Goal: Task Accomplishment & Management: Manage account settings

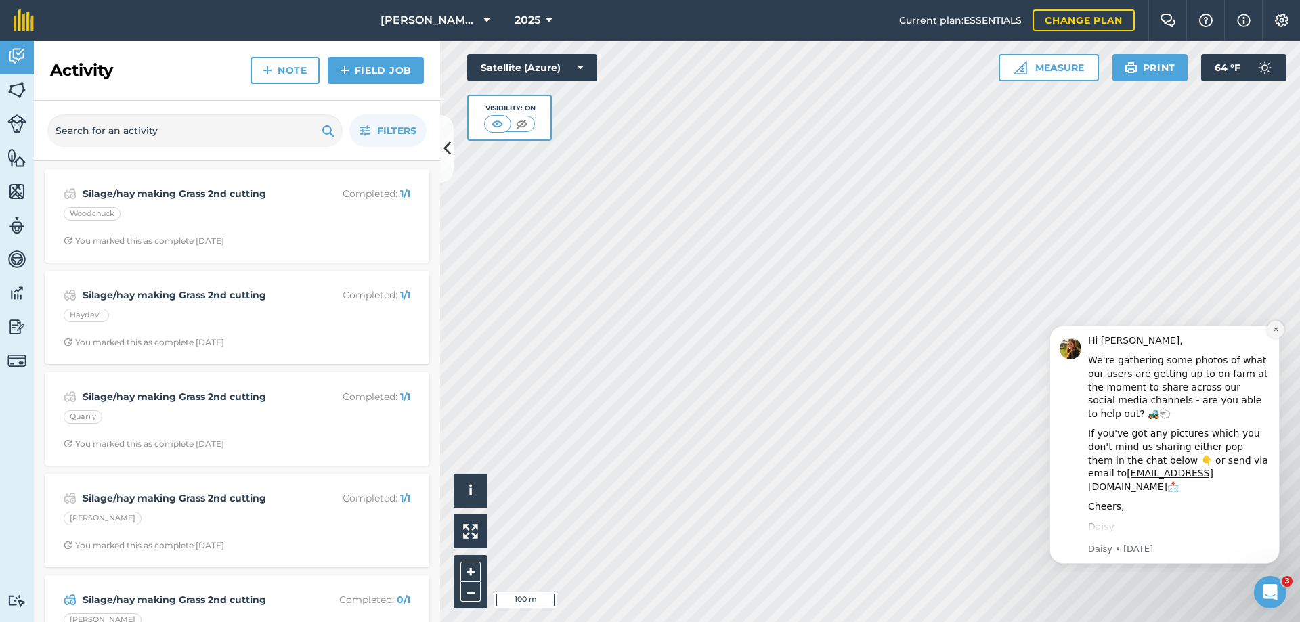
click at [1276, 324] on button "Dismiss notification" at bounding box center [1276, 330] width 18 height 18
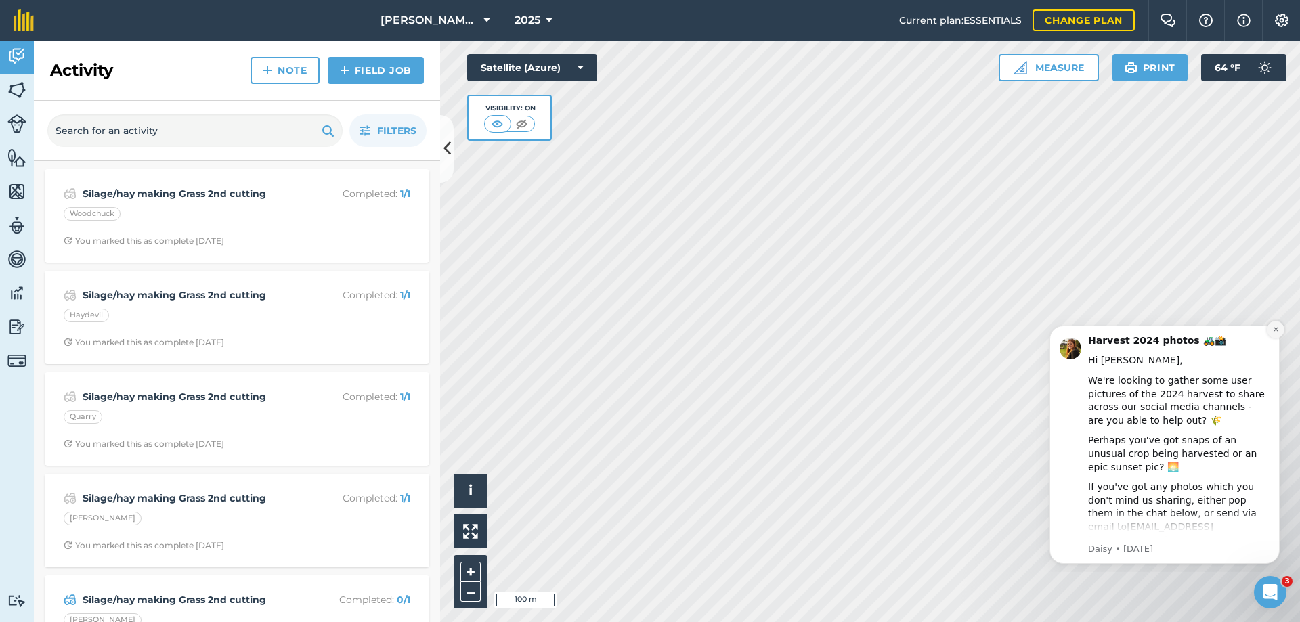
click at [1277, 330] on icon "Dismiss notification" at bounding box center [1275, 329] width 5 height 5
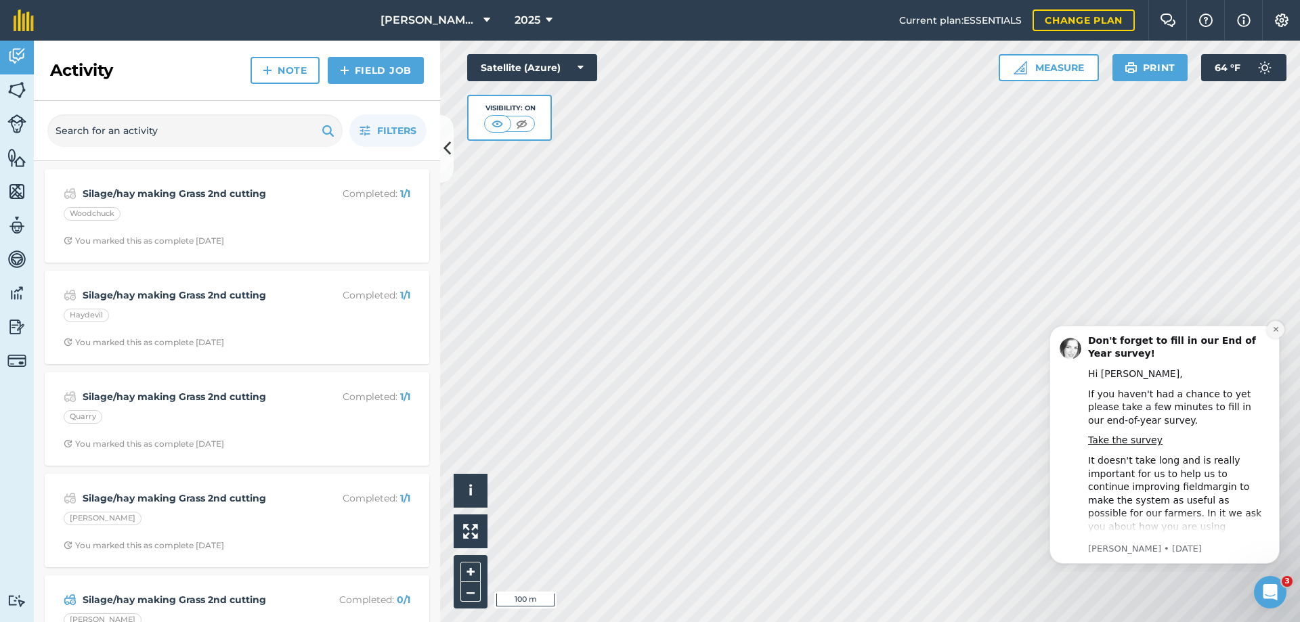
click at [1278, 327] on icon "Dismiss notification" at bounding box center [1276, 329] width 7 height 7
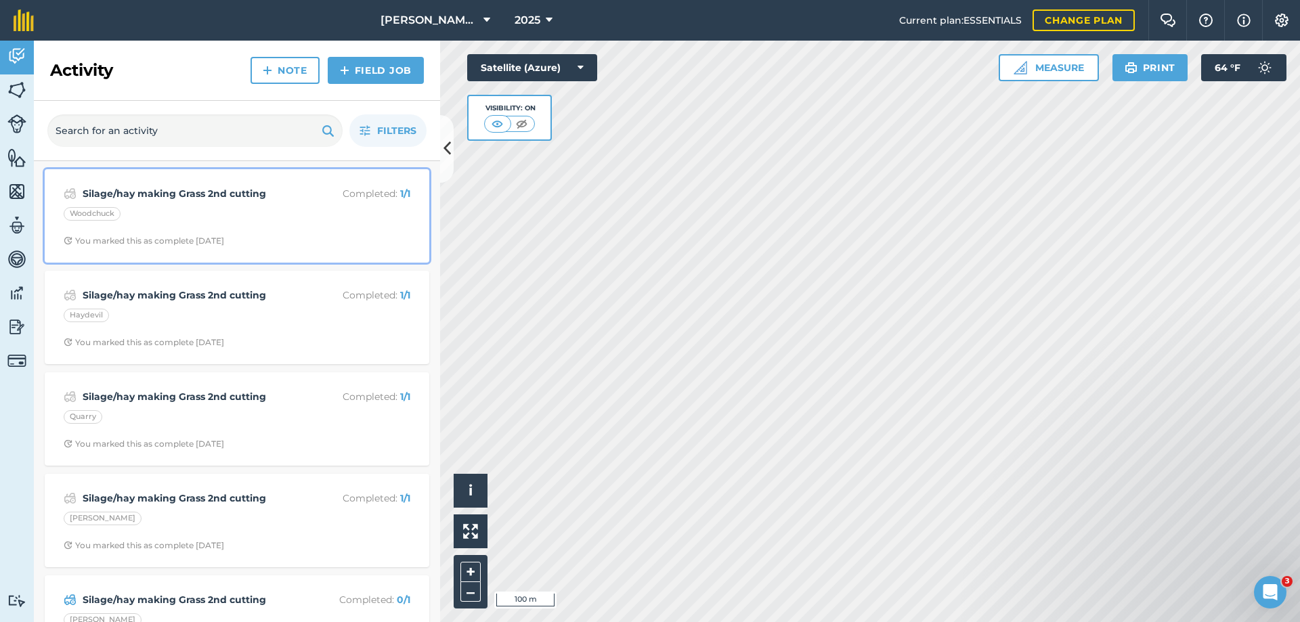
click at [205, 196] on strong "Silage/hay making Grass 2nd cutting" at bounding box center [190, 193] width 215 height 15
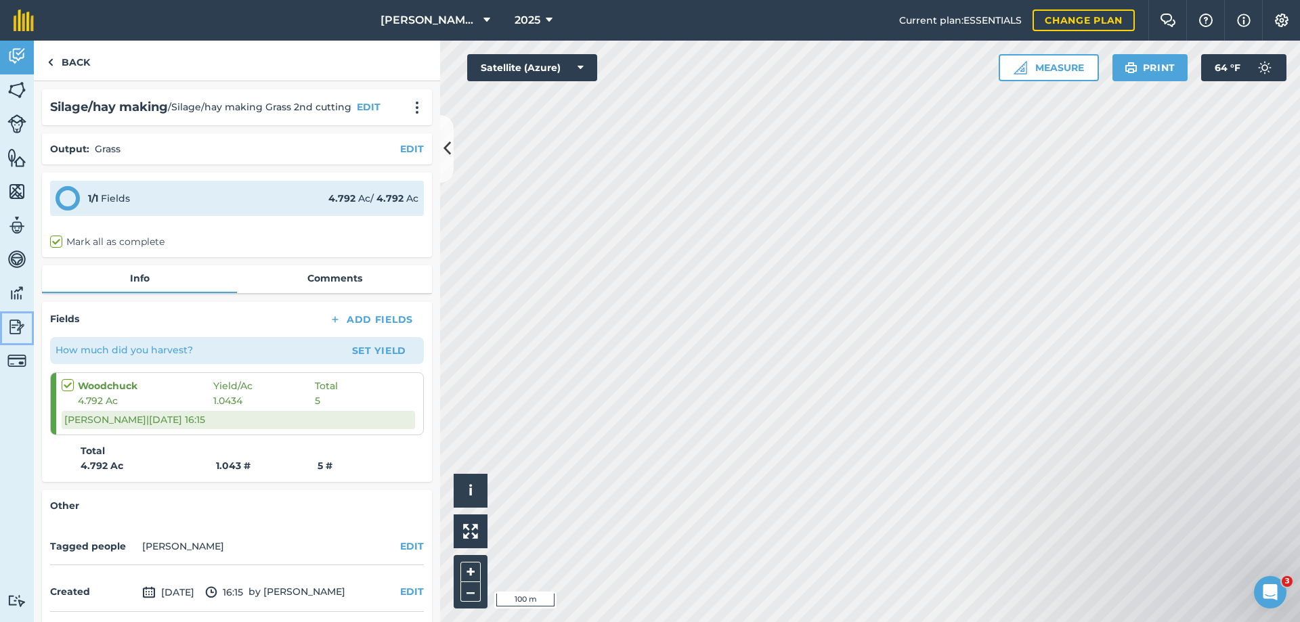
click at [15, 321] on img at bounding box center [16, 327] width 19 height 20
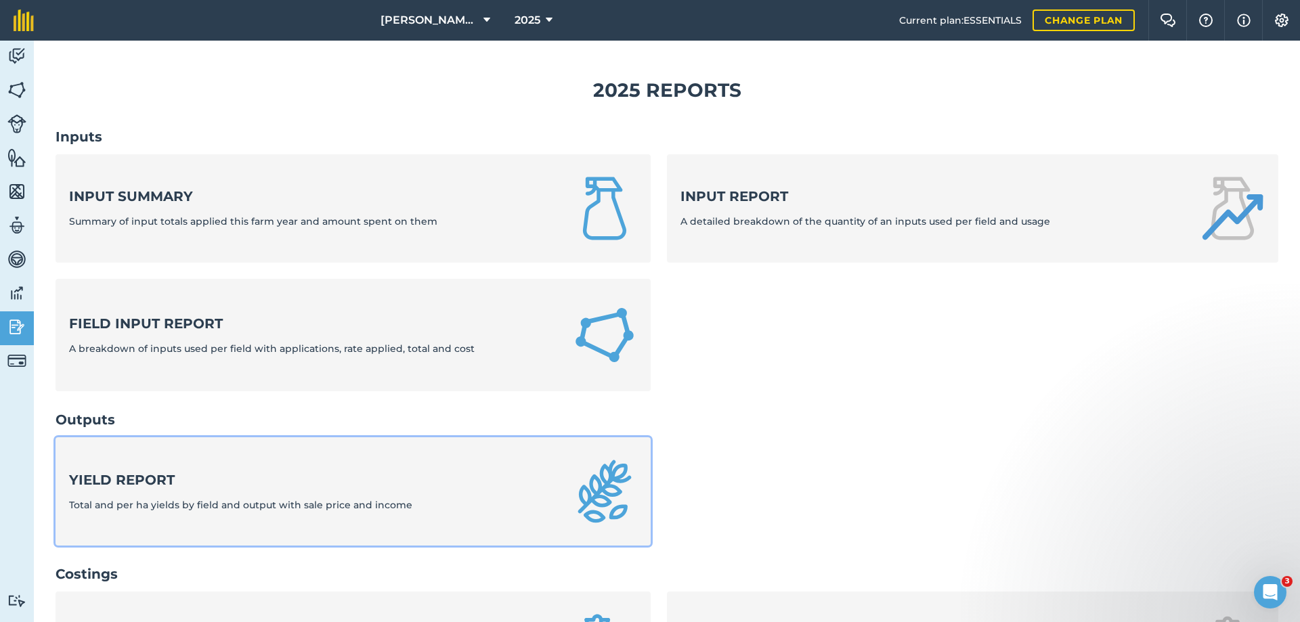
click at [270, 466] on link "Yield report Total and per ha yields by field and output with sale price and in…" at bounding box center [353, 492] width 595 height 108
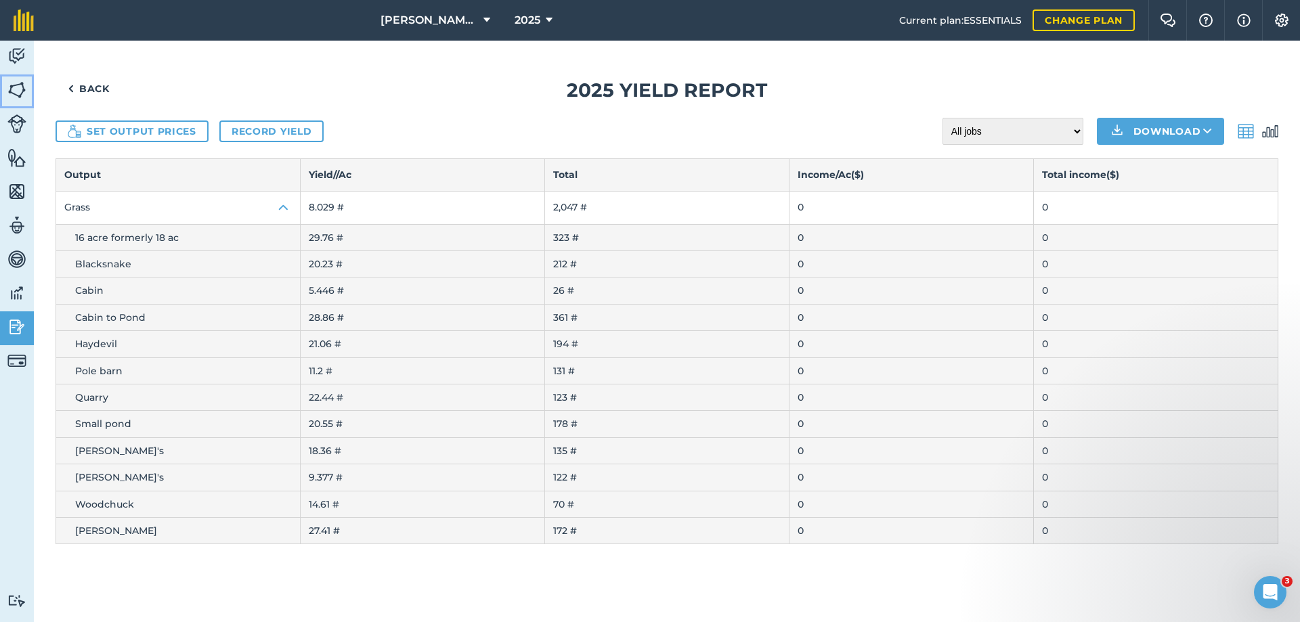
click at [15, 89] on img at bounding box center [16, 90] width 19 height 20
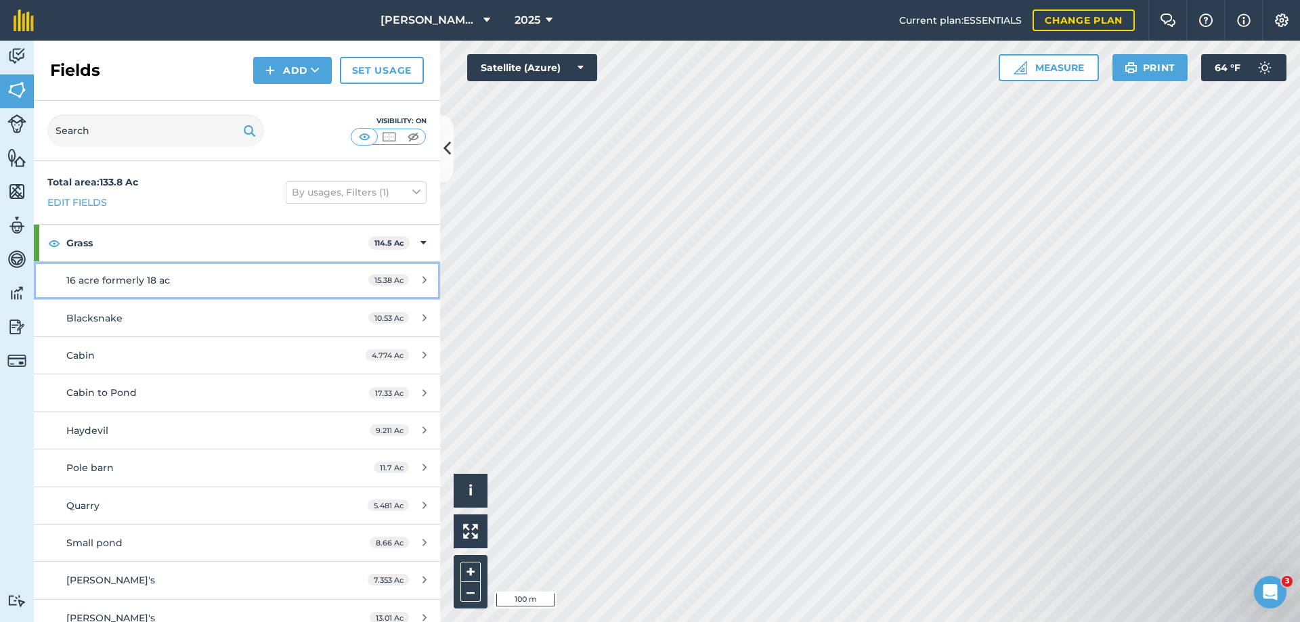
click at [160, 275] on span "16 acre formerly 18 ac" at bounding box center [118, 280] width 104 height 12
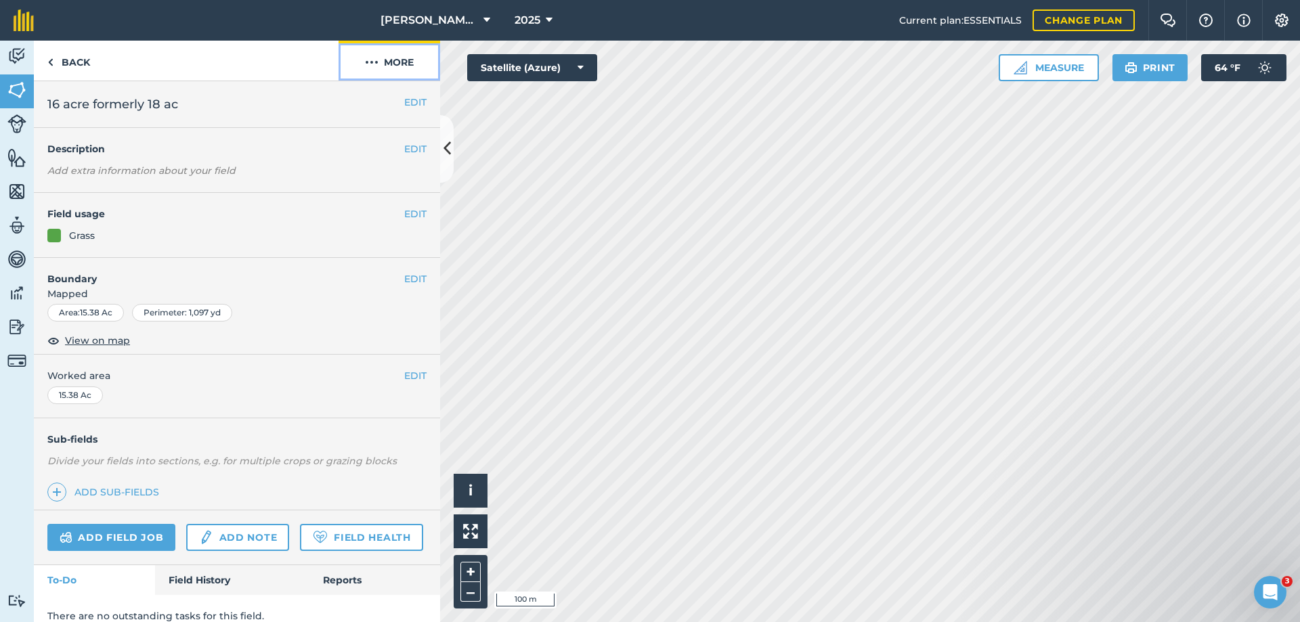
click at [377, 60] on img at bounding box center [372, 62] width 14 height 16
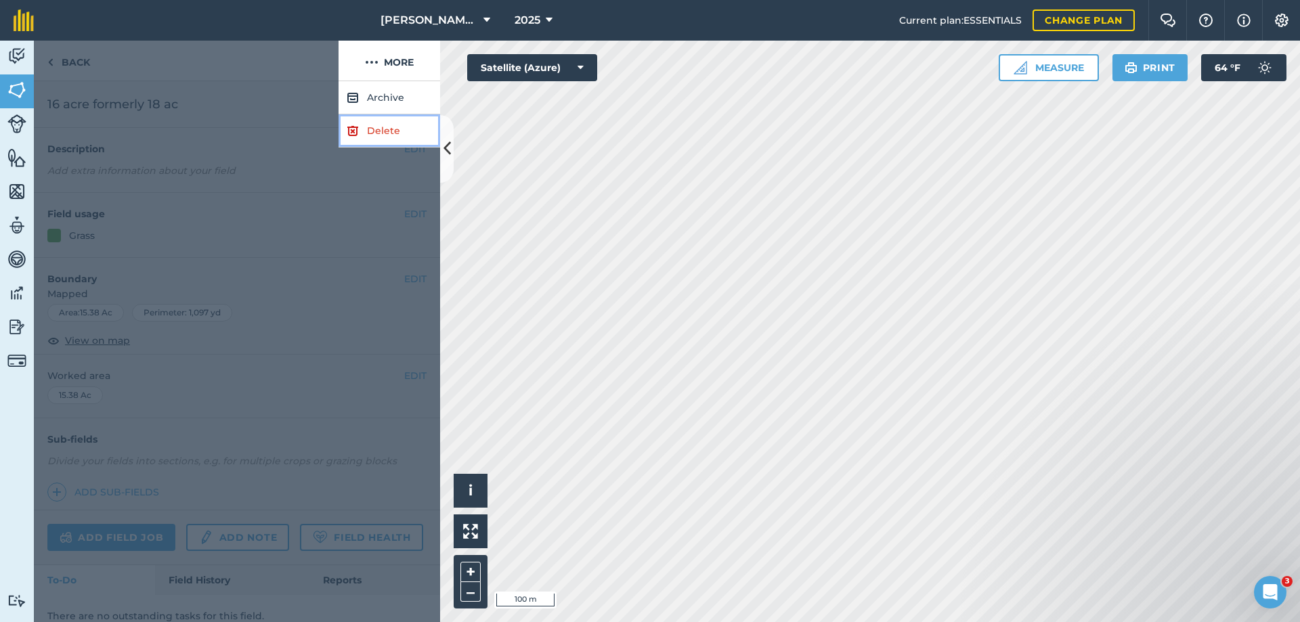
click at [374, 128] on link "Delete" at bounding box center [390, 130] width 102 height 33
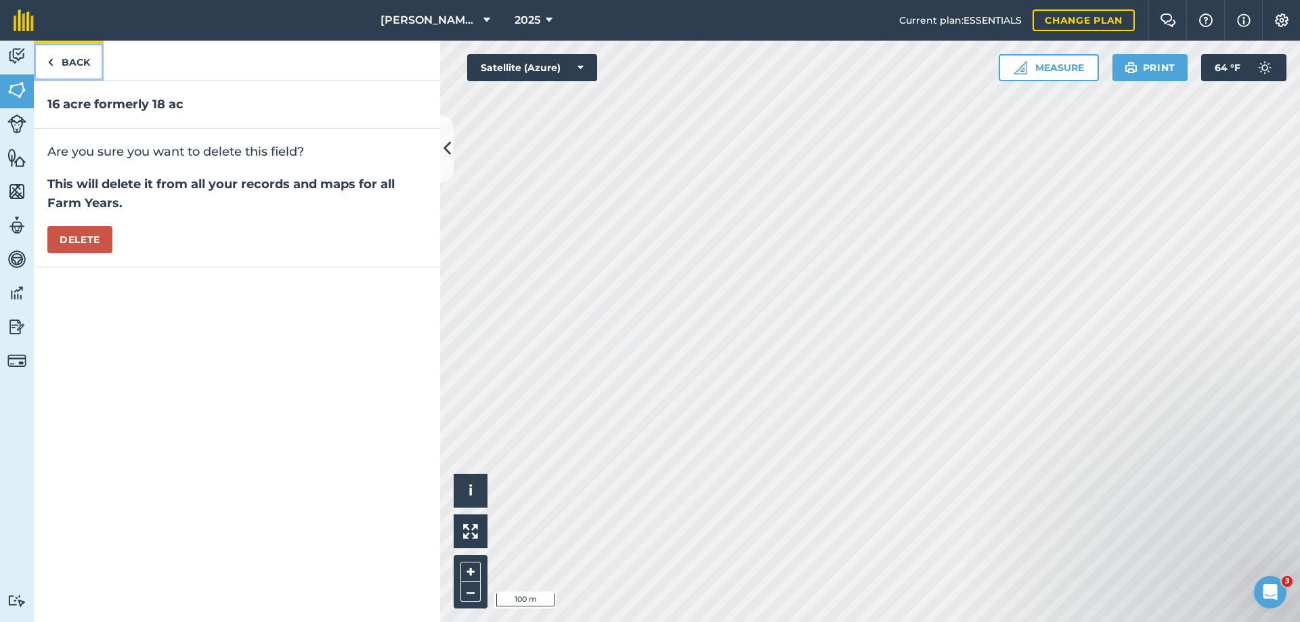
click at [68, 58] on link "Back" at bounding box center [69, 61] width 70 height 40
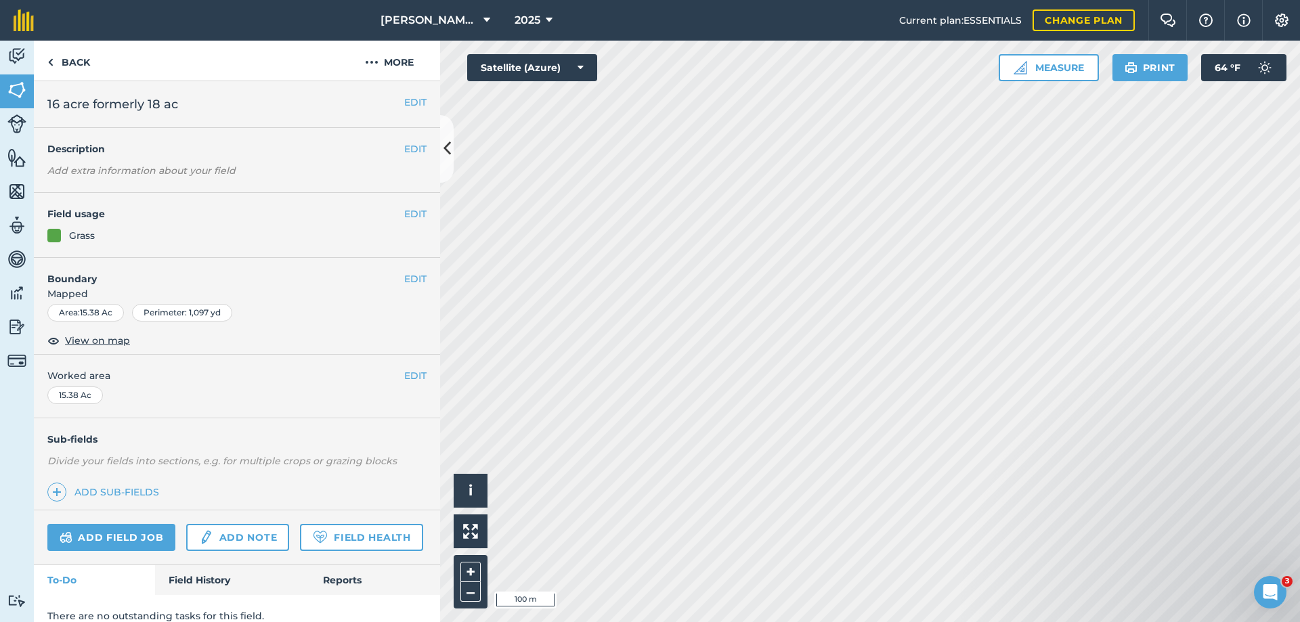
scroll to position [53, 0]
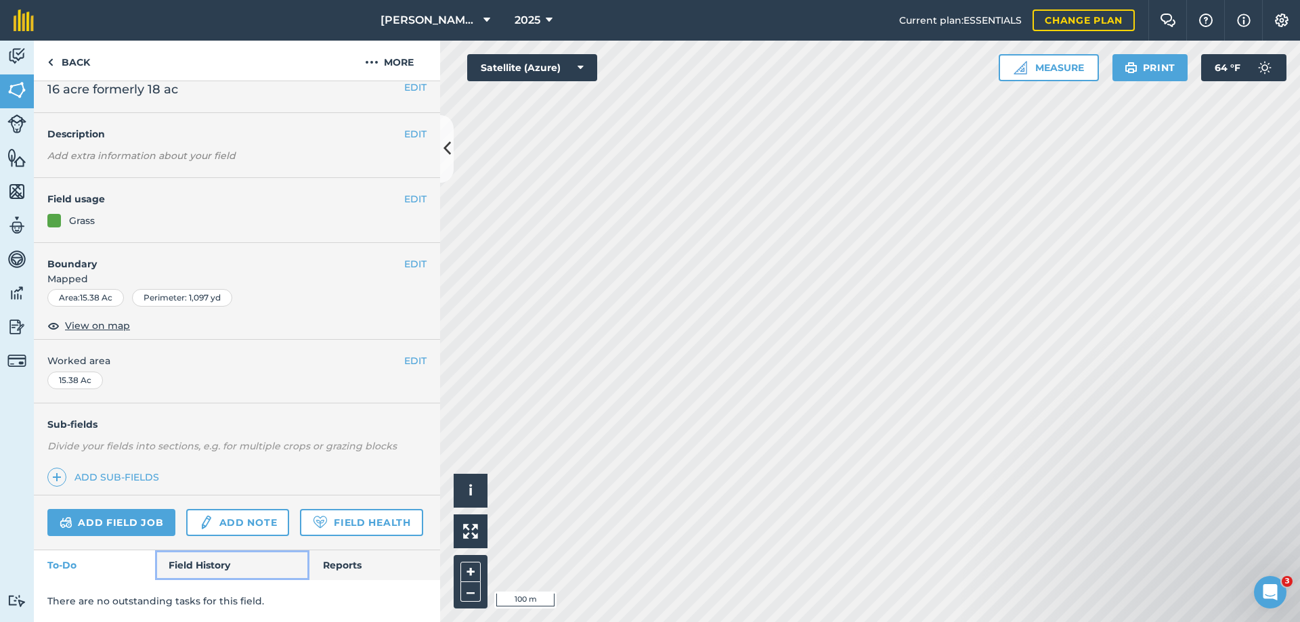
click at [209, 564] on link "Field History" at bounding box center [232, 566] width 154 height 30
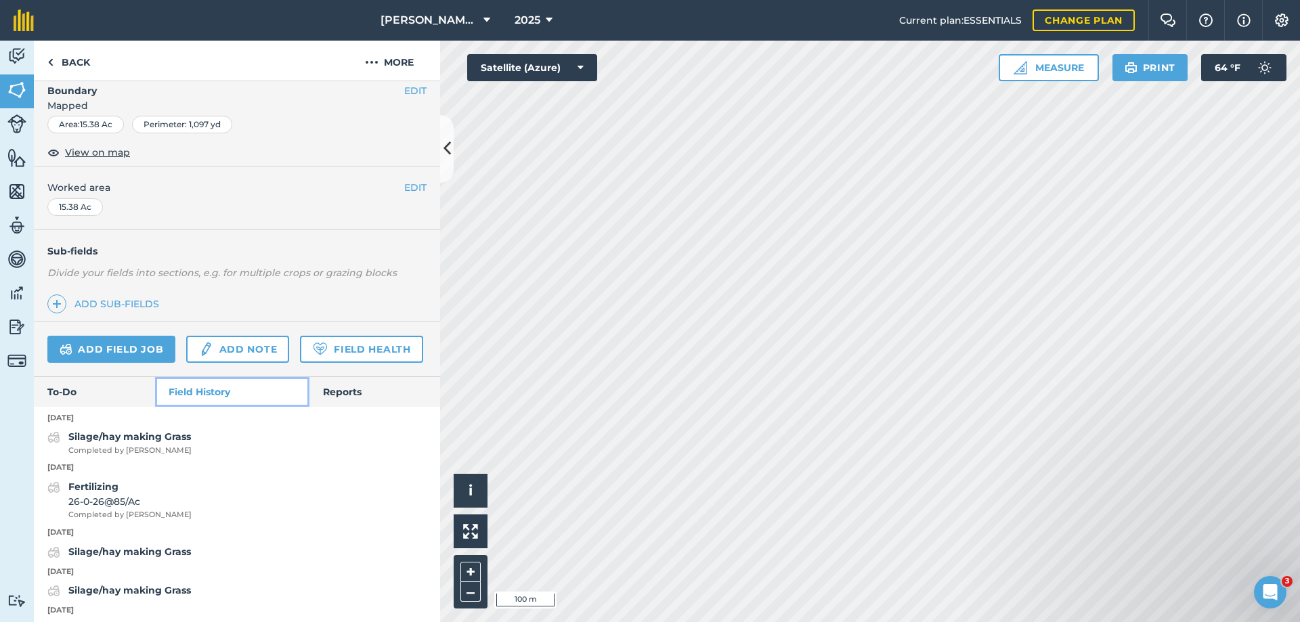
scroll to position [324, 0]
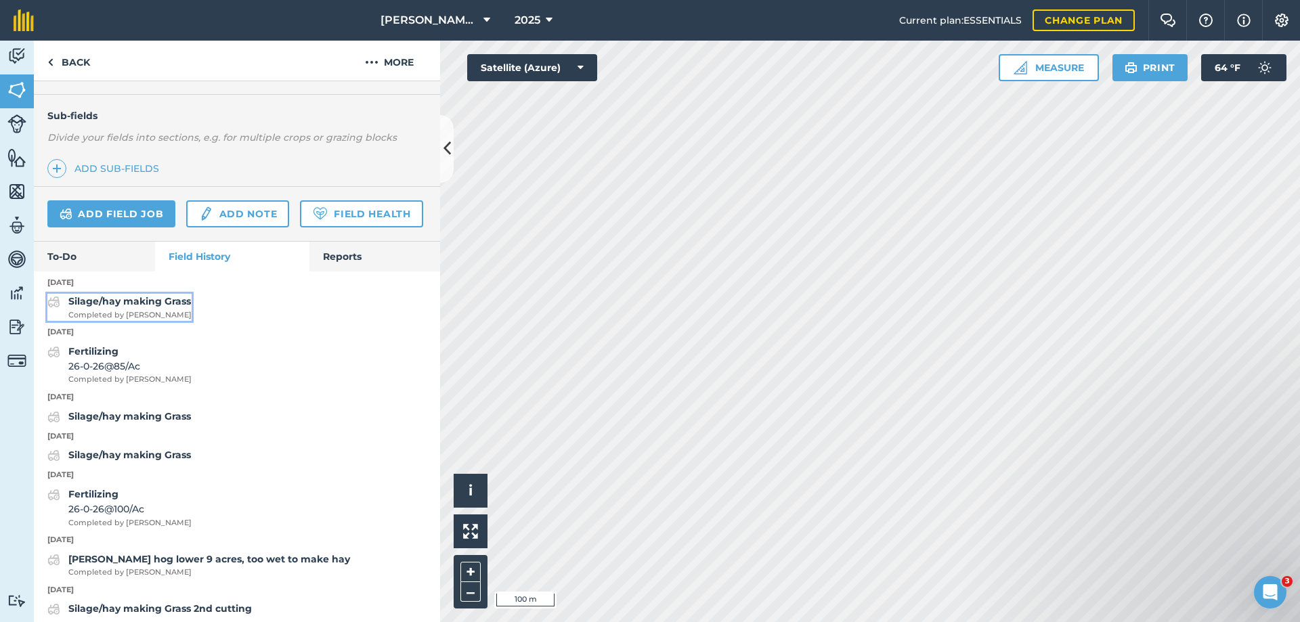
click at [98, 307] on strong "Silage/hay making Grass" at bounding box center [129, 301] width 123 height 12
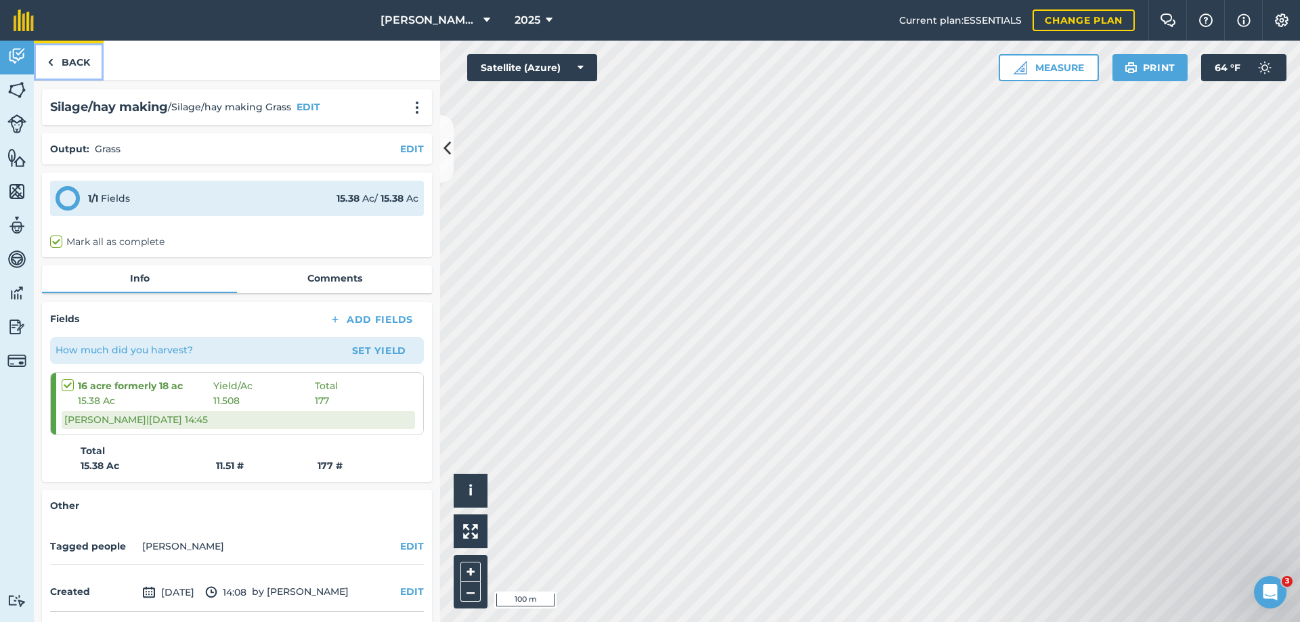
click at [80, 62] on link "Back" at bounding box center [69, 61] width 70 height 40
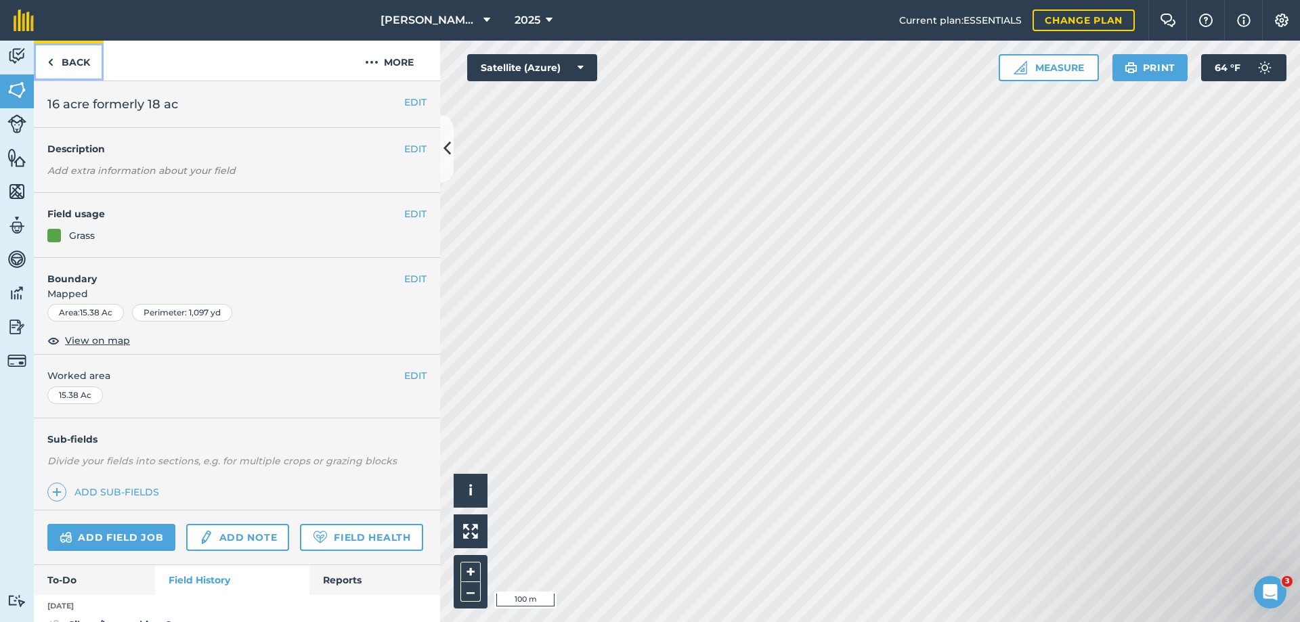
click at [80, 62] on link "Back" at bounding box center [69, 61] width 70 height 40
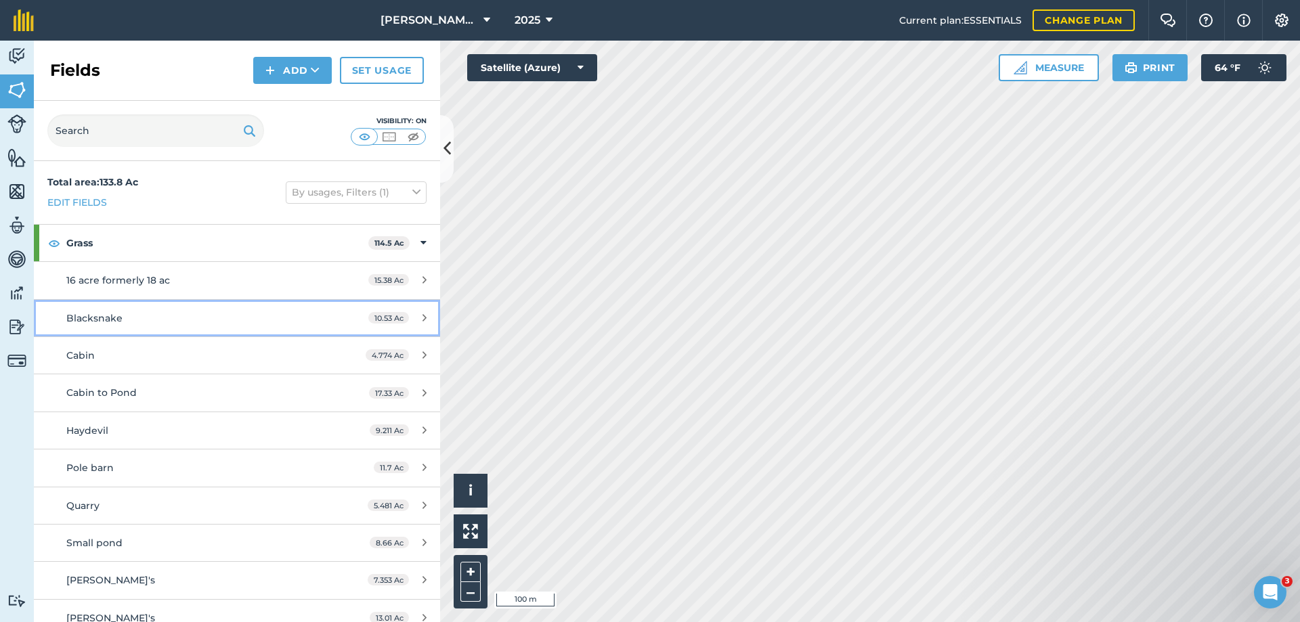
click at [98, 312] on span "Blacksnake" at bounding box center [94, 318] width 56 height 12
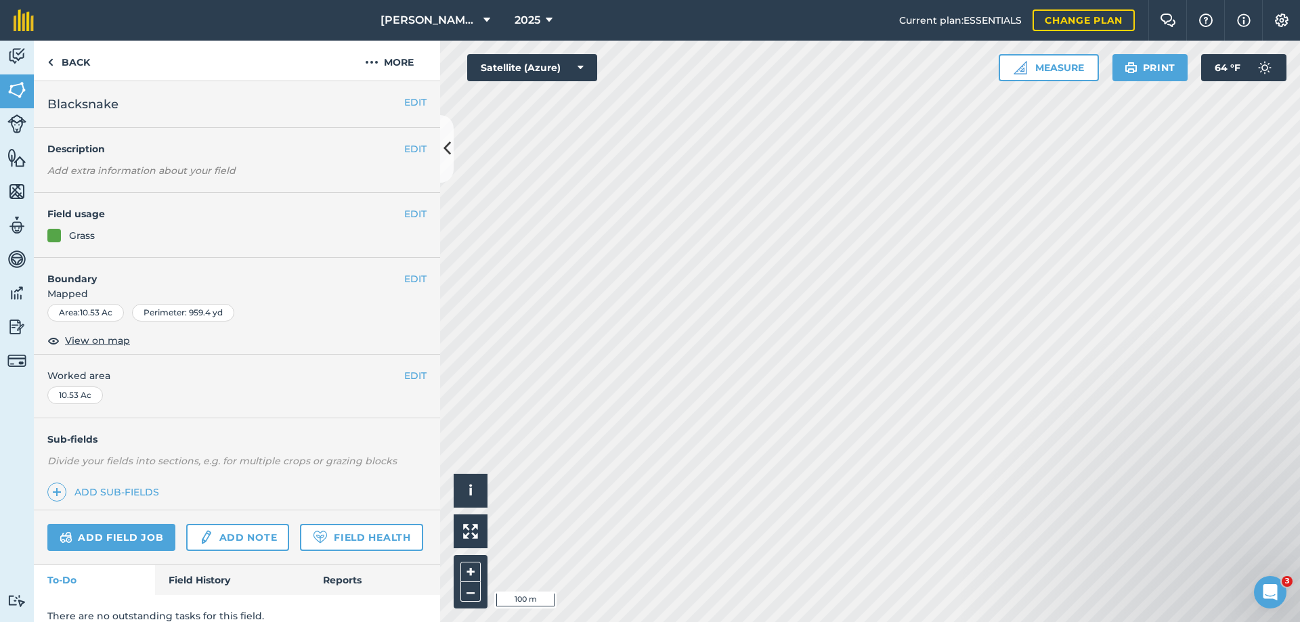
scroll to position [53, 0]
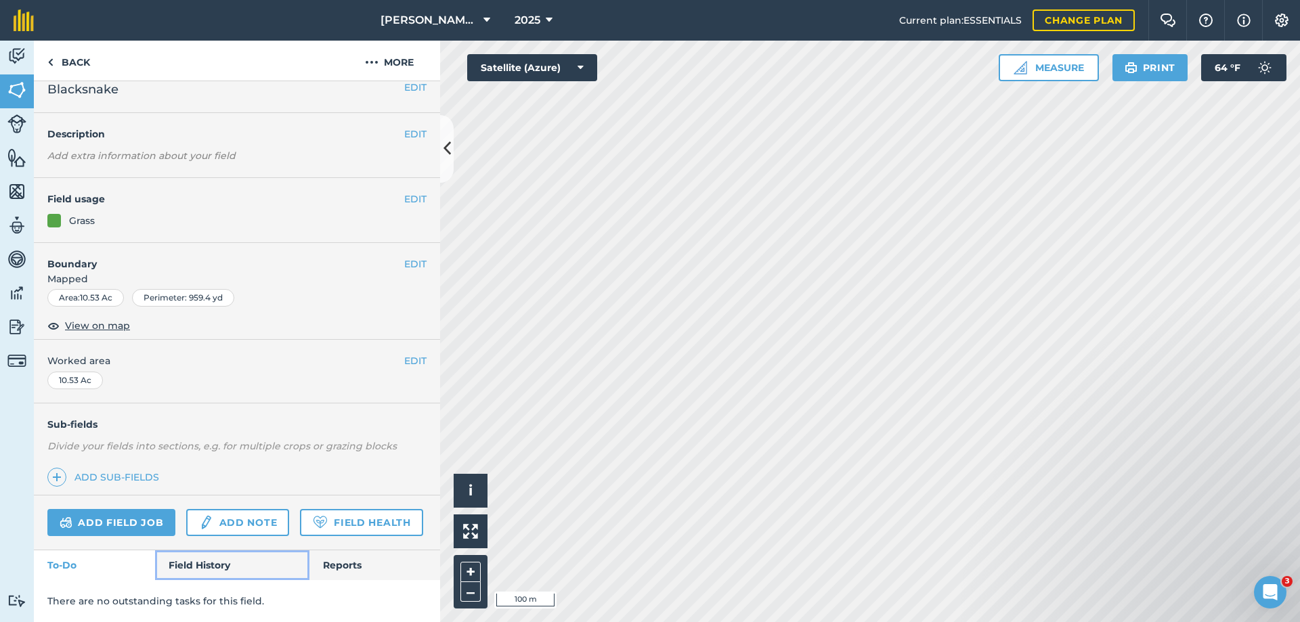
click at [200, 559] on link "Field History" at bounding box center [232, 566] width 154 height 30
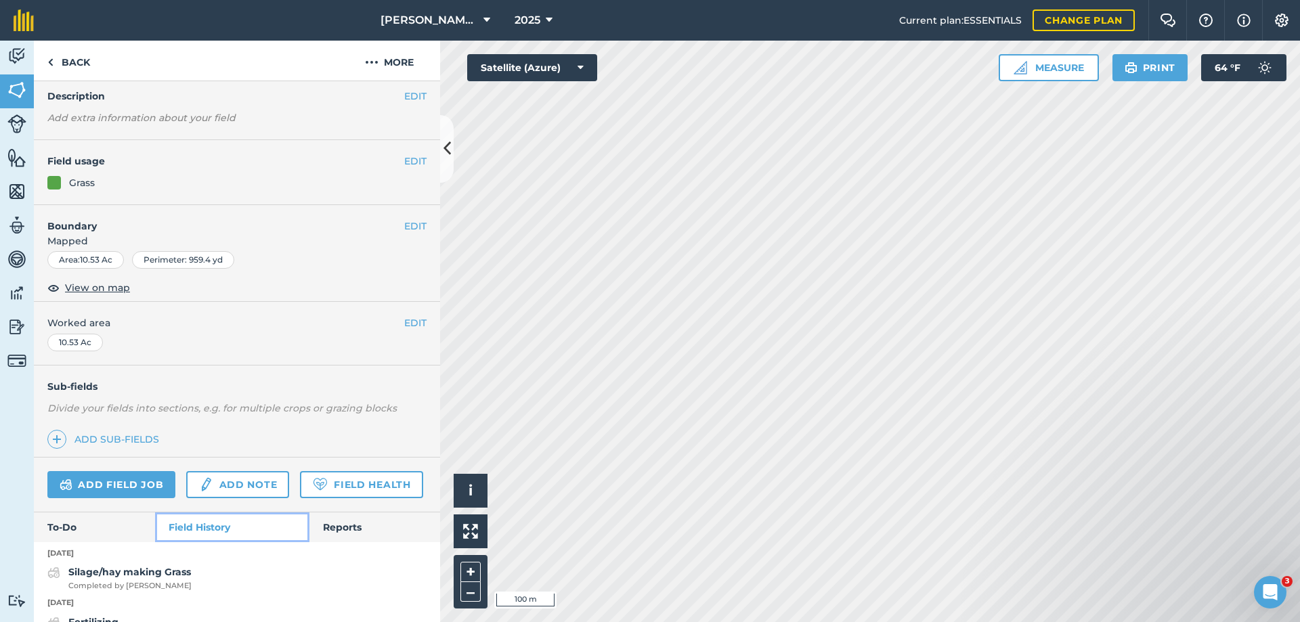
scroll to position [256, 0]
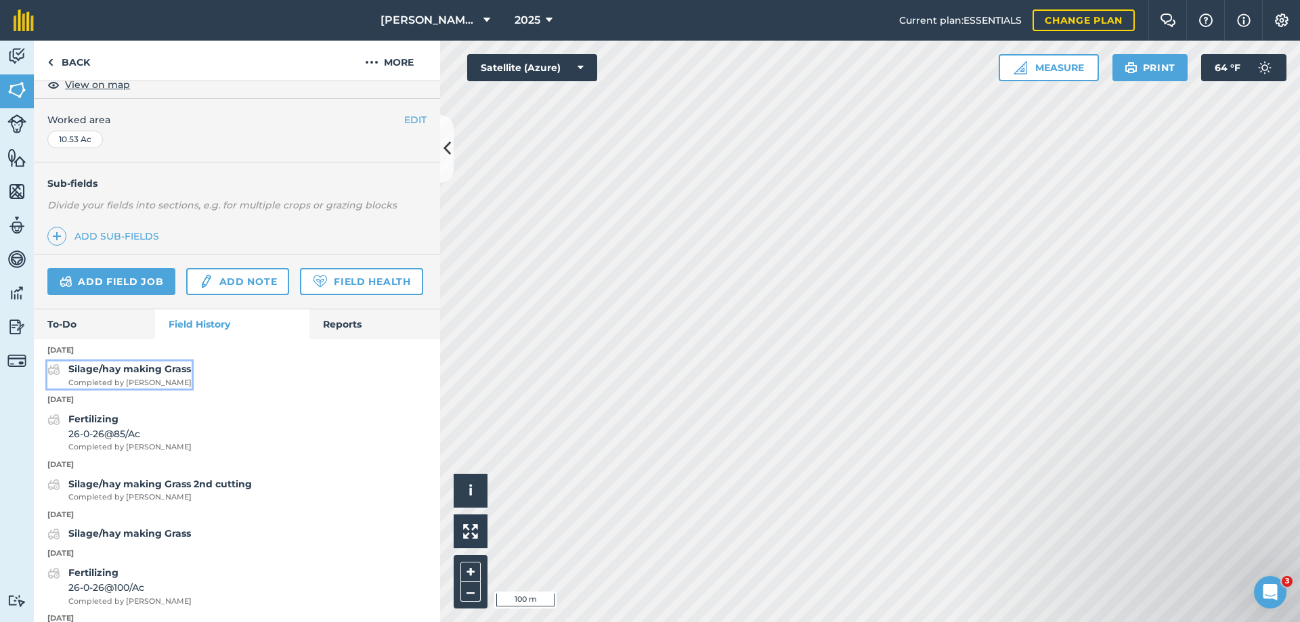
click at [110, 375] on strong "Silage/hay making Grass" at bounding box center [129, 369] width 123 height 12
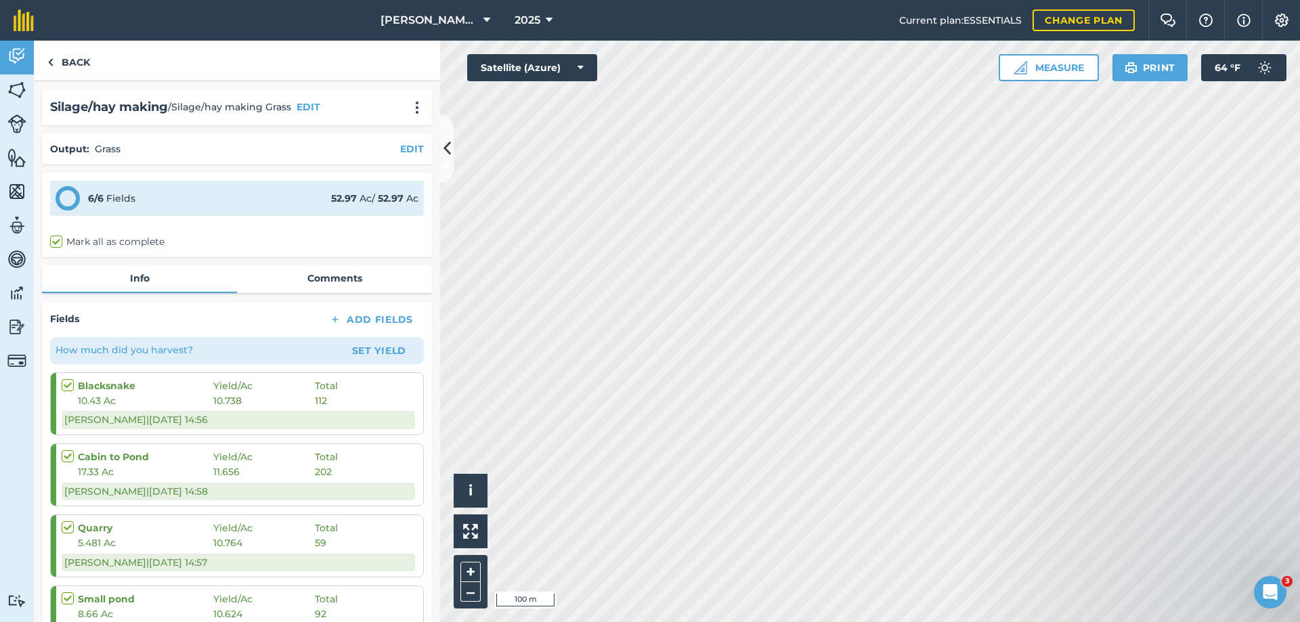
click at [66, 450] on label at bounding box center [70, 450] width 16 height 0
click at [66, 453] on input "checkbox" at bounding box center [66, 454] width 9 height 9
checkbox input "true"
checkbox input "false"
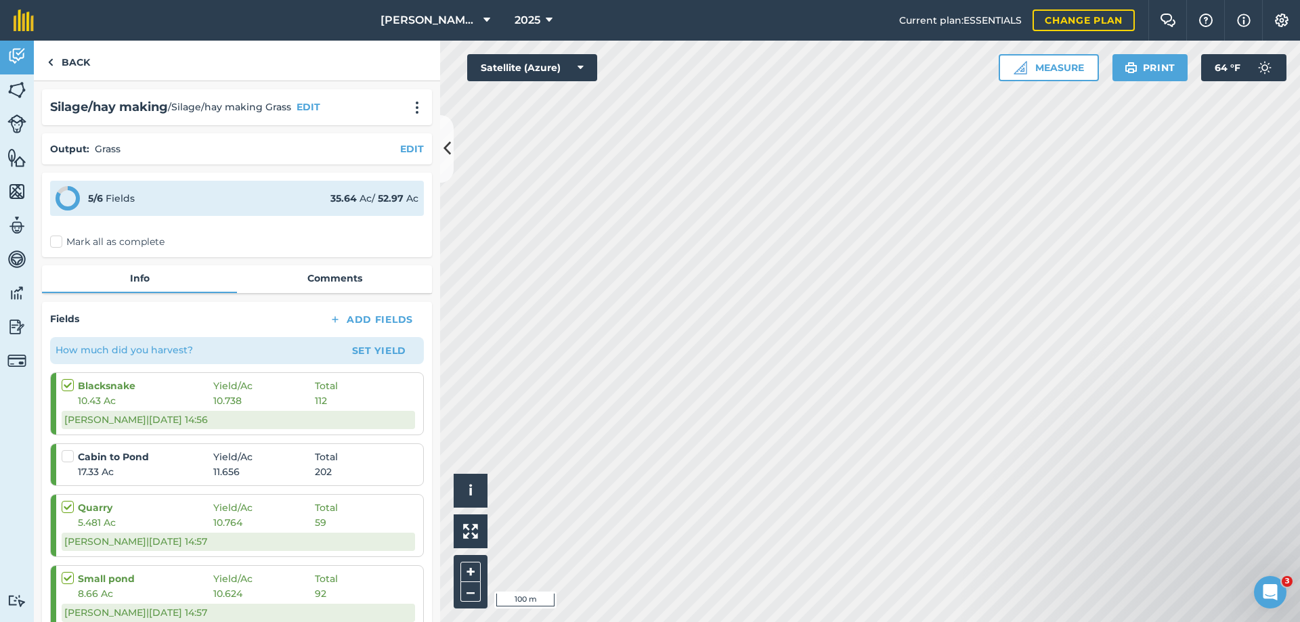
click at [70, 501] on label at bounding box center [70, 501] width 16 height 0
click at [70, 507] on input "checkbox" at bounding box center [66, 505] width 9 height 9
checkbox input "false"
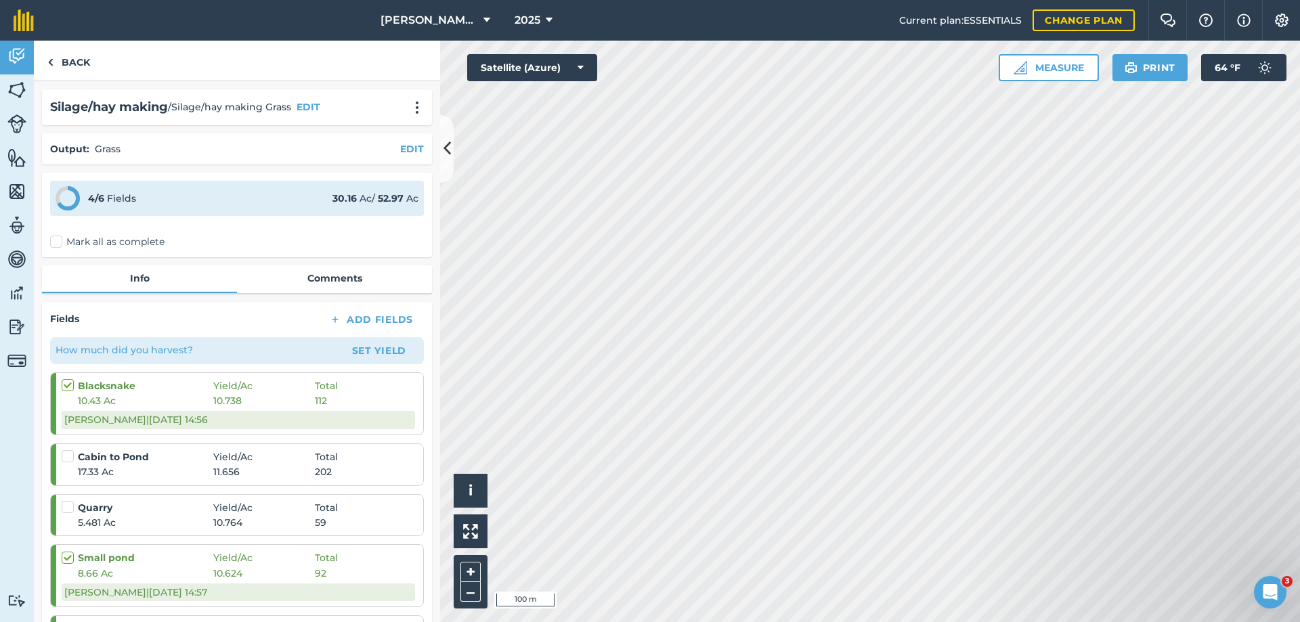
click at [66, 551] on label at bounding box center [70, 551] width 16 height 0
click at [66, 558] on input "checkbox" at bounding box center [66, 555] width 9 height 9
checkbox input "false"
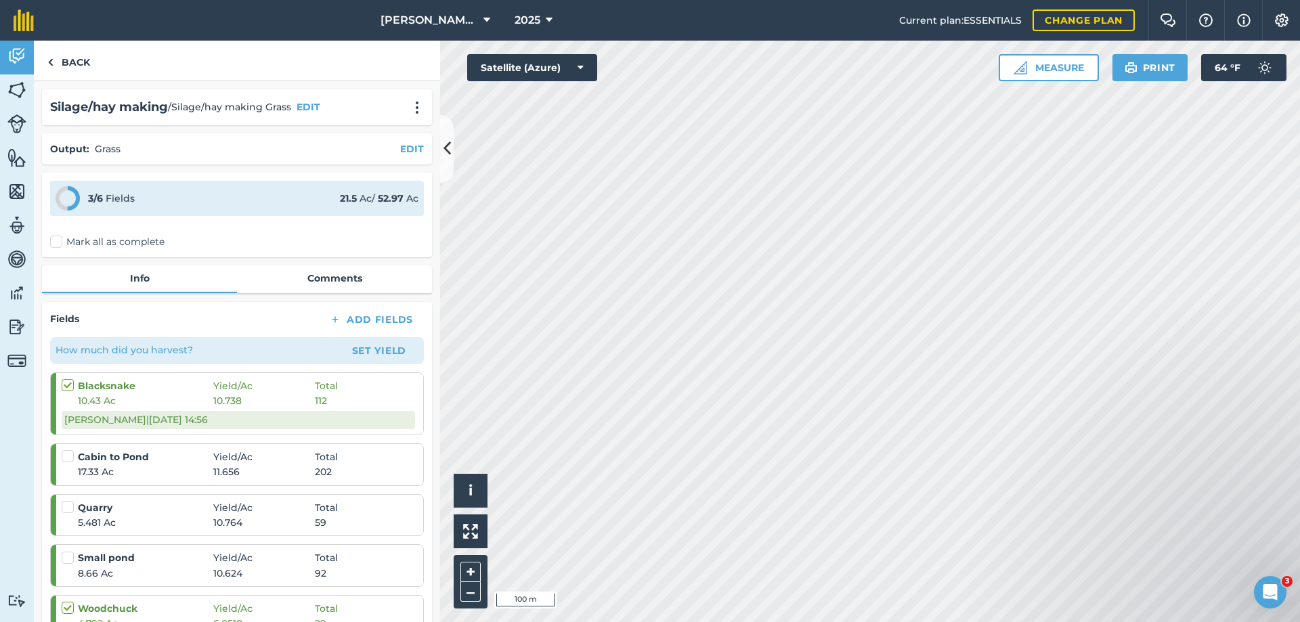
scroll to position [135, 0]
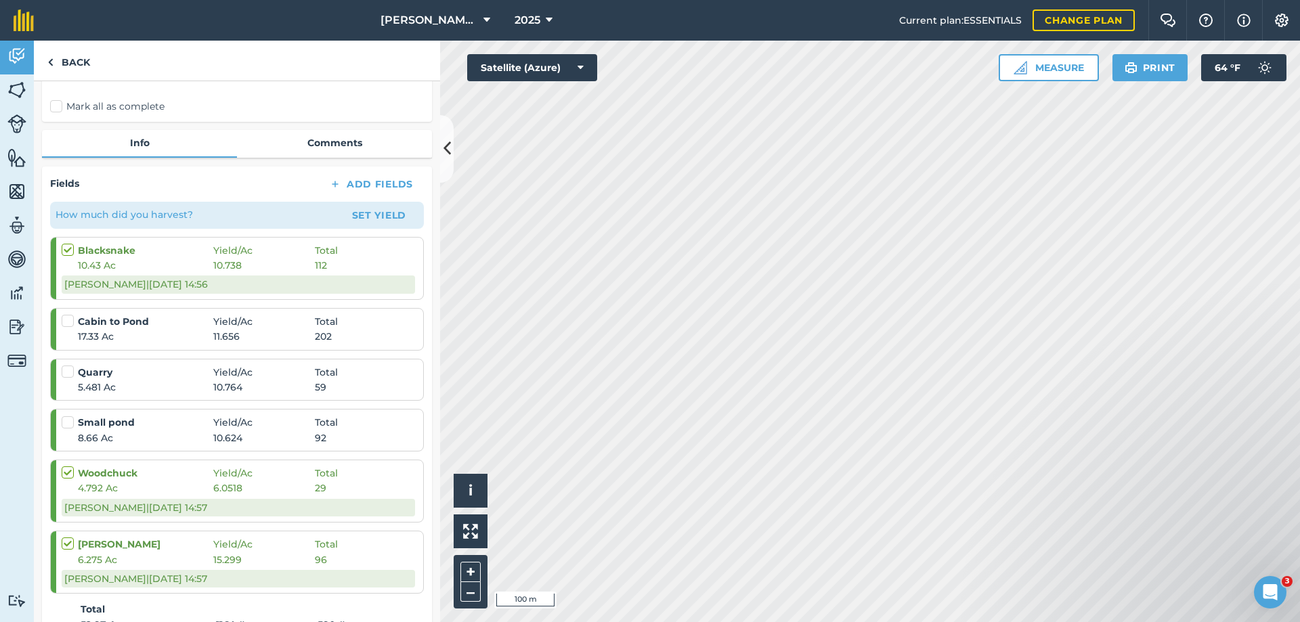
click at [70, 466] on label at bounding box center [70, 466] width 16 height 0
click at [70, 473] on input "checkbox" at bounding box center [66, 470] width 9 height 9
checkbox input "false"
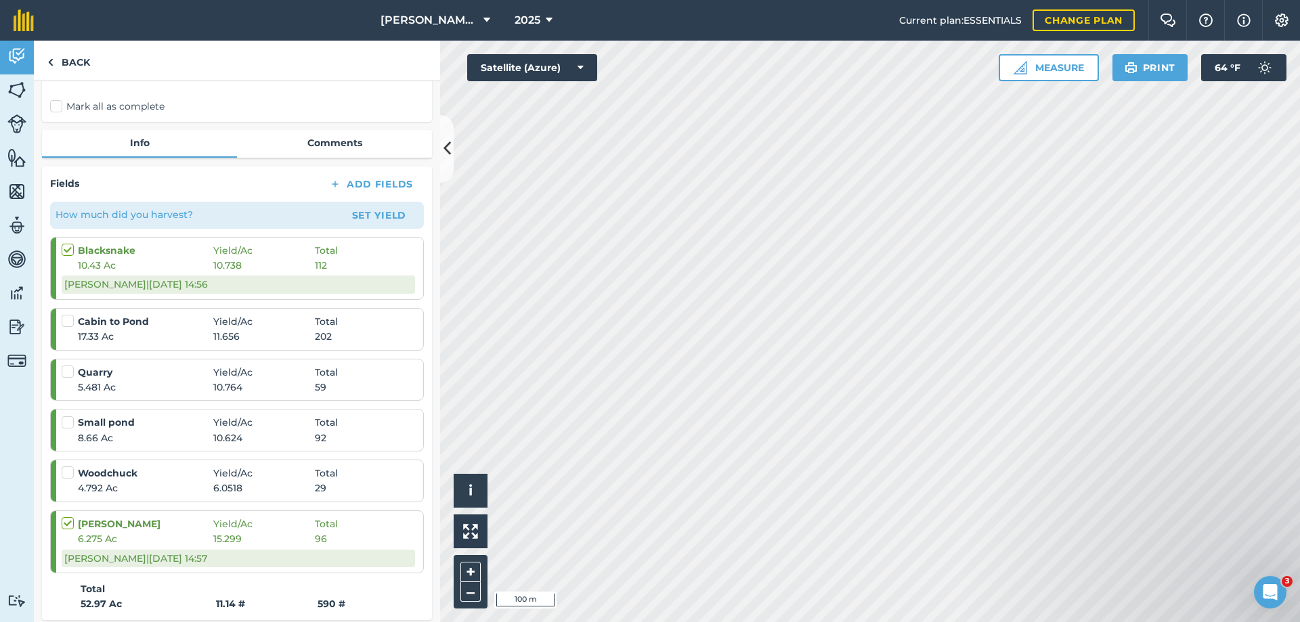
click at [64, 517] on label at bounding box center [70, 517] width 16 height 0
click at [64, 522] on input "checkbox" at bounding box center [66, 521] width 9 height 9
checkbox input "false"
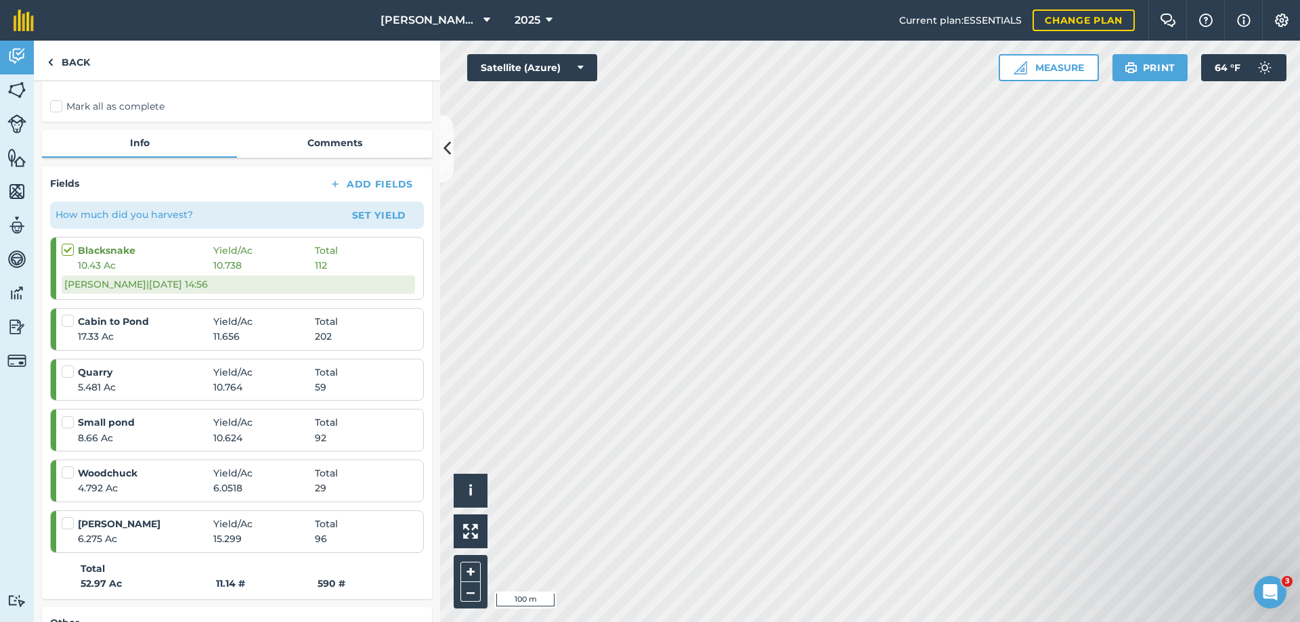
click at [123, 322] on strong "Cabin to Pond" at bounding box center [145, 321] width 135 height 15
click at [121, 326] on strong "Cabin to Pond" at bounding box center [145, 321] width 135 height 15
click at [70, 61] on link "Back" at bounding box center [69, 61] width 70 height 40
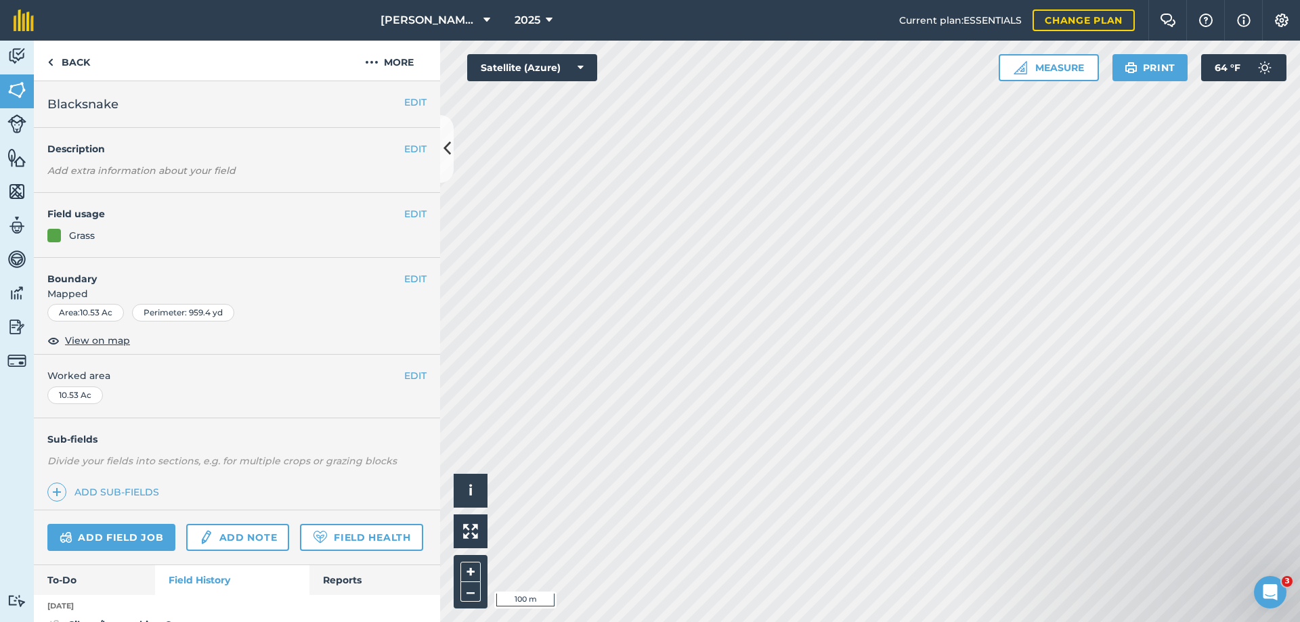
scroll to position [135, 0]
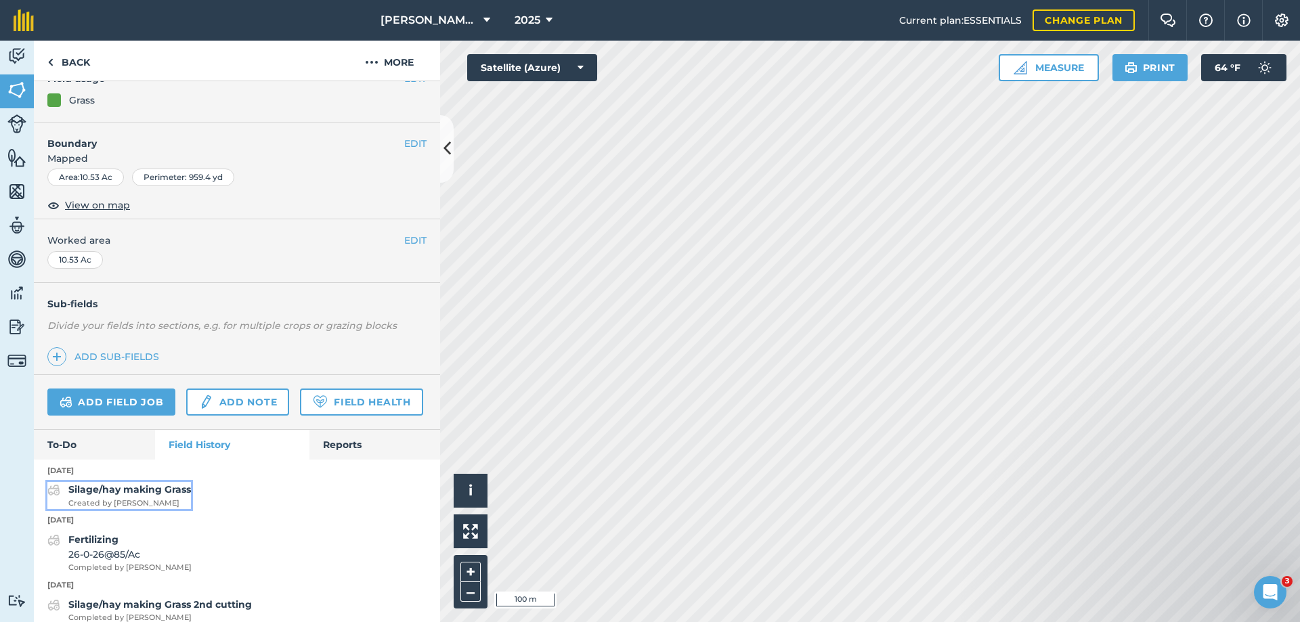
click at [154, 496] on strong "Silage/hay making Grass" at bounding box center [129, 490] width 123 height 12
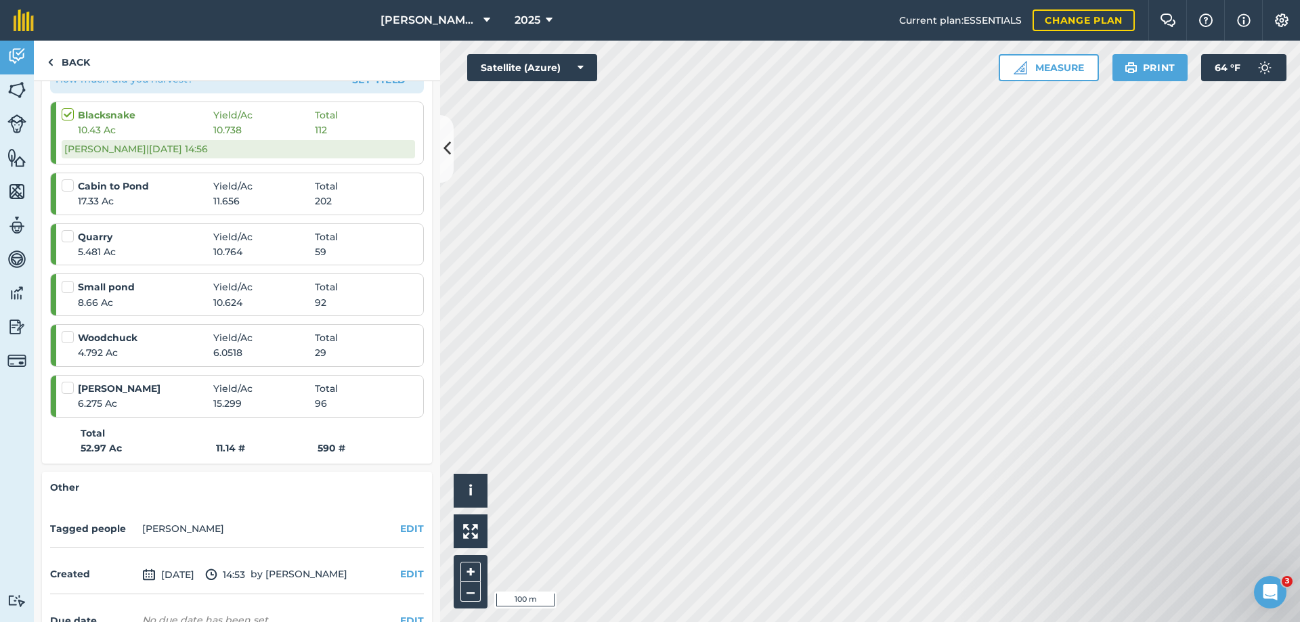
scroll to position [135, 0]
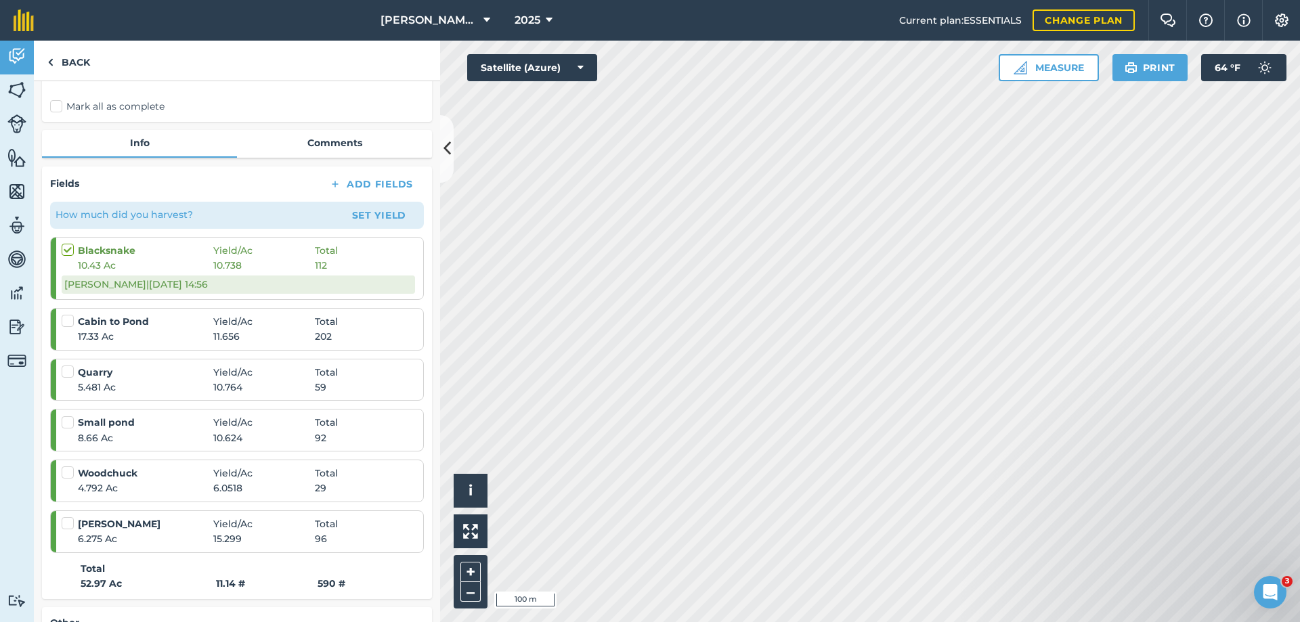
drag, startPoint x: 308, startPoint y: 447, endPoint x: 291, endPoint y: 429, distance: 24.9
click at [291, 429] on span "Yield / Ac" at bounding box center [264, 422] width 102 height 15
click at [74, 324] on div at bounding box center [70, 321] width 16 height 14
click at [101, 325] on strong "Cabin to Pond" at bounding box center [145, 321] width 135 height 15
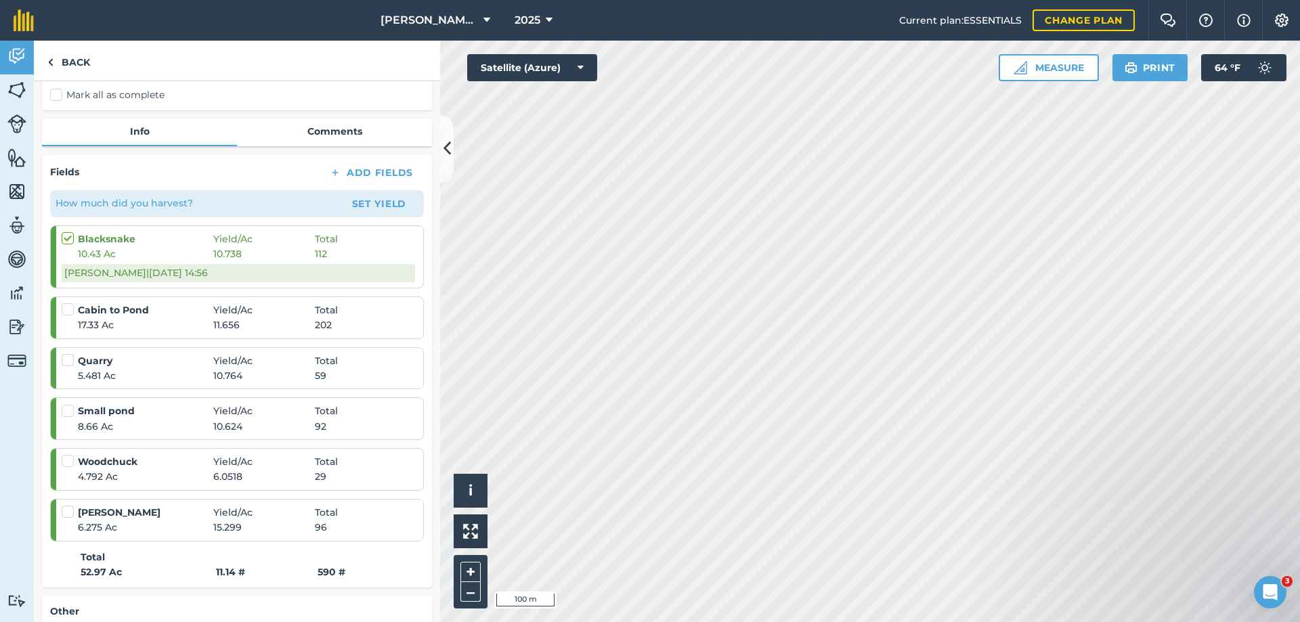
scroll to position [0, 0]
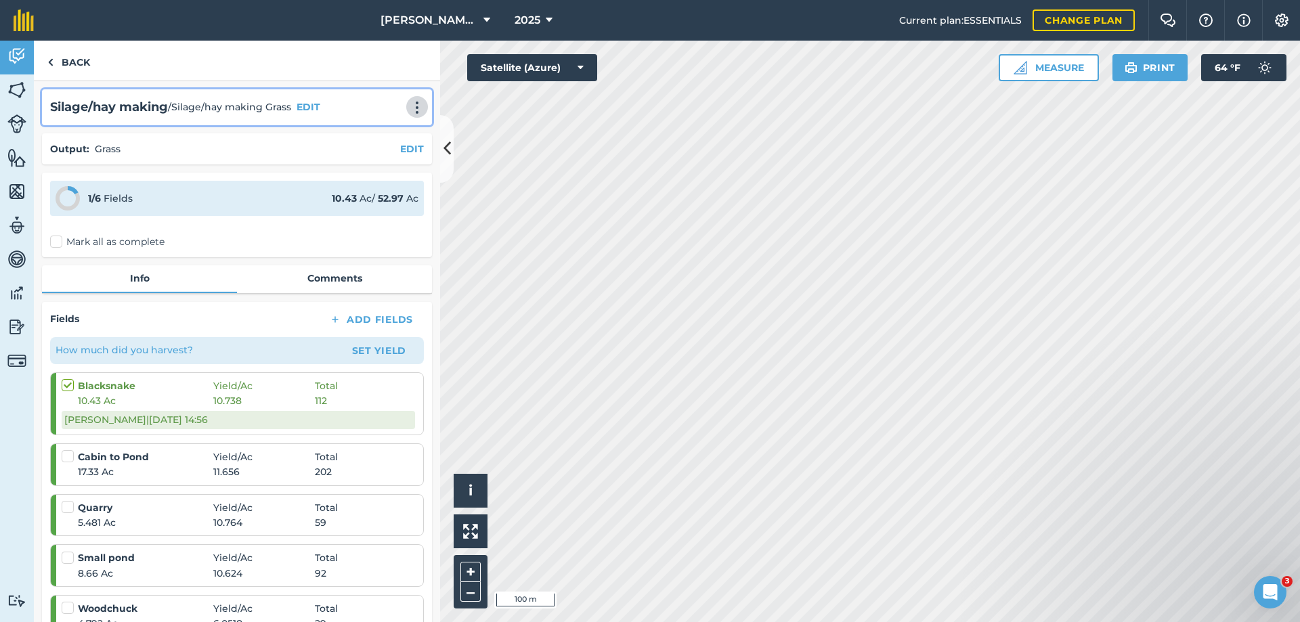
click at [409, 105] on img at bounding box center [417, 108] width 16 height 14
click at [360, 170] on link "Delete" at bounding box center [388, 169] width 87 height 27
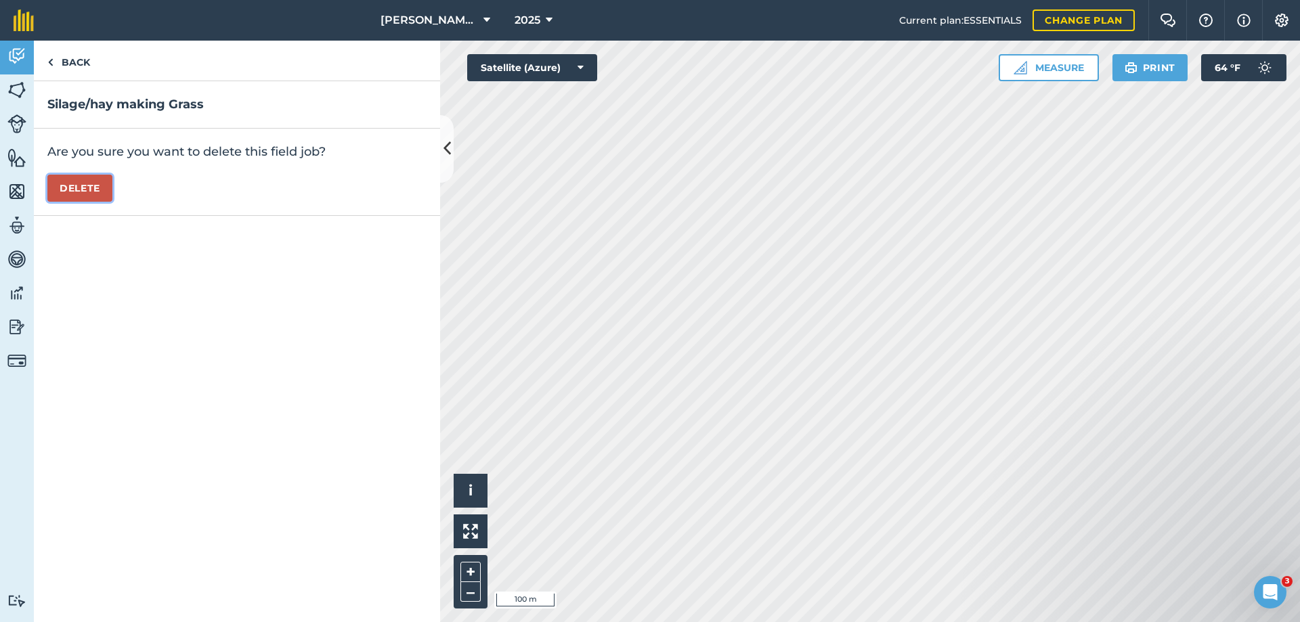
click at [91, 188] on button "Delete" at bounding box center [79, 188] width 65 height 27
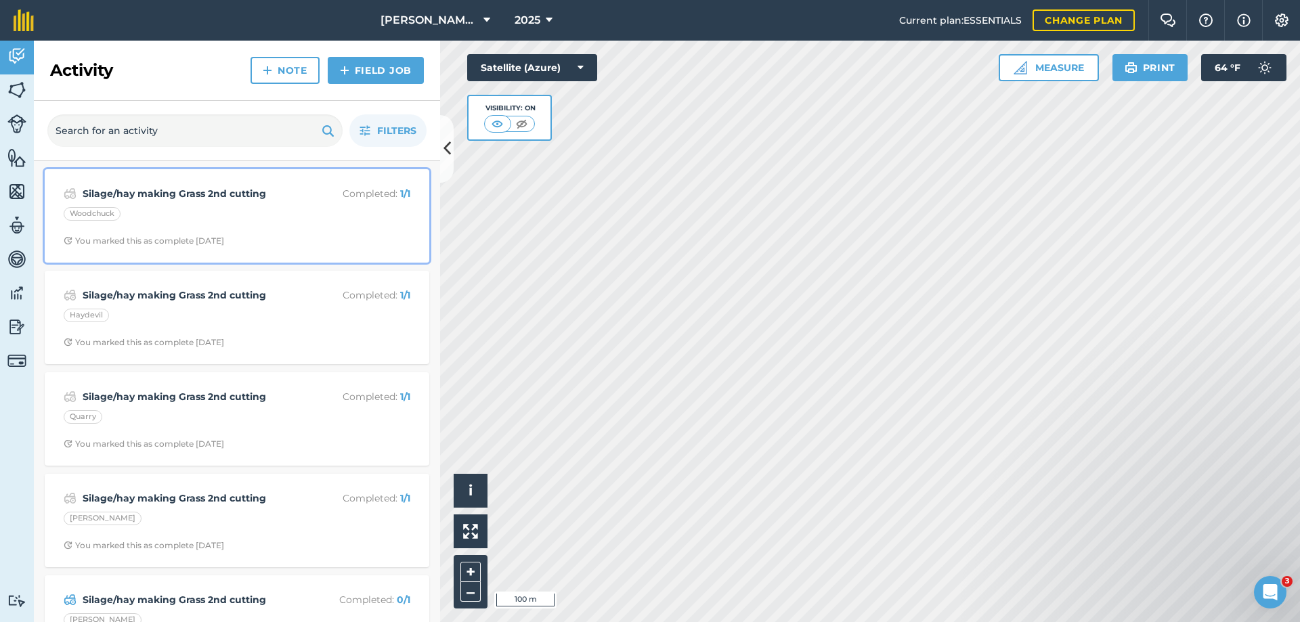
click at [176, 195] on strong "Silage/hay making Grass 2nd cutting" at bounding box center [190, 193] width 215 height 15
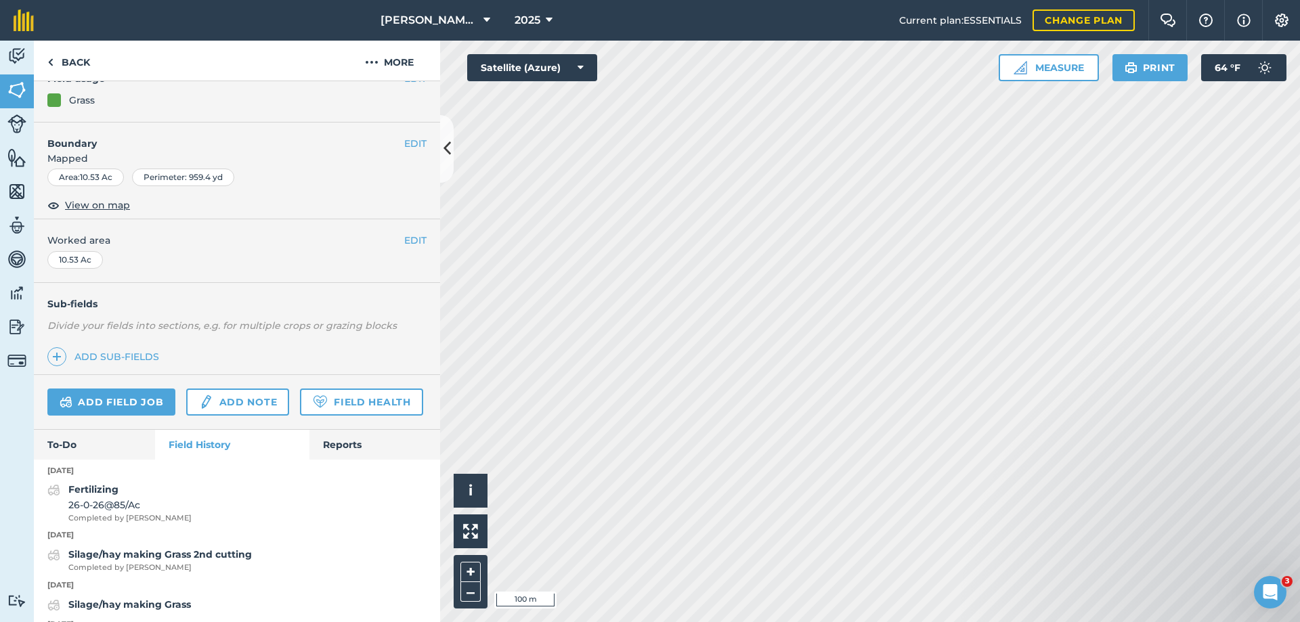
scroll to position [68, 0]
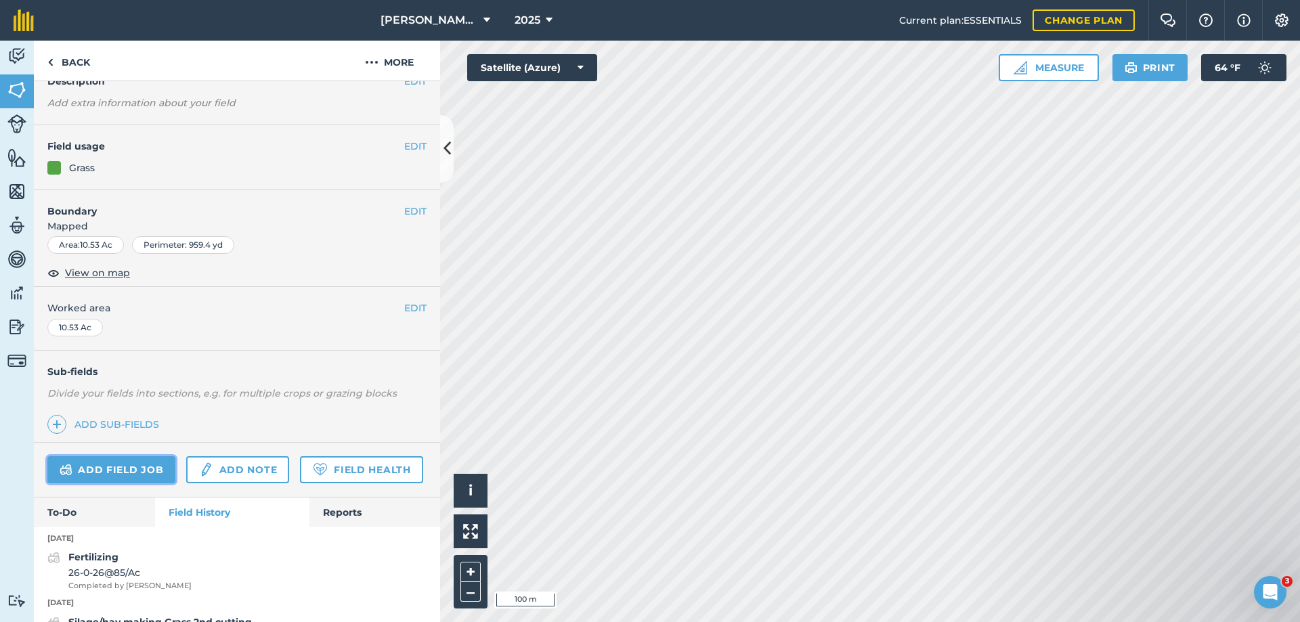
click at [109, 463] on link "Add field job" at bounding box center [111, 470] width 128 height 27
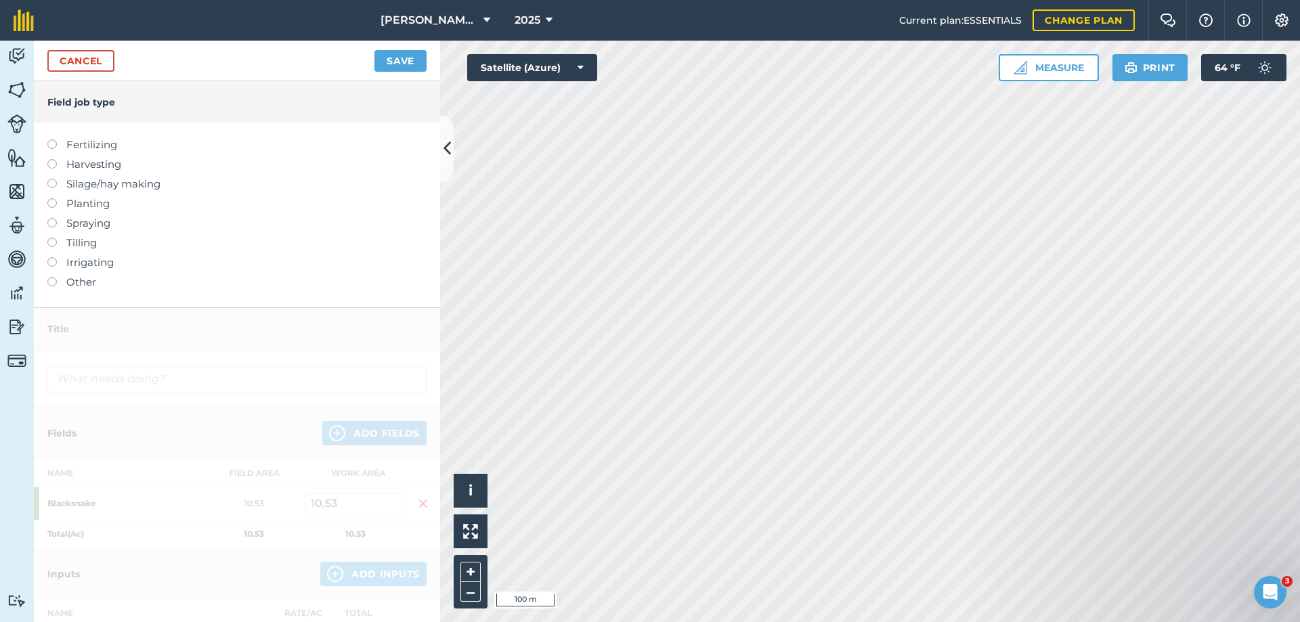
click at [51, 179] on label at bounding box center [56, 179] width 19 height 0
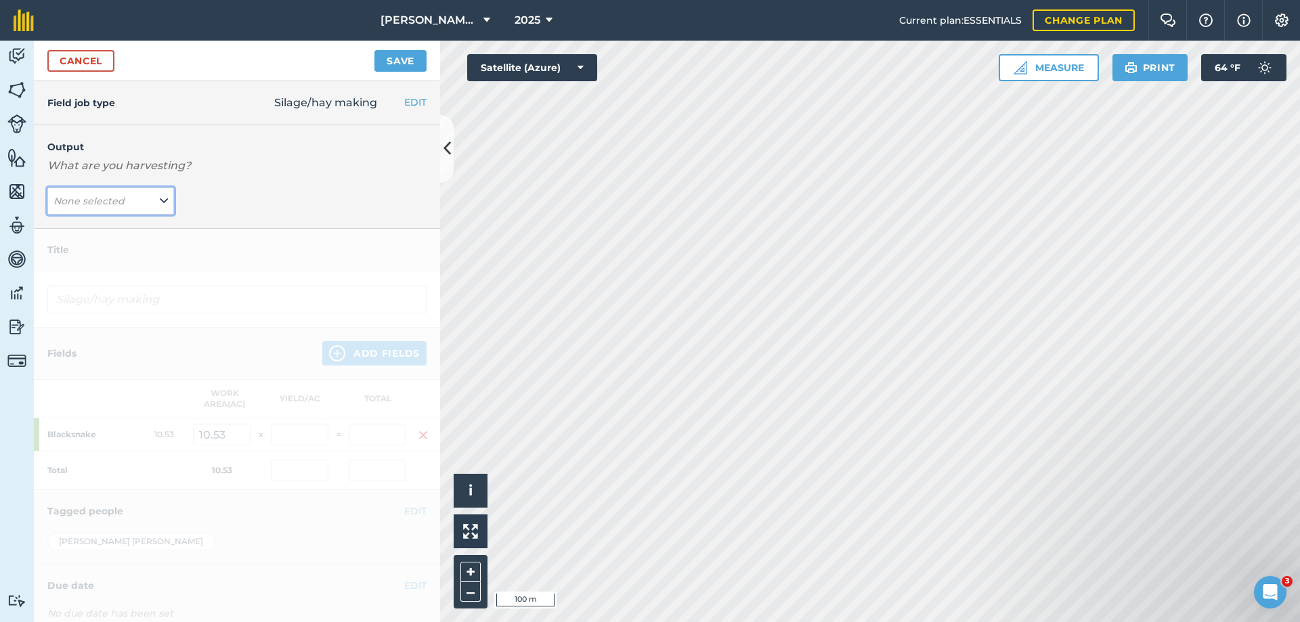
click at [93, 196] on em "None selected" at bounding box center [89, 201] width 71 height 12
click at [89, 255] on button "Grass ( # )" at bounding box center [110, 255] width 127 height 26
type input "Silage/hay making Grass"
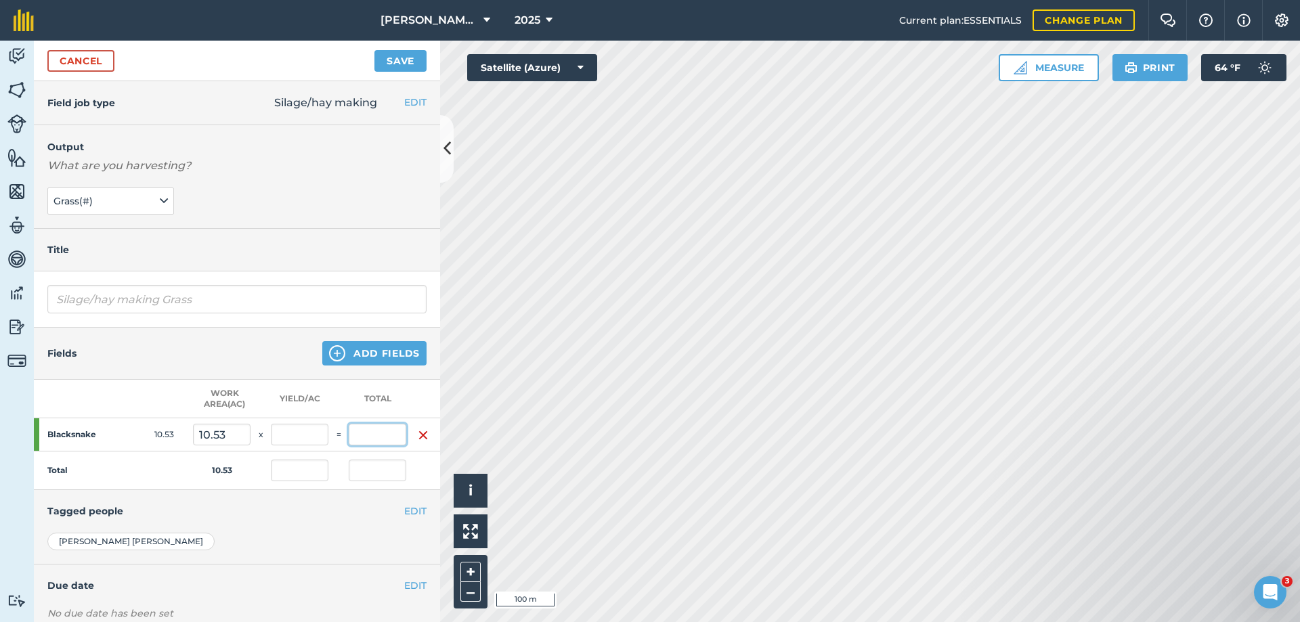
click at [377, 435] on input "text" at bounding box center [378, 435] width 58 height 22
type input "112"
click at [375, 50] on button "Save" at bounding box center [401, 61] width 52 height 22
type input "10.636"
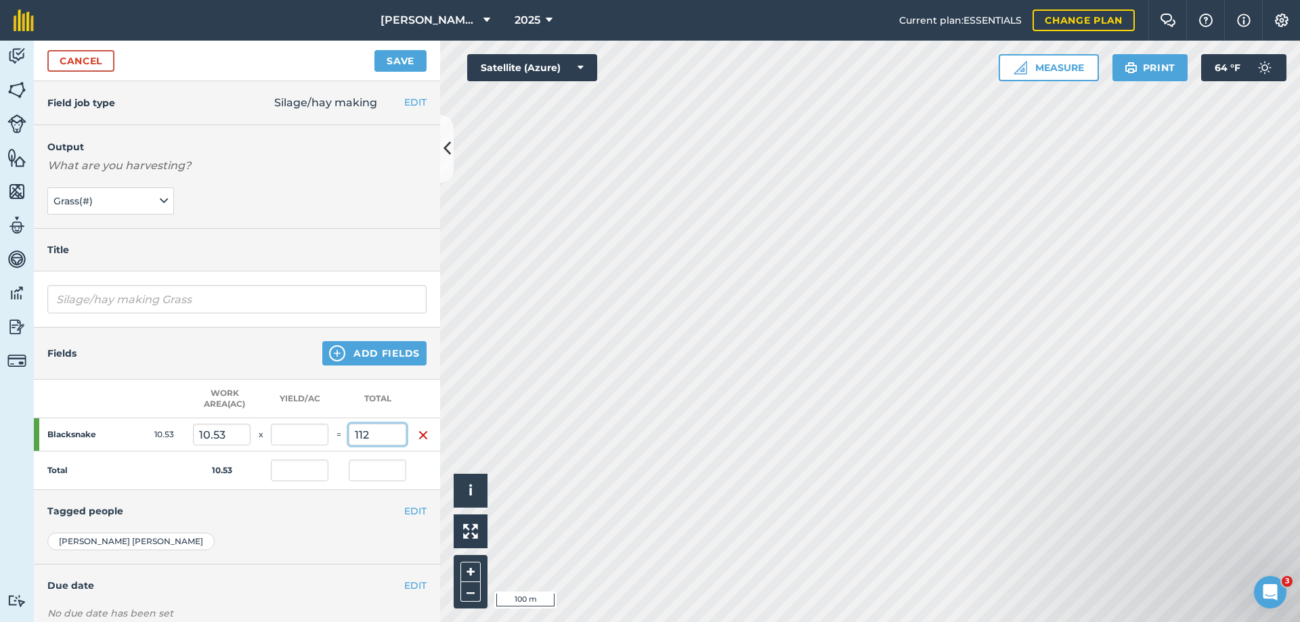
type input "112"
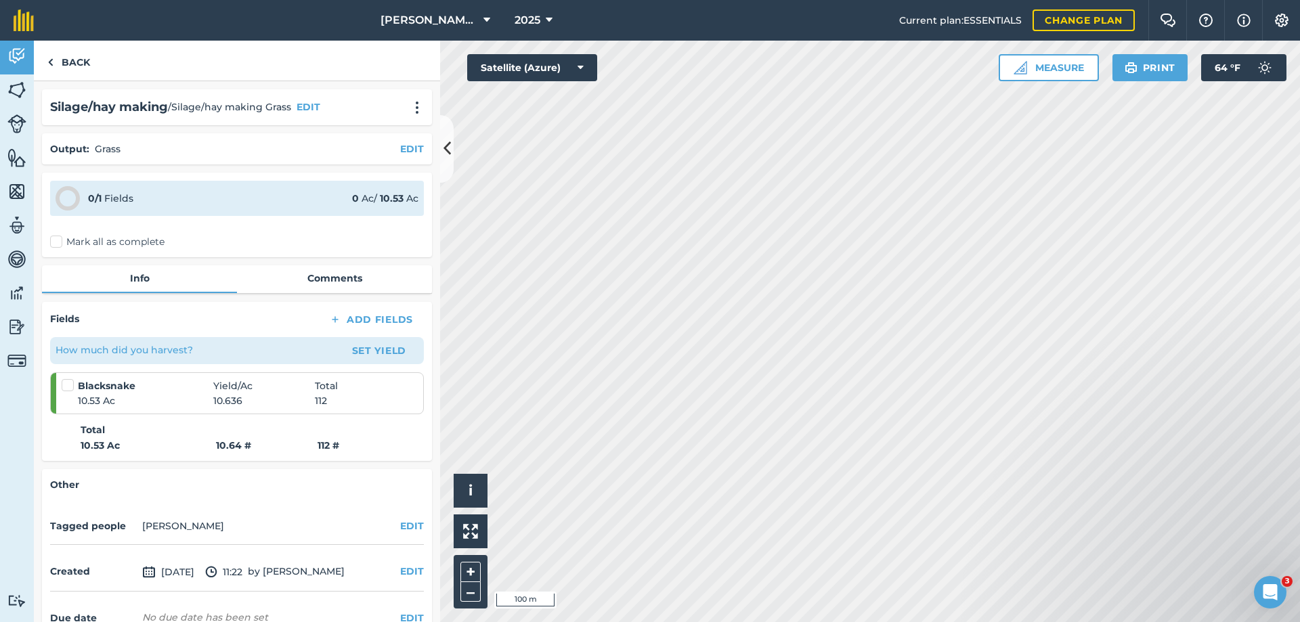
click at [58, 244] on label "Mark all as complete" at bounding box center [107, 242] width 114 height 14
click at [58, 244] on input "Mark all as complete" at bounding box center [54, 239] width 9 height 9
checkbox input "false"
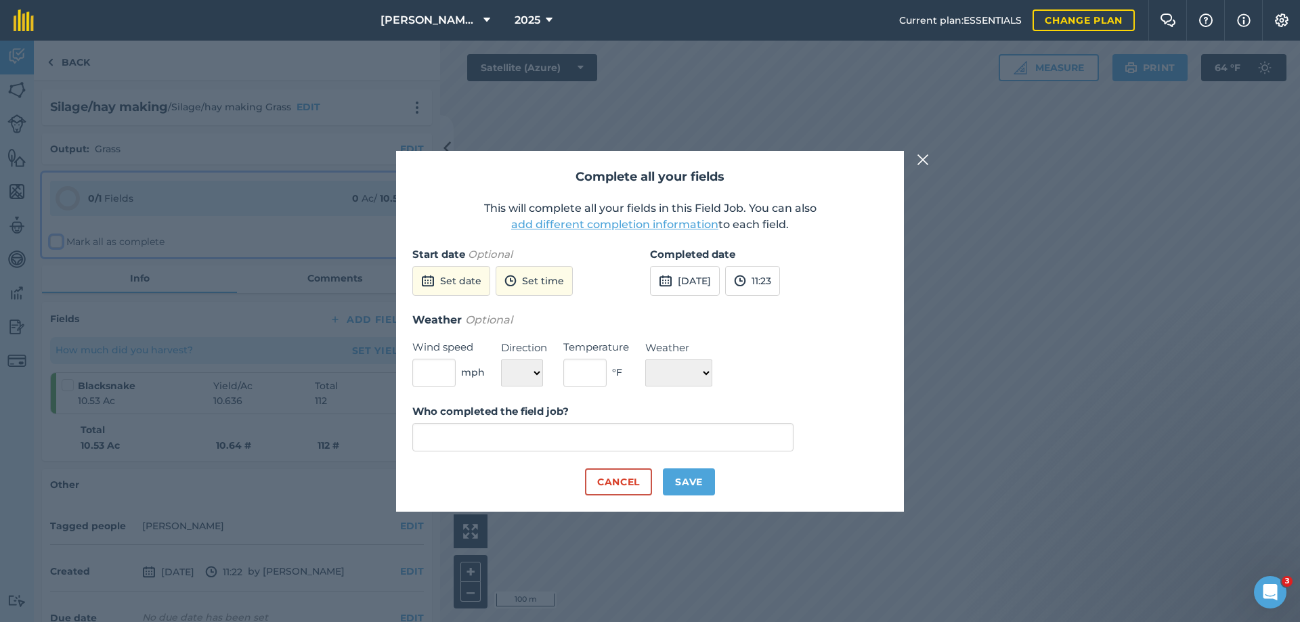
type input "[PERSON_NAME]"
click at [692, 285] on button "[DATE]" at bounding box center [685, 281] width 70 height 30
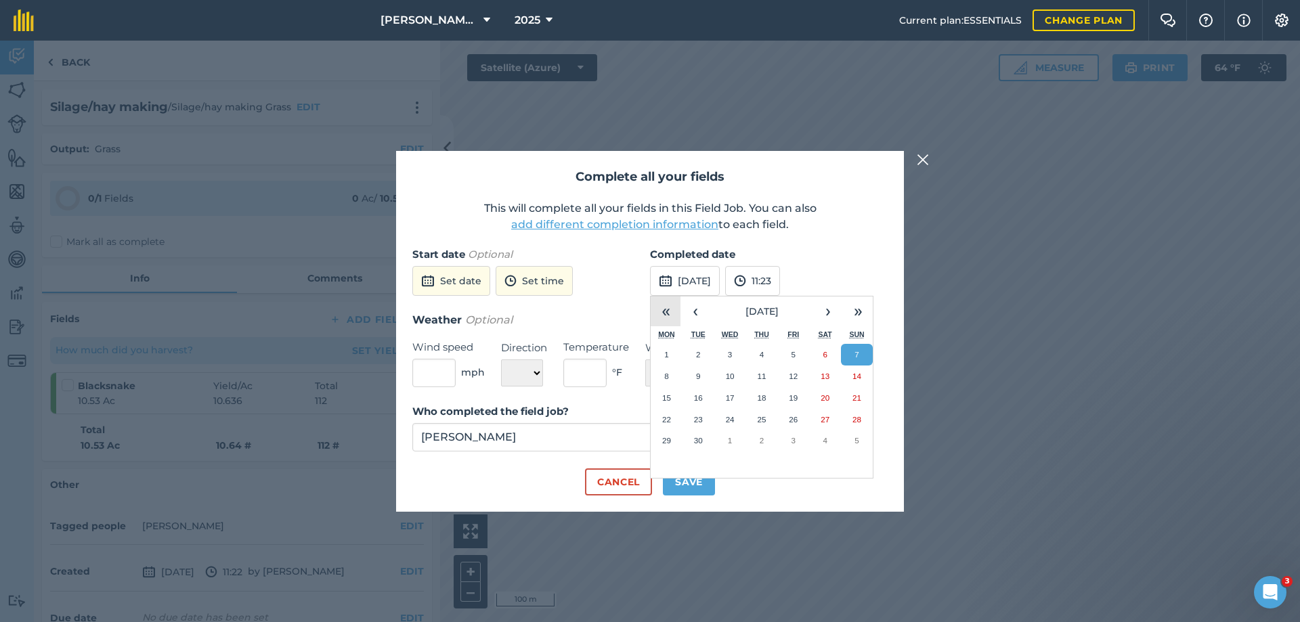
click at [666, 310] on button "«" at bounding box center [666, 312] width 30 height 30
click at [696, 310] on button "‹" at bounding box center [696, 312] width 30 height 30
click at [670, 400] on abbr "12" at bounding box center [666, 398] width 9 height 9
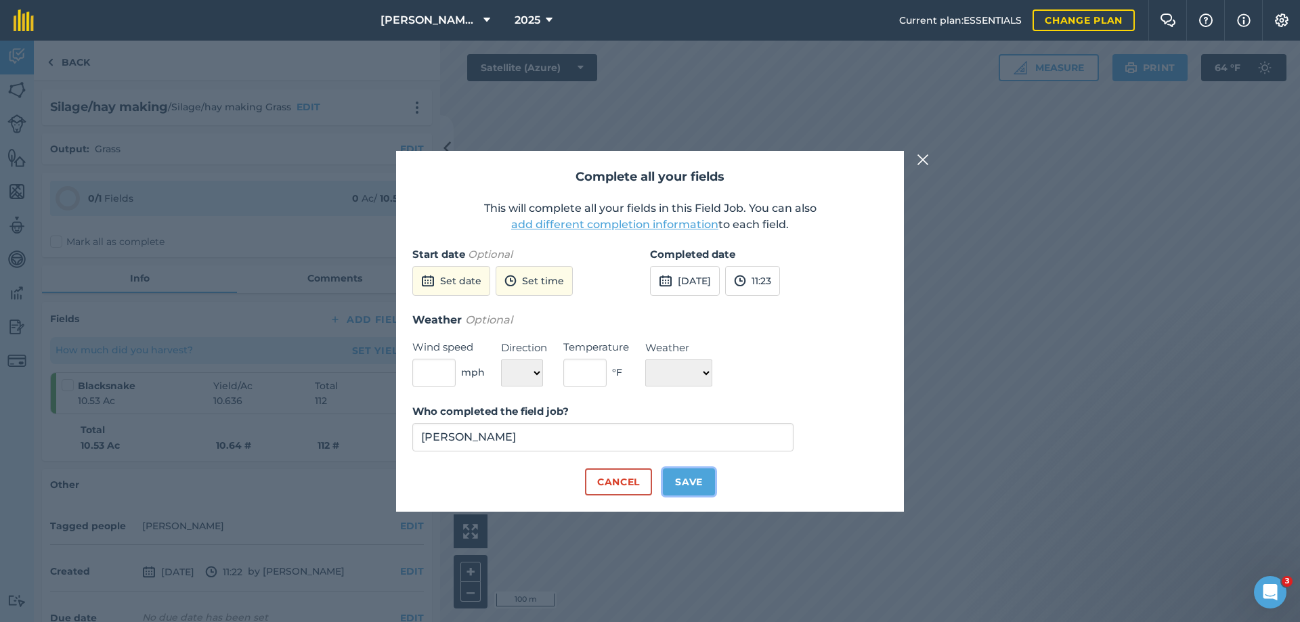
click at [702, 486] on button "Save" at bounding box center [689, 482] width 52 height 27
checkbox input "true"
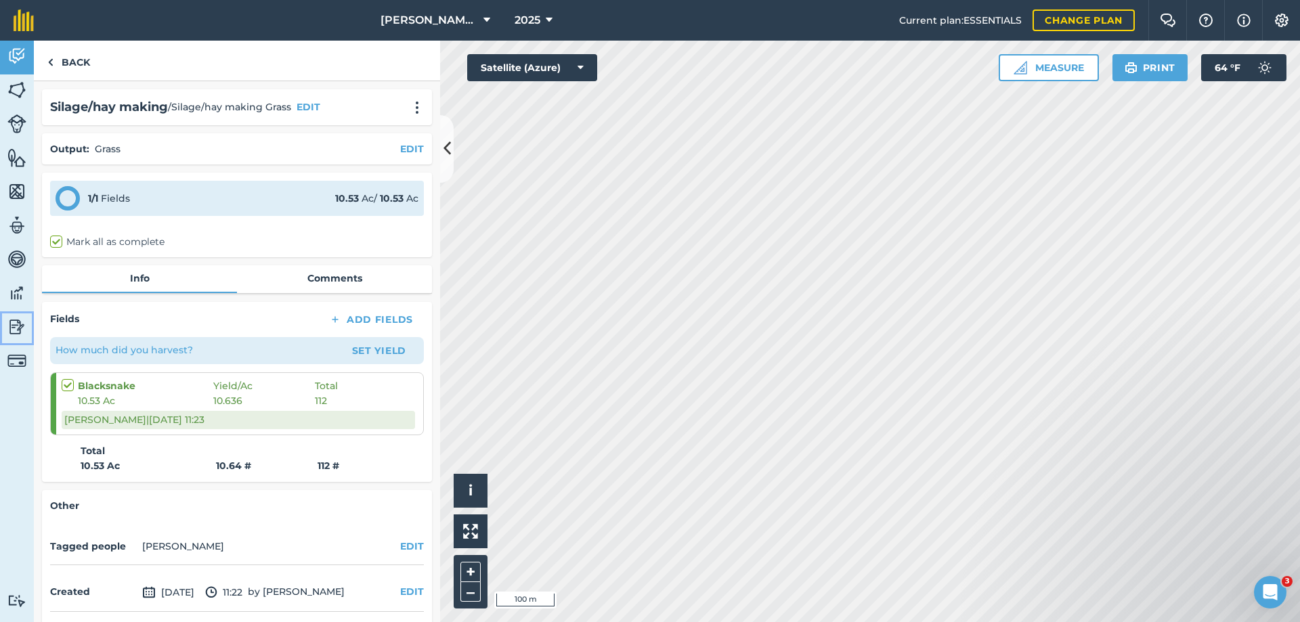
click at [13, 328] on img at bounding box center [16, 327] width 19 height 20
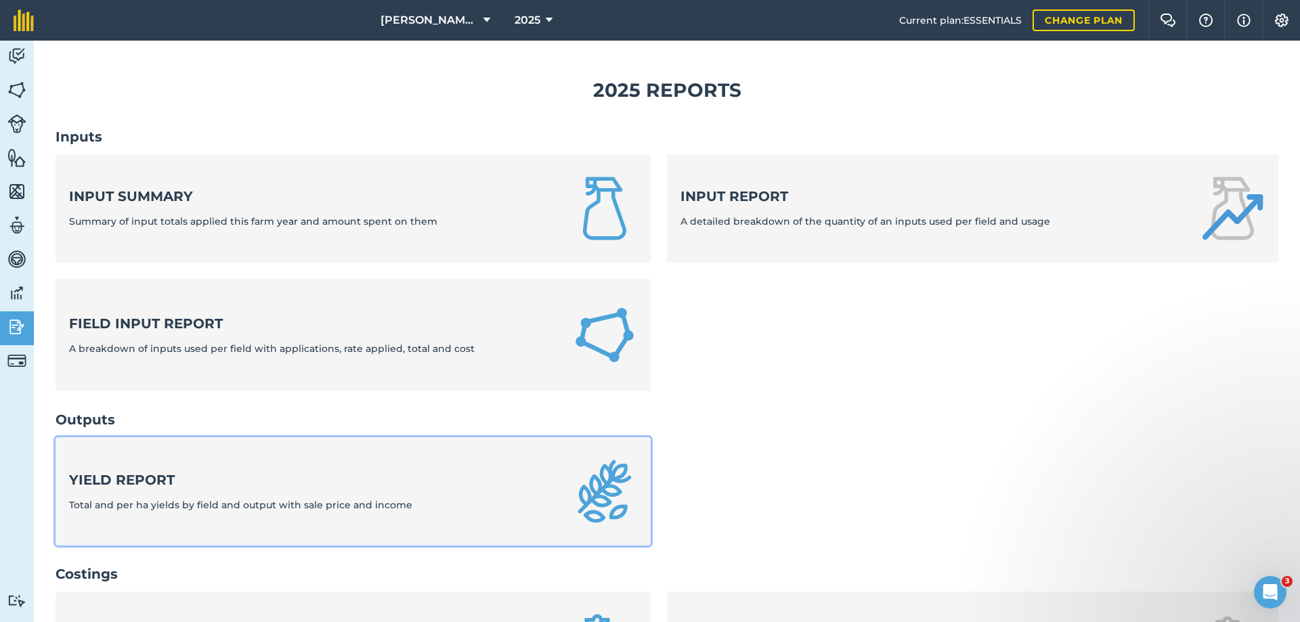
click at [183, 457] on link "Yield report Total and per ha yields by field and output with sale price and in…" at bounding box center [353, 492] width 595 height 108
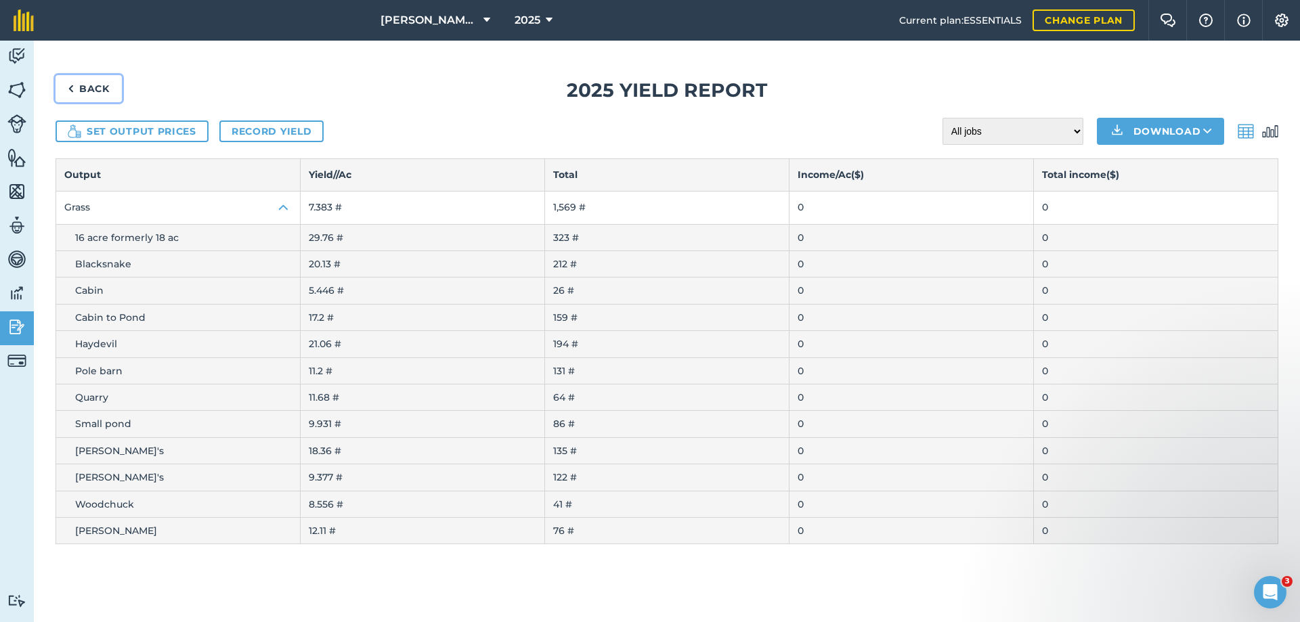
click at [100, 89] on link "Back" at bounding box center [89, 88] width 66 height 27
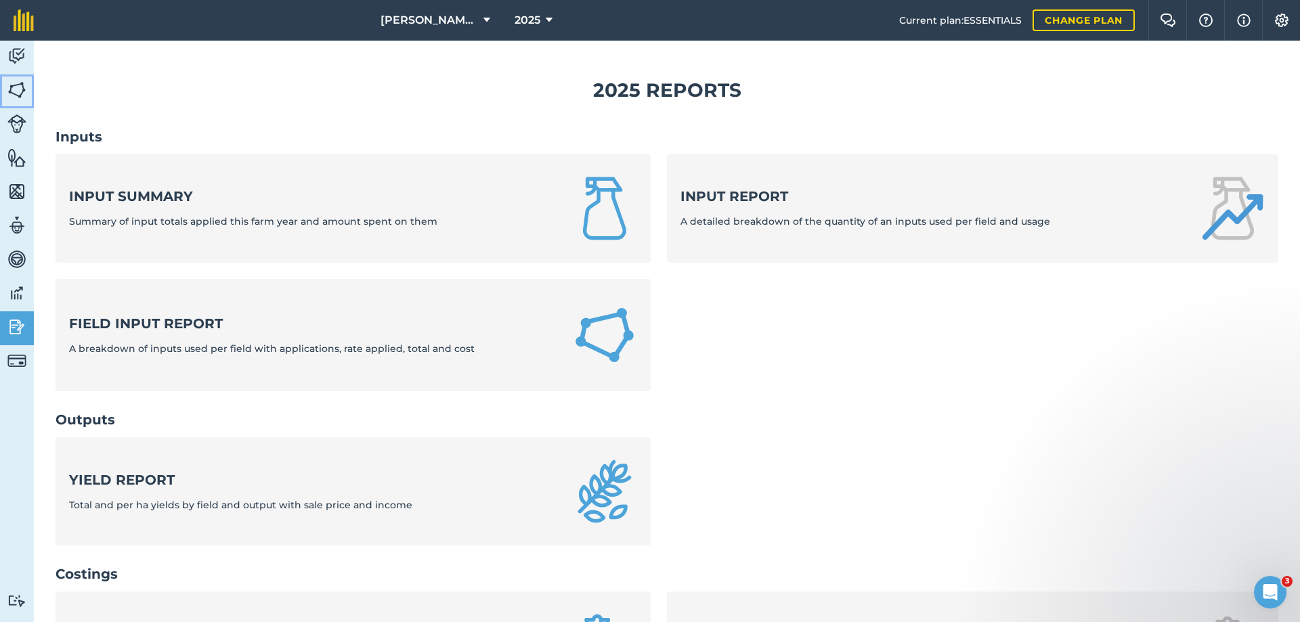
click at [16, 91] on img at bounding box center [16, 90] width 19 height 20
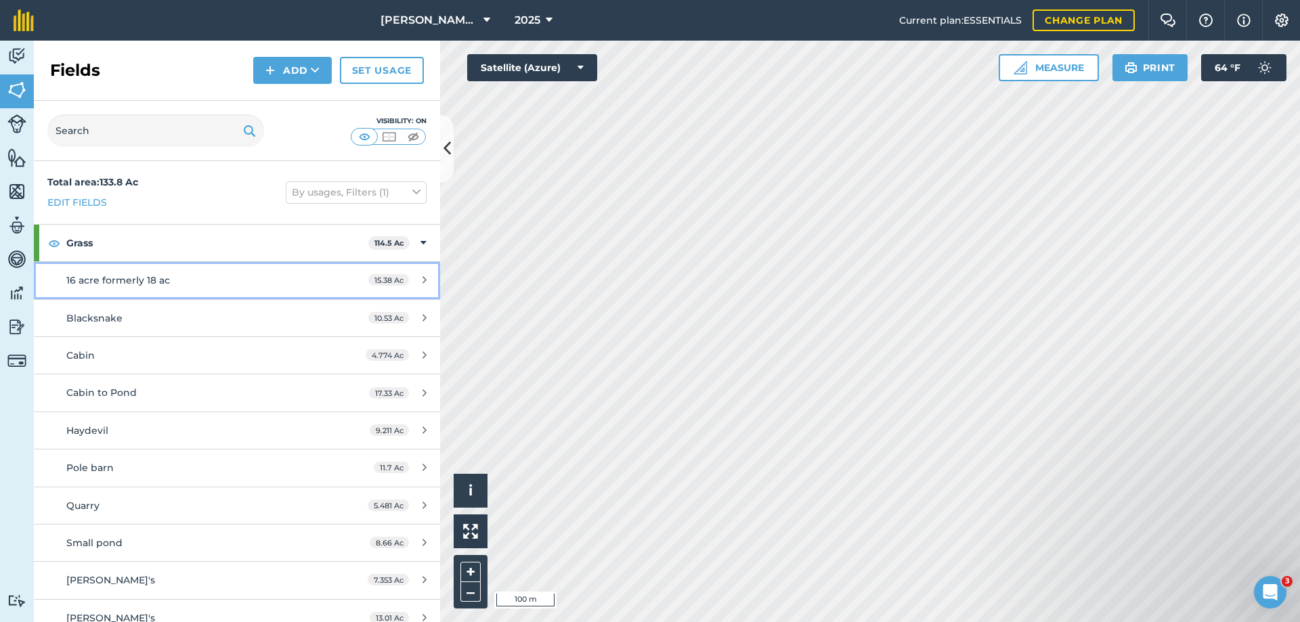
click at [83, 279] on span "16 acre formerly 18 ac" at bounding box center [118, 280] width 104 height 12
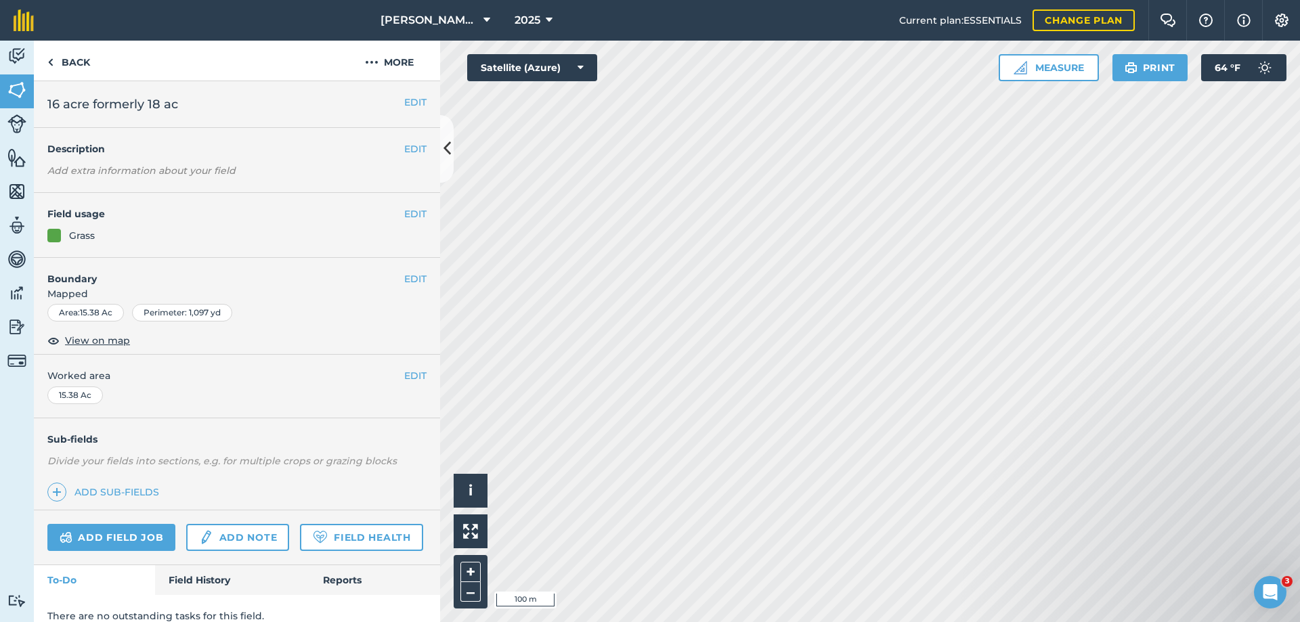
scroll to position [53, 0]
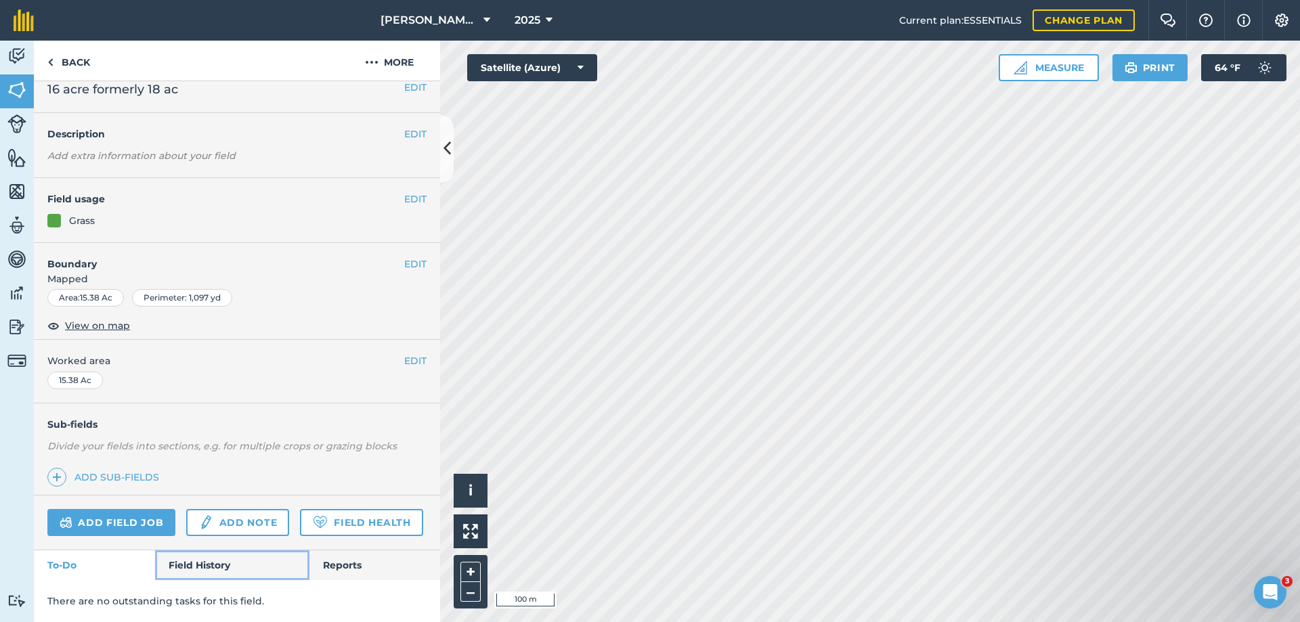
click at [194, 566] on link "Field History" at bounding box center [232, 566] width 154 height 30
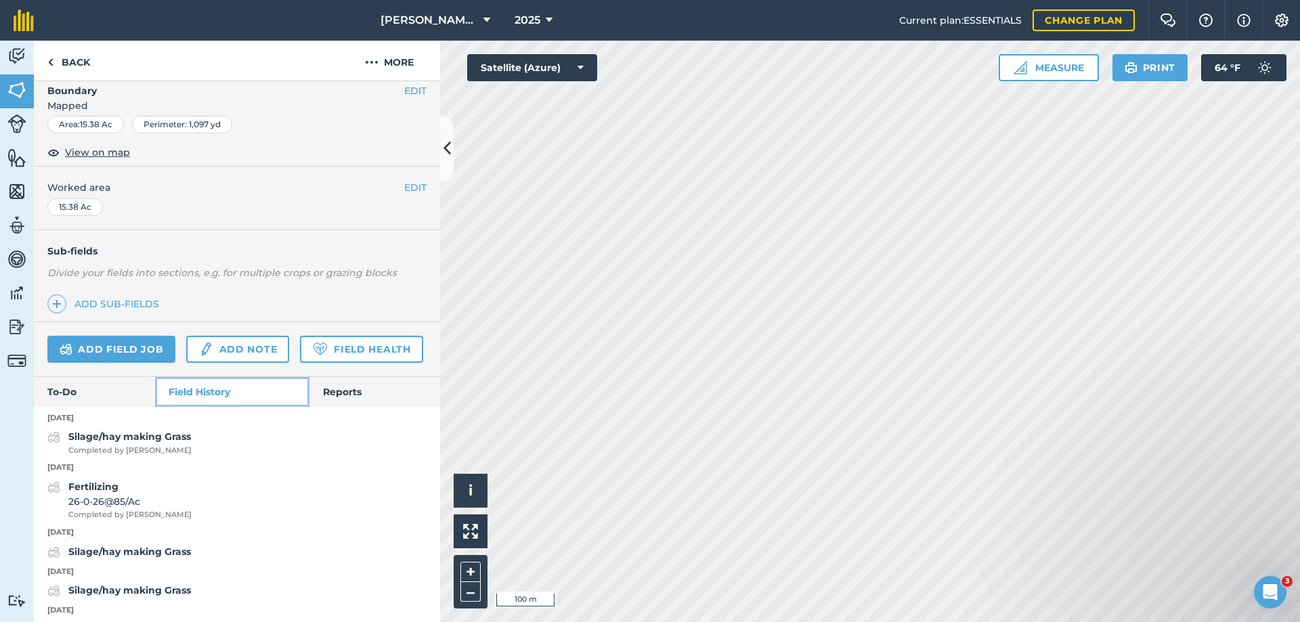
scroll to position [256, 0]
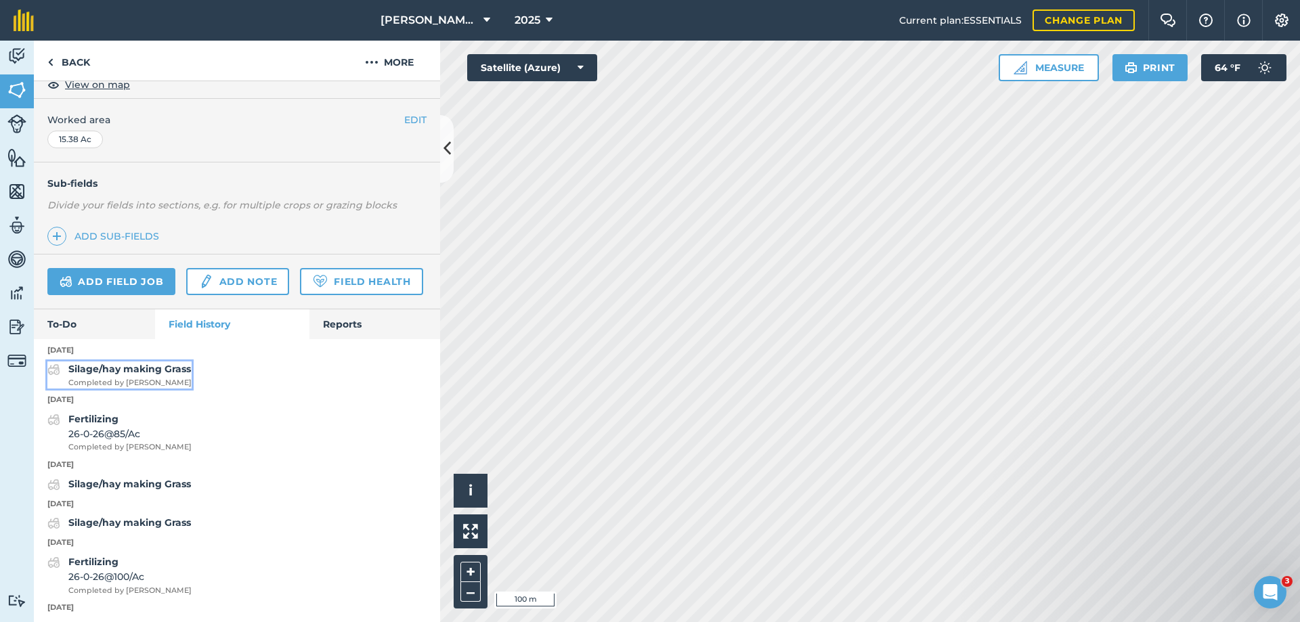
click at [89, 375] on strong "Silage/hay making Grass" at bounding box center [129, 369] width 123 height 12
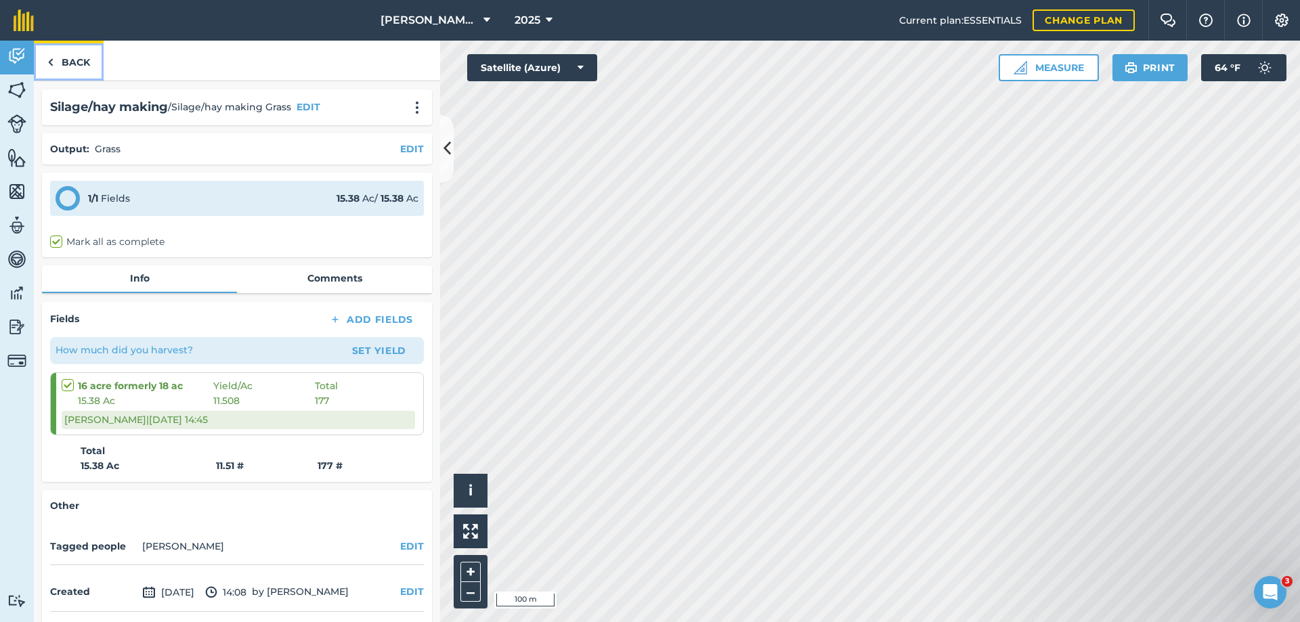
click at [74, 63] on link "Back" at bounding box center [69, 61] width 70 height 40
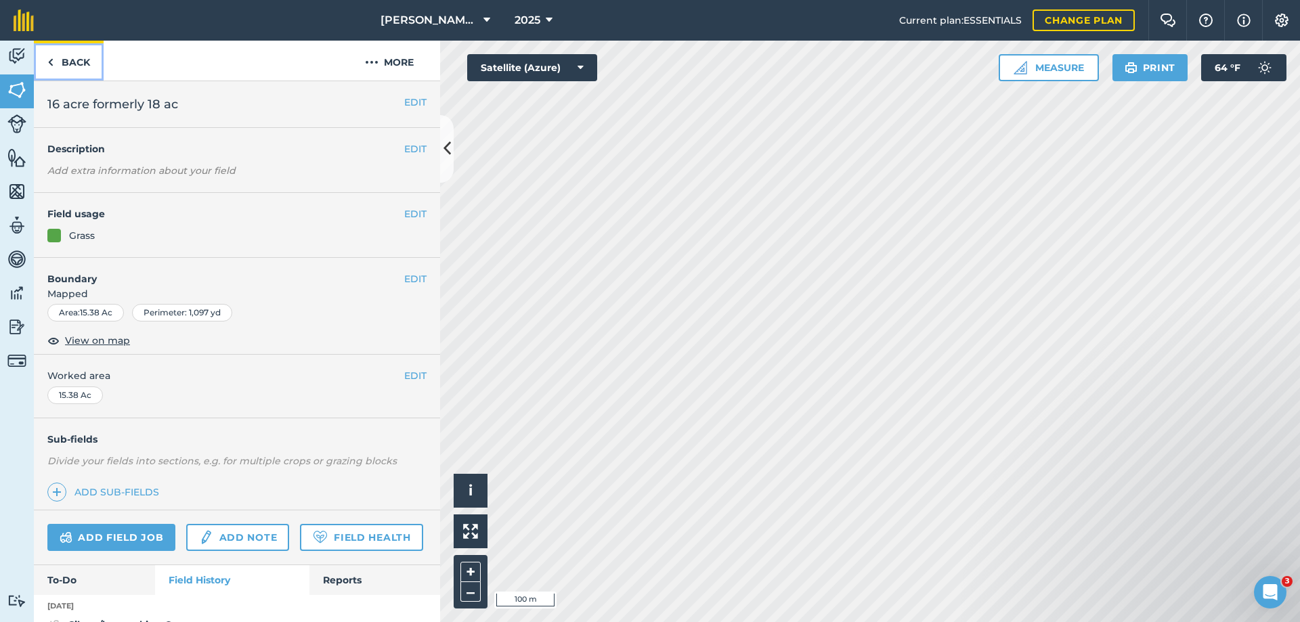
click at [74, 62] on link "Back" at bounding box center [69, 61] width 70 height 40
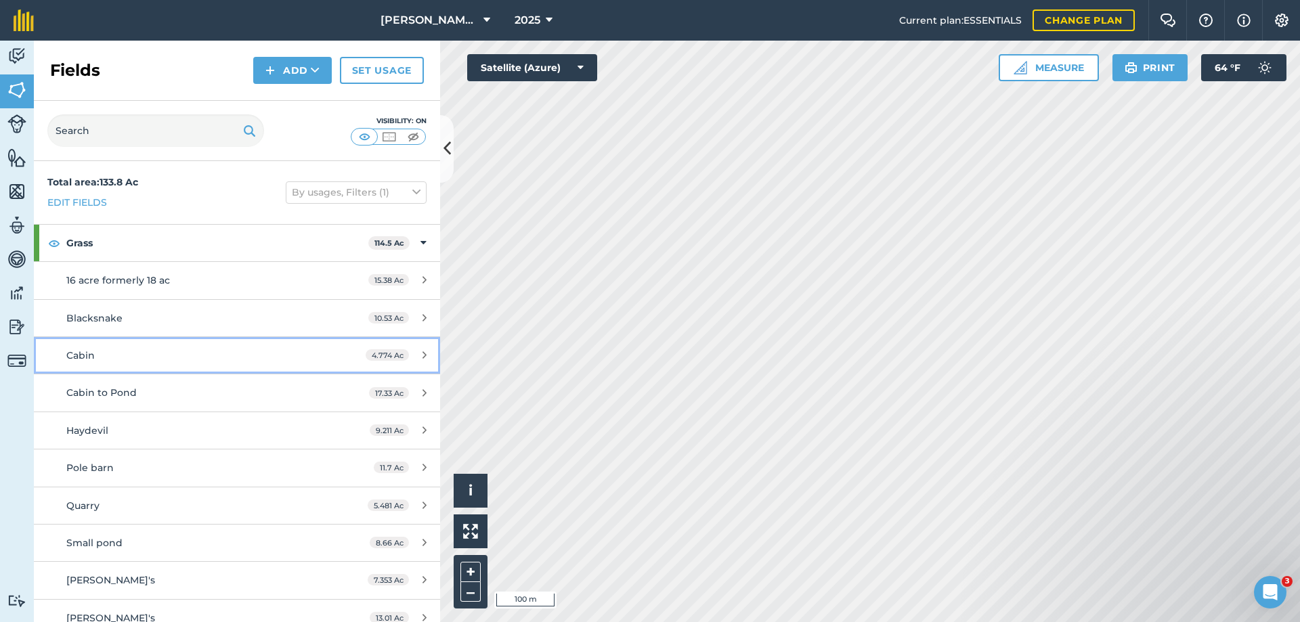
click at [84, 356] on span "Cabin" at bounding box center [80, 355] width 28 height 12
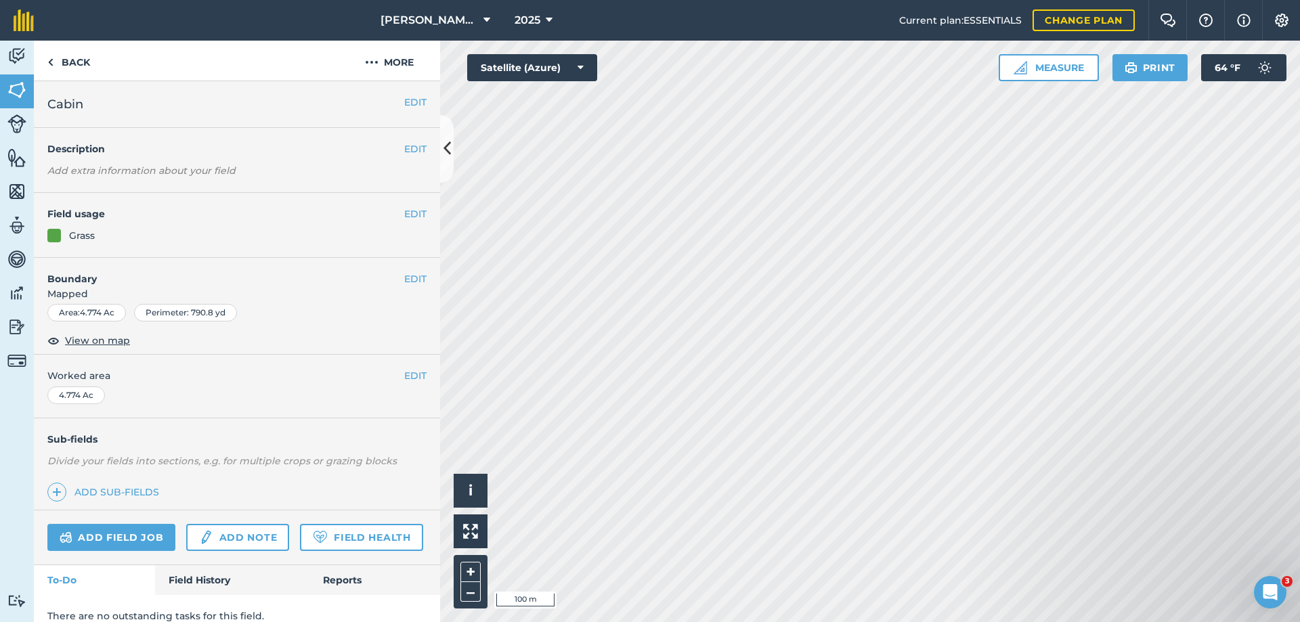
scroll to position [53, 0]
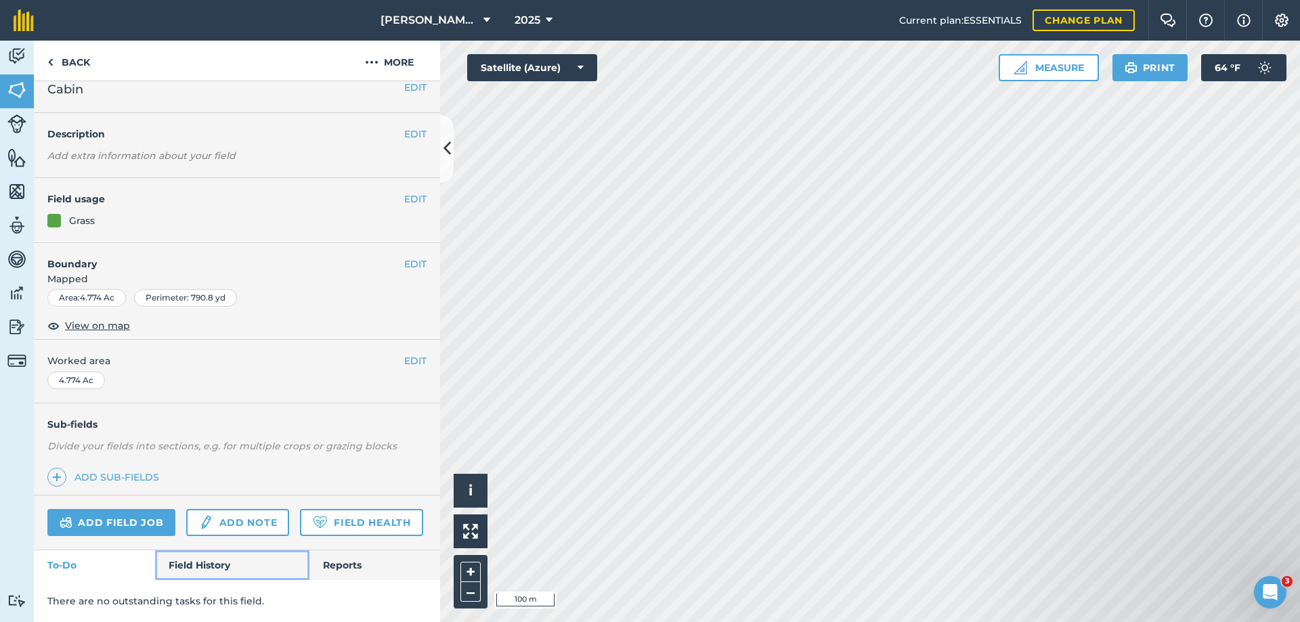
click at [209, 564] on link "Field History" at bounding box center [232, 566] width 154 height 30
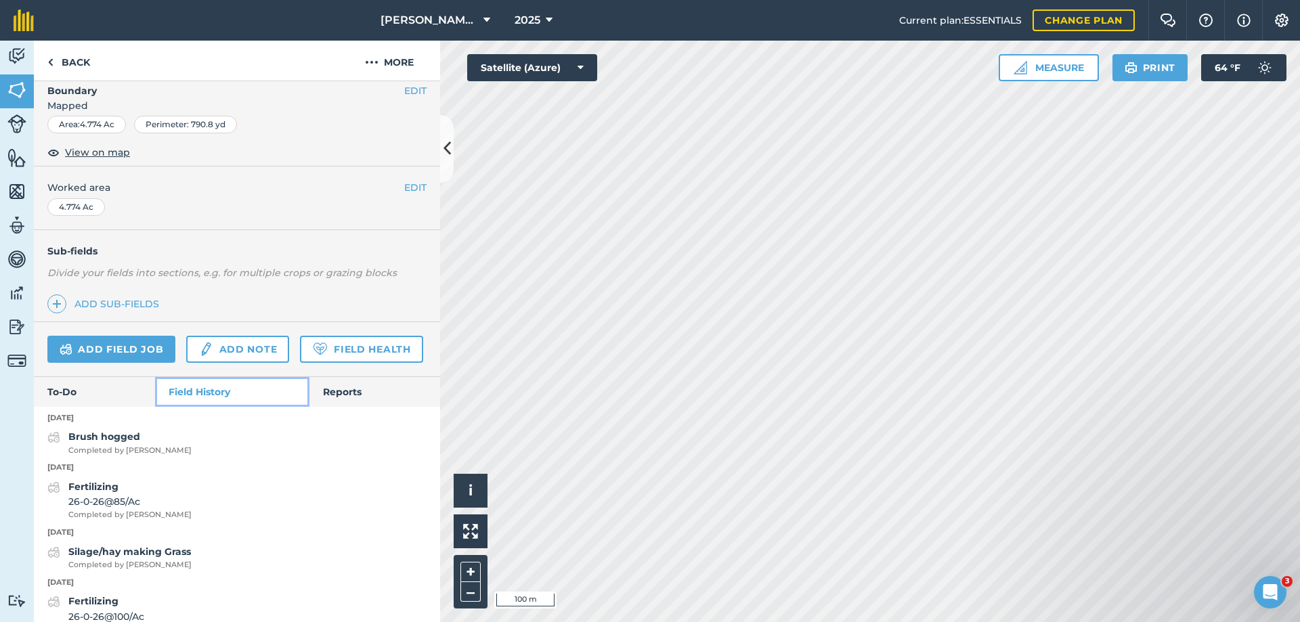
scroll to position [256, 0]
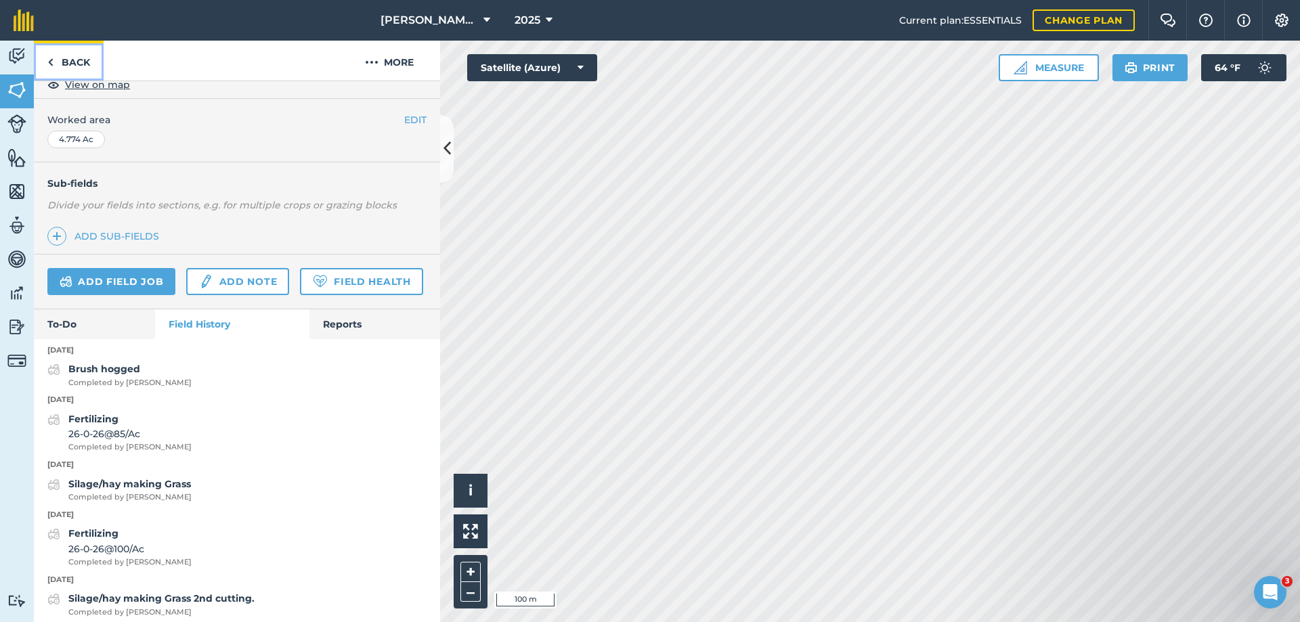
click at [68, 65] on link "Back" at bounding box center [69, 61] width 70 height 40
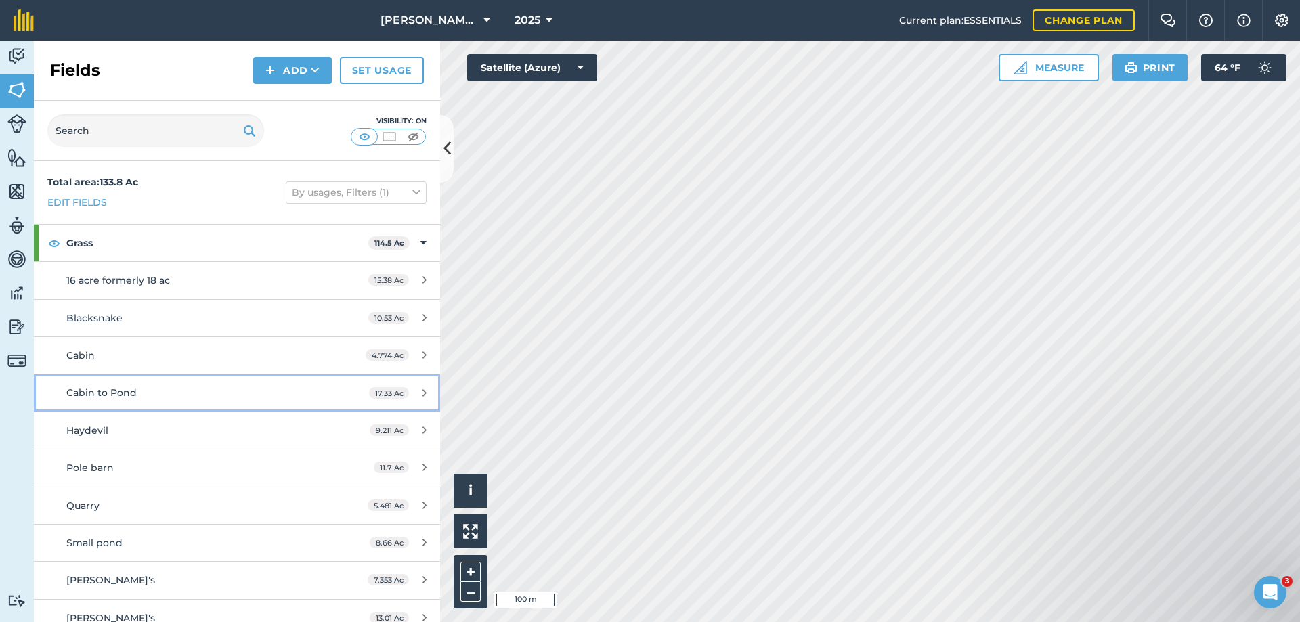
click at [99, 392] on span "Cabin to Pond" at bounding box center [101, 393] width 70 height 12
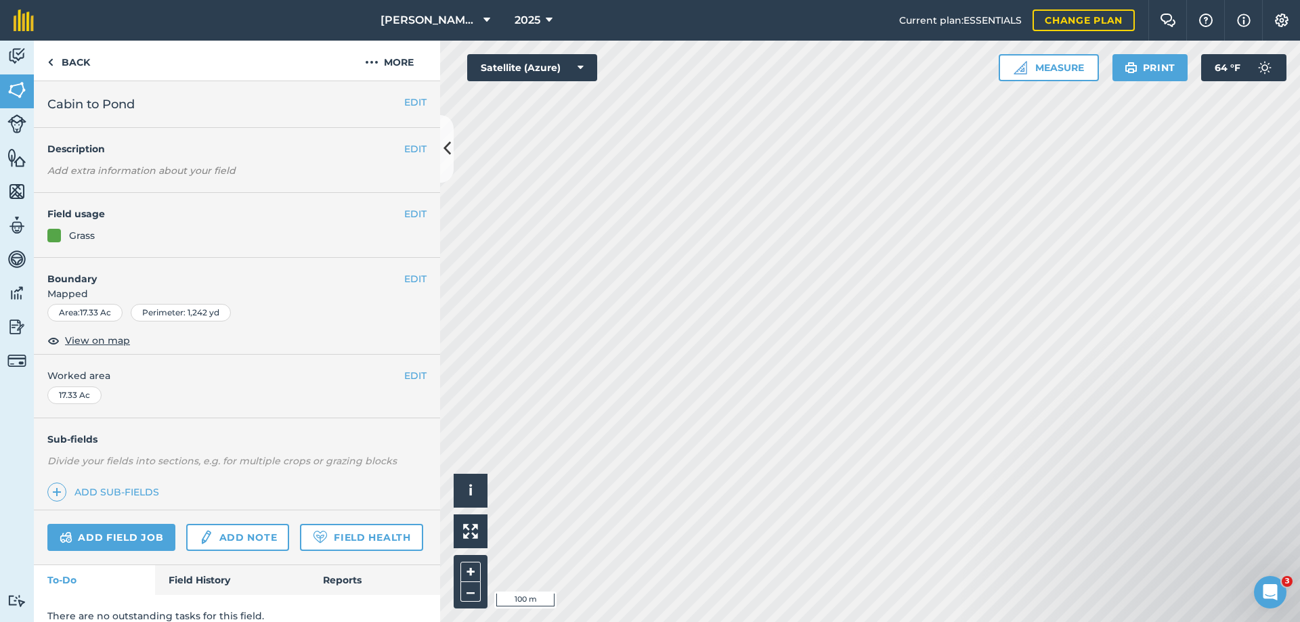
scroll to position [53, 0]
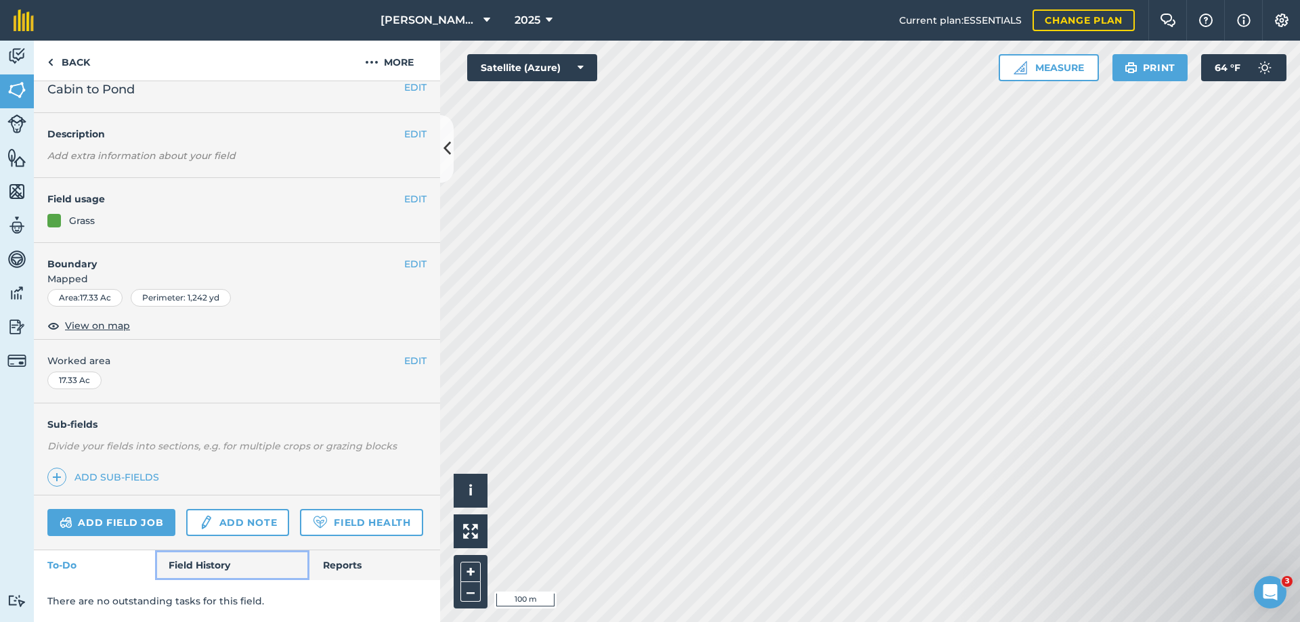
click at [203, 563] on link "Field History" at bounding box center [232, 566] width 154 height 30
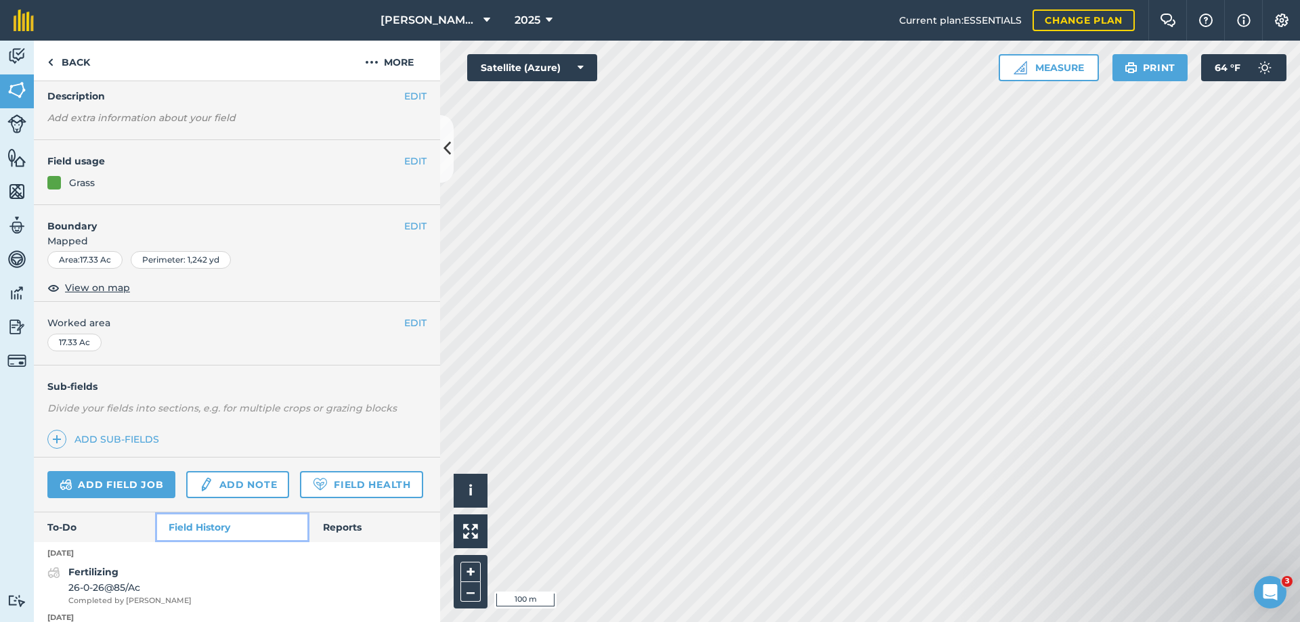
scroll to position [256, 0]
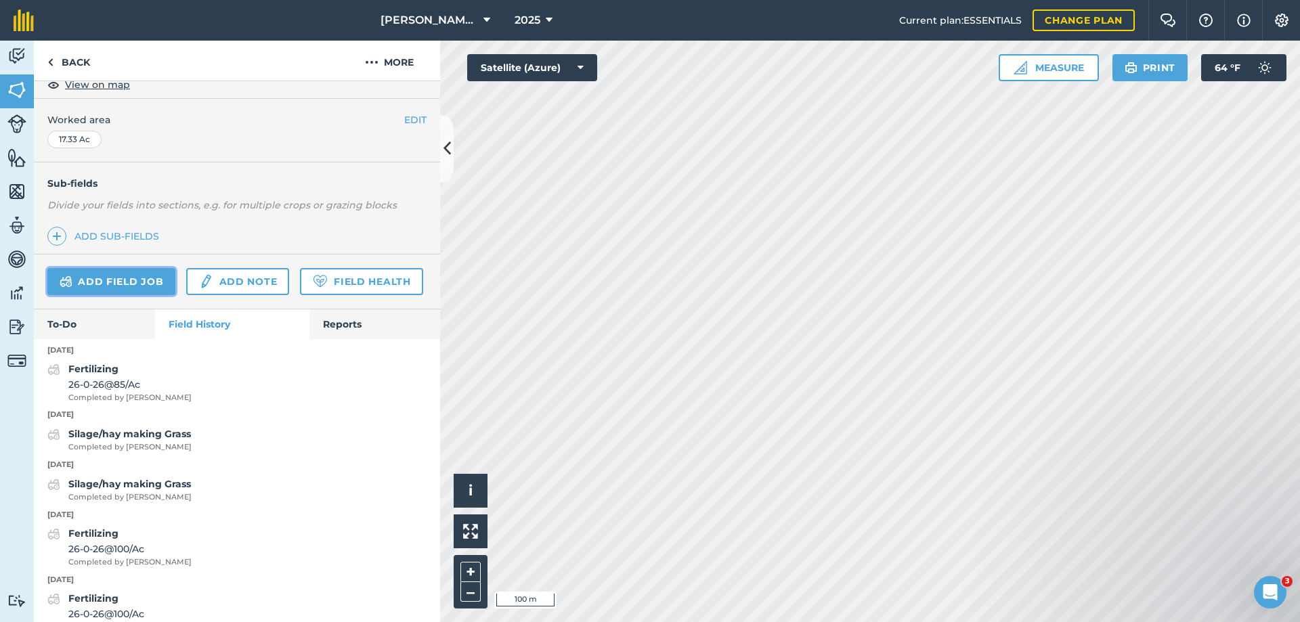
click at [98, 278] on link "Add field job" at bounding box center [111, 281] width 128 height 27
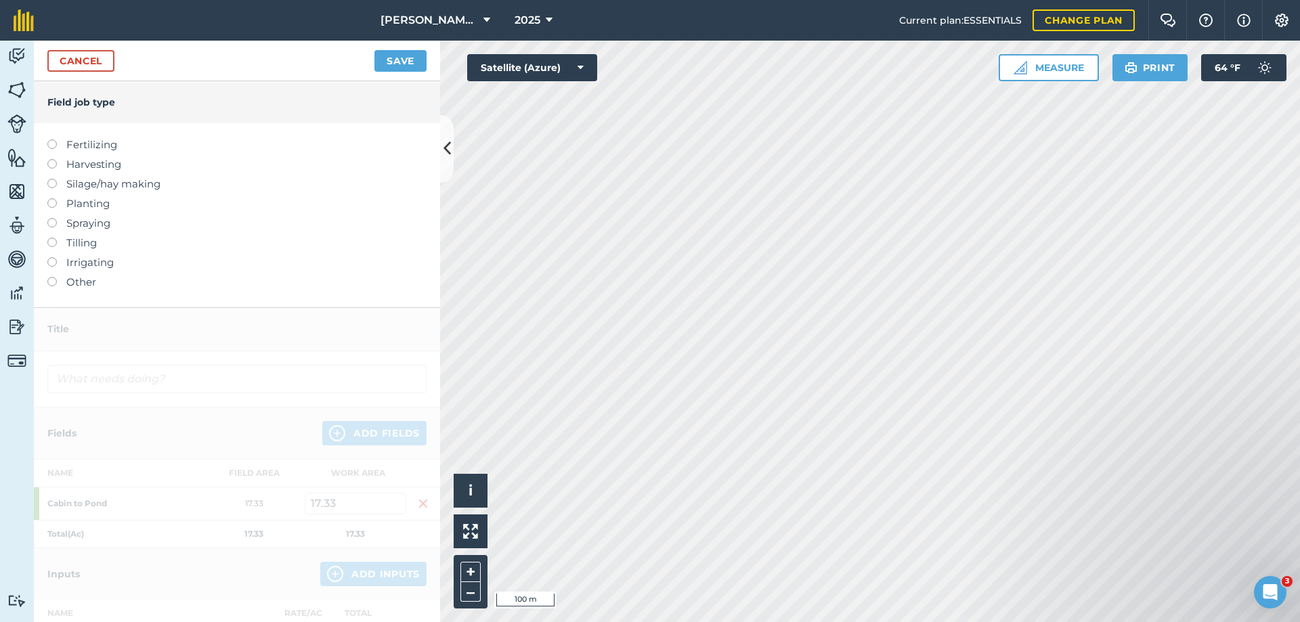
click at [72, 181] on label "Silage/hay making" at bounding box center [236, 184] width 379 height 16
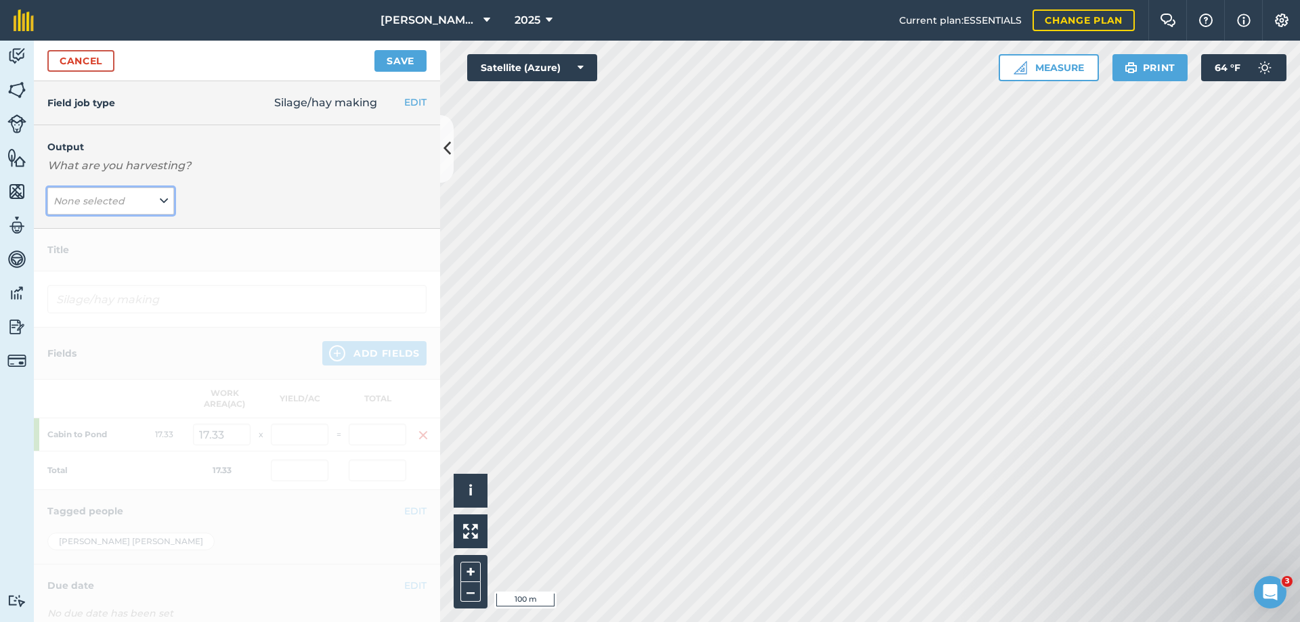
click at [85, 203] on em "None selected" at bounding box center [89, 201] width 71 height 12
click at [84, 251] on button "Grass ( # )" at bounding box center [110, 255] width 127 height 26
type input "Silage/hay making Grass"
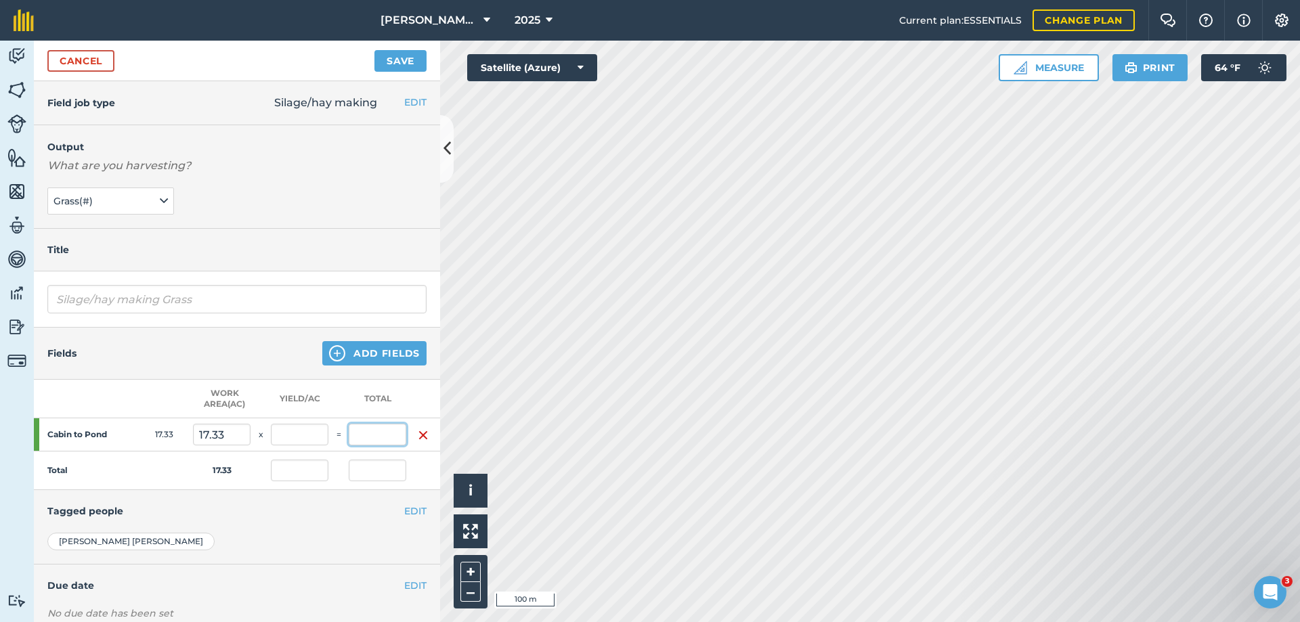
click at [366, 438] on input "text" at bounding box center [378, 435] width 58 height 22
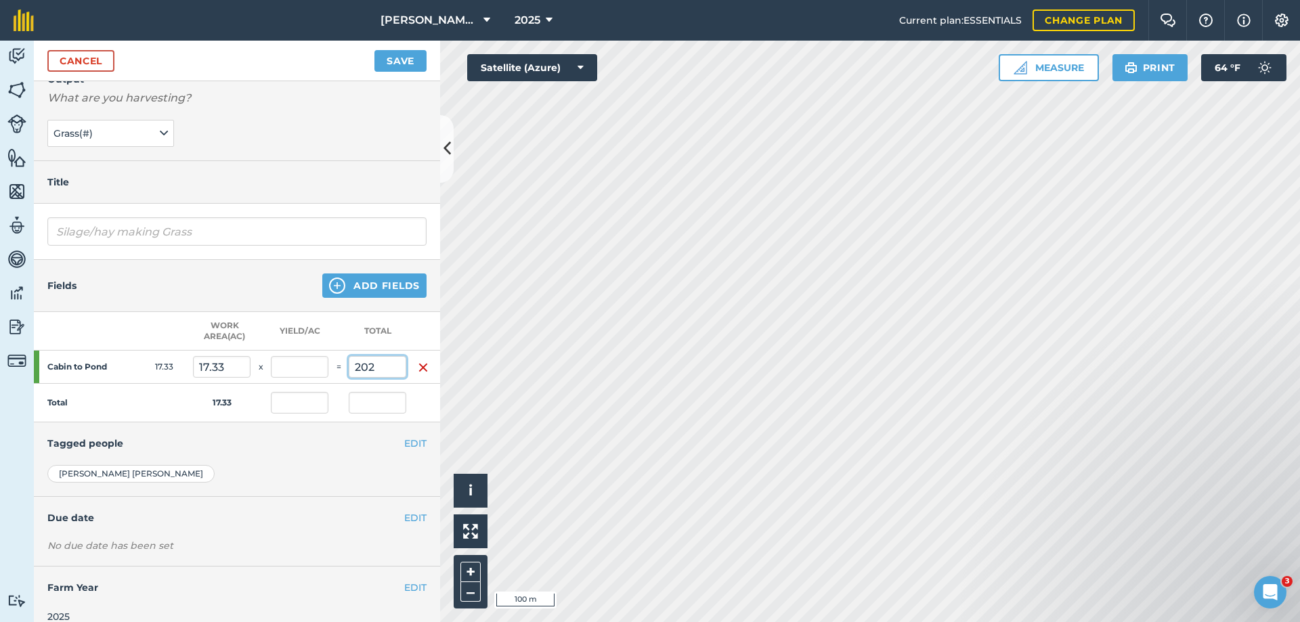
scroll to position [94, 0]
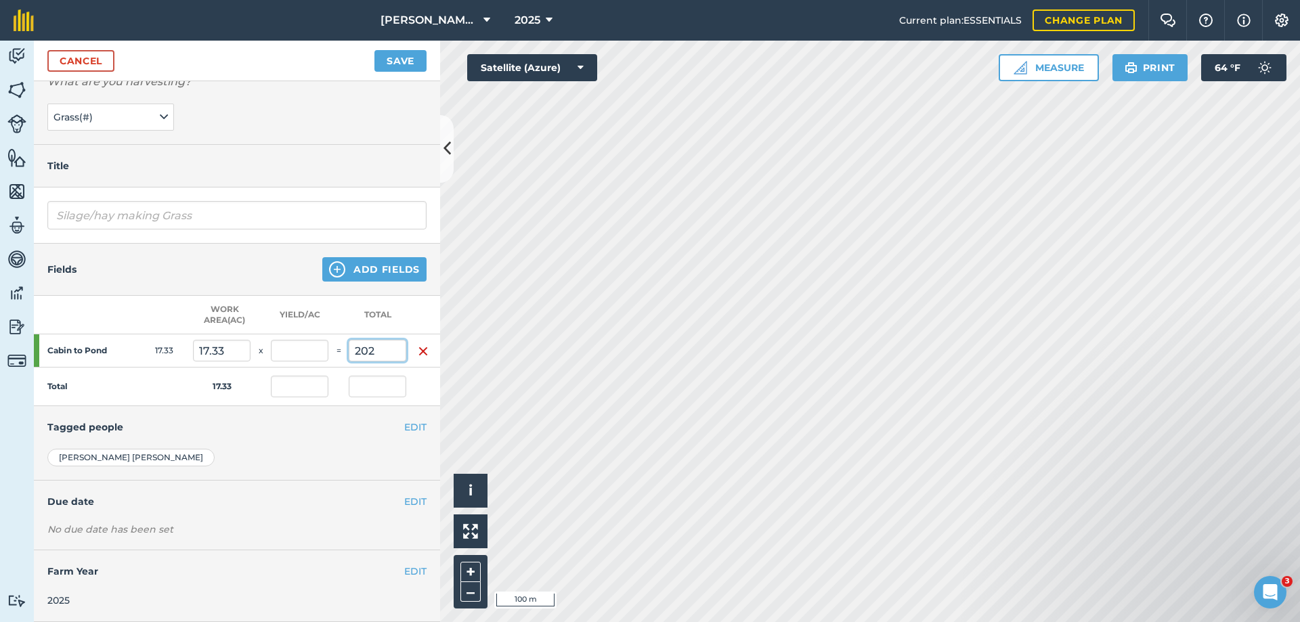
type input "202"
click at [375, 50] on button "Save" at bounding box center [401, 61] width 52 height 22
type input "11.656"
type input "202"
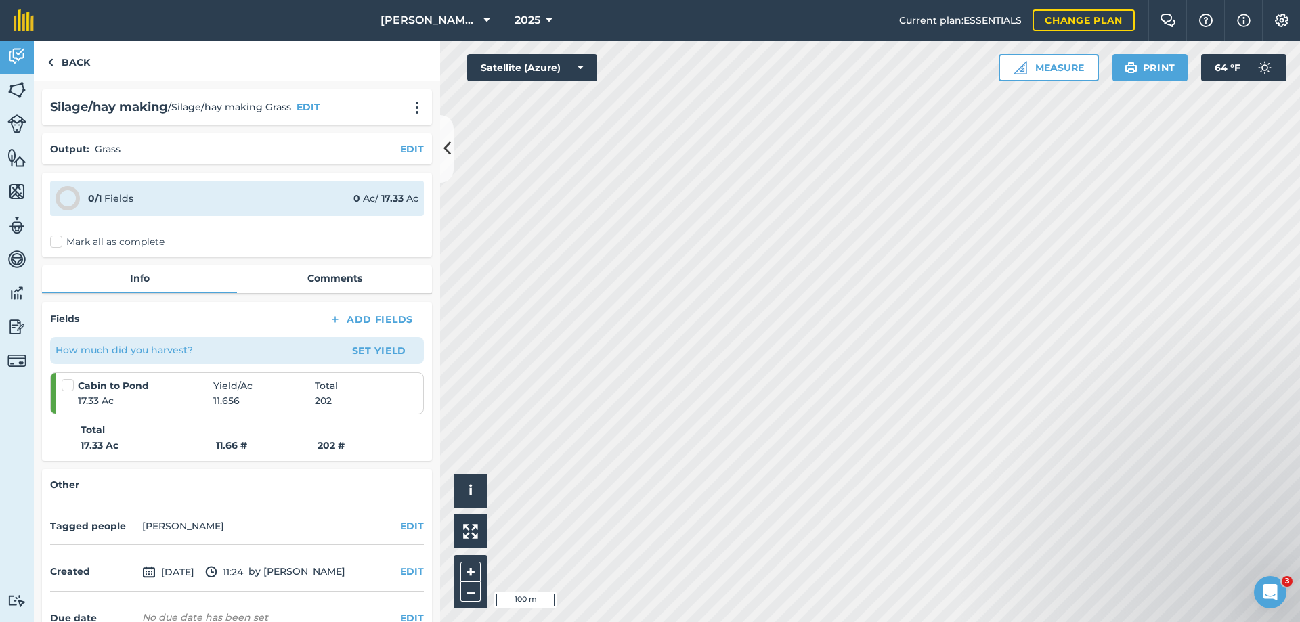
click at [58, 241] on label "Mark all as complete" at bounding box center [107, 242] width 114 height 14
click at [58, 241] on input "Mark all as complete" at bounding box center [54, 239] width 9 height 9
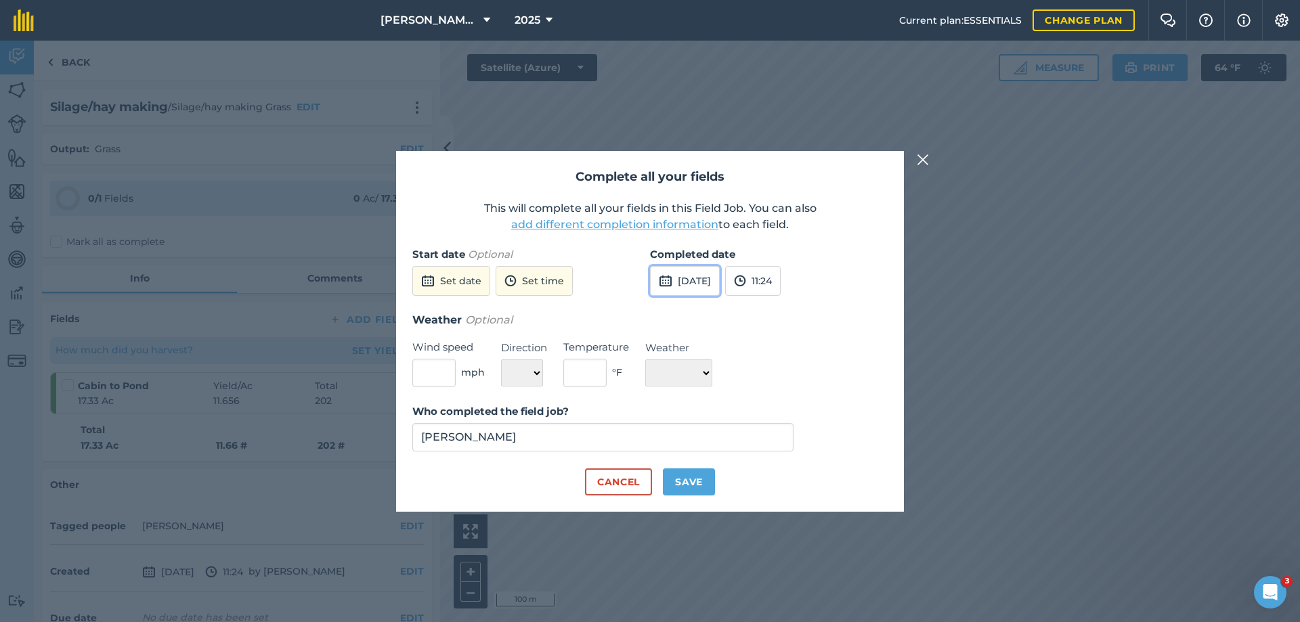
click at [701, 280] on button "[DATE]" at bounding box center [685, 281] width 70 height 30
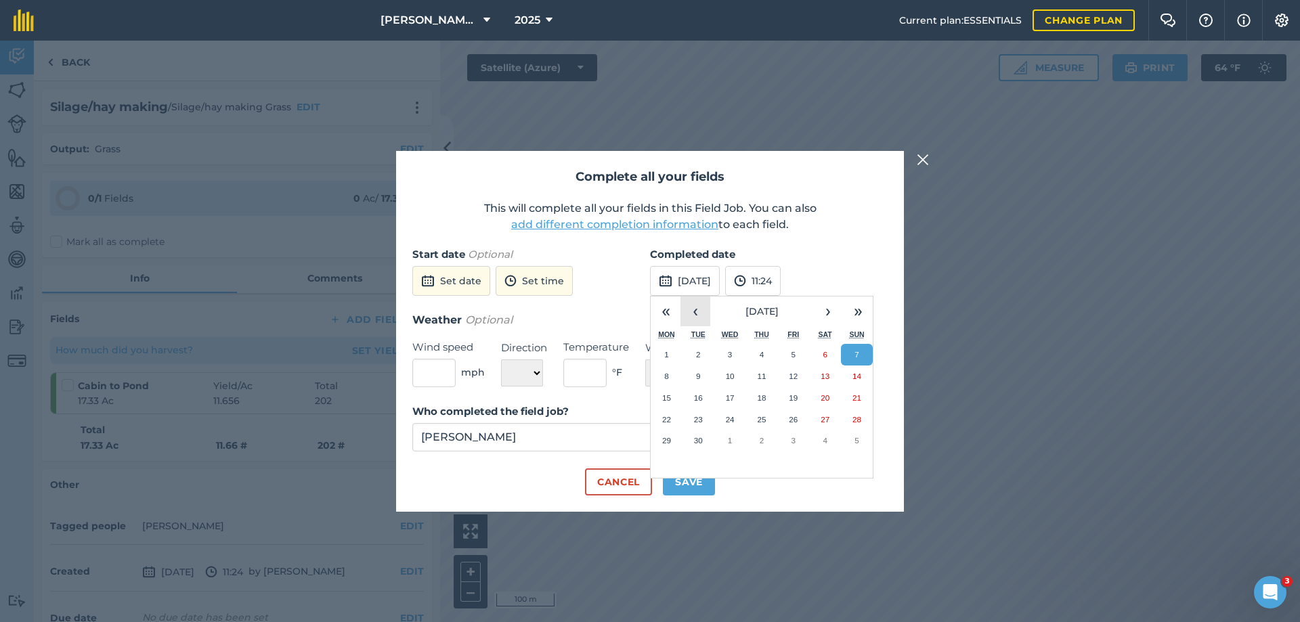
click at [698, 314] on button "‹" at bounding box center [696, 312] width 30 height 30
click at [728, 378] on abbr "6" at bounding box center [730, 376] width 4 height 9
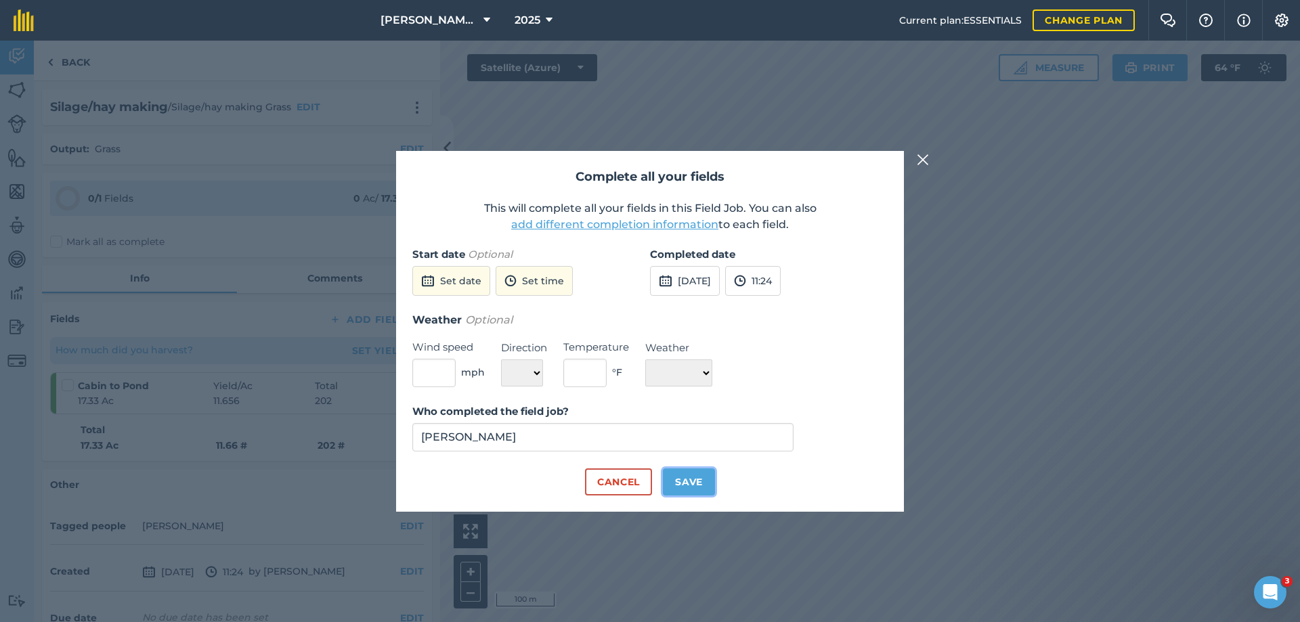
click at [685, 483] on button "Save" at bounding box center [689, 482] width 52 height 27
checkbox input "true"
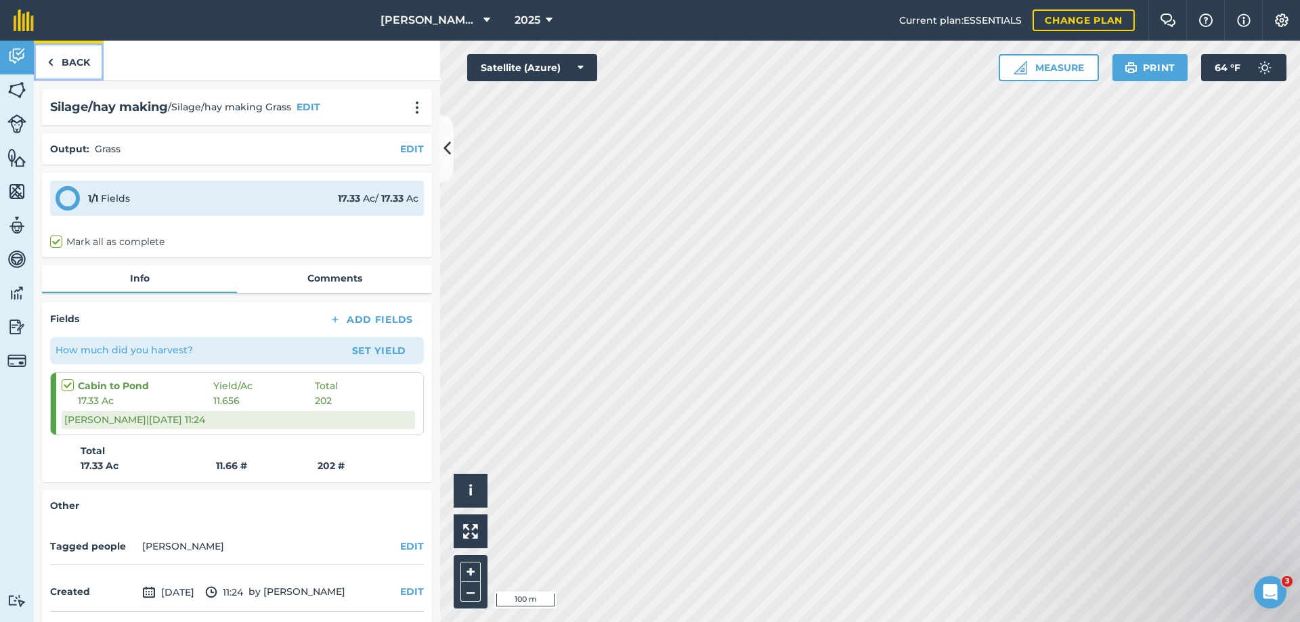
click at [81, 62] on link "Back" at bounding box center [69, 61] width 70 height 40
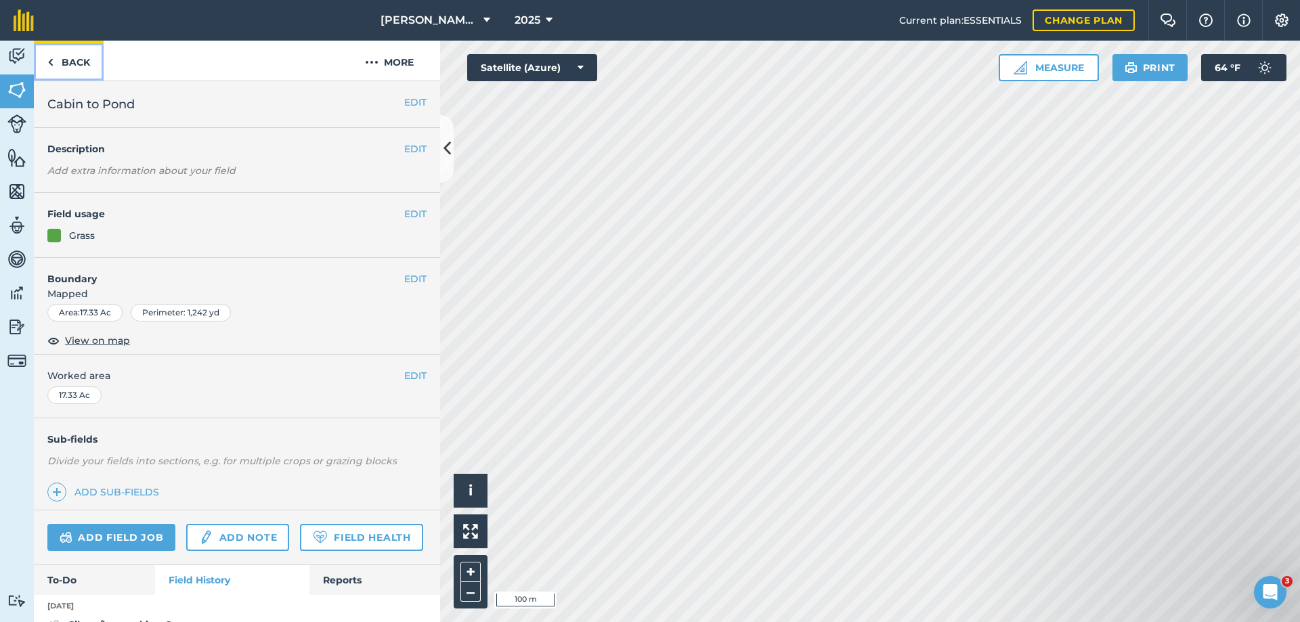
click at [81, 62] on link "Back" at bounding box center [69, 61] width 70 height 40
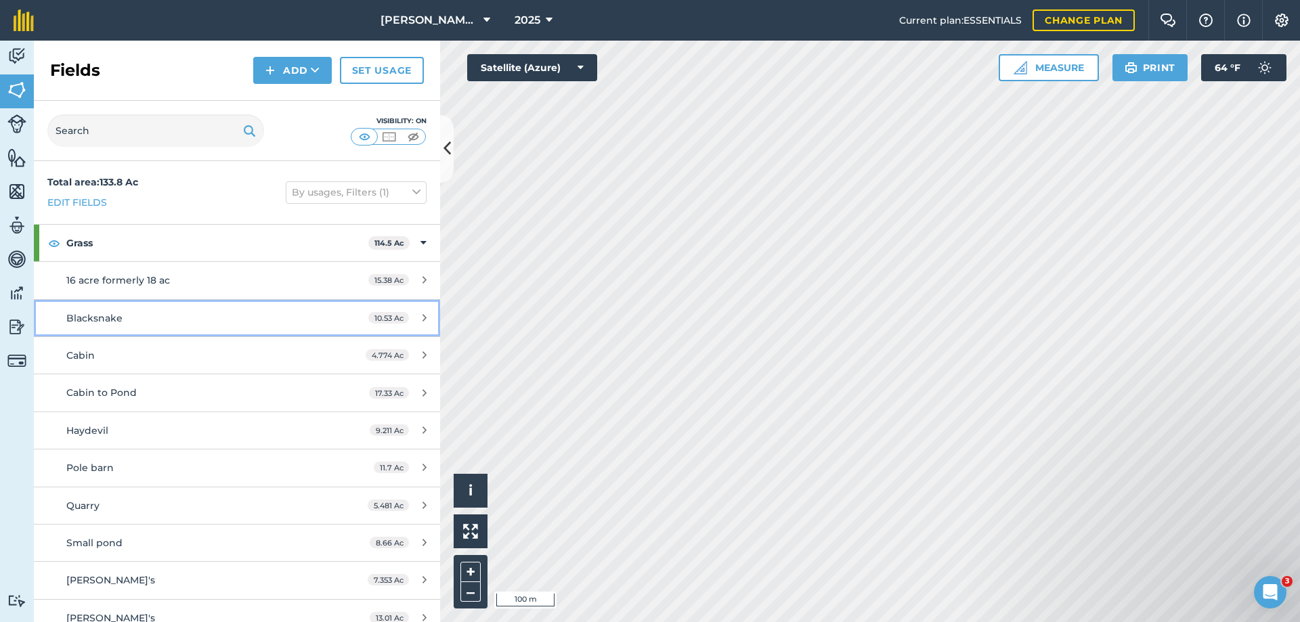
click at [106, 320] on span "Blacksnake" at bounding box center [94, 318] width 56 height 12
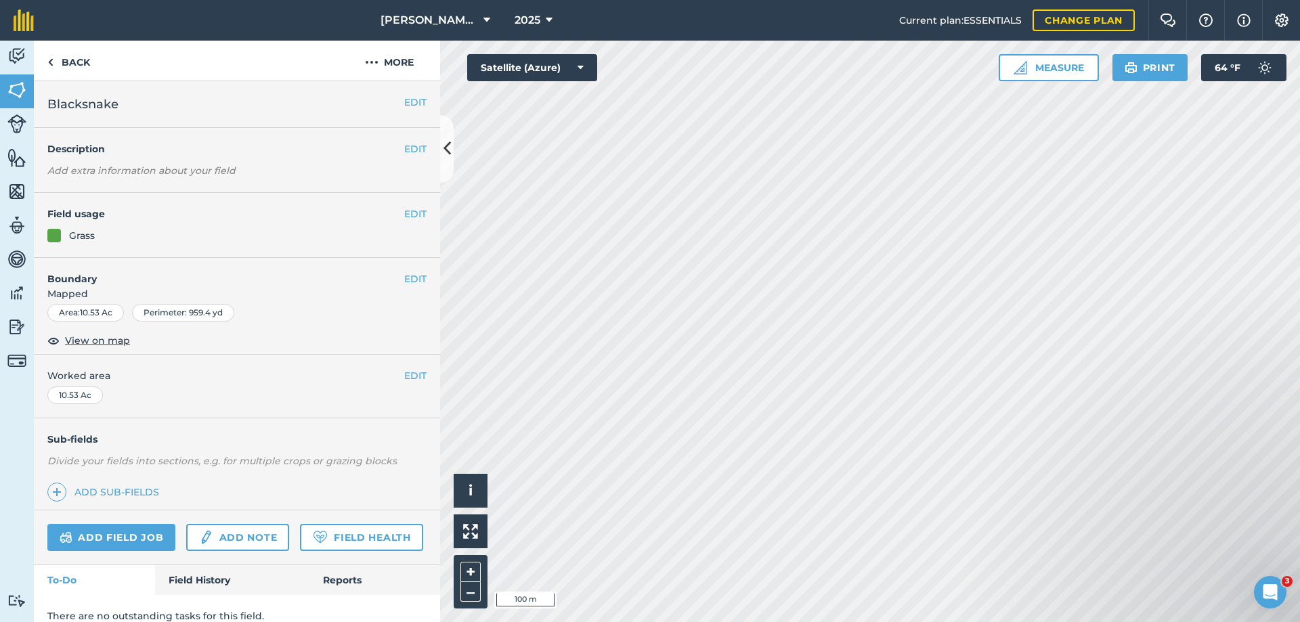
scroll to position [53, 0]
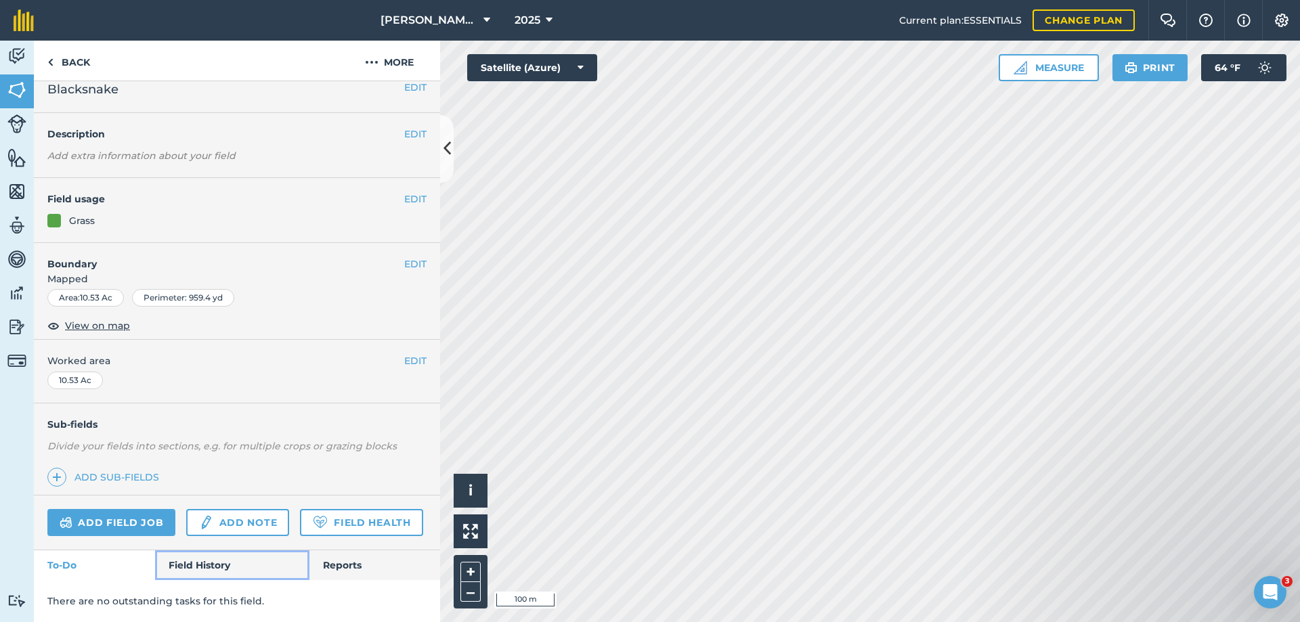
click at [207, 566] on link "Field History" at bounding box center [232, 566] width 154 height 30
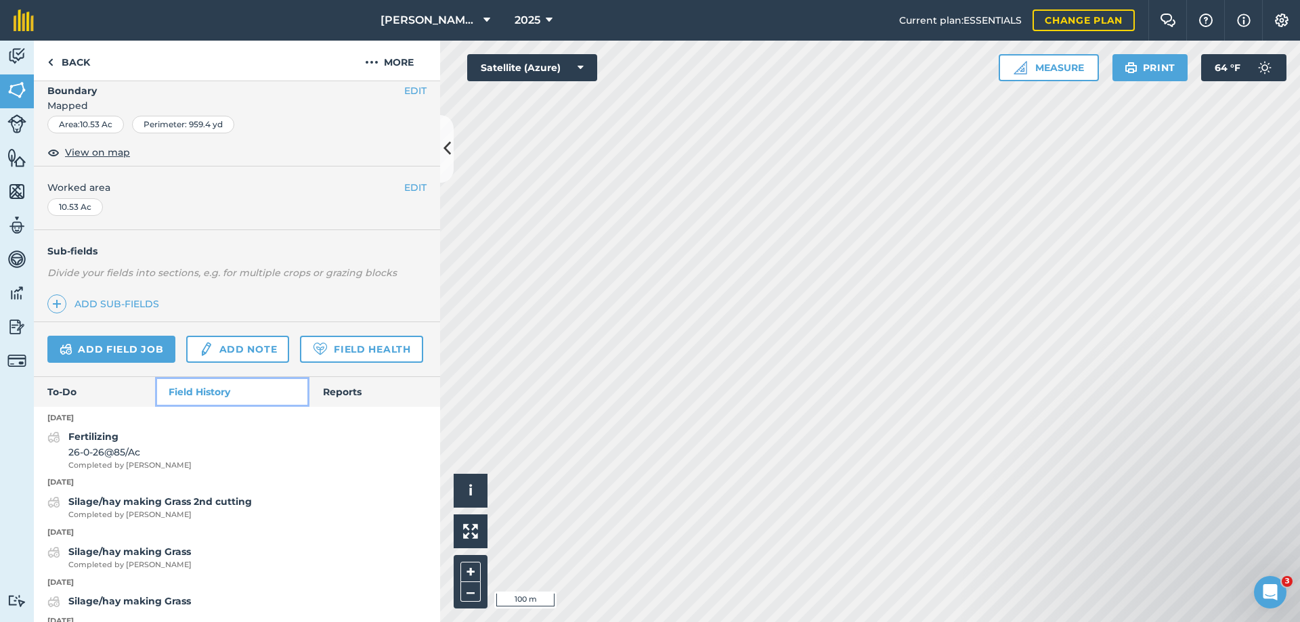
scroll to position [256, 0]
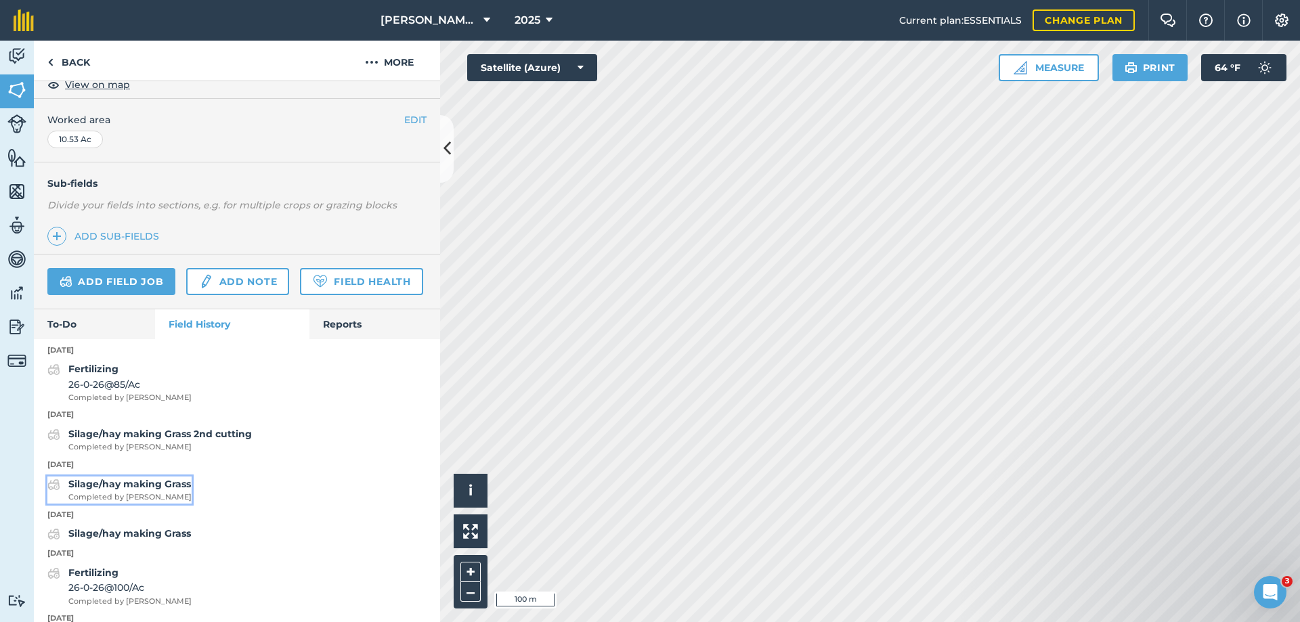
click at [119, 490] on strong "Silage/hay making Grass" at bounding box center [129, 484] width 123 height 12
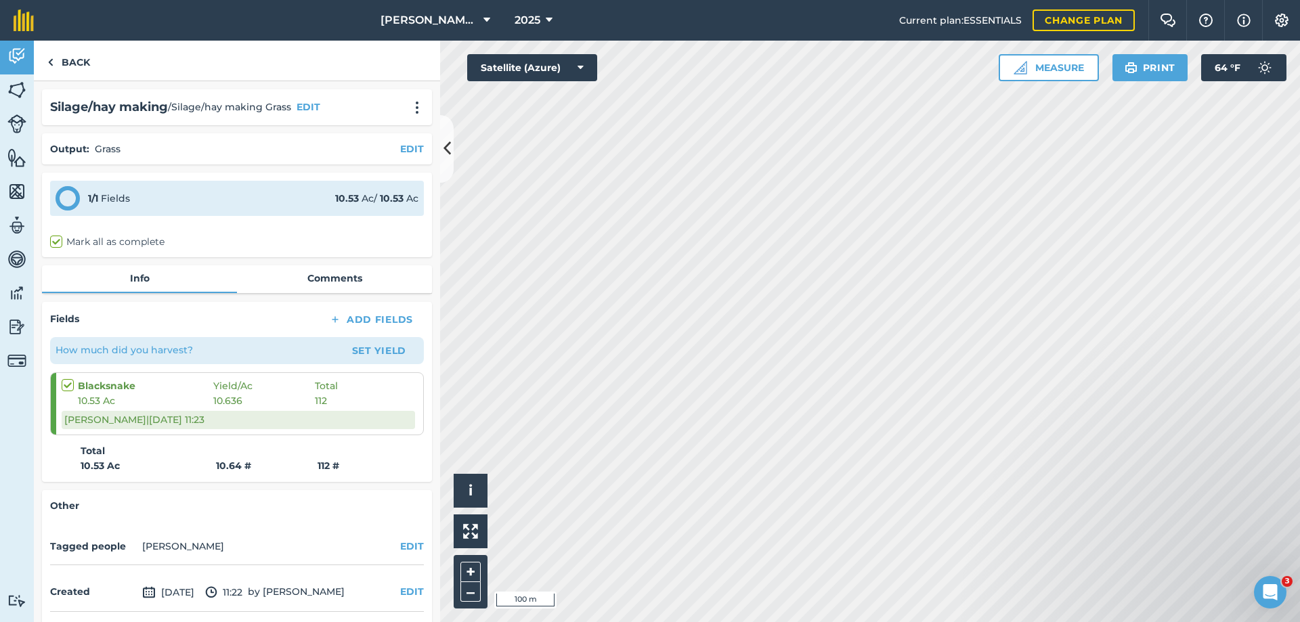
click at [87, 241] on label "Mark all as complete" at bounding box center [107, 242] width 114 height 14
click at [59, 241] on input "Mark all as complete" at bounding box center [54, 239] width 9 height 9
checkbox input "true"
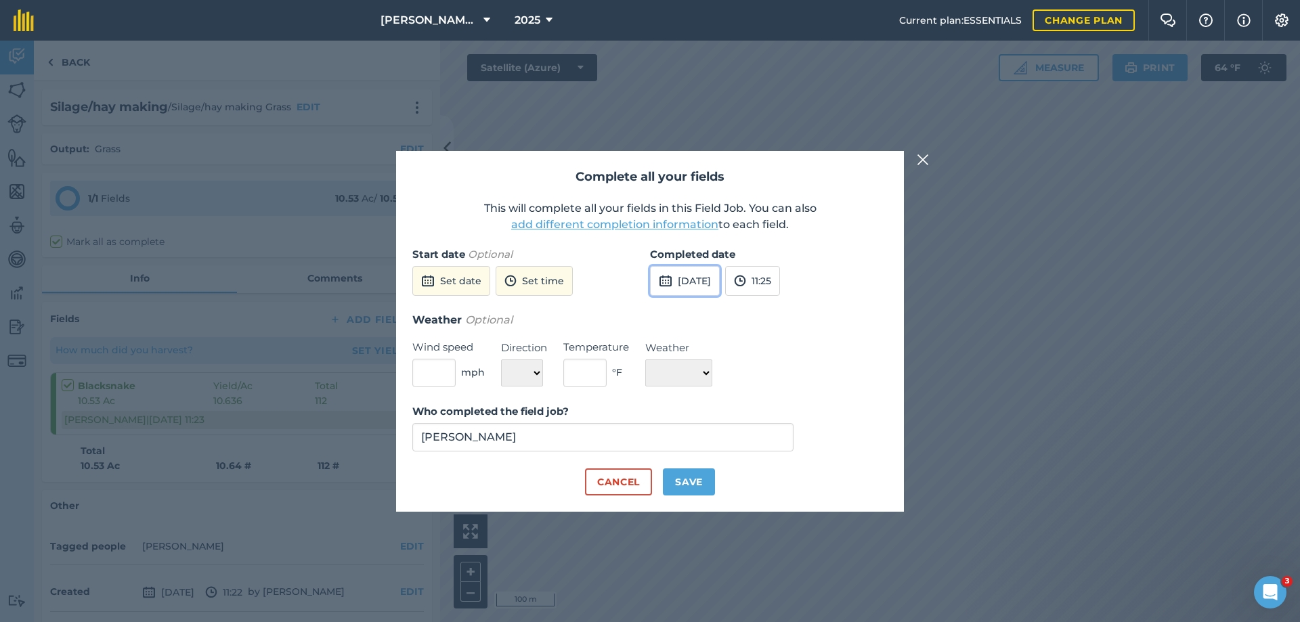
click at [692, 281] on button "[DATE]" at bounding box center [685, 281] width 70 height 30
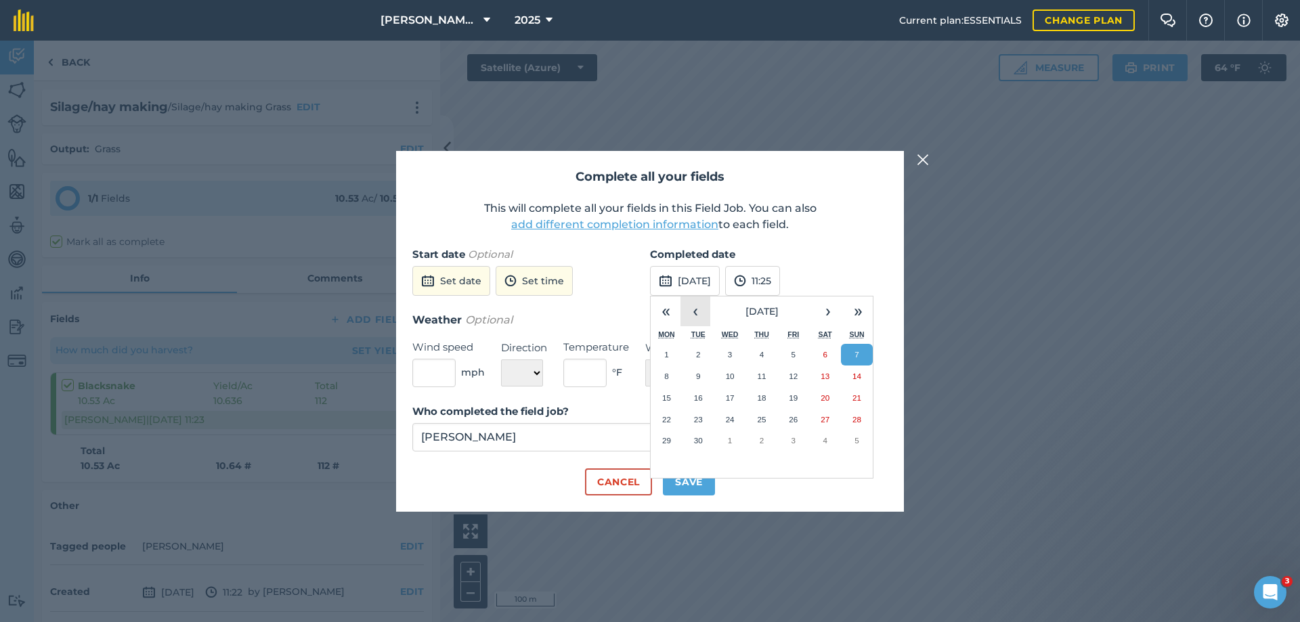
click at [700, 312] on button "‹" at bounding box center [696, 312] width 30 height 30
click at [693, 396] on button "12" at bounding box center [699, 398] width 32 height 22
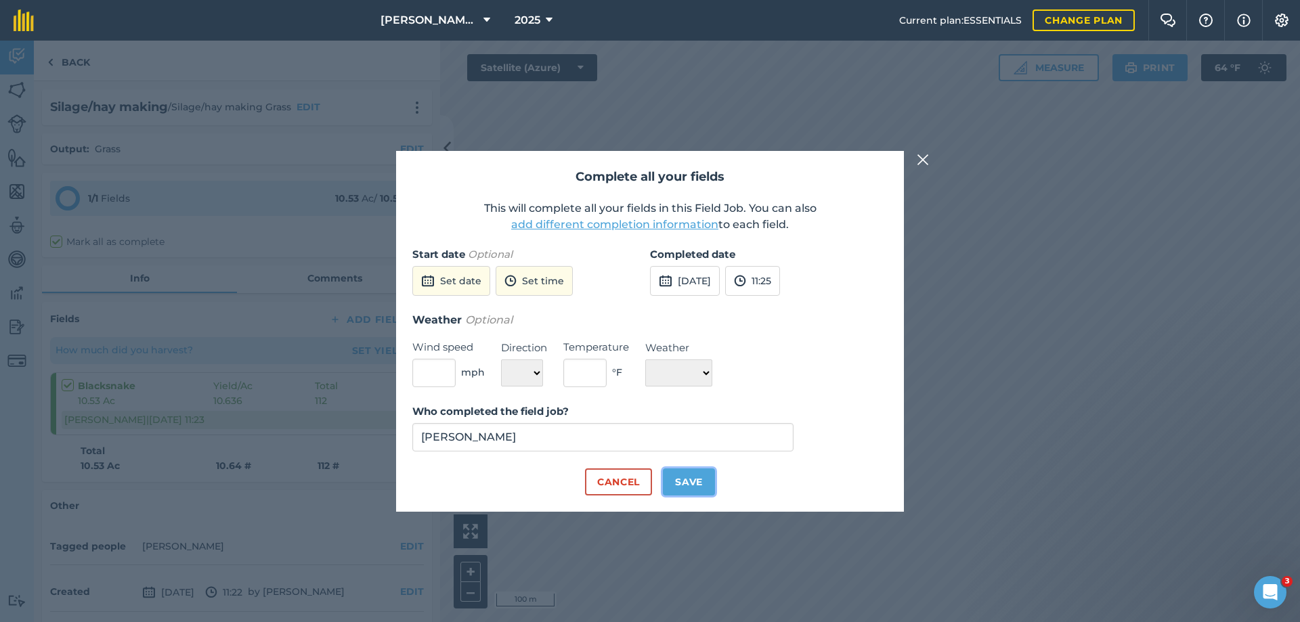
click at [687, 481] on button "Save" at bounding box center [689, 482] width 52 height 27
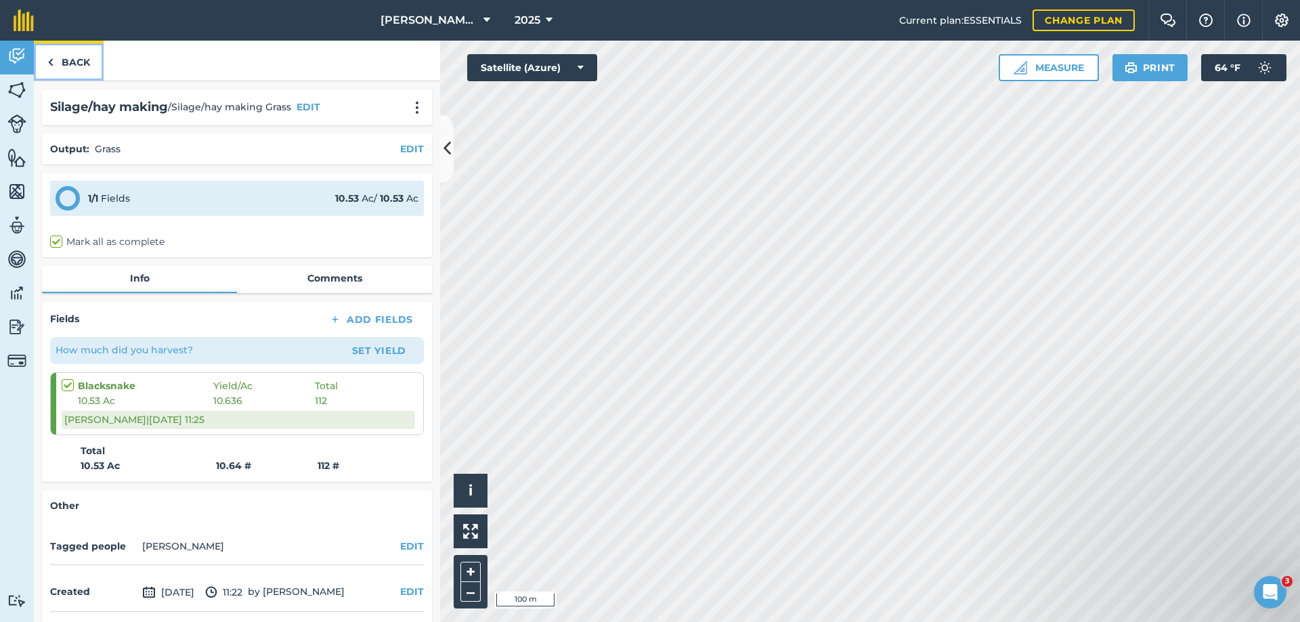
click at [69, 58] on link "Back" at bounding box center [69, 61] width 70 height 40
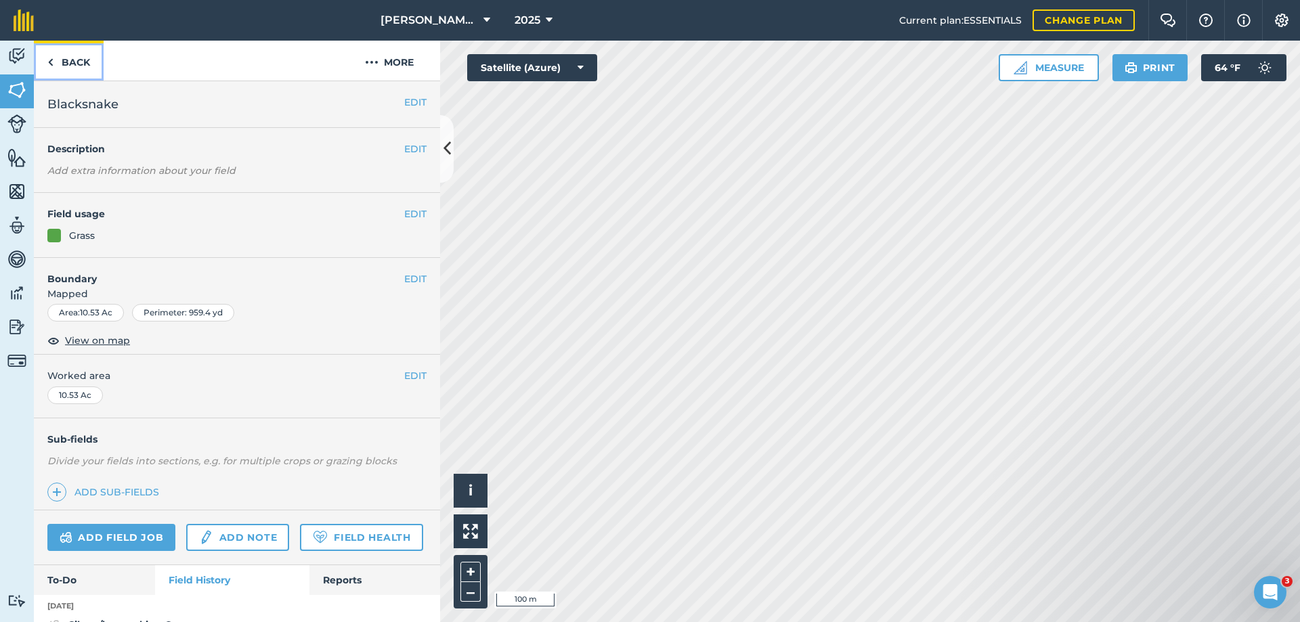
click at [69, 58] on link "Back" at bounding box center [69, 61] width 70 height 40
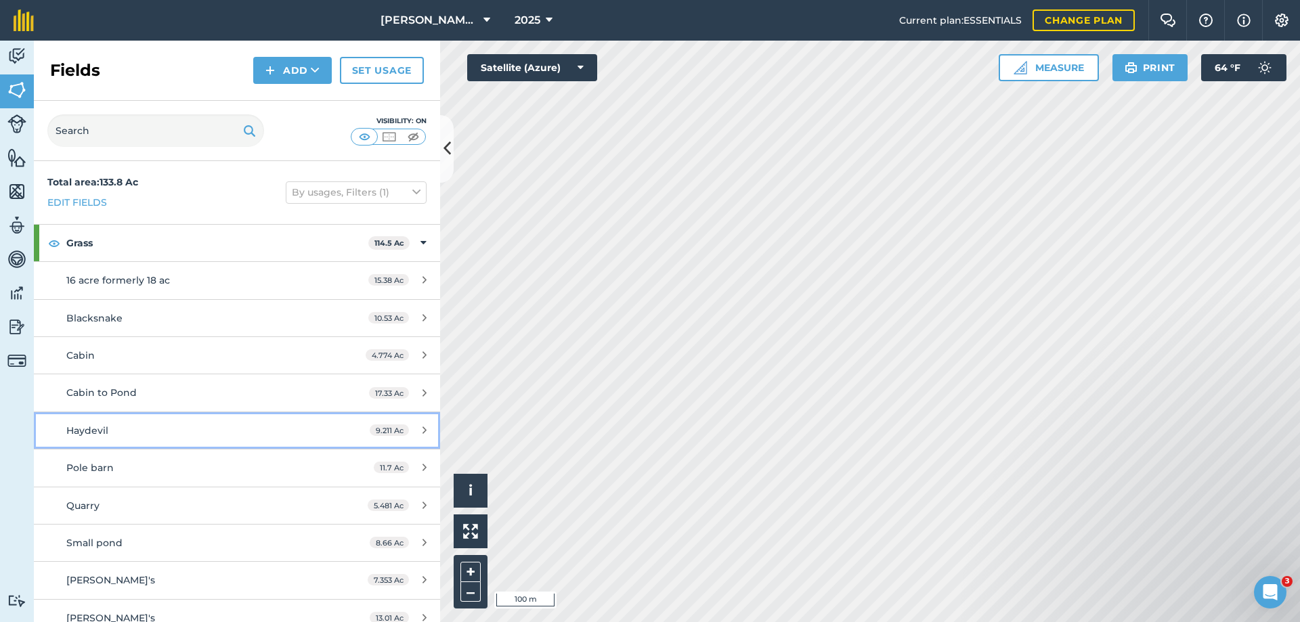
click at [84, 429] on span "Haydevil" at bounding box center [87, 431] width 42 height 12
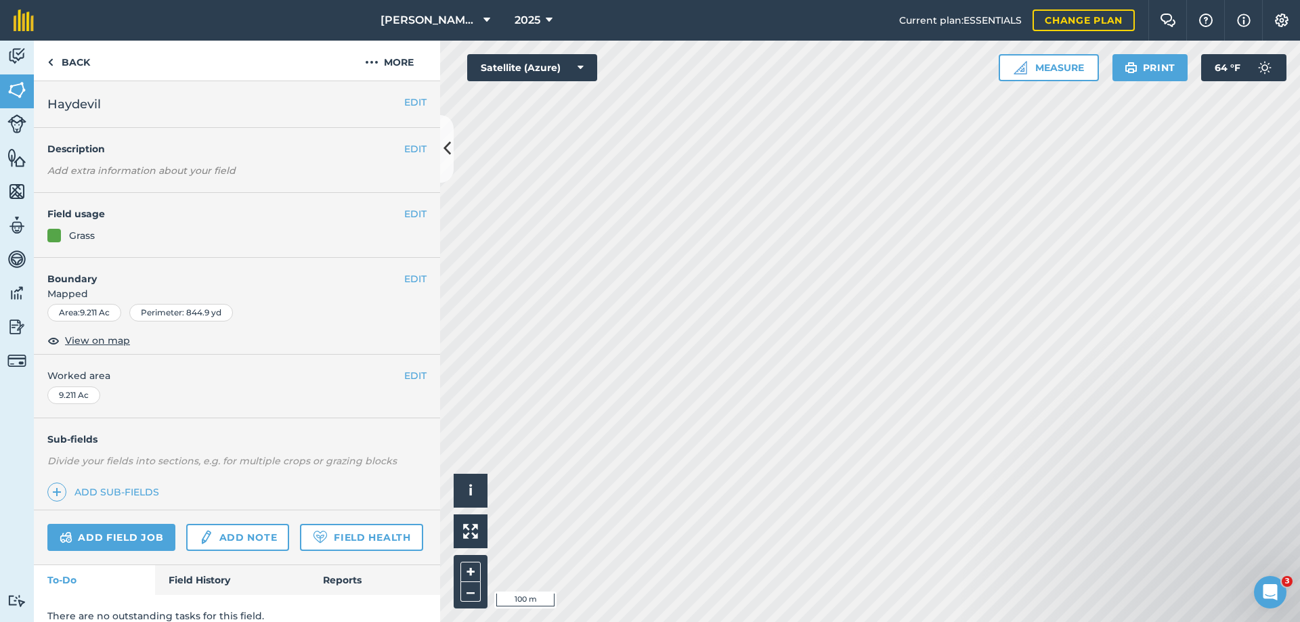
scroll to position [53, 0]
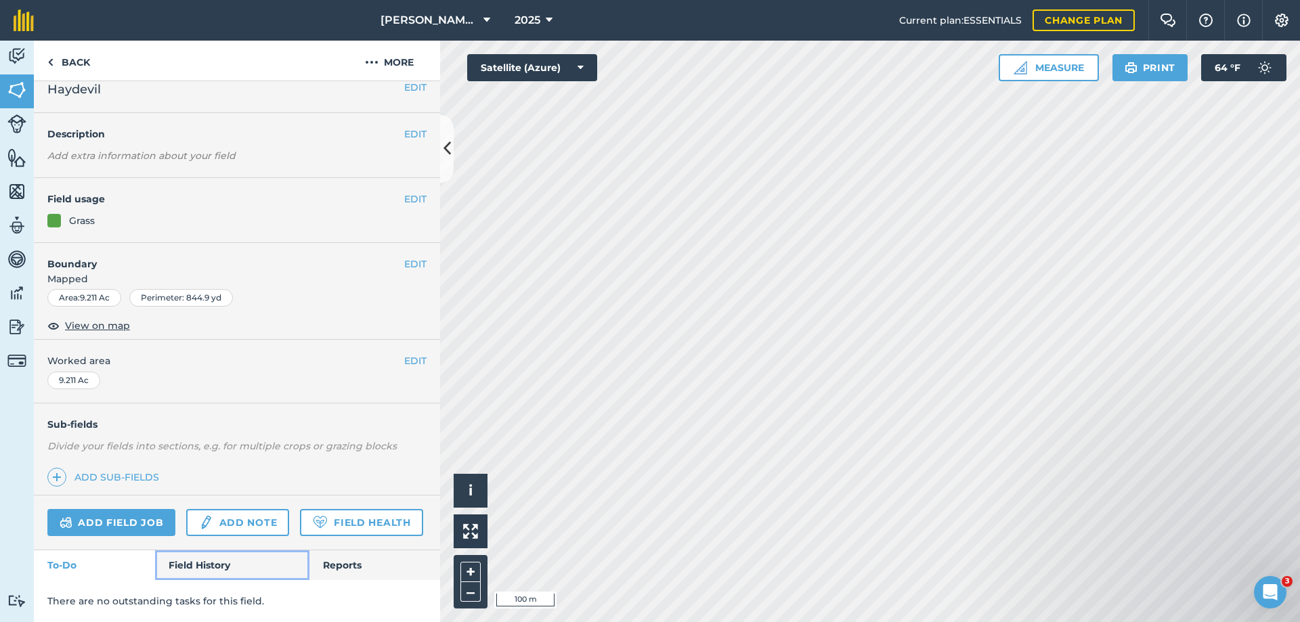
click at [184, 568] on link "Field History" at bounding box center [232, 566] width 154 height 30
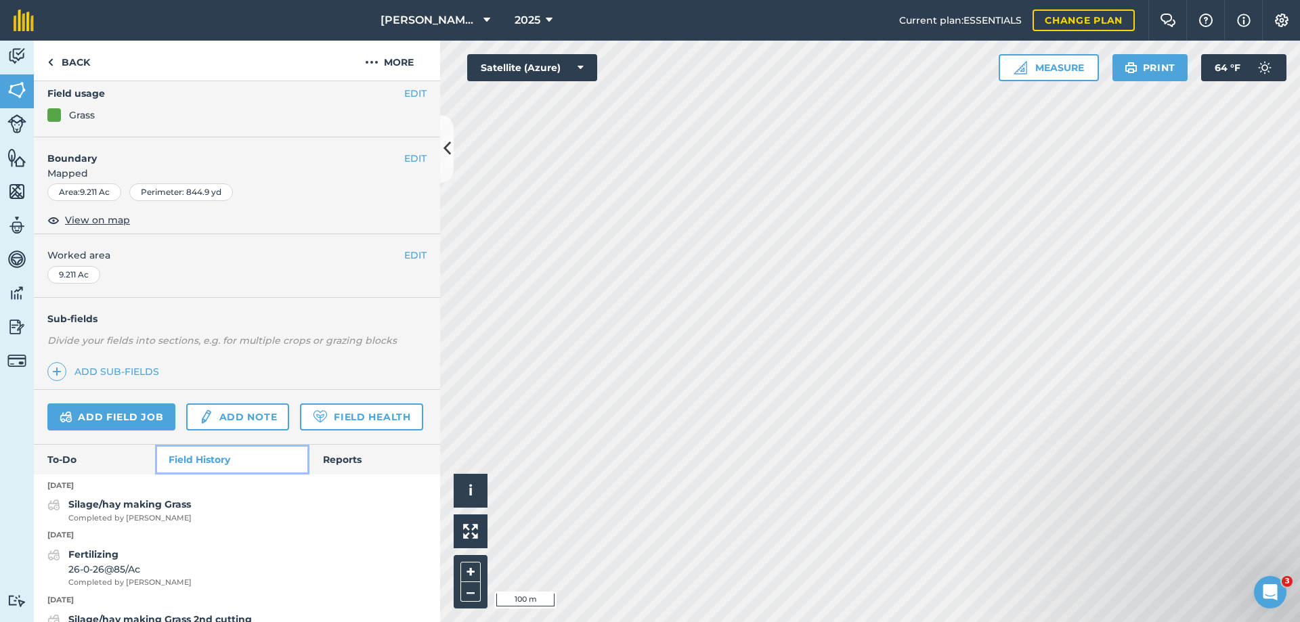
scroll to position [391, 0]
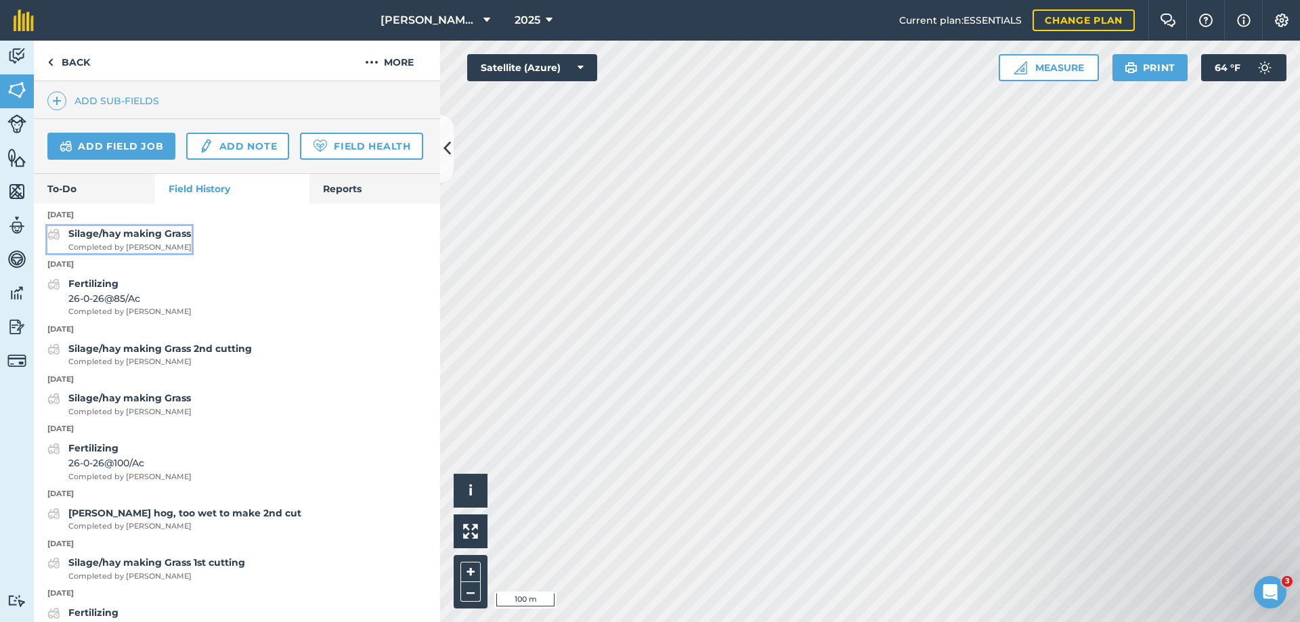
click at [114, 240] on strong "Silage/hay making Grass" at bounding box center [129, 234] width 123 height 12
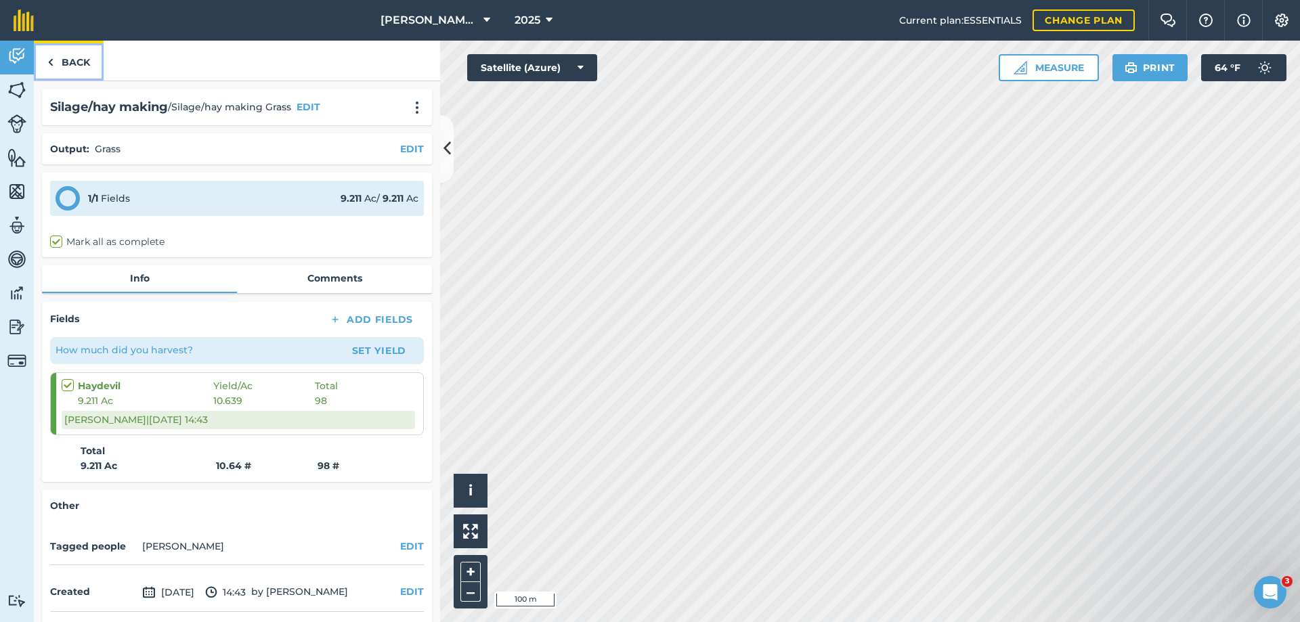
click at [70, 60] on link "Back" at bounding box center [69, 61] width 70 height 40
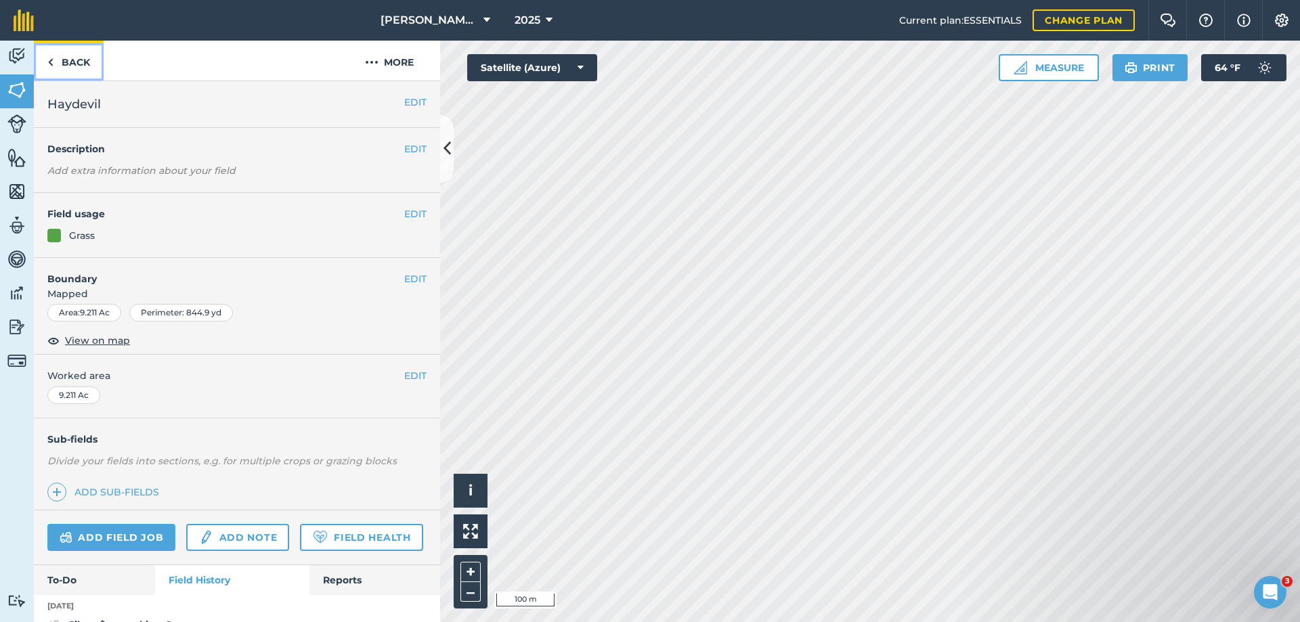
click at [71, 60] on link "Back" at bounding box center [69, 61] width 70 height 40
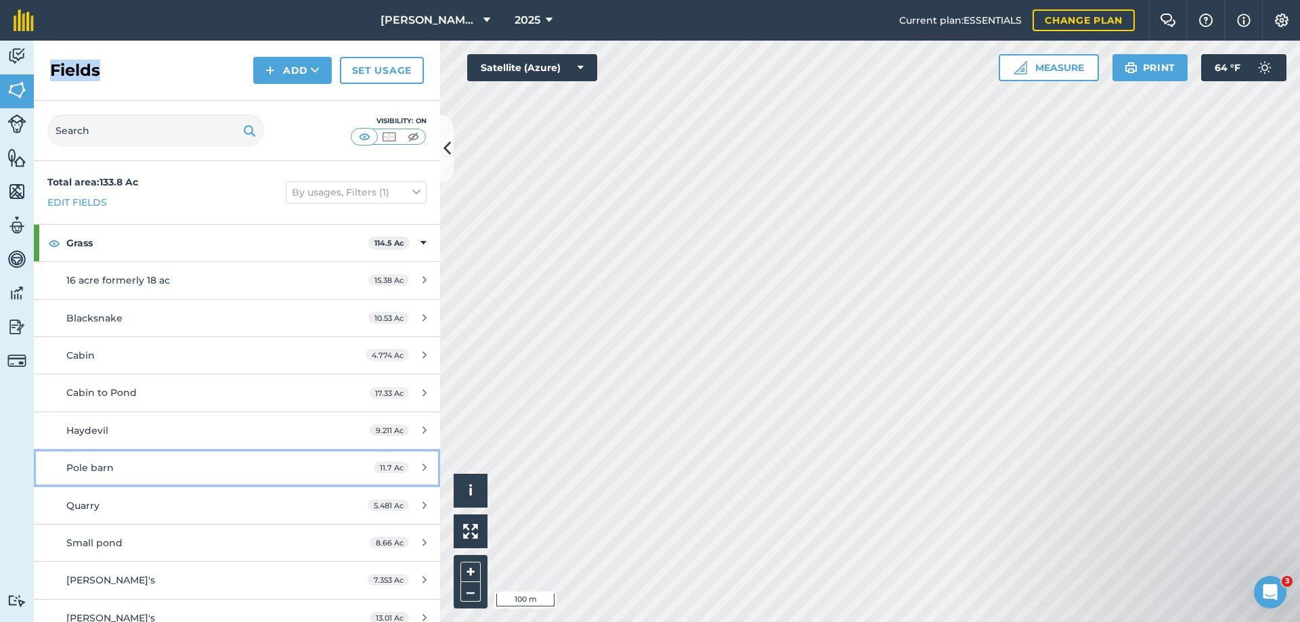
click at [88, 465] on span "Pole barn" at bounding box center [89, 468] width 47 height 12
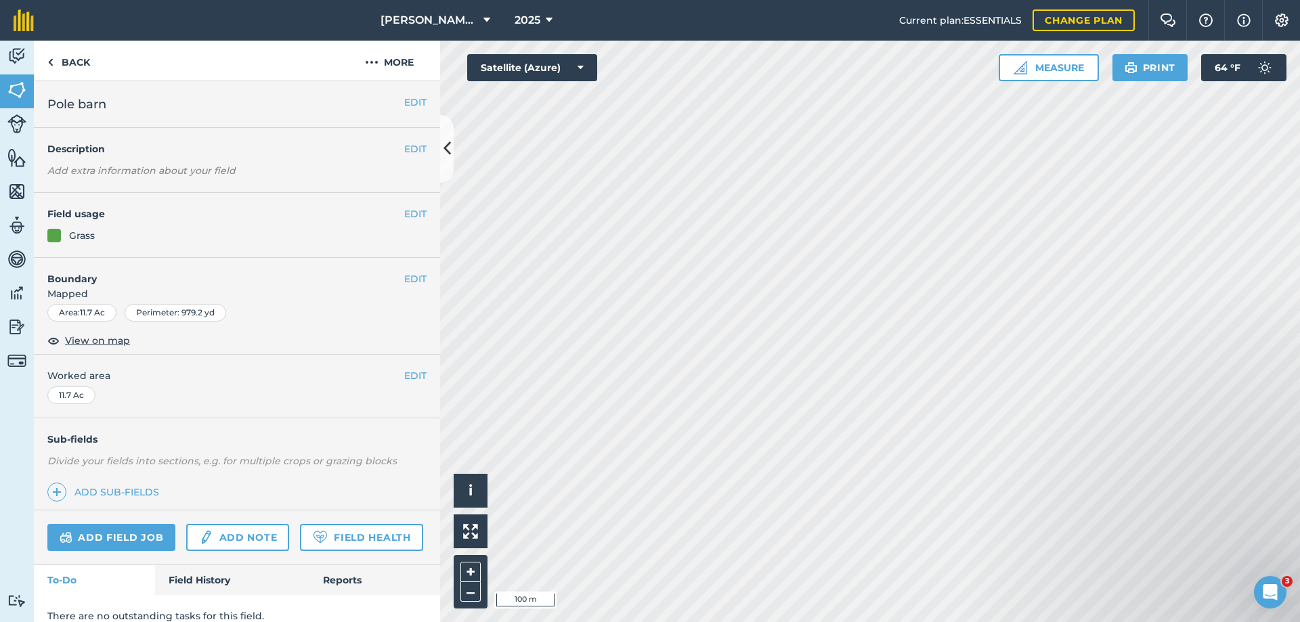
scroll to position [53, 0]
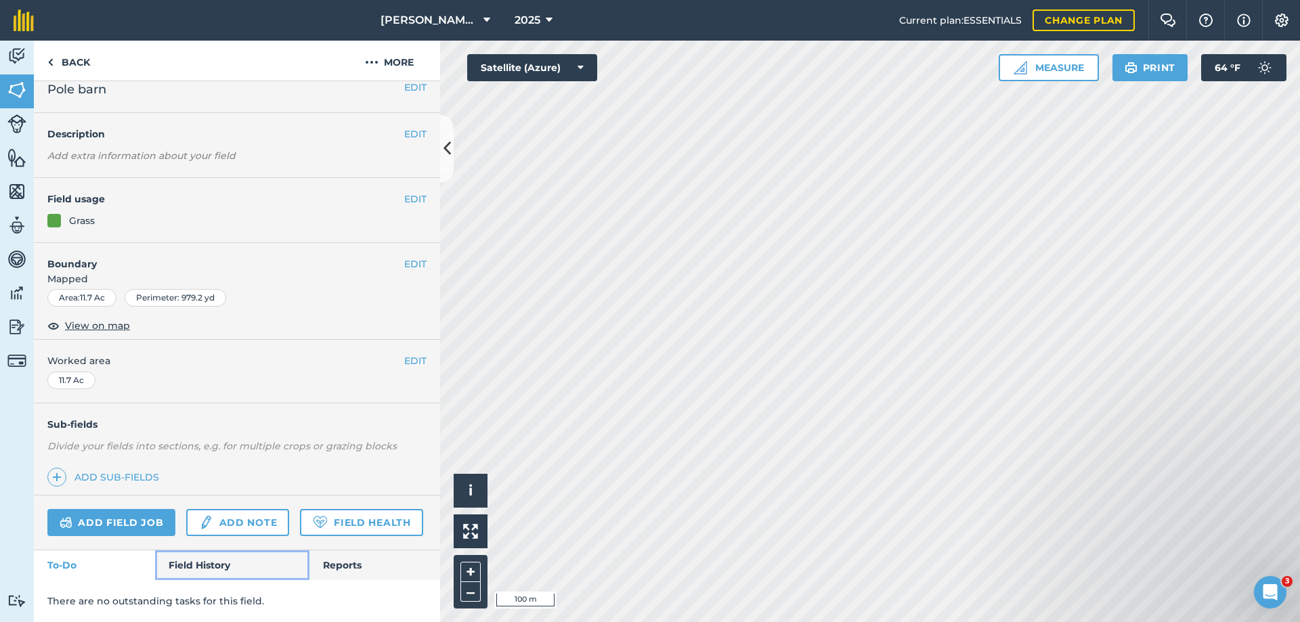
click at [199, 565] on link "Field History" at bounding box center [232, 566] width 154 height 30
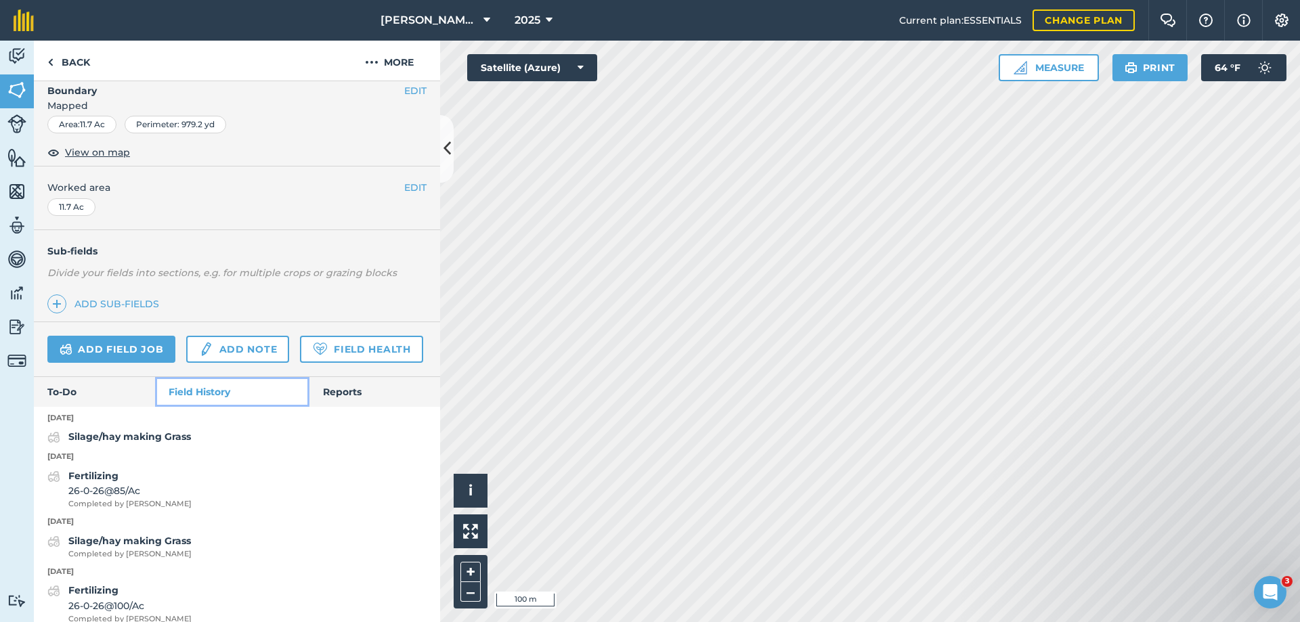
scroll to position [324, 0]
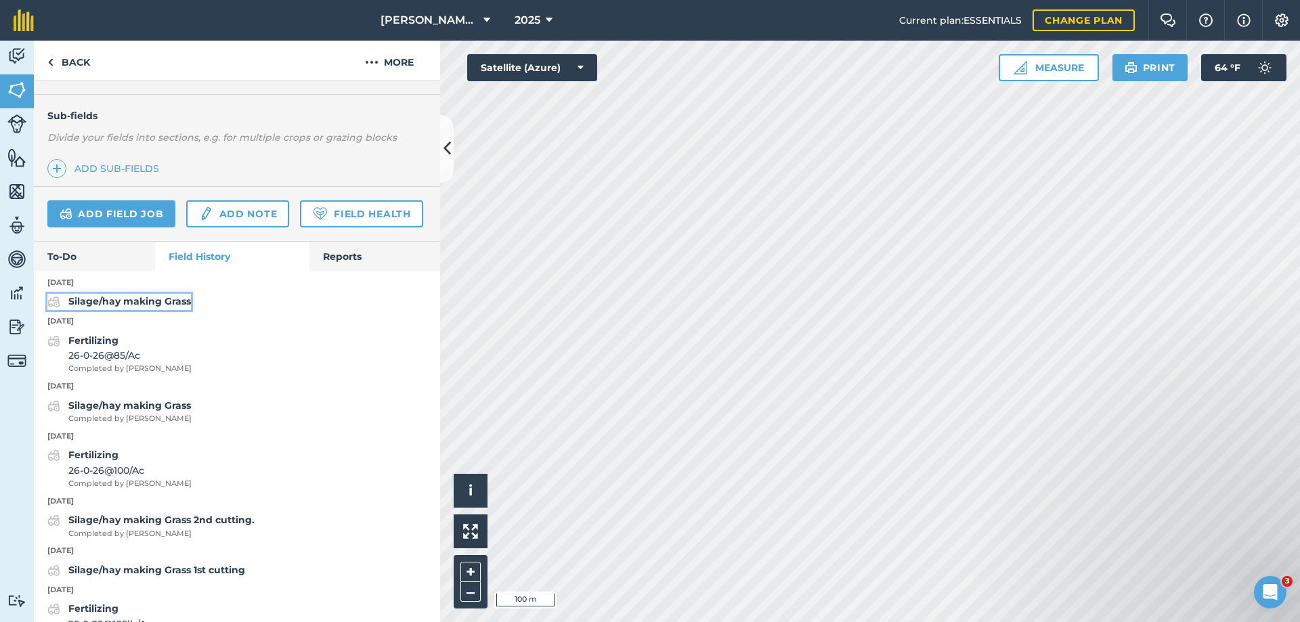
click at [129, 307] on strong "Silage/hay making Grass" at bounding box center [129, 301] width 123 height 12
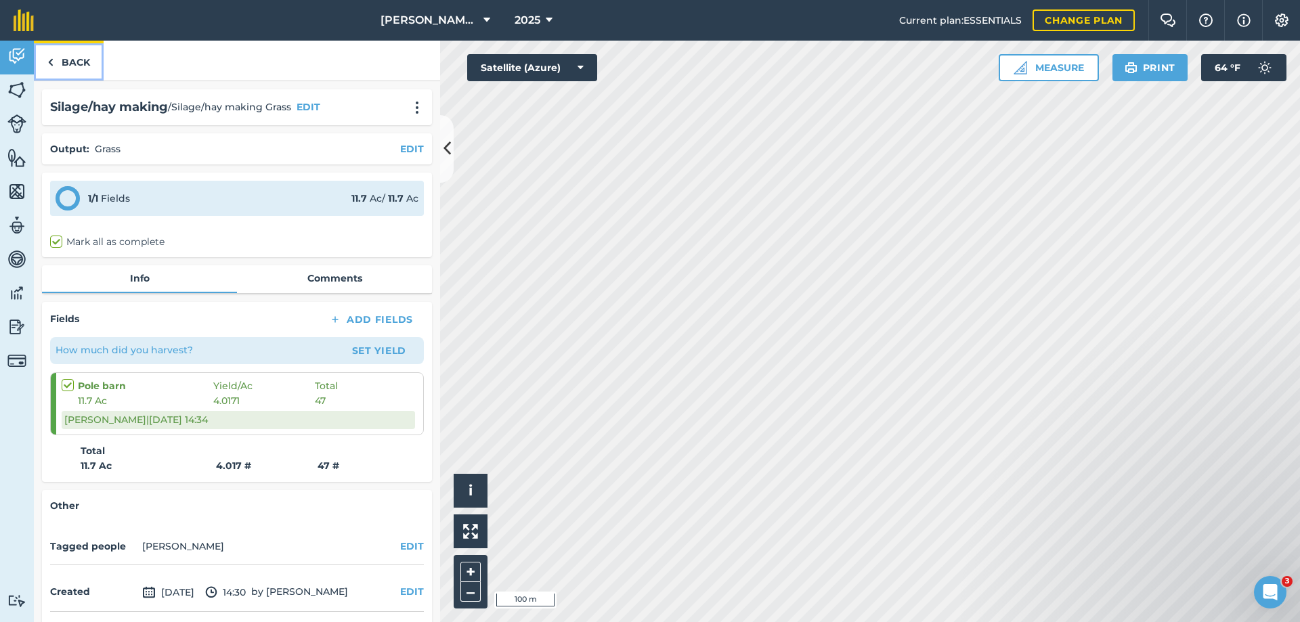
click at [71, 61] on link "Back" at bounding box center [69, 61] width 70 height 40
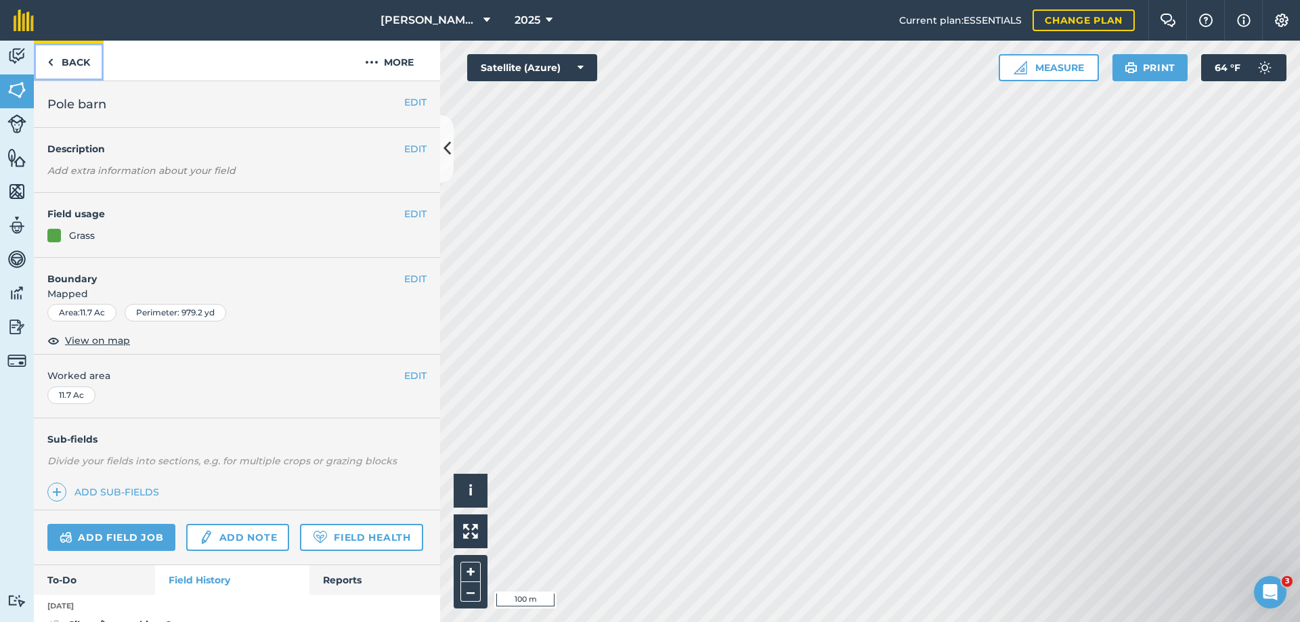
click at [72, 61] on link "Back" at bounding box center [69, 61] width 70 height 40
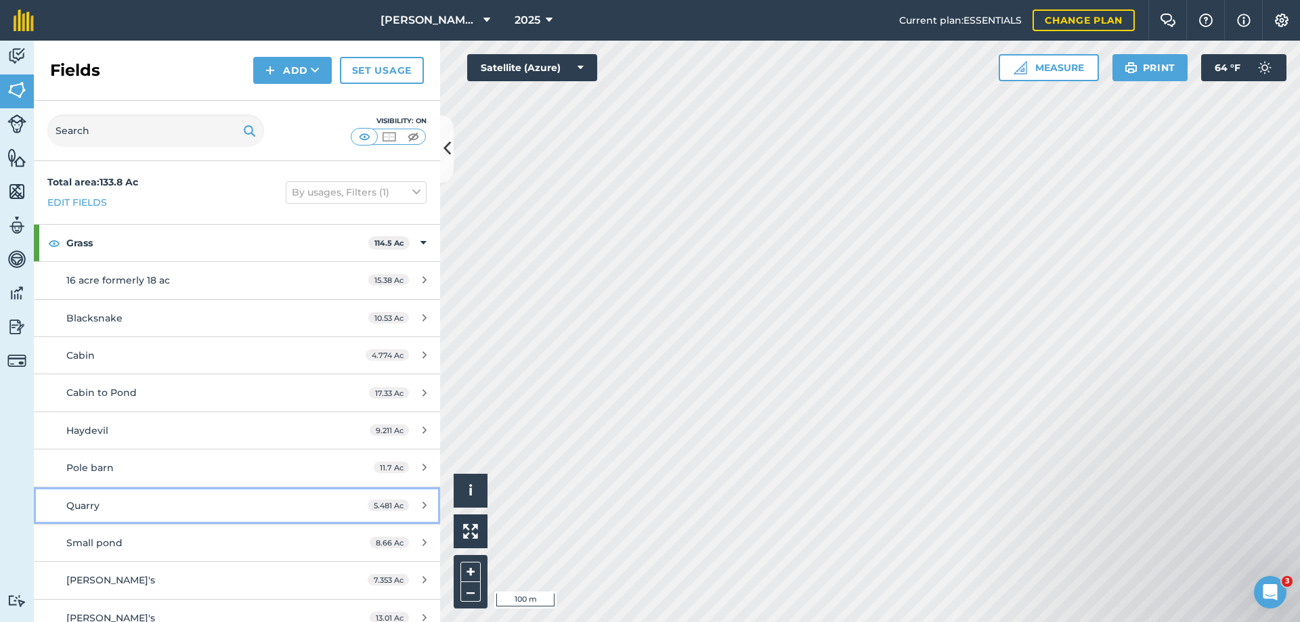
click at [86, 507] on span "Quarry" at bounding box center [82, 506] width 33 height 12
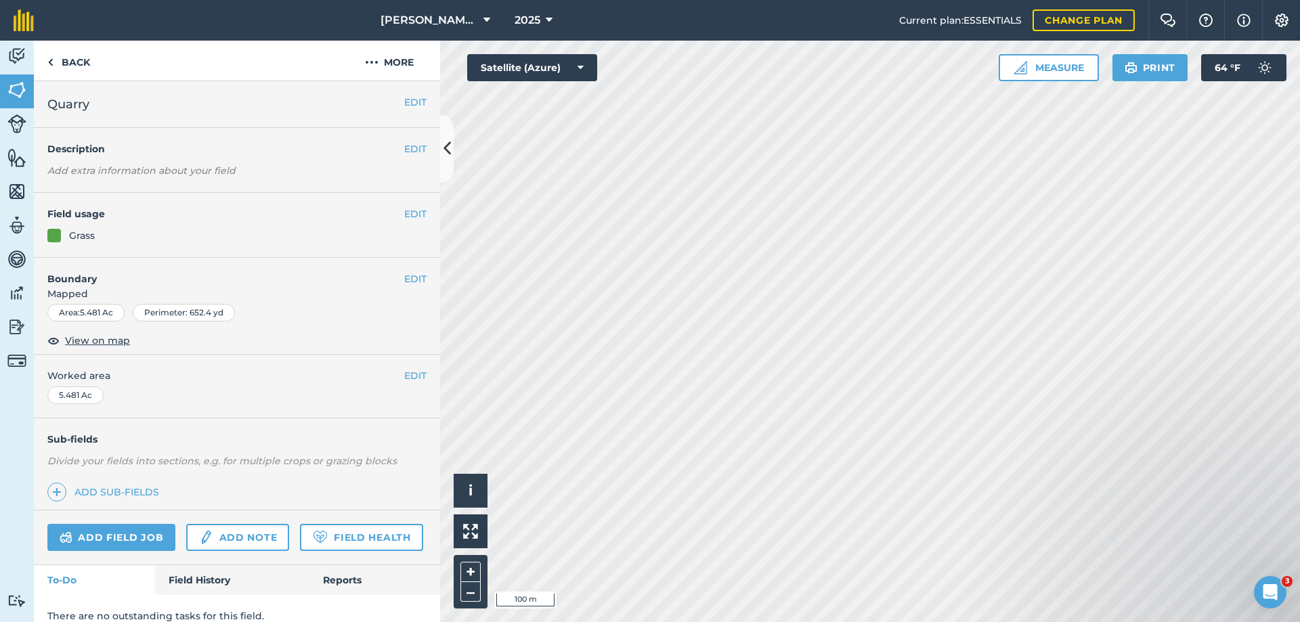
scroll to position [53, 0]
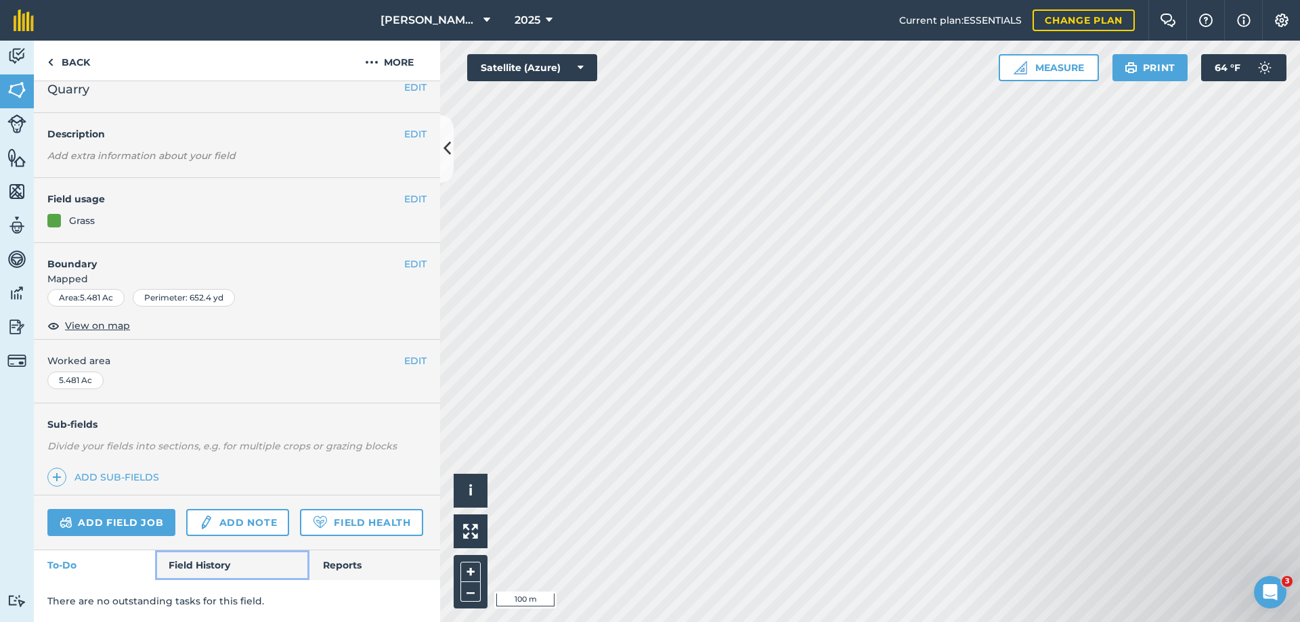
click at [186, 568] on link "Field History" at bounding box center [232, 566] width 154 height 30
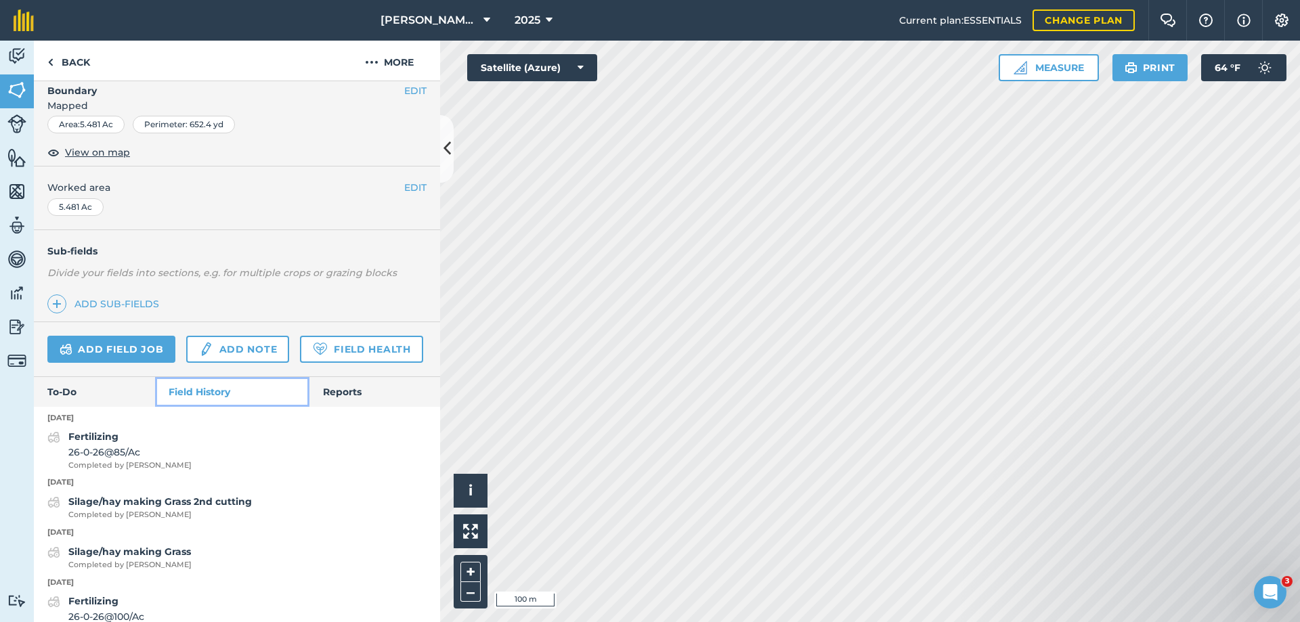
scroll to position [256, 0]
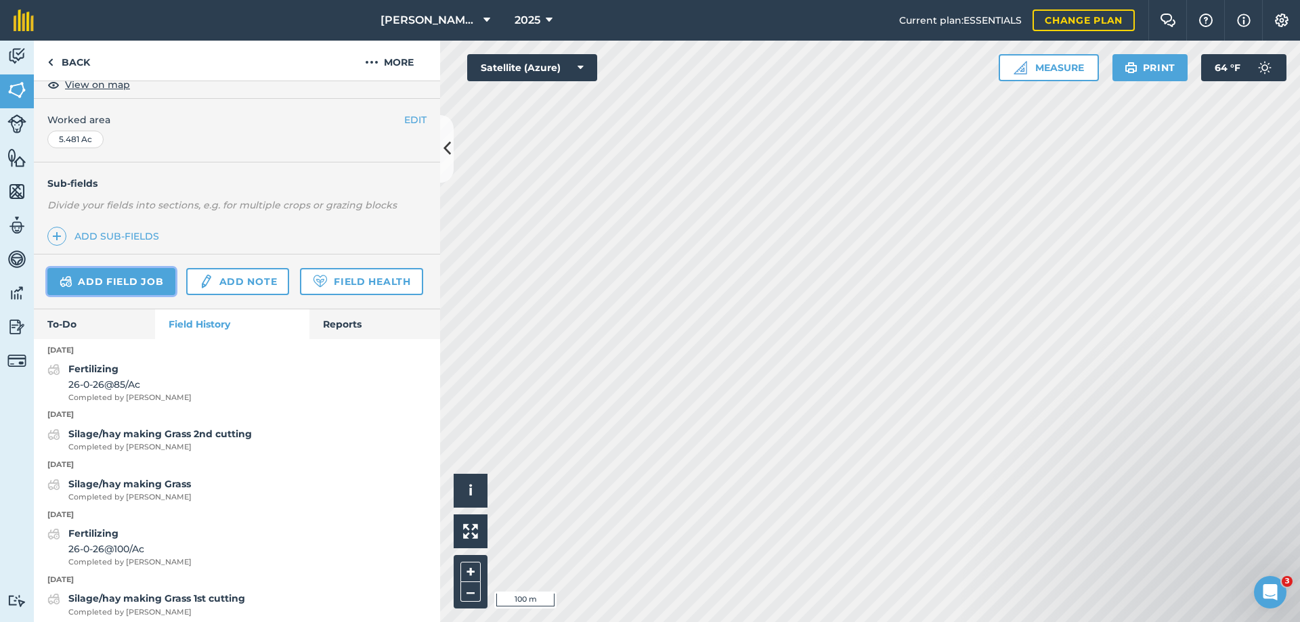
click at [102, 283] on link "Add field job" at bounding box center [111, 281] width 128 height 27
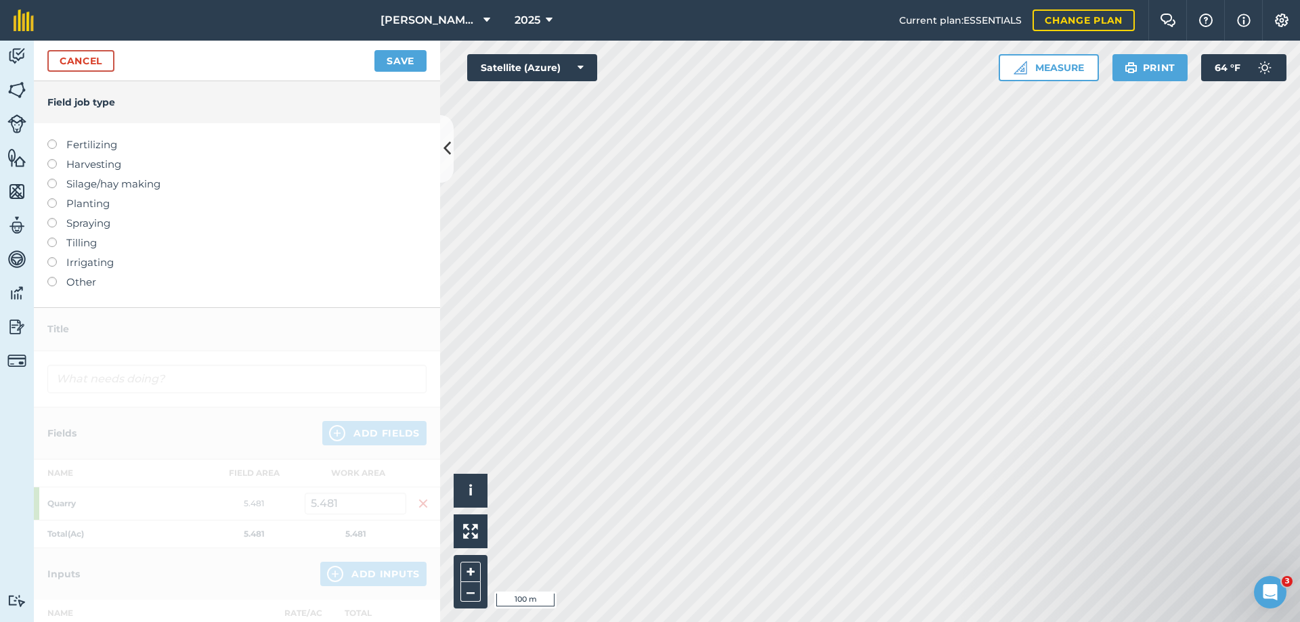
click at [50, 179] on label at bounding box center [56, 179] width 19 height 0
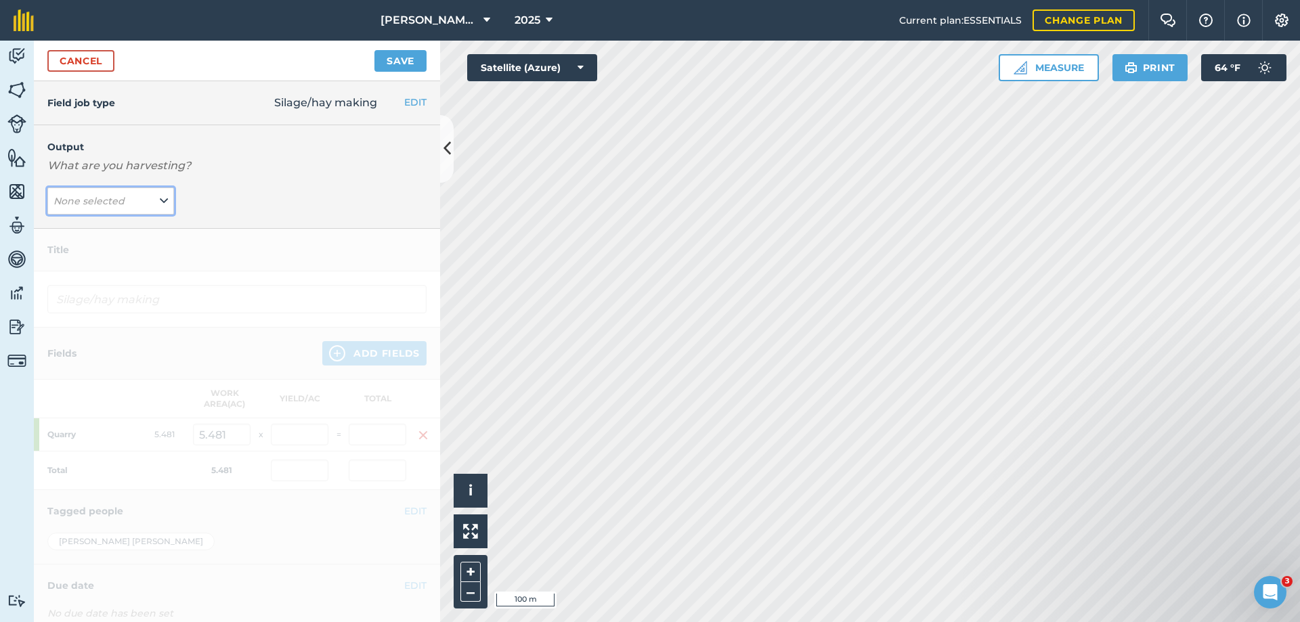
click at [82, 203] on em "None selected" at bounding box center [89, 201] width 71 height 12
click at [93, 253] on button "Grass ( # )" at bounding box center [110, 255] width 127 height 26
type input "Silage/hay making Grass"
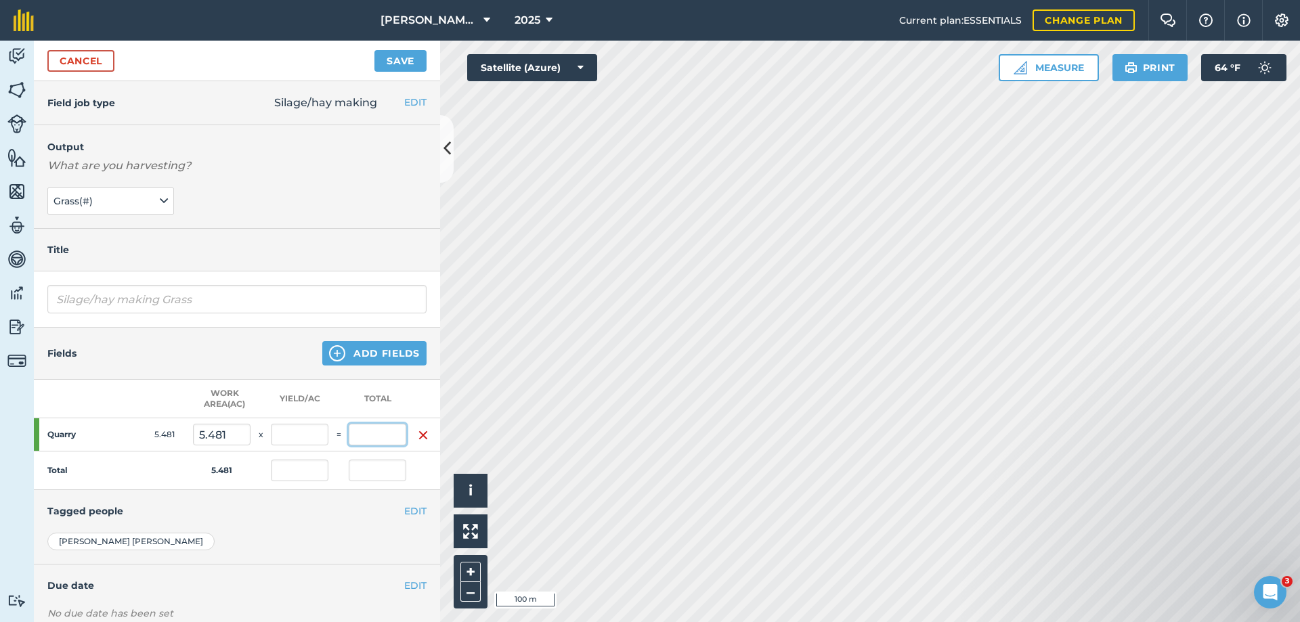
click at [367, 437] on input "text" at bounding box center [378, 435] width 58 height 22
type input "59"
click at [375, 50] on button "Save" at bounding box center [401, 61] width 52 height 22
type input "10.764"
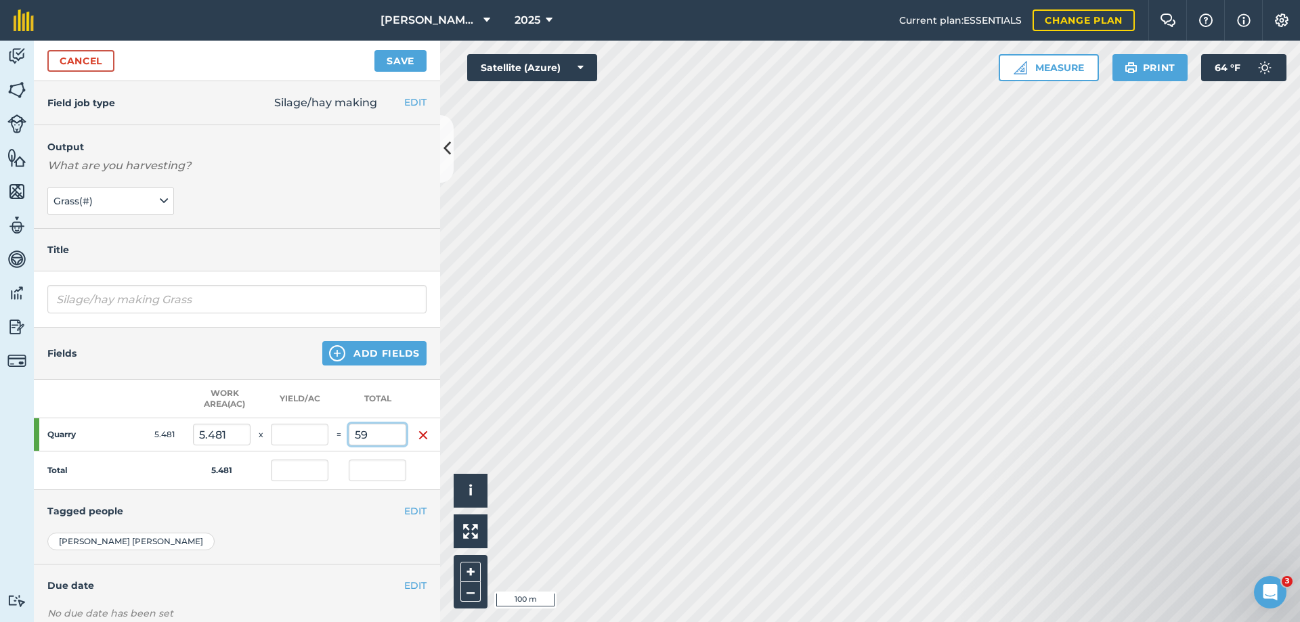
type input "59"
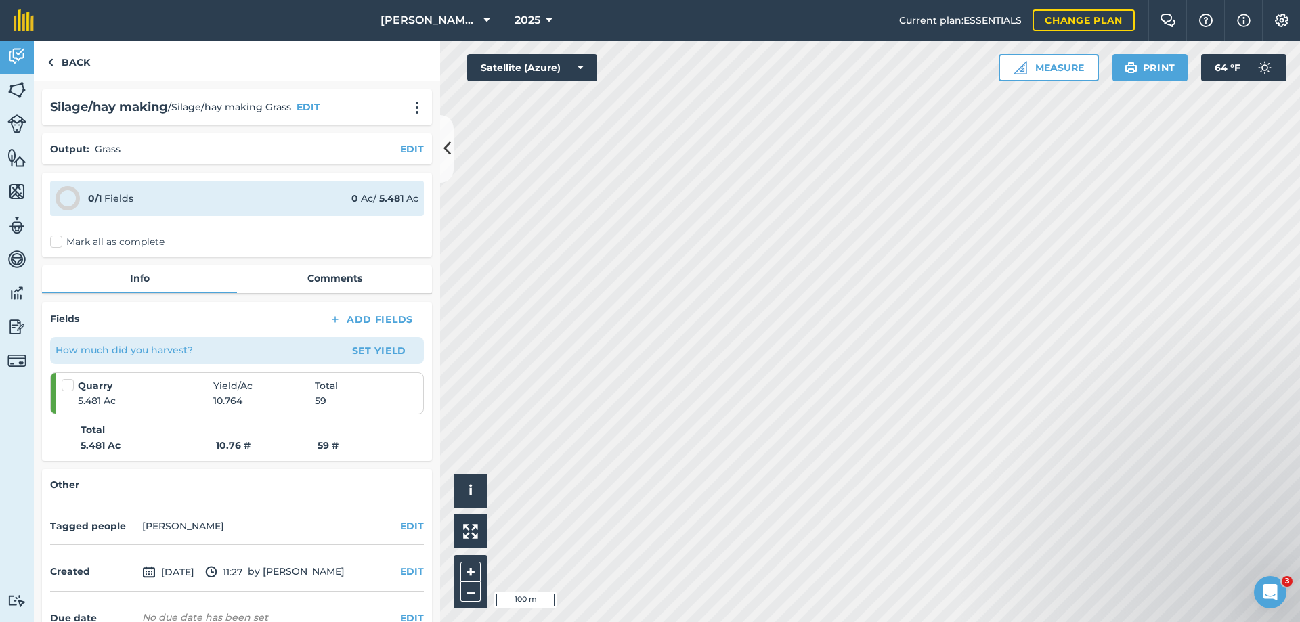
click at [59, 245] on label "Mark all as complete" at bounding box center [107, 242] width 114 height 14
click at [59, 244] on input "Mark all as complete" at bounding box center [54, 239] width 9 height 9
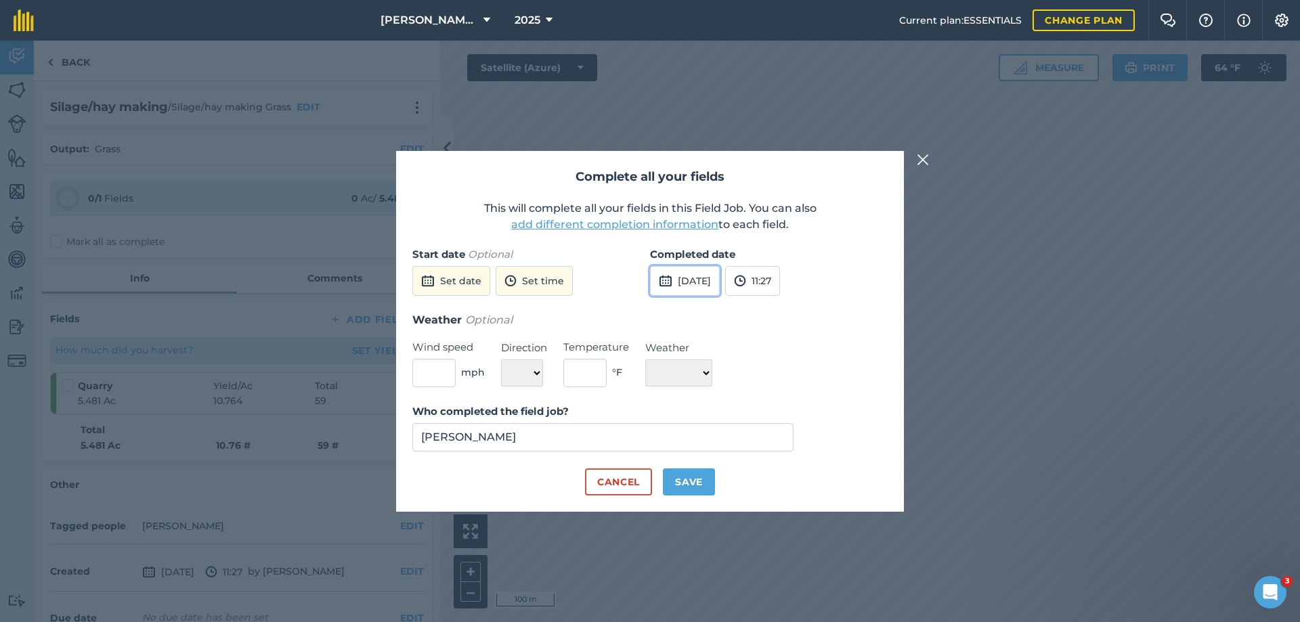
click at [700, 284] on button "[DATE]" at bounding box center [685, 281] width 70 height 30
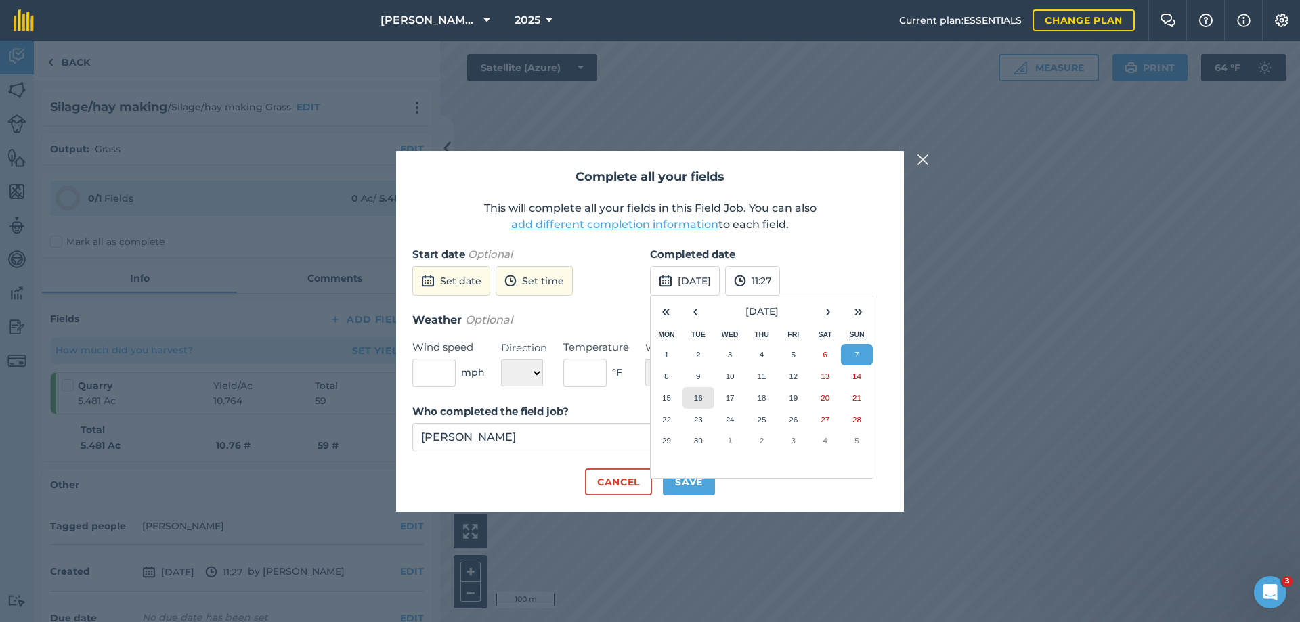
click at [698, 402] on abbr "16" at bounding box center [698, 398] width 9 height 9
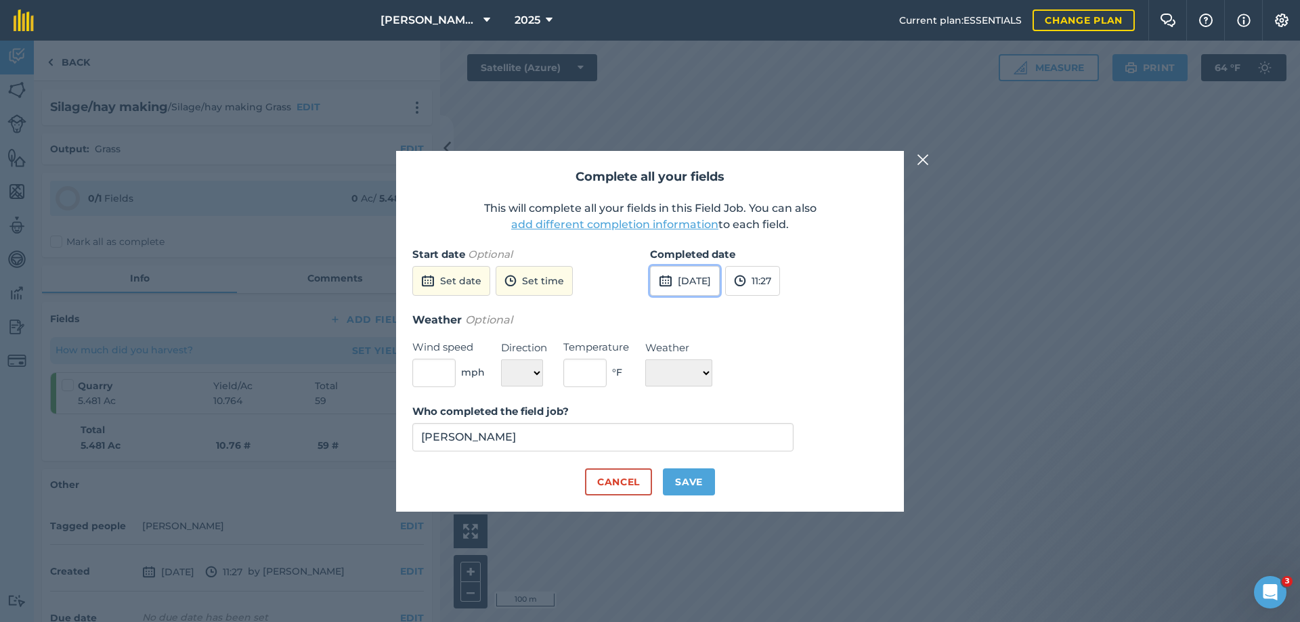
click at [710, 283] on button "[DATE]" at bounding box center [685, 281] width 70 height 30
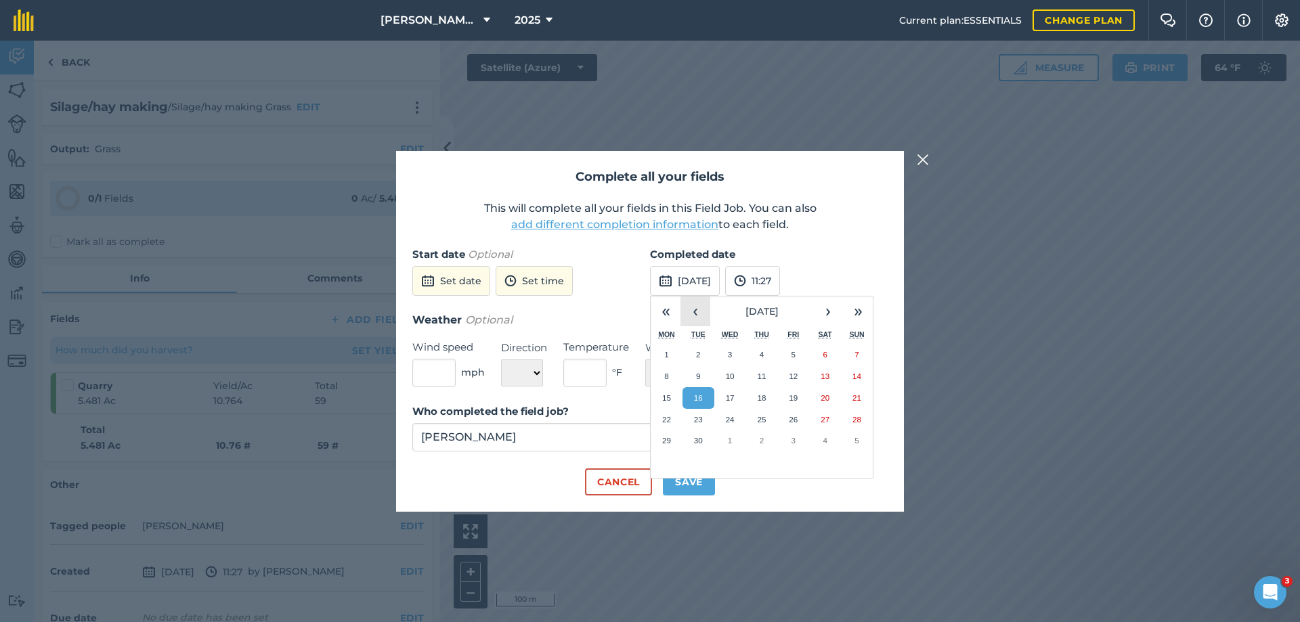
click at [699, 316] on button "‹" at bounding box center [696, 312] width 30 height 30
click at [823, 395] on abbr "16" at bounding box center [825, 398] width 9 height 9
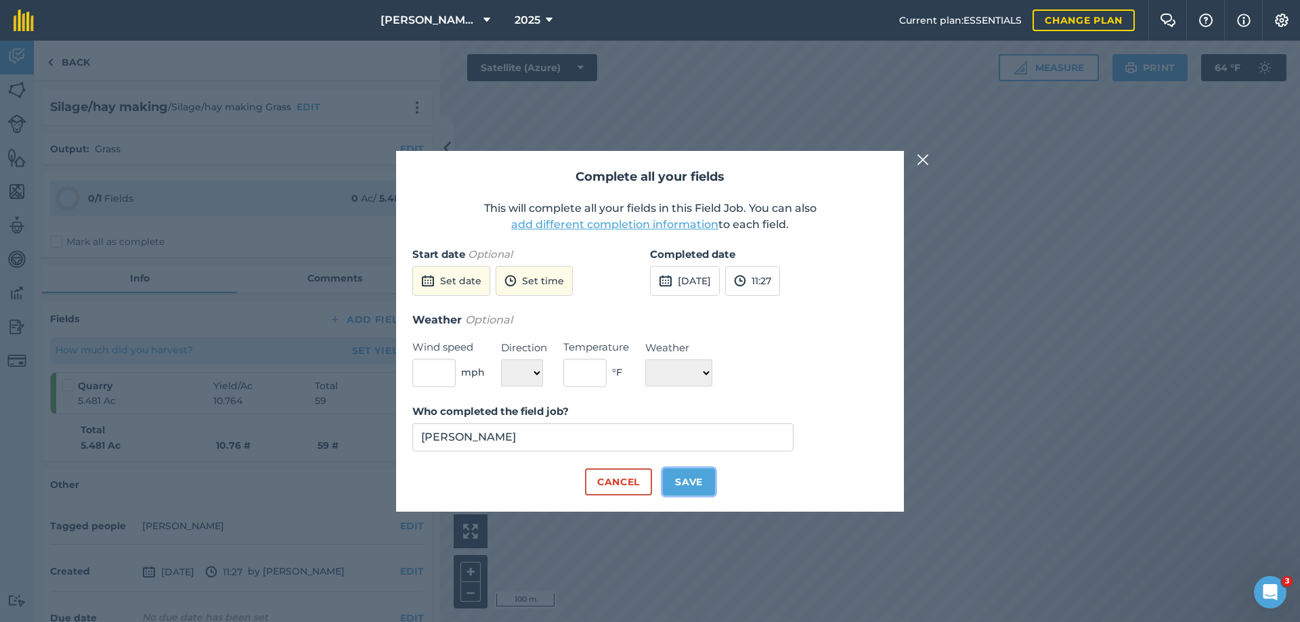
click at [692, 480] on button "Save" at bounding box center [689, 482] width 52 height 27
checkbox input "true"
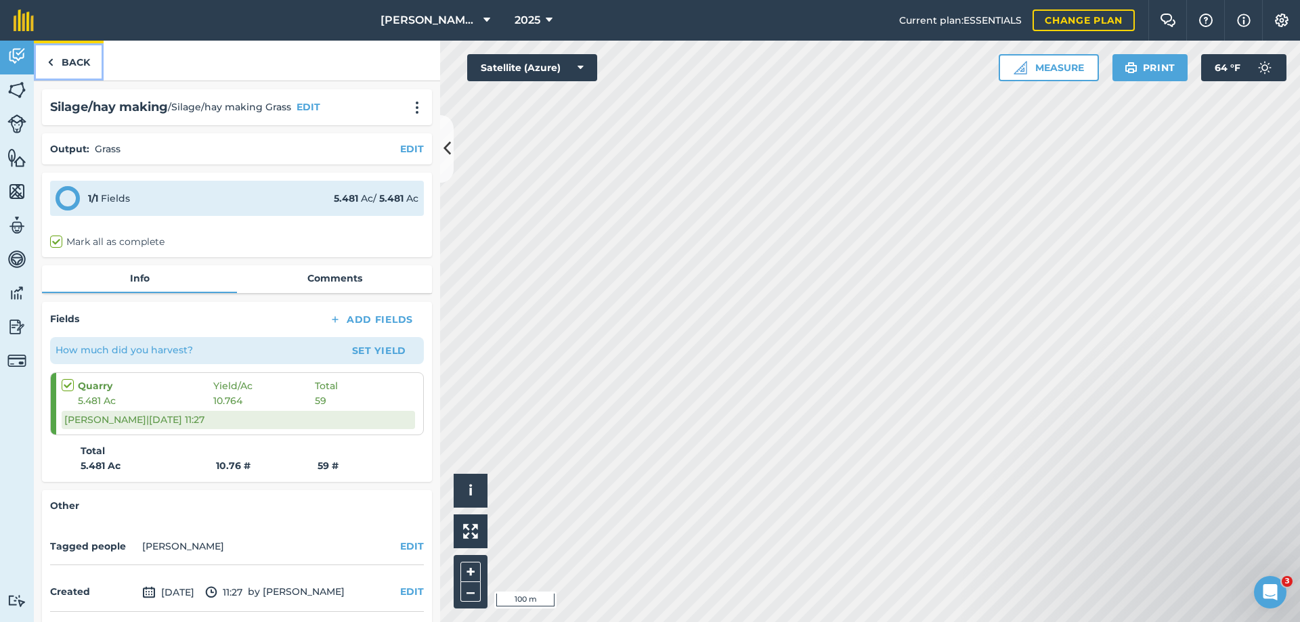
click at [61, 58] on link "Back" at bounding box center [69, 61] width 70 height 40
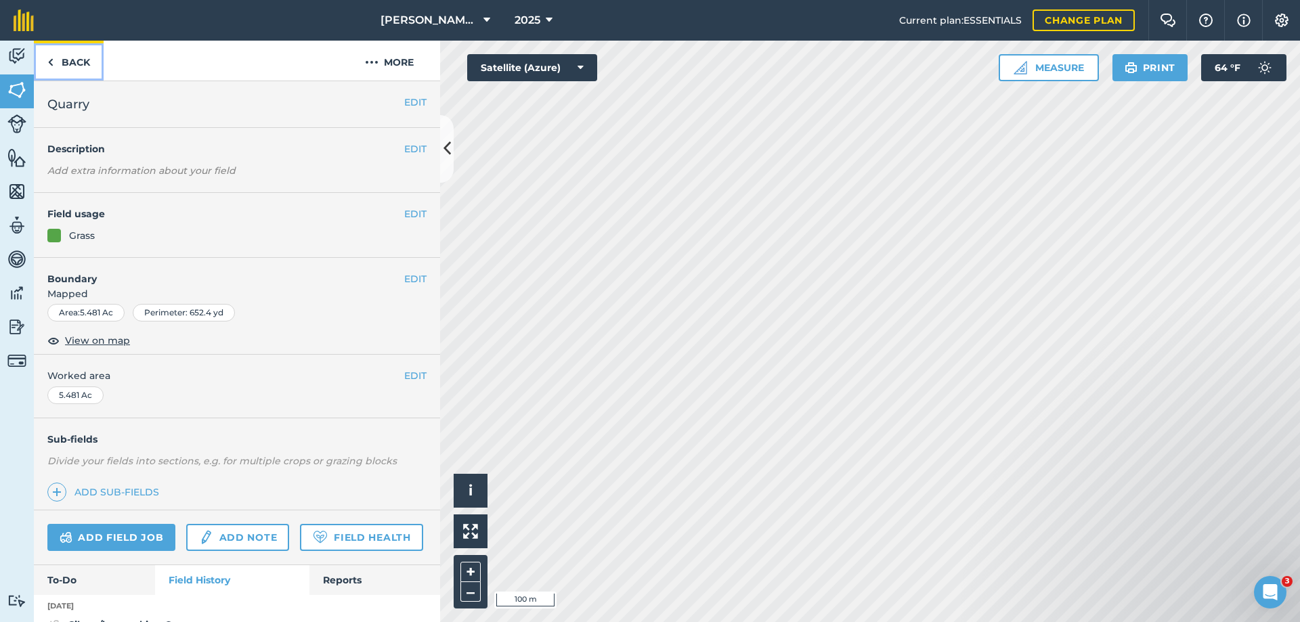
click at [61, 58] on link "Back" at bounding box center [69, 61] width 70 height 40
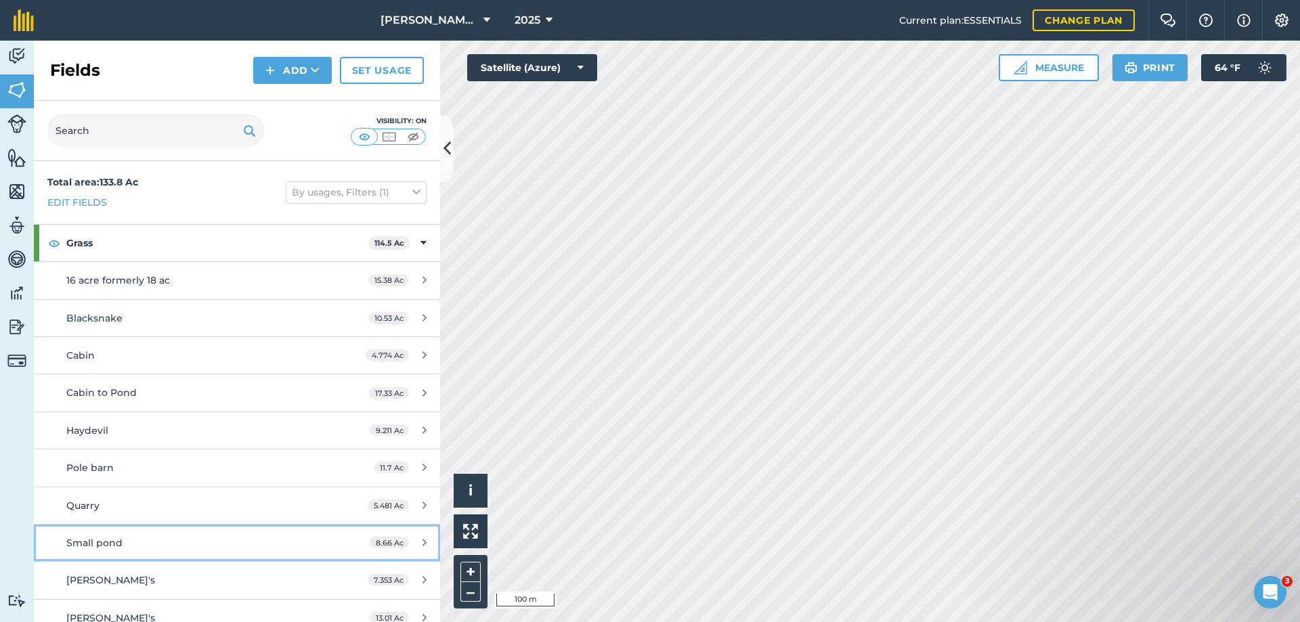
click at [77, 542] on span "Small pond" at bounding box center [94, 543] width 56 height 12
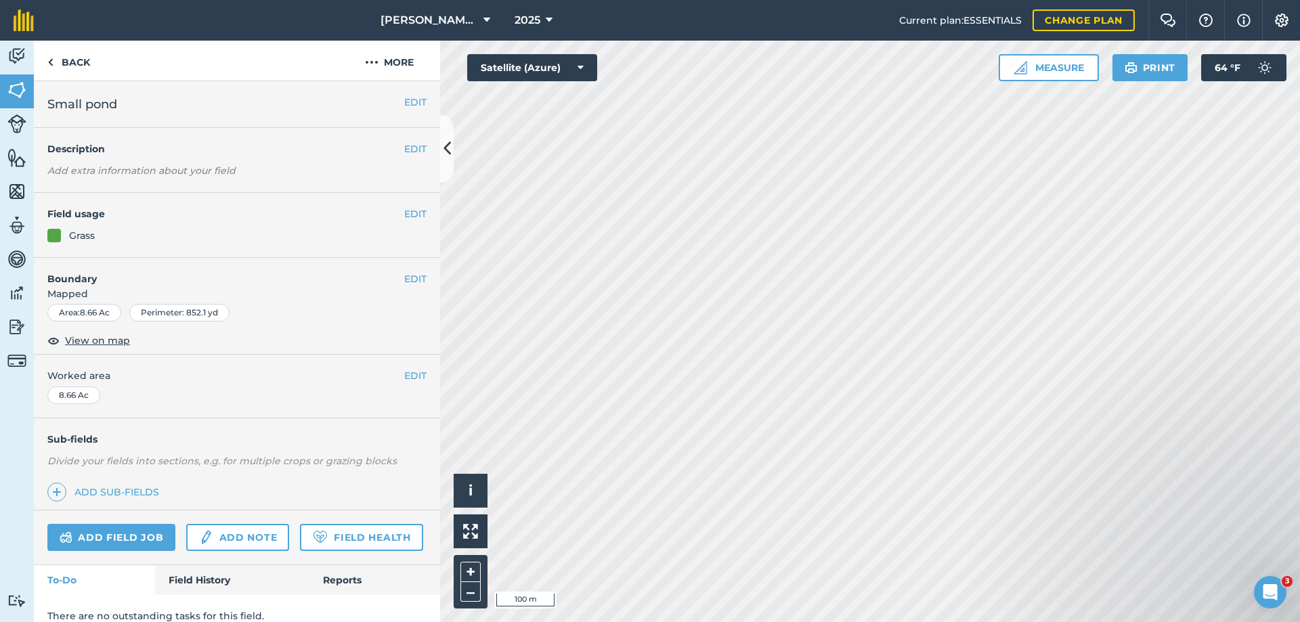
scroll to position [53, 0]
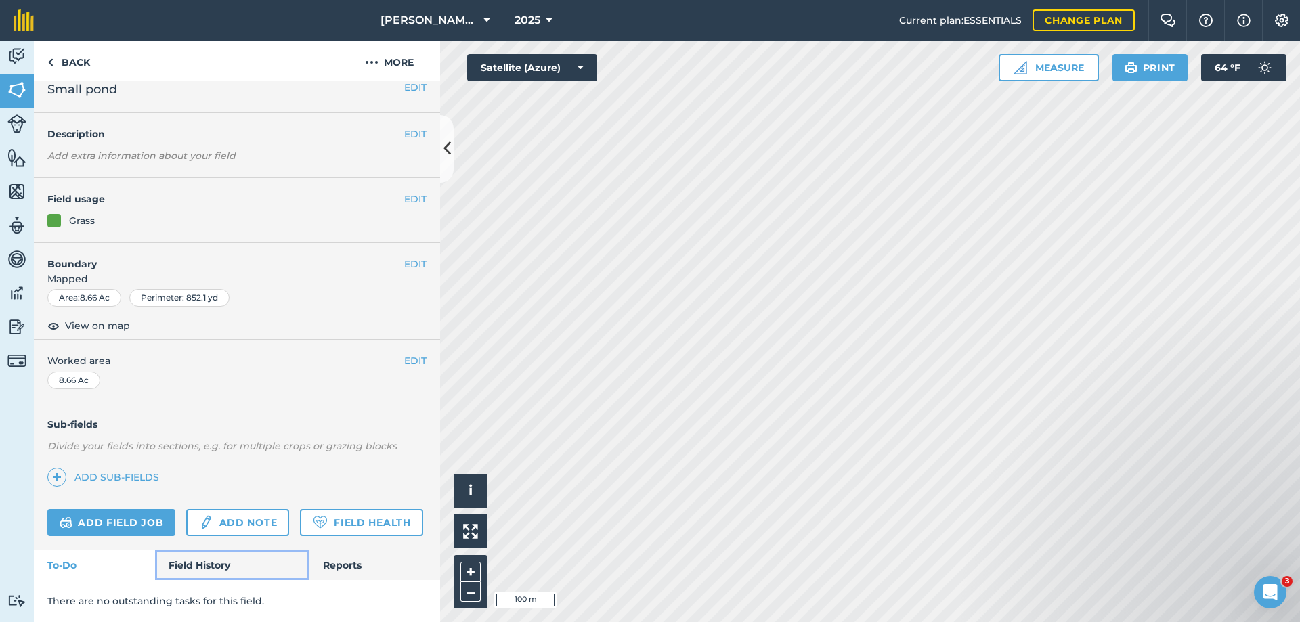
click at [198, 568] on link "Field History" at bounding box center [232, 566] width 154 height 30
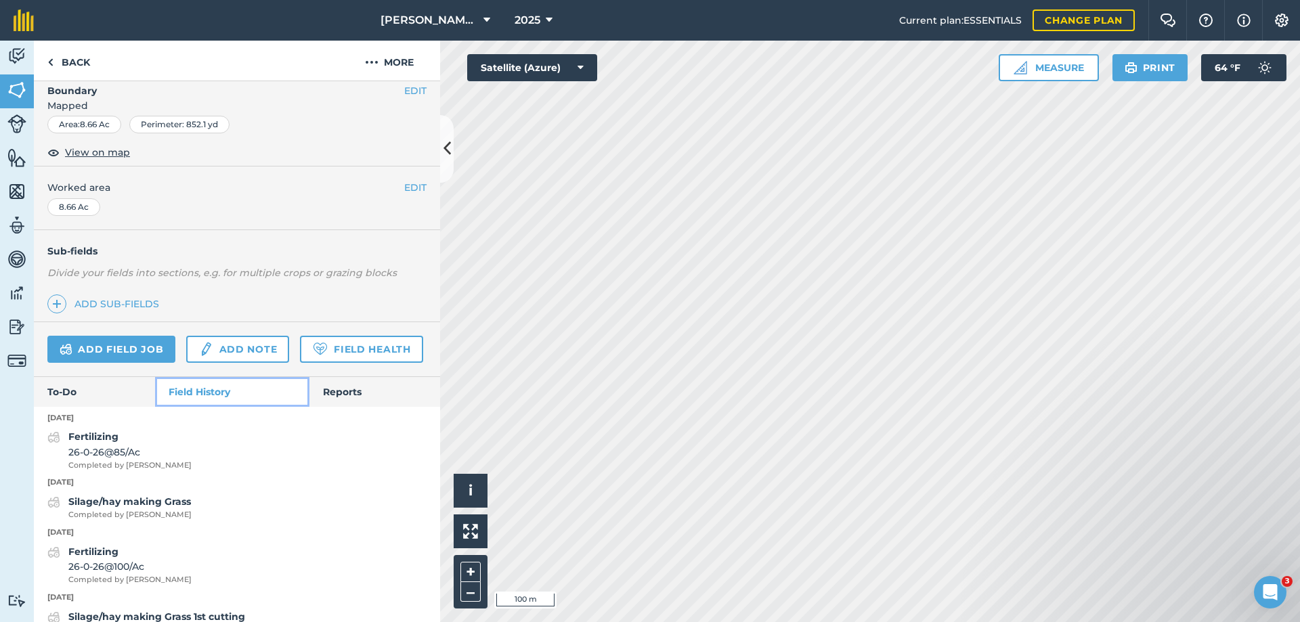
scroll to position [324, 0]
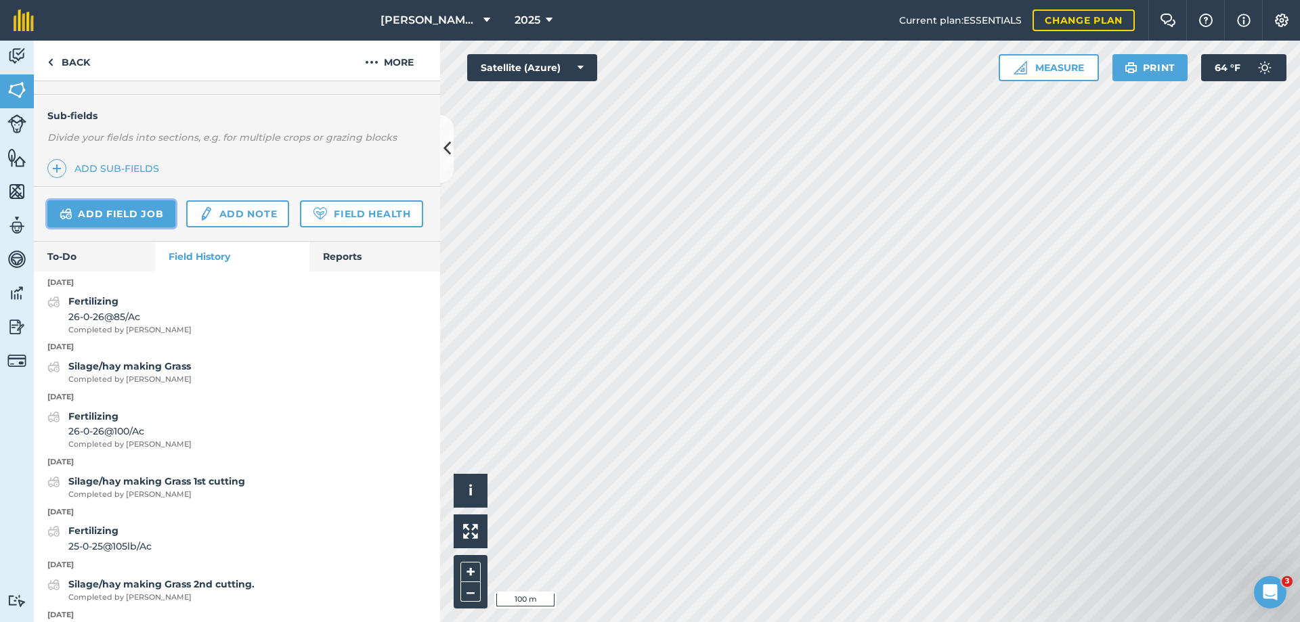
click at [107, 211] on link "Add field job" at bounding box center [111, 213] width 128 height 27
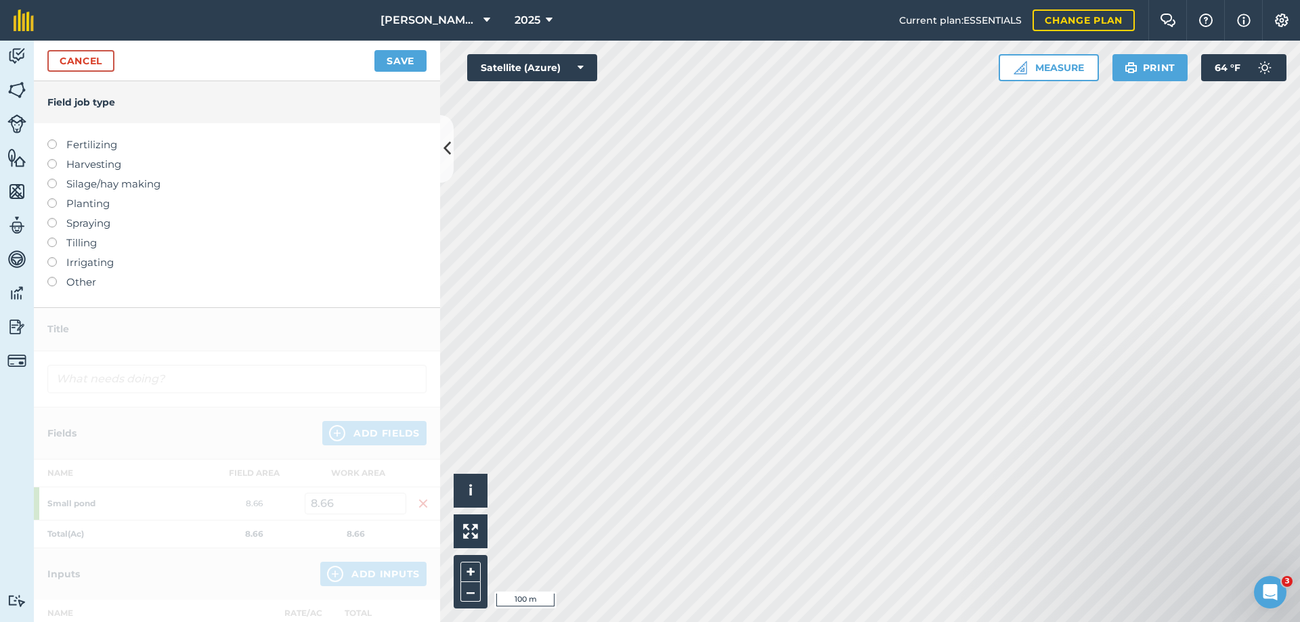
click at [84, 182] on label "Silage/hay making" at bounding box center [236, 184] width 379 height 16
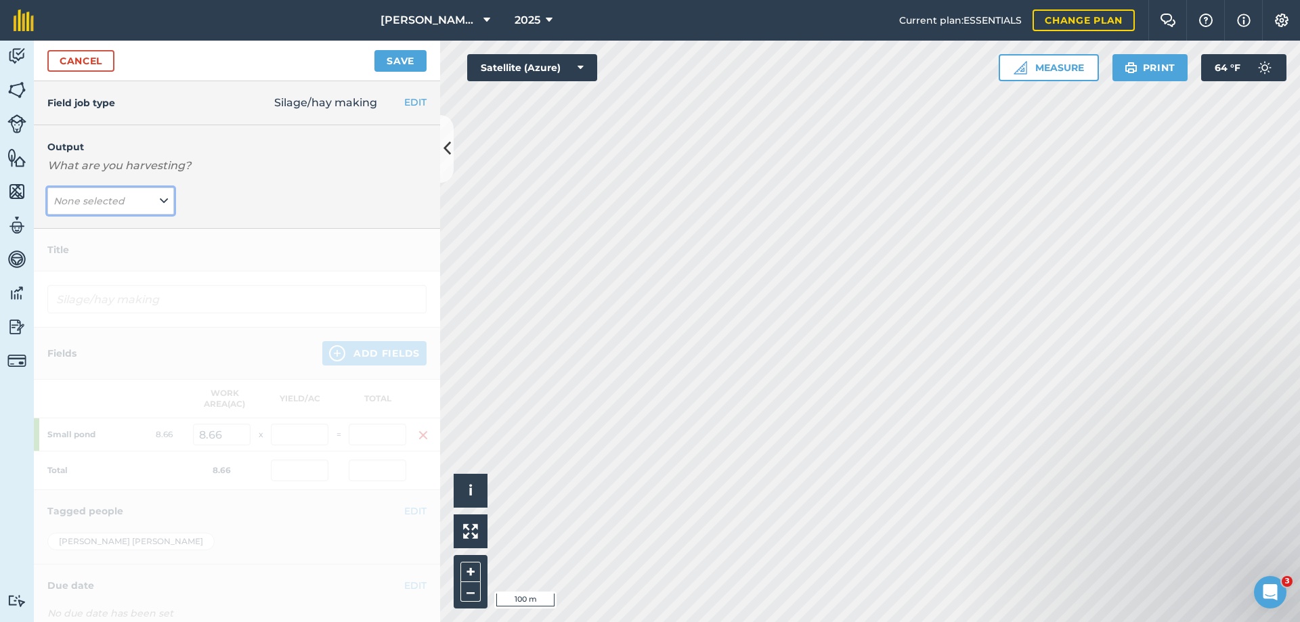
click at [87, 199] on em "None selected" at bounding box center [89, 201] width 71 height 12
click at [83, 251] on button "Grass ( # )" at bounding box center [110, 255] width 127 height 26
type input "Silage/hay making Grass"
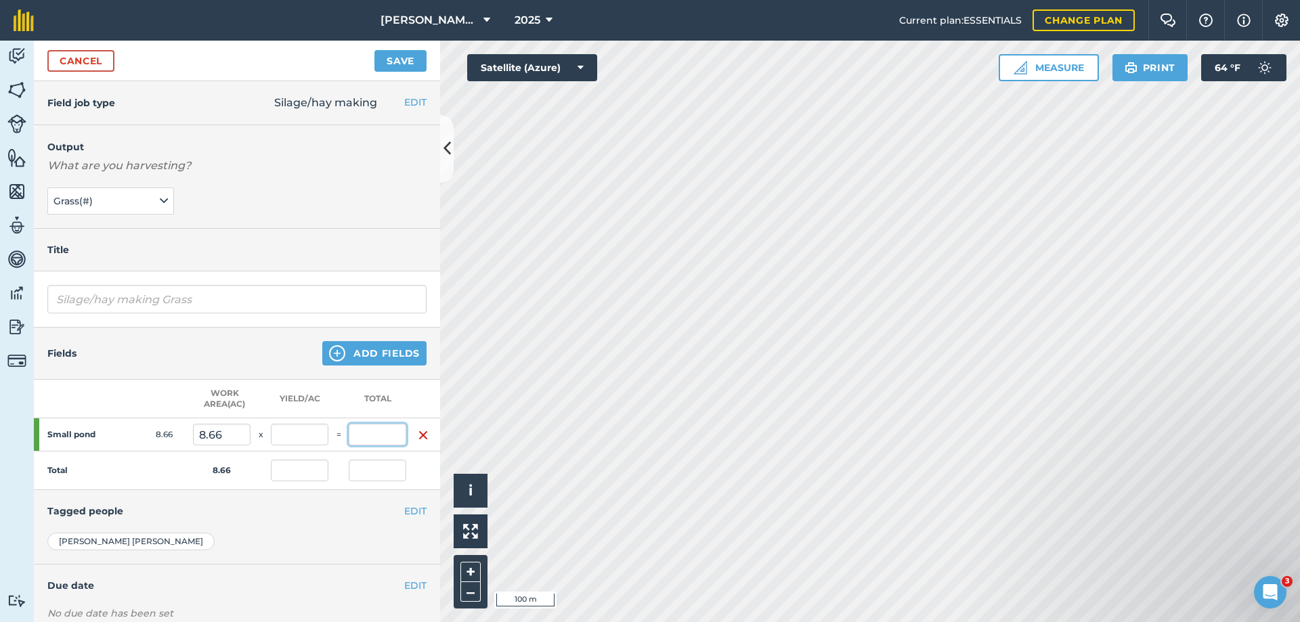
click at [381, 431] on input "text" at bounding box center [378, 435] width 58 height 22
type input "92"
click at [375, 50] on button "Save" at bounding box center [401, 61] width 52 height 22
type input "10.624"
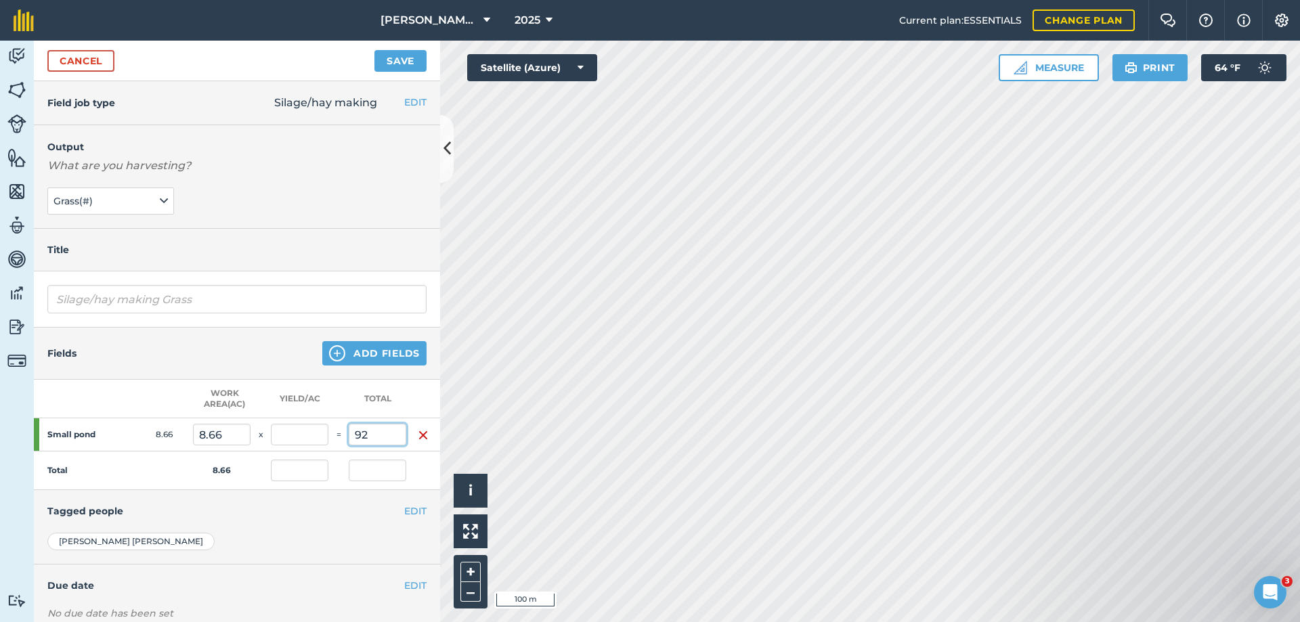
type input "92"
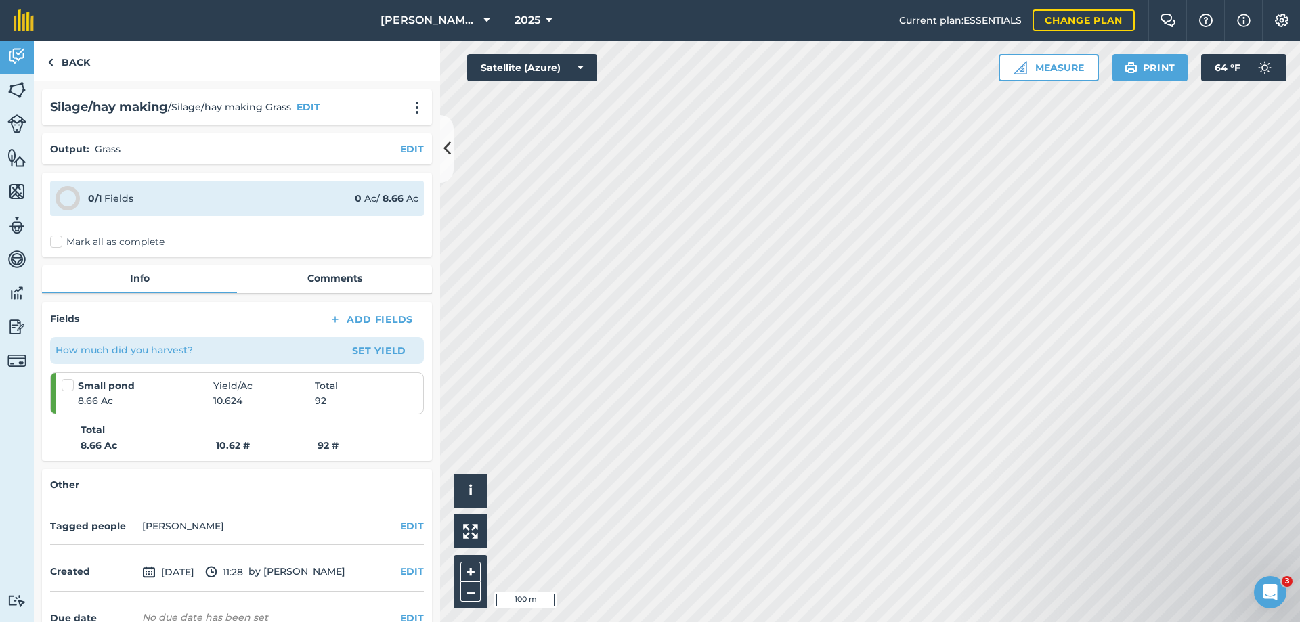
click at [57, 240] on label "Mark all as complete" at bounding box center [107, 242] width 114 height 14
click at [57, 240] on input "Mark all as complete" at bounding box center [54, 239] width 9 height 9
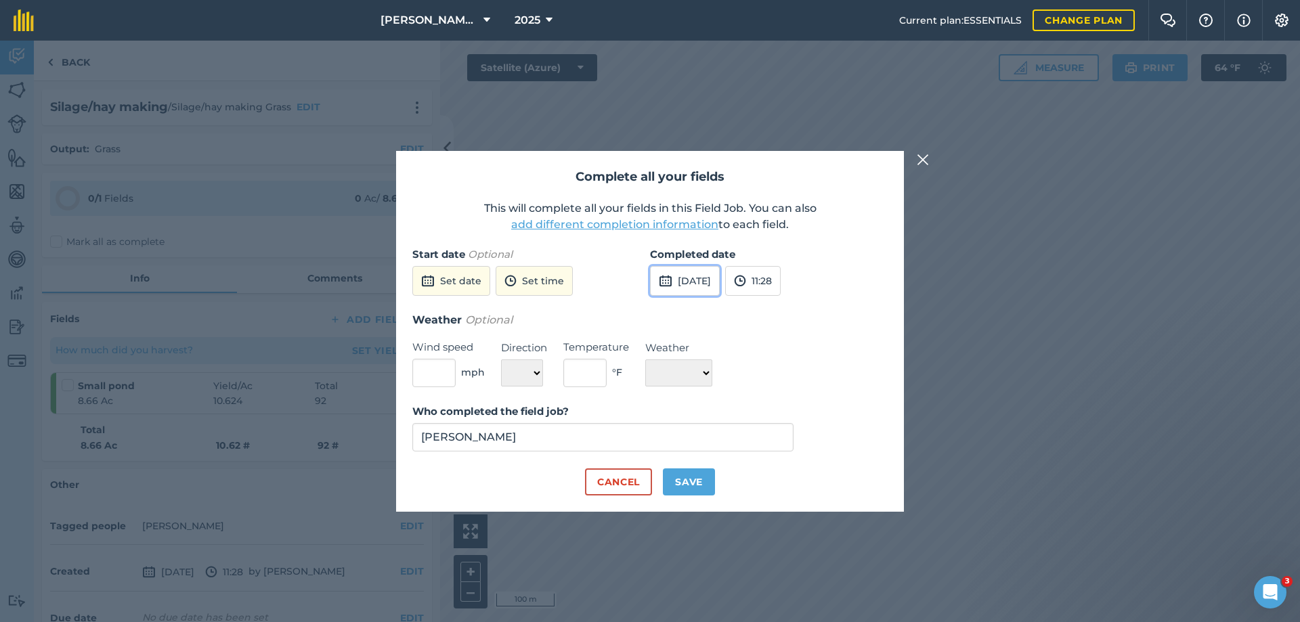
click at [720, 282] on button "[DATE]" at bounding box center [685, 281] width 70 height 30
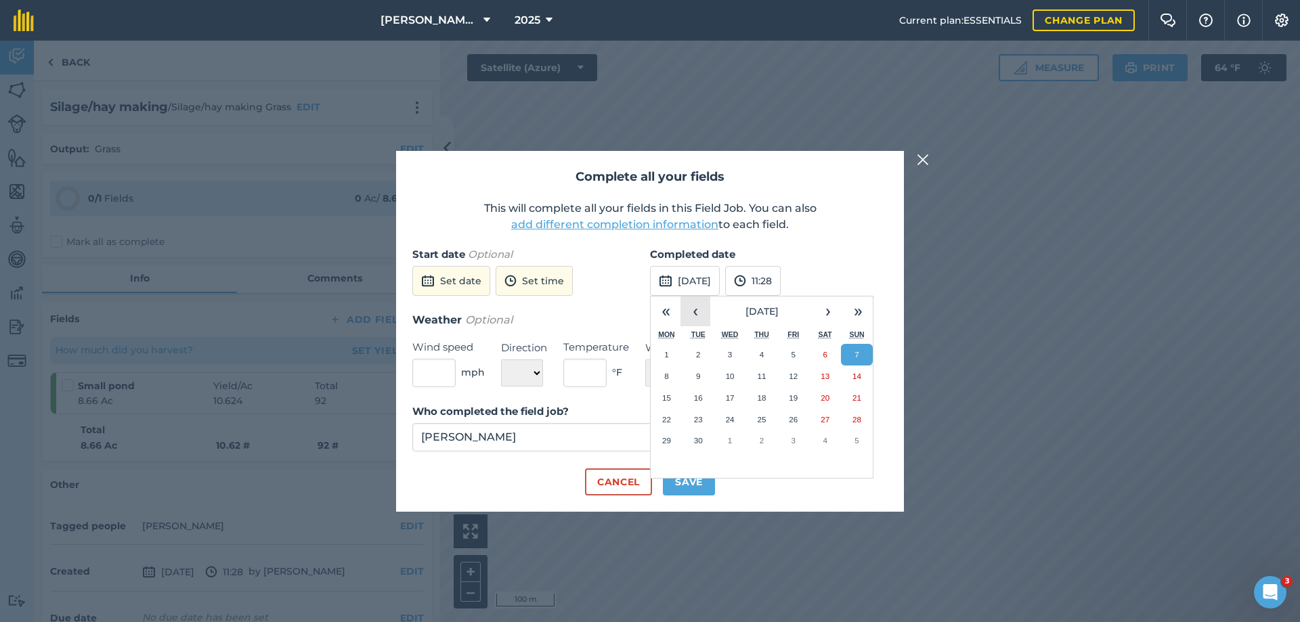
click at [696, 314] on button "‹" at bounding box center [696, 312] width 30 height 30
click at [823, 398] on abbr "16" at bounding box center [825, 398] width 9 height 9
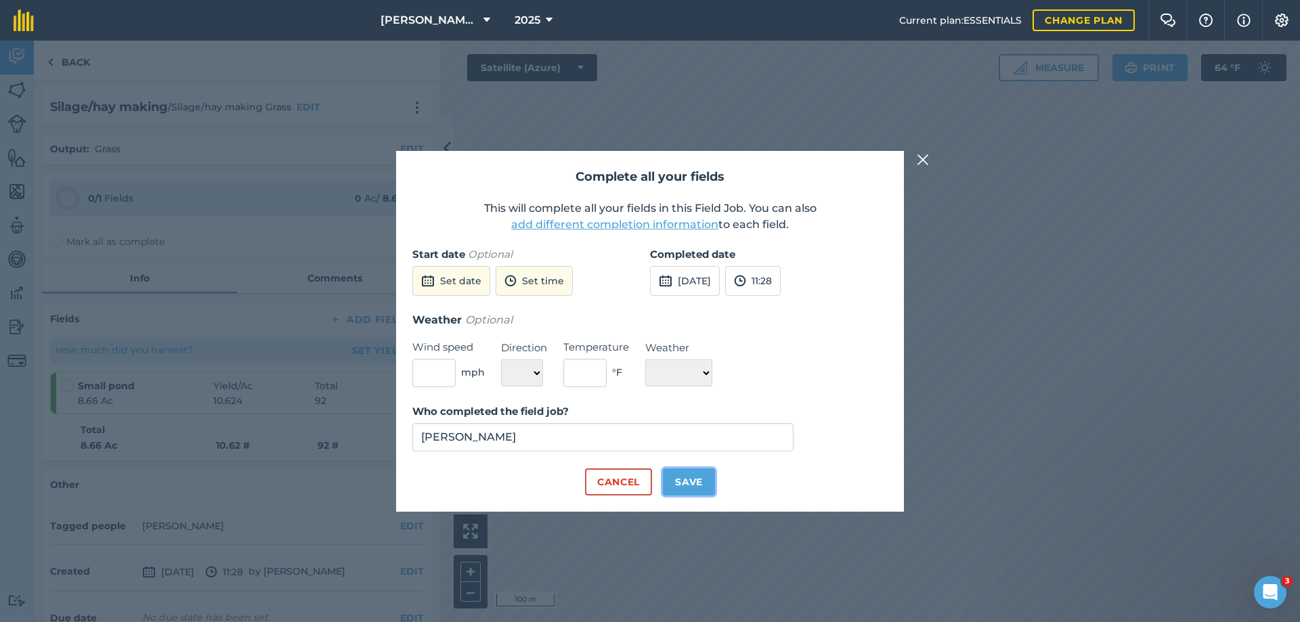
click at [693, 482] on button "Save" at bounding box center [689, 482] width 52 height 27
checkbox input "true"
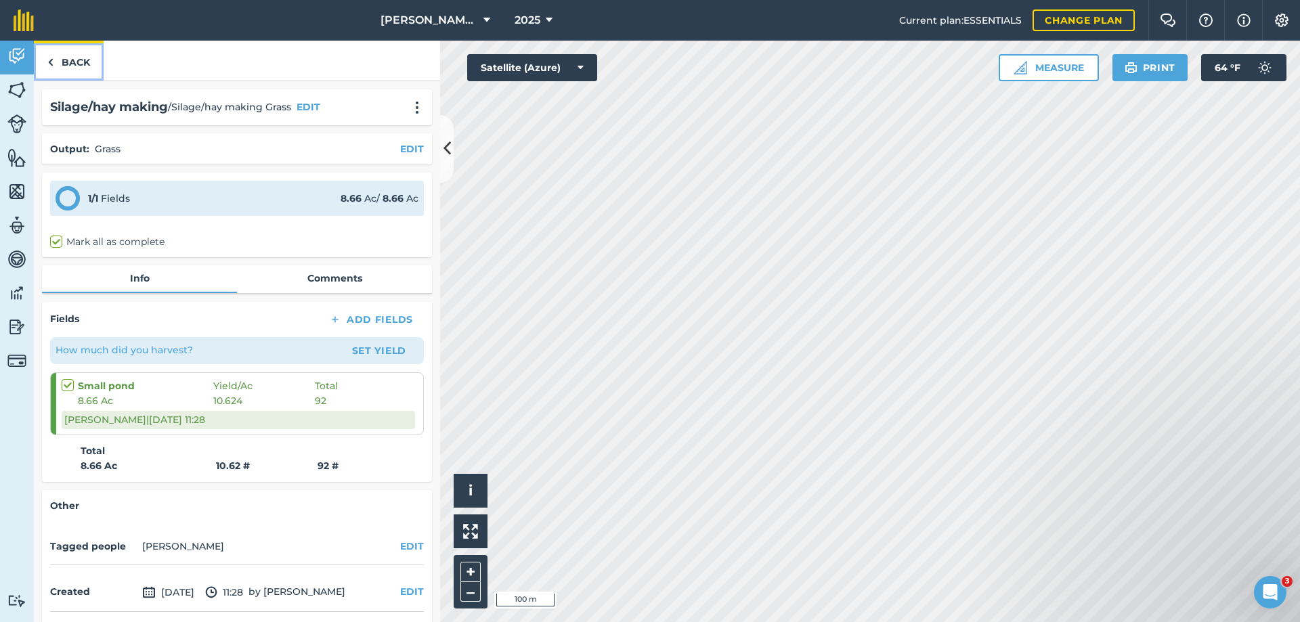
click at [60, 58] on link "Back" at bounding box center [69, 61] width 70 height 40
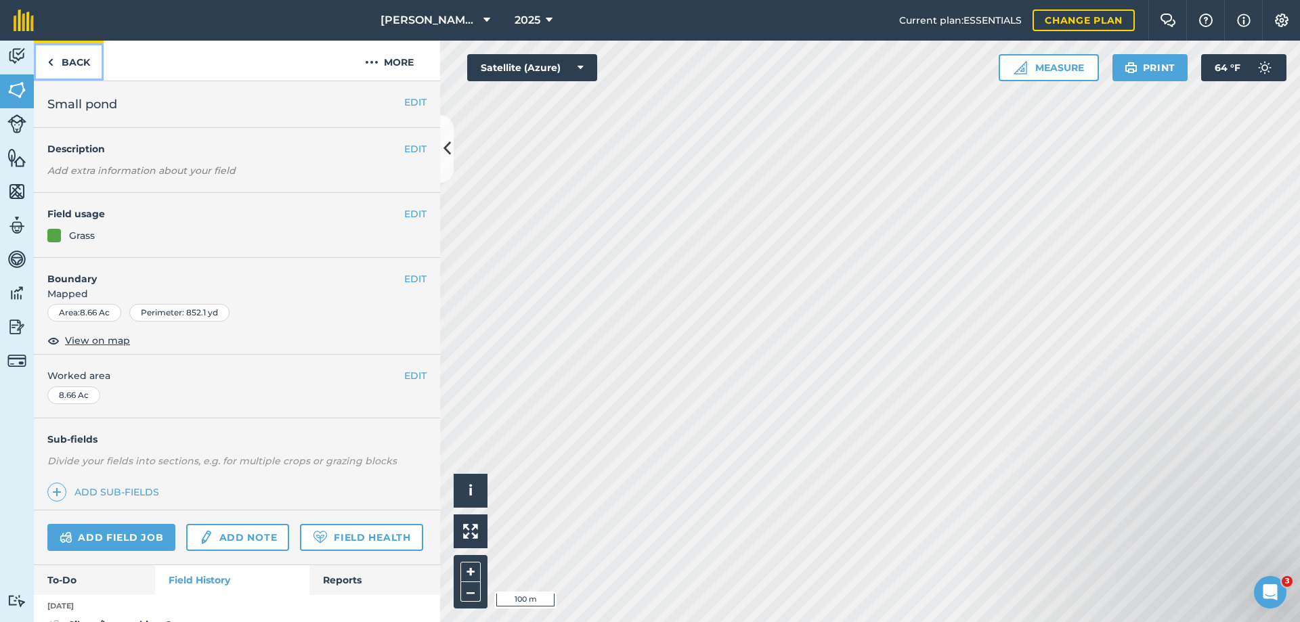
click at [58, 55] on link "Back" at bounding box center [69, 61] width 70 height 40
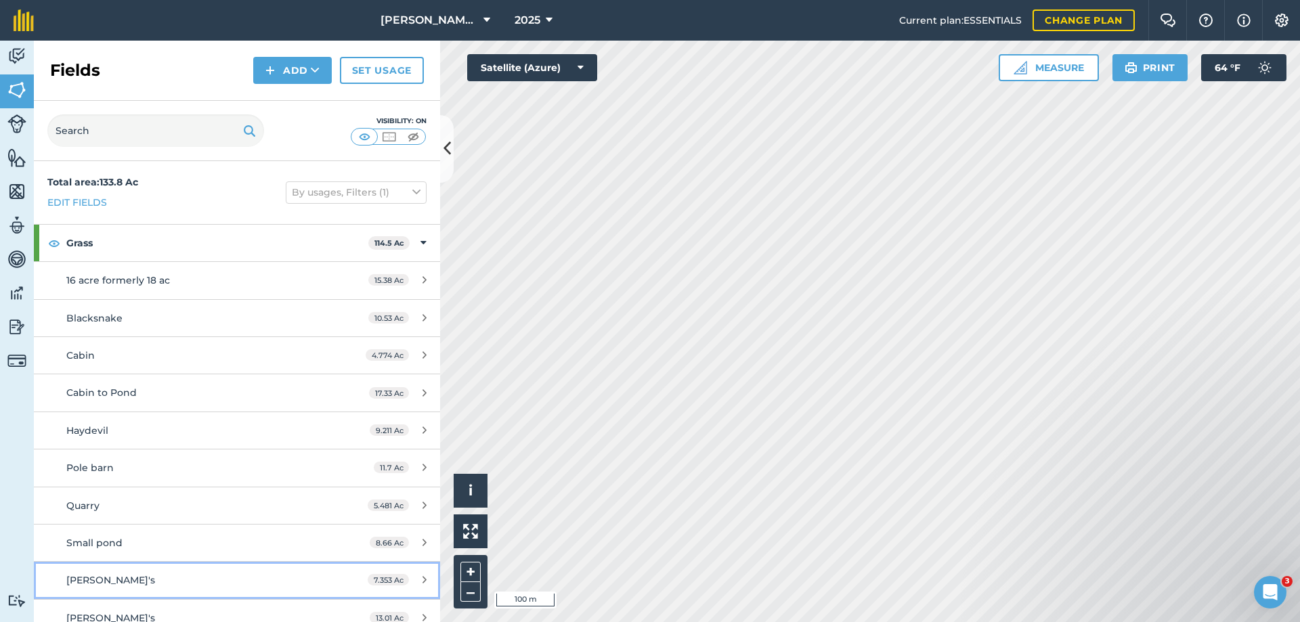
click at [83, 581] on span "[PERSON_NAME]'s" at bounding box center [110, 580] width 89 height 12
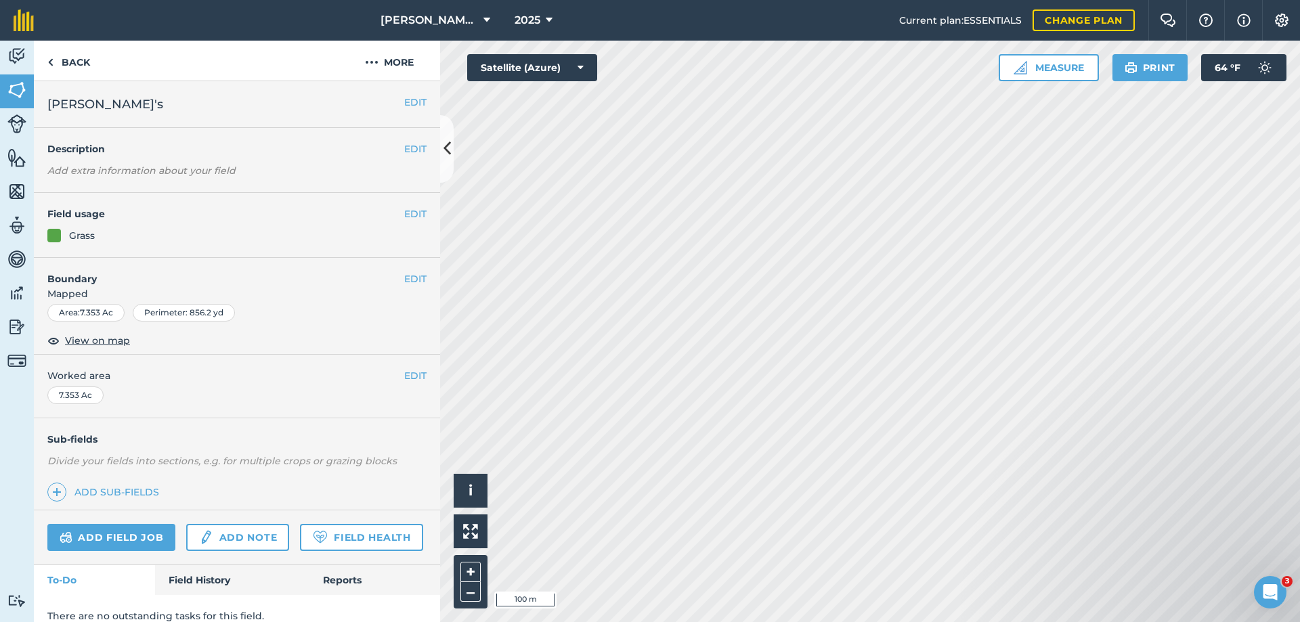
scroll to position [53, 0]
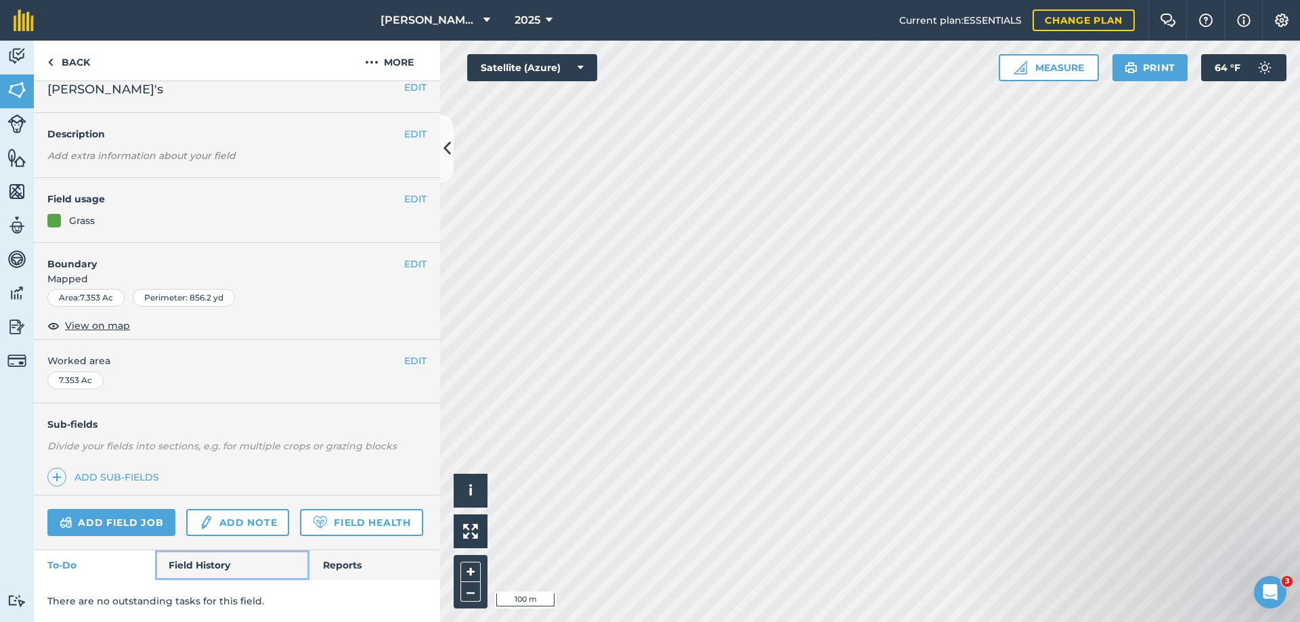
click at [217, 566] on link "Field History" at bounding box center [232, 566] width 154 height 30
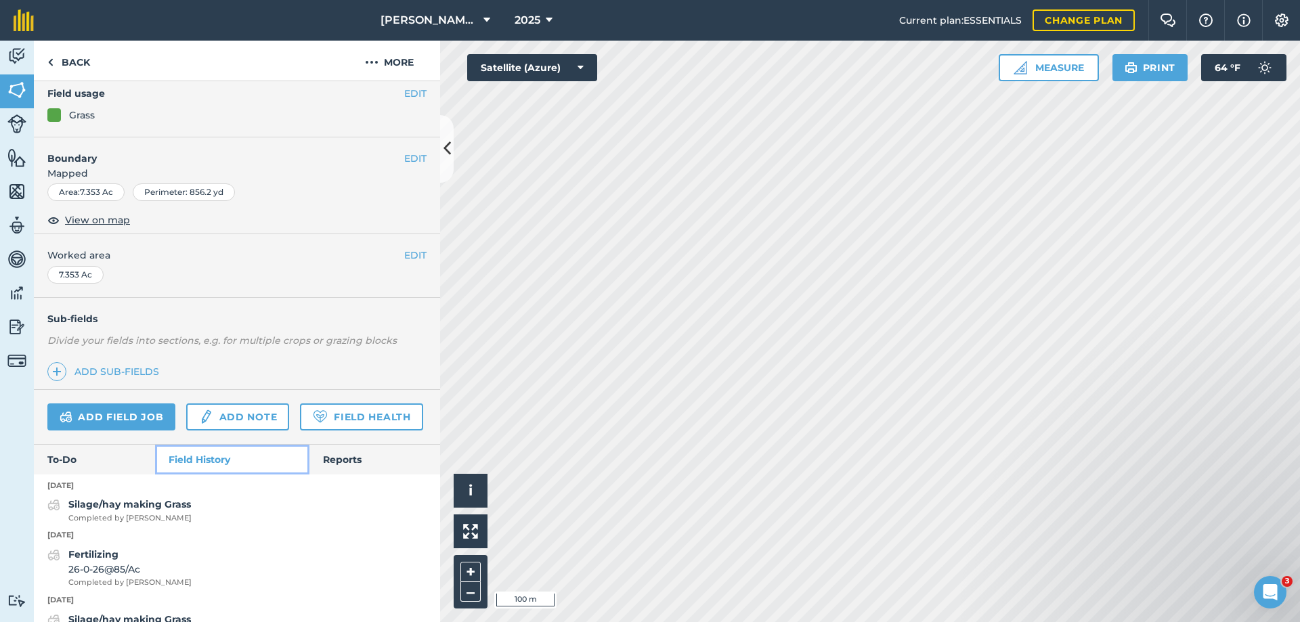
scroll to position [188, 0]
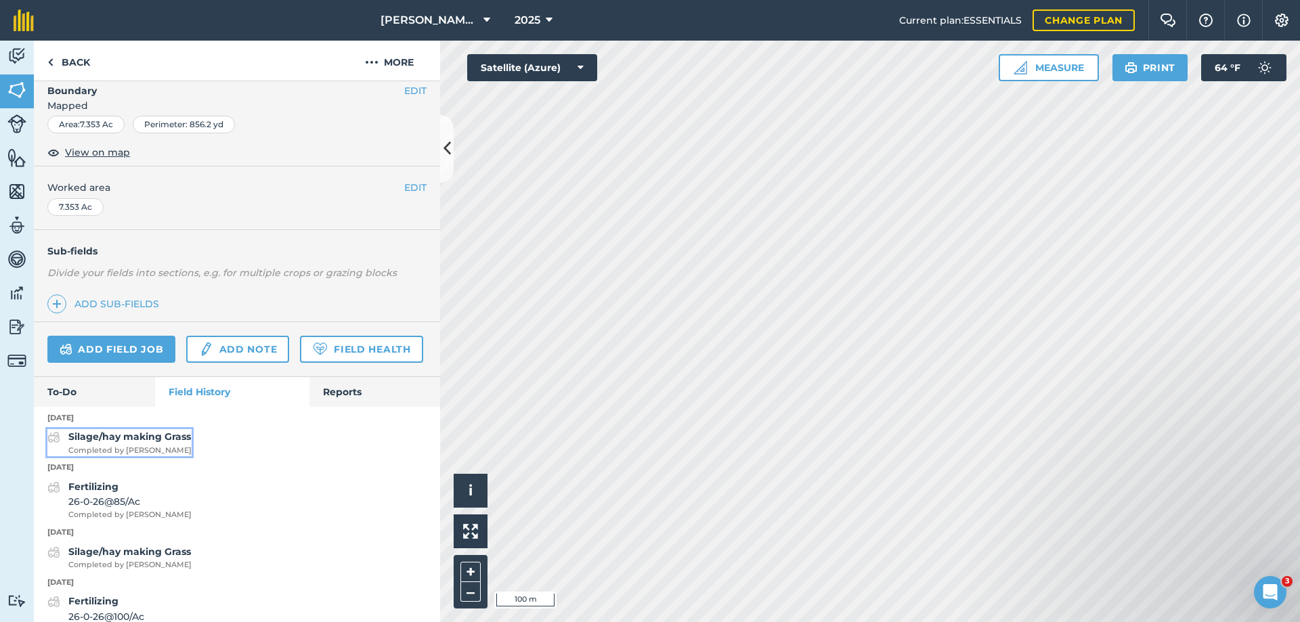
click at [116, 443] on strong "Silage/hay making Grass" at bounding box center [129, 437] width 123 height 12
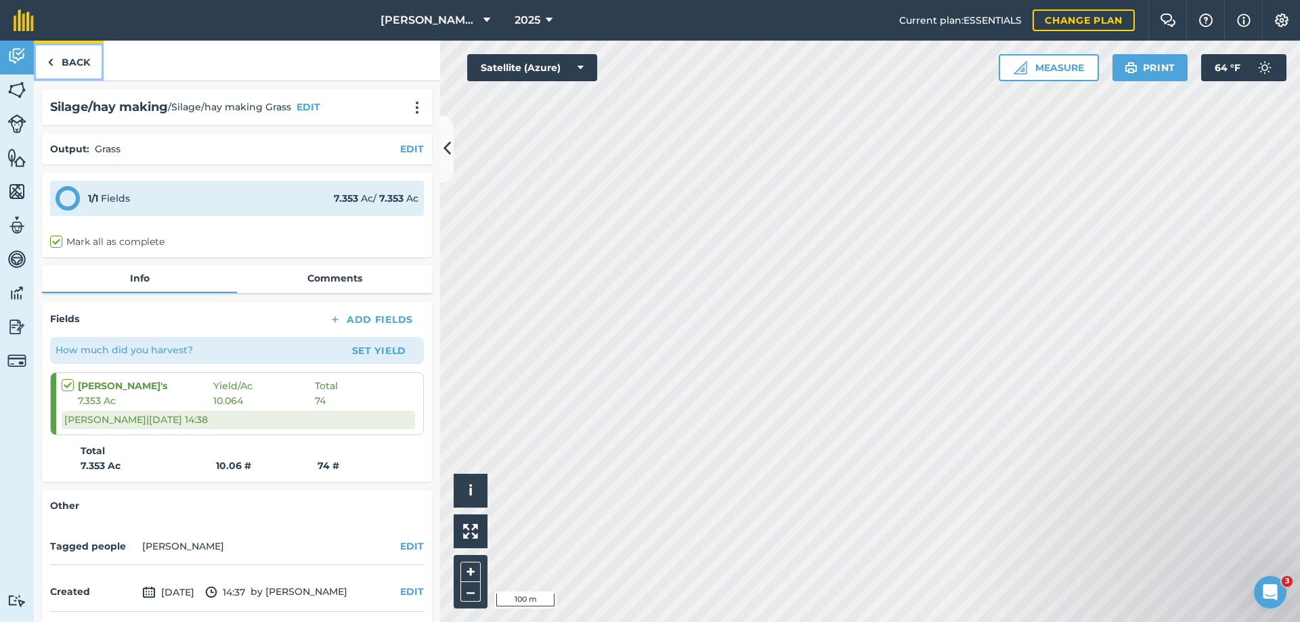
click at [62, 60] on link "Back" at bounding box center [69, 61] width 70 height 40
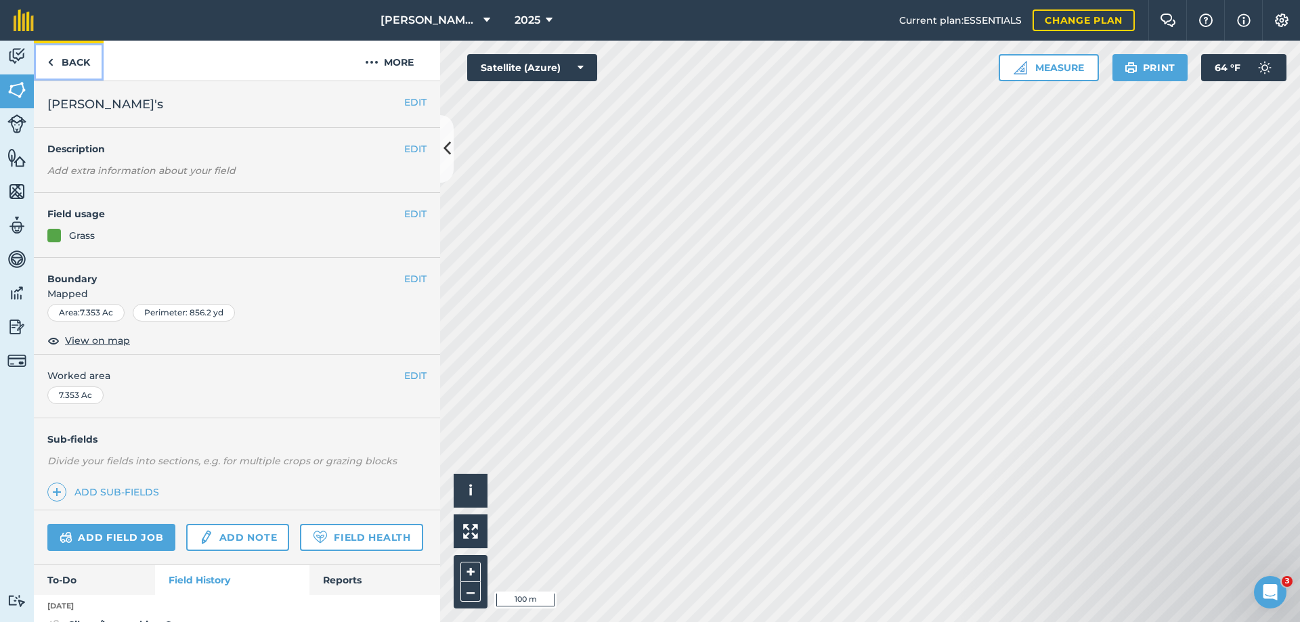
click at [62, 61] on link "Back" at bounding box center [69, 61] width 70 height 40
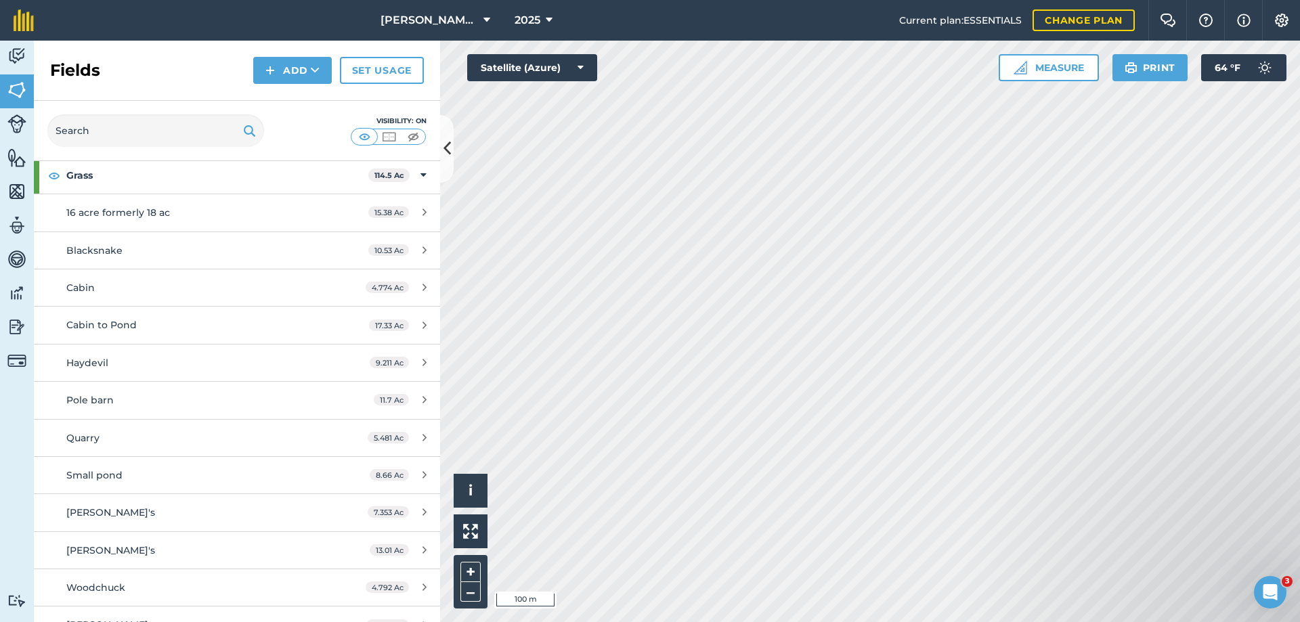
scroll to position [135, 0]
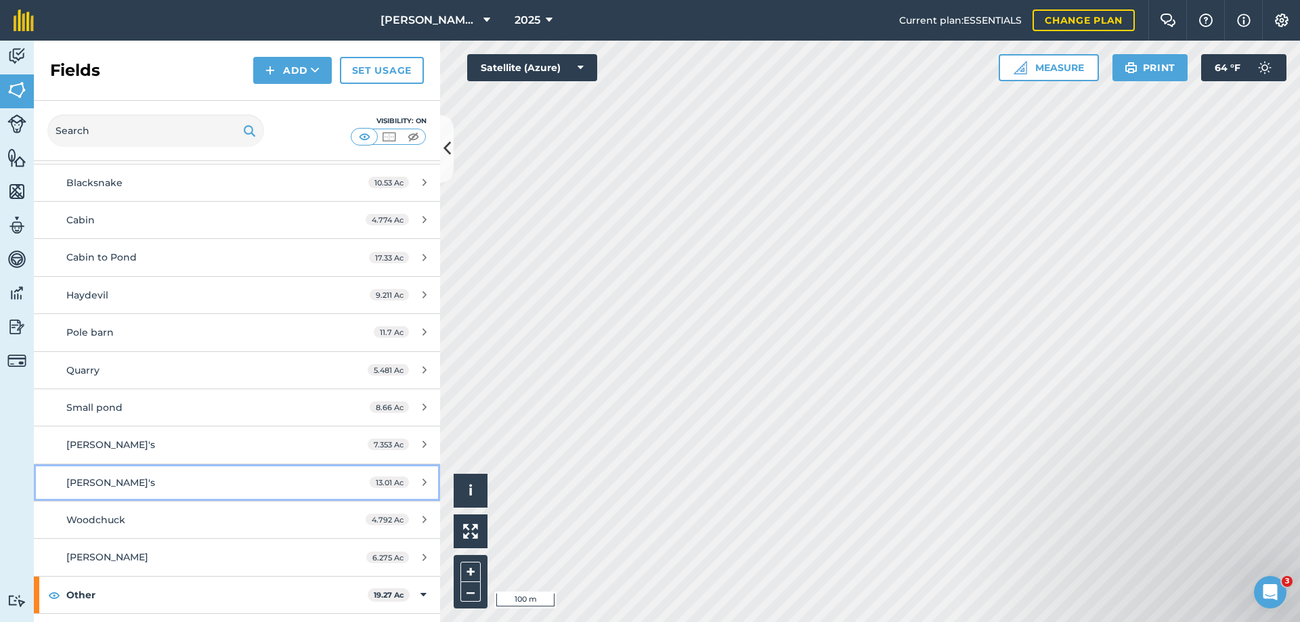
click at [86, 486] on span "[PERSON_NAME]'s" at bounding box center [110, 483] width 89 height 12
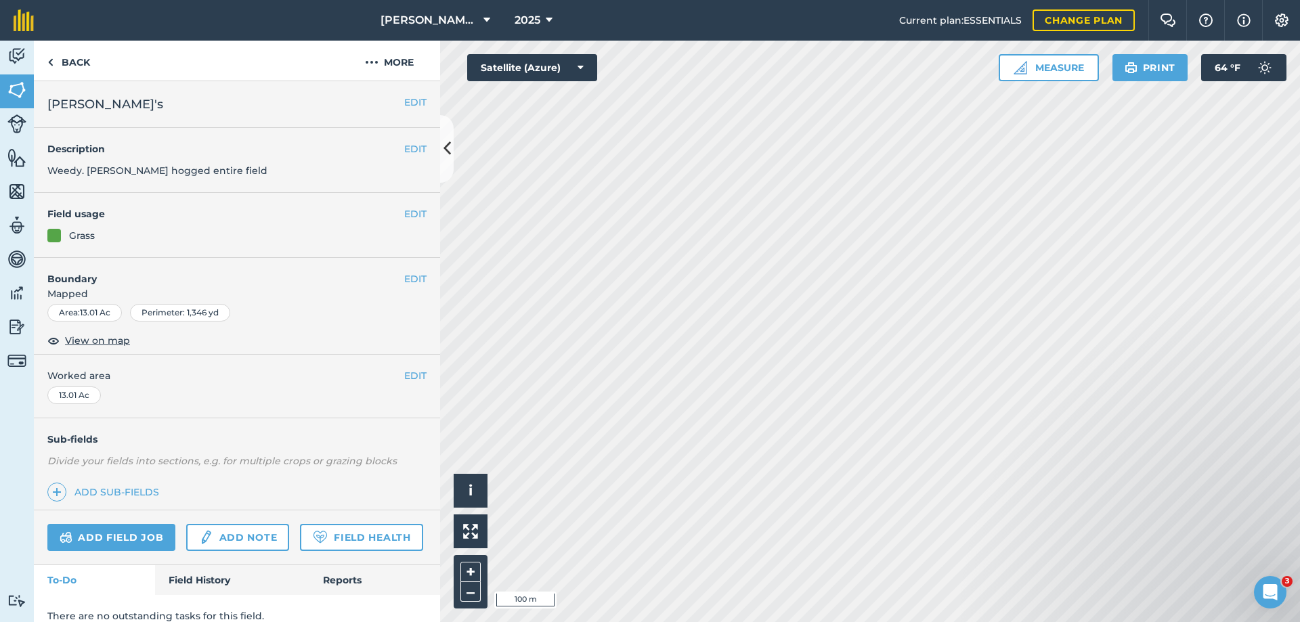
scroll to position [53, 0]
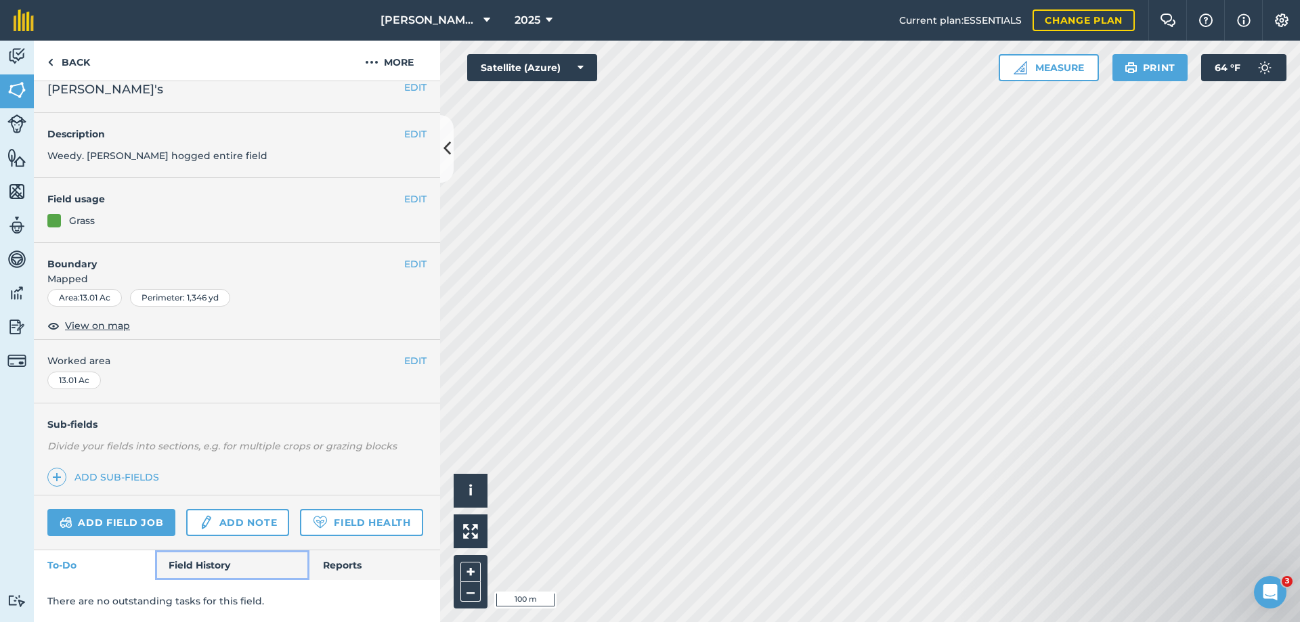
click at [192, 564] on link "Field History" at bounding box center [232, 566] width 154 height 30
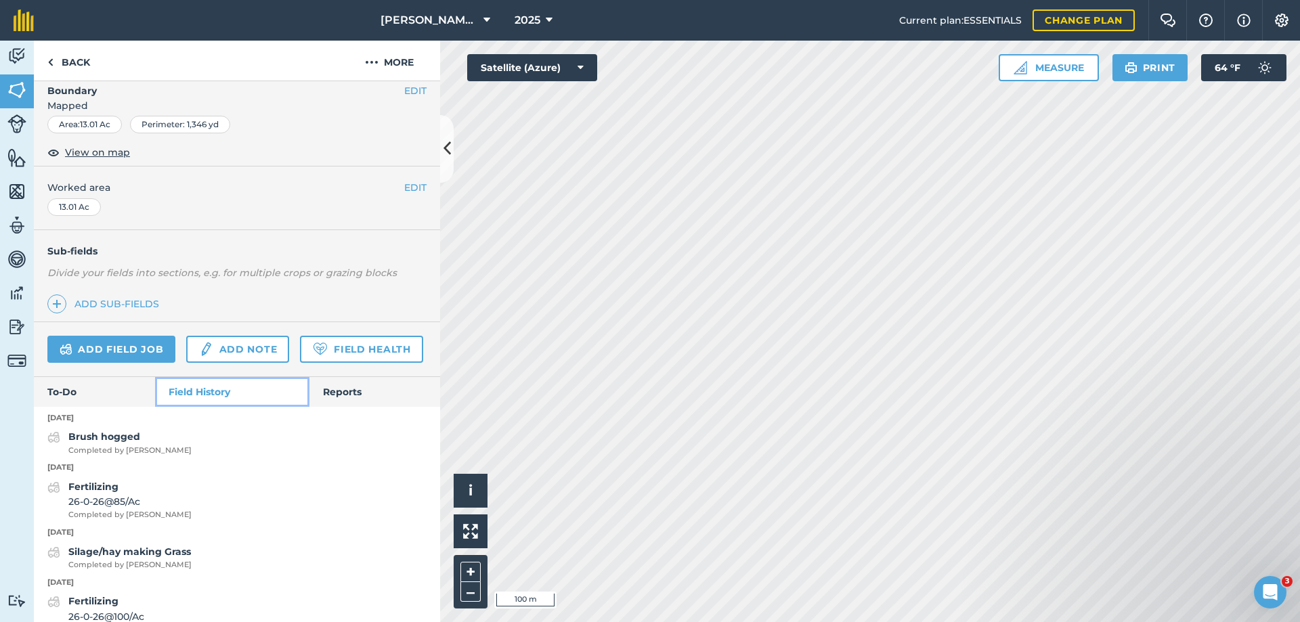
scroll to position [256, 0]
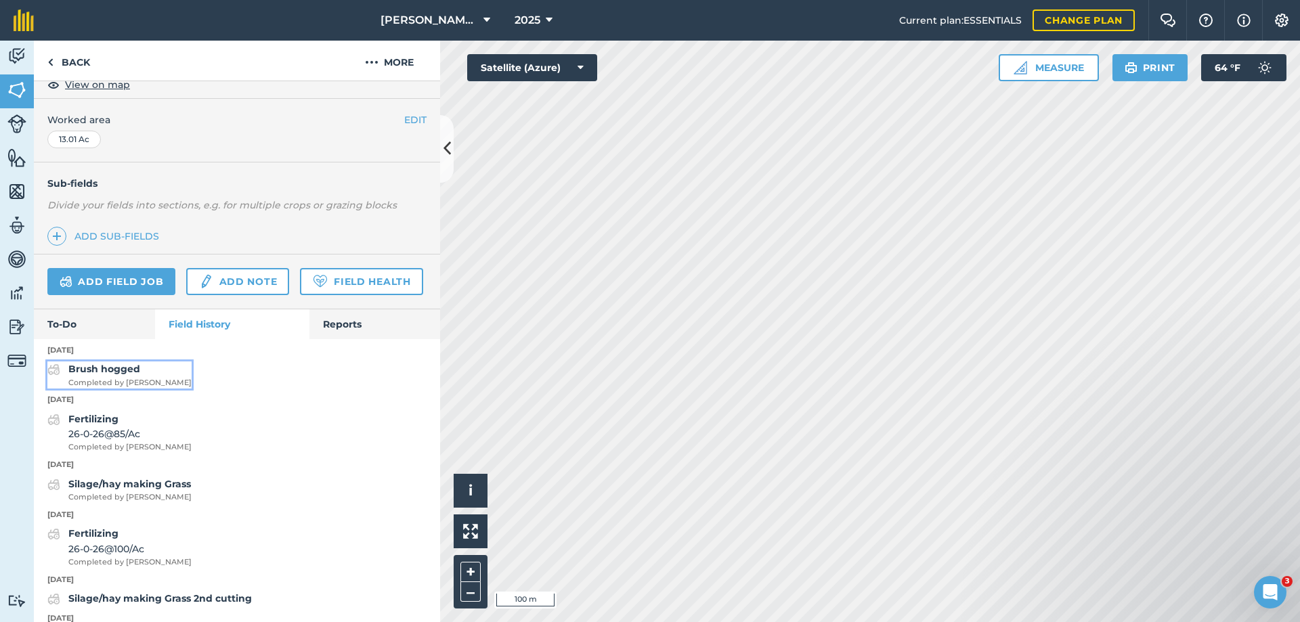
click at [90, 375] on strong "Brush hogged" at bounding box center [104, 369] width 72 height 12
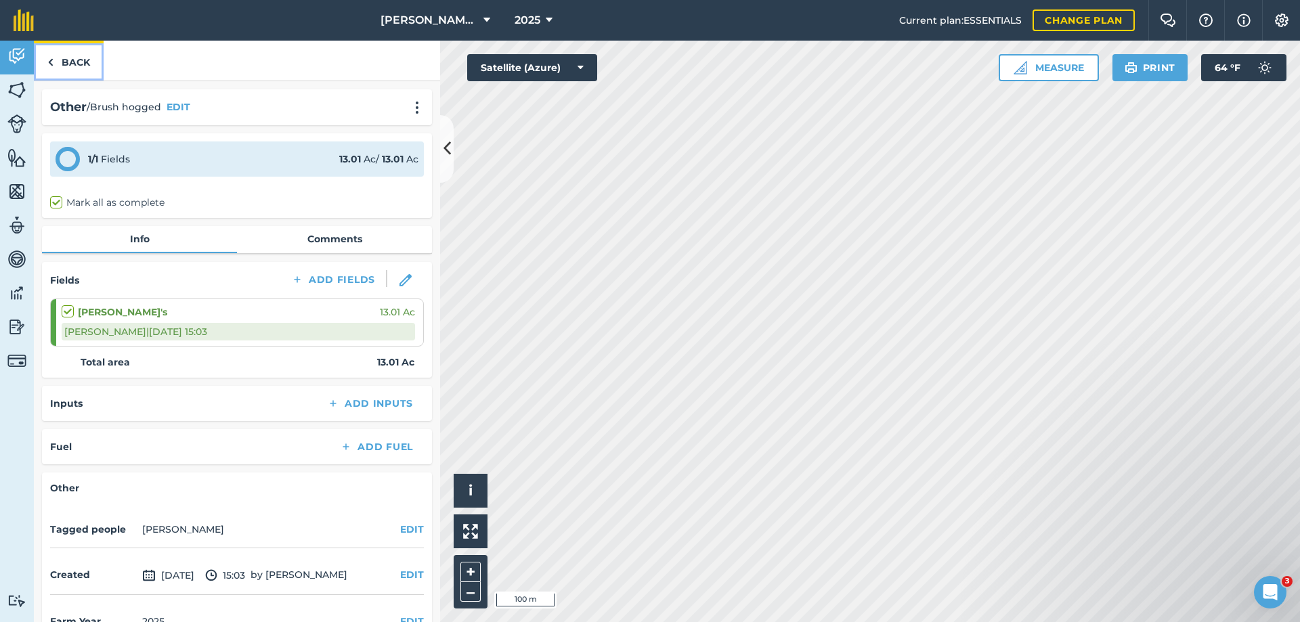
click at [75, 58] on link "Back" at bounding box center [69, 61] width 70 height 40
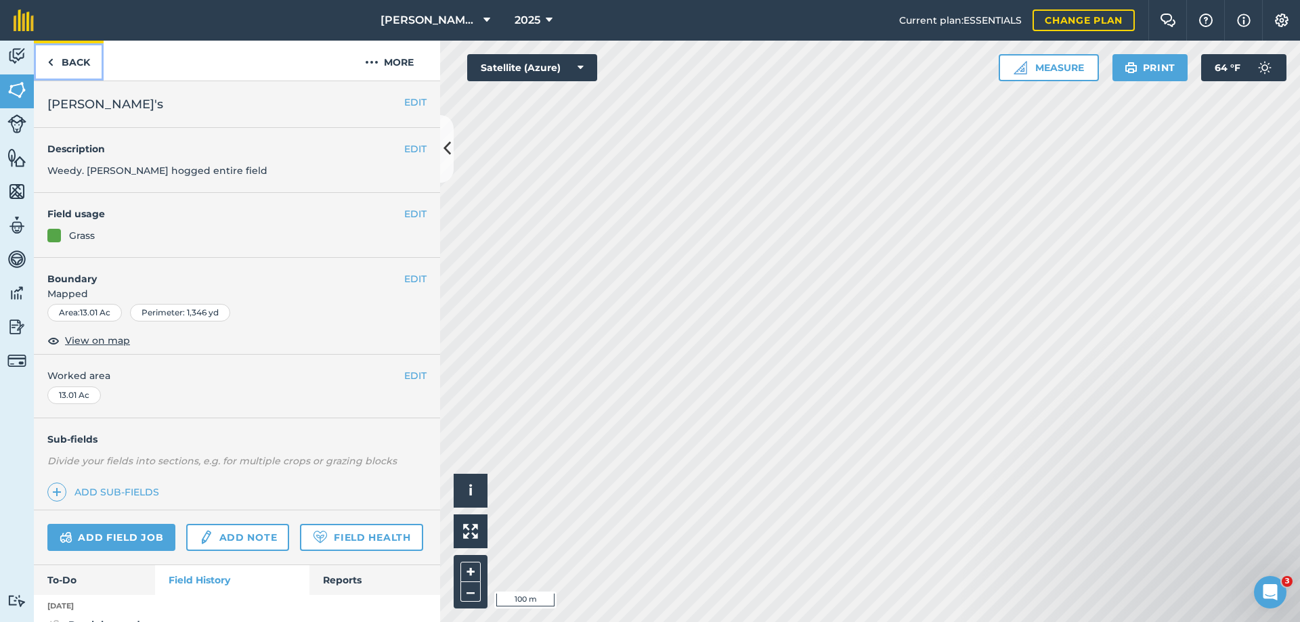
click at [75, 58] on link "Back" at bounding box center [69, 61] width 70 height 40
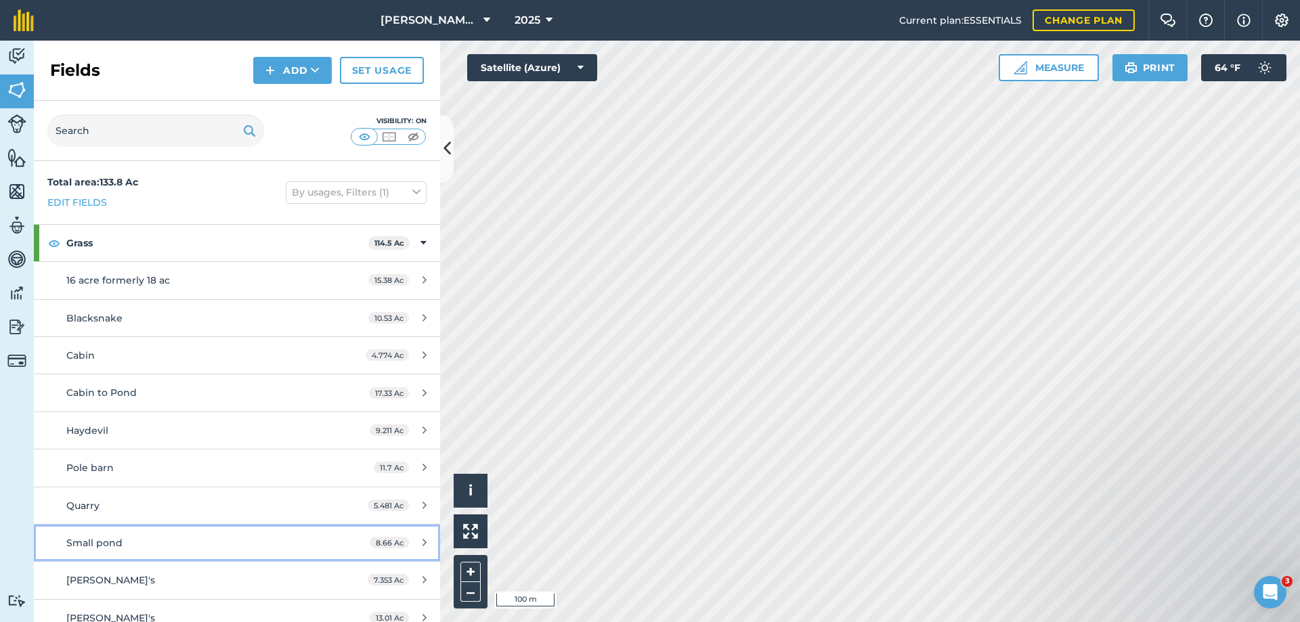
click at [108, 540] on span "Small pond" at bounding box center [94, 543] width 56 height 12
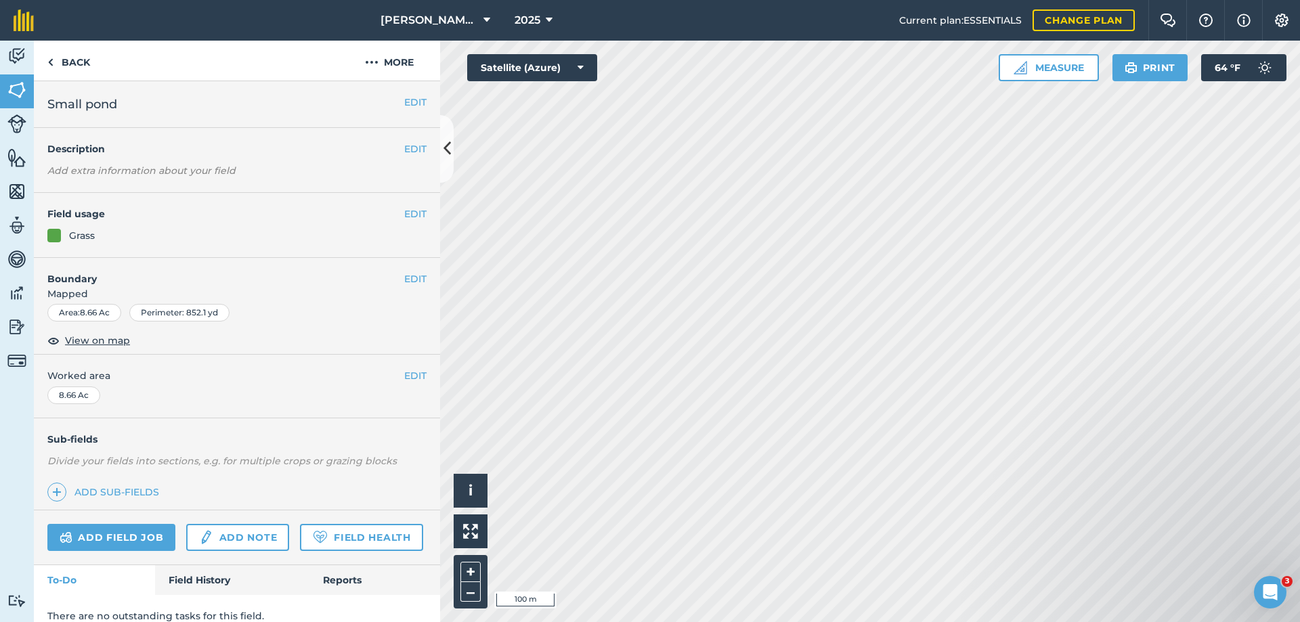
scroll to position [53, 0]
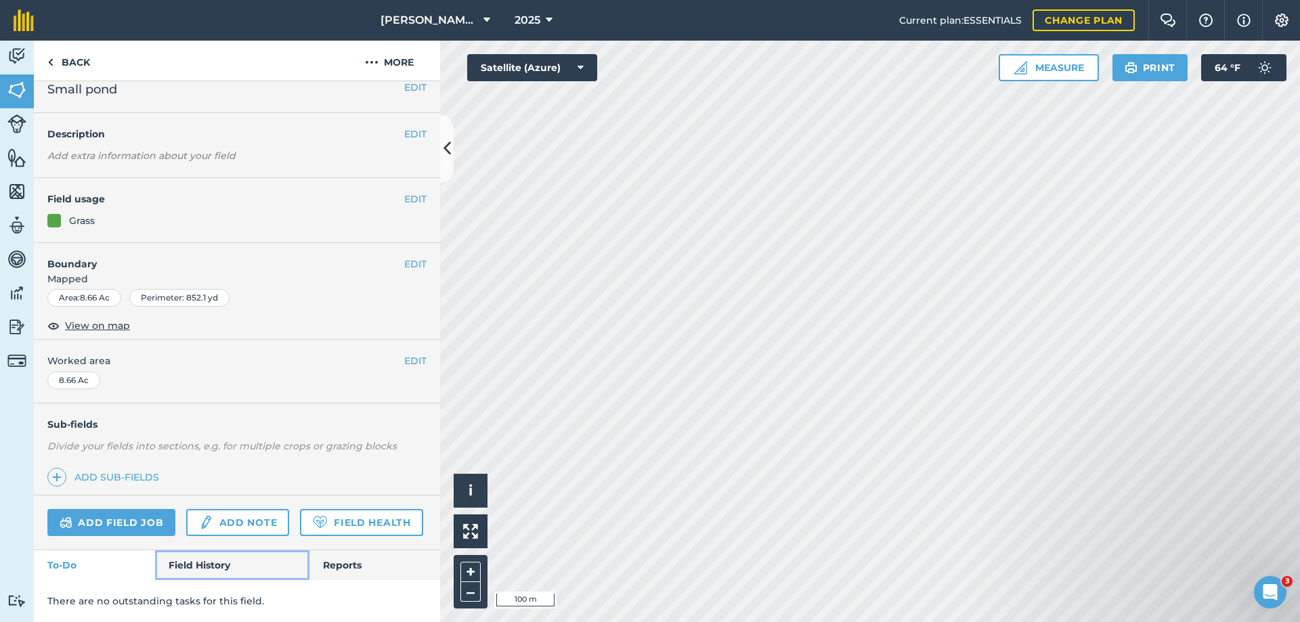
click at [182, 557] on link "Field History" at bounding box center [232, 566] width 154 height 30
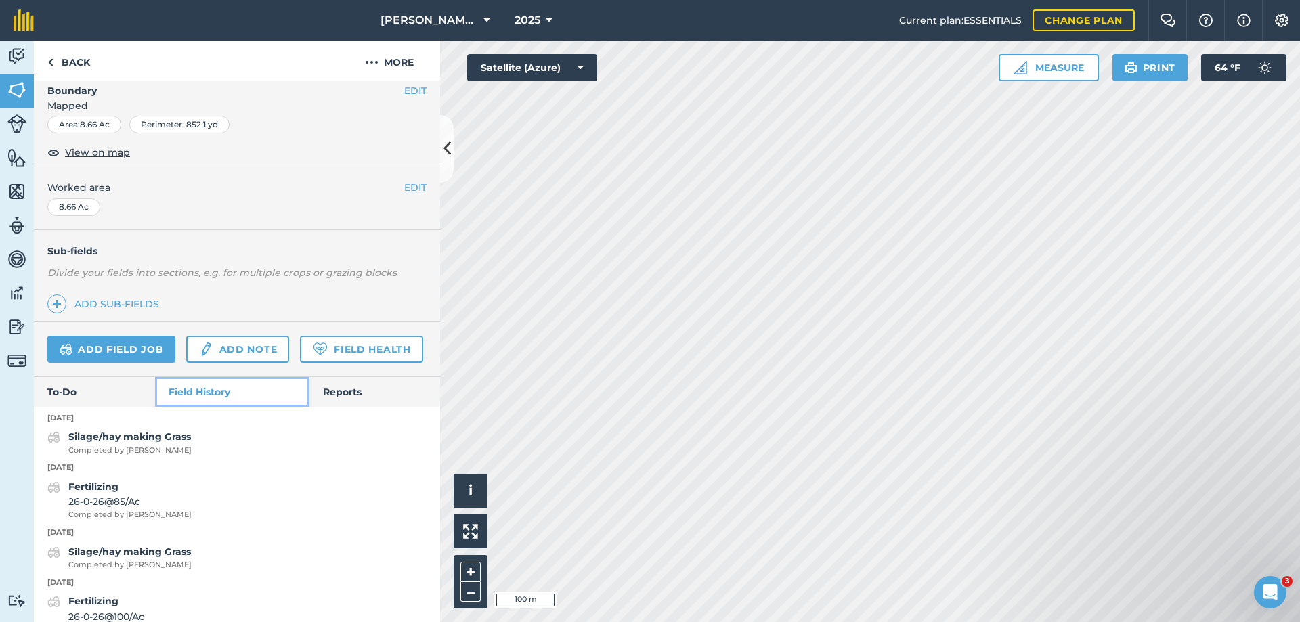
scroll to position [256, 0]
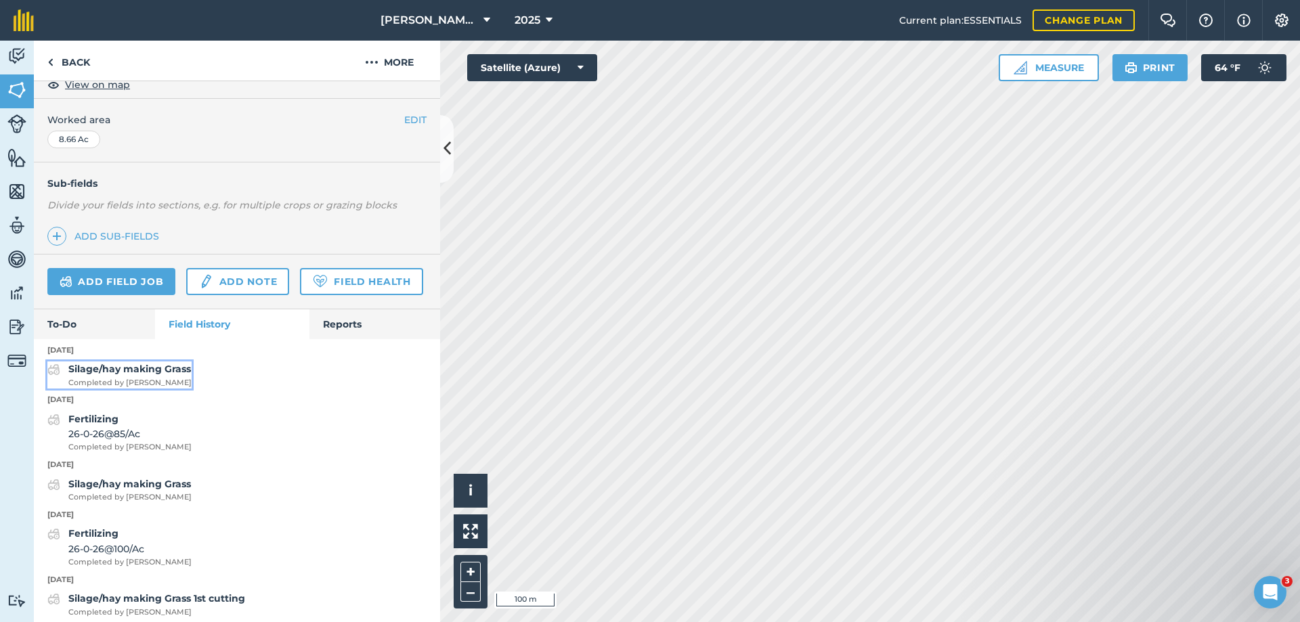
click at [93, 375] on strong "Silage/hay making Grass" at bounding box center [129, 369] width 123 height 12
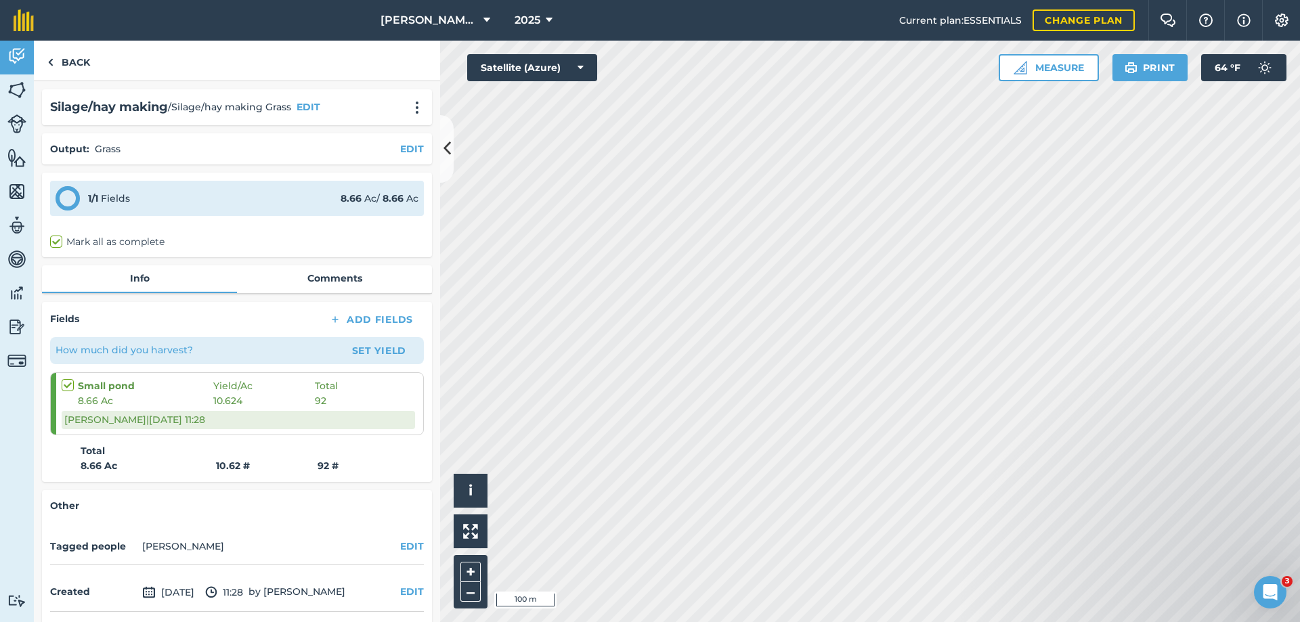
scroll to position [51, 0]
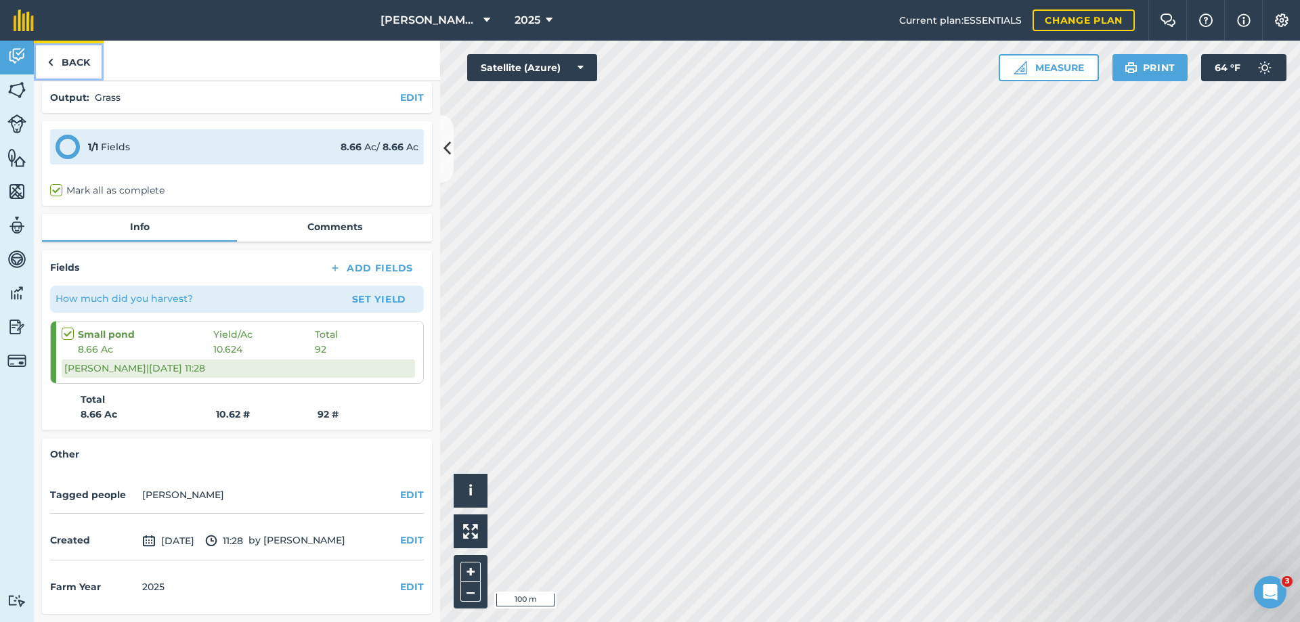
click at [77, 65] on link "Back" at bounding box center [69, 61] width 70 height 40
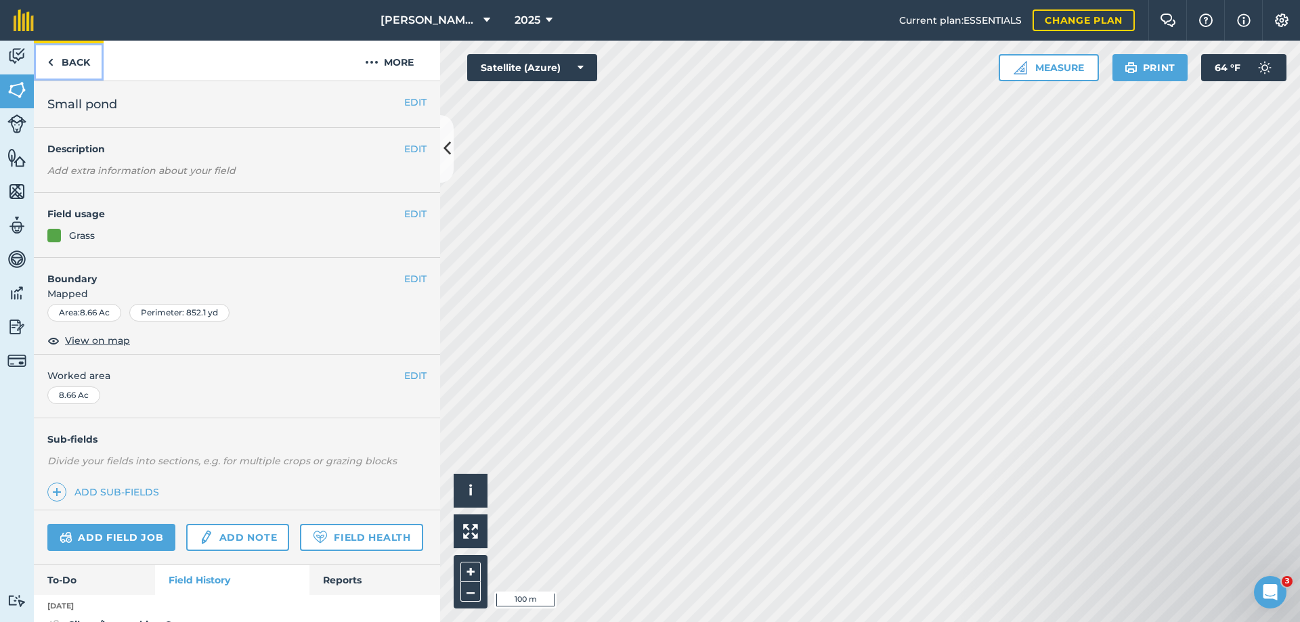
click at [77, 65] on link "Back" at bounding box center [69, 61] width 70 height 40
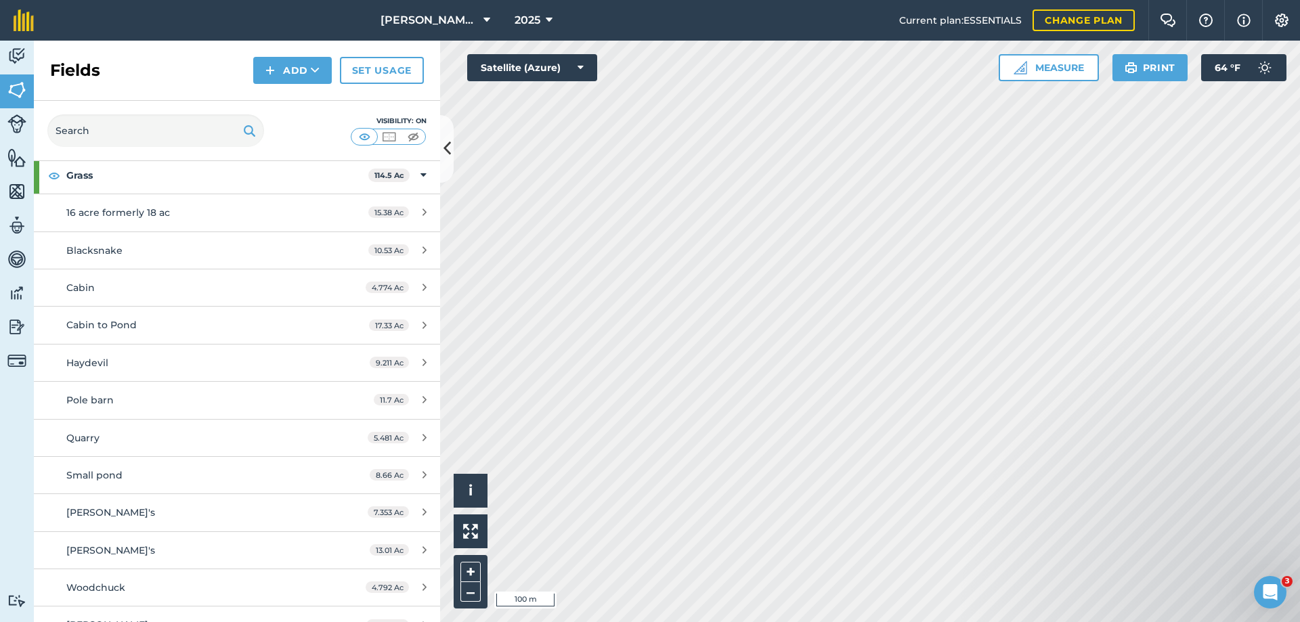
scroll to position [135, 0]
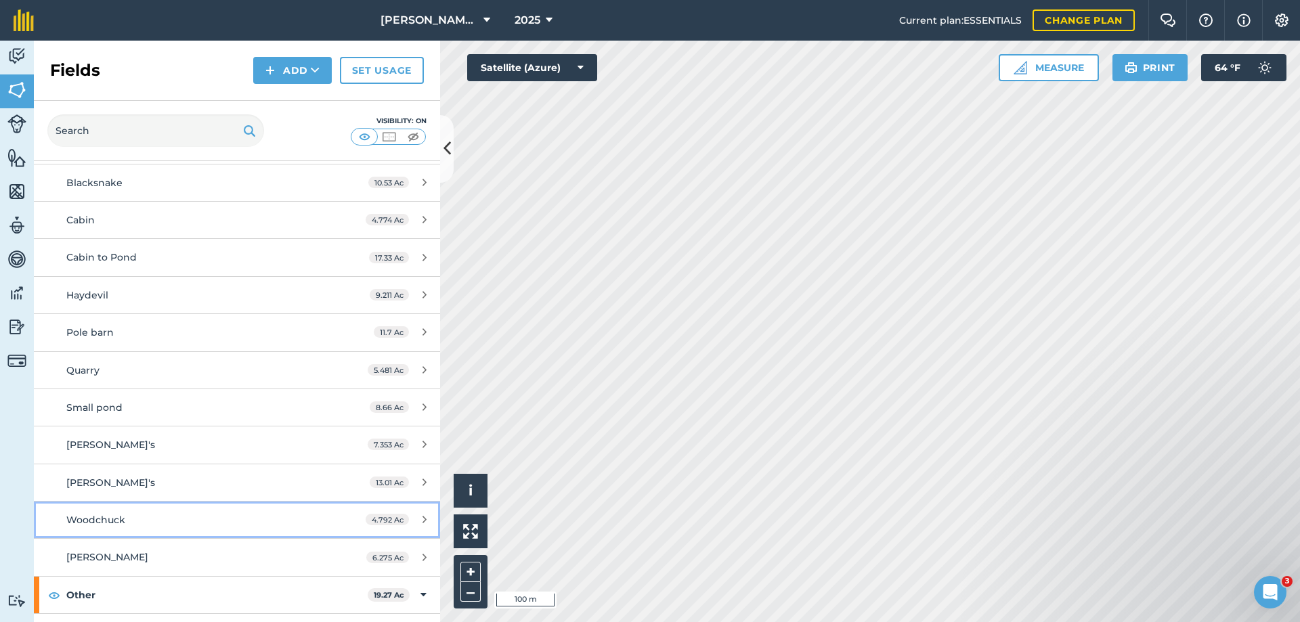
click at [87, 519] on span "Woodchuck" at bounding box center [95, 520] width 59 height 12
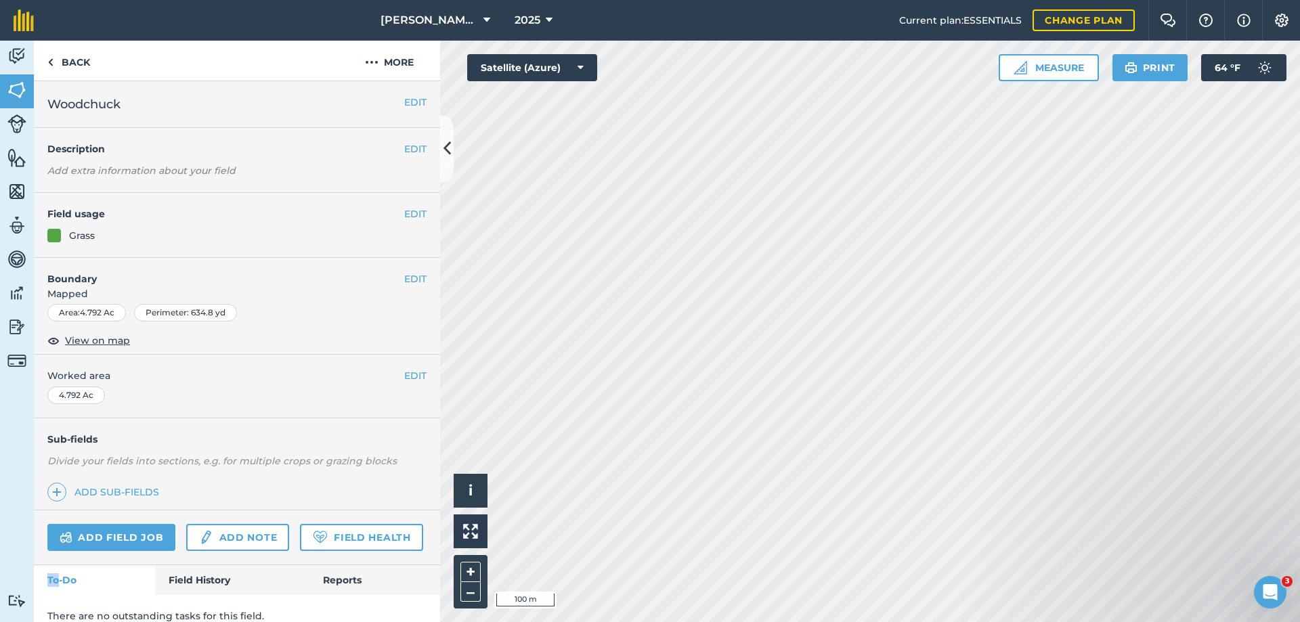
scroll to position [53, 0]
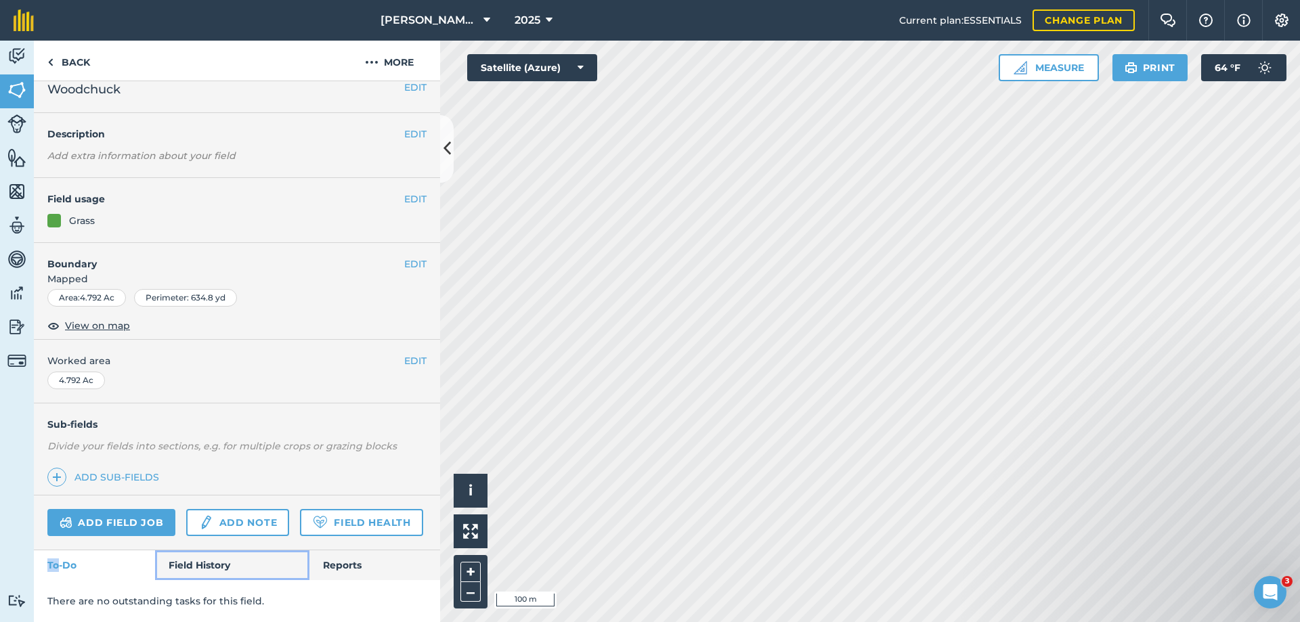
click at [203, 560] on link "Field History" at bounding box center [232, 566] width 154 height 30
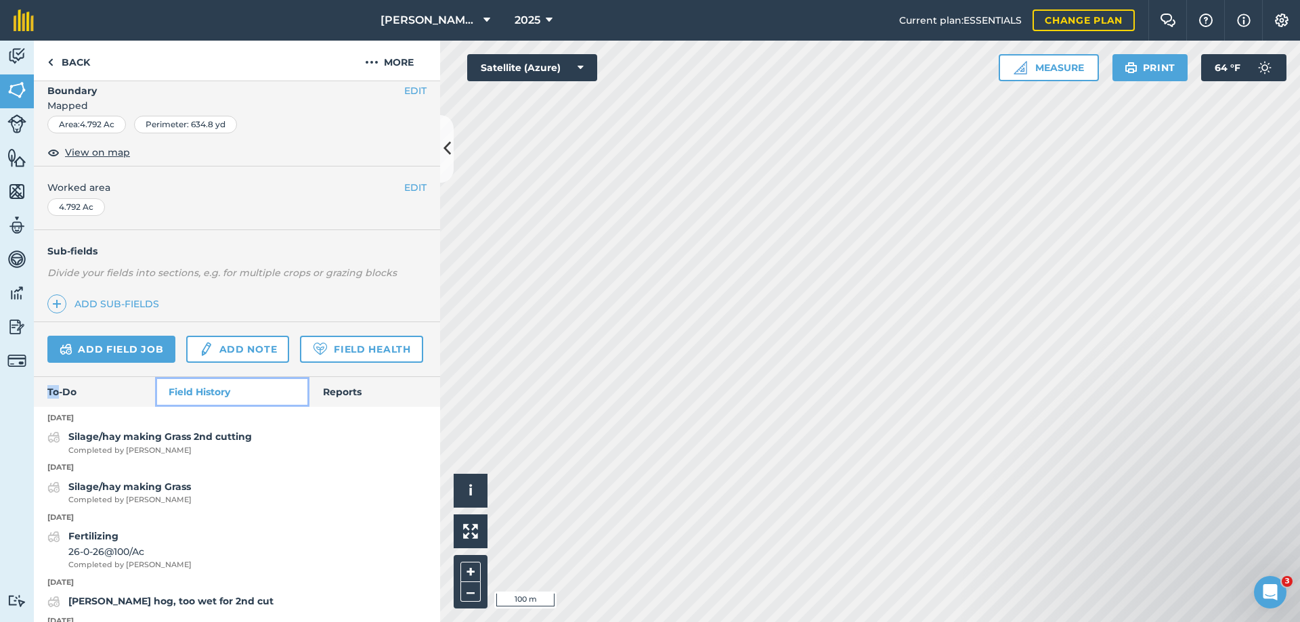
scroll to position [256, 0]
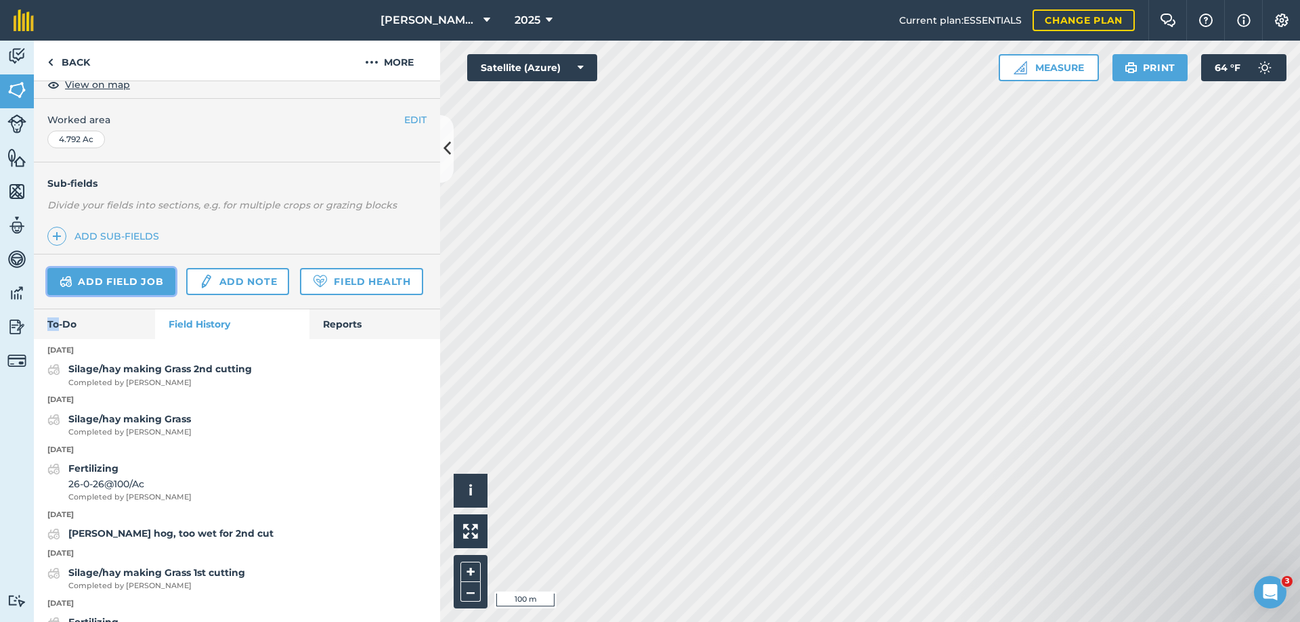
click at [100, 282] on link "Add field job" at bounding box center [111, 281] width 128 height 27
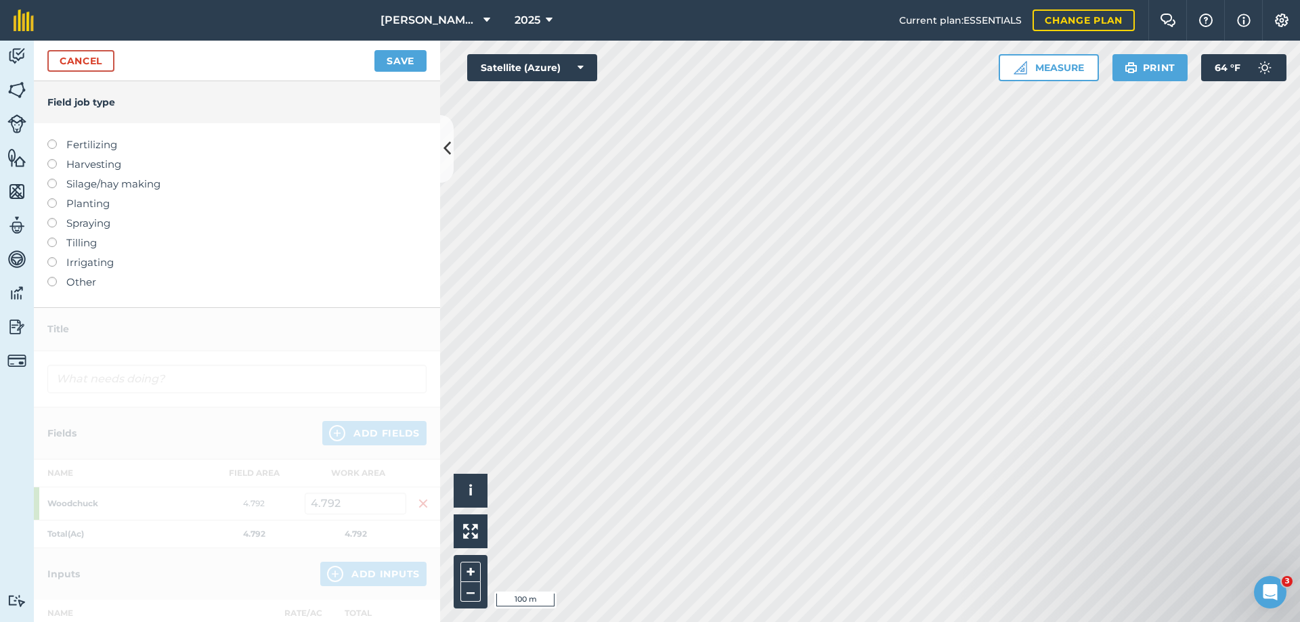
click at [83, 184] on label "Silage/hay making" at bounding box center [236, 184] width 379 height 16
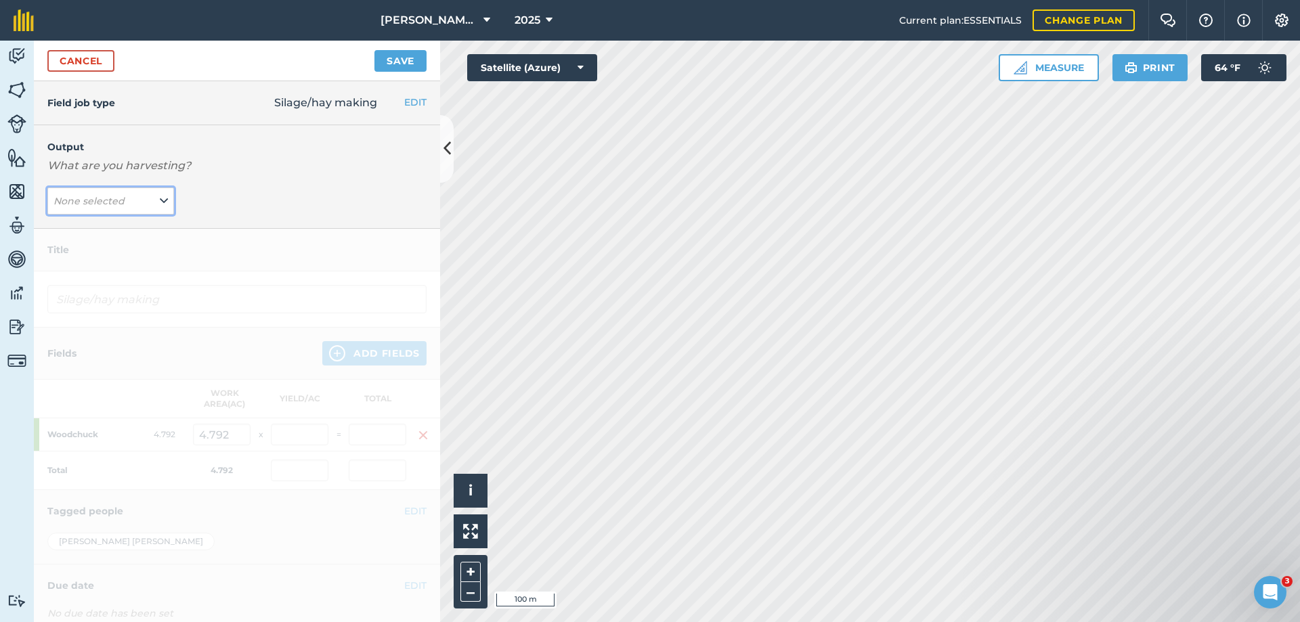
click at [83, 197] on em "None selected" at bounding box center [89, 201] width 71 height 12
click at [78, 254] on button "Grass ( # )" at bounding box center [110, 255] width 127 height 26
type input "Silage/hay making Grass"
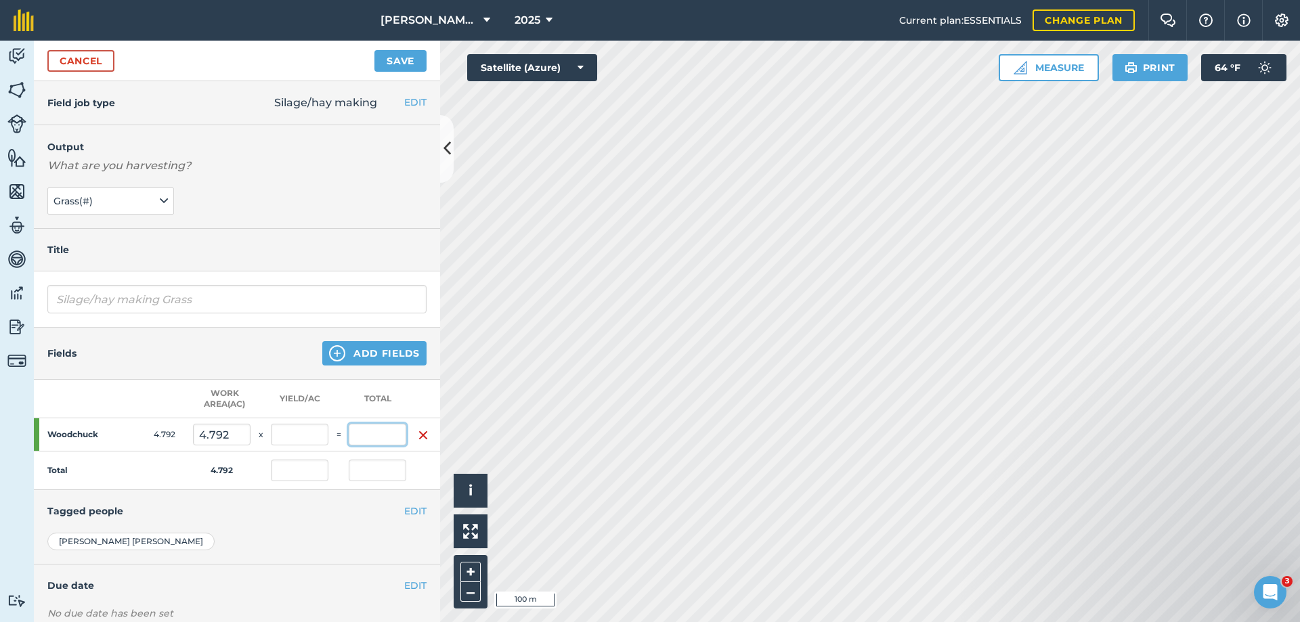
click at [373, 437] on input "text" at bounding box center [378, 435] width 58 height 22
type input "29"
click at [375, 50] on button "Save" at bounding box center [401, 61] width 52 height 22
type input "6.052"
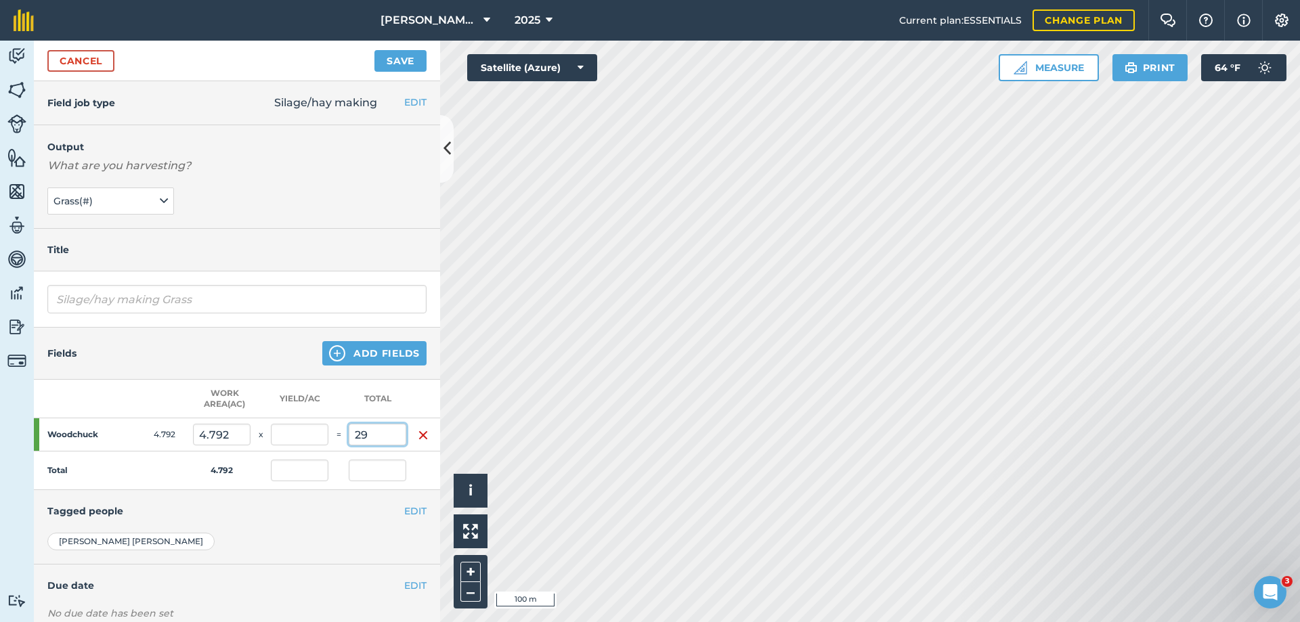
type input "29"
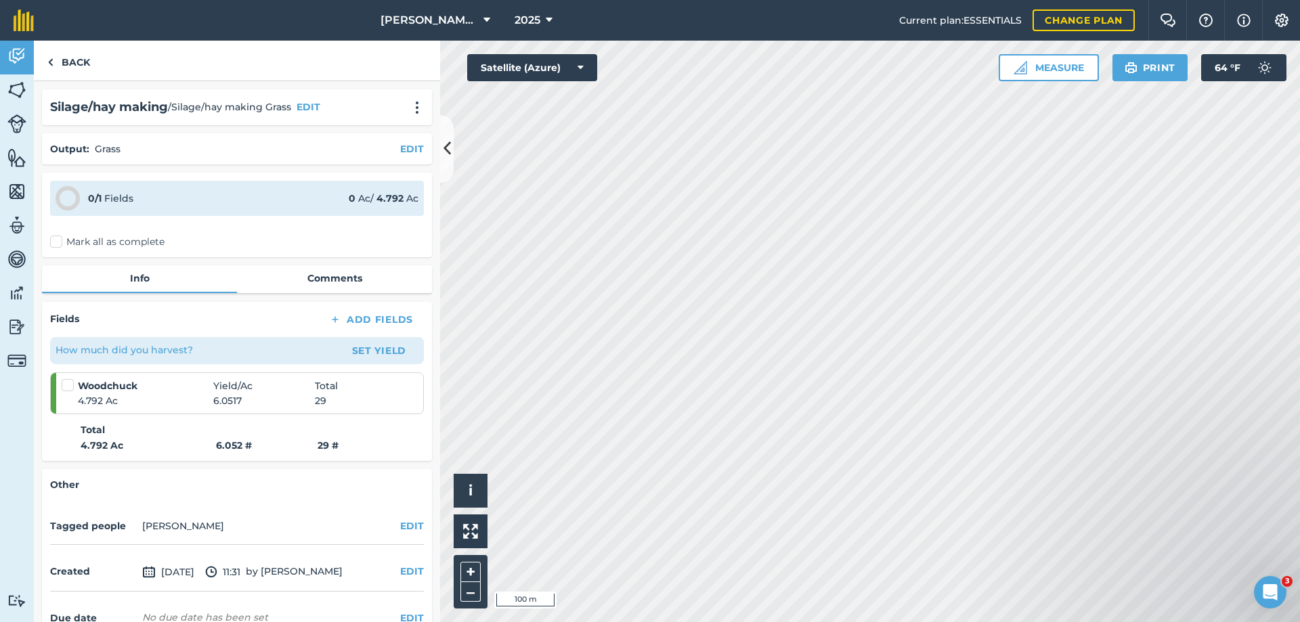
click at [99, 245] on label "Mark all as complete" at bounding box center [107, 242] width 114 height 14
click at [59, 244] on input "Mark all as complete" at bounding box center [54, 239] width 9 height 9
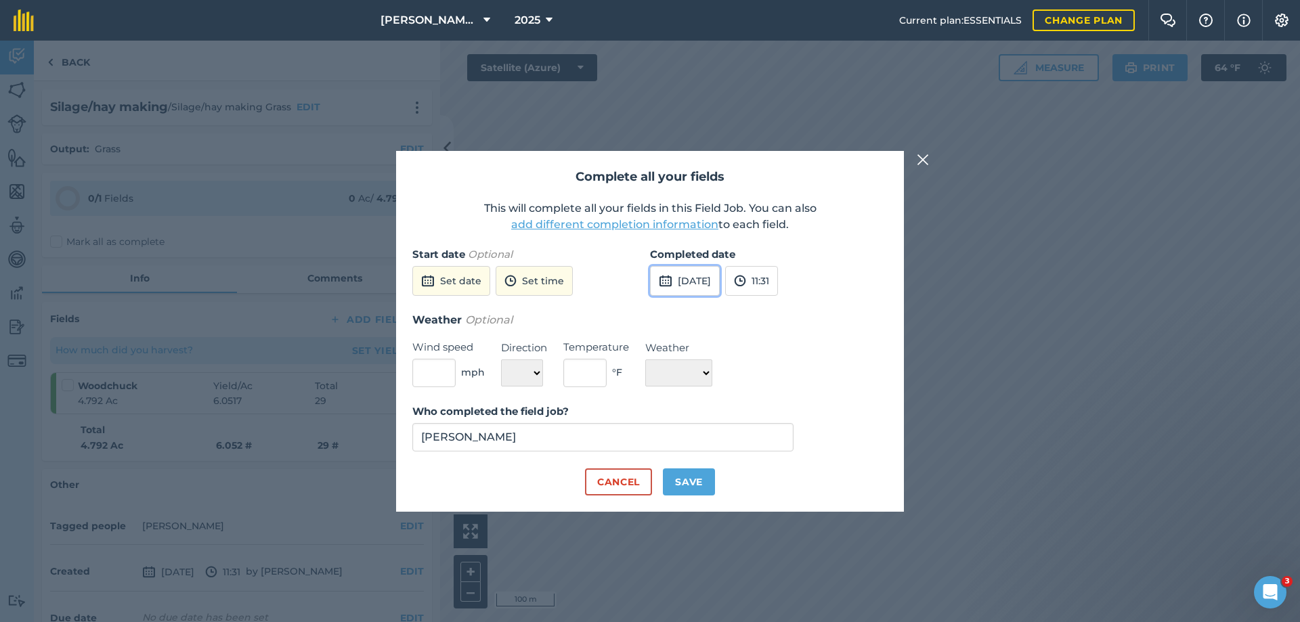
click at [703, 276] on button "[DATE]" at bounding box center [685, 281] width 70 height 30
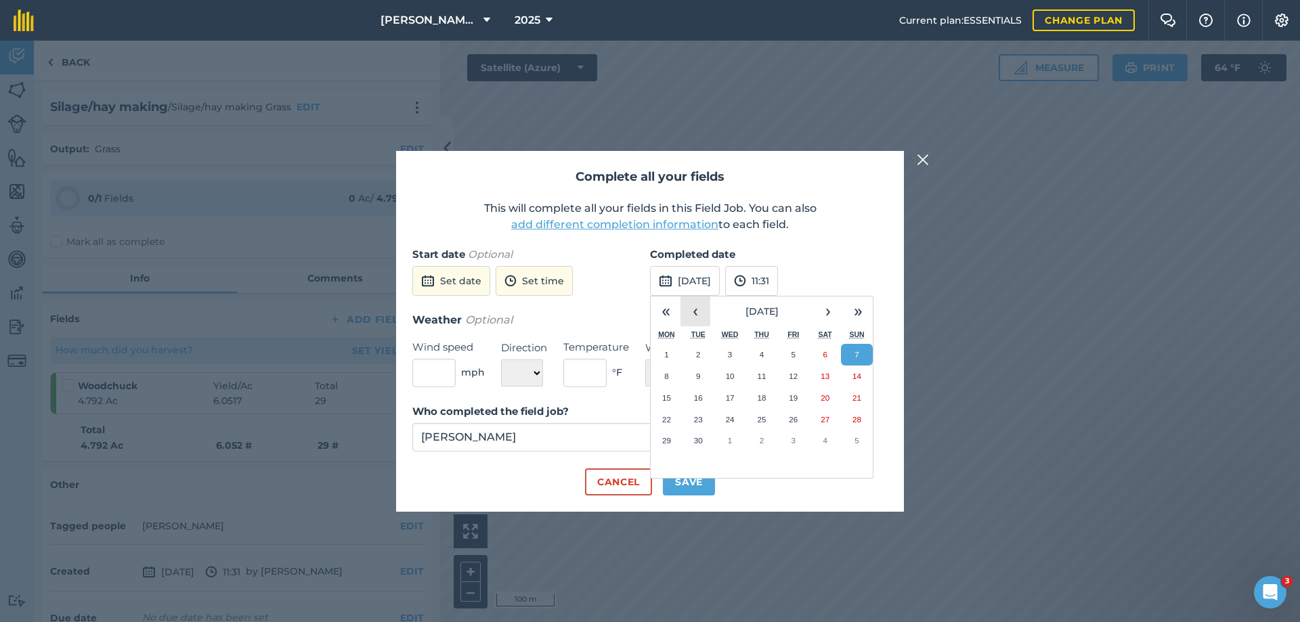
click at [695, 312] on button "‹" at bounding box center [696, 312] width 30 height 30
click at [826, 420] on abbr "23" at bounding box center [825, 419] width 9 height 9
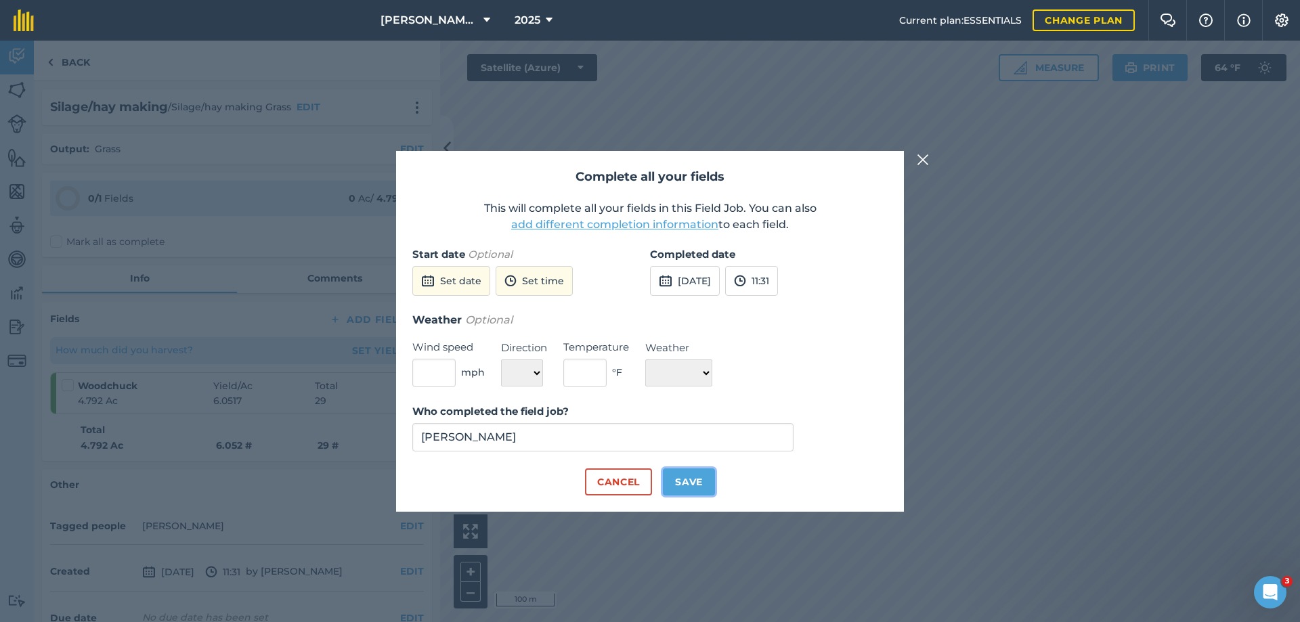
click at [692, 483] on button "Save" at bounding box center [689, 482] width 52 height 27
checkbox input "true"
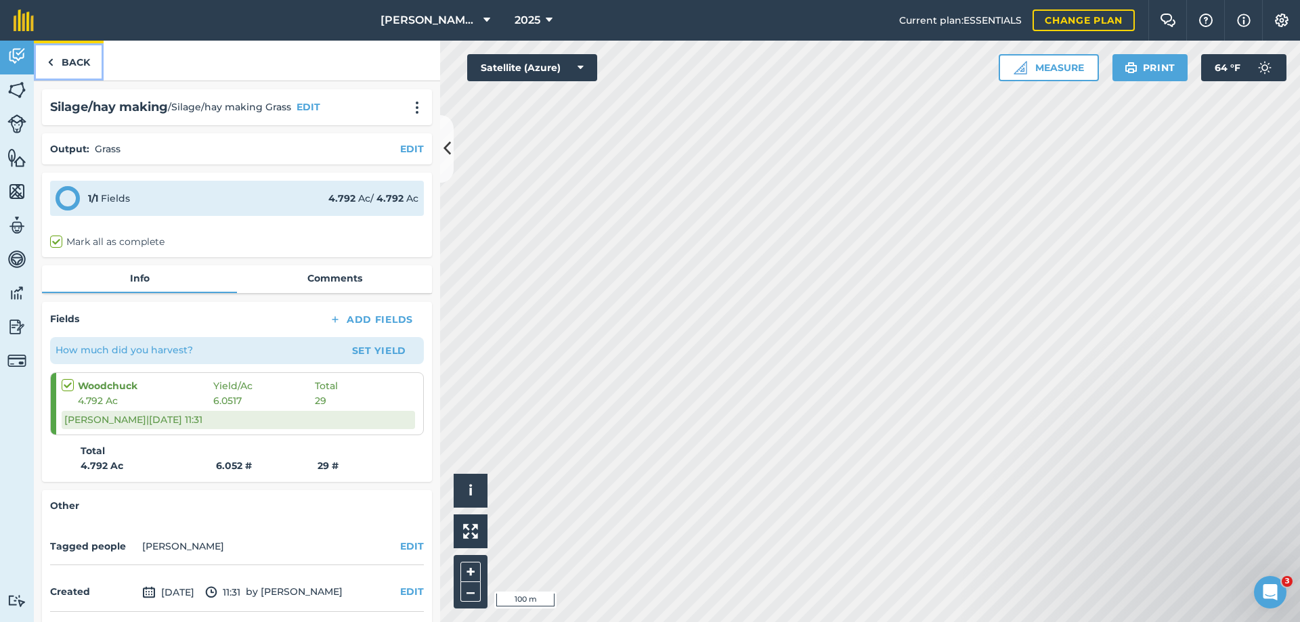
click at [65, 63] on link "Back" at bounding box center [69, 61] width 70 height 40
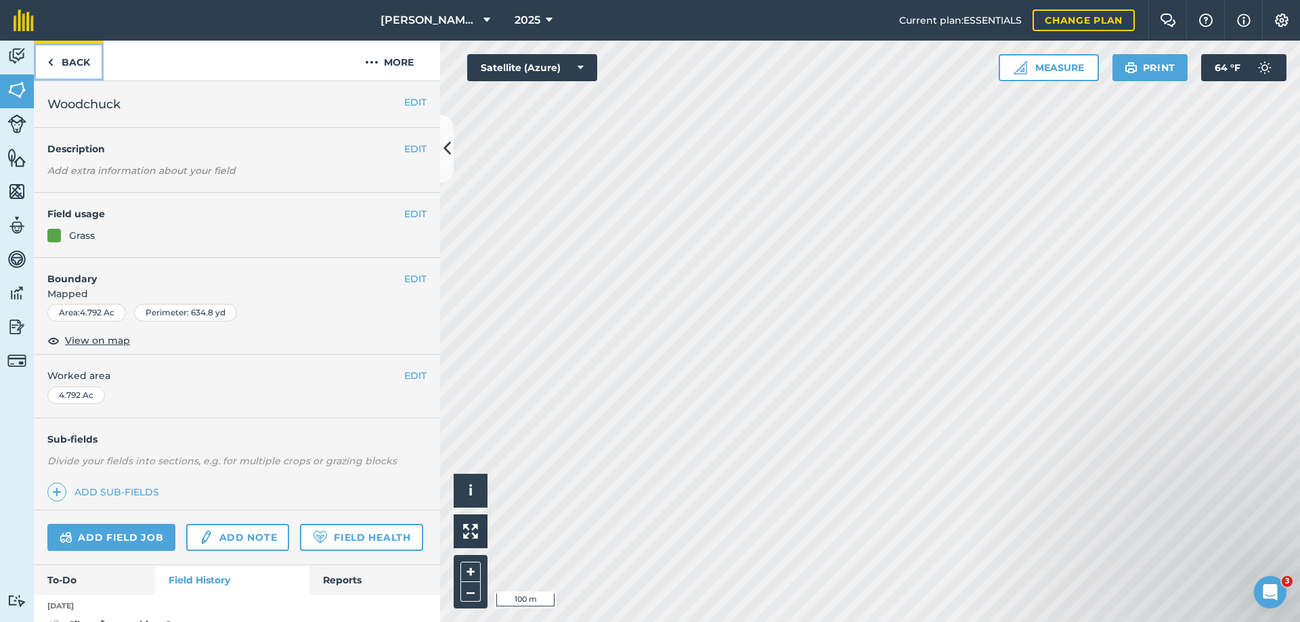
click at [68, 62] on link "Back" at bounding box center [69, 61] width 70 height 40
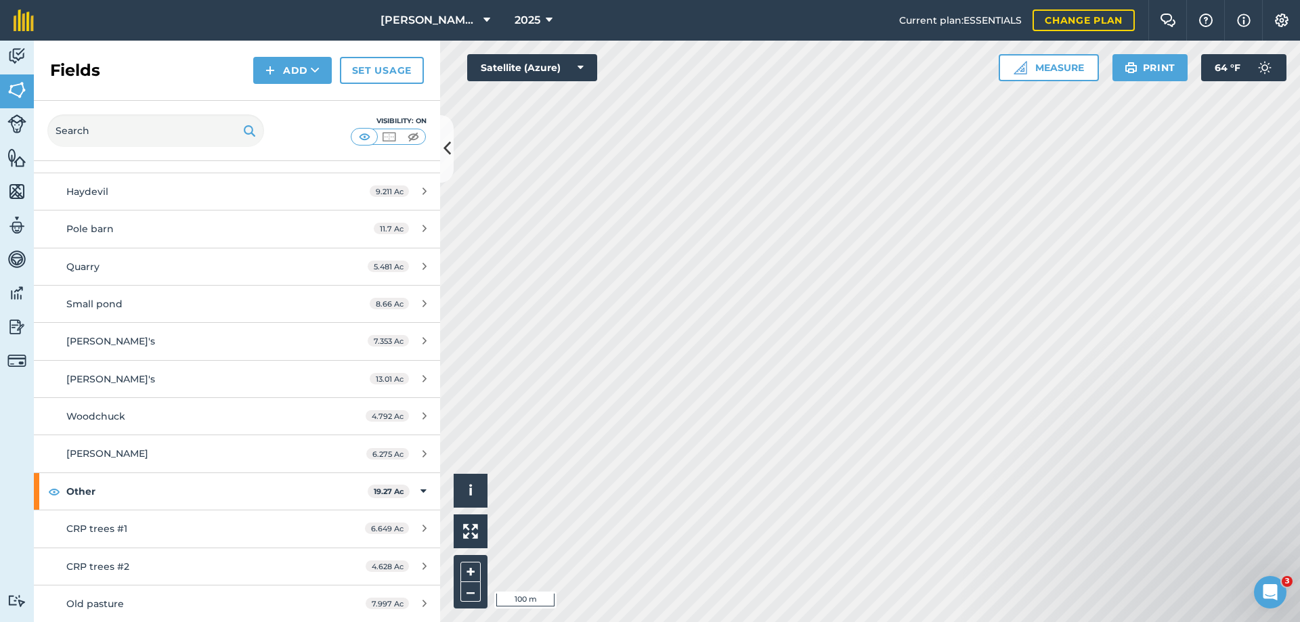
scroll to position [171, 0]
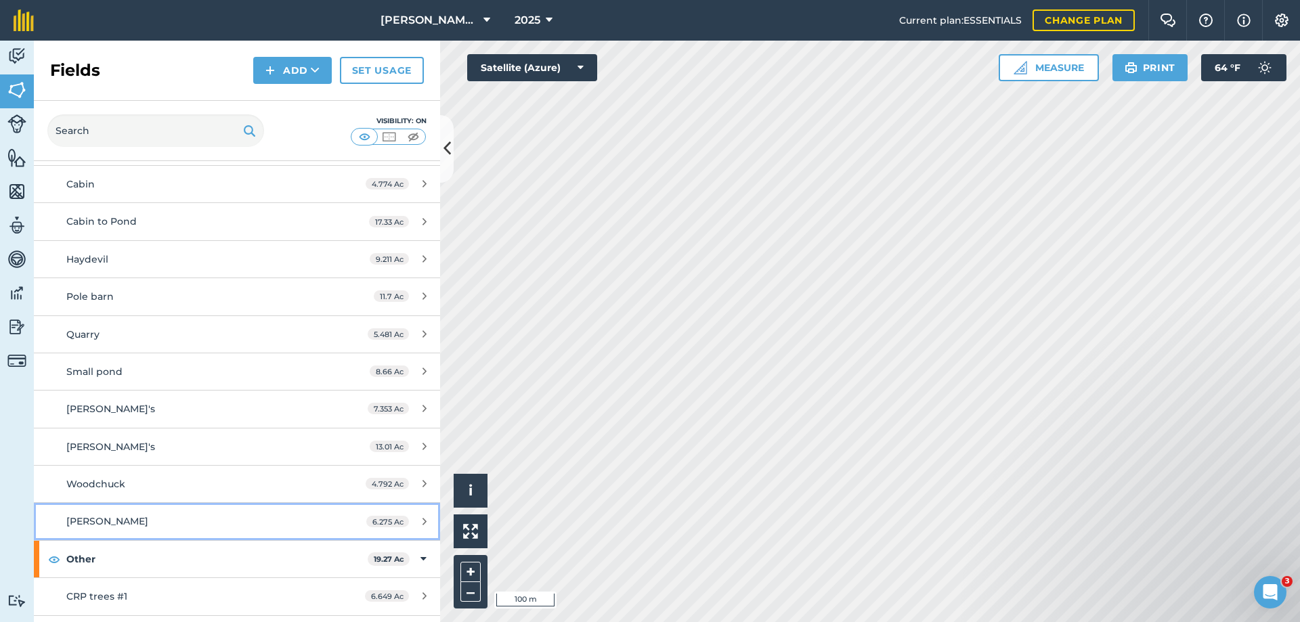
click at [91, 517] on span "[PERSON_NAME]" at bounding box center [107, 521] width 82 height 12
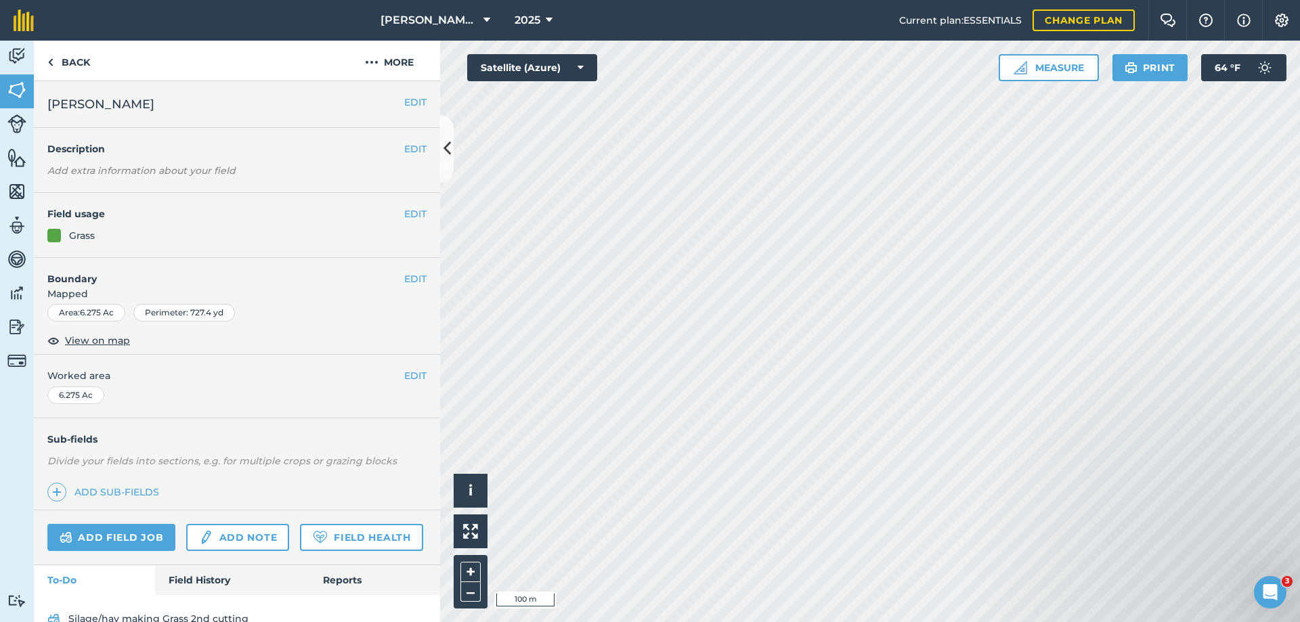
scroll to position [65, 0]
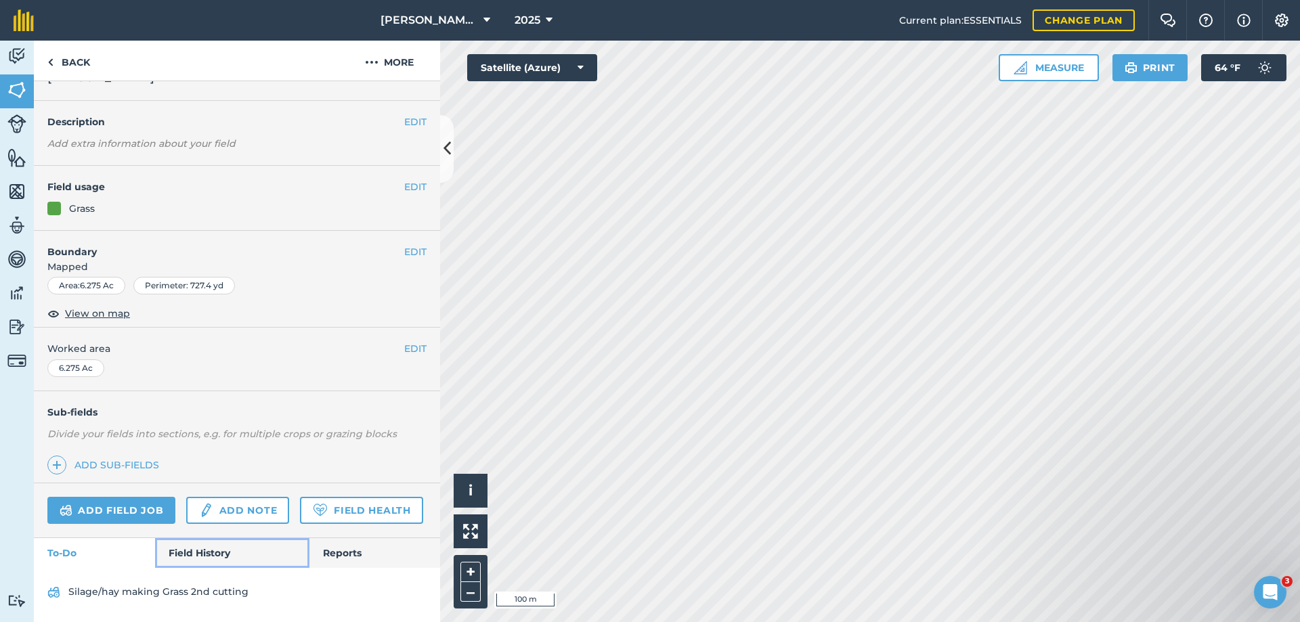
click at [182, 547] on link "Field History" at bounding box center [232, 553] width 154 height 30
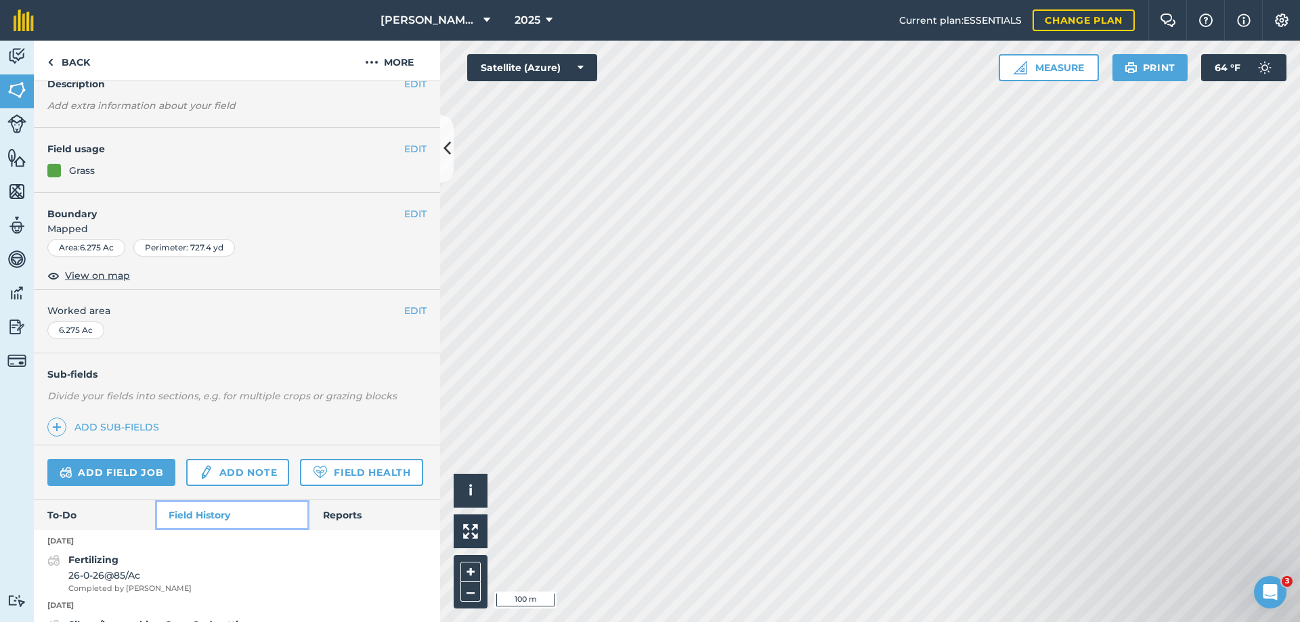
scroll to position [200, 0]
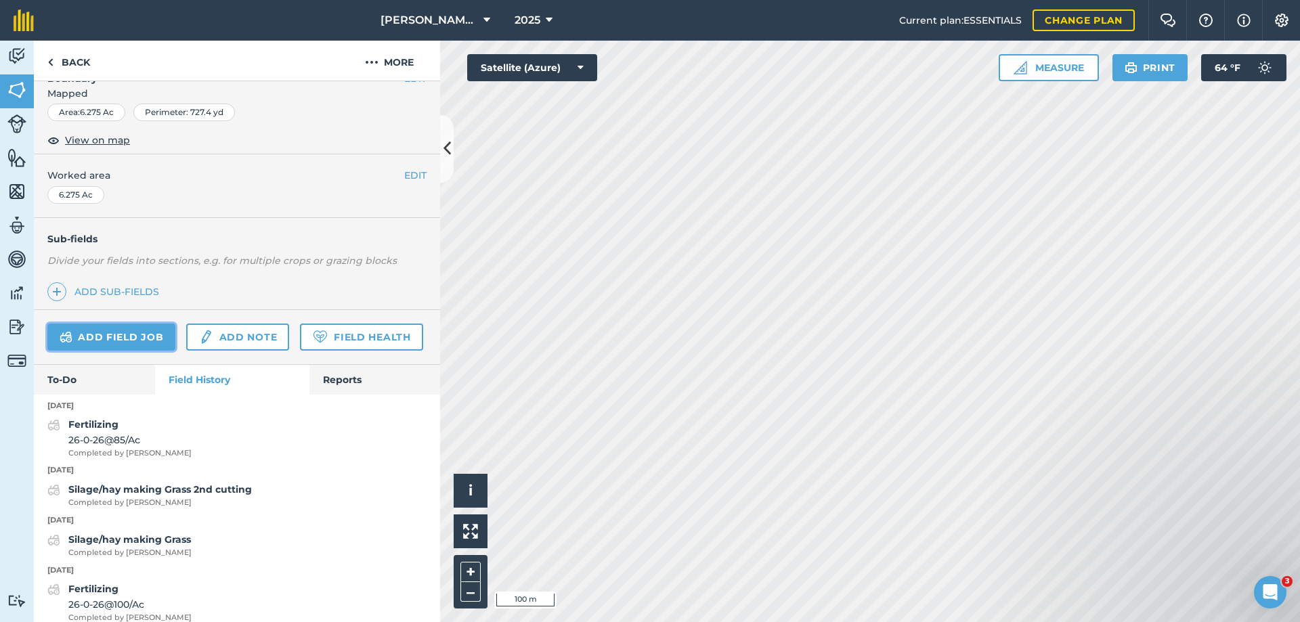
click at [109, 336] on link "Add field job" at bounding box center [111, 337] width 128 height 27
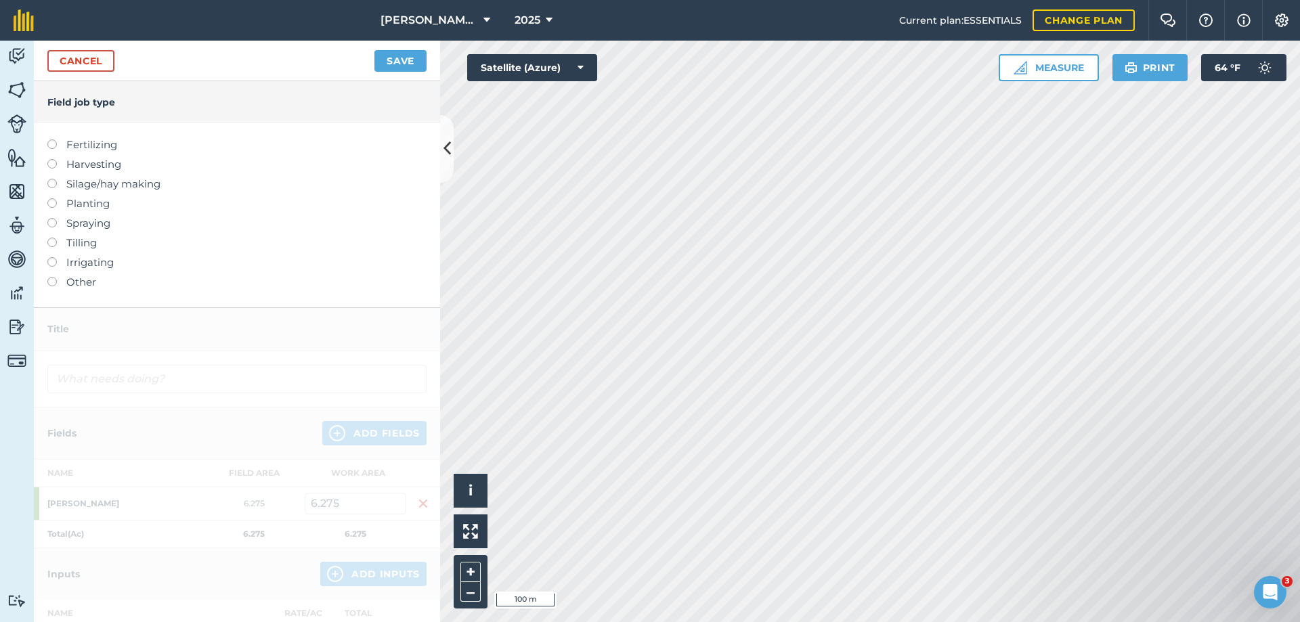
click at [93, 188] on label "Silage/hay making" at bounding box center [236, 184] width 379 height 16
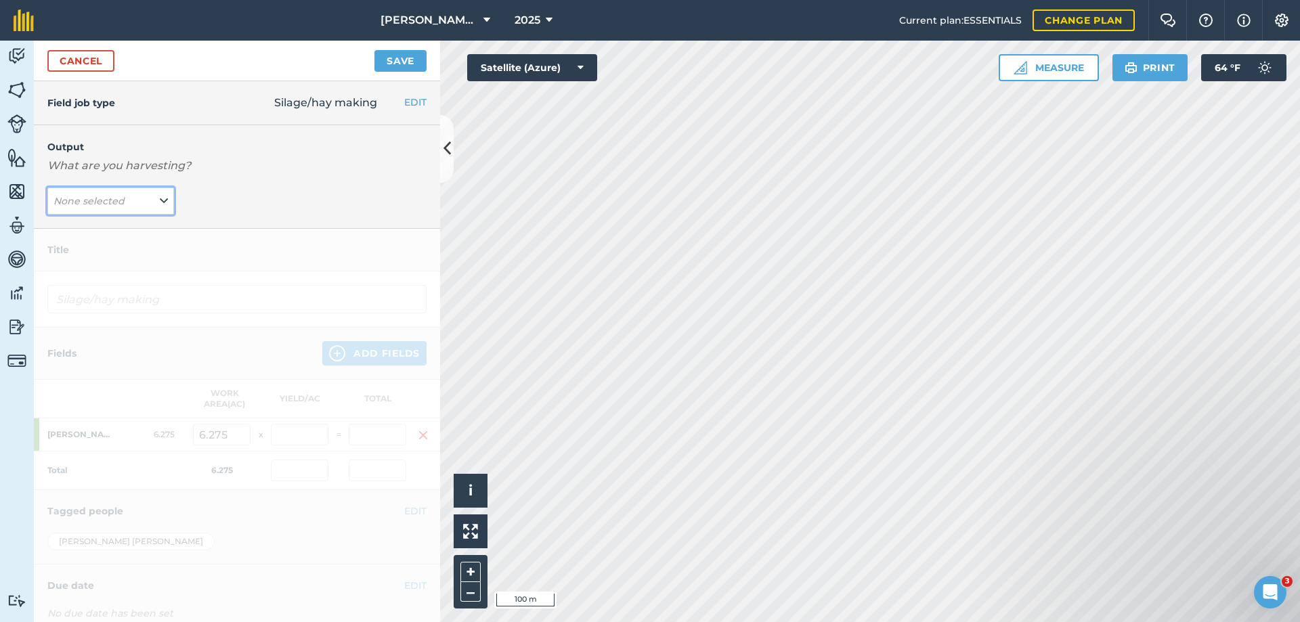
click at [93, 201] on em "None selected" at bounding box center [89, 201] width 71 height 12
click at [85, 254] on button "Grass ( # )" at bounding box center [110, 255] width 127 height 26
type input "Silage/hay making Grass"
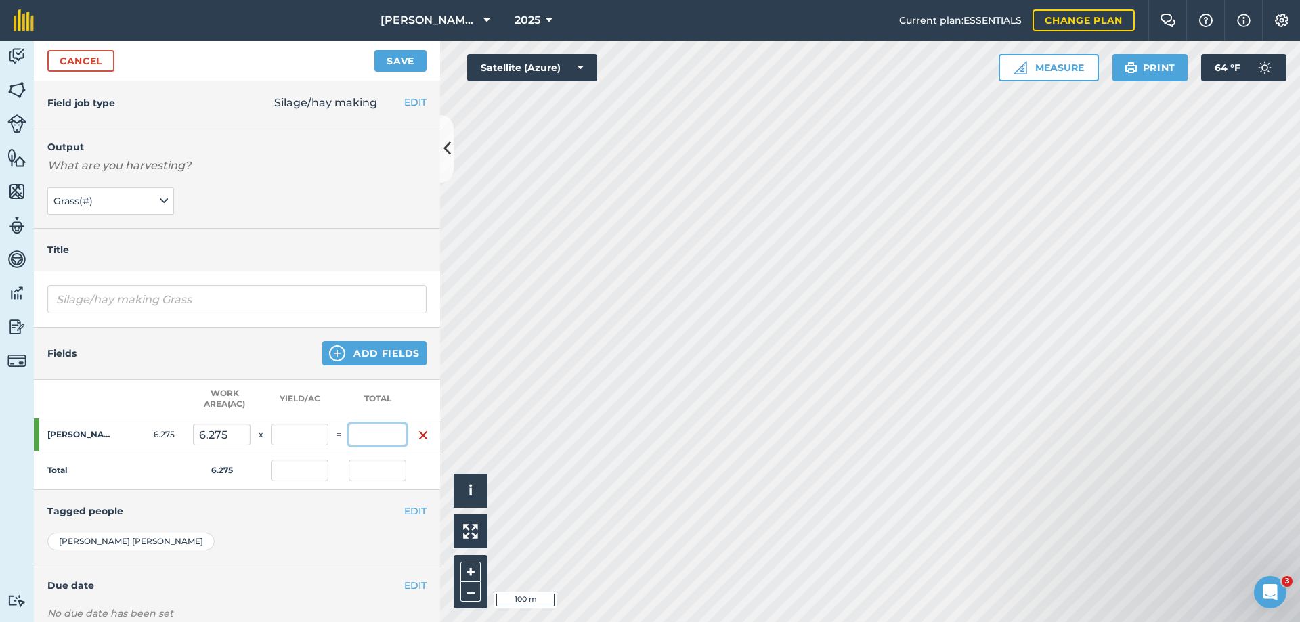
click at [375, 439] on input "text" at bounding box center [378, 435] width 58 height 22
type input "96"
click at [375, 50] on button "Save" at bounding box center [401, 61] width 52 height 22
type input "15.299"
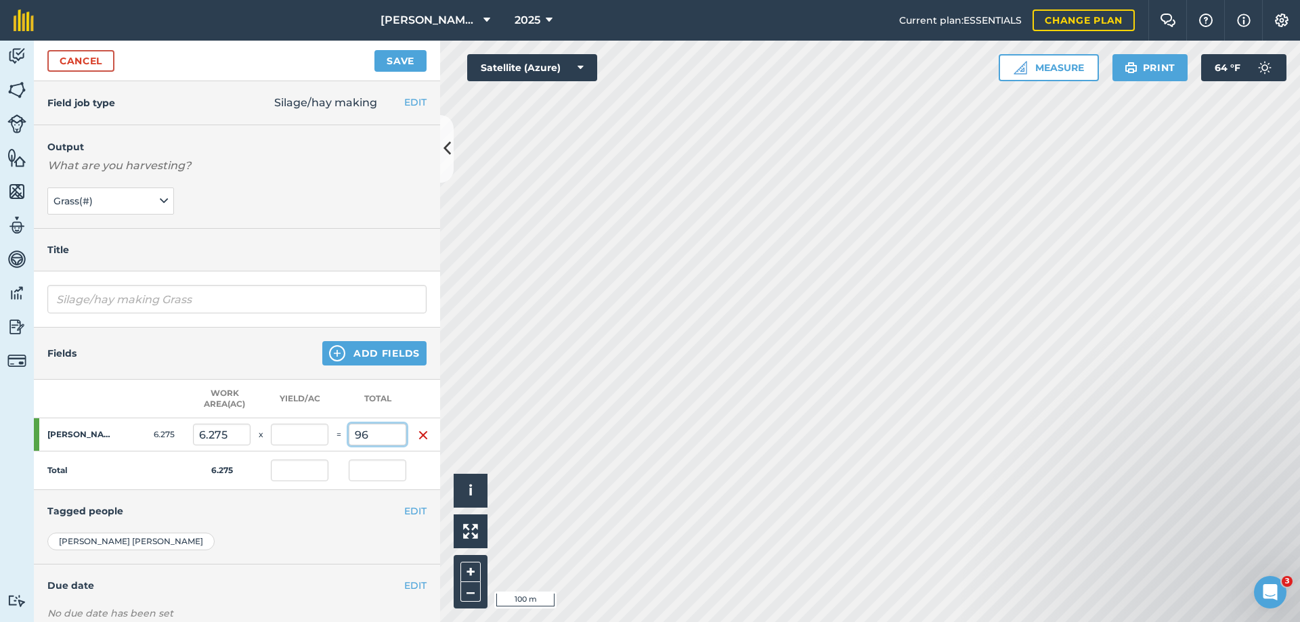
type input "96"
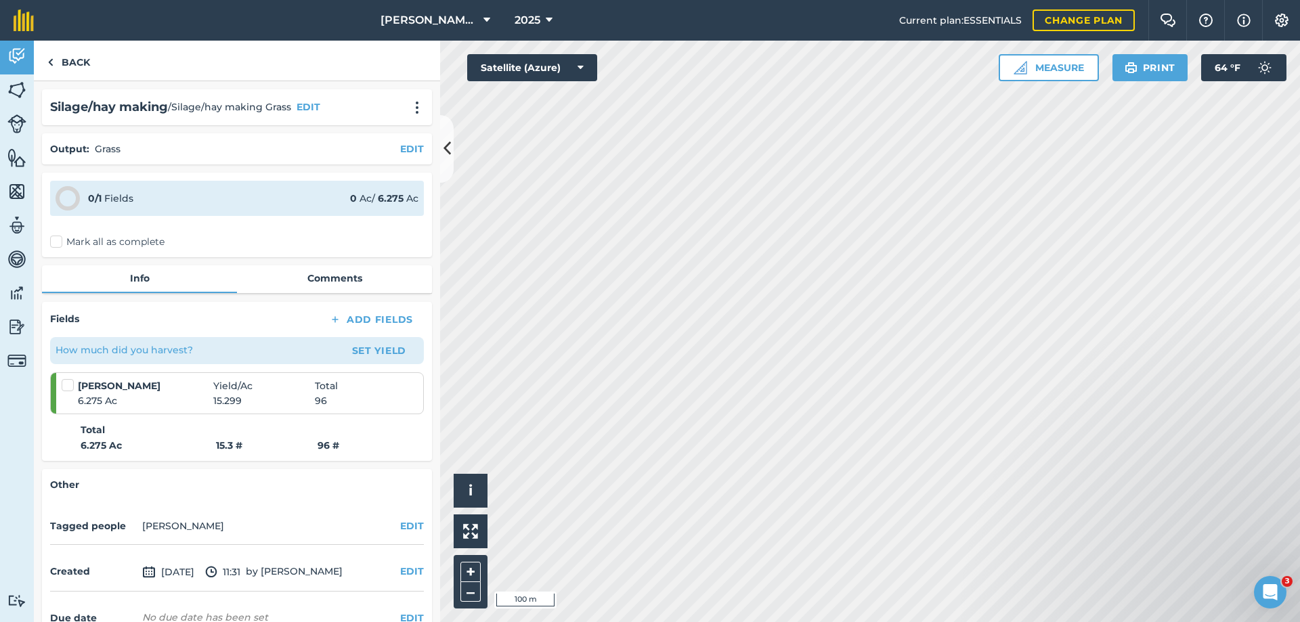
click at [93, 246] on label "Mark all as complete" at bounding box center [107, 242] width 114 height 14
click at [59, 244] on input "Mark all as complete" at bounding box center [54, 239] width 9 height 9
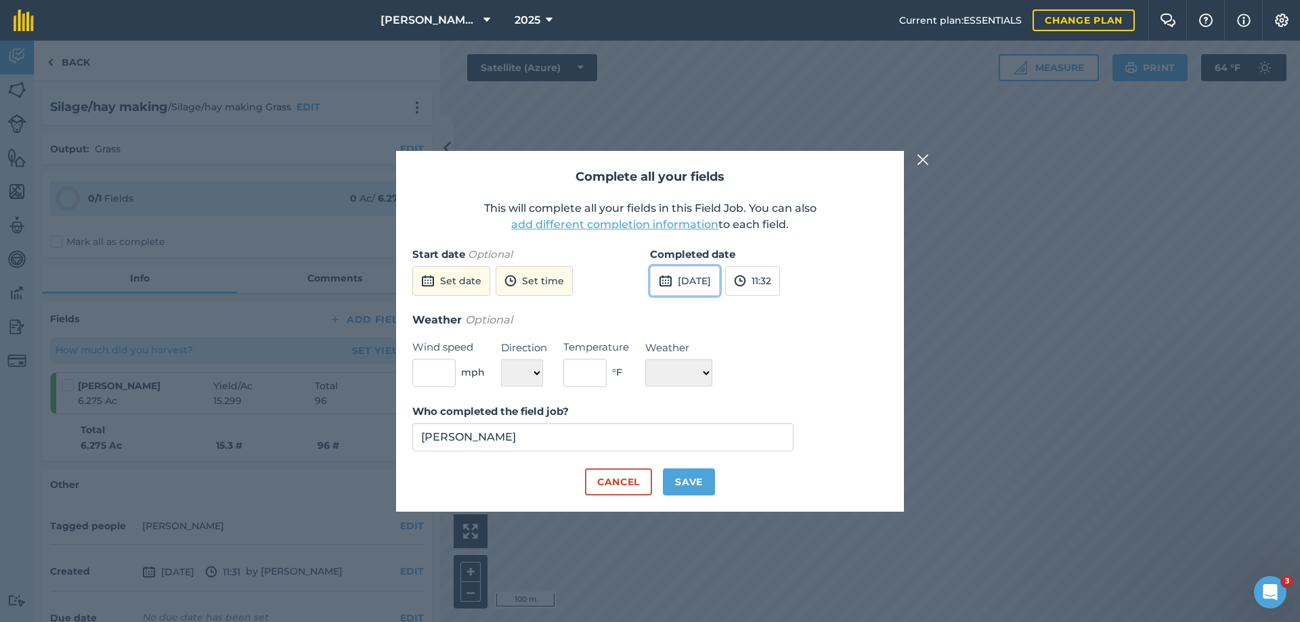
click at [690, 281] on button "[DATE]" at bounding box center [685, 281] width 70 height 30
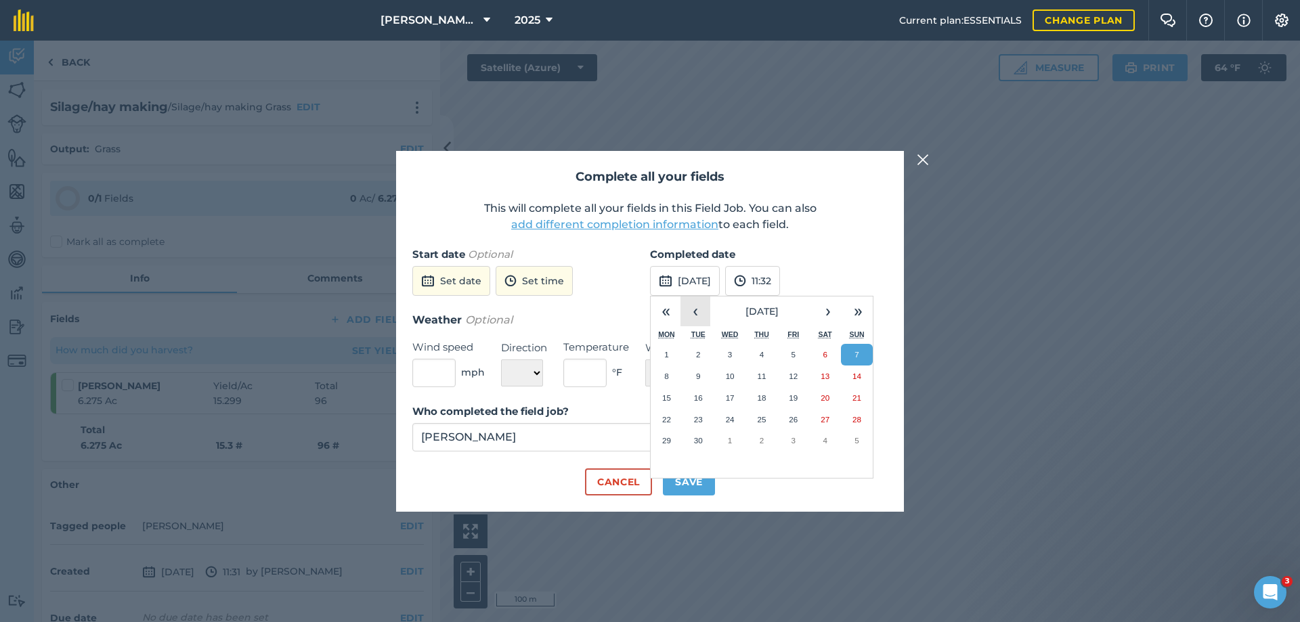
click at [696, 312] on button "‹" at bounding box center [696, 312] width 30 height 30
click at [824, 377] on abbr "9" at bounding box center [825, 376] width 4 height 9
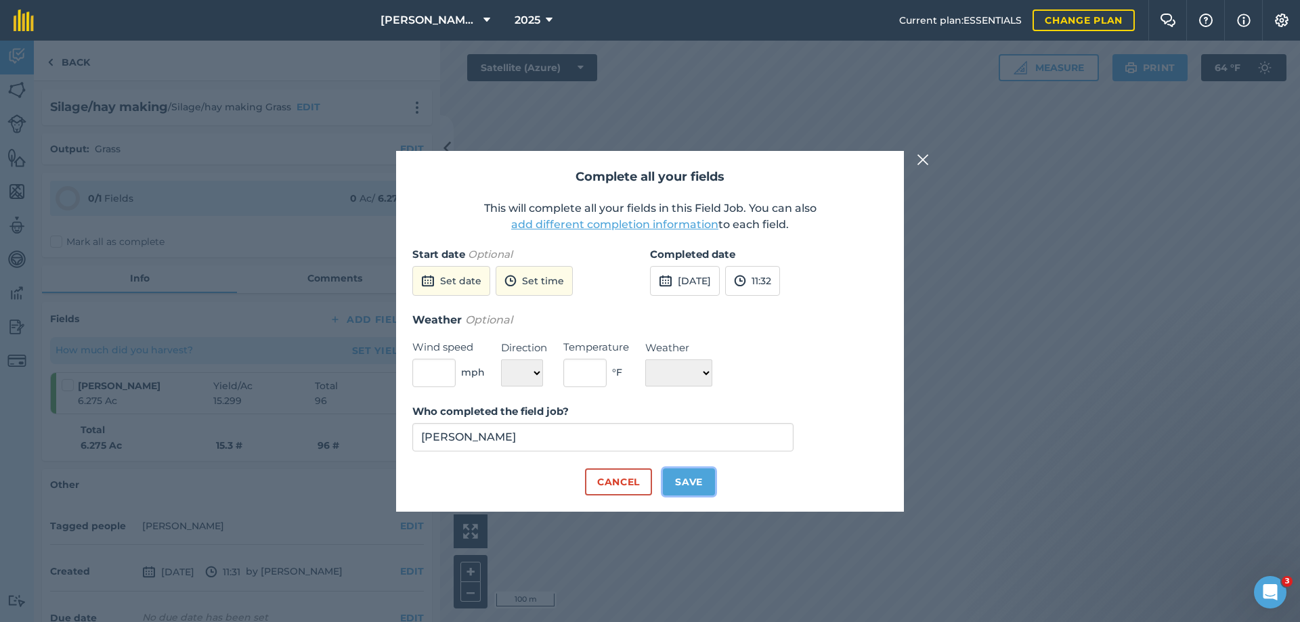
click at [685, 481] on button "Save" at bounding box center [689, 482] width 52 height 27
checkbox input "true"
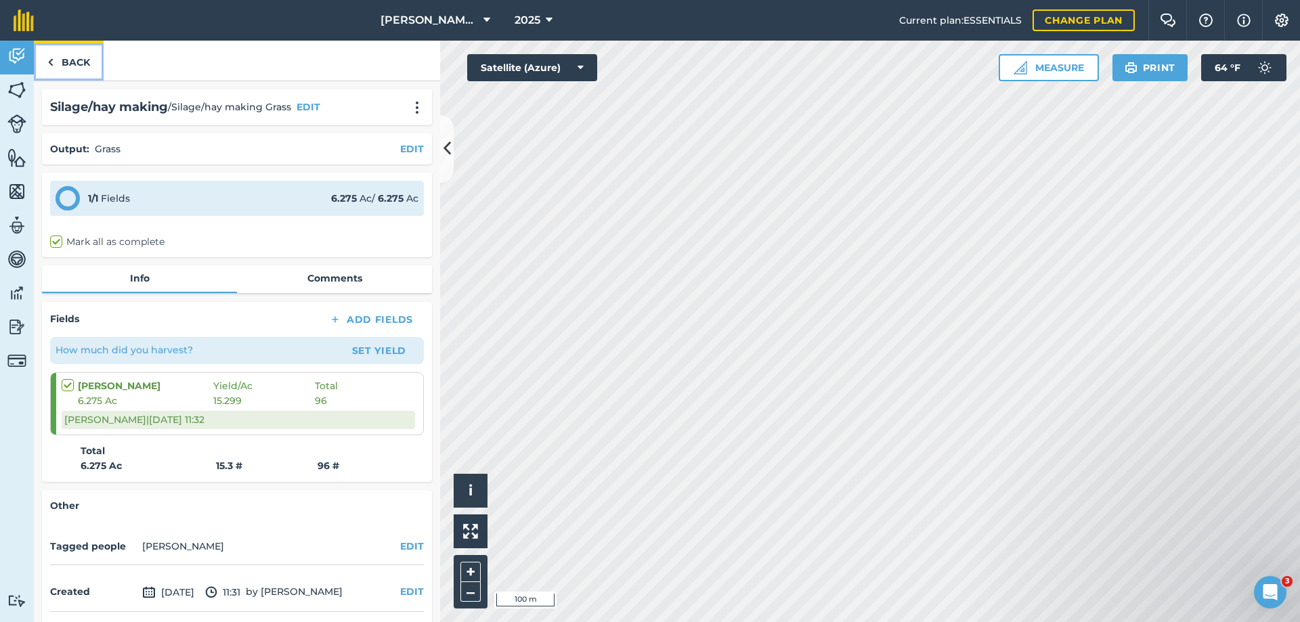
click at [67, 56] on link "Back" at bounding box center [69, 61] width 70 height 40
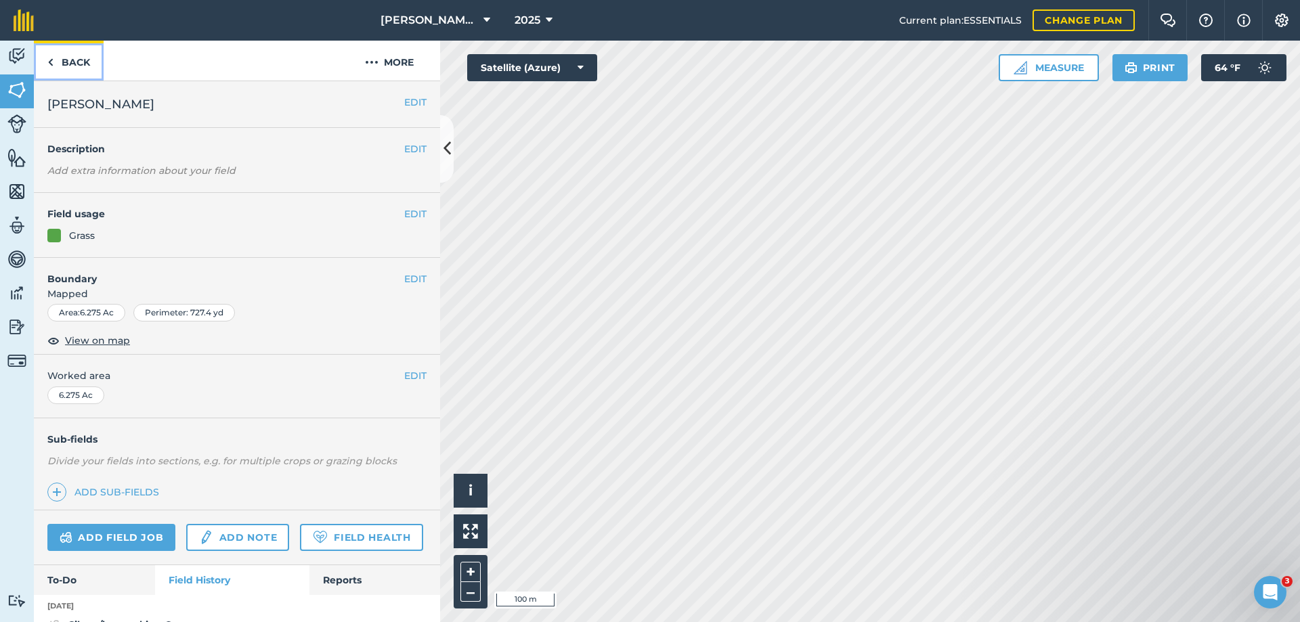
click at [67, 59] on link "Back" at bounding box center [69, 61] width 70 height 40
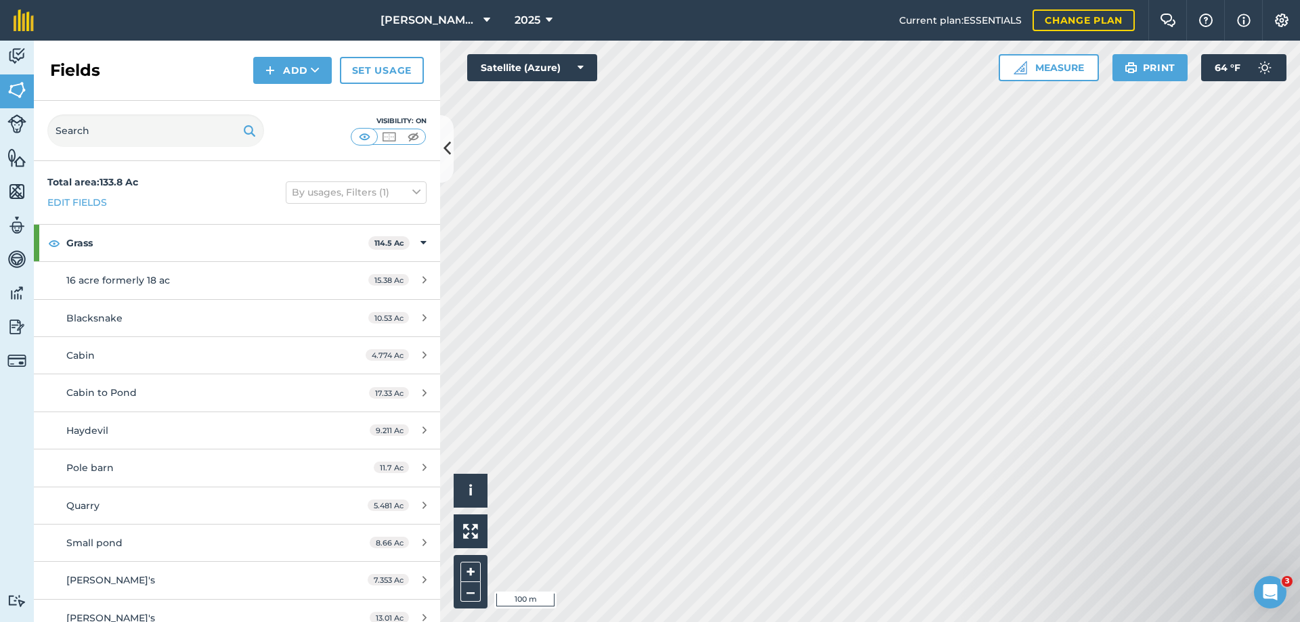
click at [67, 59] on div "Fields Add Set usage" at bounding box center [237, 71] width 406 height 60
click at [14, 332] on img at bounding box center [16, 327] width 19 height 20
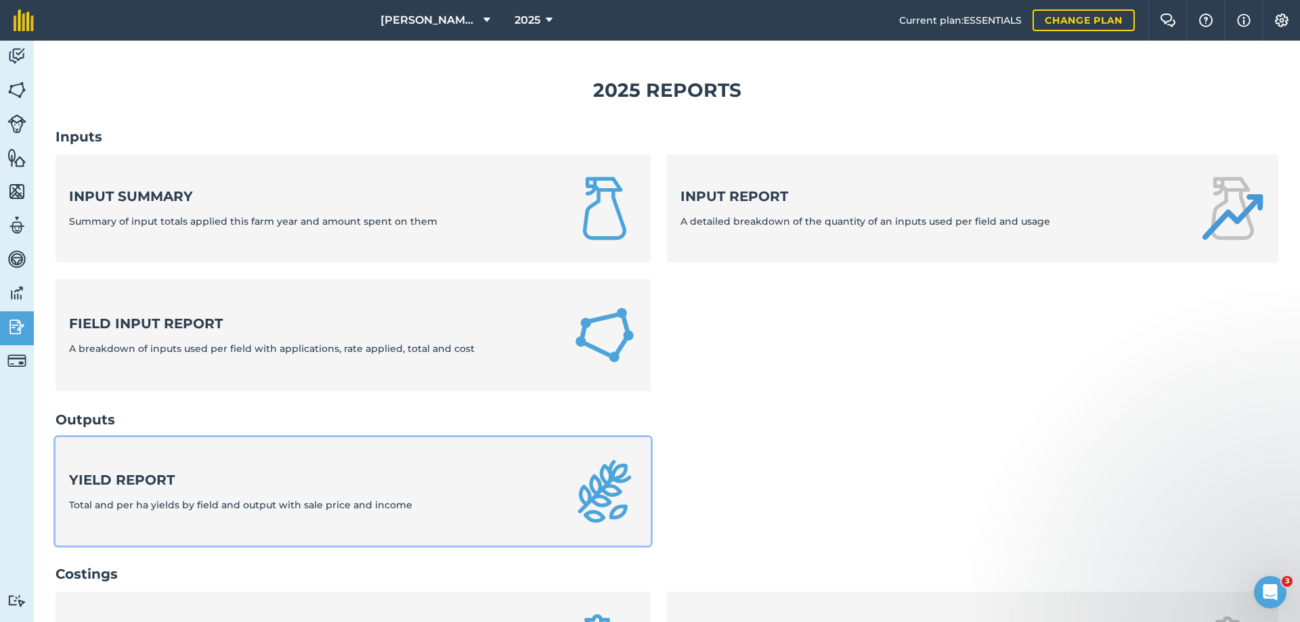
click at [127, 478] on strong "Yield report" at bounding box center [240, 480] width 343 height 19
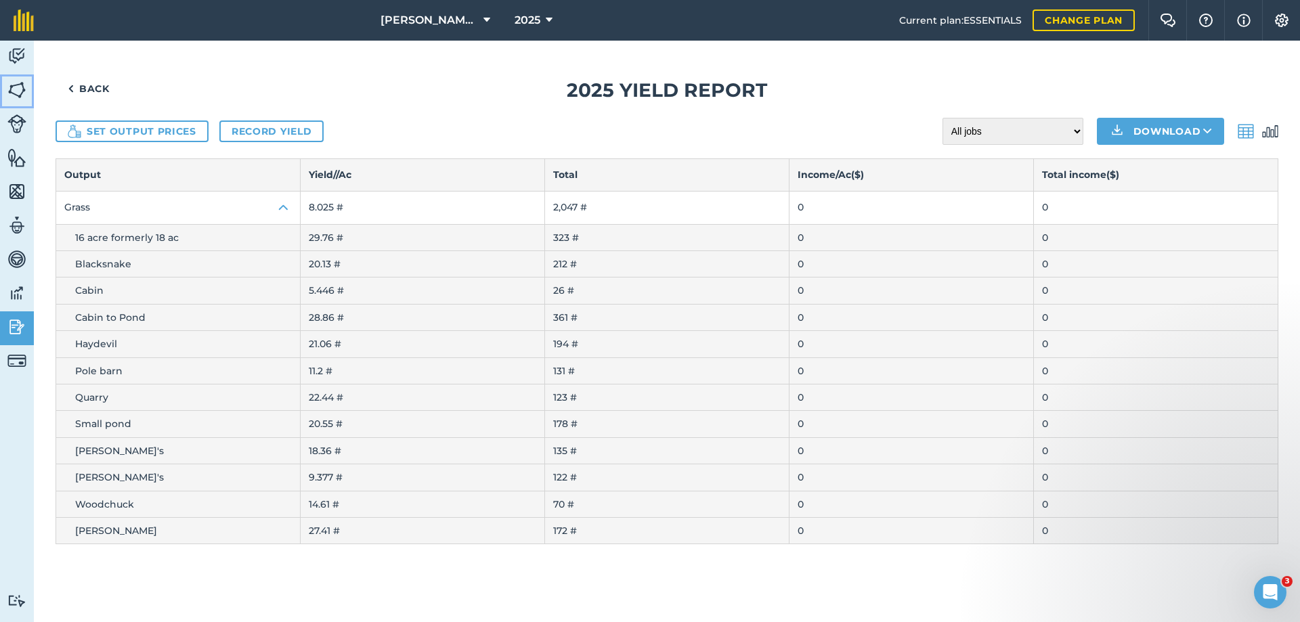
click at [16, 90] on img at bounding box center [16, 90] width 19 height 20
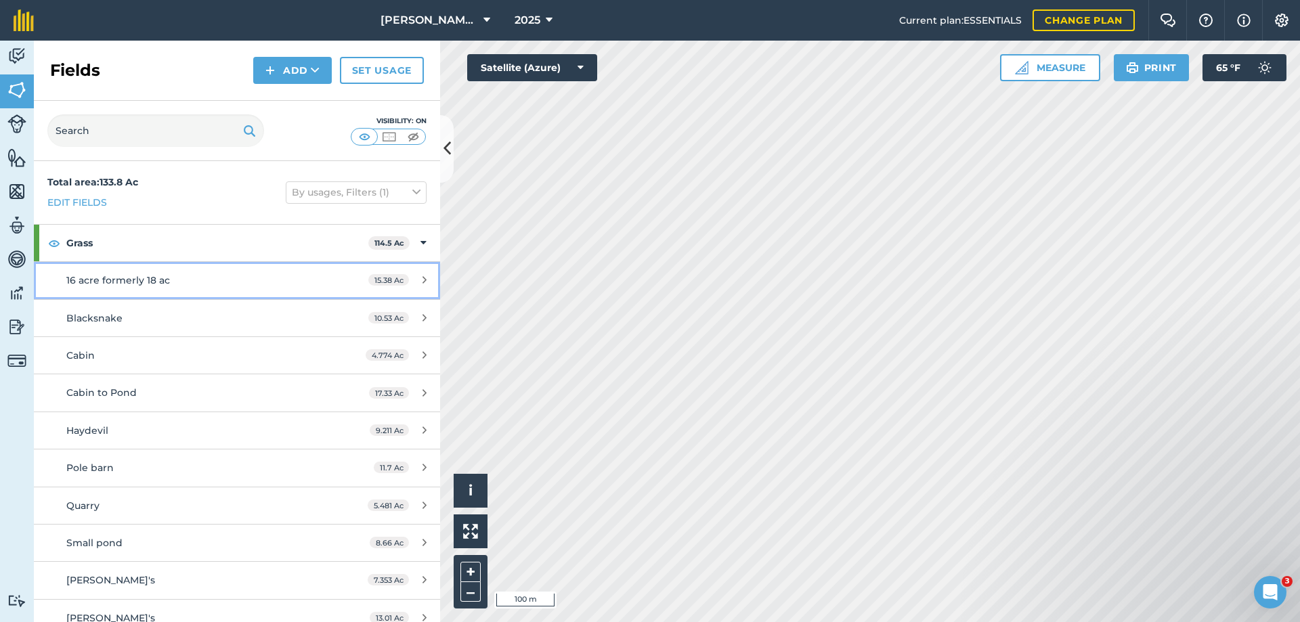
click at [117, 284] on span "16 acre formerly 18 ac" at bounding box center [118, 280] width 104 height 12
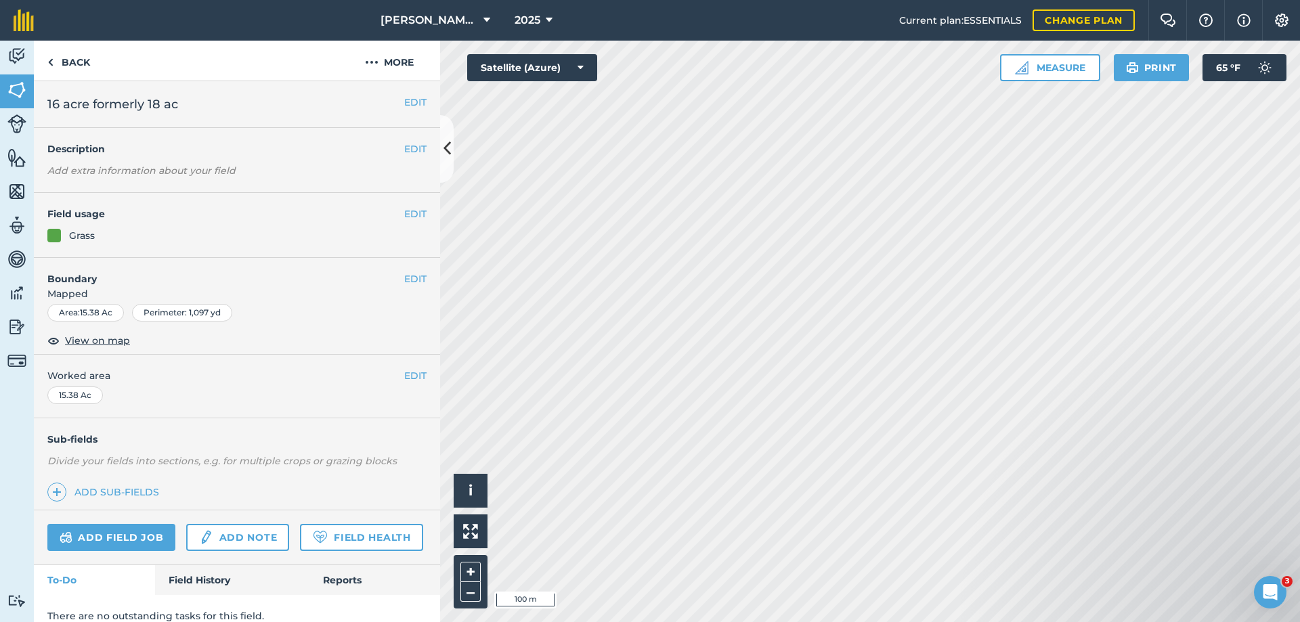
scroll to position [53, 0]
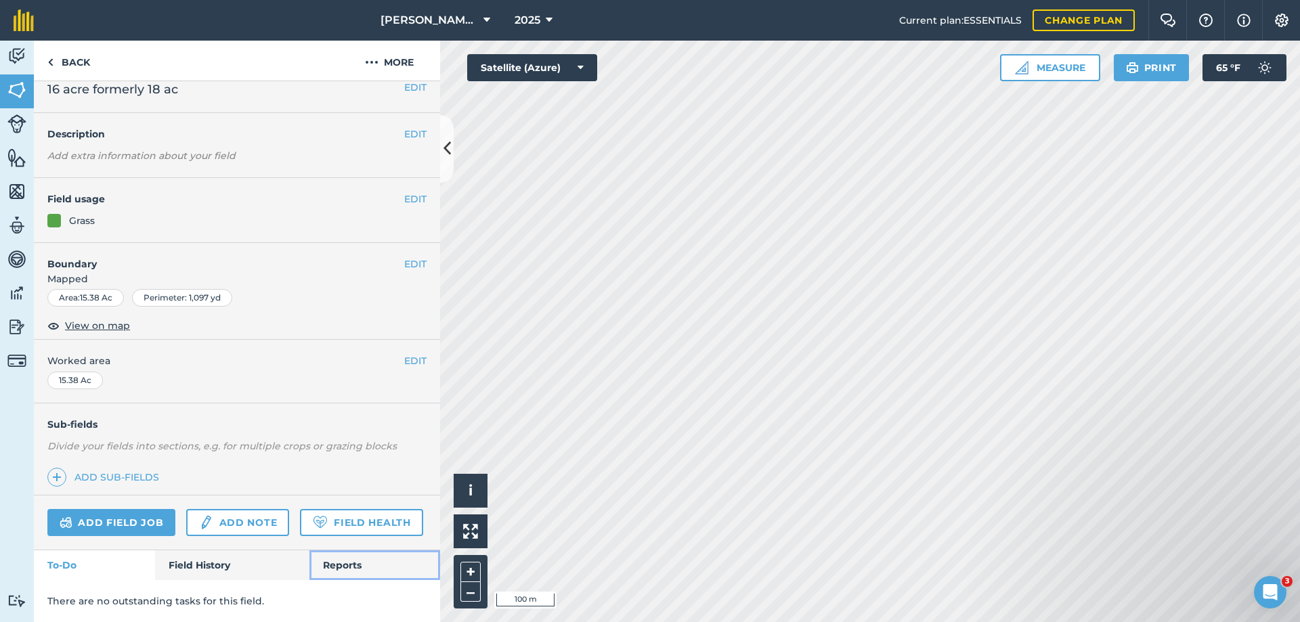
click at [337, 569] on link "Reports" at bounding box center [375, 566] width 131 height 30
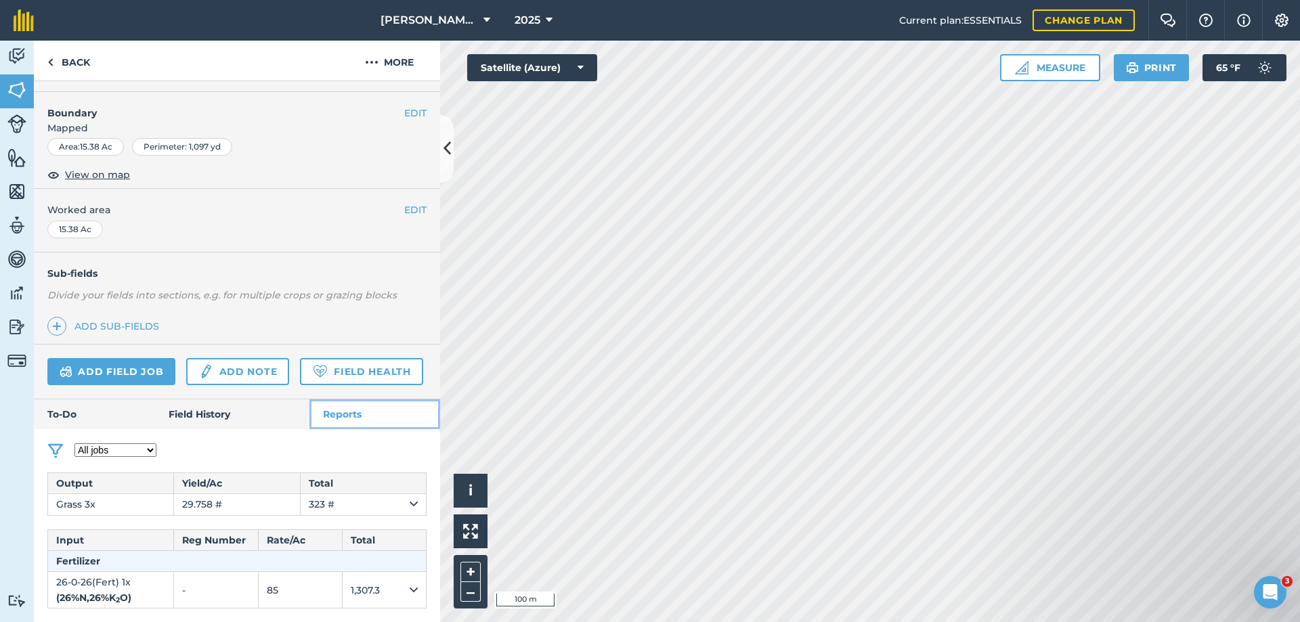
scroll to position [204, 0]
click at [150, 450] on select "All jobs Incomplete jobs Complete jobs" at bounding box center [116, 451] width 82 height 14
select select "done"
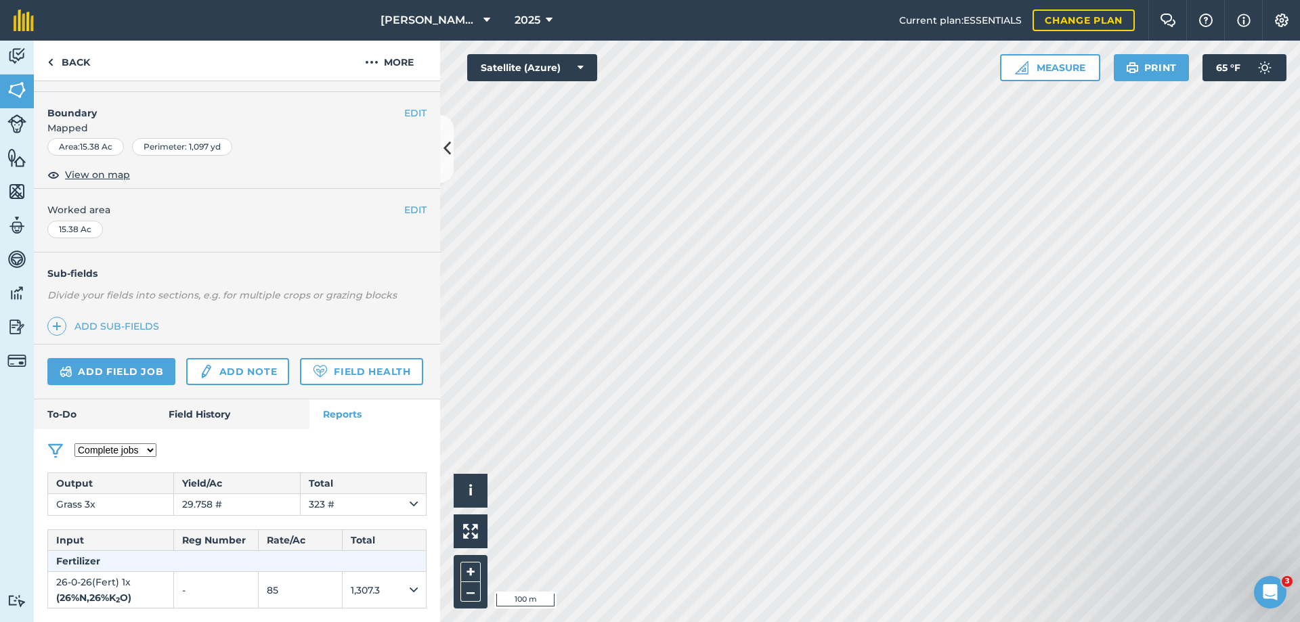
click at [75, 444] on select "All jobs Incomplete jobs Complete jobs" at bounding box center [116, 451] width 82 height 14
click at [153, 449] on select "All jobs Incomplete jobs Complete jobs" at bounding box center [116, 451] width 82 height 14
click at [225, 440] on div "All jobs Incomplete jobs Complete jobs" at bounding box center [237, 444] width 406 height 30
click at [205, 413] on link "Field History" at bounding box center [232, 415] width 154 height 30
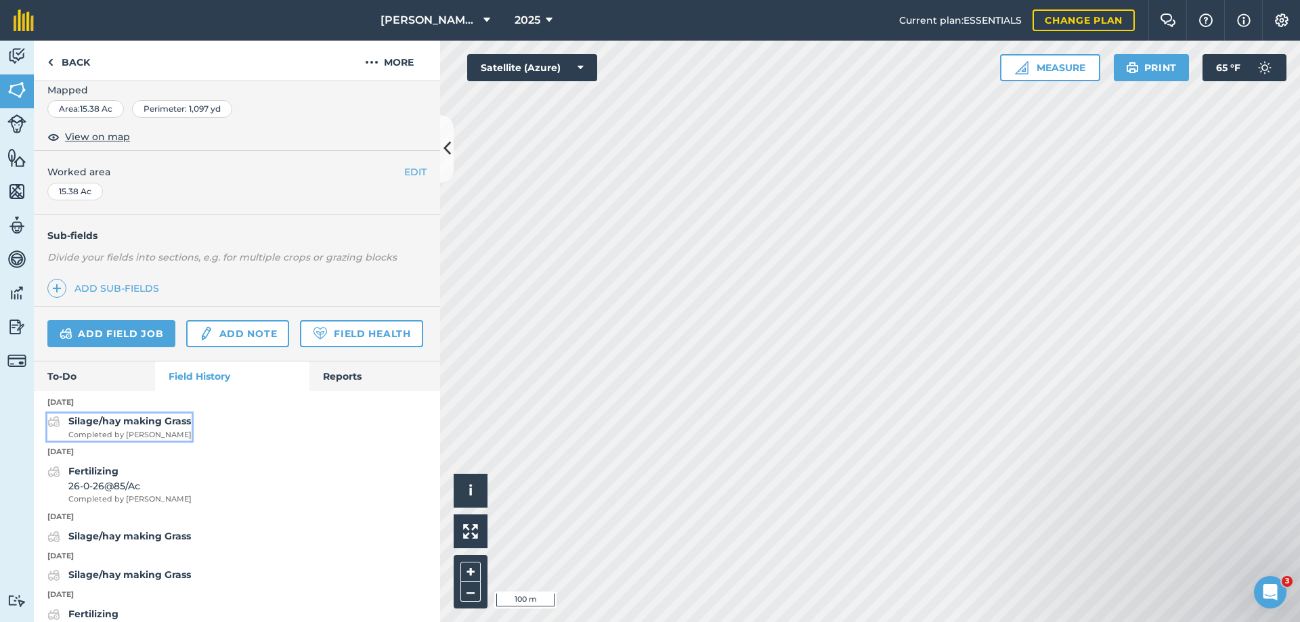
click at [129, 427] on strong "Silage/hay making Grass" at bounding box center [129, 421] width 123 height 12
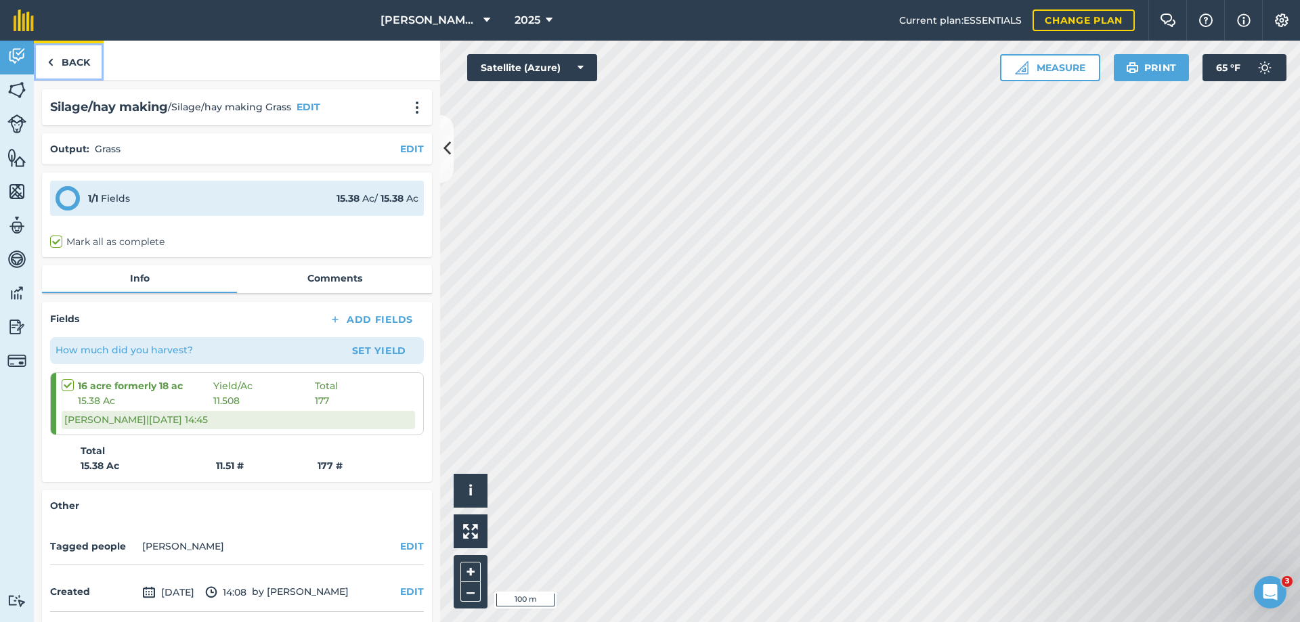
click at [70, 60] on link "Back" at bounding box center [69, 61] width 70 height 40
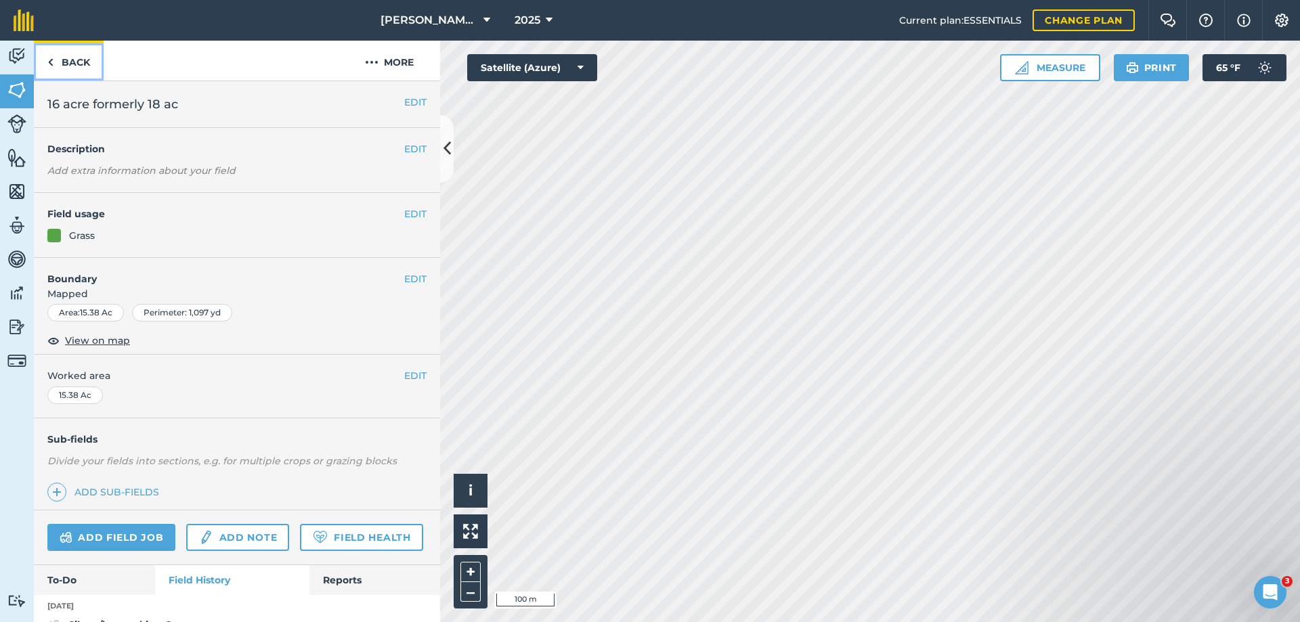
click at [72, 60] on link "Back" at bounding box center [69, 61] width 70 height 40
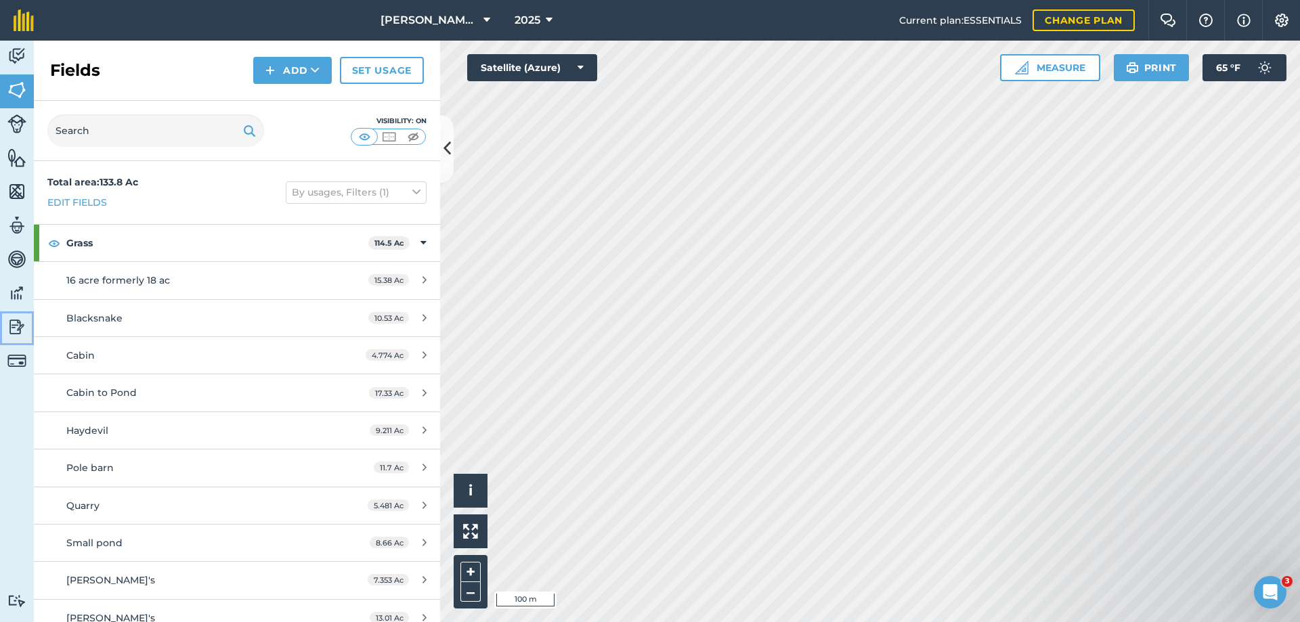
click at [19, 326] on img at bounding box center [16, 327] width 19 height 20
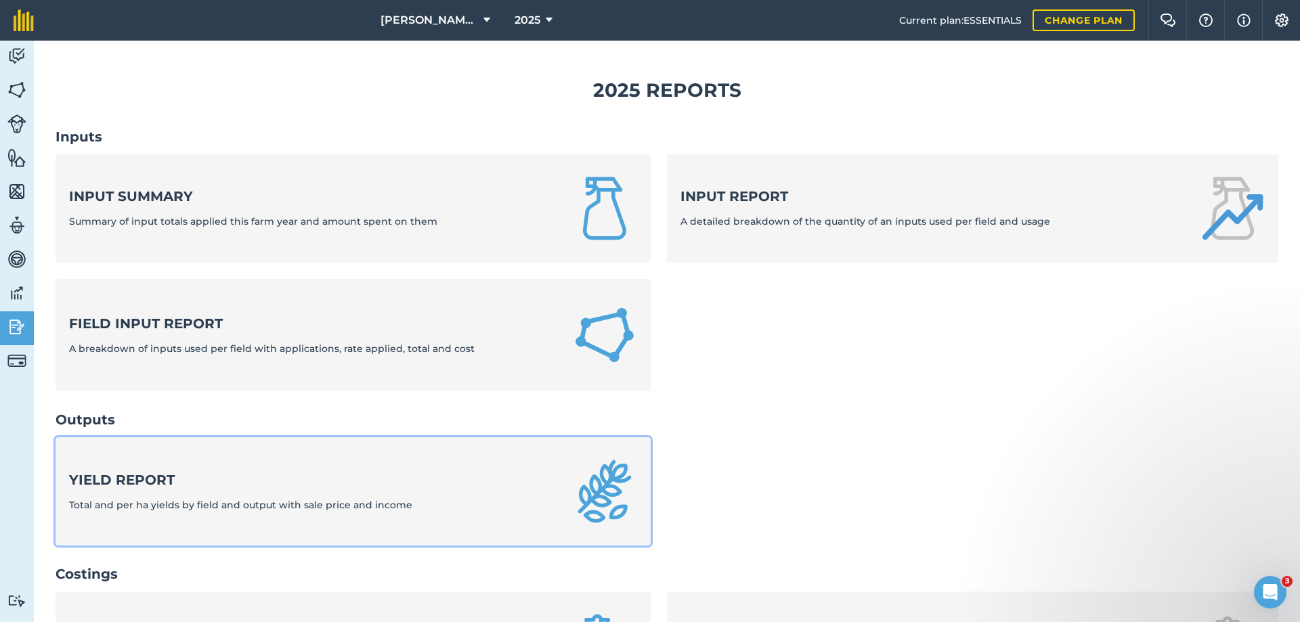
click at [158, 477] on strong "Yield report" at bounding box center [240, 480] width 343 height 19
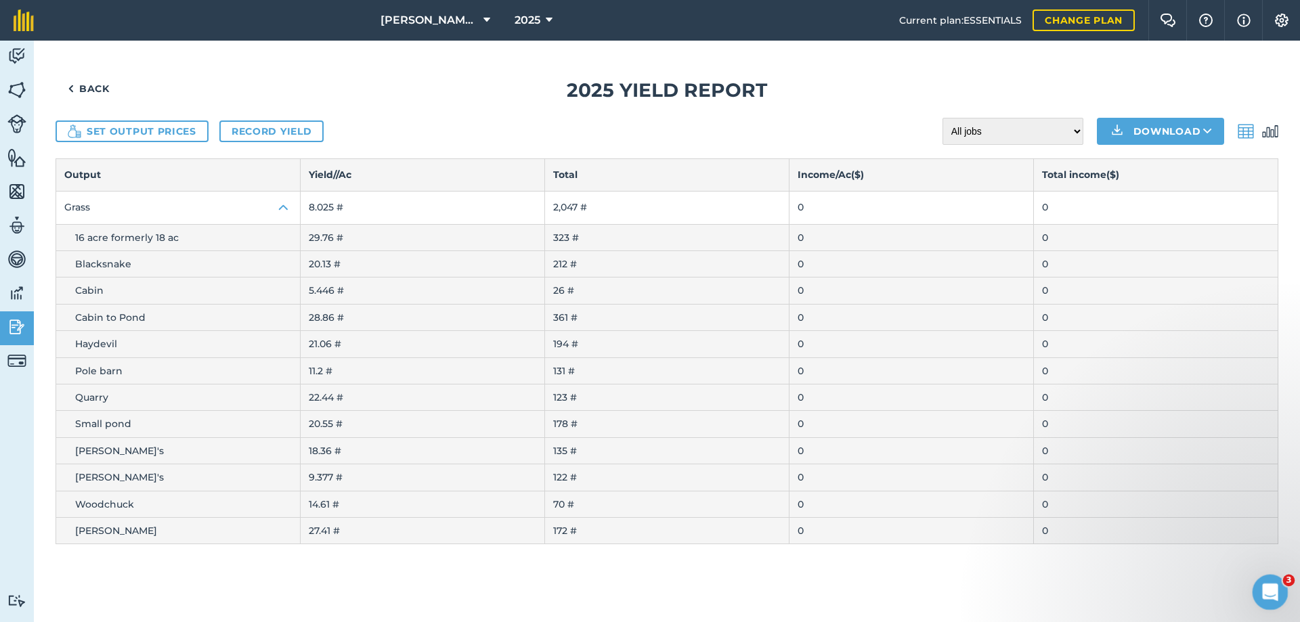
click at [1270, 587] on icon "Open Intercom Messenger" at bounding box center [1269, 591] width 22 height 22
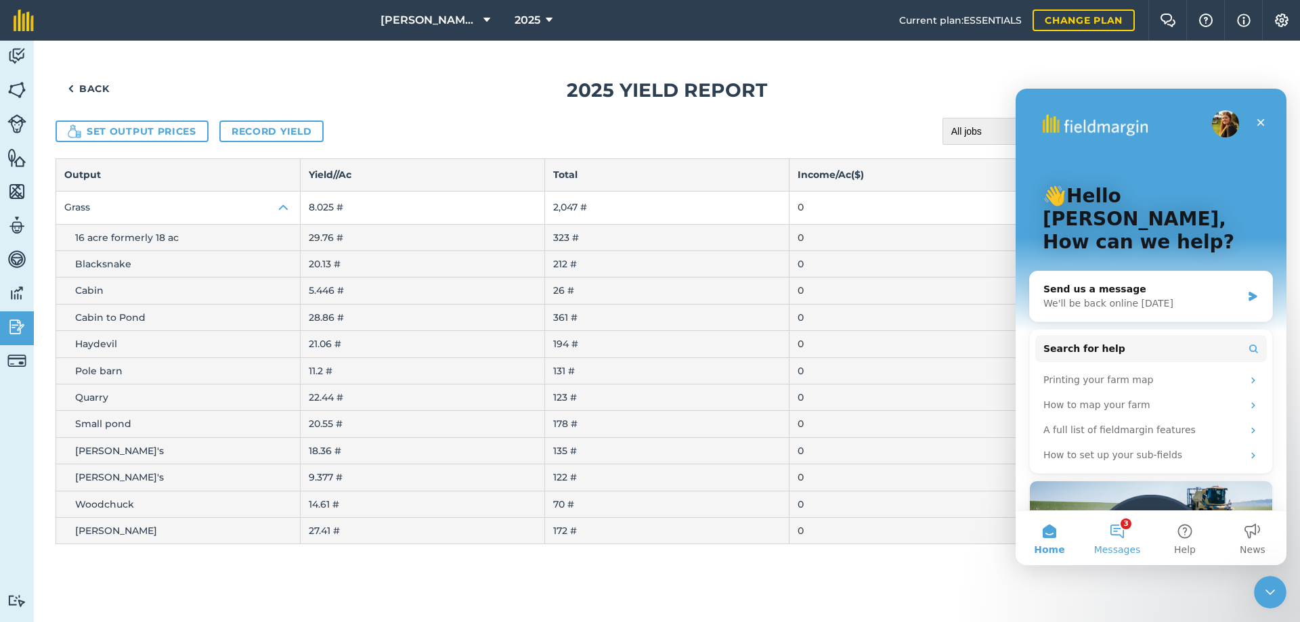
click at [1116, 540] on button "3 Messages" at bounding box center [1118, 538] width 68 height 54
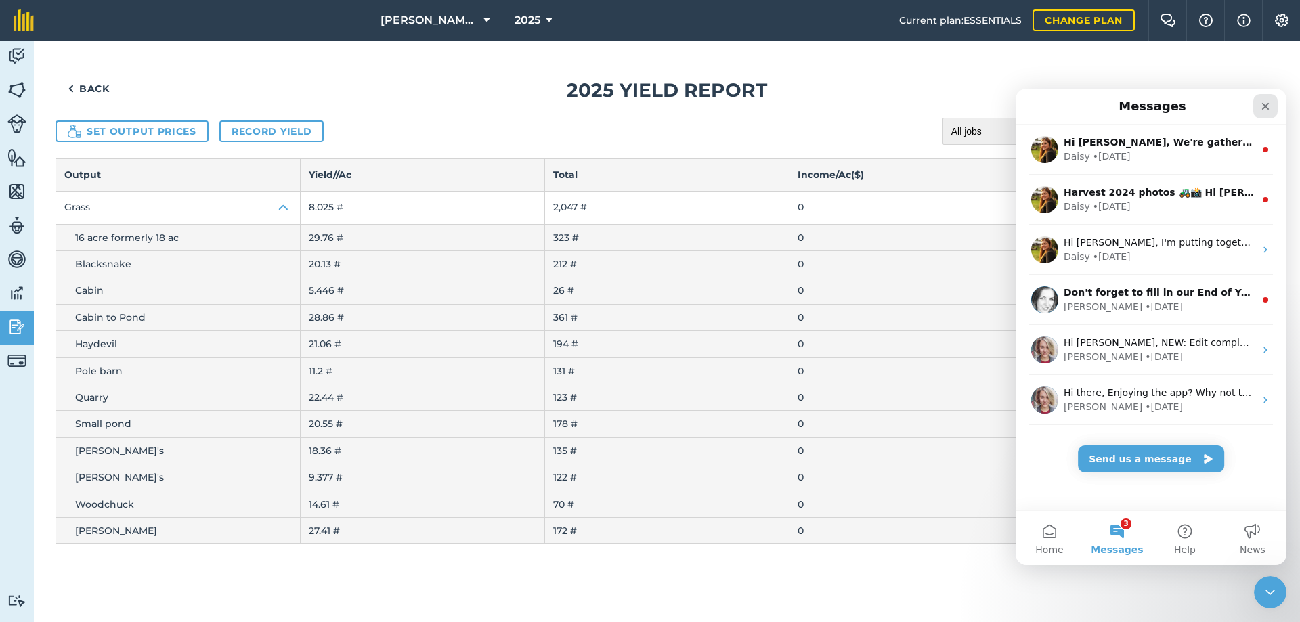
click at [1263, 107] on icon "Close" at bounding box center [1265, 106] width 11 height 11
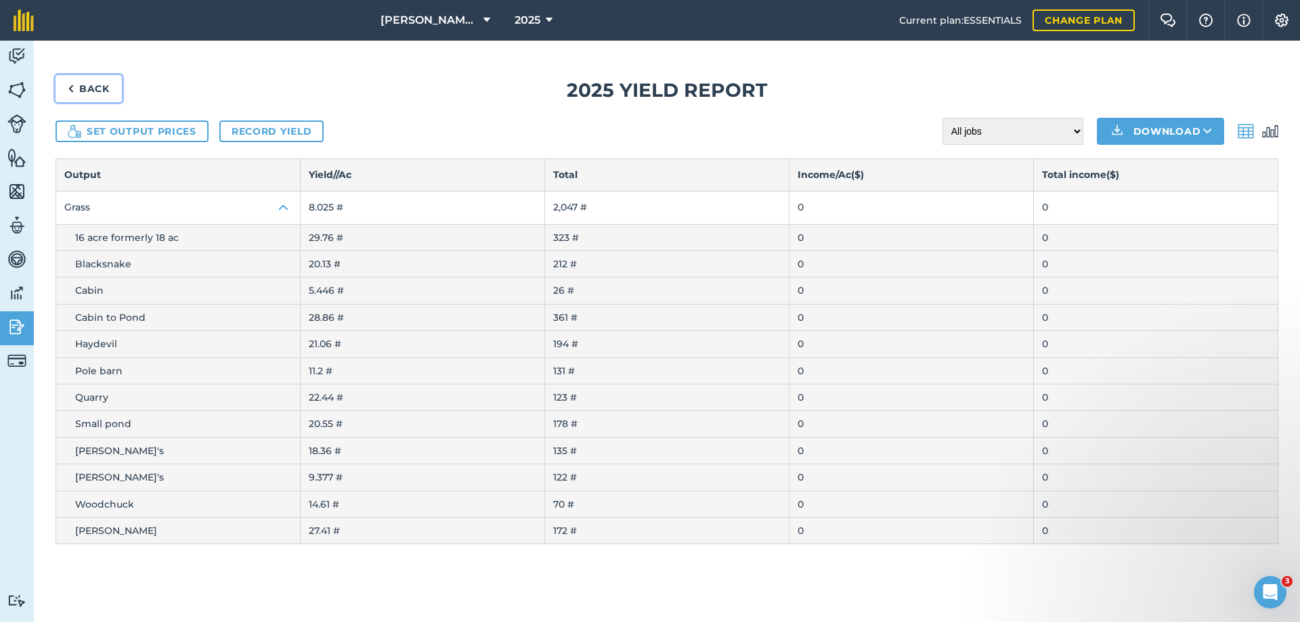
click at [85, 92] on link "Back" at bounding box center [89, 88] width 66 height 27
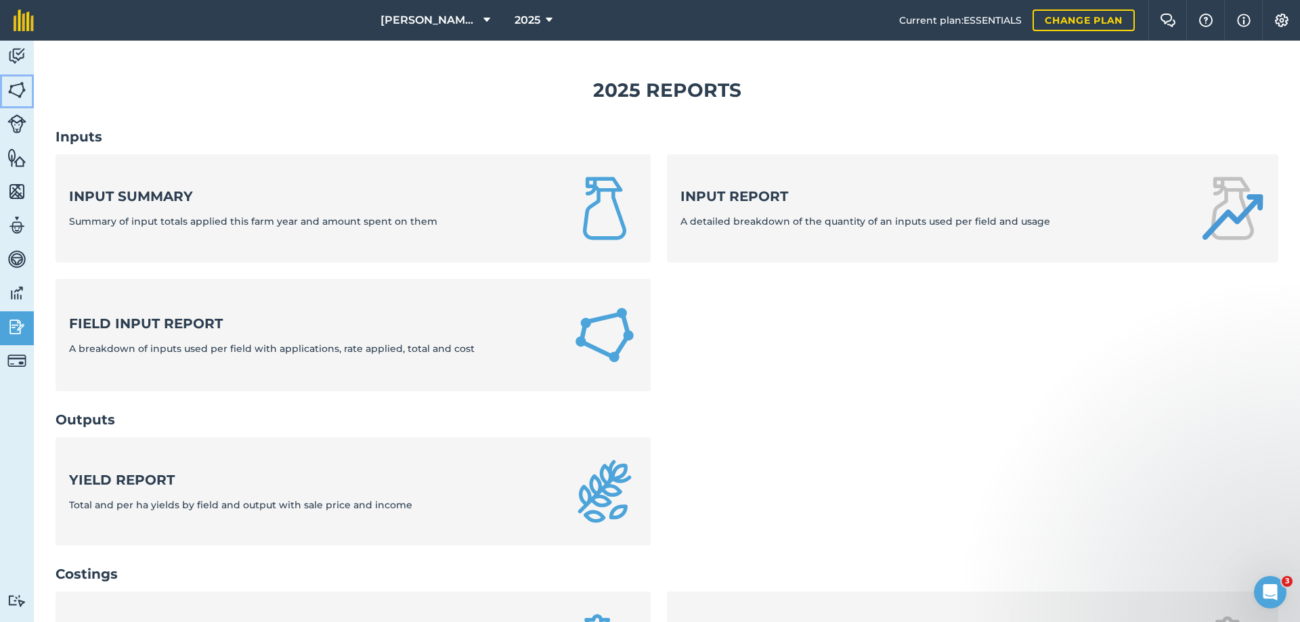
click at [21, 88] on img at bounding box center [16, 90] width 19 height 20
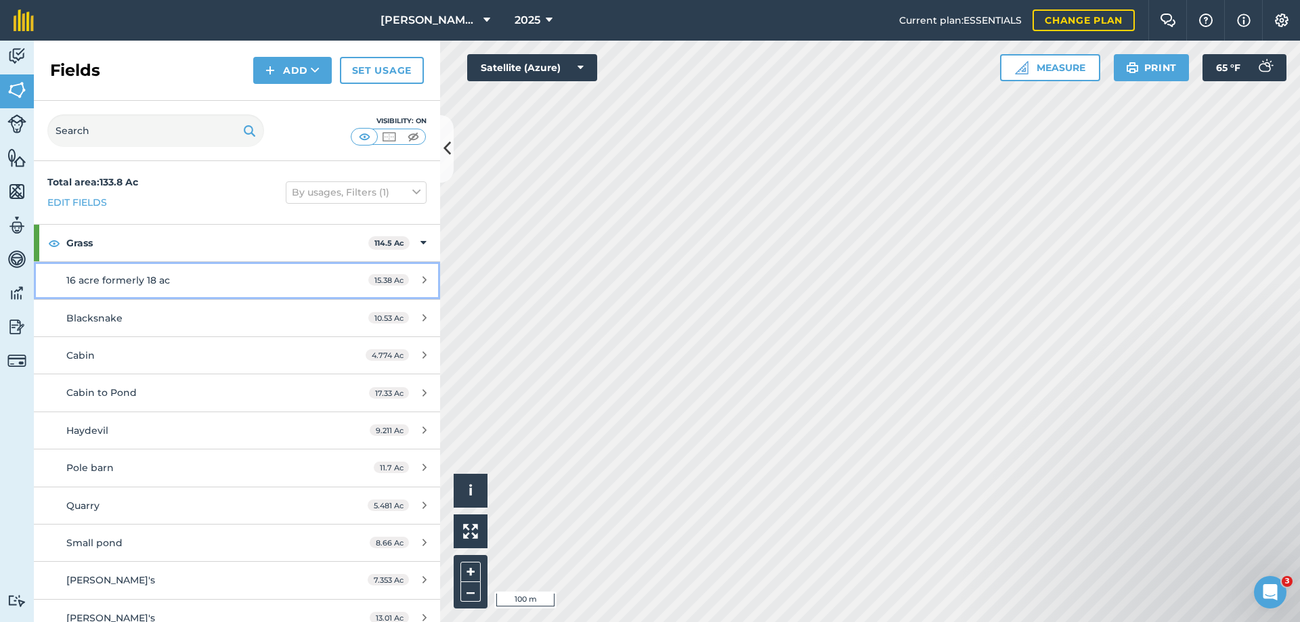
click at [322, 280] on link "16 acre formerly 18 ac 15.38 Ac" at bounding box center [237, 280] width 406 height 37
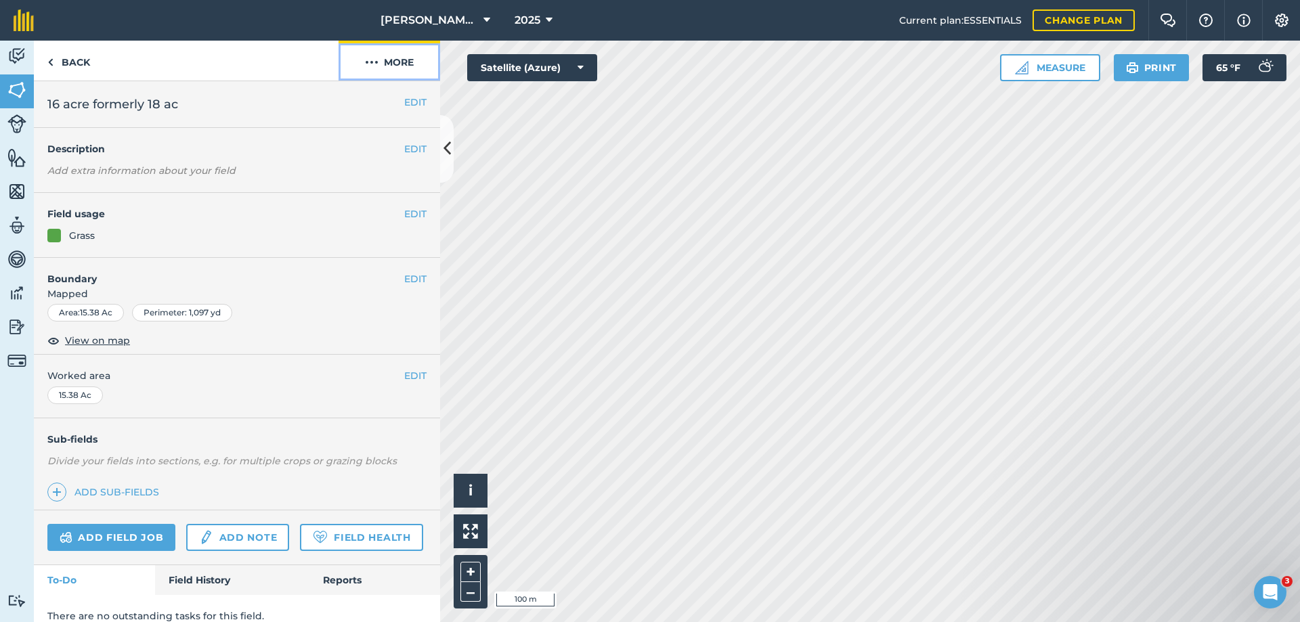
click at [374, 65] on img at bounding box center [372, 62] width 14 height 16
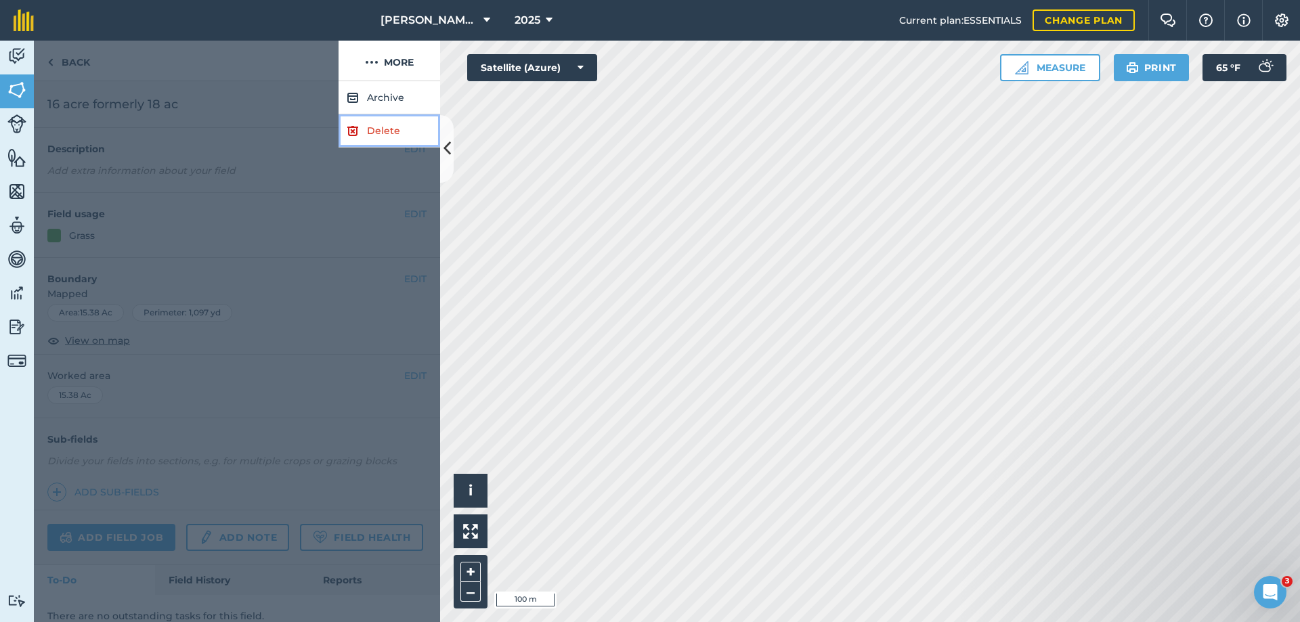
click at [394, 133] on link "Delete" at bounding box center [390, 130] width 102 height 33
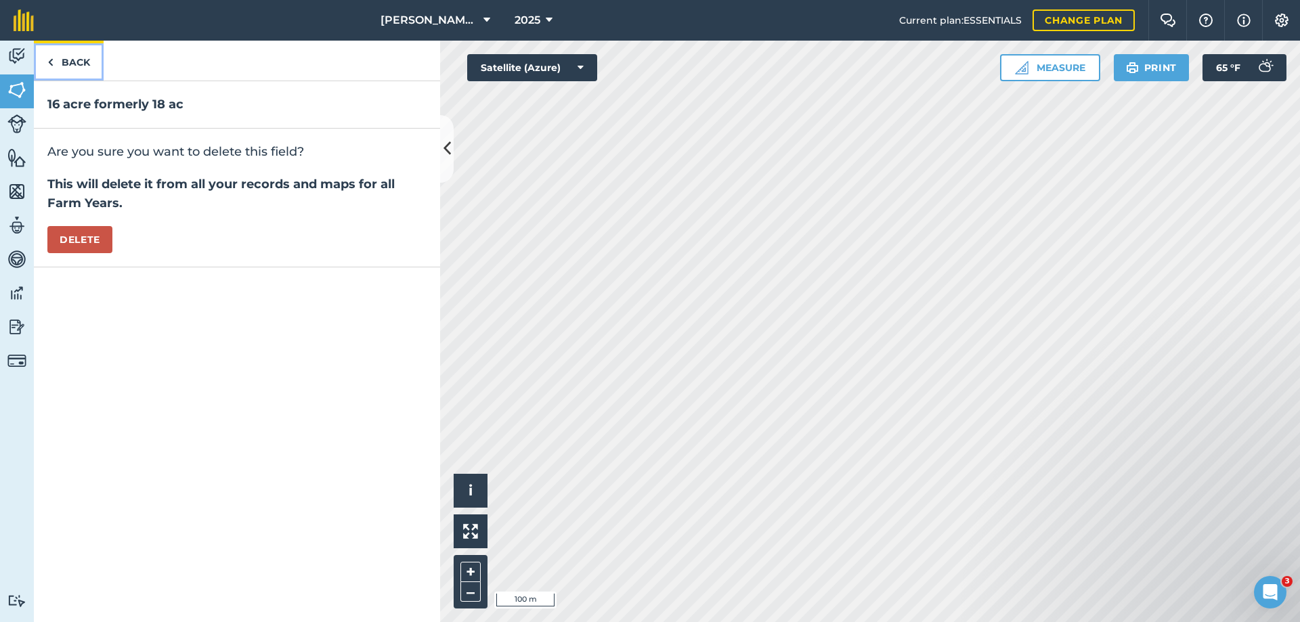
click at [79, 59] on link "Back" at bounding box center [69, 61] width 70 height 40
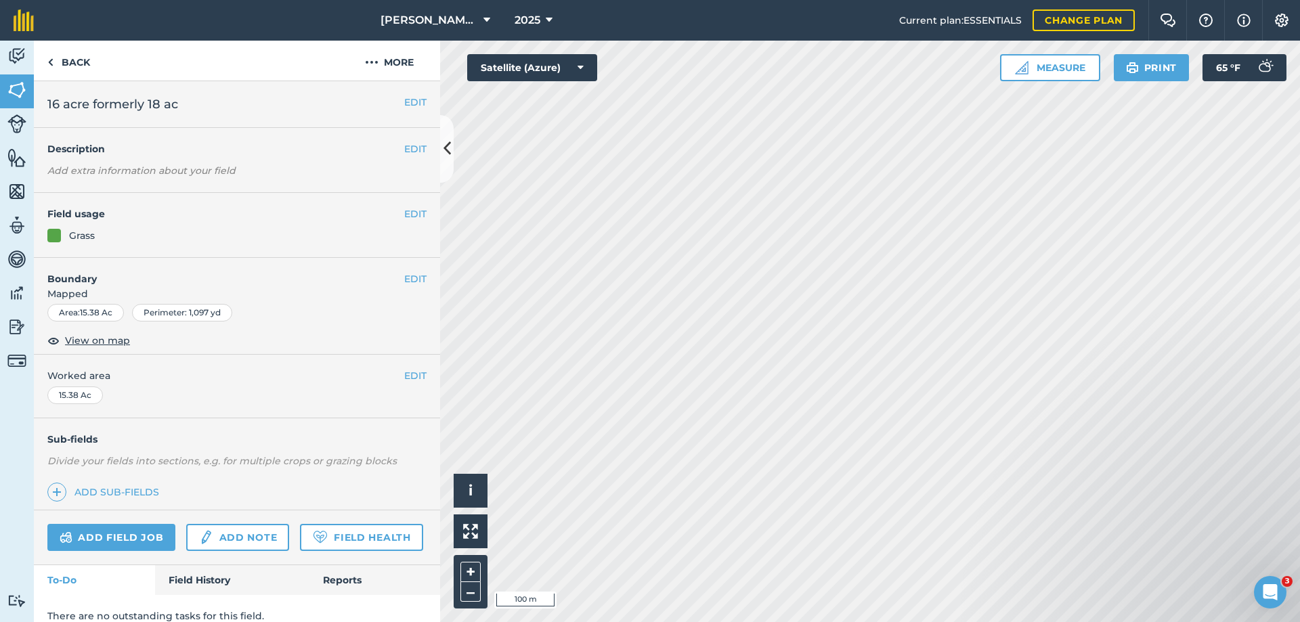
scroll to position [53, 0]
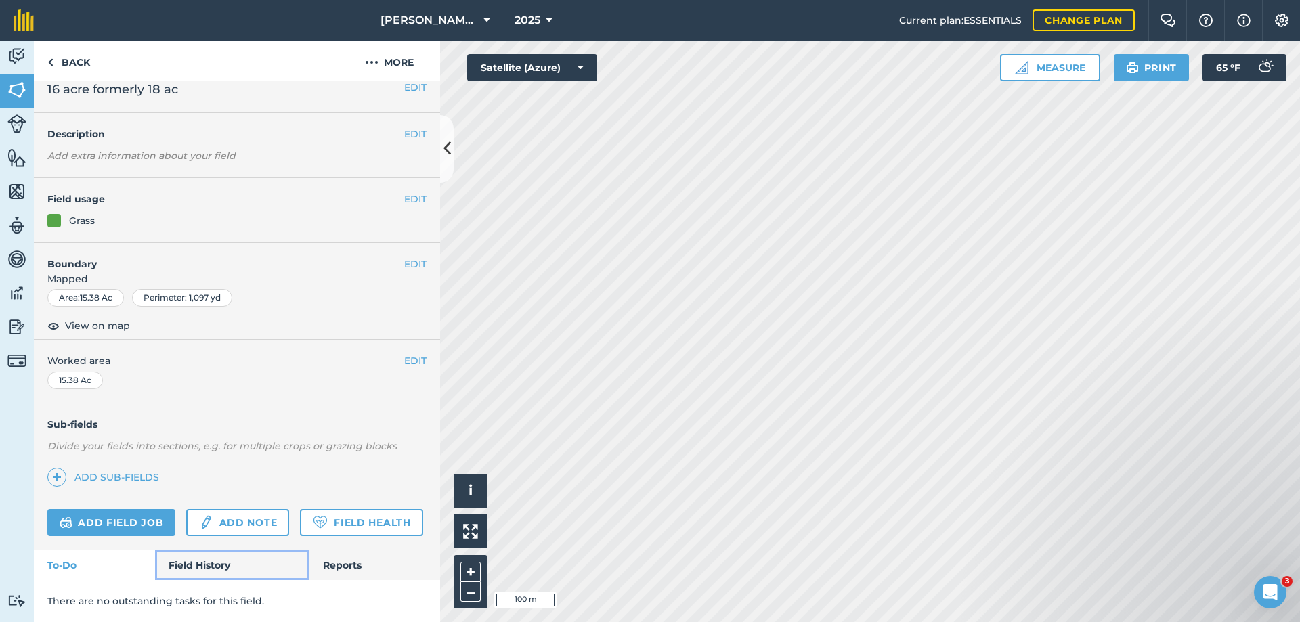
click at [194, 561] on link "Field History" at bounding box center [232, 566] width 154 height 30
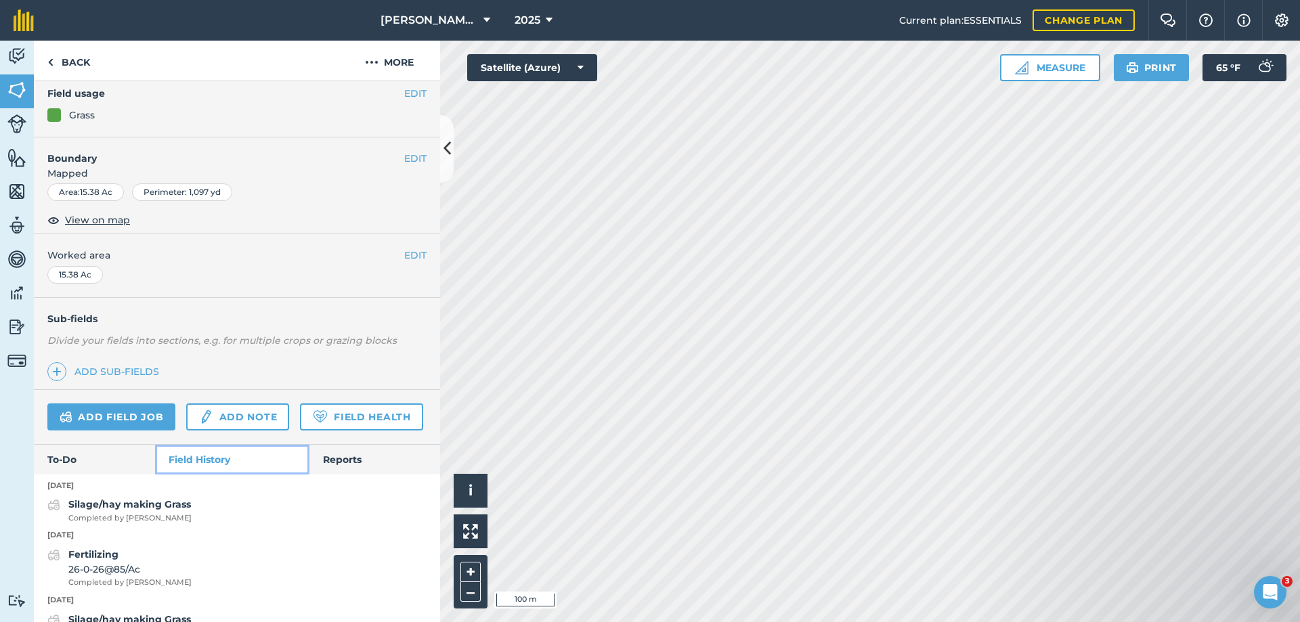
scroll to position [256, 0]
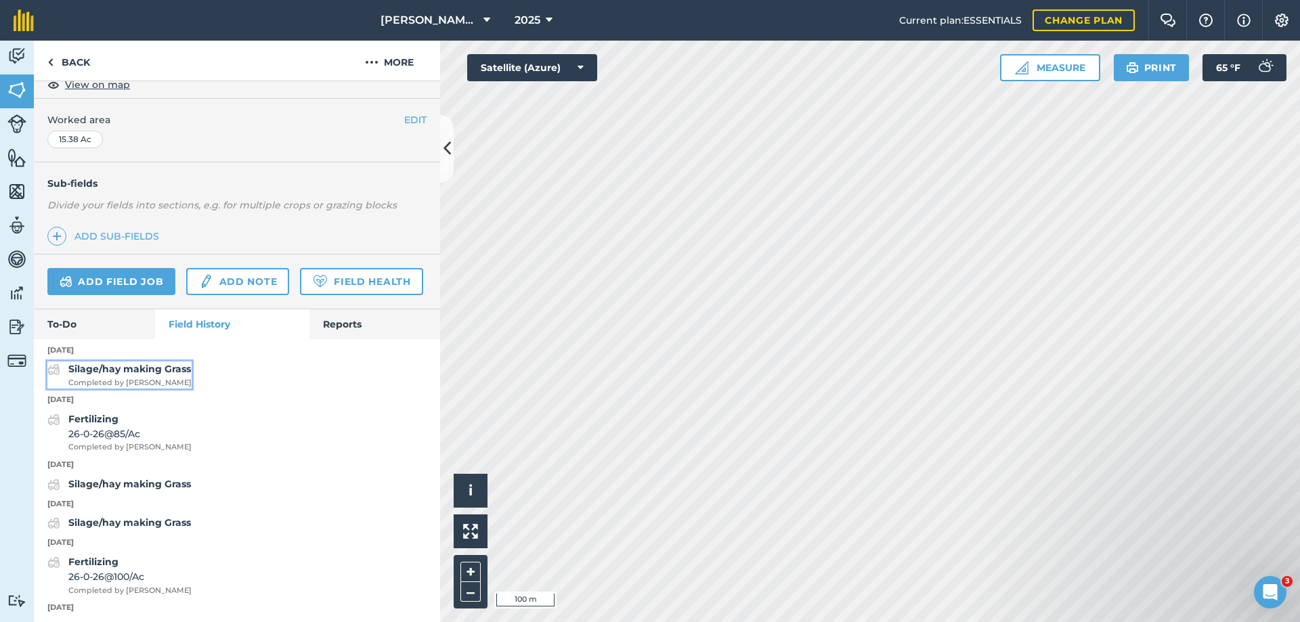
click at [96, 375] on strong "Silage/hay making Grass" at bounding box center [129, 369] width 123 height 12
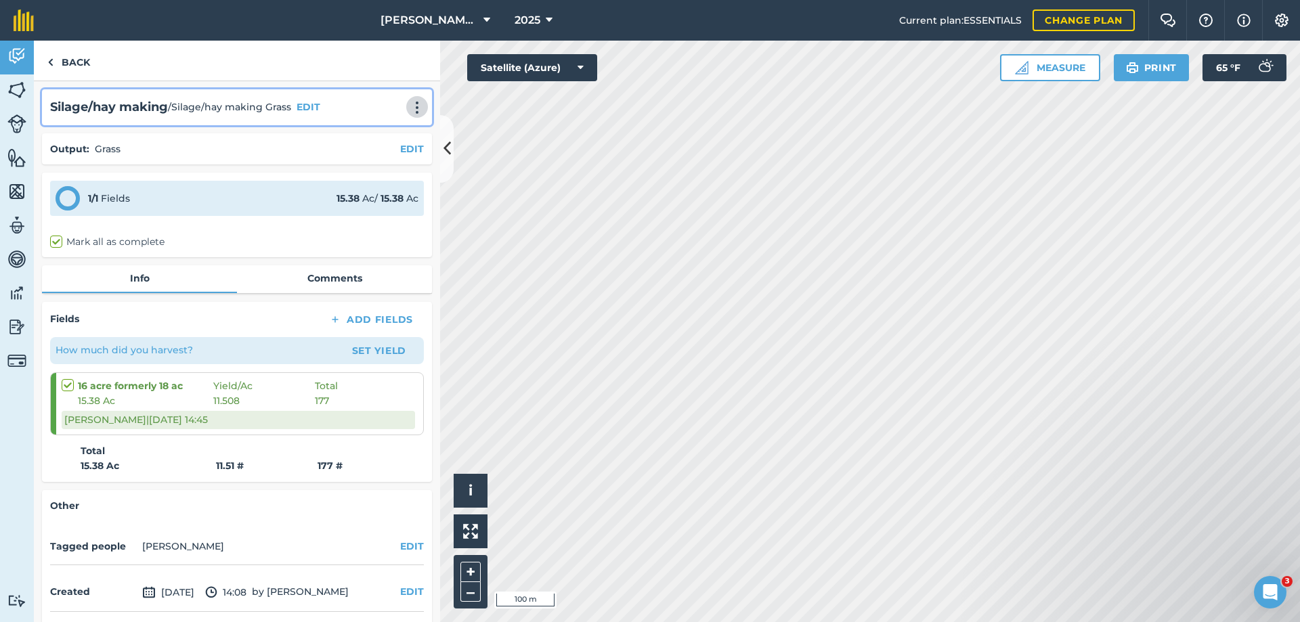
click at [409, 106] on img at bounding box center [417, 108] width 16 height 14
click at [378, 163] on link "Delete" at bounding box center [388, 169] width 87 height 27
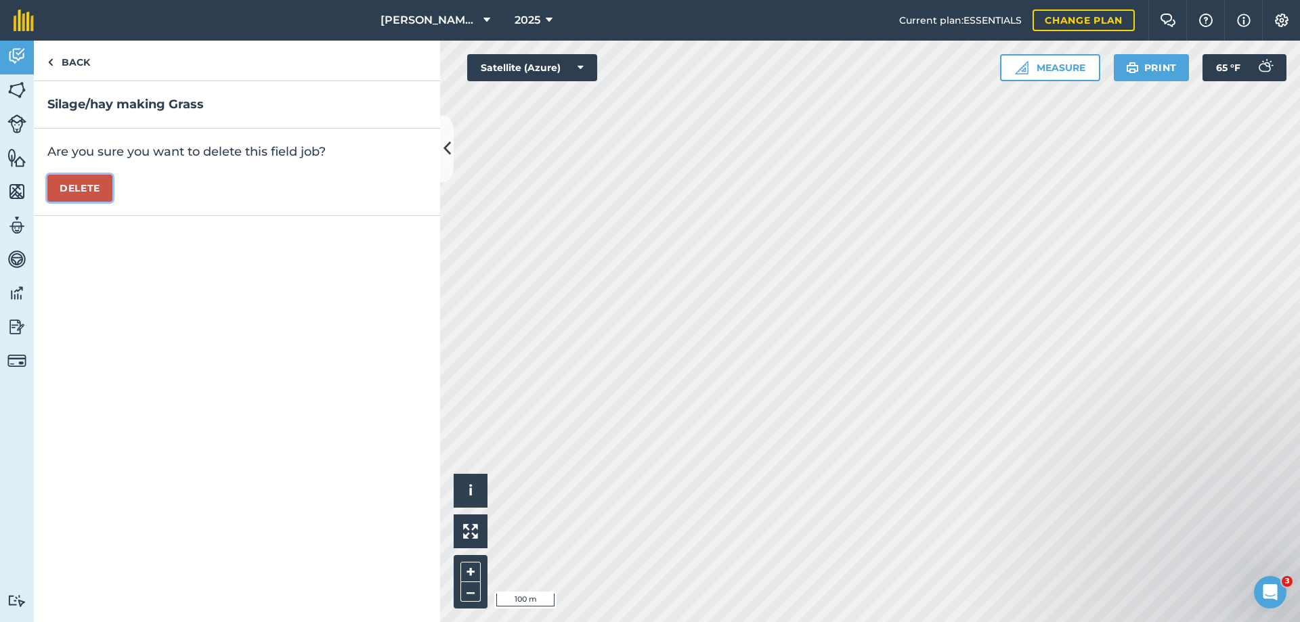
click at [86, 182] on button "Delete" at bounding box center [79, 188] width 65 height 27
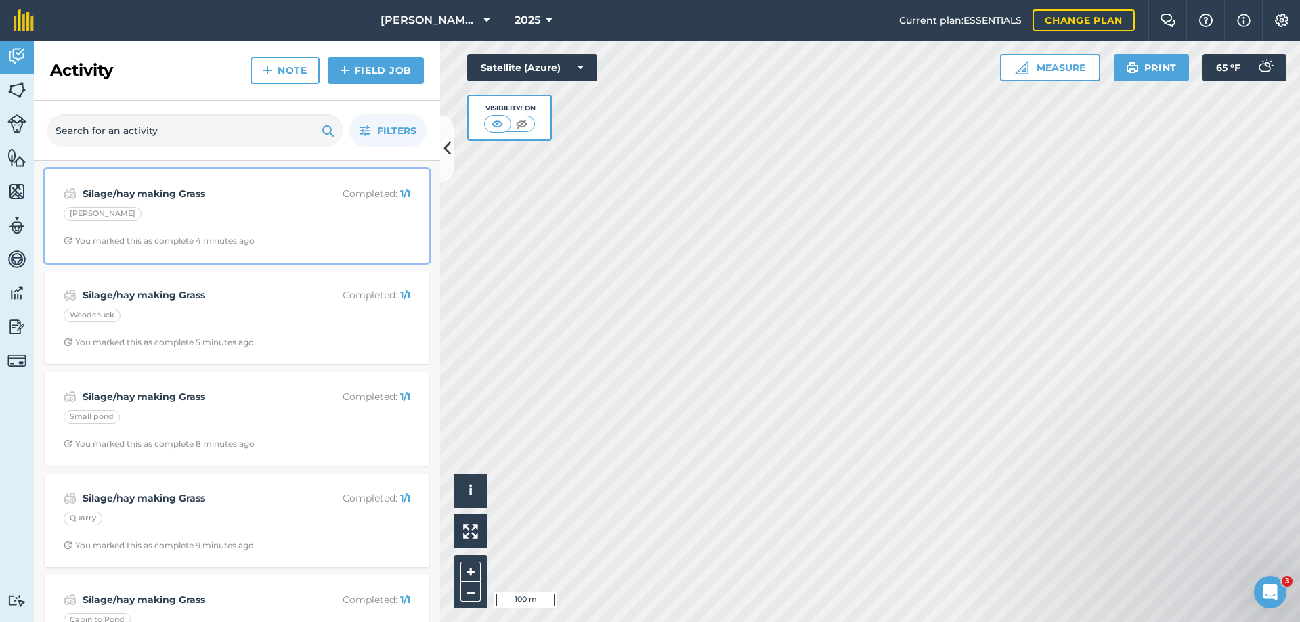
click at [135, 190] on strong "Silage/hay making Grass" at bounding box center [190, 193] width 215 height 15
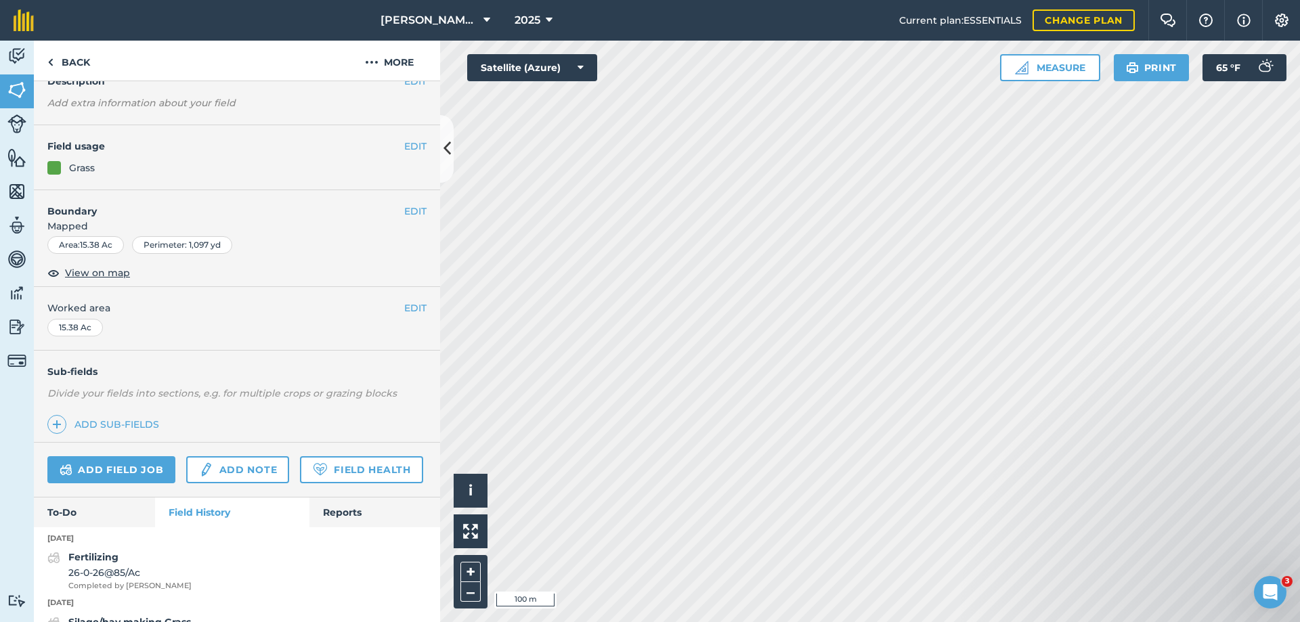
scroll to position [203, 0]
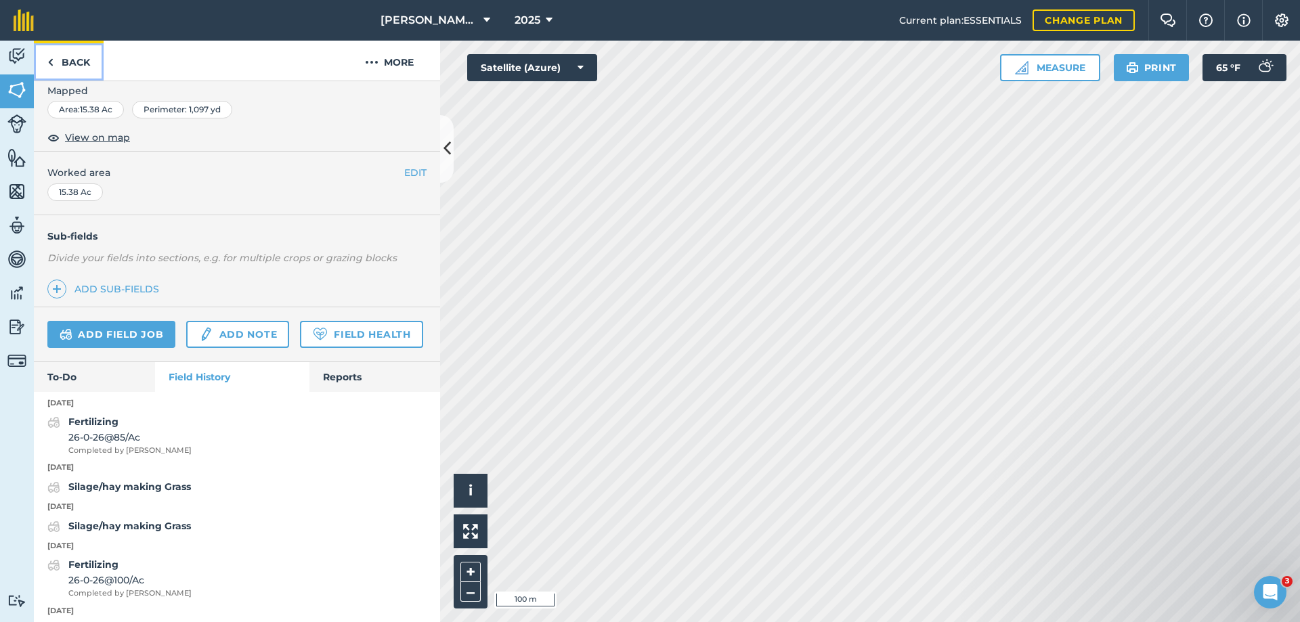
click at [54, 66] on link "Back" at bounding box center [69, 61] width 70 height 40
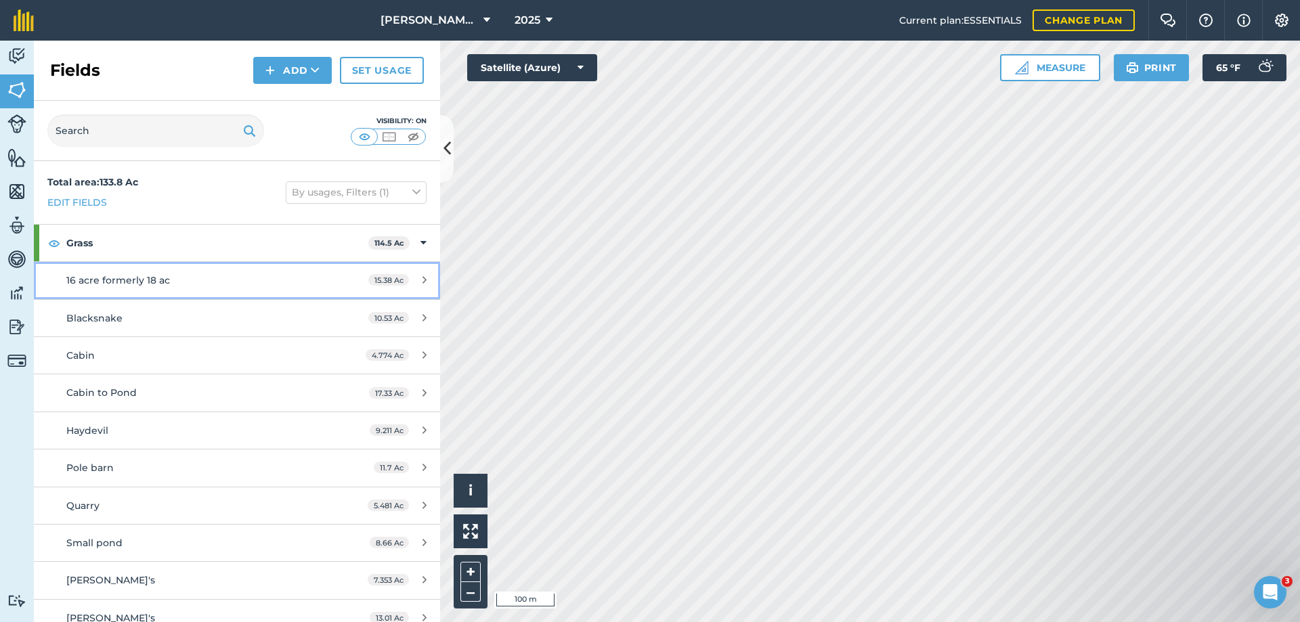
click at [116, 281] on span "16 acre formerly 18 ac" at bounding box center [118, 280] width 104 height 12
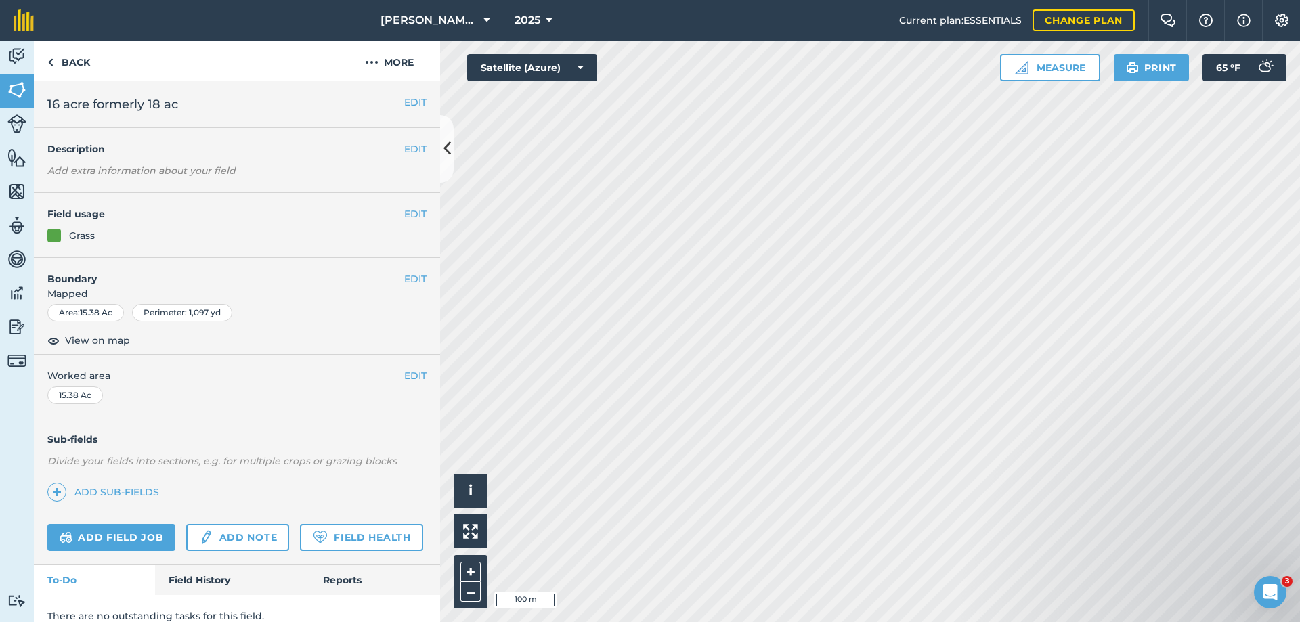
scroll to position [53, 0]
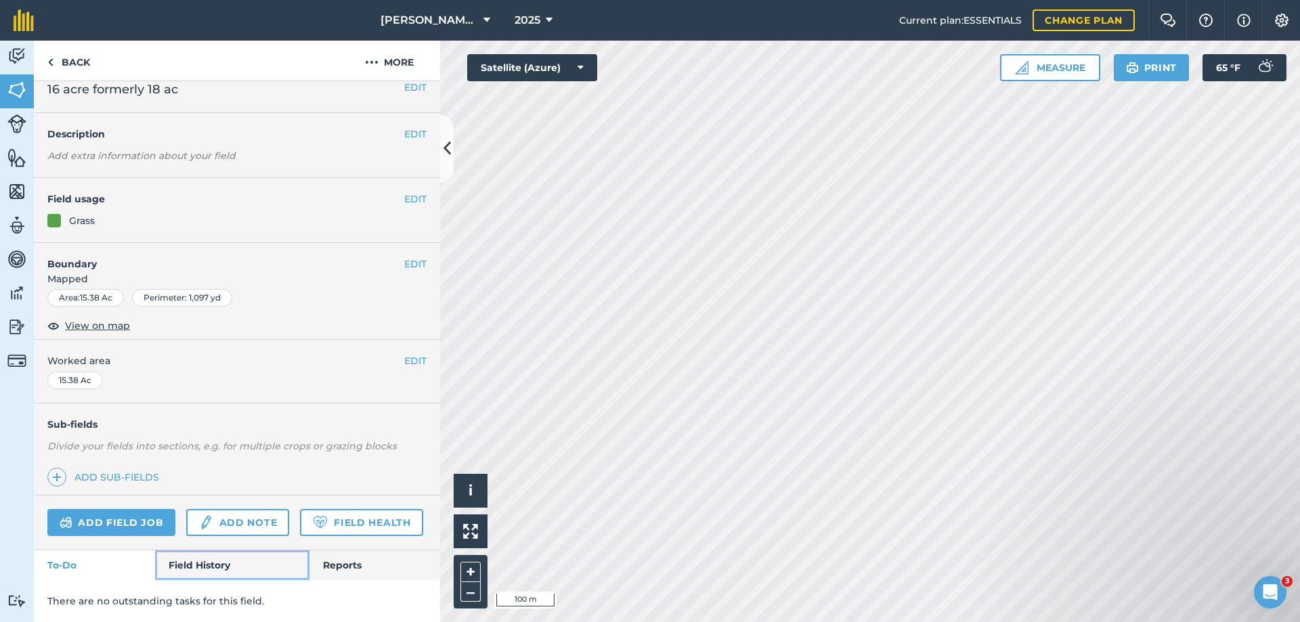
click at [206, 564] on link "Field History" at bounding box center [232, 566] width 154 height 30
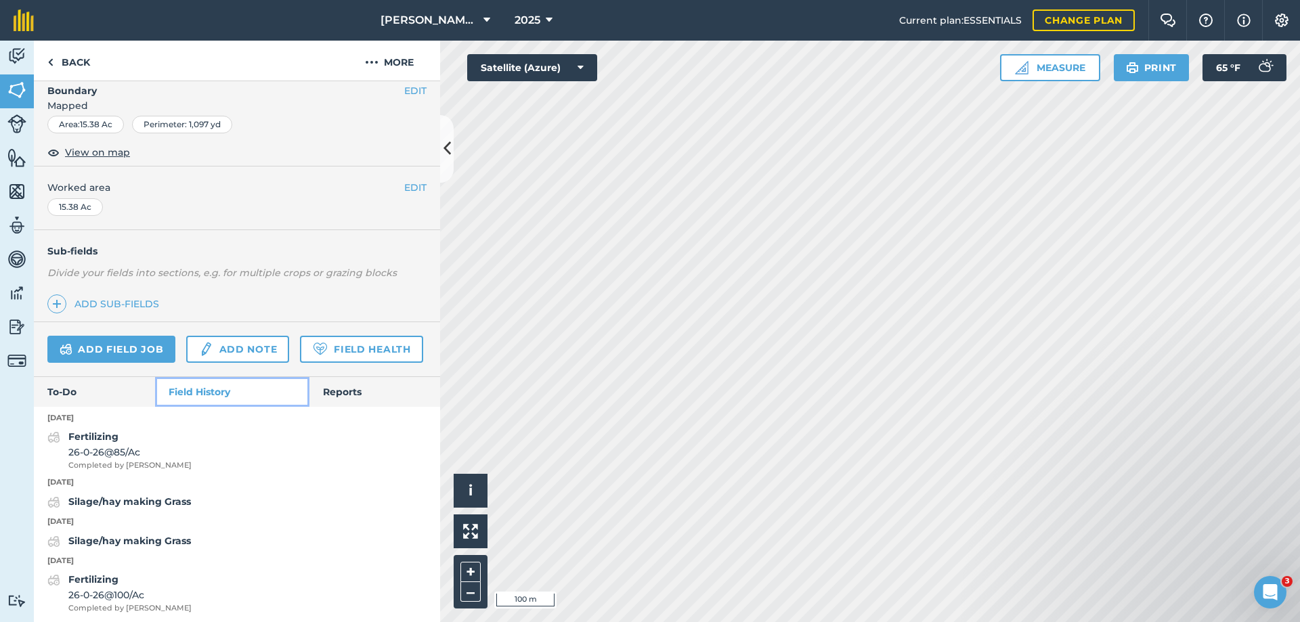
scroll to position [256, 0]
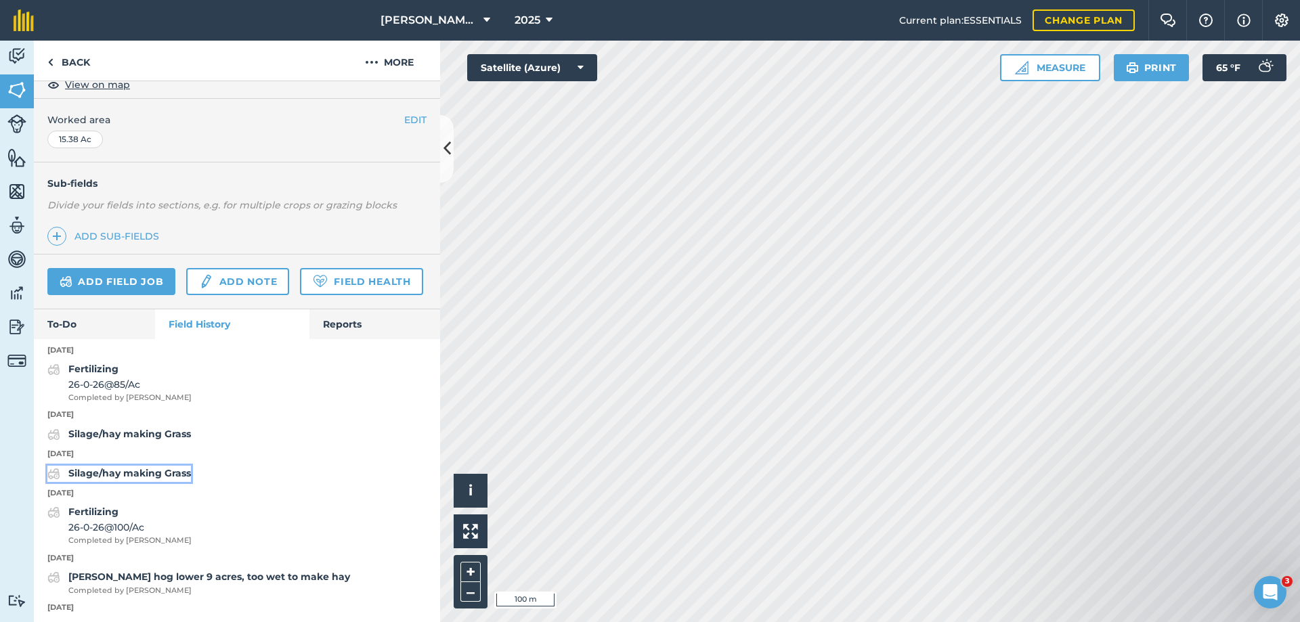
click at [106, 480] on strong "Silage/hay making Grass" at bounding box center [129, 473] width 123 height 12
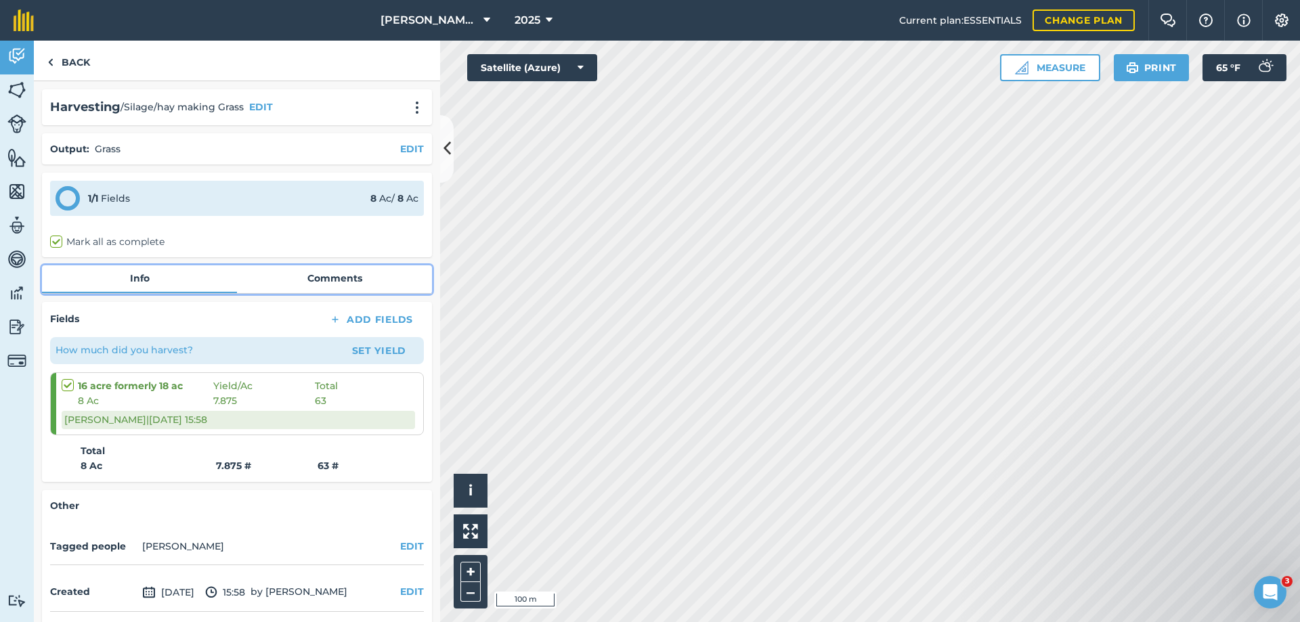
click at [326, 276] on link "Comments" at bounding box center [334, 279] width 195 height 26
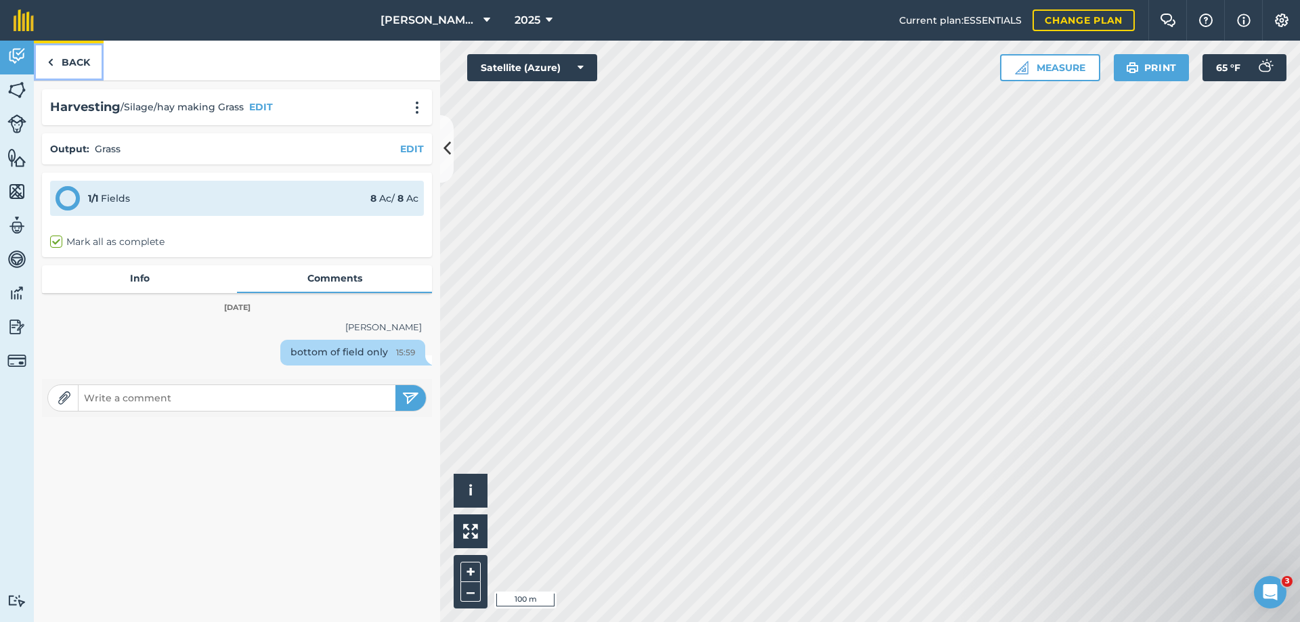
click at [48, 64] on img at bounding box center [50, 62] width 6 height 16
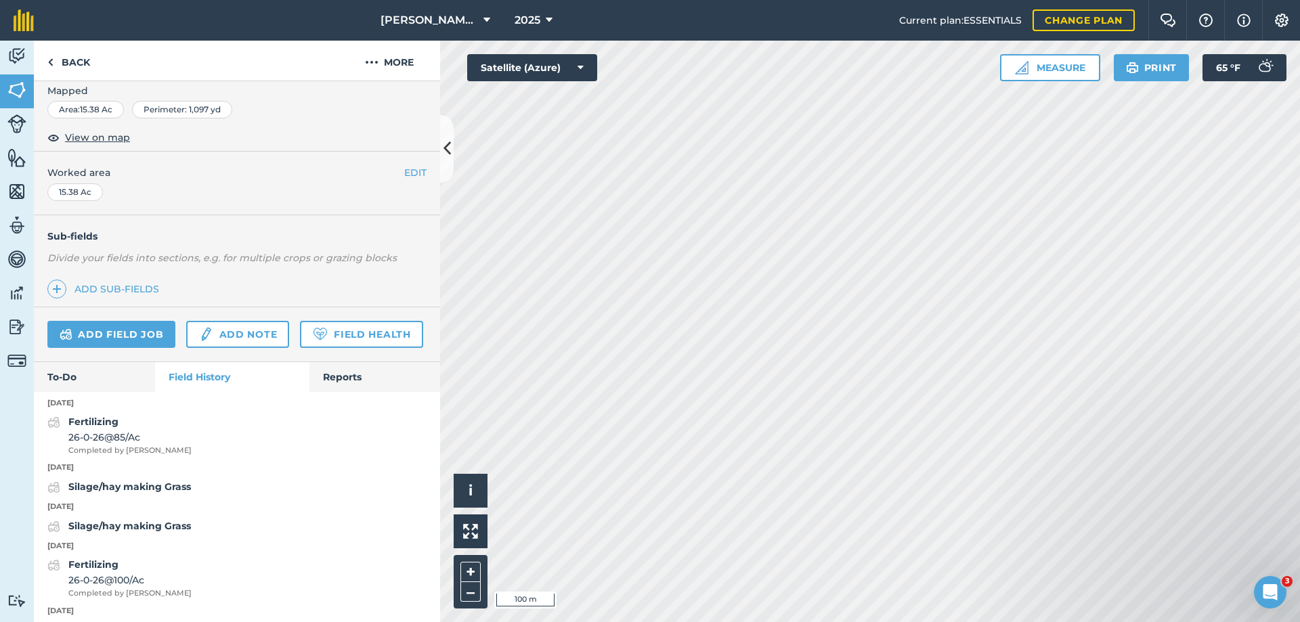
scroll to position [271, 0]
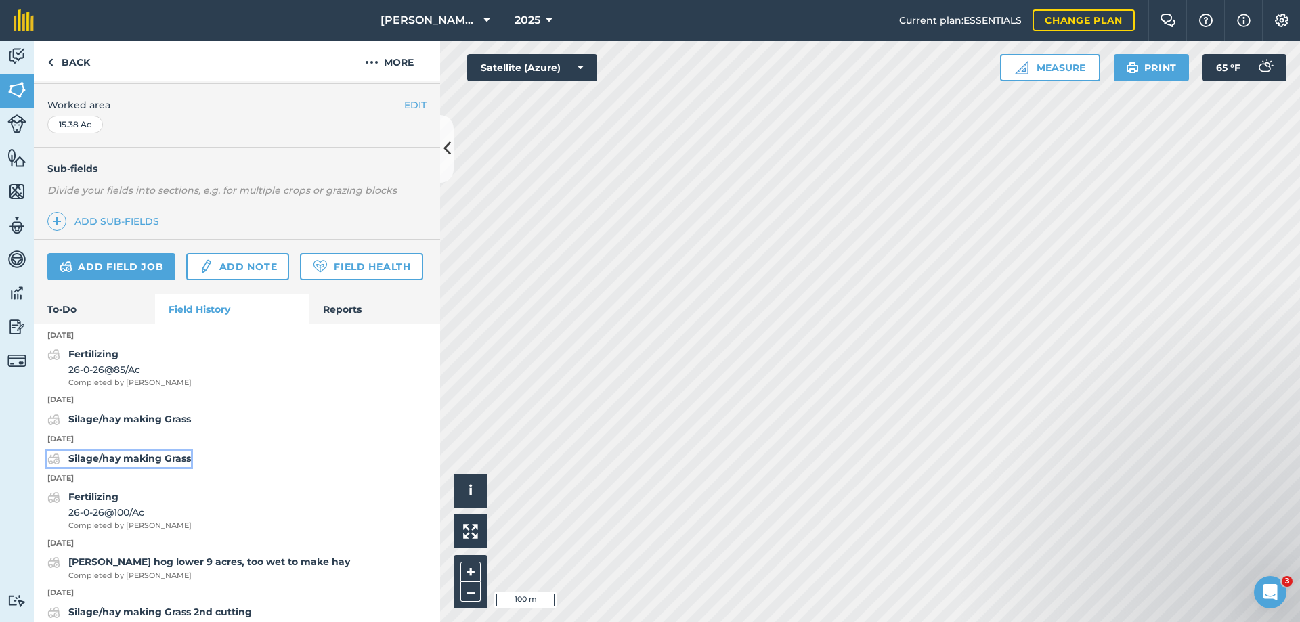
click at [118, 465] on strong "Silage/hay making Grass" at bounding box center [129, 458] width 123 height 12
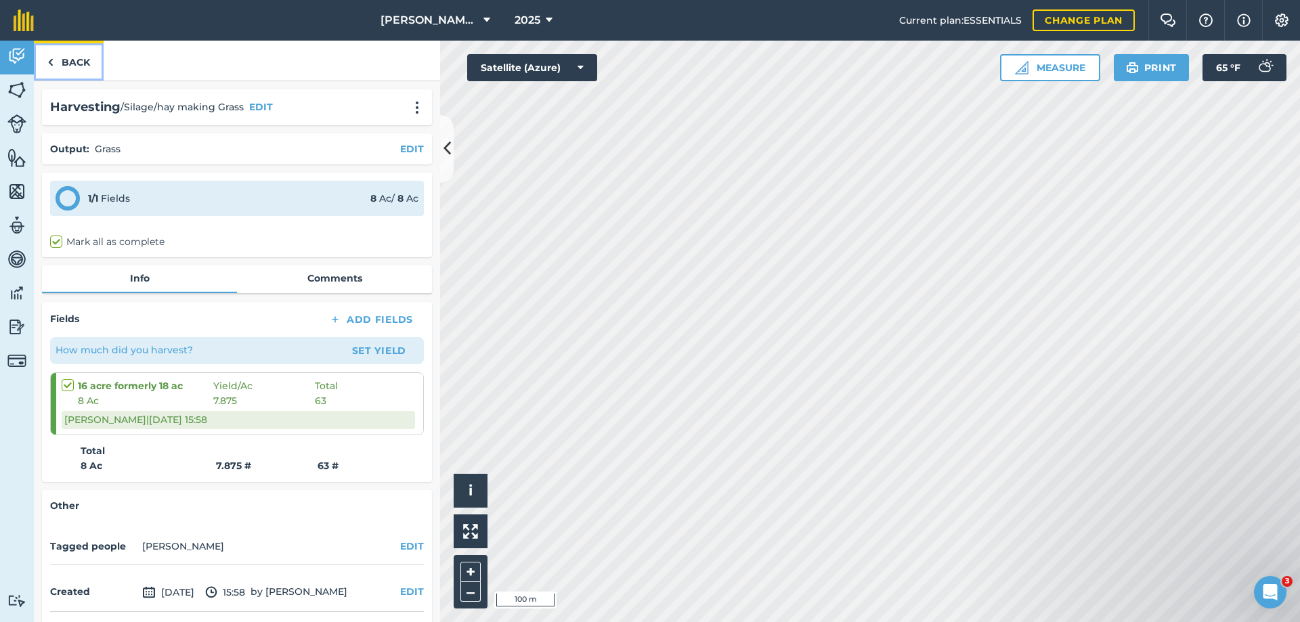
click at [64, 61] on link "Back" at bounding box center [69, 61] width 70 height 40
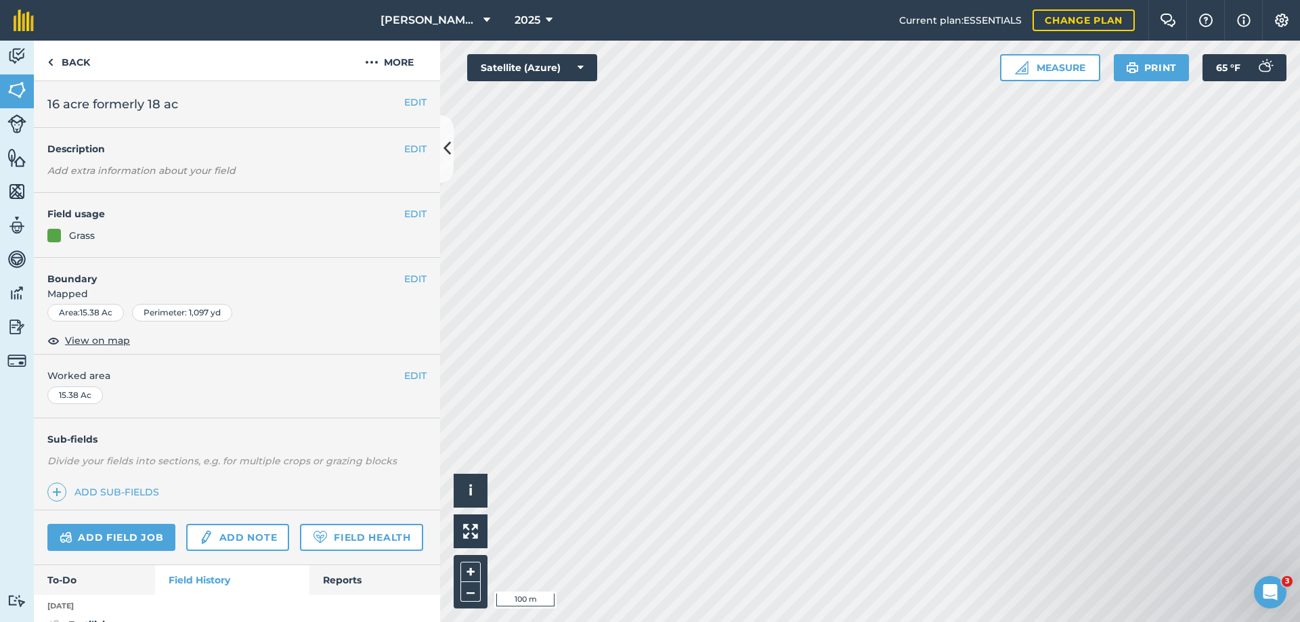
scroll to position [203, 0]
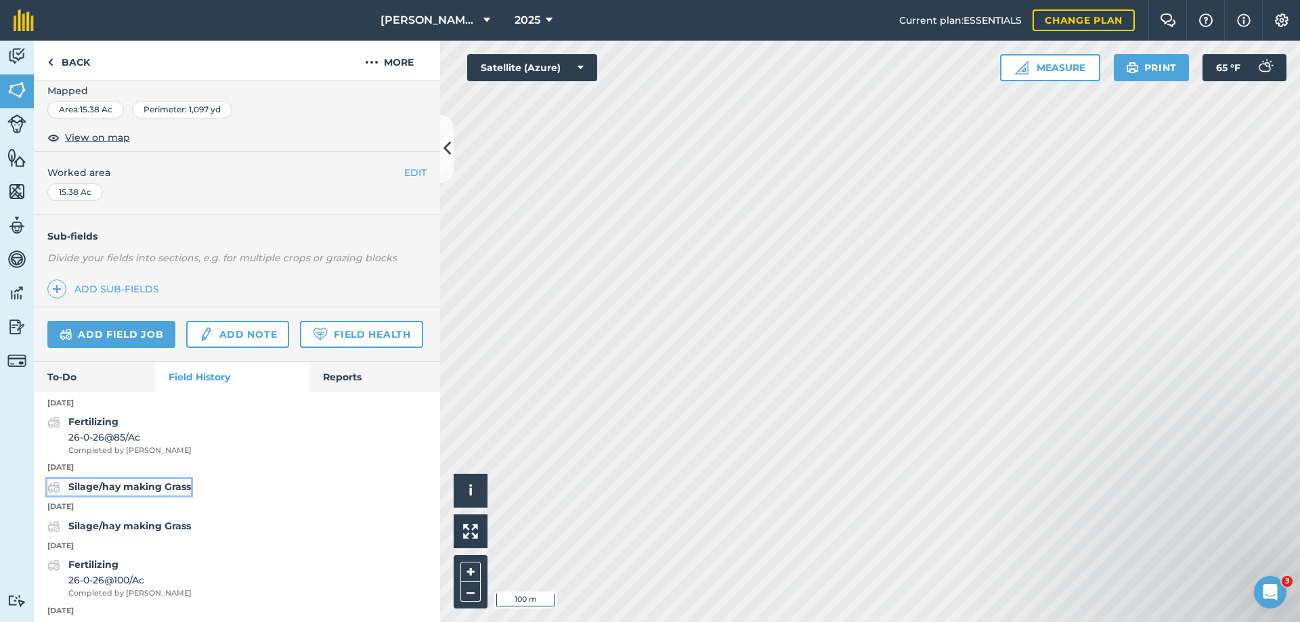
click at [144, 493] on strong "Silage/hay making Grass" at bounding box center [129, 487] width 123 height 12
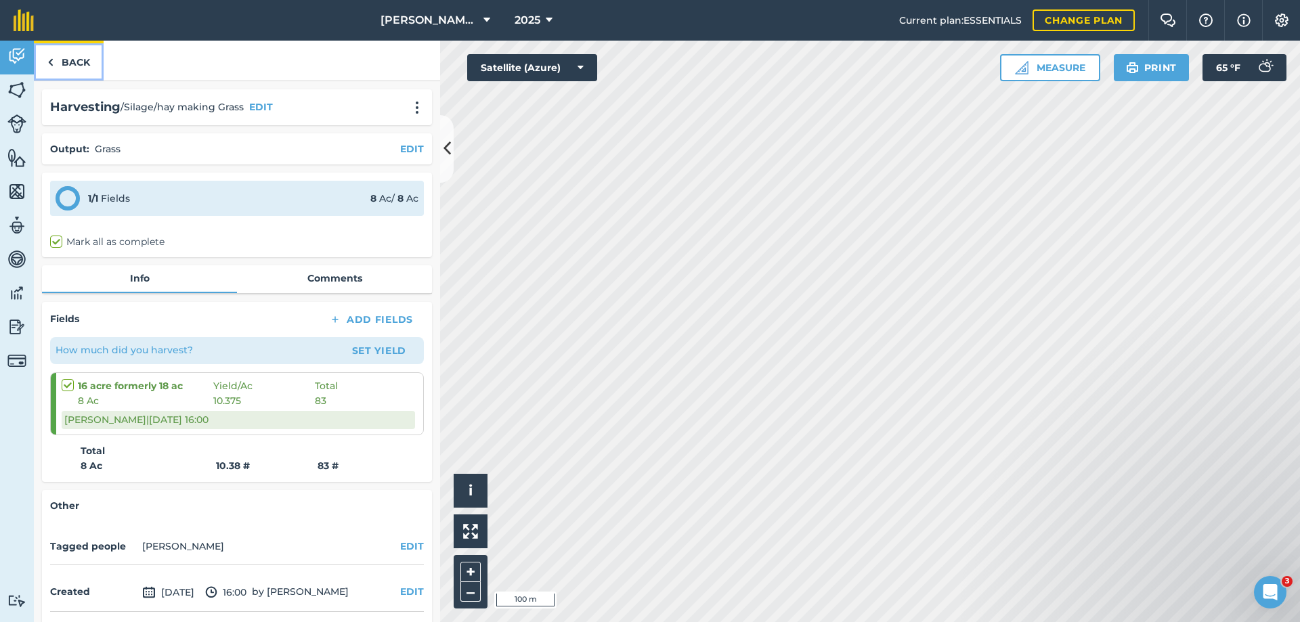
click at [68, 58] on link "Back" at bounding box center [69, 61] width 70 height 40
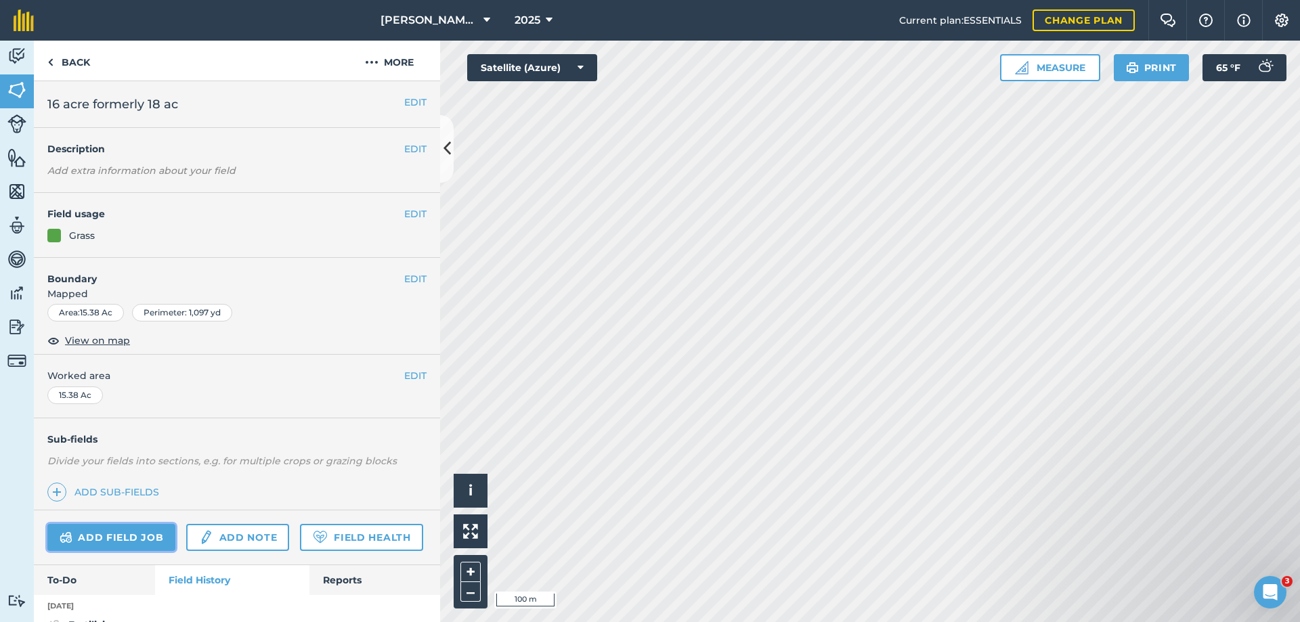
click at [101, 532] on link "Add field job" at bounding box center [111, 537] width 128 height 27
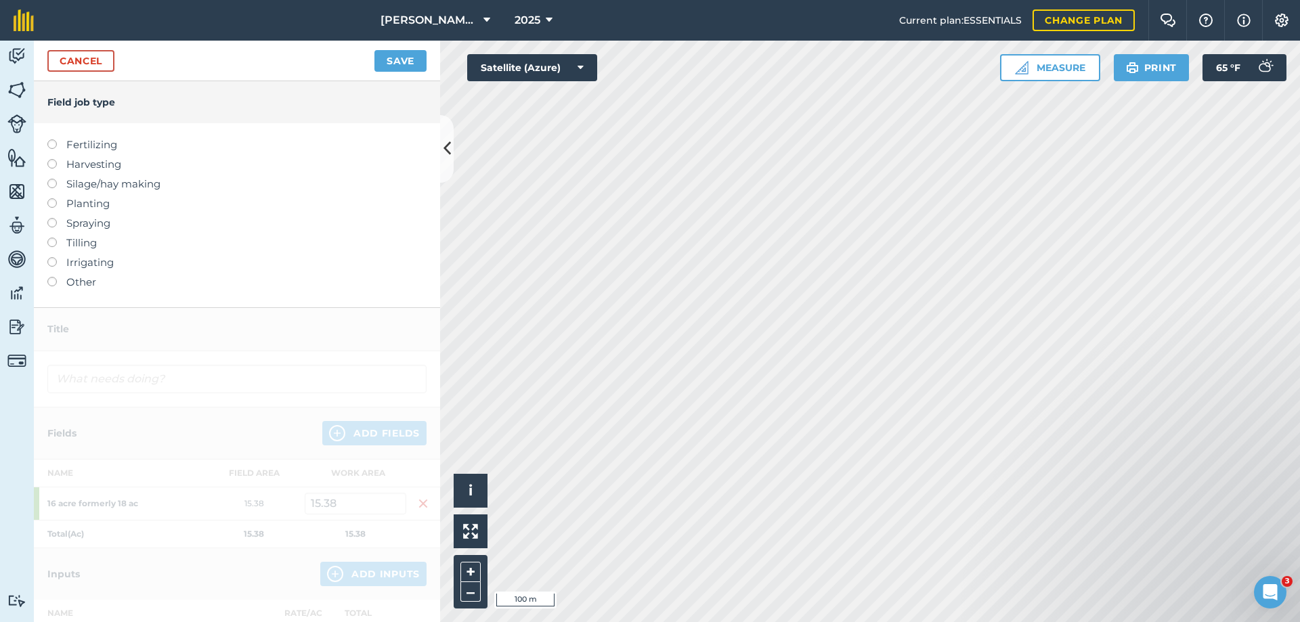
click at [53, 179] on label at bounding box center [56, 179] width 19 height 0
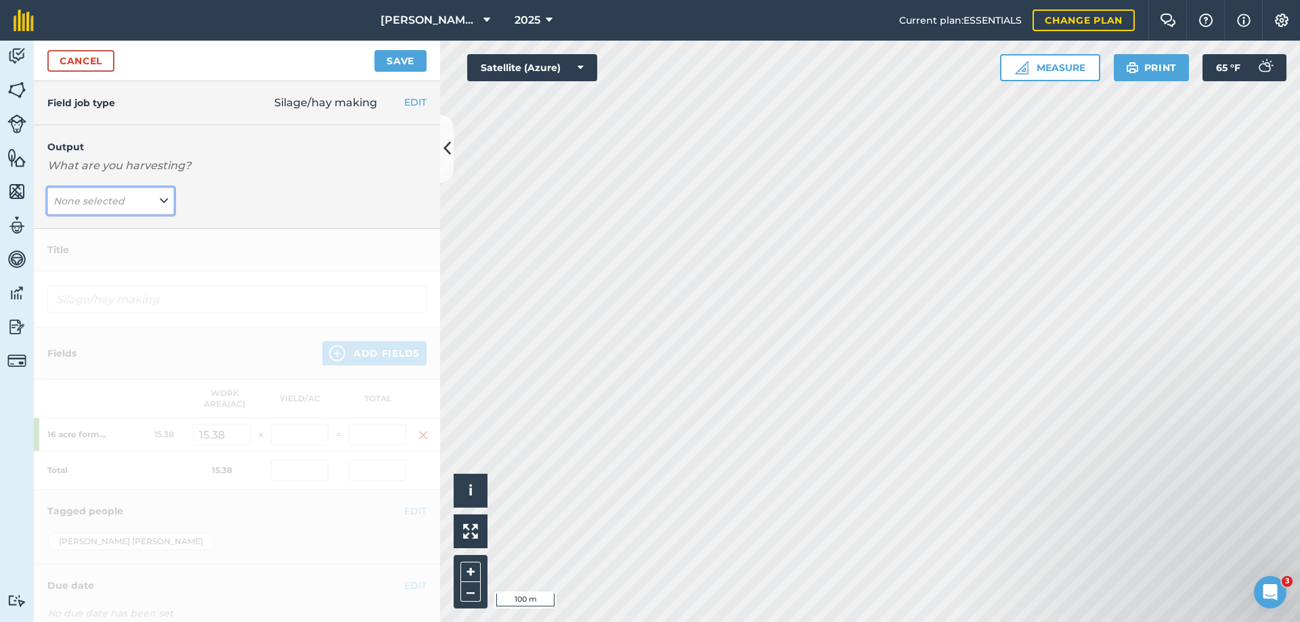
click at [76, 195] on em "None selected" at bounding box center [89, 201] width 71 height 12
click at [75, 251] on button "Grass ( # )" at bounding box center [110, 255] width 127 height 26
type input "Silage/hay making Grass"
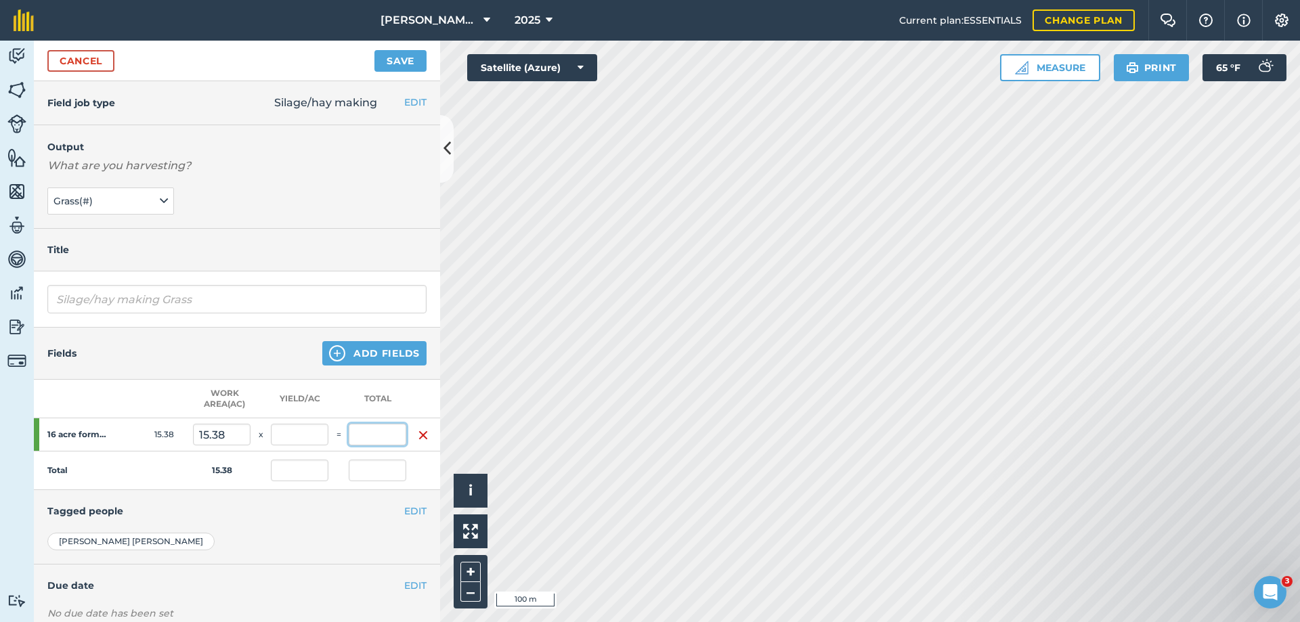
click at [368, 435] on input "text" at bounding box center [378, 435] width 58 height 22
type input "177"
click at [375, 50] on button "Save" at bounding box center [401, 61] width 52 height 22
type input "11.508"
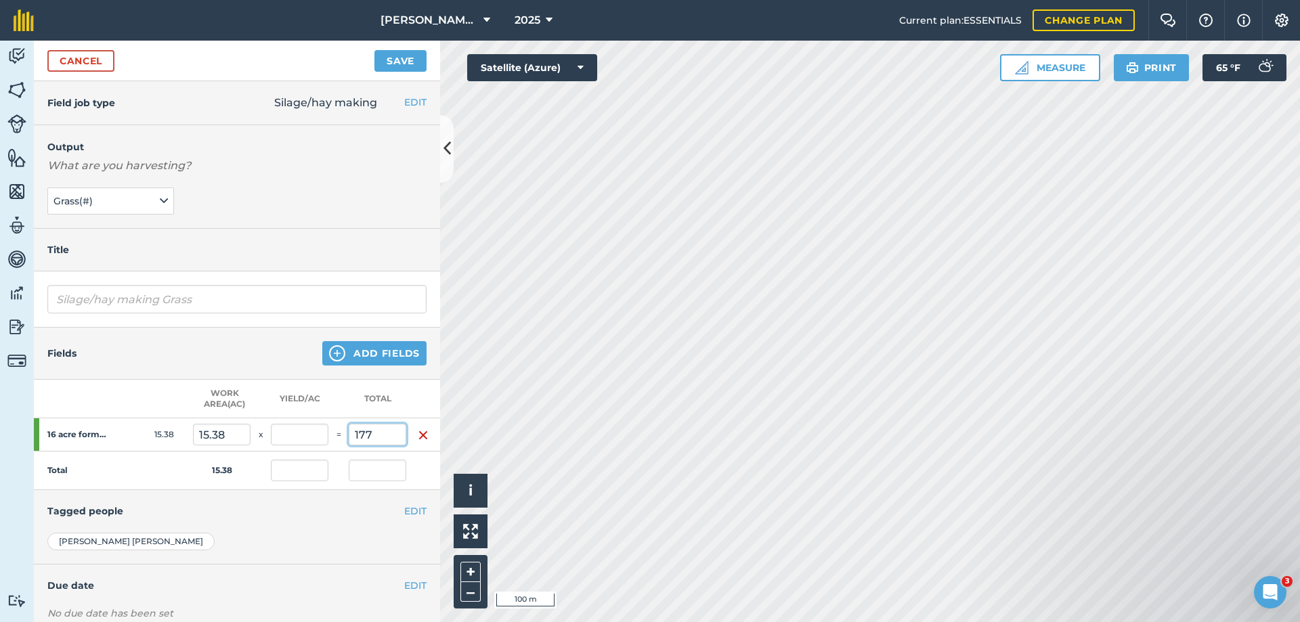
type input "177"
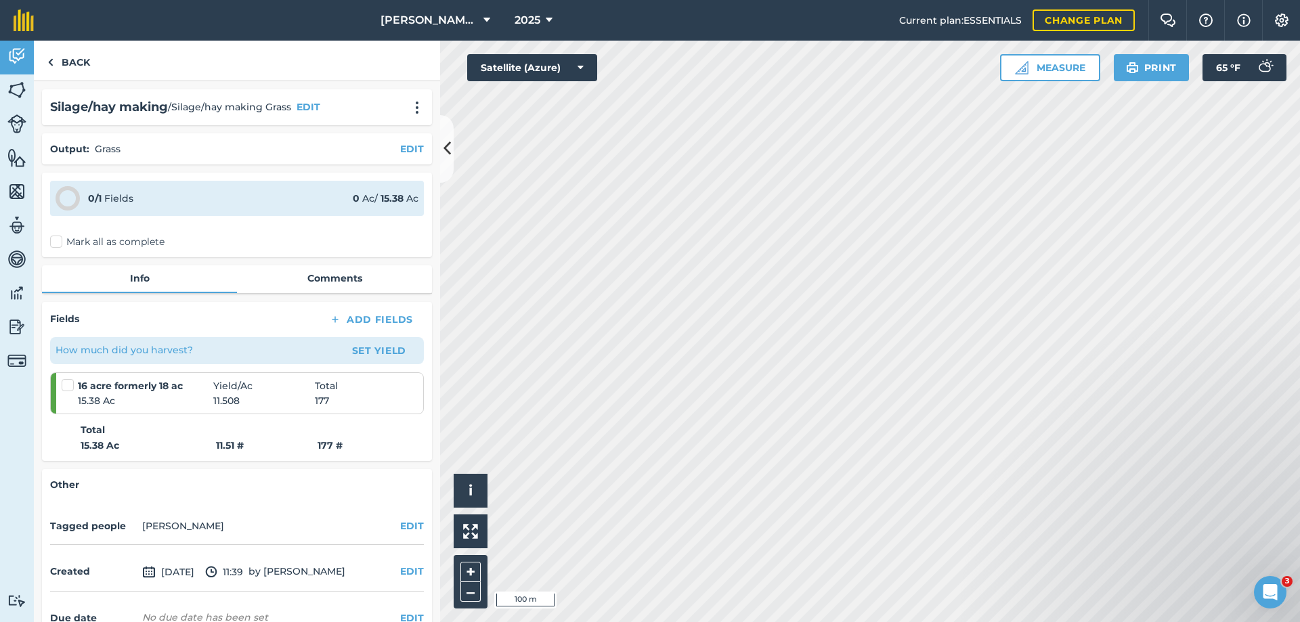
click at [104, 246] on label "Mark all as complete" at bounding box center [107, 242] width 114 height 14
click at [59, 244] on input "Mark all as complete" at bounding box center [54, 239] width 9 height 9
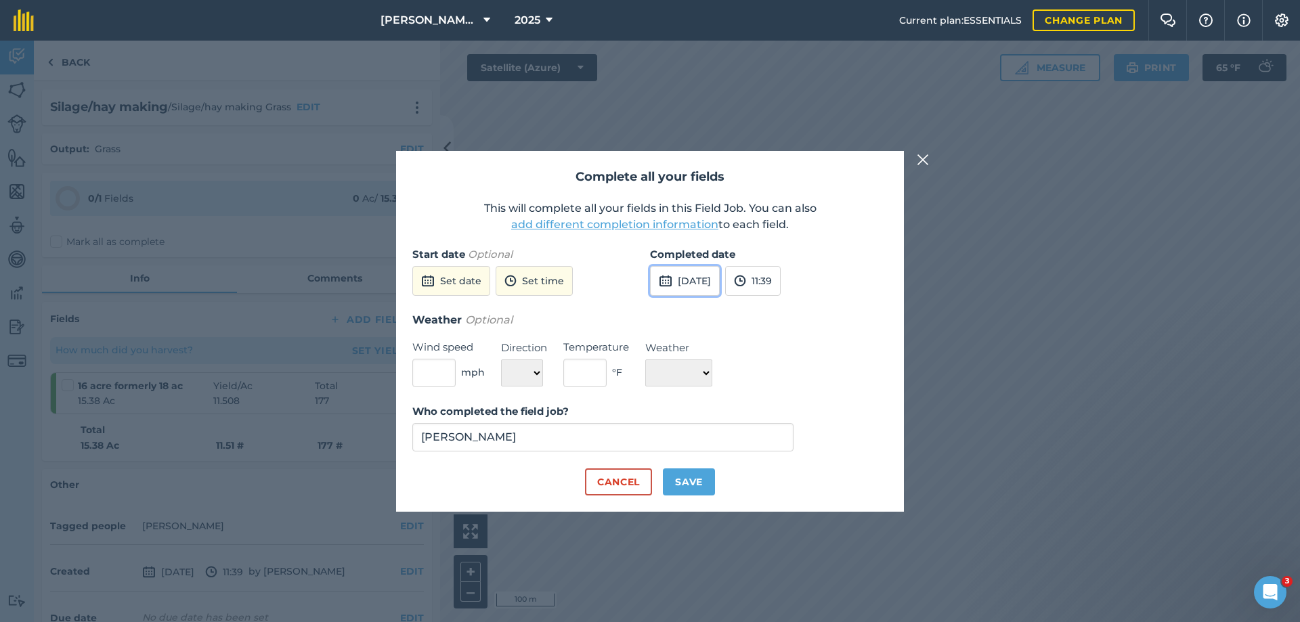
click at [720, 283] on button "[DATE]" at bounding box center [685, 281] width 70 height 30
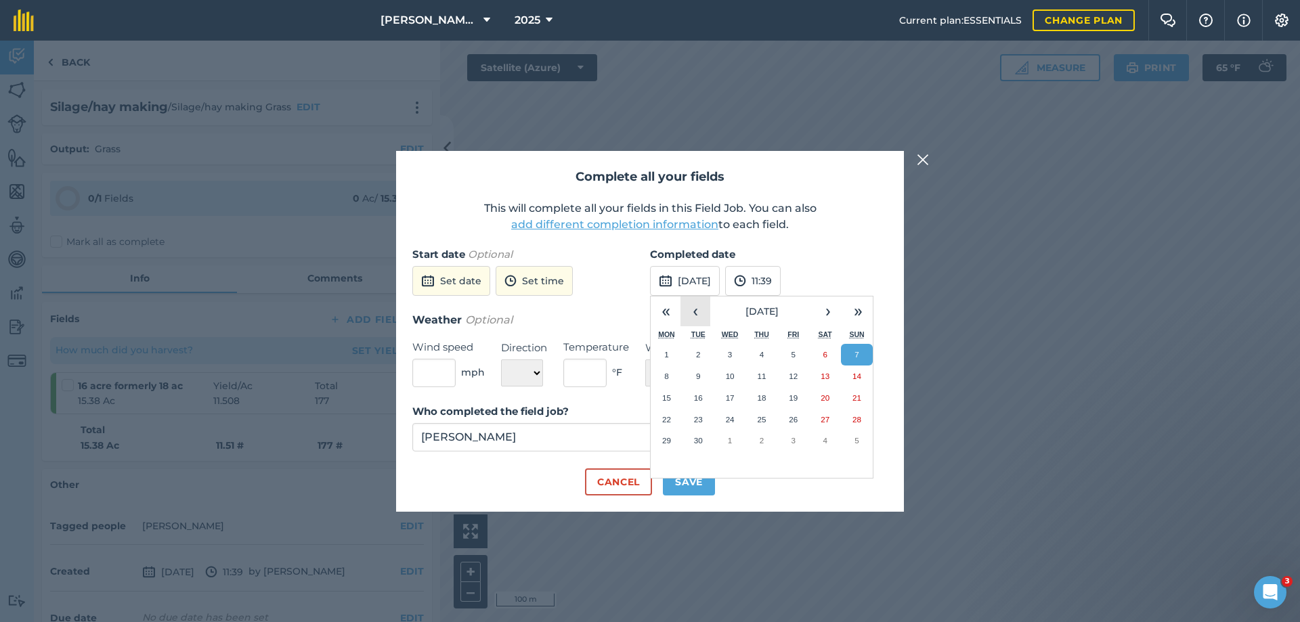
click at [696, 312] on button "‹" at bounding box center [696, 312] width 30 height 30
click at [853, 352] on button "3" at bounding box center [857, 355] width 32 height 22
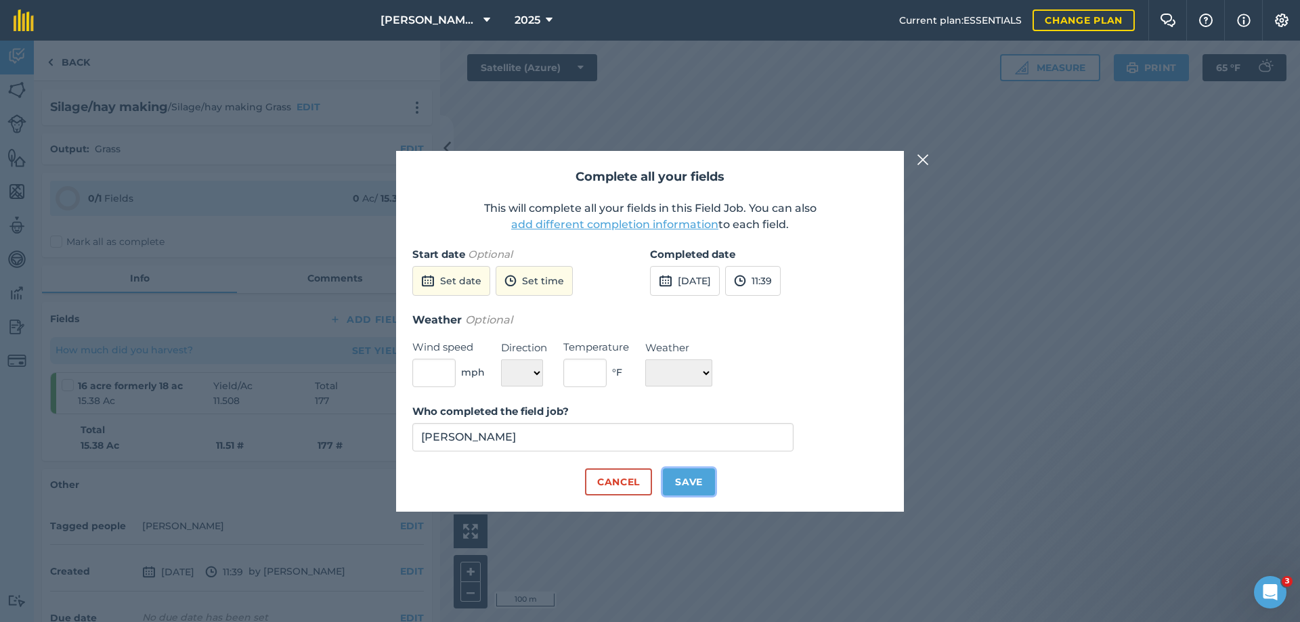
click at [694, 484] on button "Save" at bounding box center [689, 482] width 52 height 27
checkbox input "true"
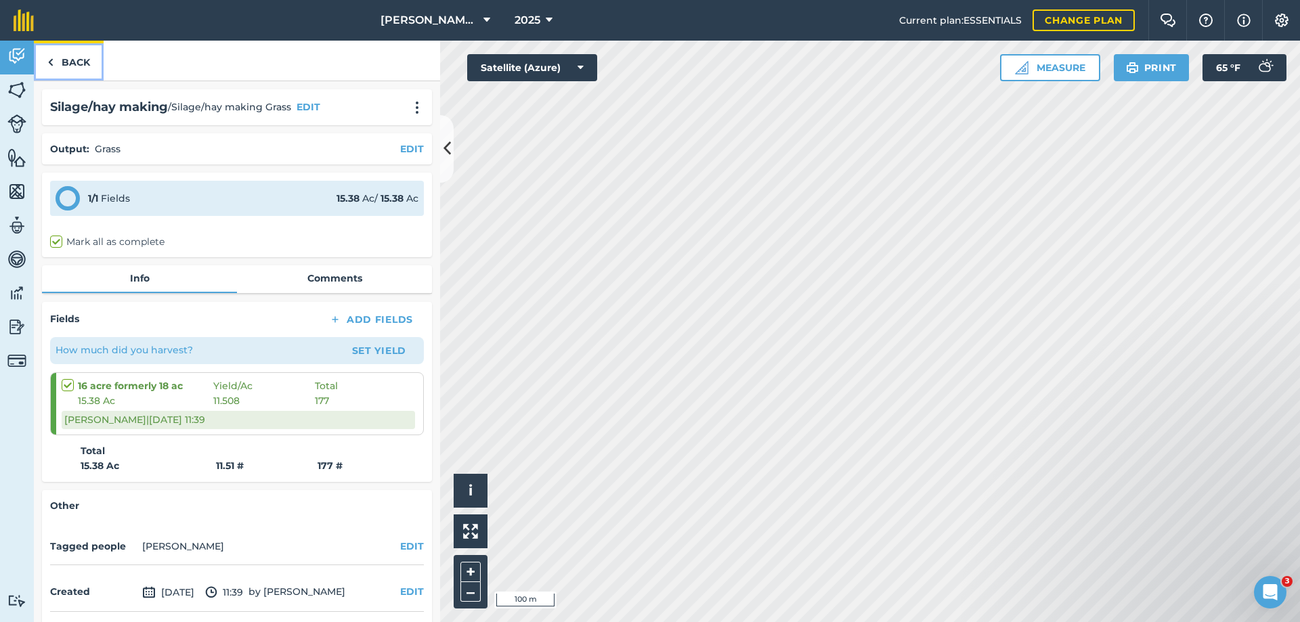
click at [72, 58] on link "Back" at bounding box center [69, 61] width 70 height 40
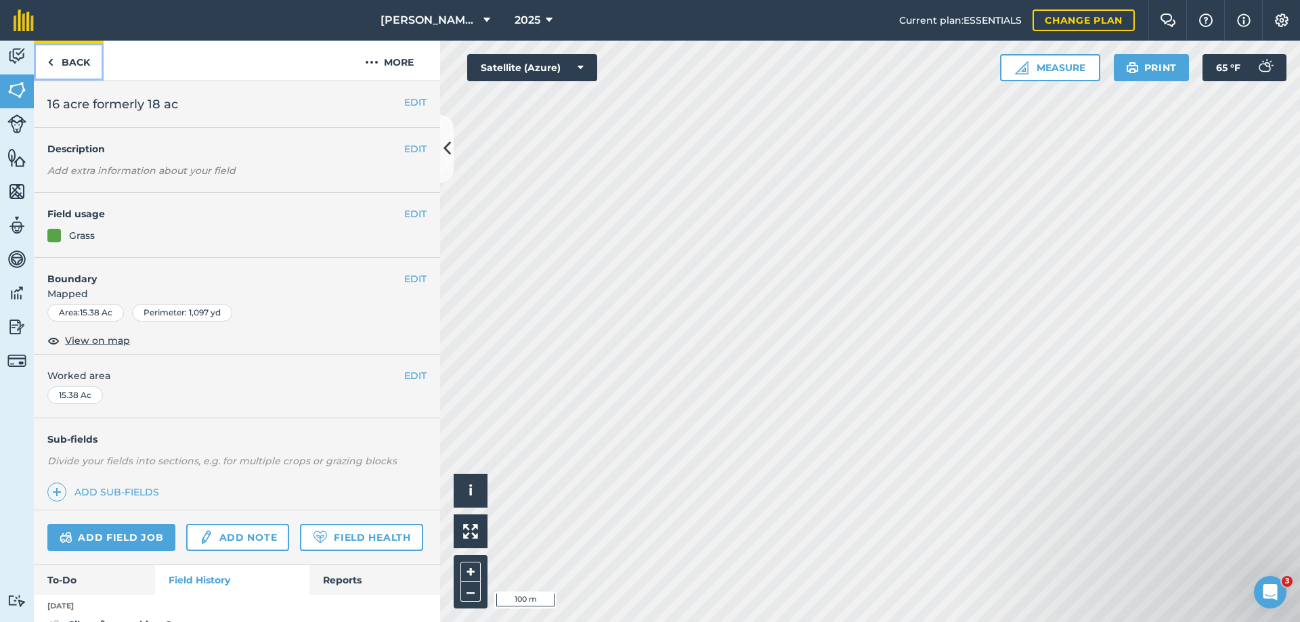
click at [72, 60] on link "Back" at bounding box center [69, 61] width 70 height 40
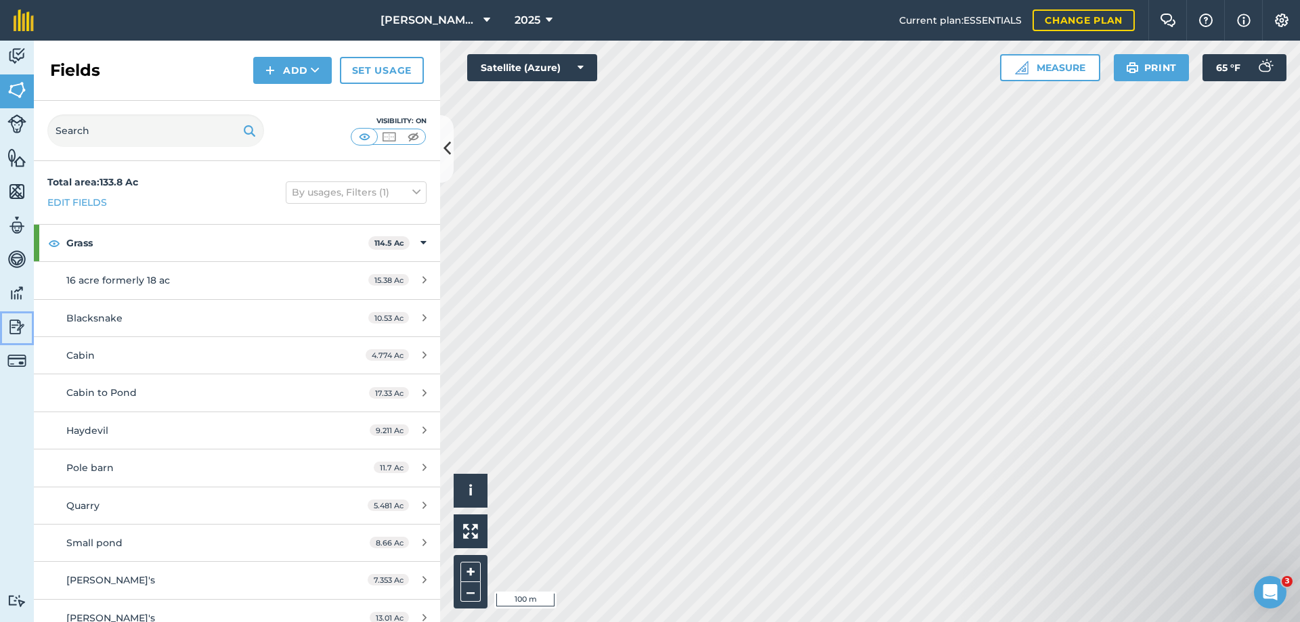
click at [9, 324] on img at bounding box center [16, 327] width 19 height 20
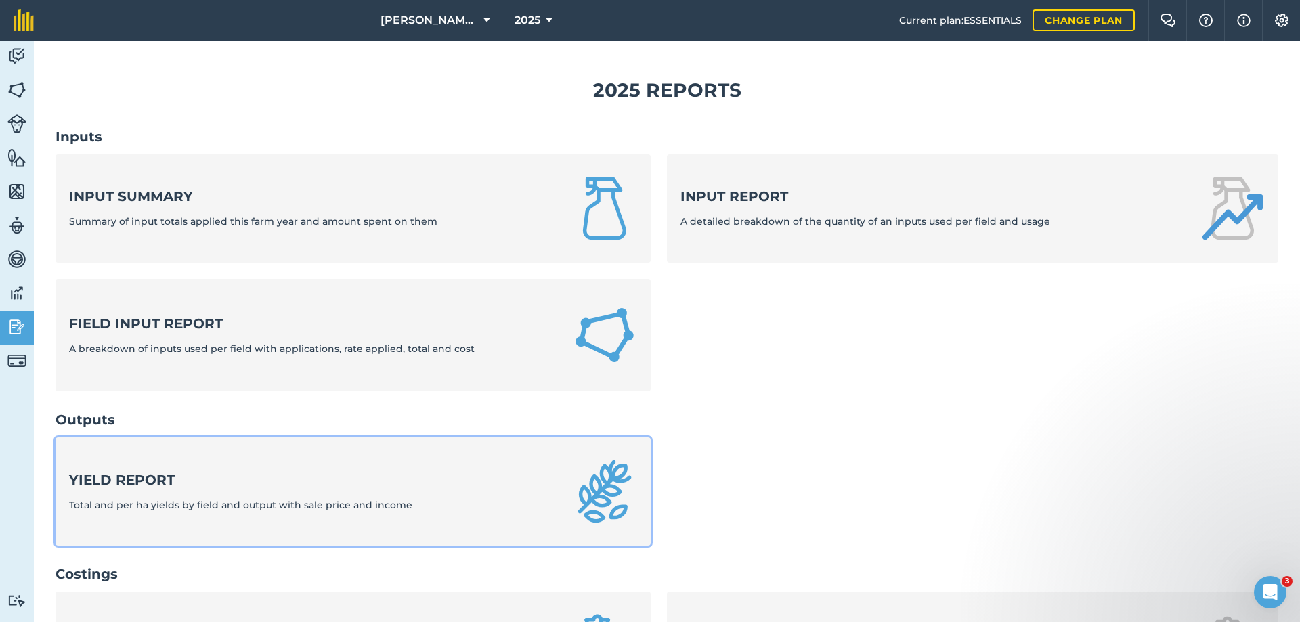
click at [276, 469] on link "Yield report Total and per ha yields by field and output with sale price and in…" at bounding box center [353, 492] width 595 height 108
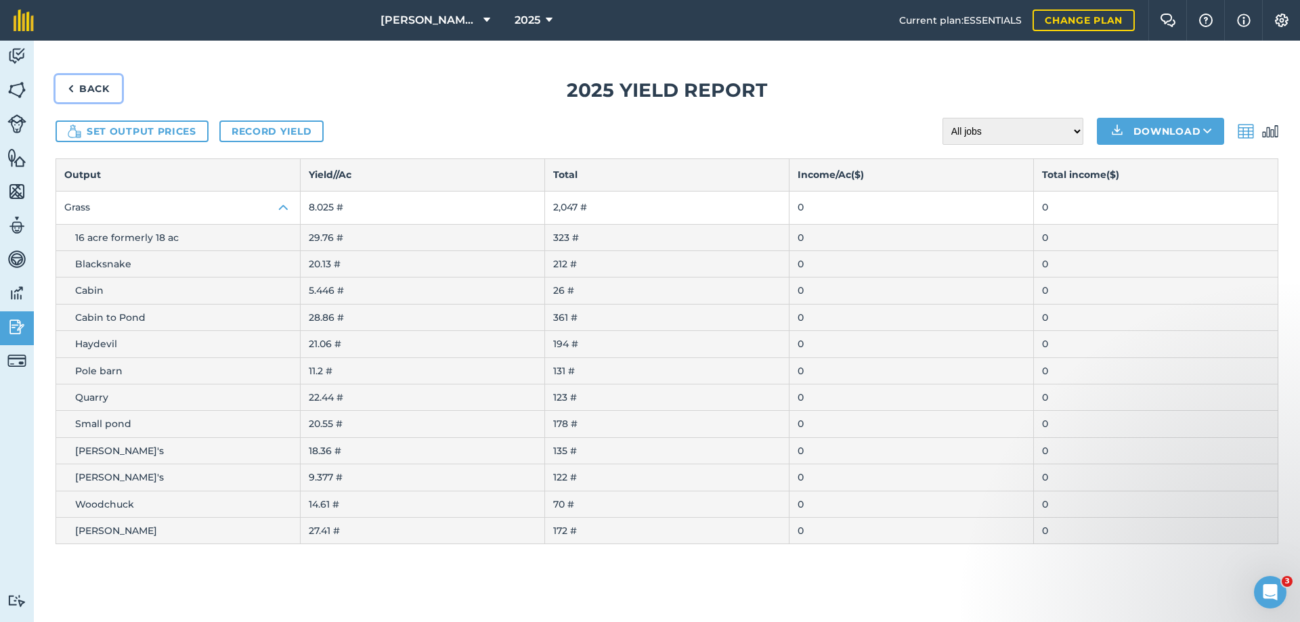
click at [84, 85] on link "Back" at bounding box center [89, 88] width 66 height 27
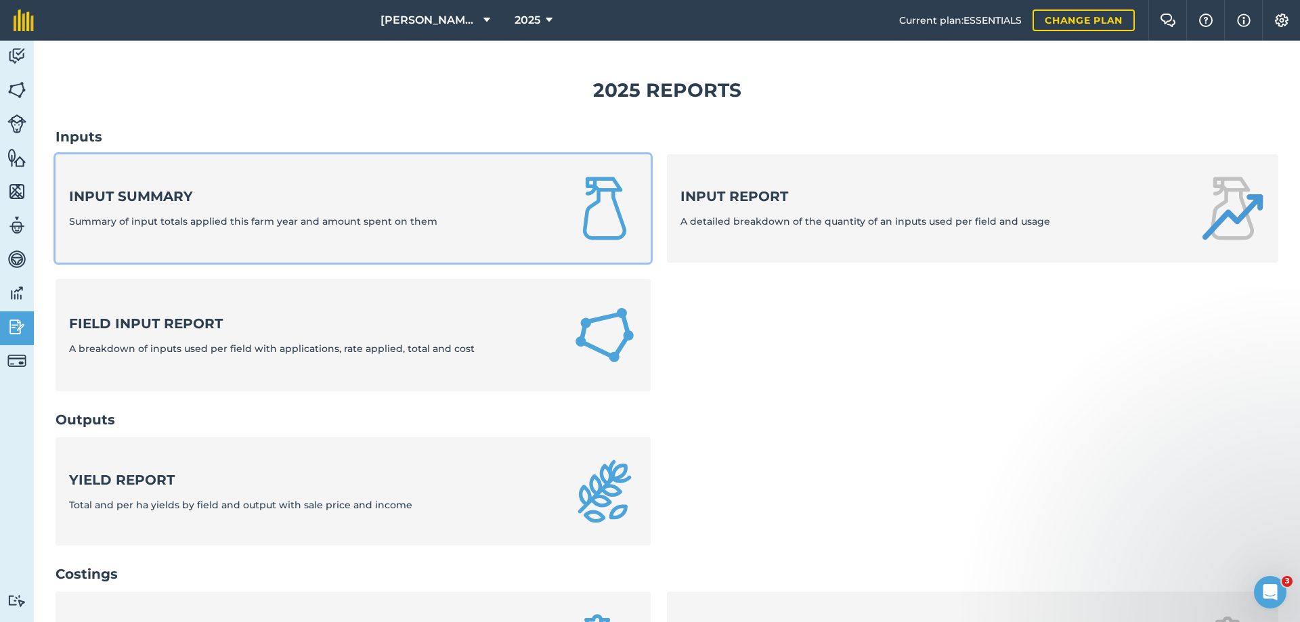
click at [128, 198] on strong "Input summary" at bounding box center [253, 196] width 368 height 19
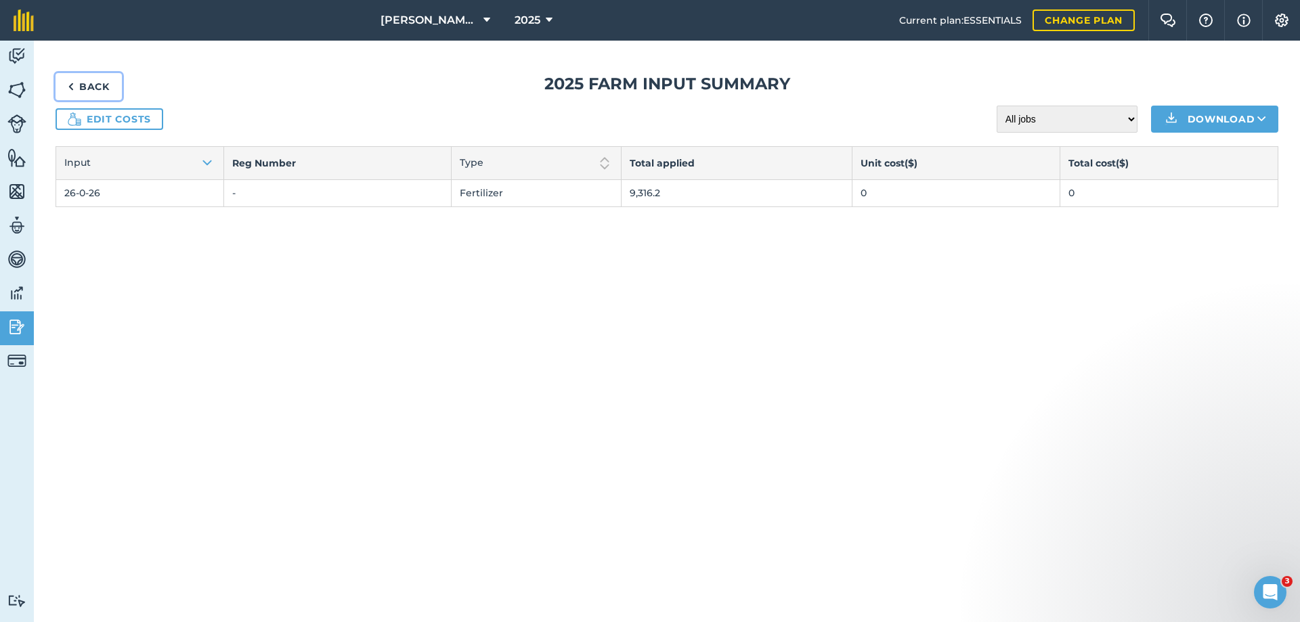
click at [103, 81] on link "Back" at bounding box center [89, 86] width 66 height 27
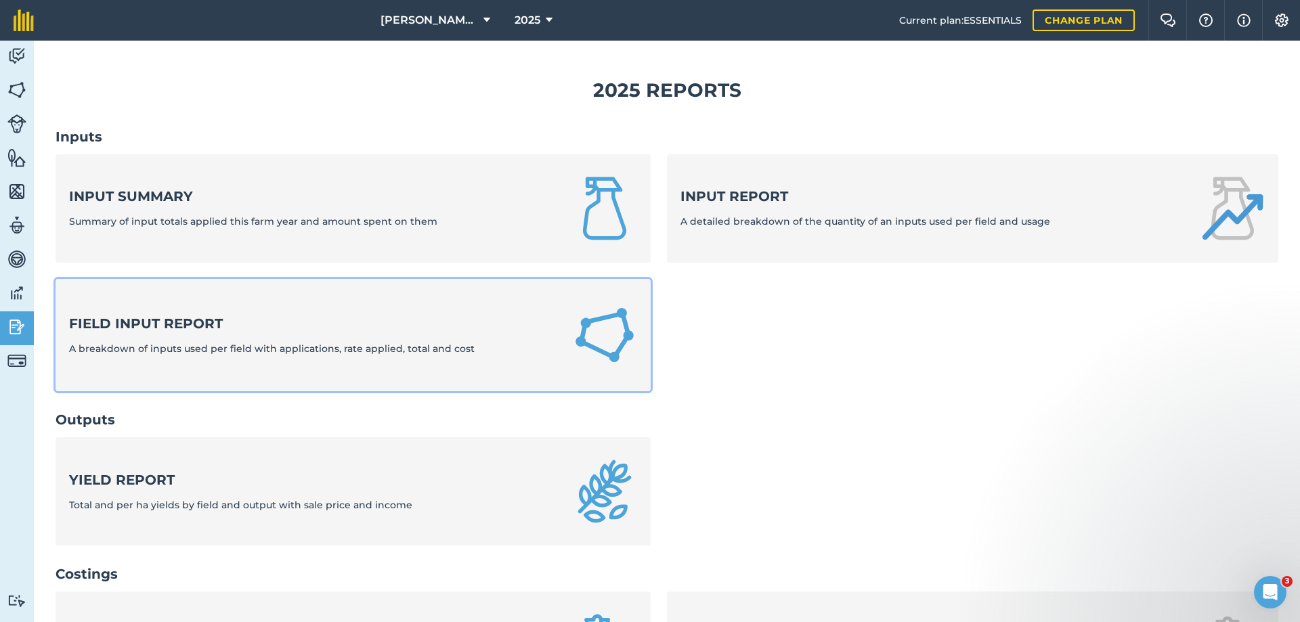
click at [148, 320] on strong "Field Input Report" at bounding box center [272, 323] width 406 height 19
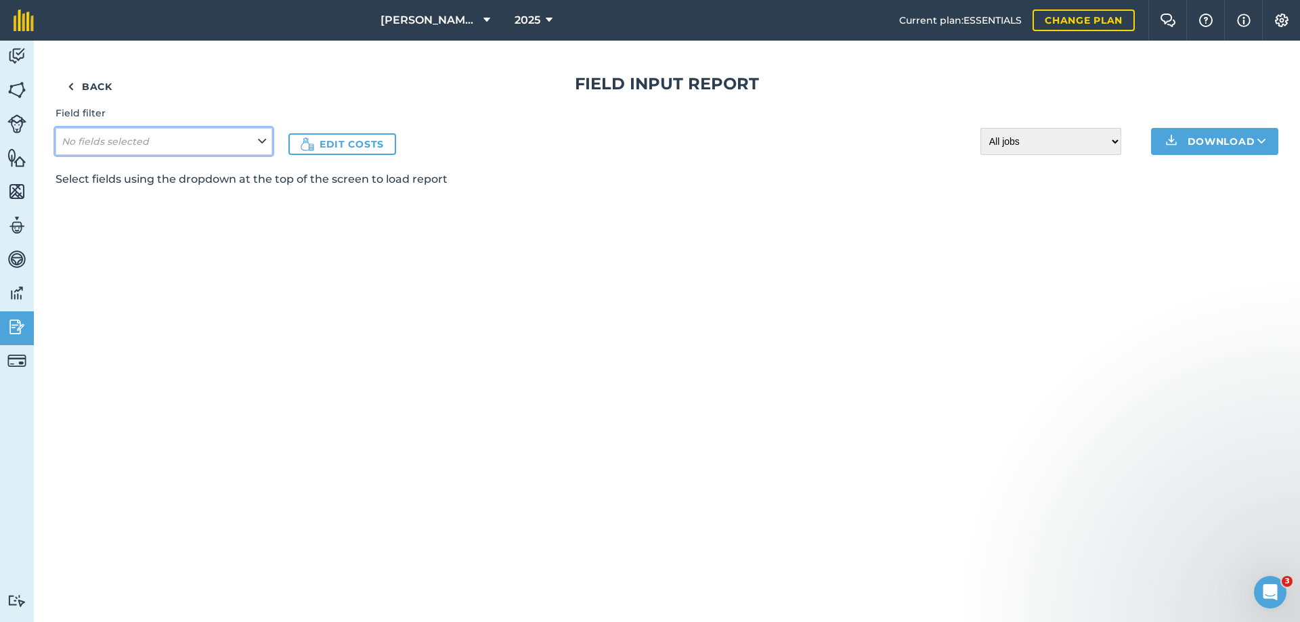
click at [260, 141] on icon at bounding box center [262, 141] width 8 height 15
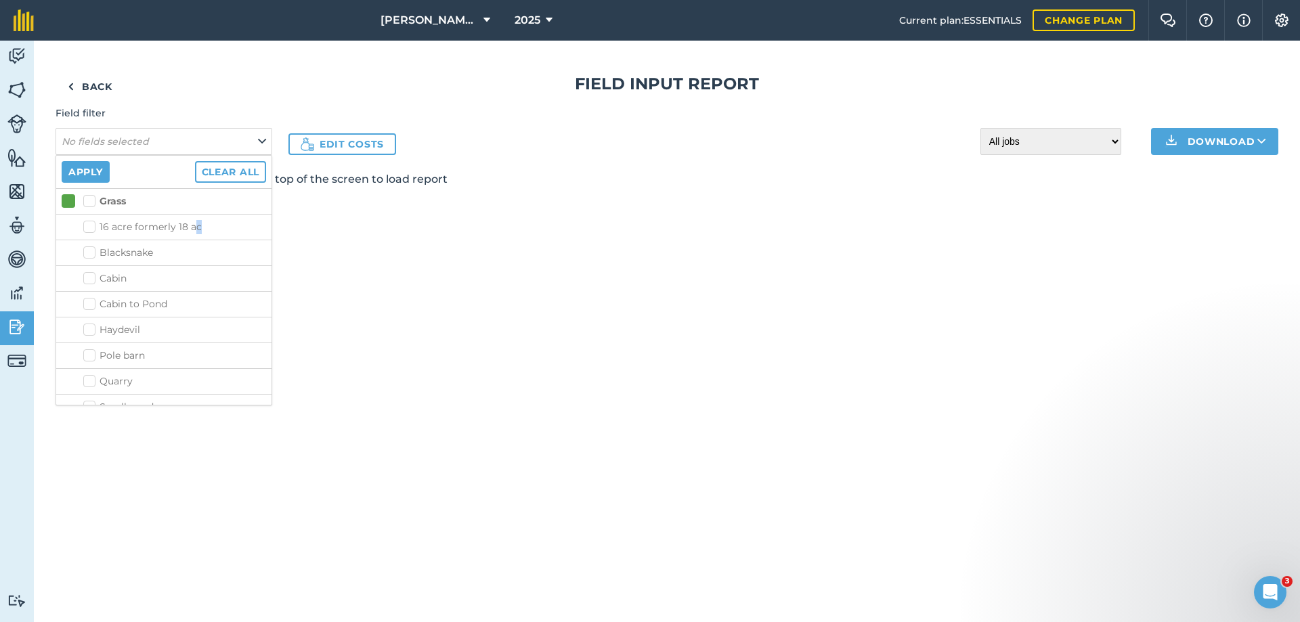
click at [197, 226] on label "16 acre formerly 18 ac" at bounding box center [174, 227] width 183 height 14
click at [96, 225] on label "16 acre formerly 18 ac" at bounding box center [174, 227] width 183 height 14
click at [92, 225] on input "16 acre formerly 18 ac" at bounding box center [87, 224] width 9 height 9
checkbox input "true"
click at [91, 166] on button "Apply" at bounding box center [86, 172] width 48 height 22
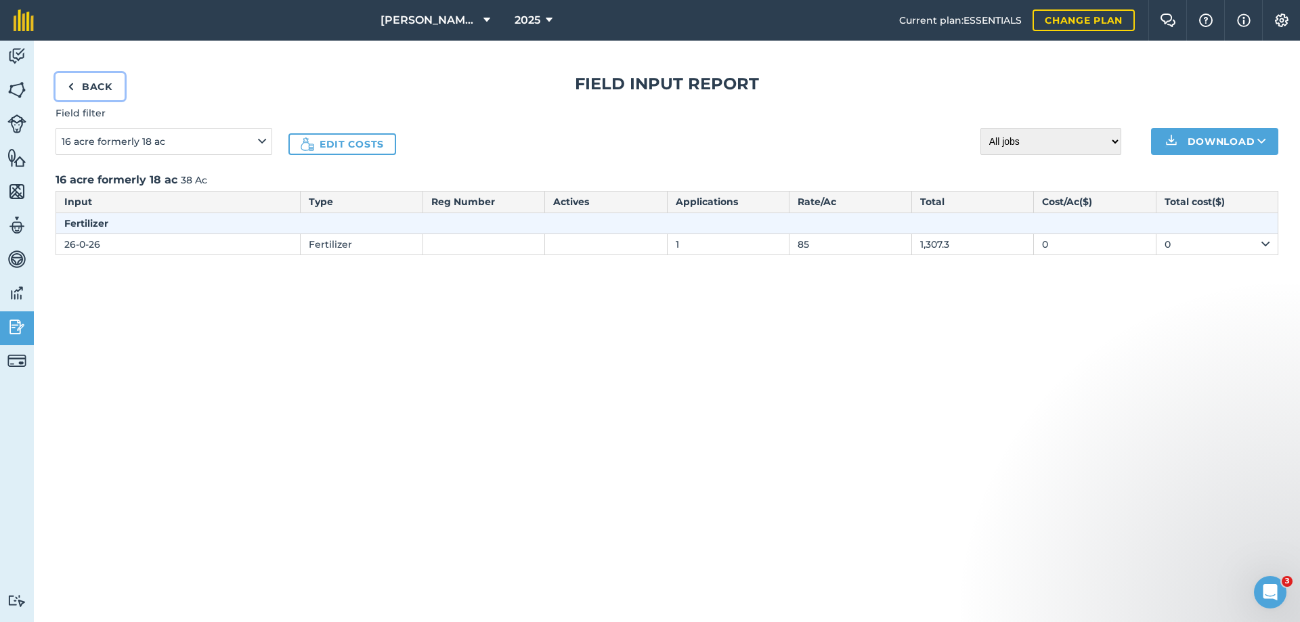
click at [100, 86] on link "Back" at bounding box center [90, 86] width 69 height 27
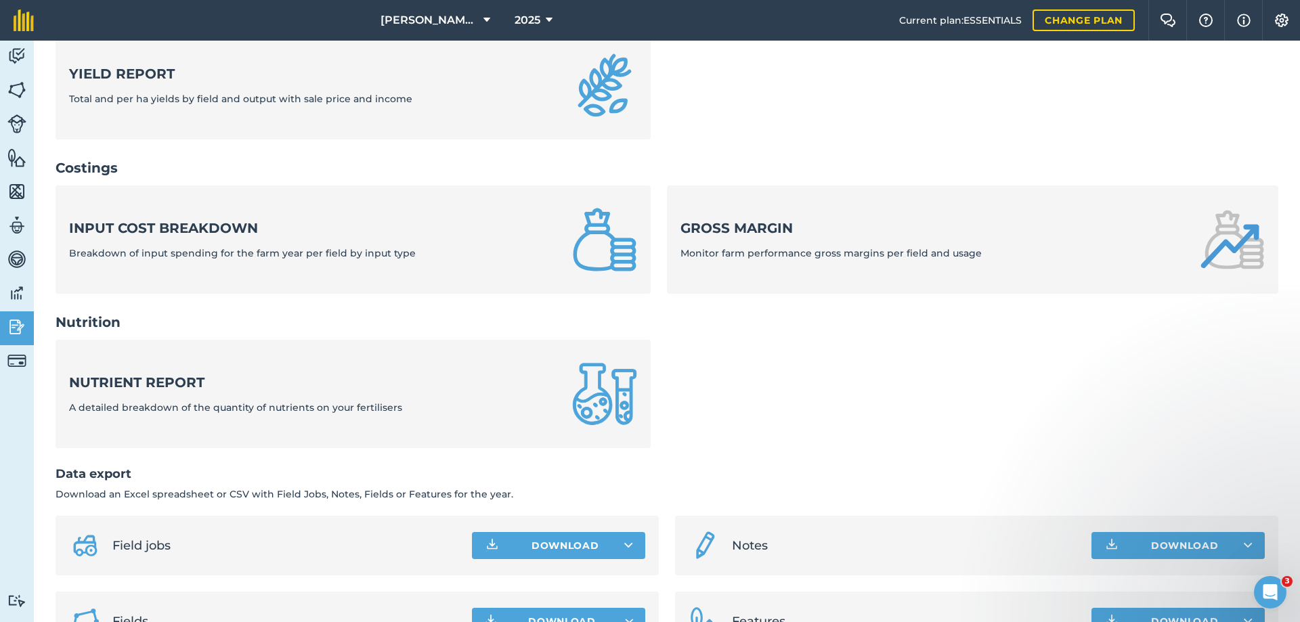
scroll to position [457, 0]
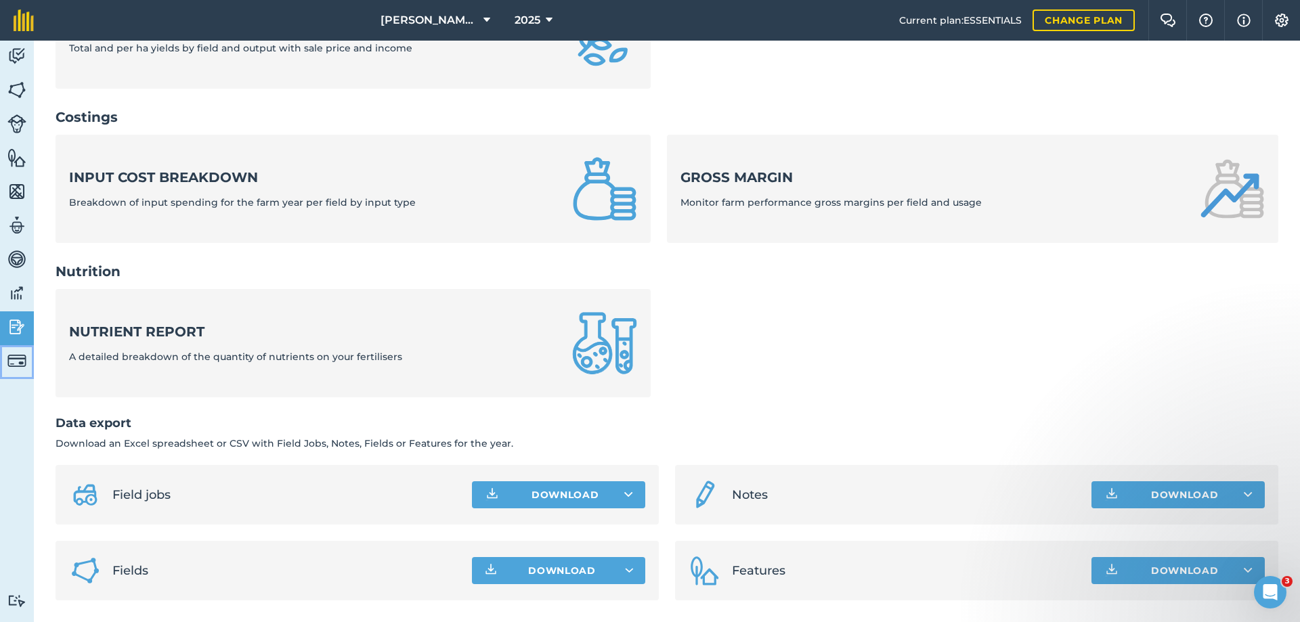
click at [12, 361] on img at bounding box center [16, 361] width 19 height 19
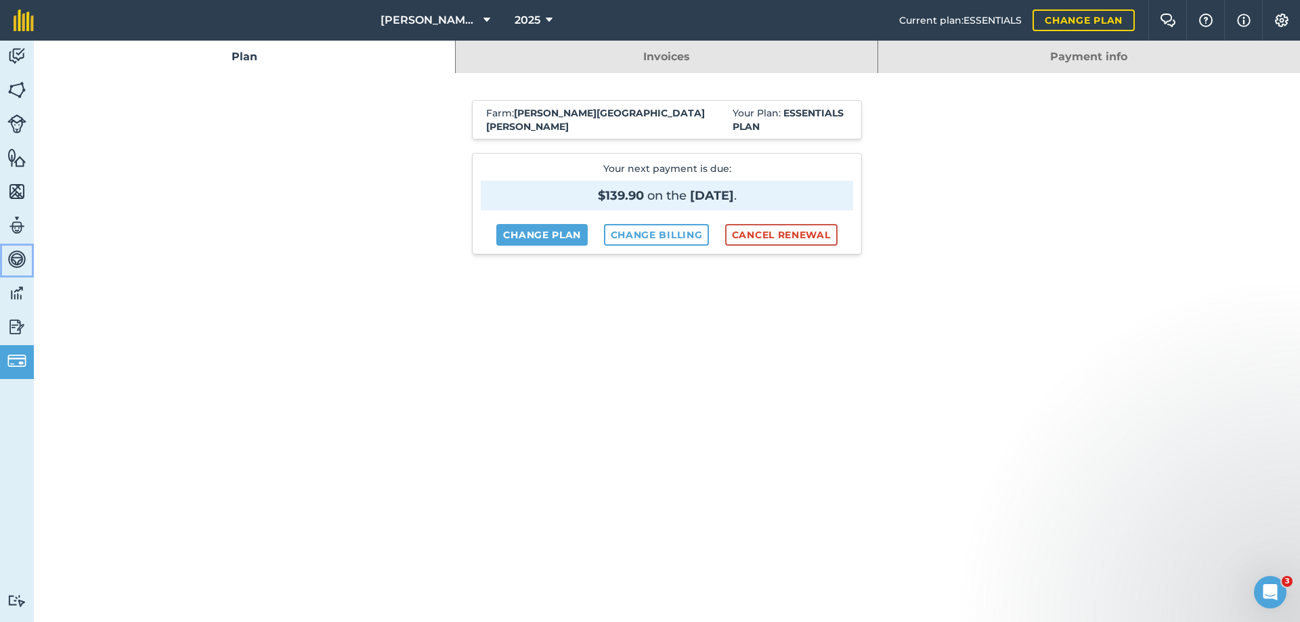
click at [16, 260] on img at bounding box center [16, 259] width 19 height 20
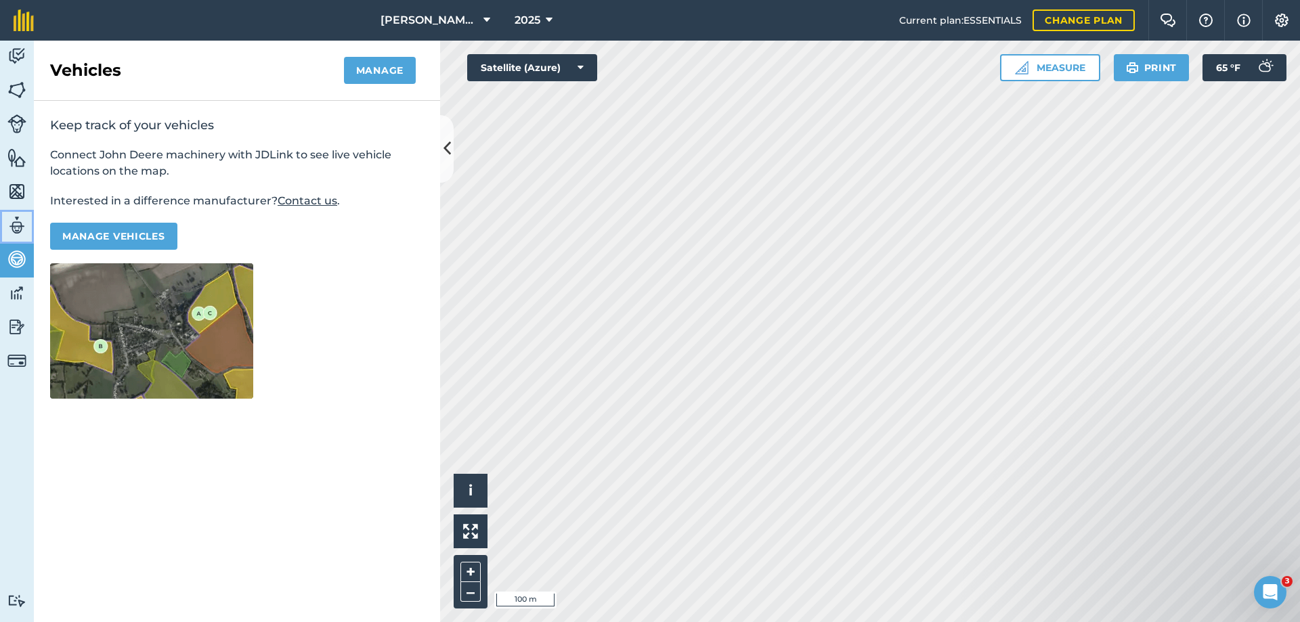
click at [17, 228] on img at bounding box center [16, 225] width 19 height 20
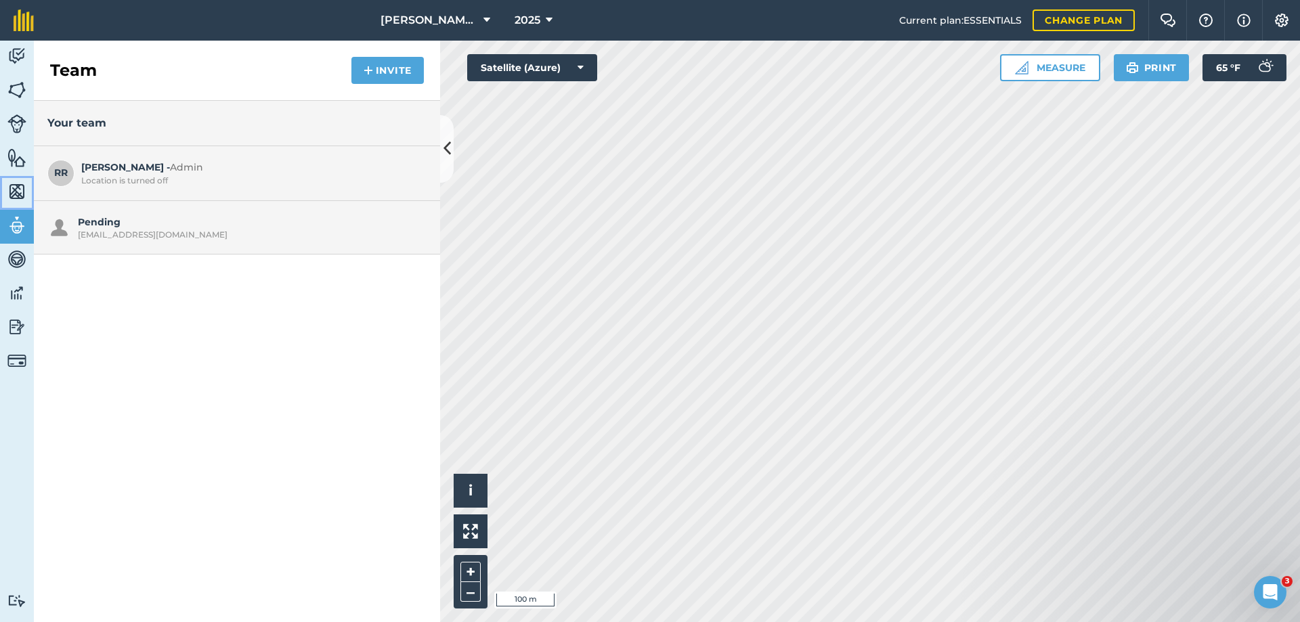
click at [16, 191] on img at bounding box center [16, 192] width 19 height 20
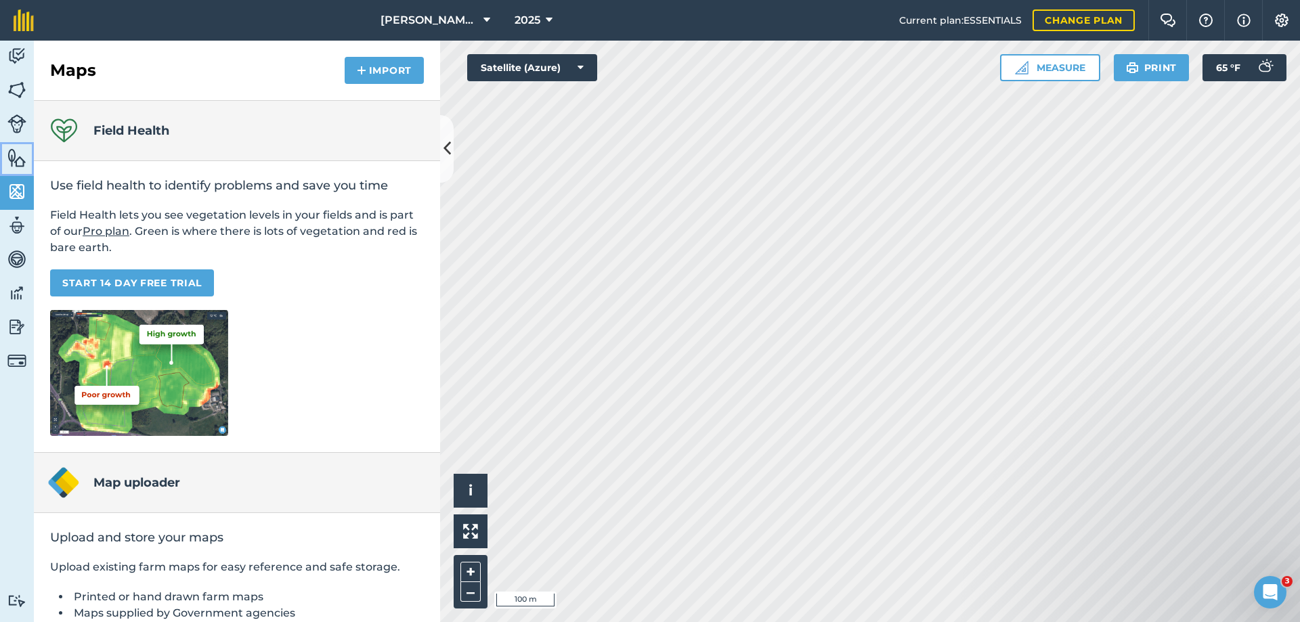
click at [13, 161] on img at bounding box center [16, 158] width 19 height 20
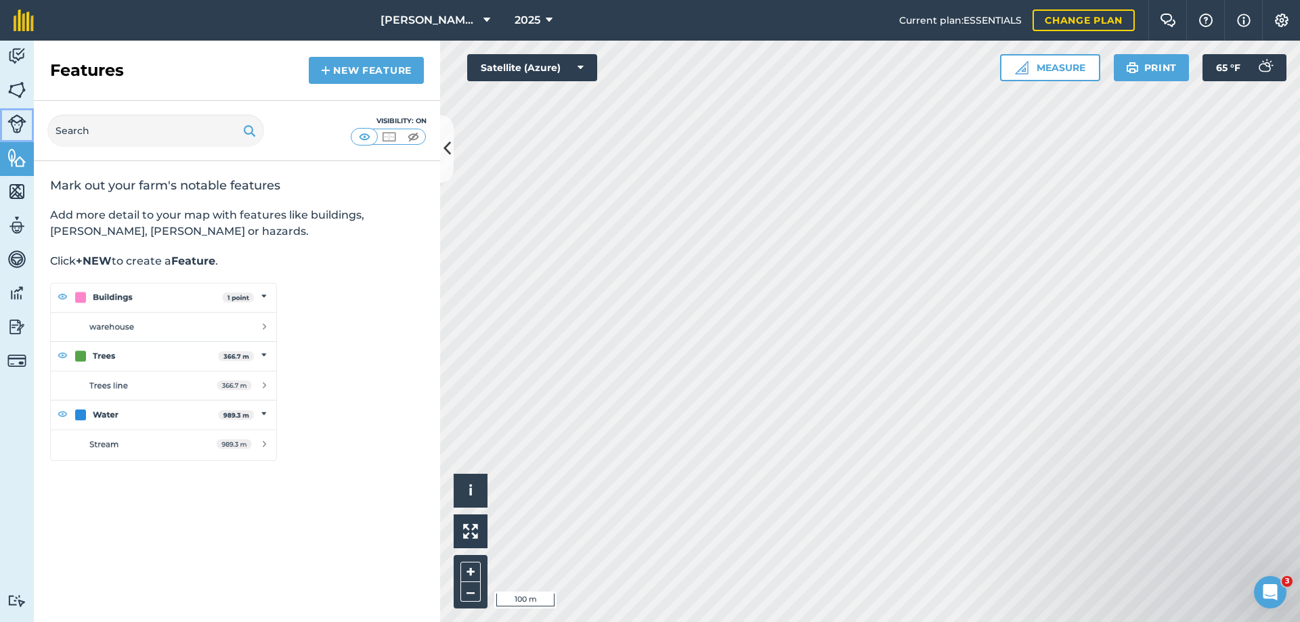
click at [14, 128] on img at bounding box center [16, 123] width 19 height 19
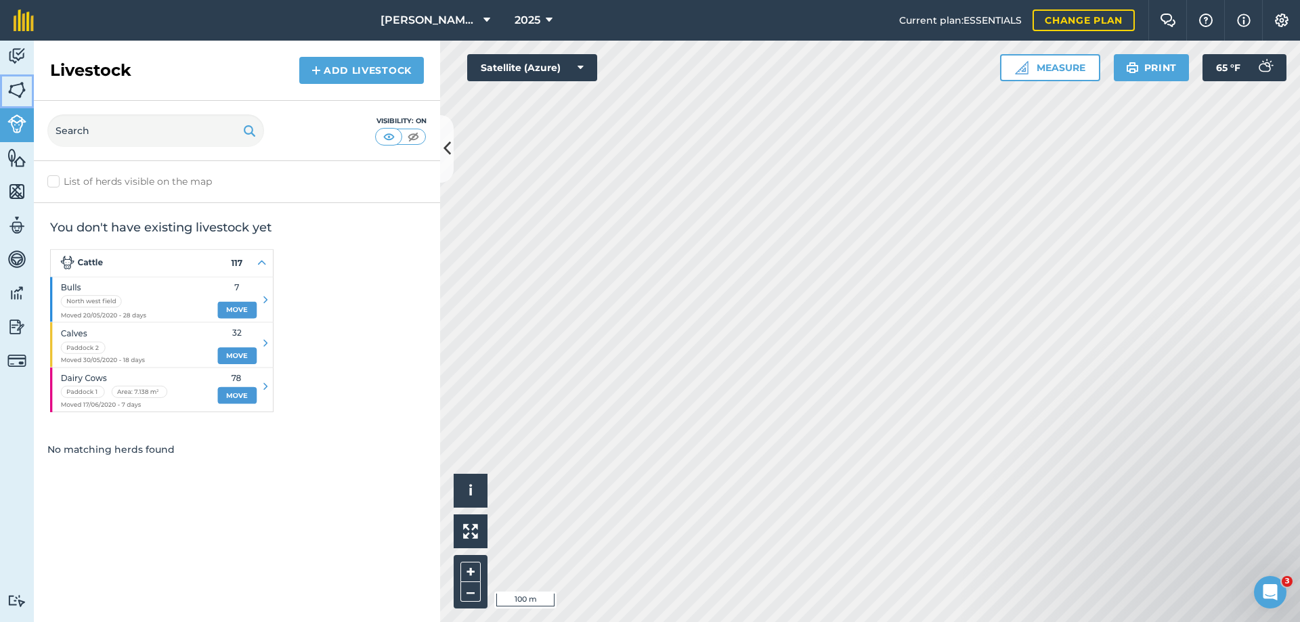
click at [16, 89] on img at bounding box center [16, 90] width 19 height 20
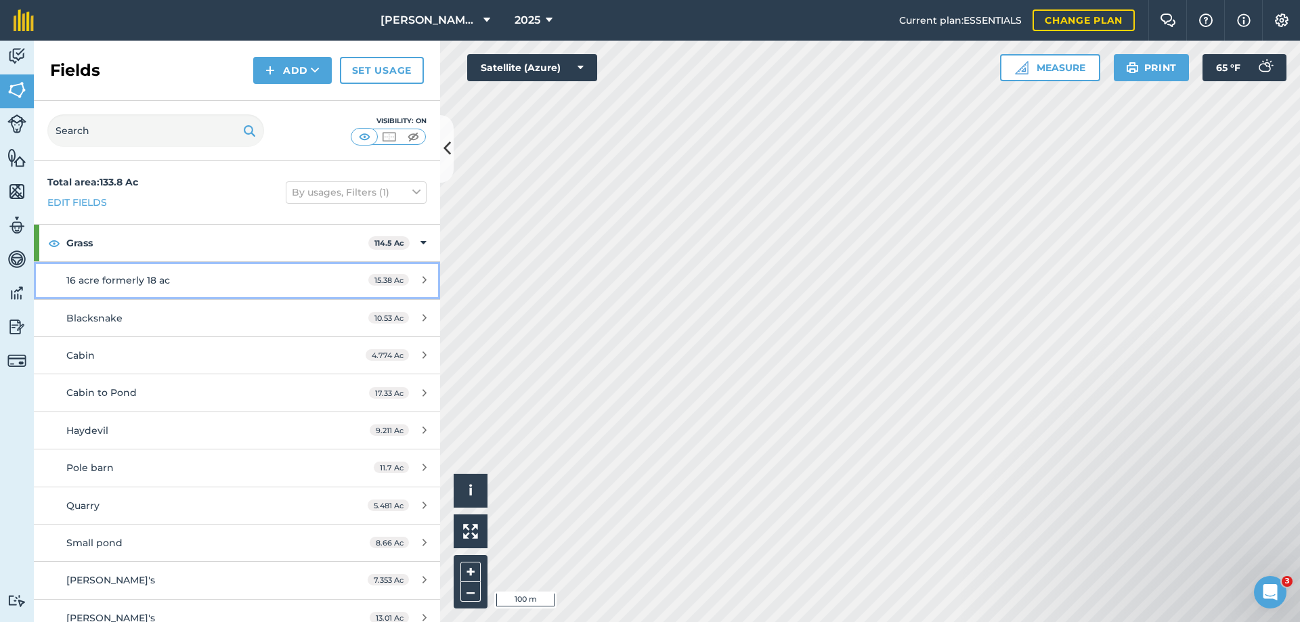
click at [423, 276] on icon at bounding box center [425, 280] width 4 height 10
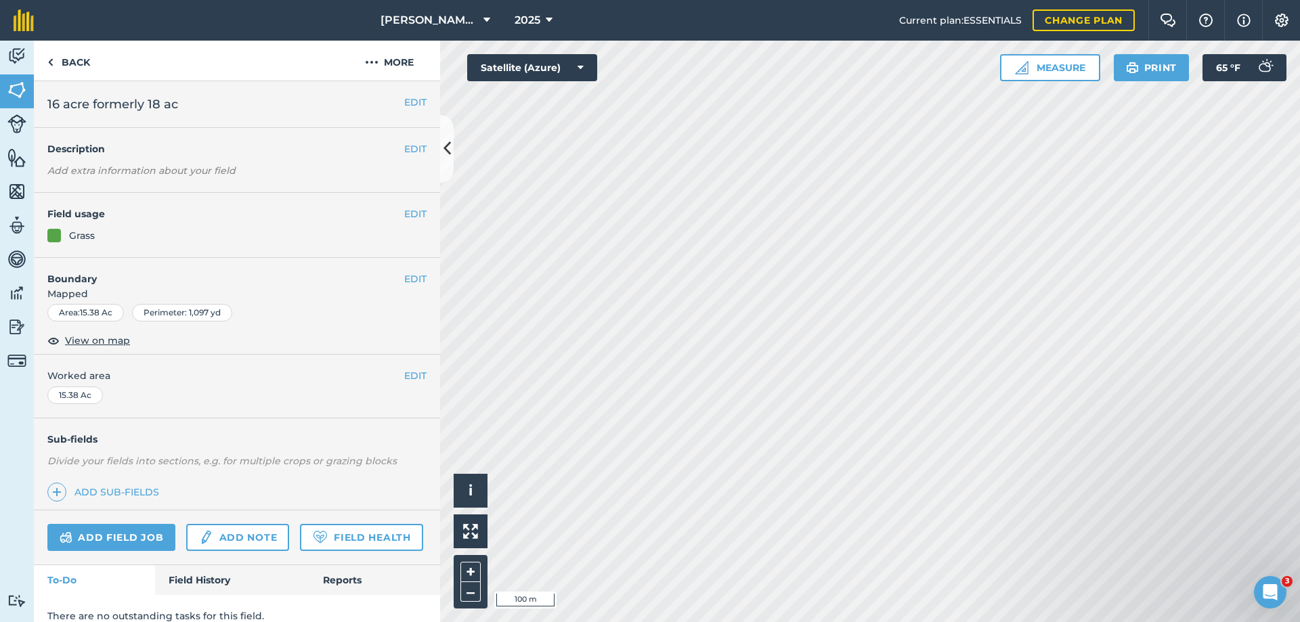
scroll to position [53, 0]
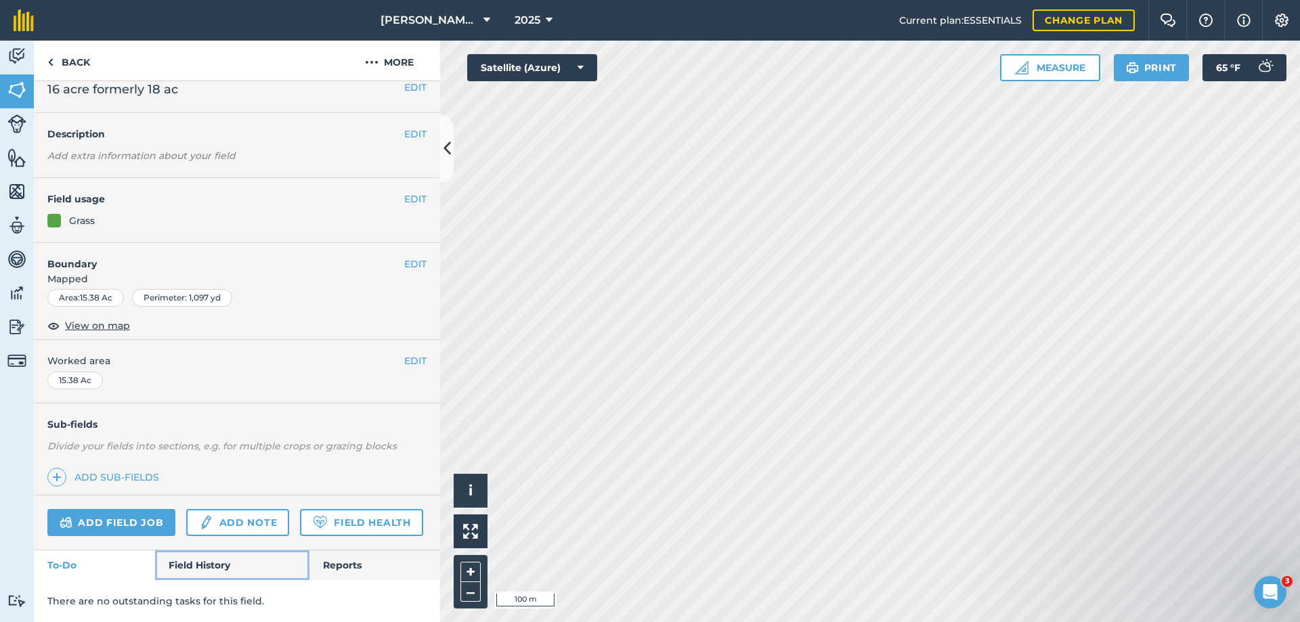
click at [196, 566] on link "Field History" at bounding box center [232, 566] width 154 height 30
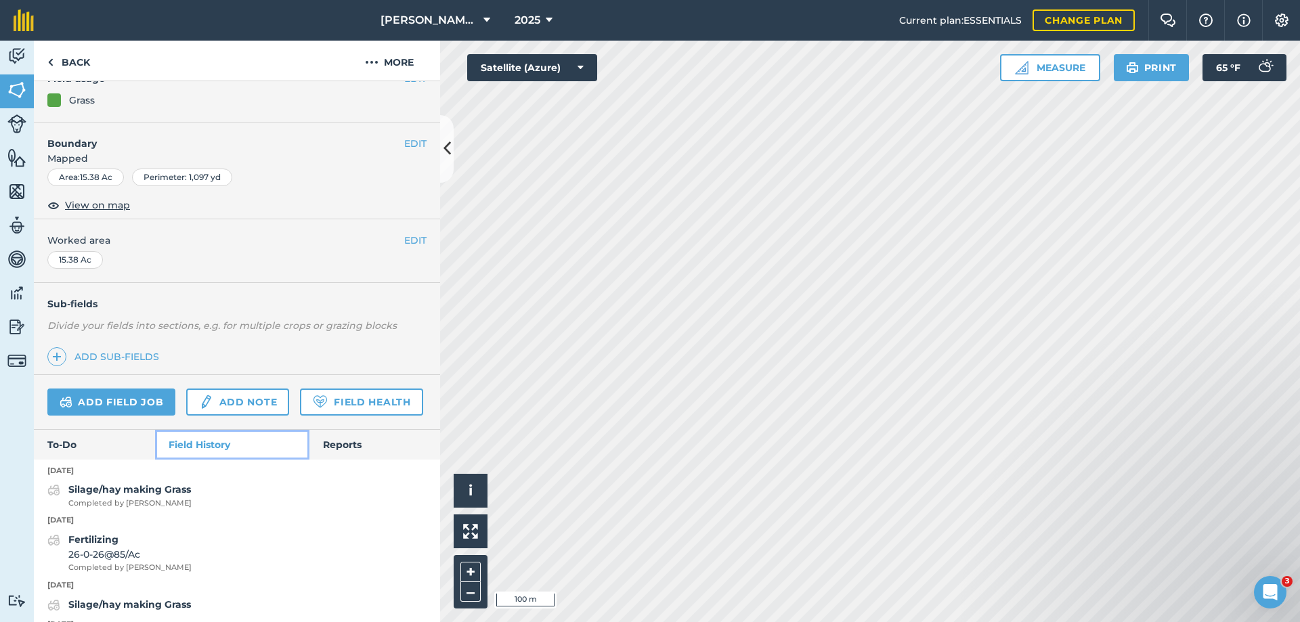
scroll to position [203, 0]
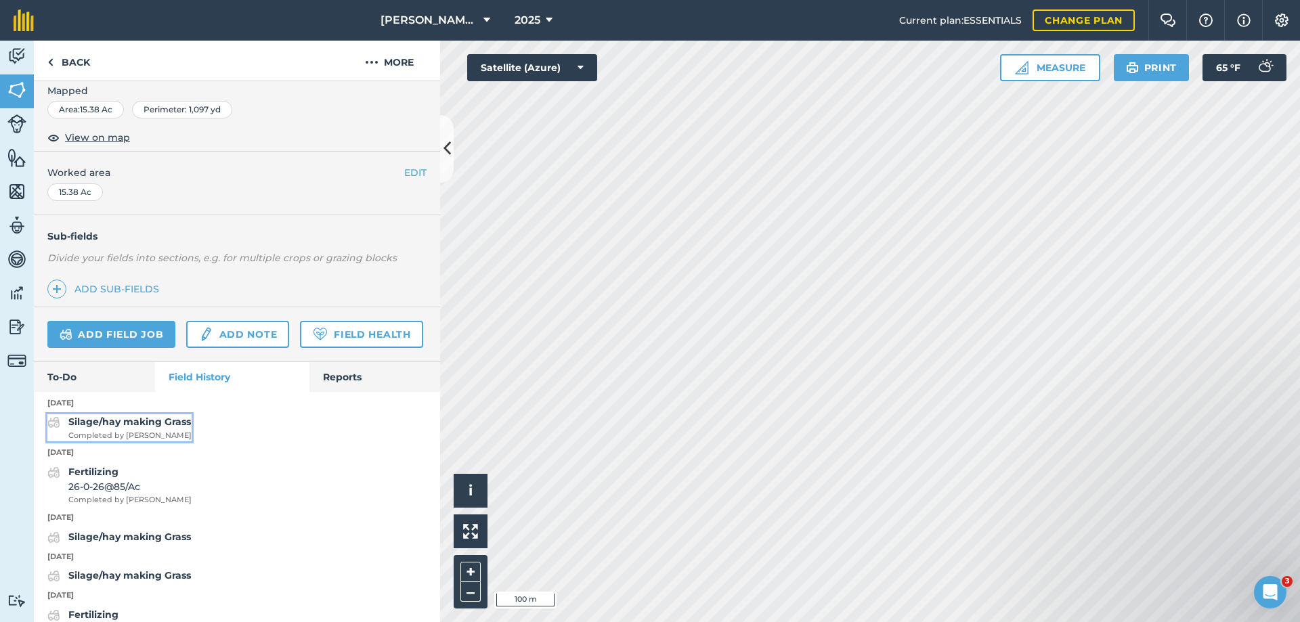
click at [107, 428] on strong "Silage/hay making Grass" at bounding box center [129, 422] width 123 height 12
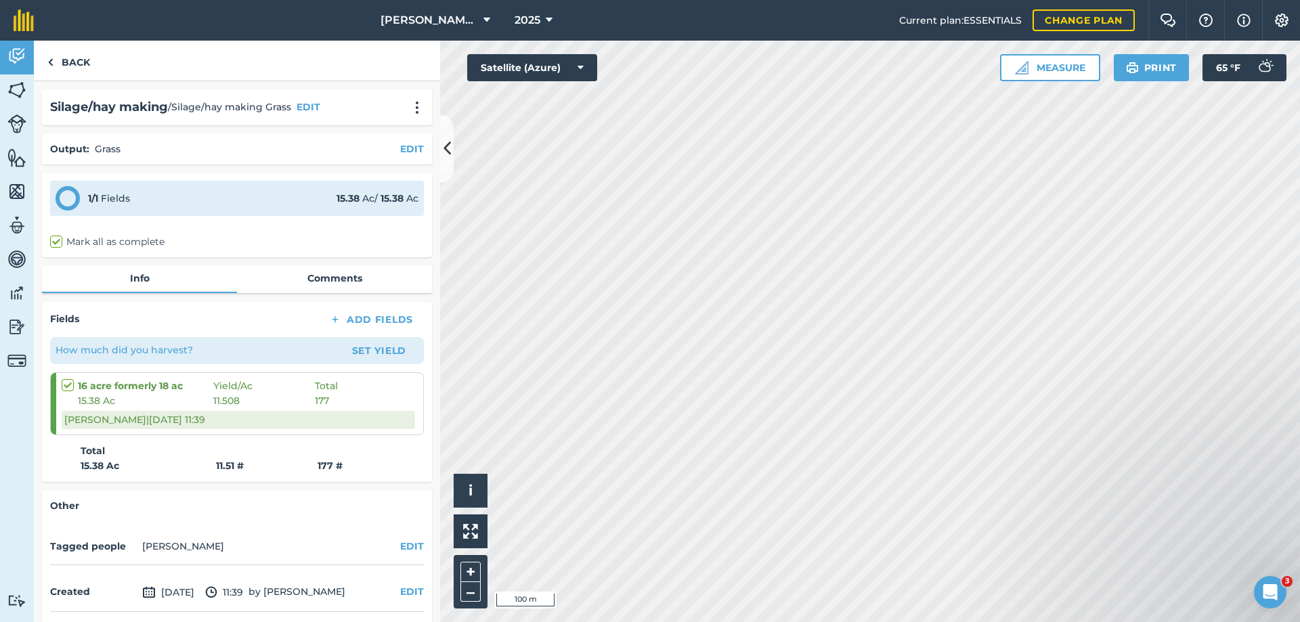
click at [328, 410] on div "16 acre formerly 18 ac Yield / Ac Total 15.38 Ac 11.508 177 [PERSON_NAME] | [DA…" at bounding box center [239, 404] width 354 height 62
click at [326, 400] on span "177" at bounding box center [322, 401] width 14 height 15
click at [373, 350] on button "Set Yield" at bounding box center [379, 351] width 79 height 22
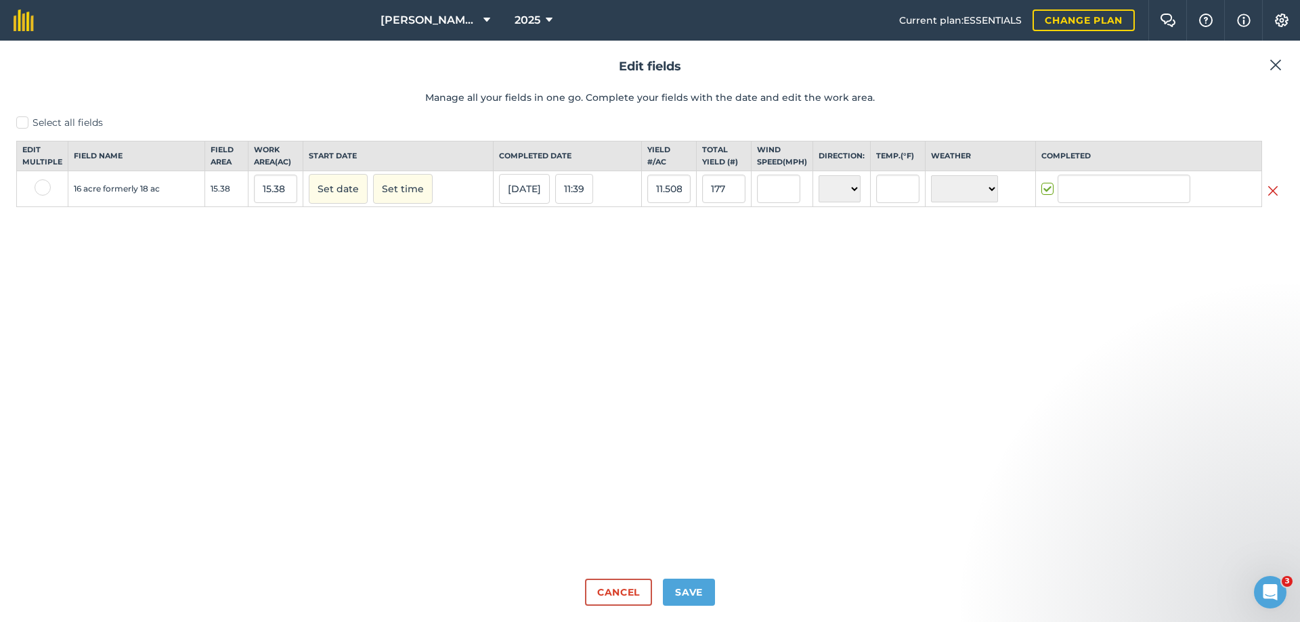
type input "[PERSON_NAME]"
drag, startPoint x: 731, startPoint y: 203, endPoint x: 704, endPoint y: 209, distance: 27.6
click at [704, 203] on input "177" at bounding box center [723, 189] width 43 height 28
type input "0"
click at [309, 174] on button "Set date" at bounding box center [338, 189] width 59 height 30
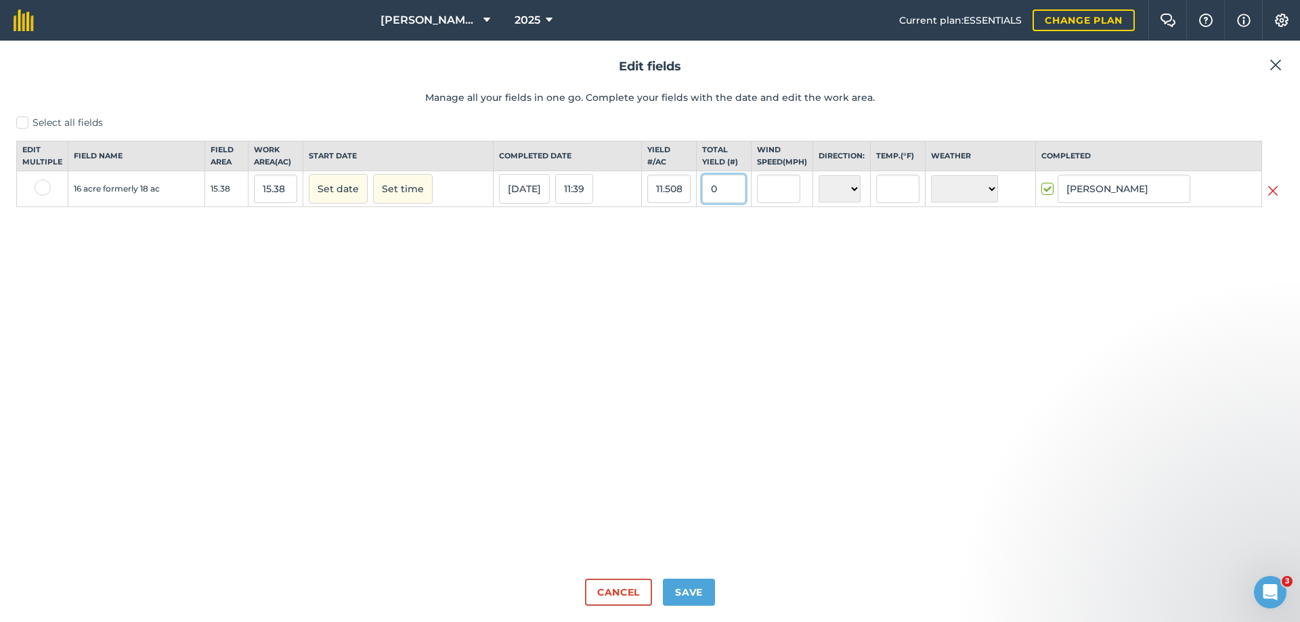
type input "0"
click at [687, 591] on button "Save" at bounding box center [689, 592] width 52 height 27
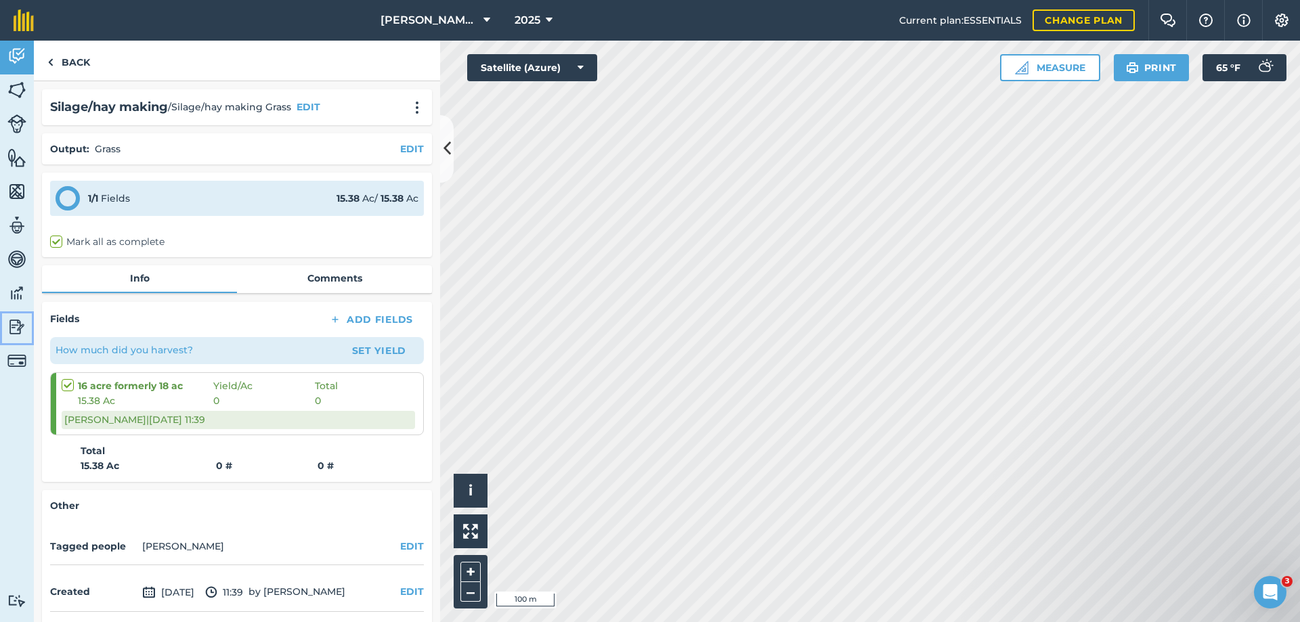
click at [16, 326] on img at bounding box center [16, 327] width 19 height 20
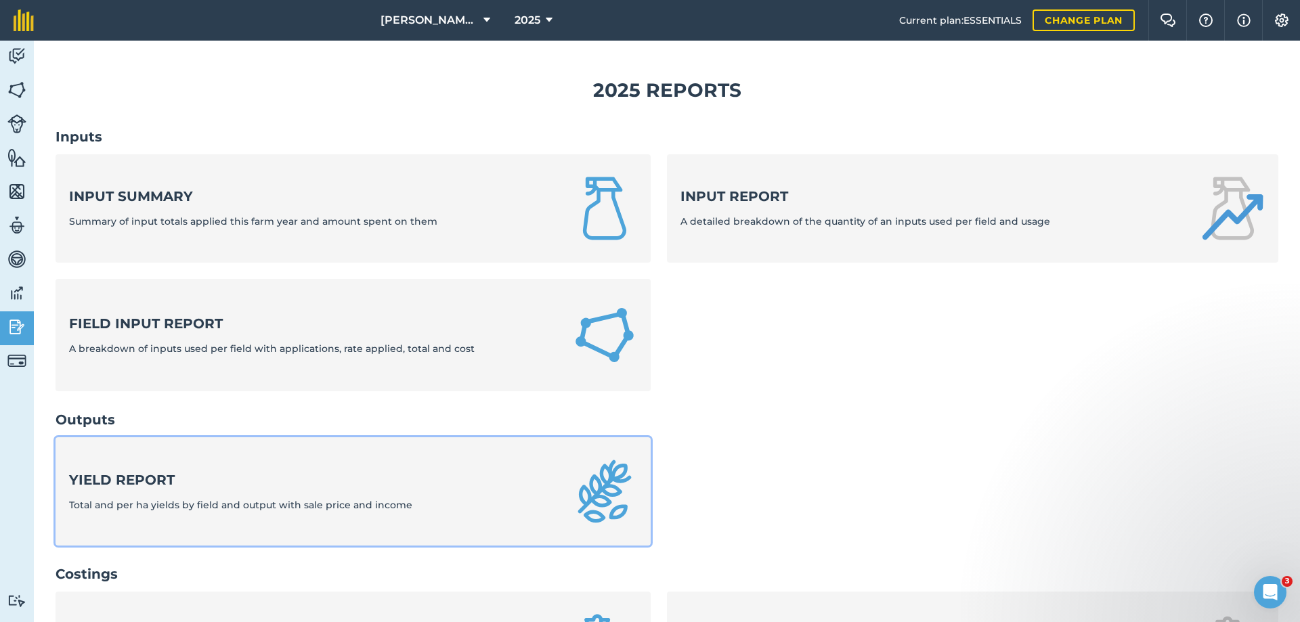
click at [140, 480] on strong "Yield report" at bounding box center [240, 480] width 343 height 19
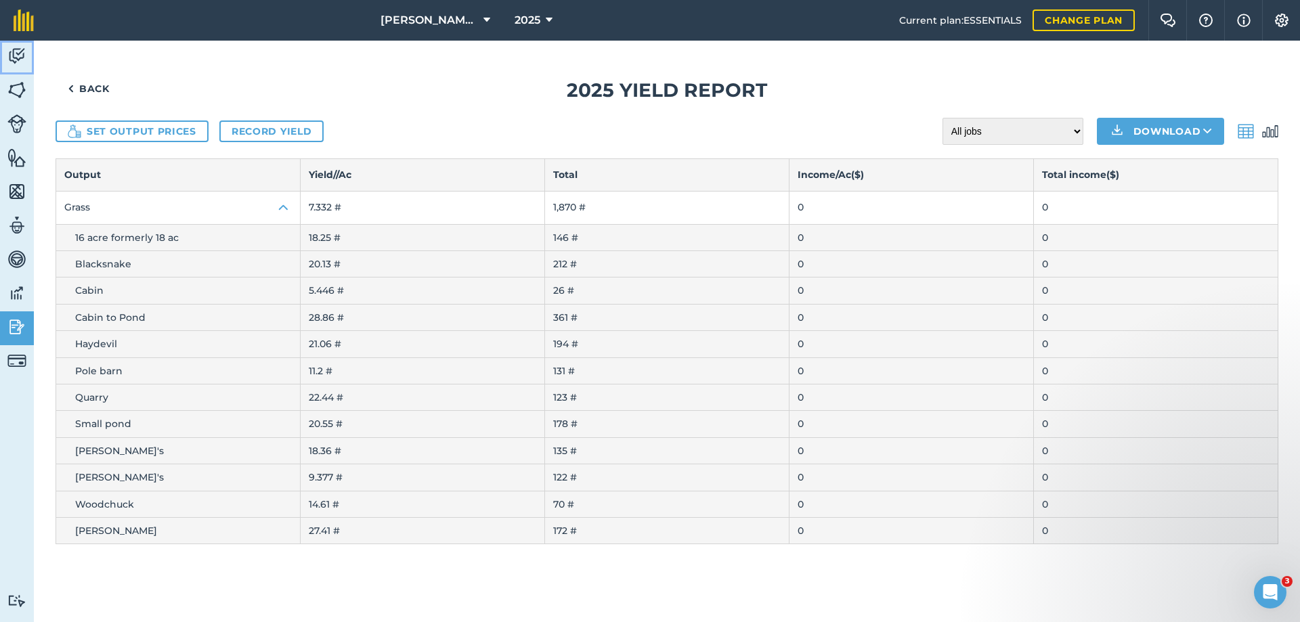
click at [15, 54] on img at bounding box center [16, 56] width 19 height 20
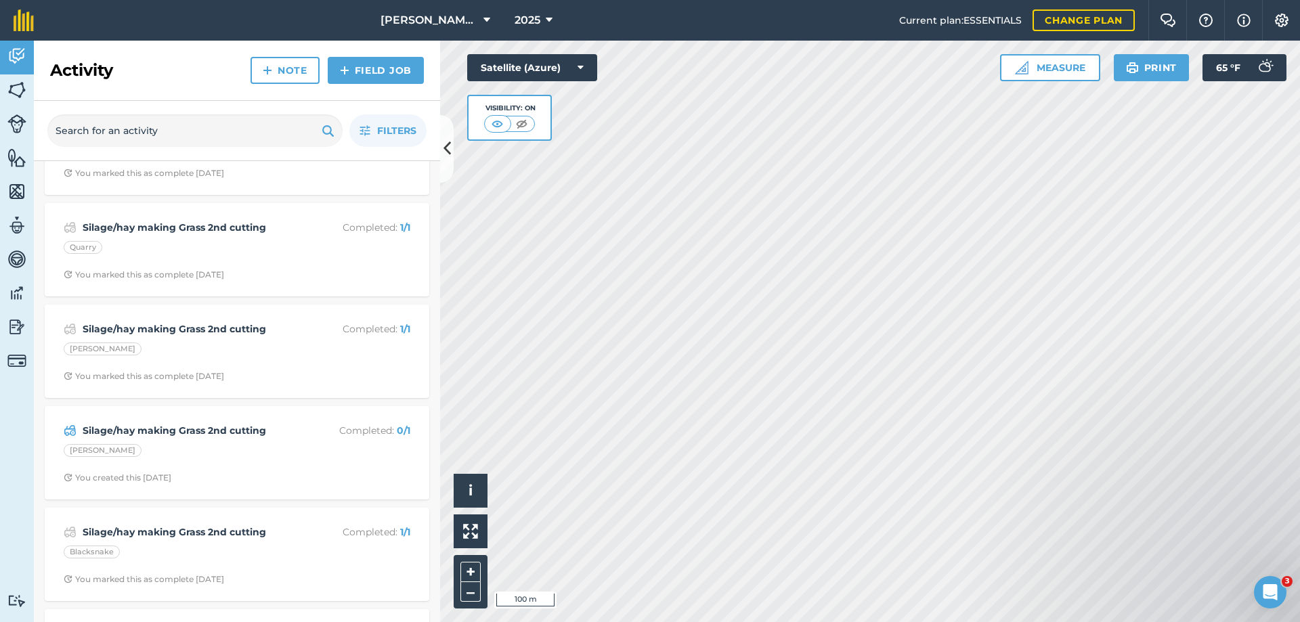
scroll to position [948, 0]
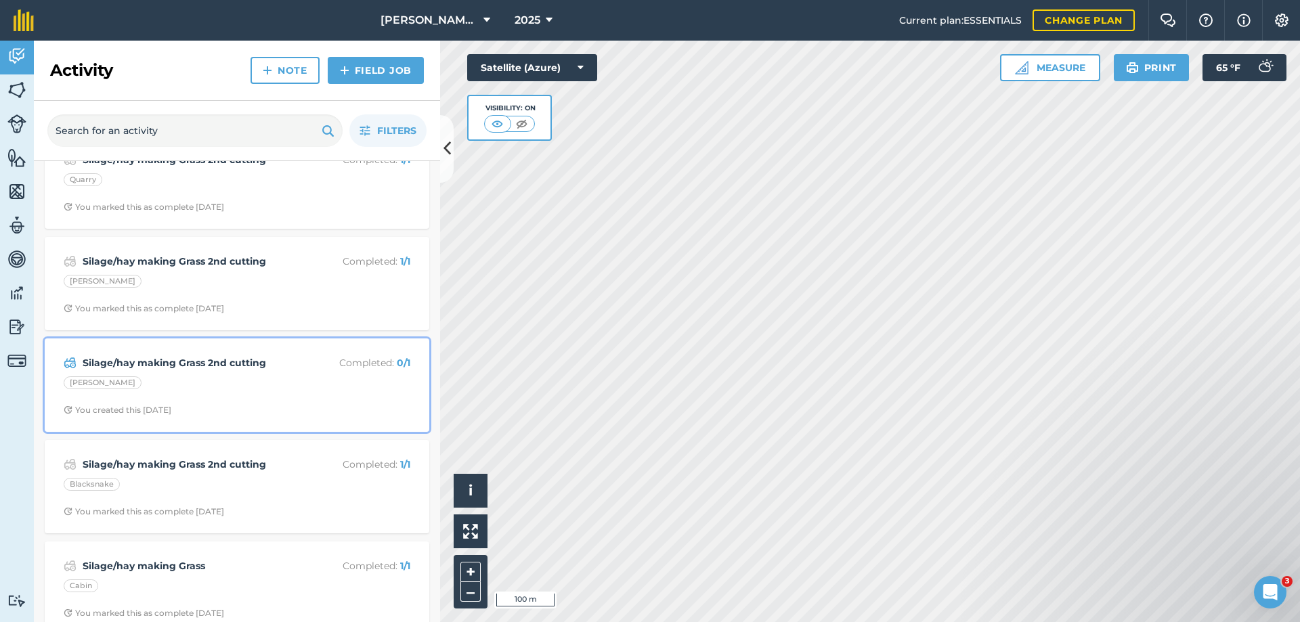
click at [137, 363] on strong "Silage/hay making Grass 2nd cutting" at bounding box center [190, 363] width 215 height 15
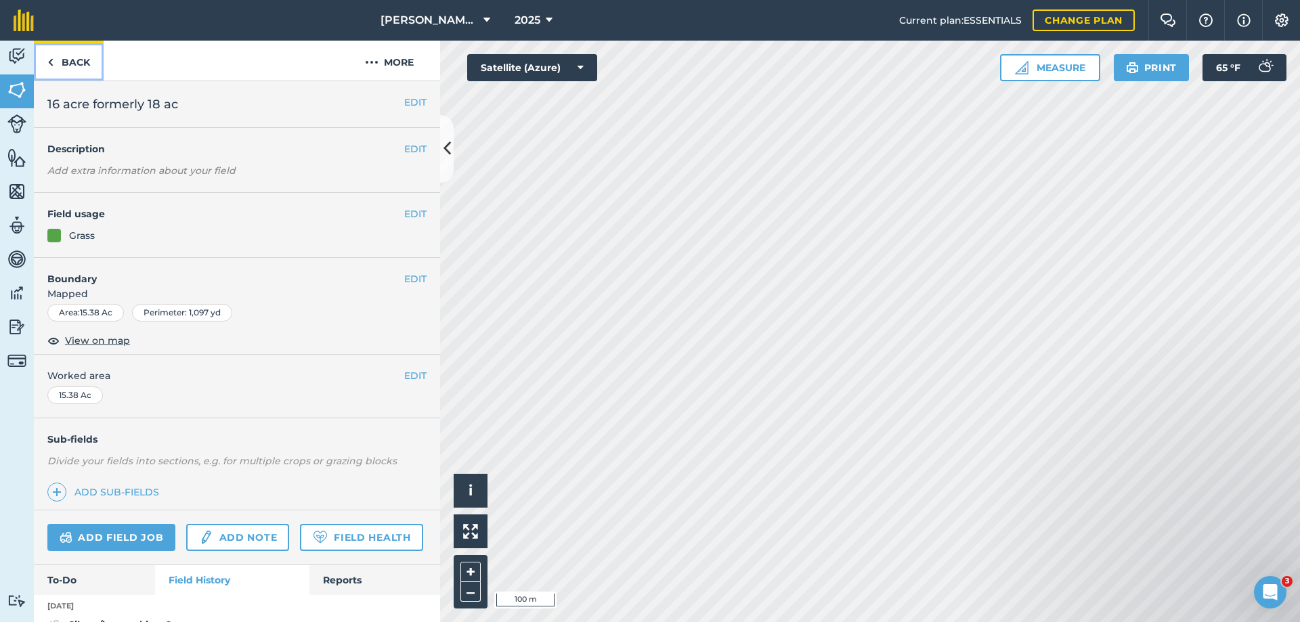
click at [79, 59] on link "Back" at bounding box center [69, 61] width 70 height 40
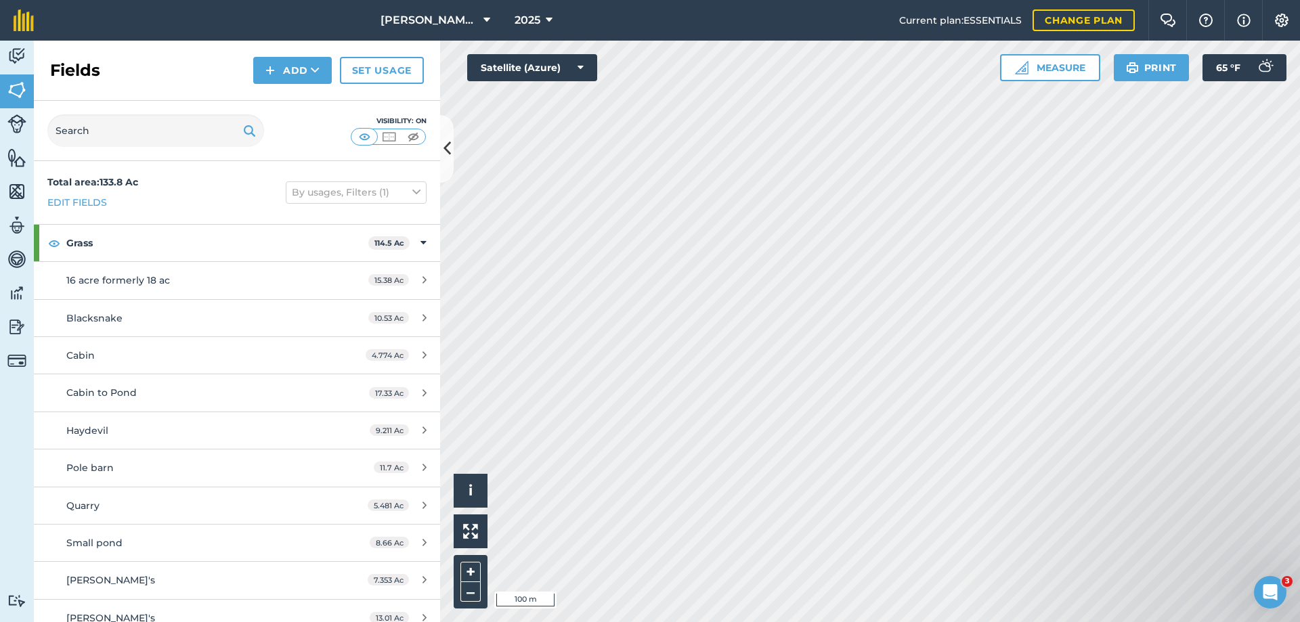
click at [81, 58] on div "Fields Add Set usage" at bounding box center [237, 71] width 406 height 60
click at [17, 54] on img at bounding box center [16, 56] width 19 height 20
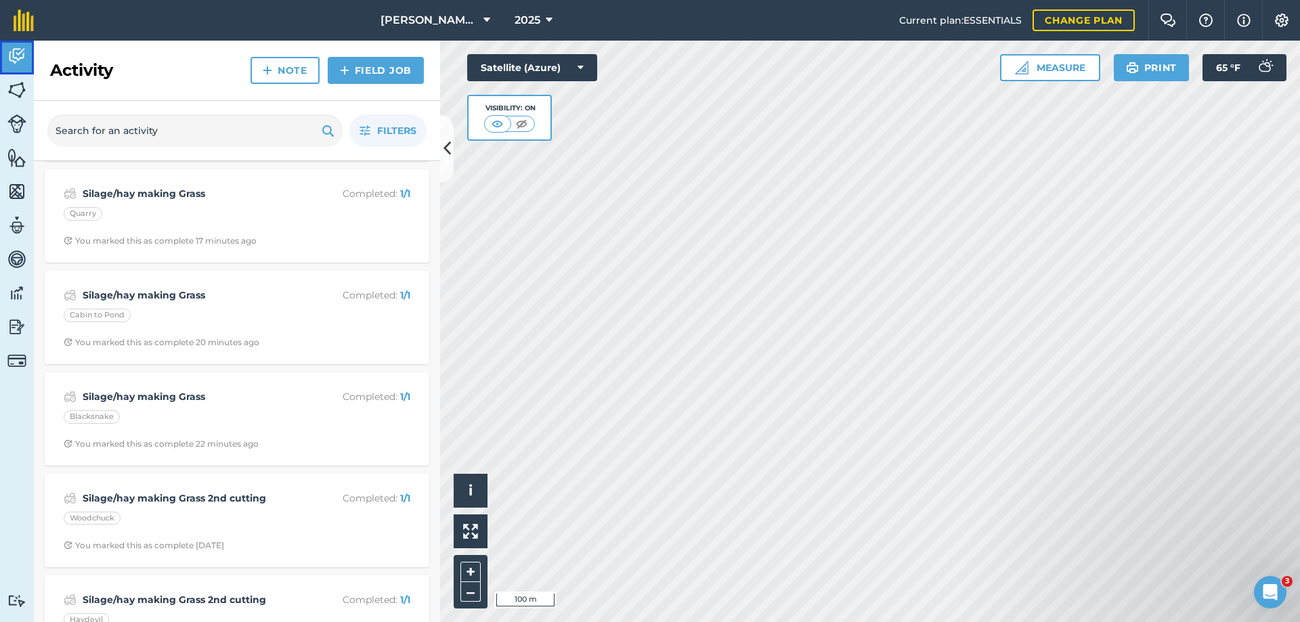
scroll to position [474, 0]
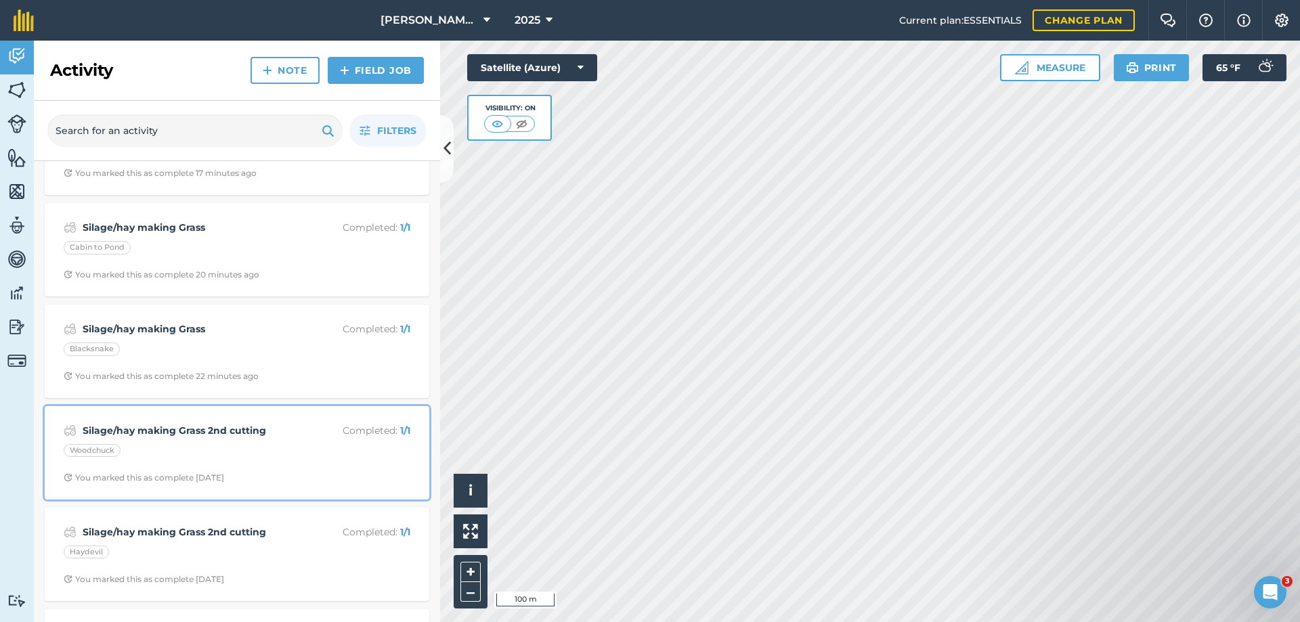
click at [163, 430] on strong "Silage/hay making Grass 2nd cutting" at bounding box center [190, 430] width 215 height 15
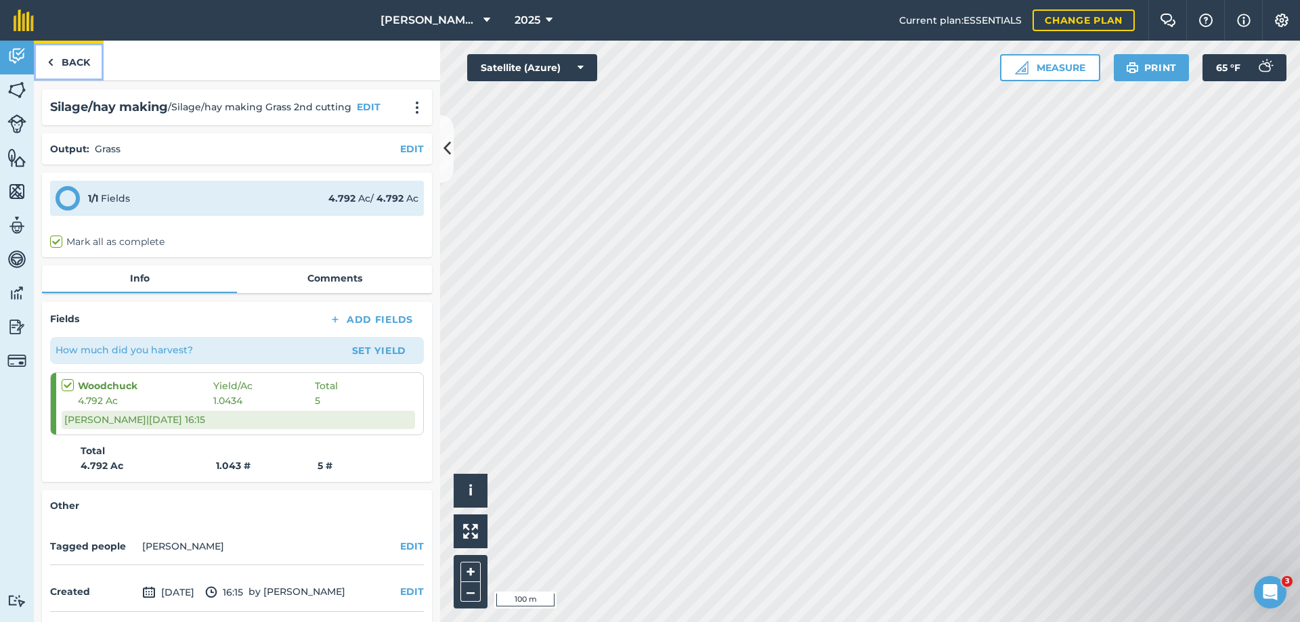
click at [81, 57] on link "Back" at bounding box center [69, 61] width 70 height 40
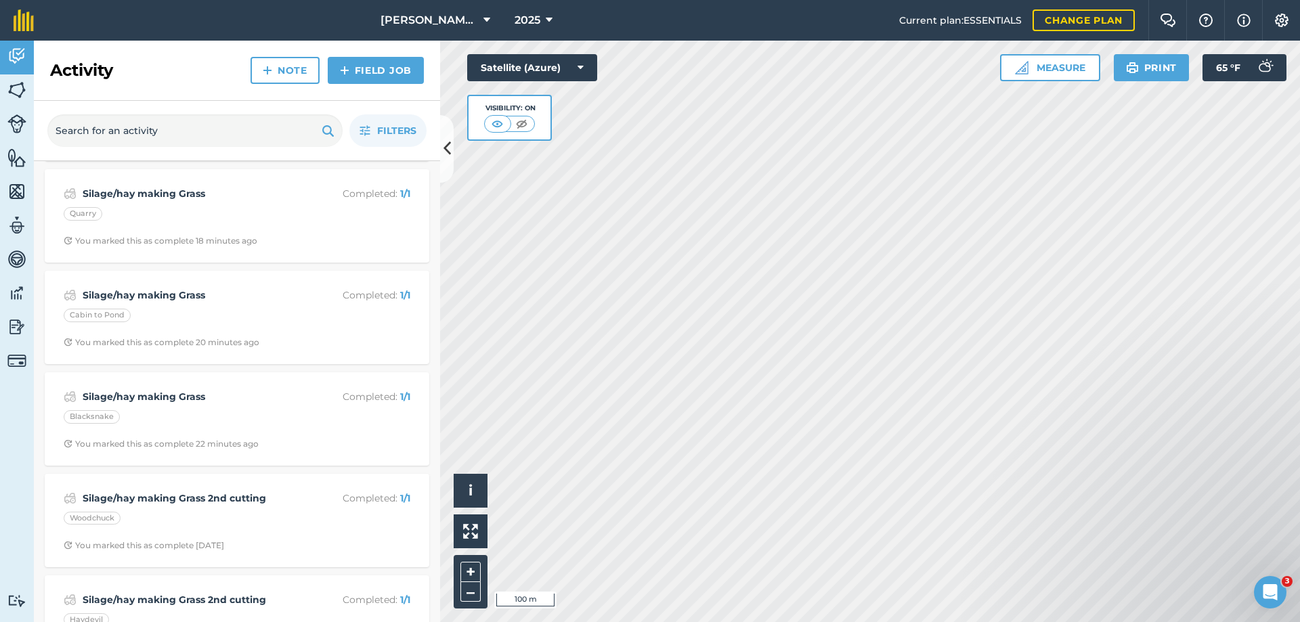
scroll to position [339, 0]
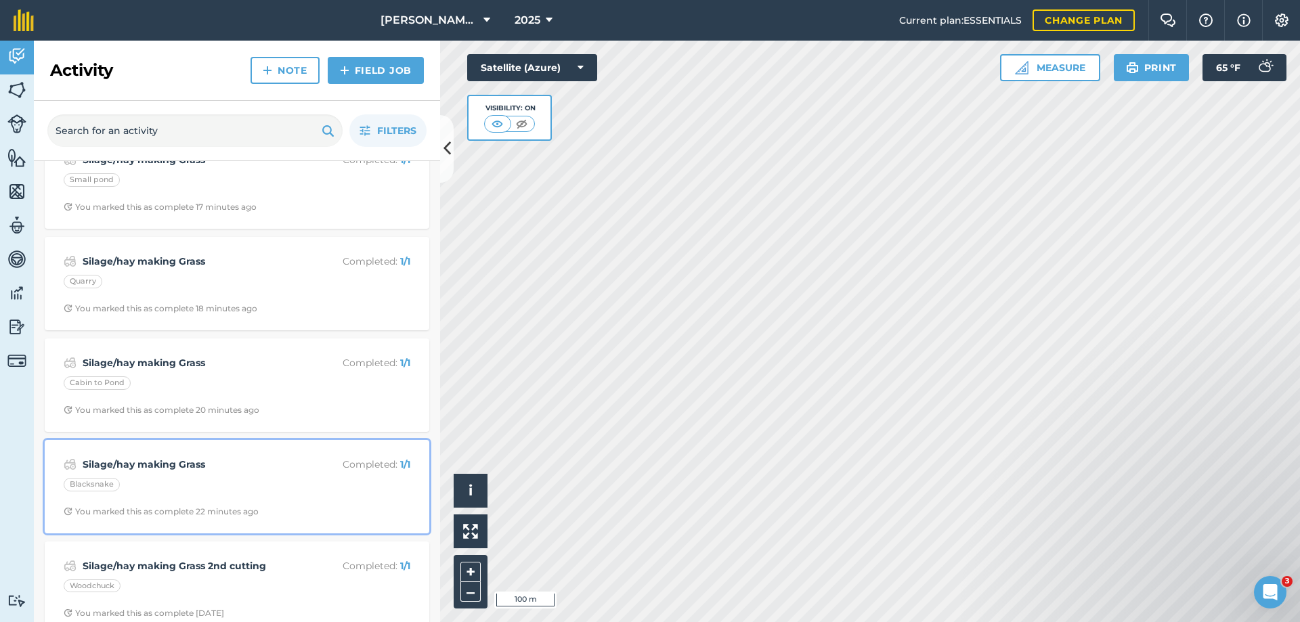
click at [133, 465] on strong "Silage/hay making Grass" at bounding box center [190, 464] width 215 height 15
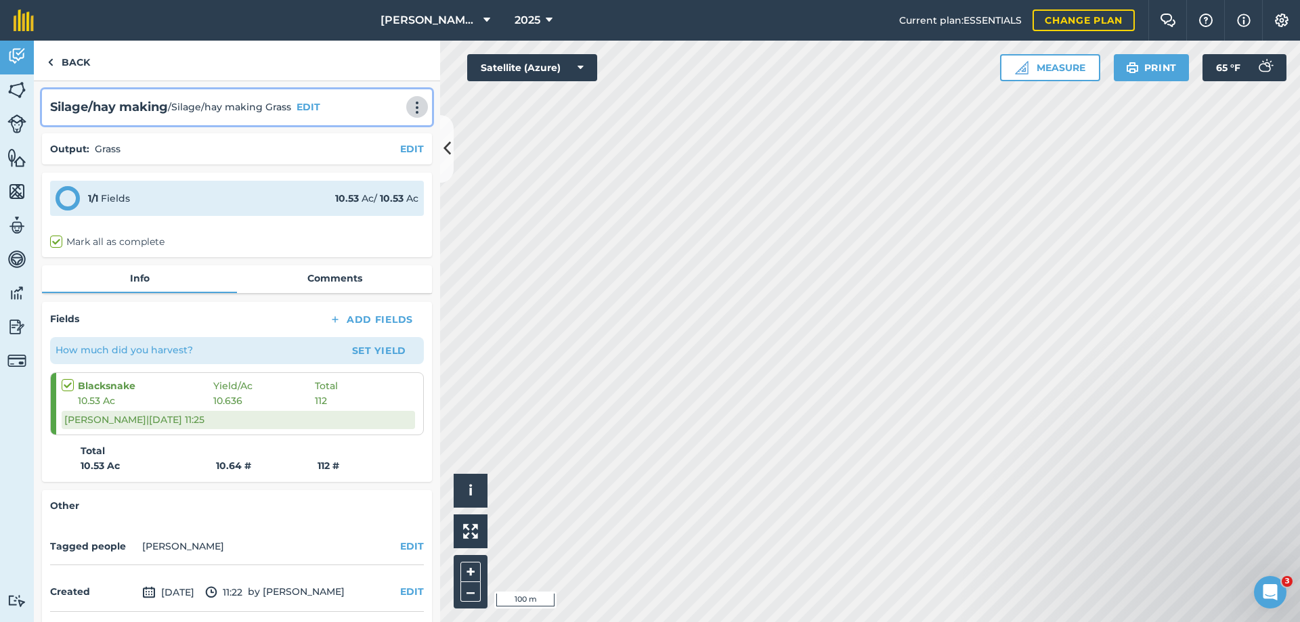
click at [409, 112] on img at bounding box center [417, 108] width 16 height 14
click at [409, 111] on img at bounding box center [417, 108] width 16 height 14
click at [362, 171] on link "Delete" at bounding box center [388, 169] width 87 height 27
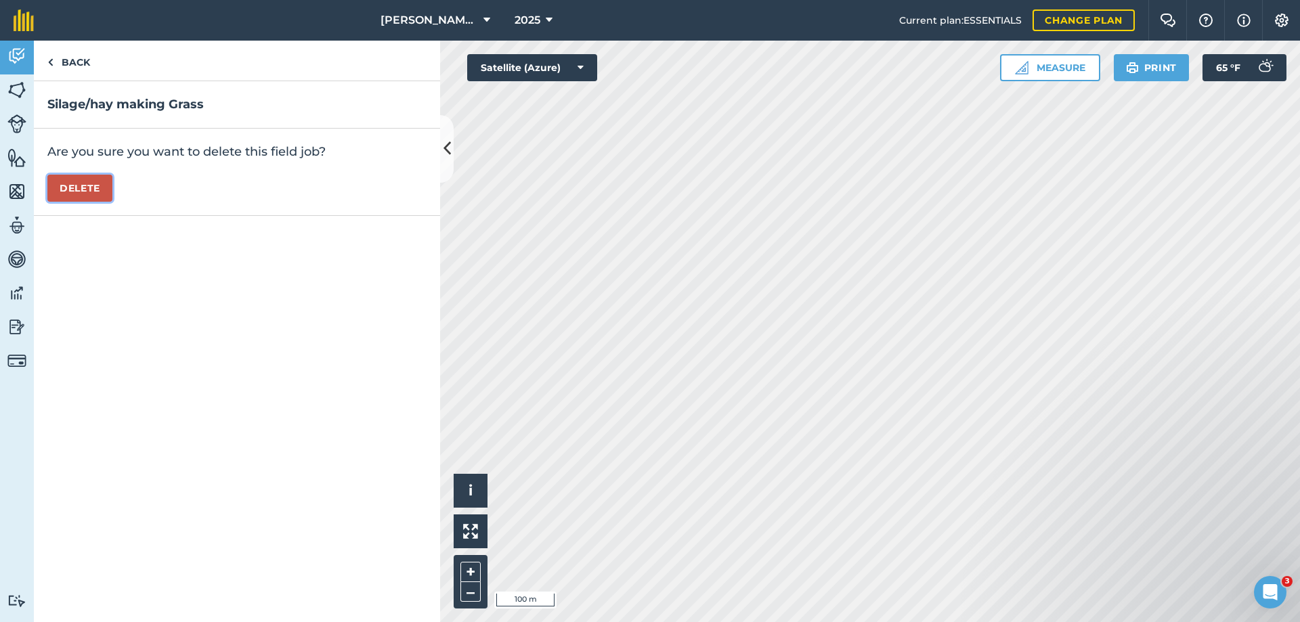
click at [79, 184] on button "Delete" at bounding box center [79, 188] width 65 height 27
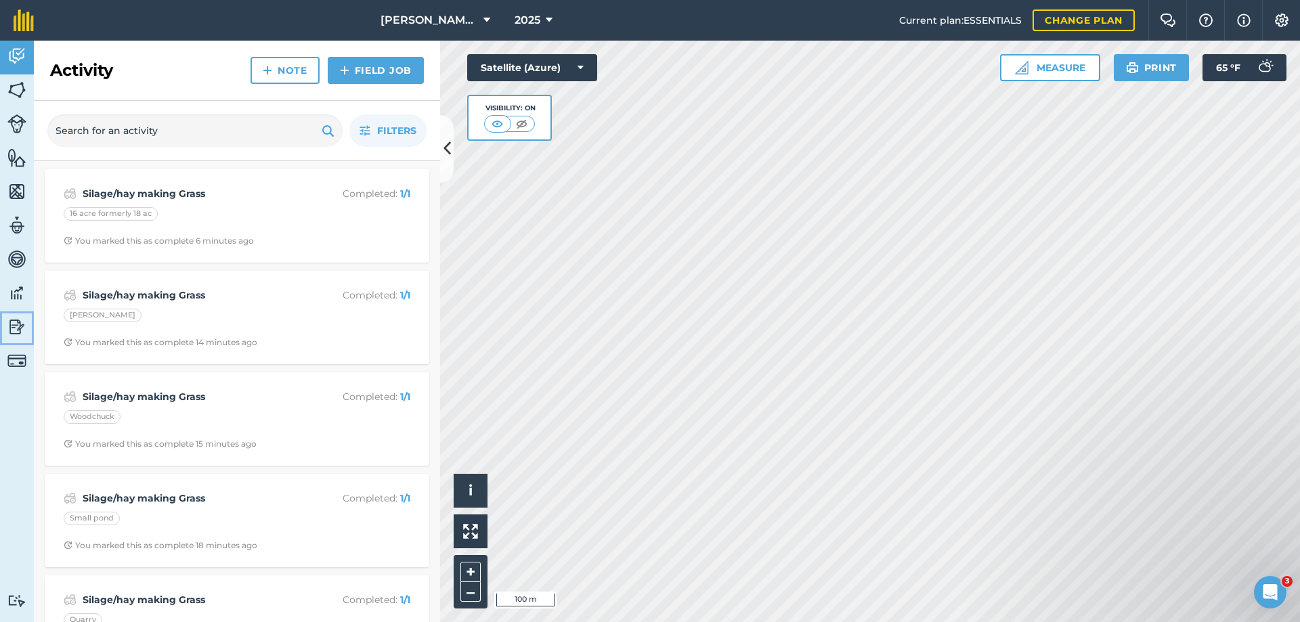
click at [16, 324] on img at bounding box center [16, 327] width 19 height 20
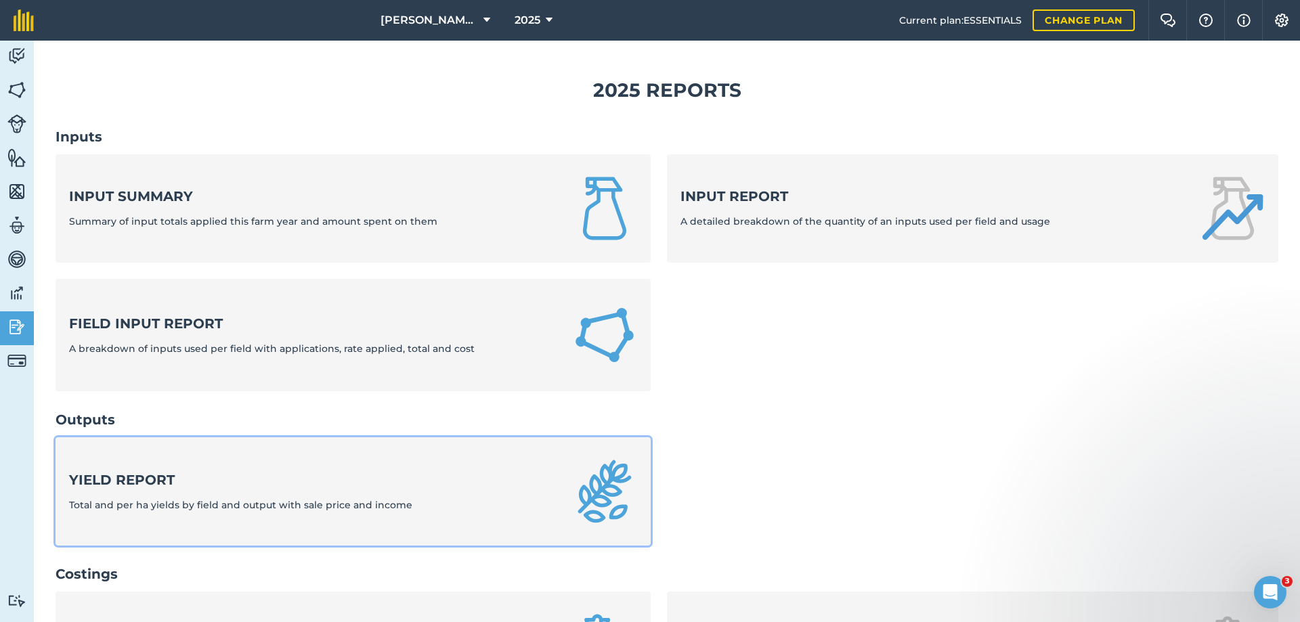
click at [169, 478] on strong "Yield report" at bounding box center [240, 480] width 343 height 19
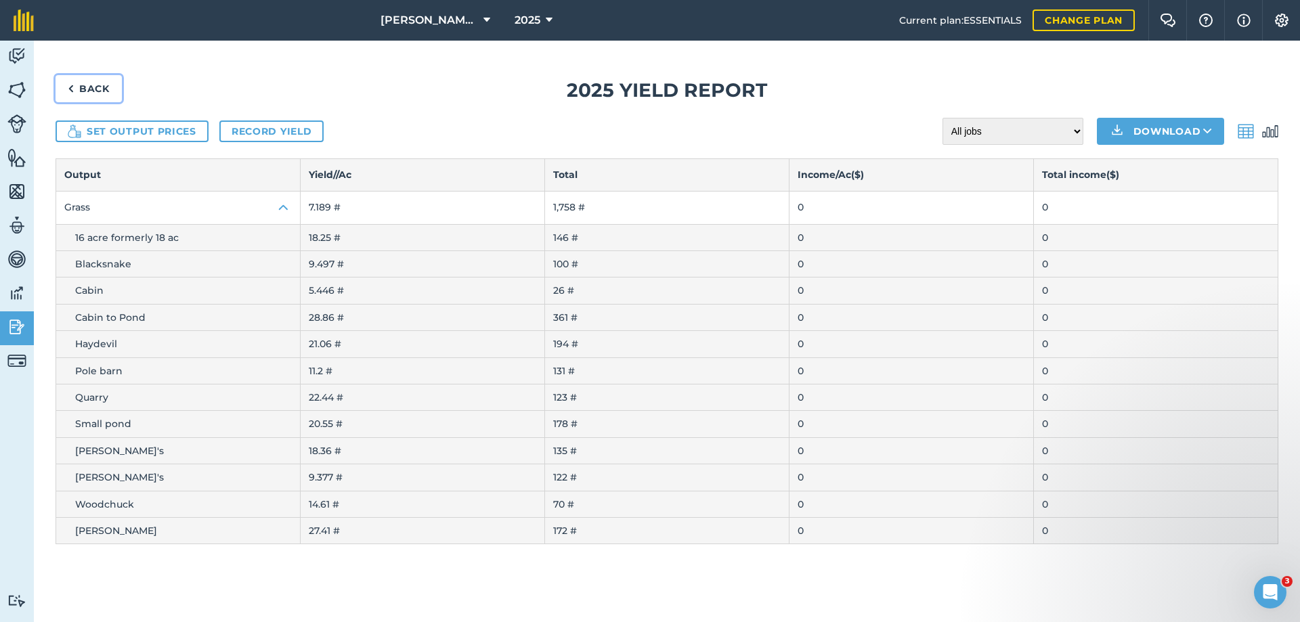
click at [94, 91] on link "Back" at bounding box center [89, 88] width 66 height 27
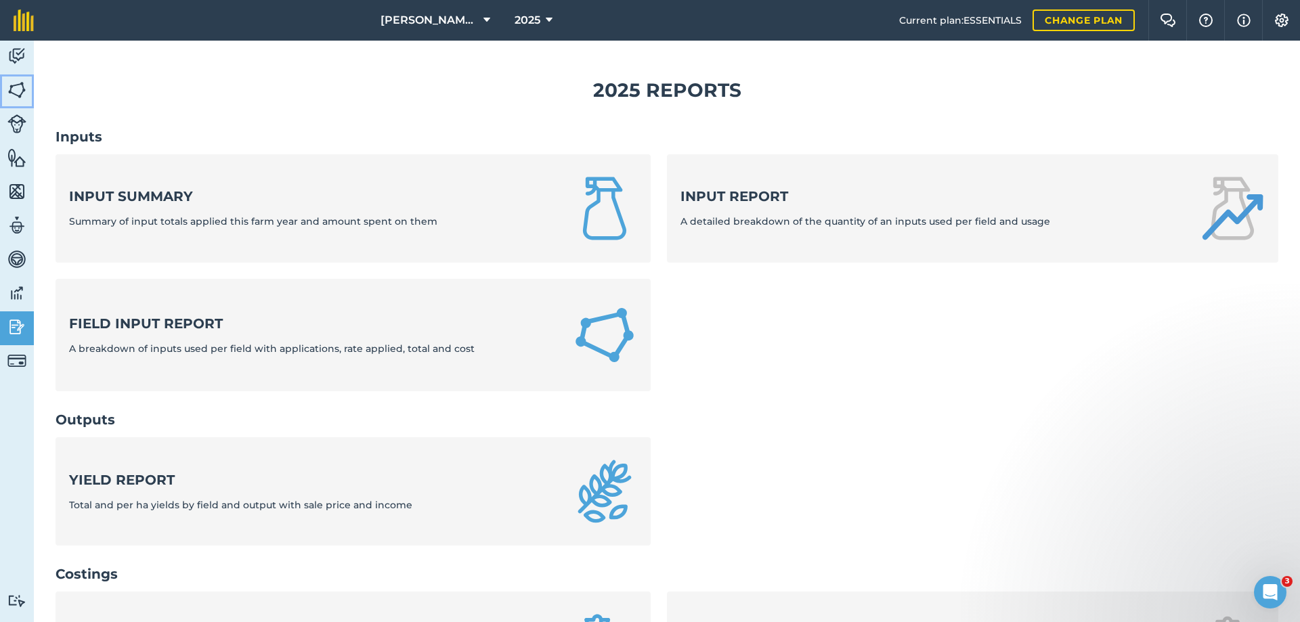
click at [21, 92] on img at bounding box center [16, 90] width 19 height 20
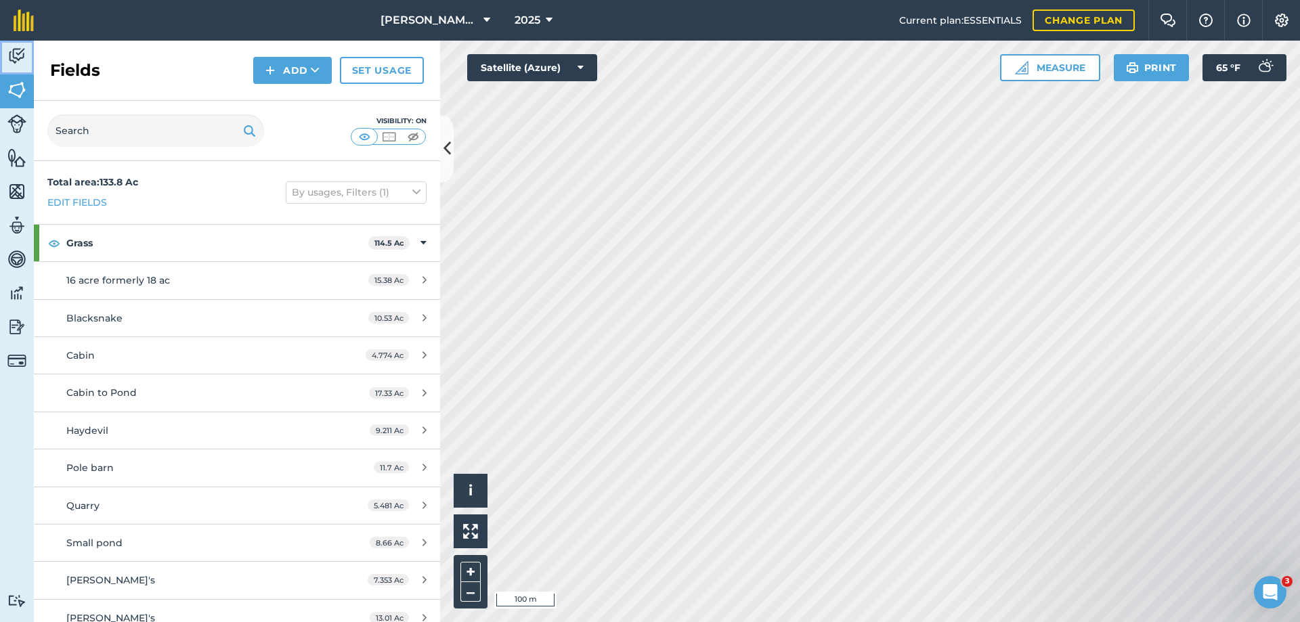
click at [12, 49] on img at bounding box center [16, 56] width 19 height 20
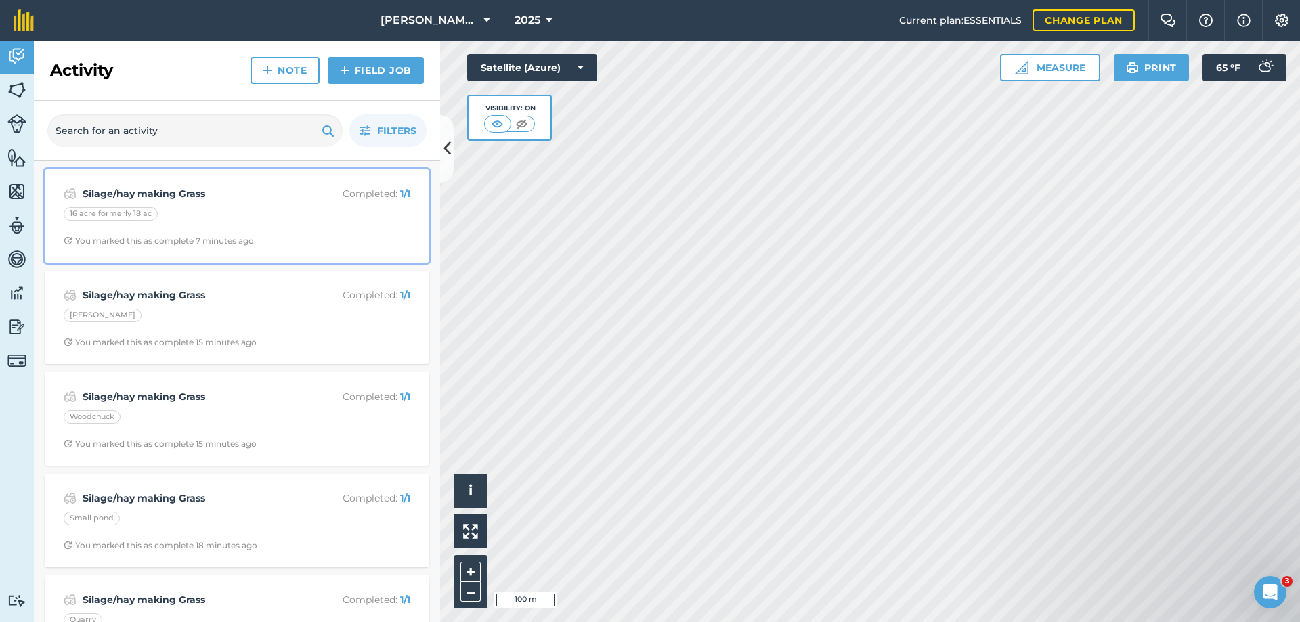
click at [165, 196] on strong "Silage/hay making Grass" at bounding box center [190, 193] width 215 height 15
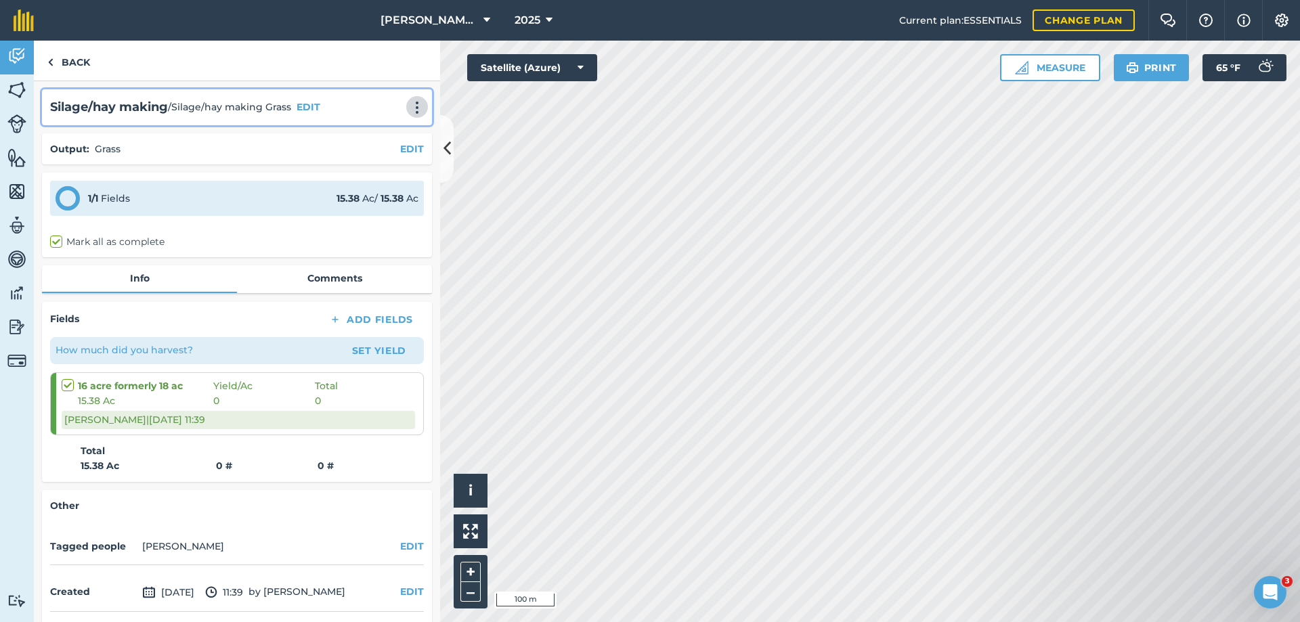
click at [410, 106] on img at bounding box center [417, 108] width 16 height 14
click at [409, 111] on img at bounding box center [417, 108] width 16 height 14
click at [375, 169] on link "Delete" at bounding box center [388, 169] width 87 height 27
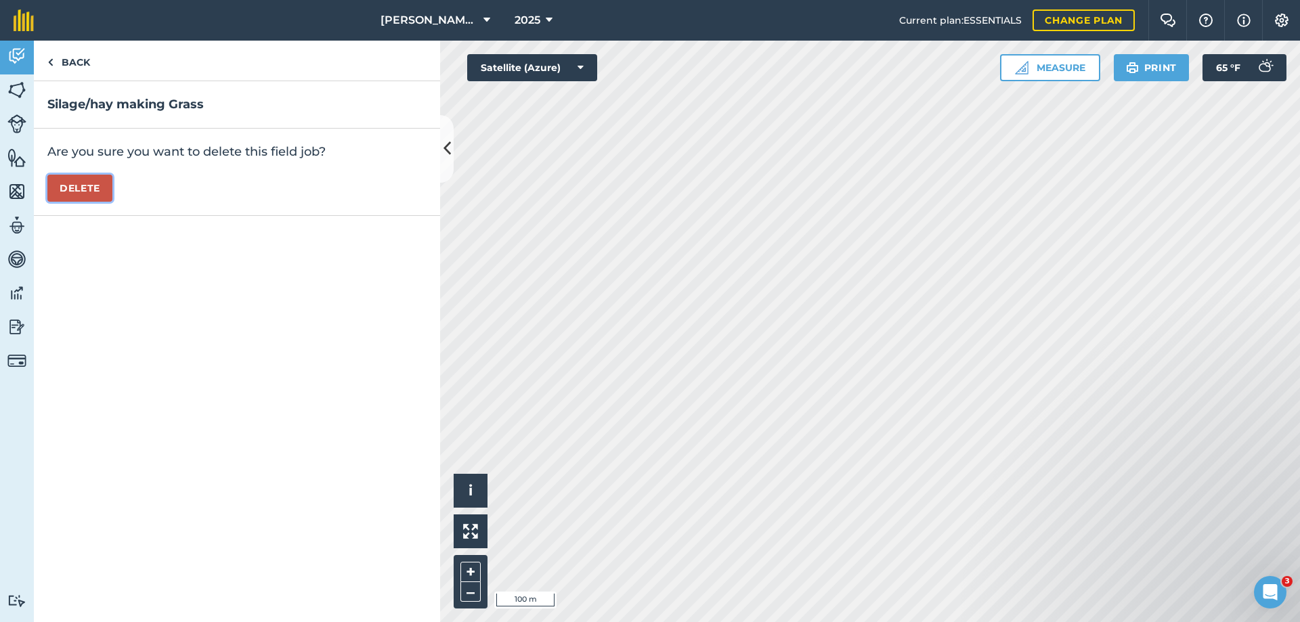
click at [79, 185] on button "Delete" at bounding box center [79, 188] width 65 height 27
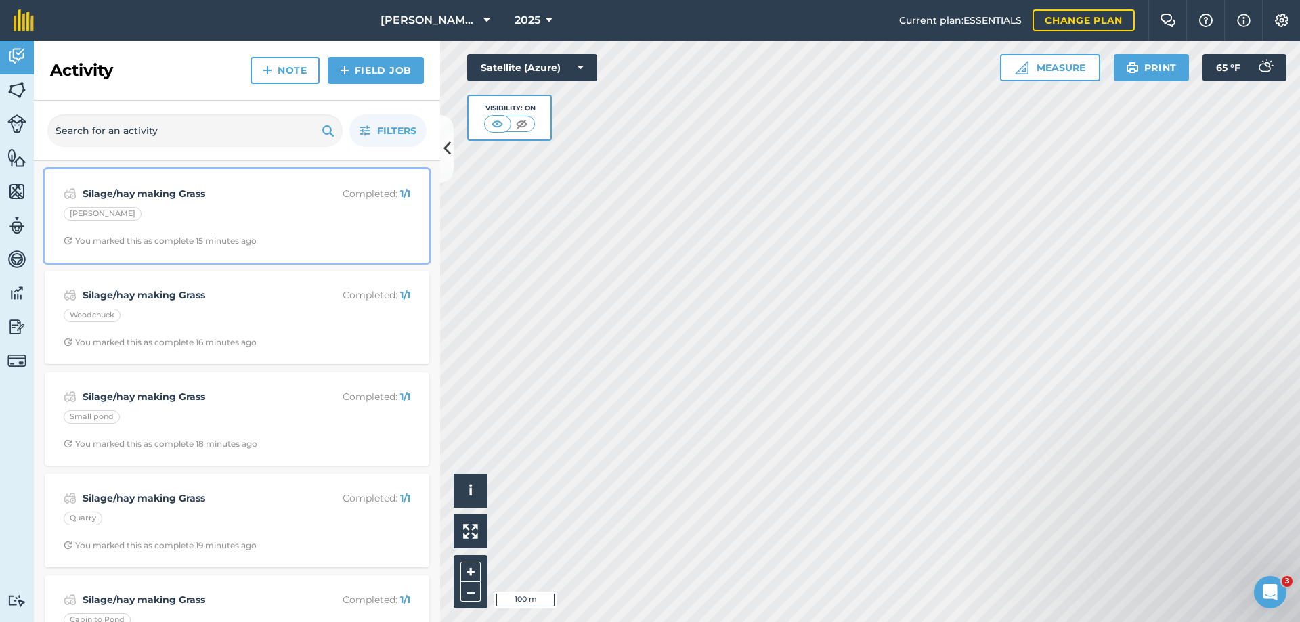
click at [154, 189] on strong "Silage/hay making Grass" at bounding box center [190, 193] width 215 height 15
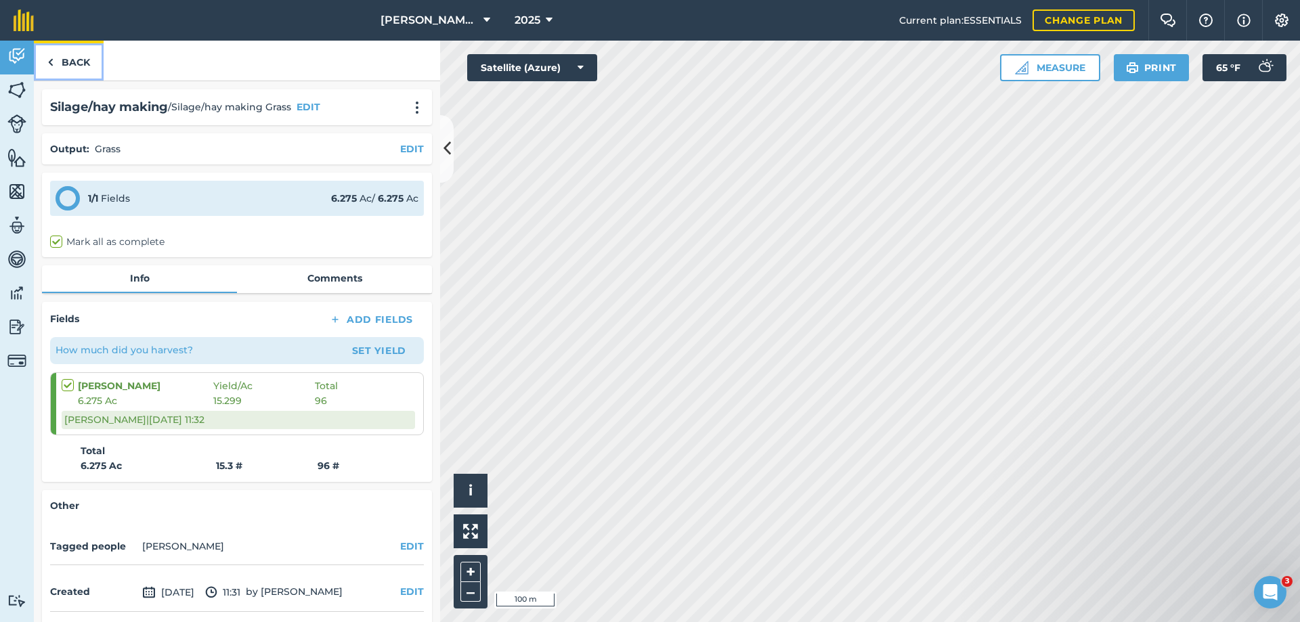
click at [70, 59] on link "Back" at bounding box center [69, 61] width 70 height 40
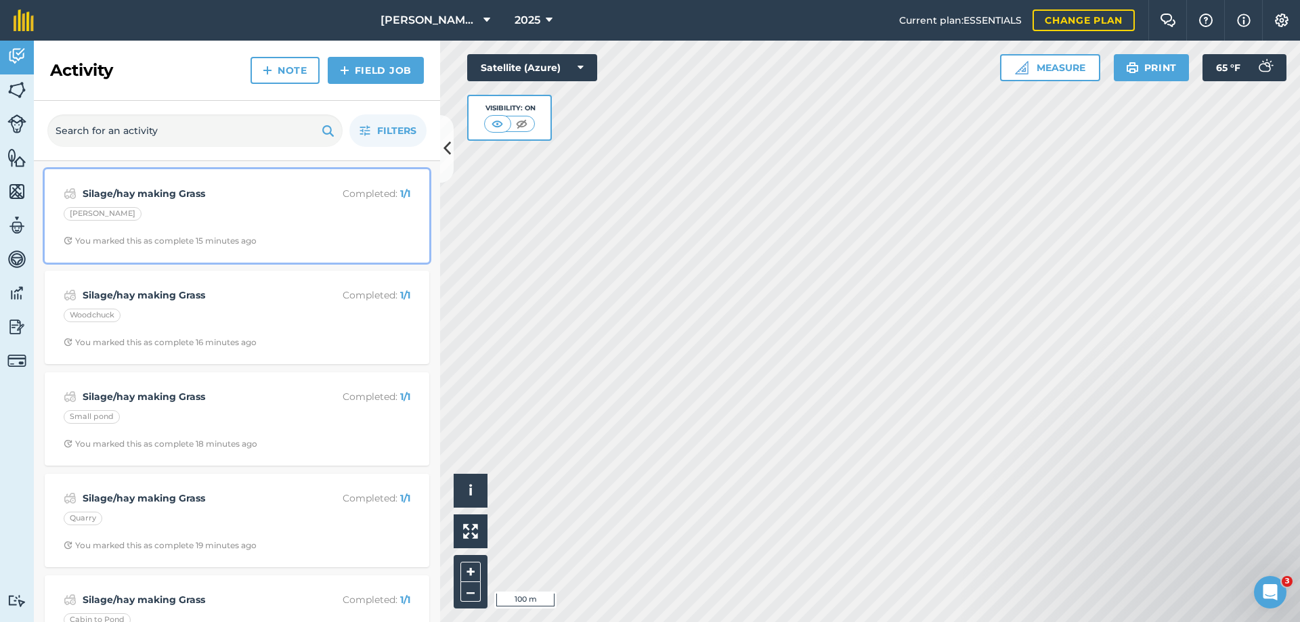
click at [88, 210] on div "[PERSON_NAME]" at bounding box center [103, 214] width 78 height 14
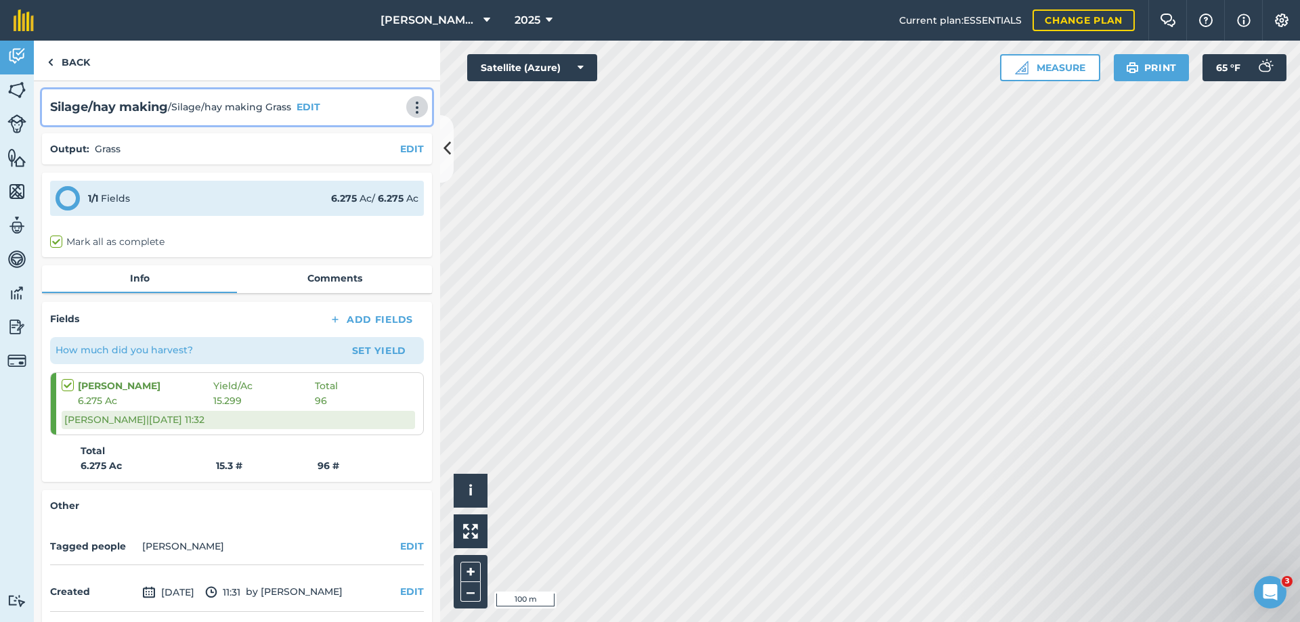
click at [410, 112] on img at bounding box center [417, 108] width 16 height 14
click at [382, 167] on link "Delete" at bounding box center [388, 169] width 87 height 27
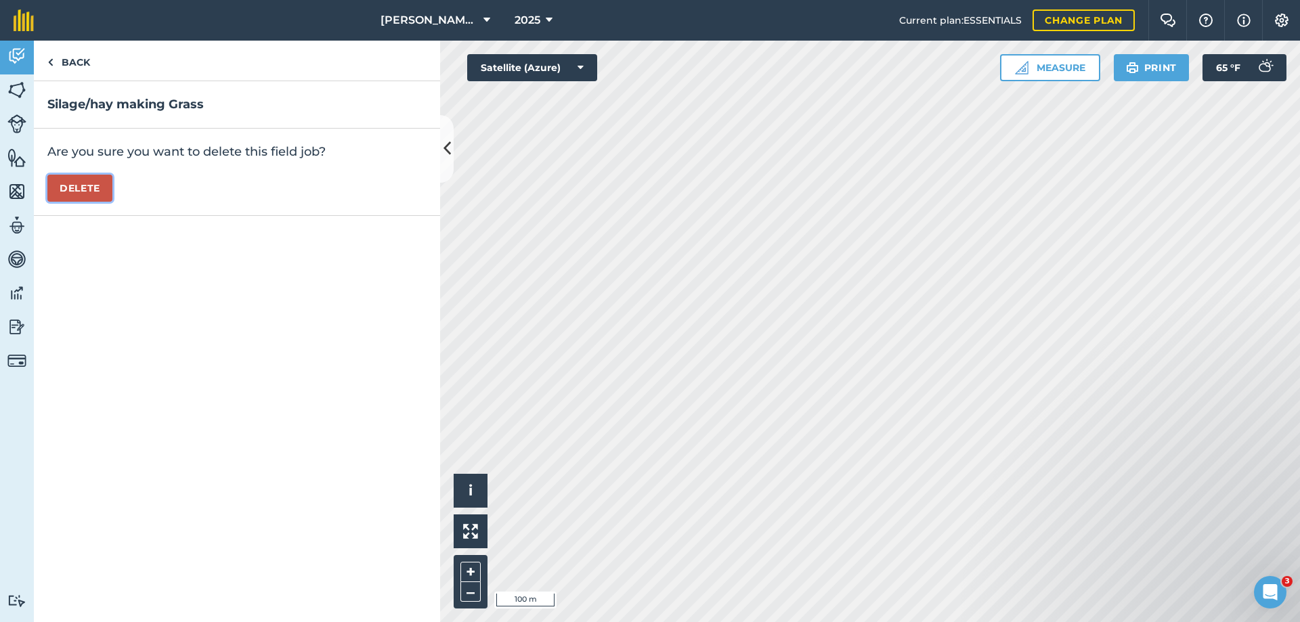
click at [88, 189] on button "Delete" at bounding box center [79, 188] width 65 height 27
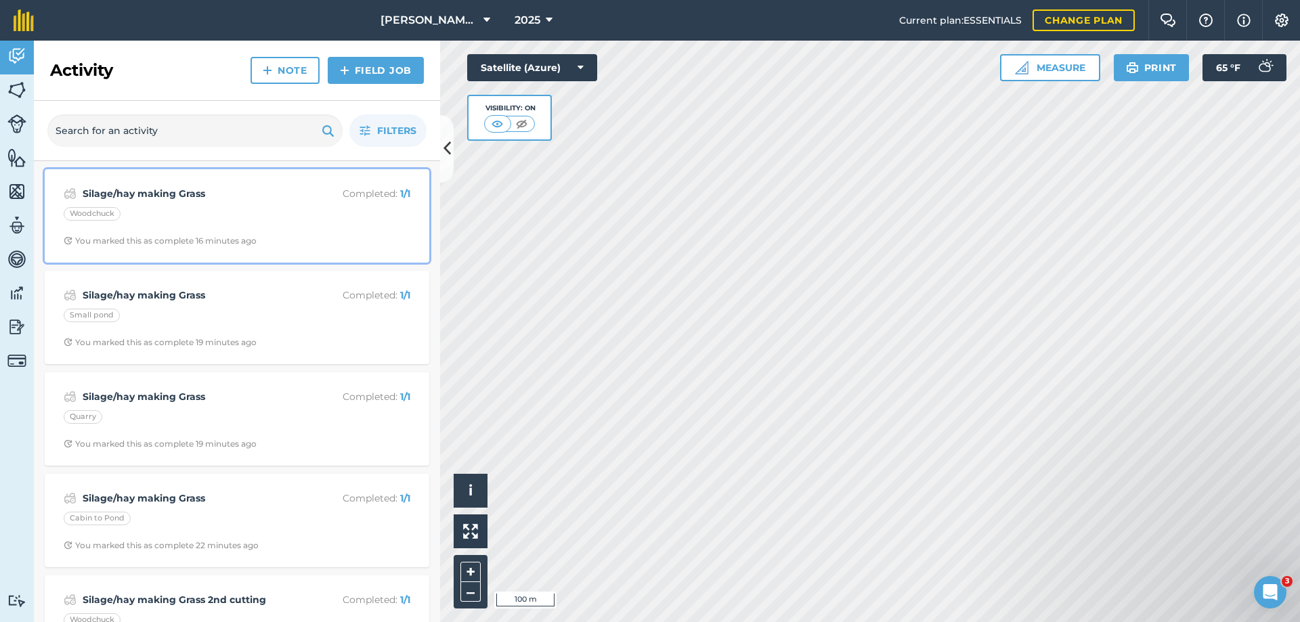
click at [163, 193] on strong "Silage/hay making Grass" at bounding box center [190, 193] width 215 height 15
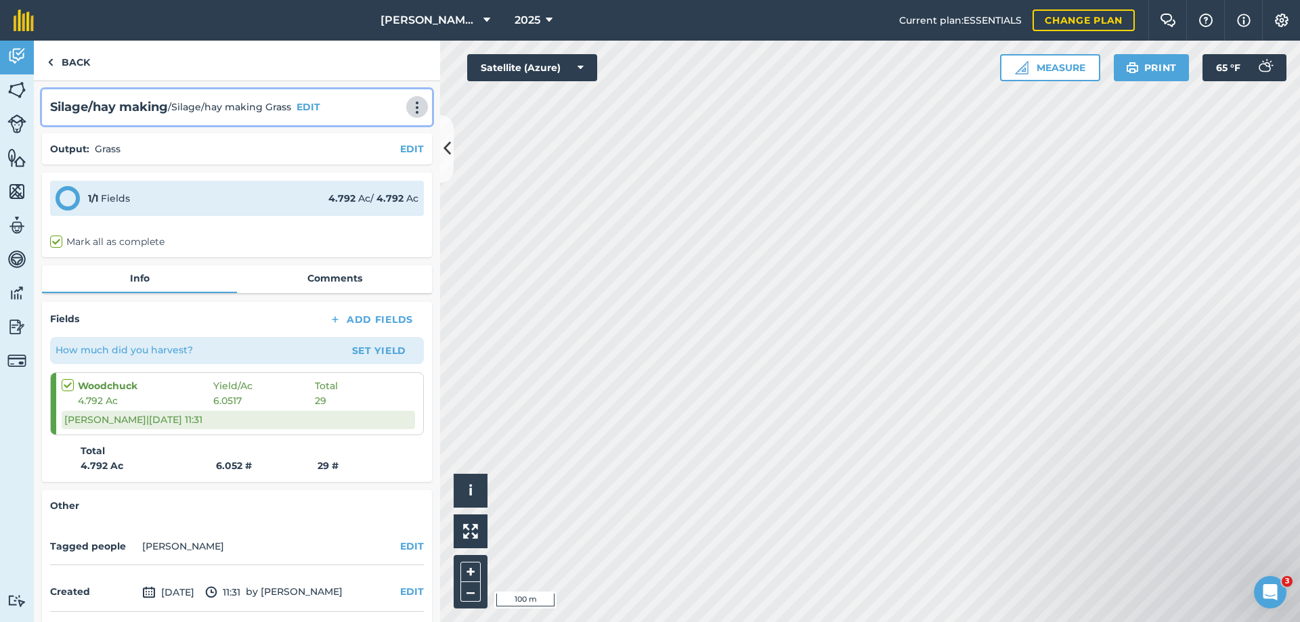
click at [409, 106] on img at bounding box center [417, 108] width 16 height 14
click at [368, 167] on link "Delete" at bounding box center [388, 169] width 87 height 27
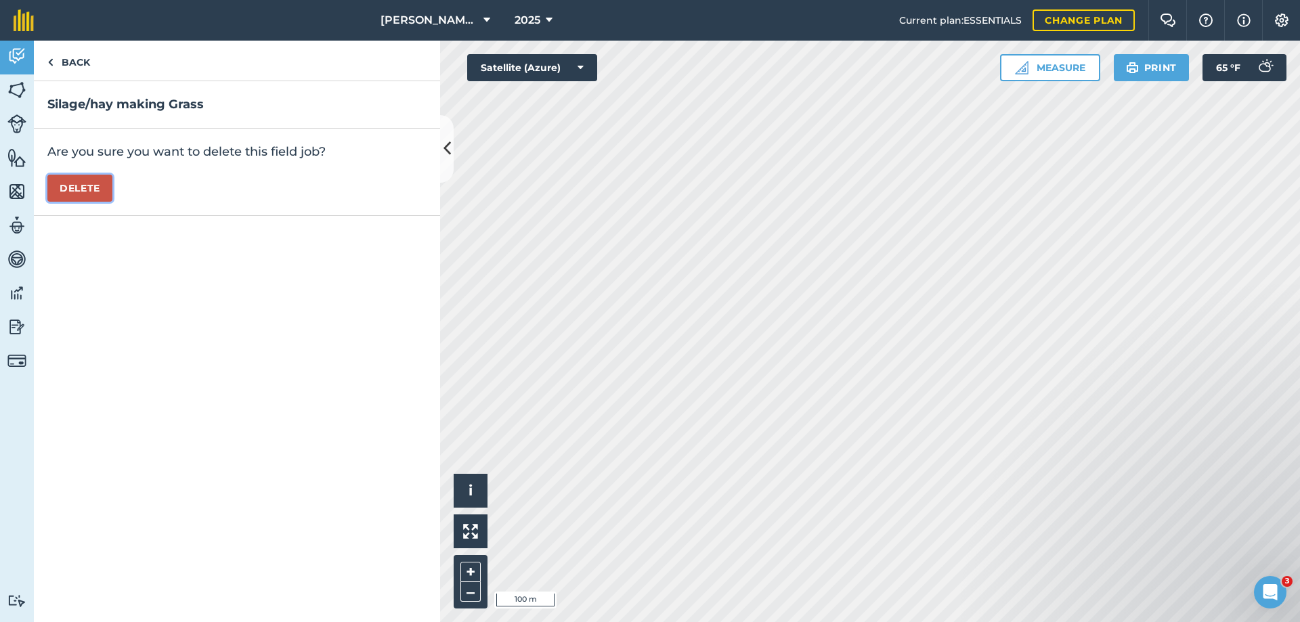
click at [89, 189] on button "Delete" at bounding box center [79, 188] width 65 height 27
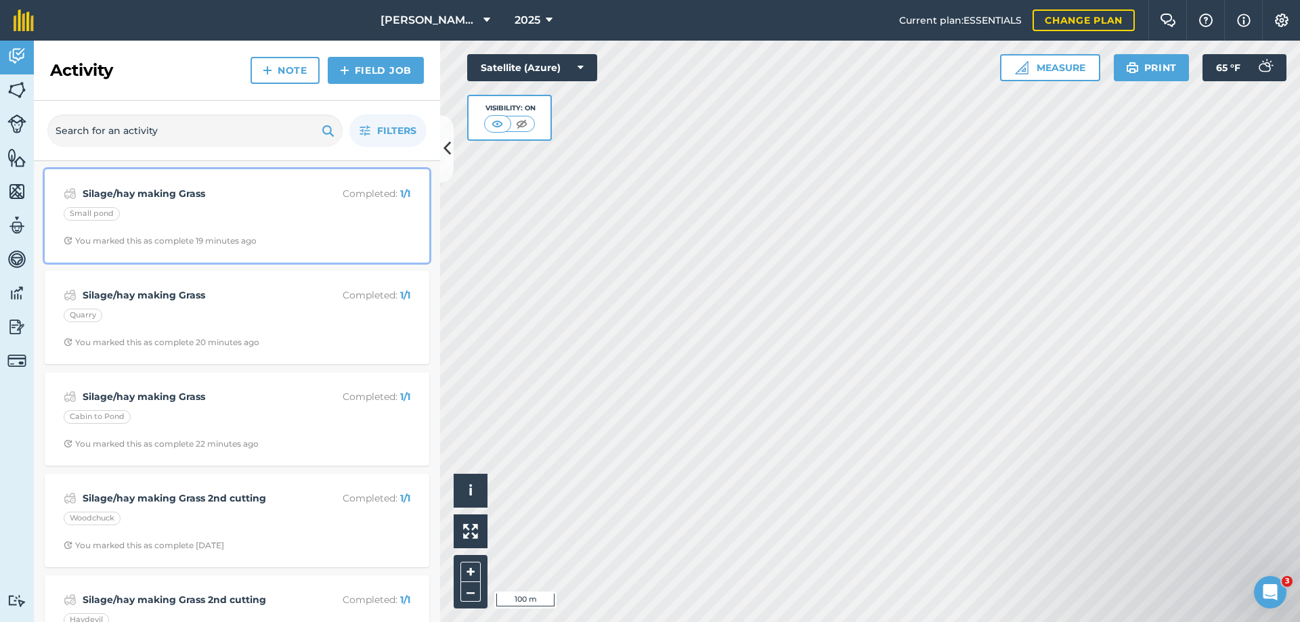
click at [191, 193] on strong "Silage/hay making Grass" at bounding box center [190, 193] width 215 height 15
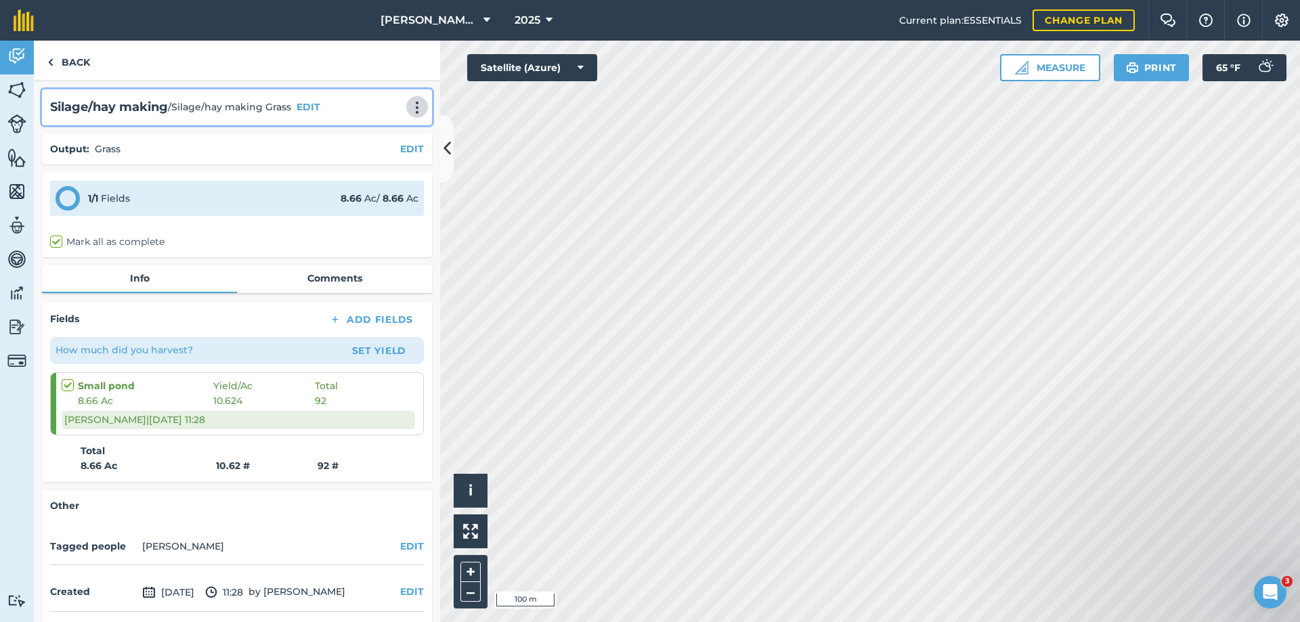
click at [409, 110] on img at bounding box center [417, 108] width 16 height 14
click at [357, 162] on link "Delete" at bounding box center [388, 169] width 87 height 27
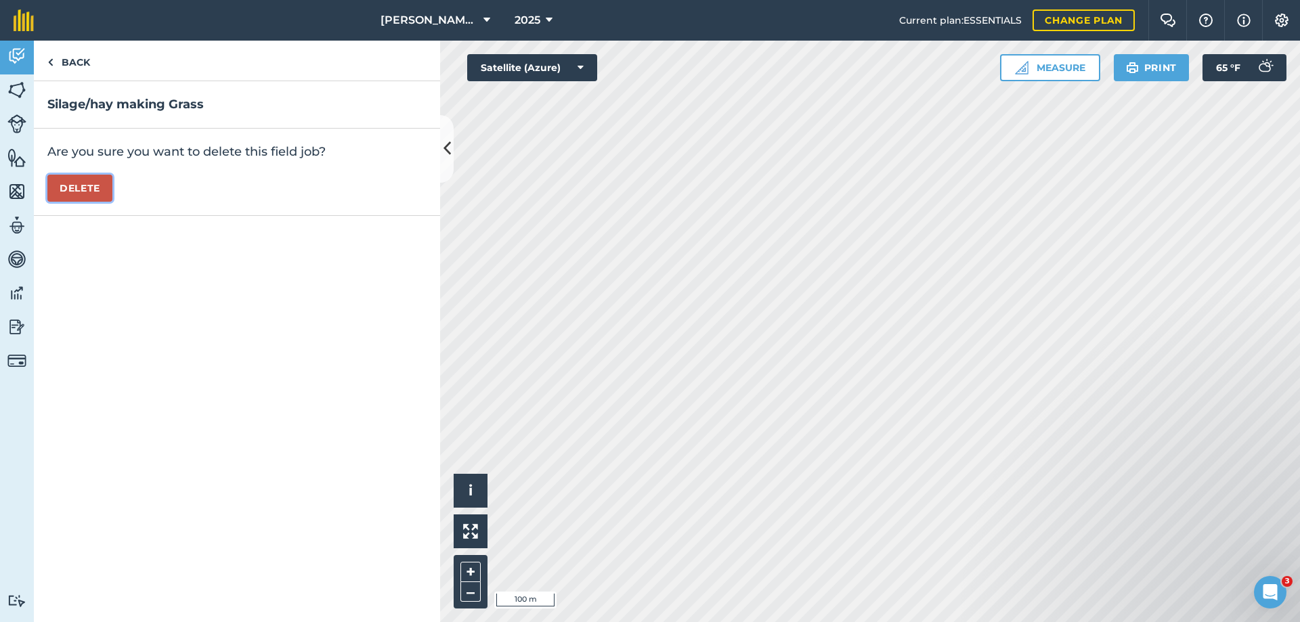
click at [72, 187] on button "Delete" at bounding box center [79, 188] width 65 height 27
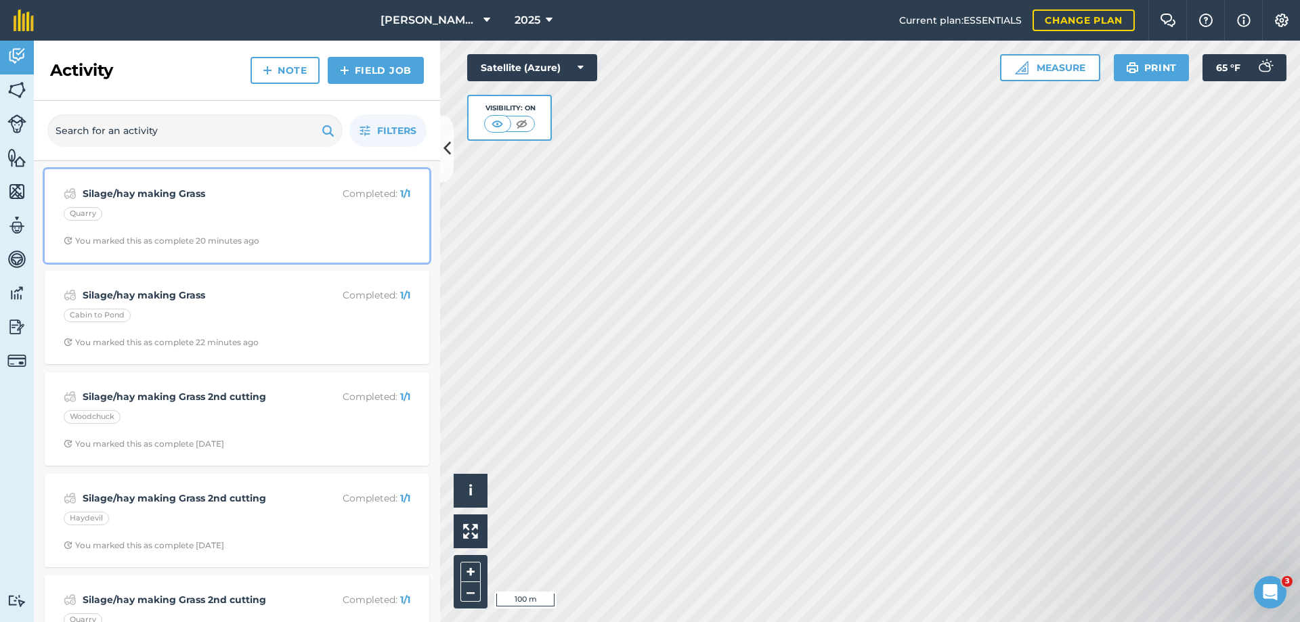
click at [159, 194] on strong "Silage/hay making Grass" at bounding box center [190, 193] width 215 height 15
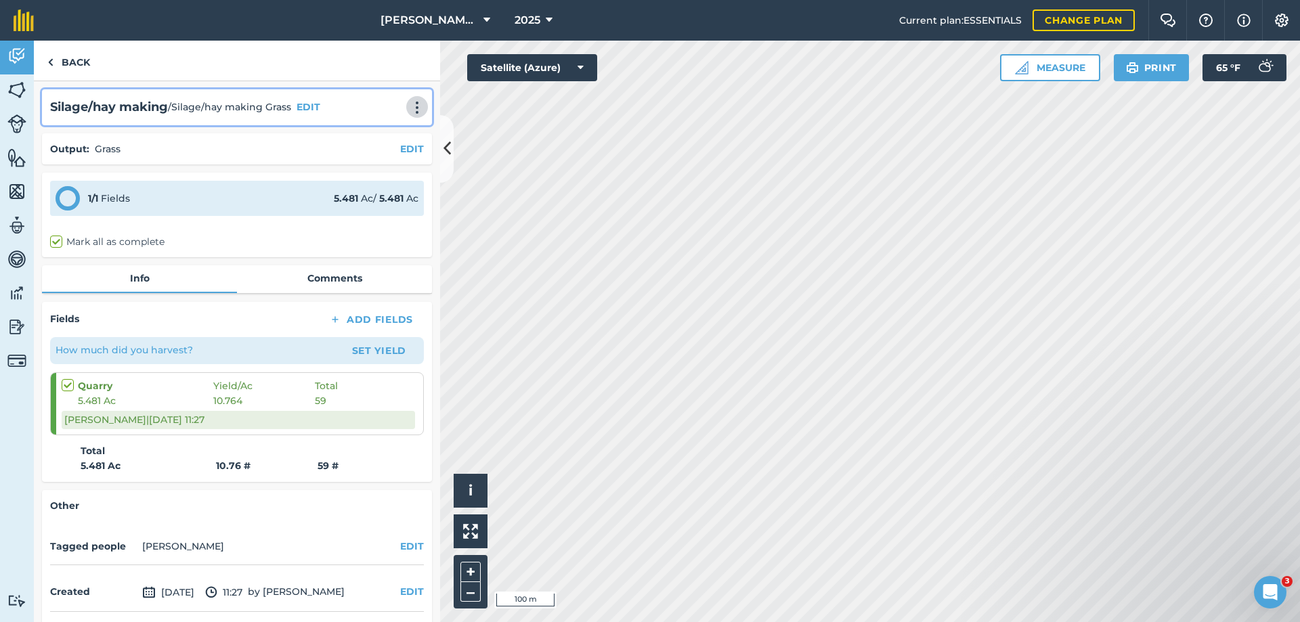
click at [409, 109] on img at bounding box center [417, 108] width 16 height 14
click at [373, 168] on link "Delete" at bounding box center [388, 169] width 87 height 27
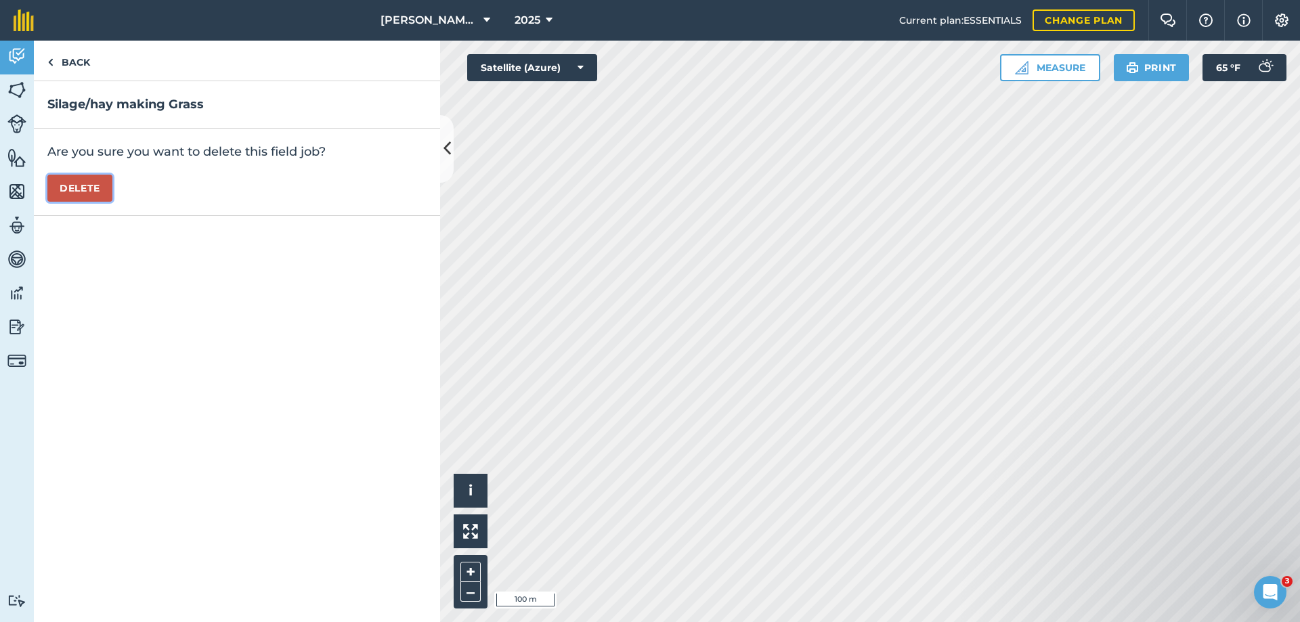
click at [63, 179] on button "Delete" at bounding box center [79, 188] width 65 height 27
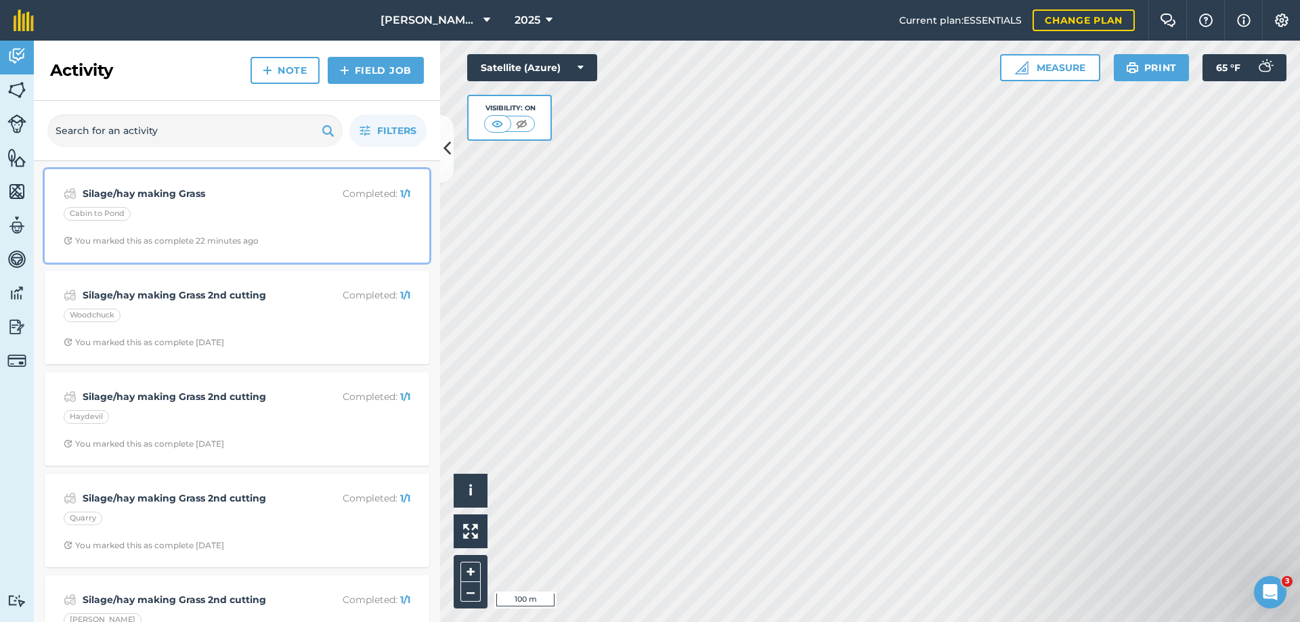
click at [168, 196] on strong "Silage/hay making Grass" at bounding box center [190, 193] width 215 height 15
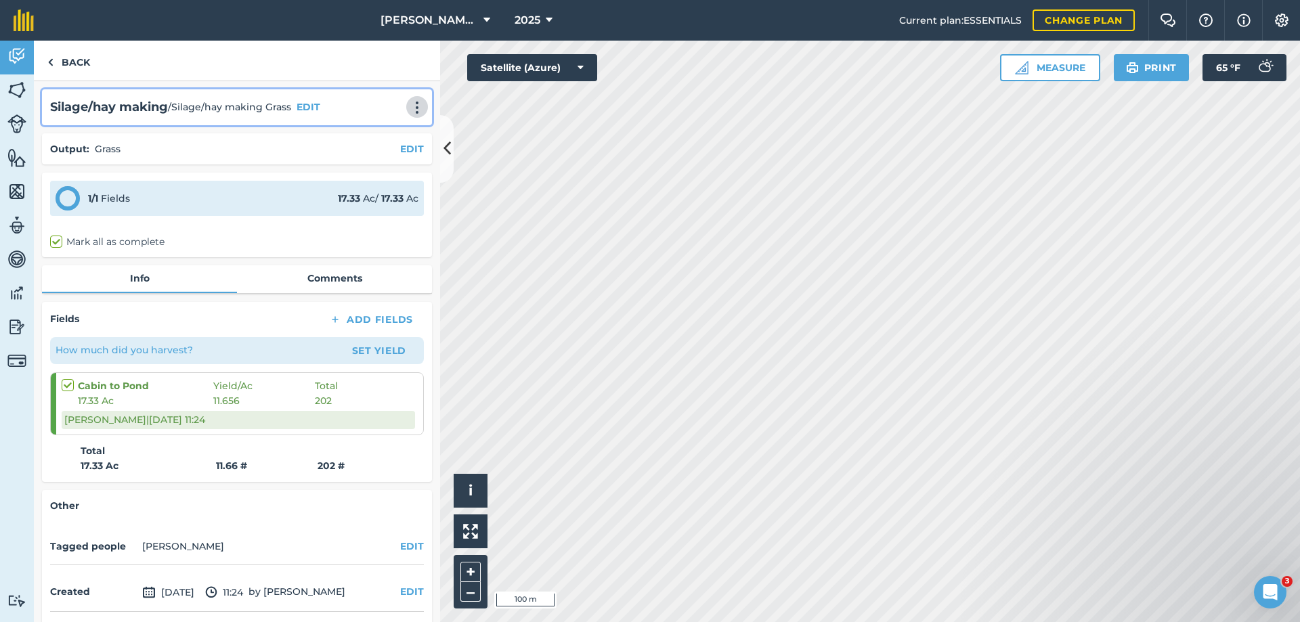
click at [410, 114] on img at bounding box center [417, 108] width 16 height 14
click at [381, 166] on link "Delete" at bounding box center [388, 169] width 87 height 27
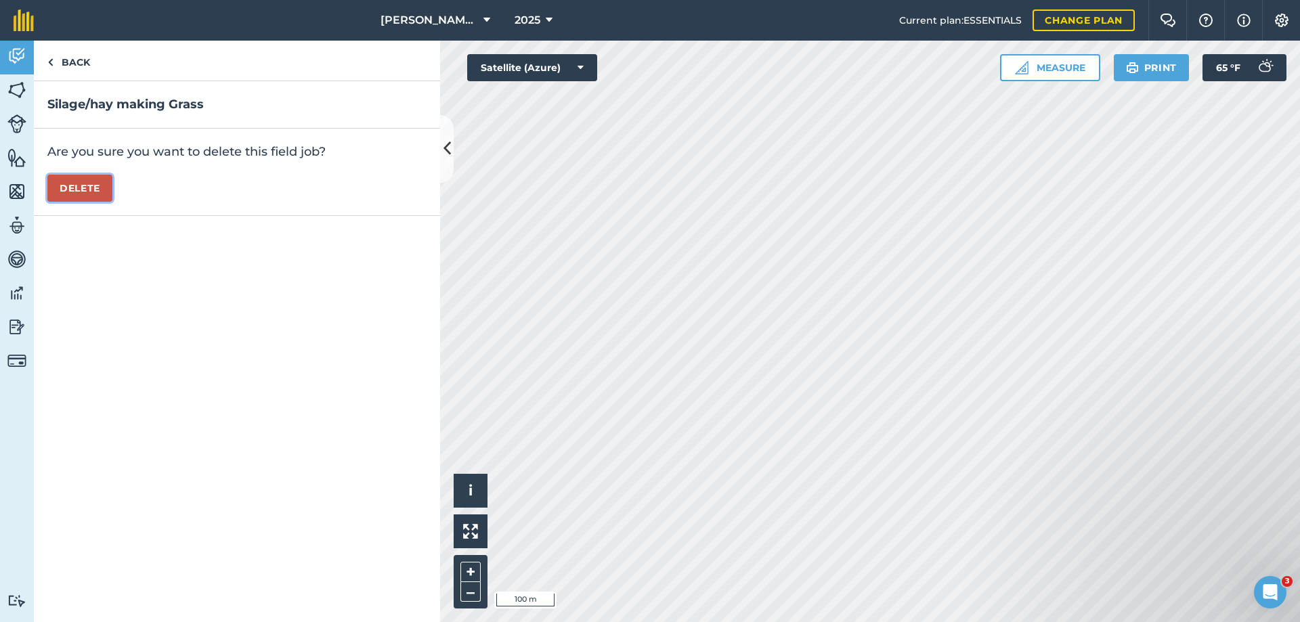
click at [82, 188] on button "Delete" at bounding box center [79, 188] width 65 height 27
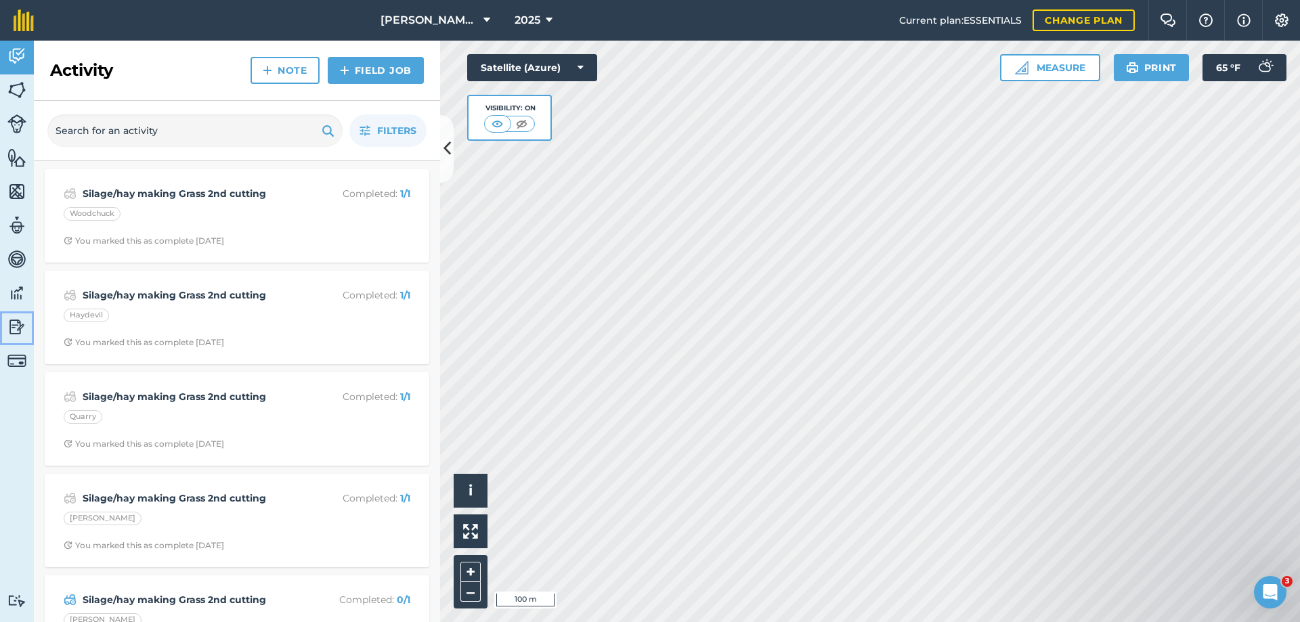
click at [12, 326] on img at bounding box center [16, 327] width 19 height 20
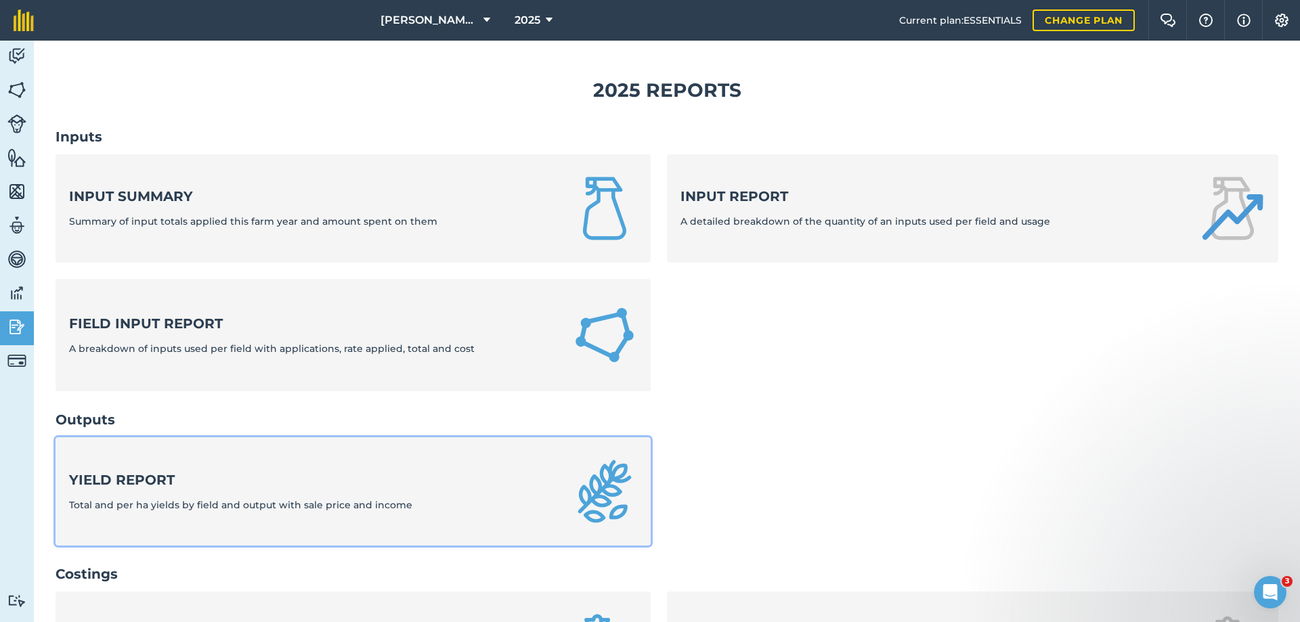
click at [125, 471] on strong "Yield report" at bounding box center [240, 480] width 343 height 19
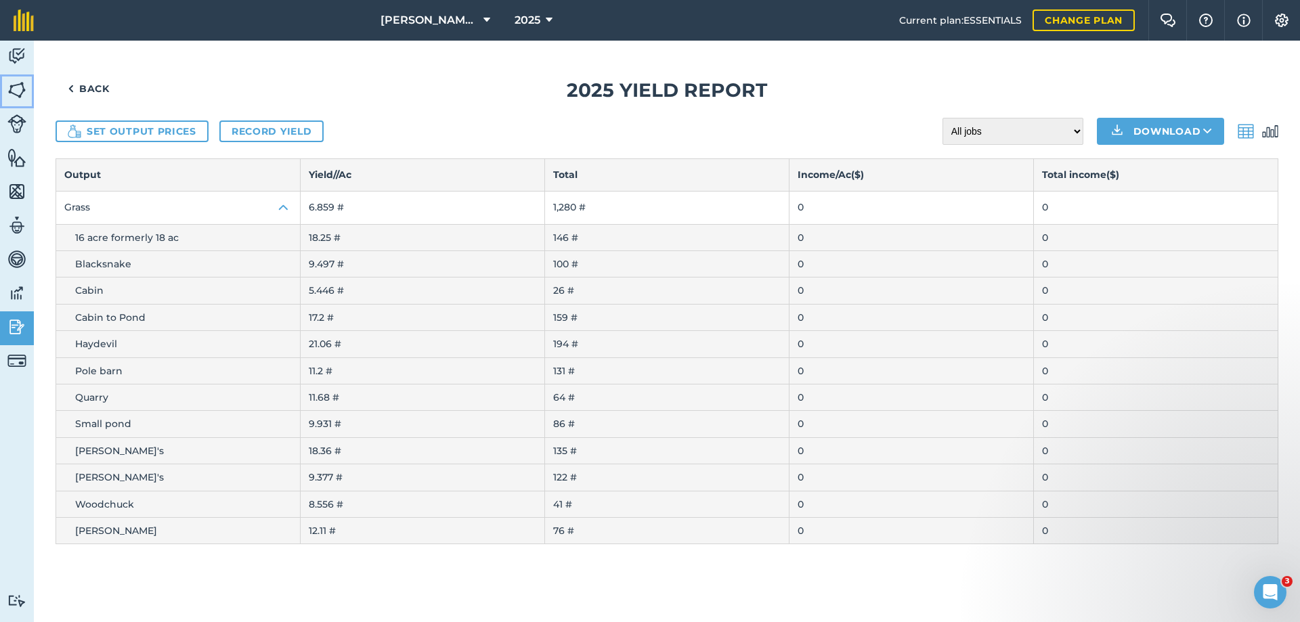
click at [14, 87] on img at bounding box center [16, 90] width 19 height 20
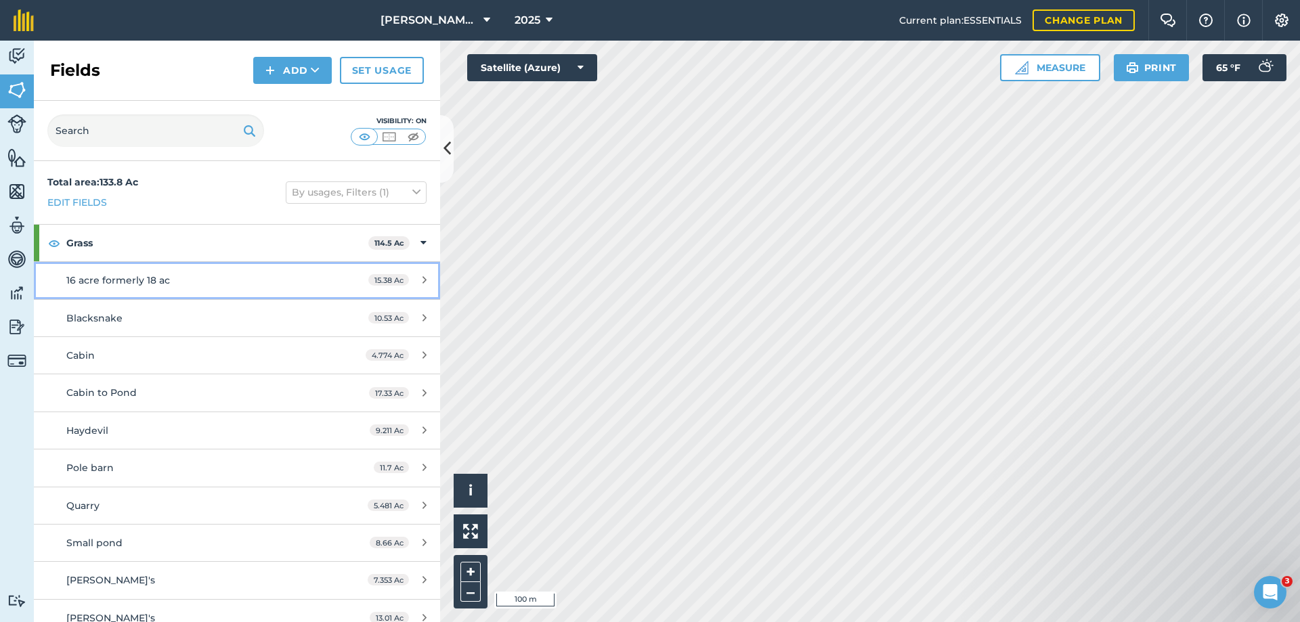
click at [161, 278] on span "16 acre formerly 18 ac" at bounding box center [118, 280] width 104 height 12
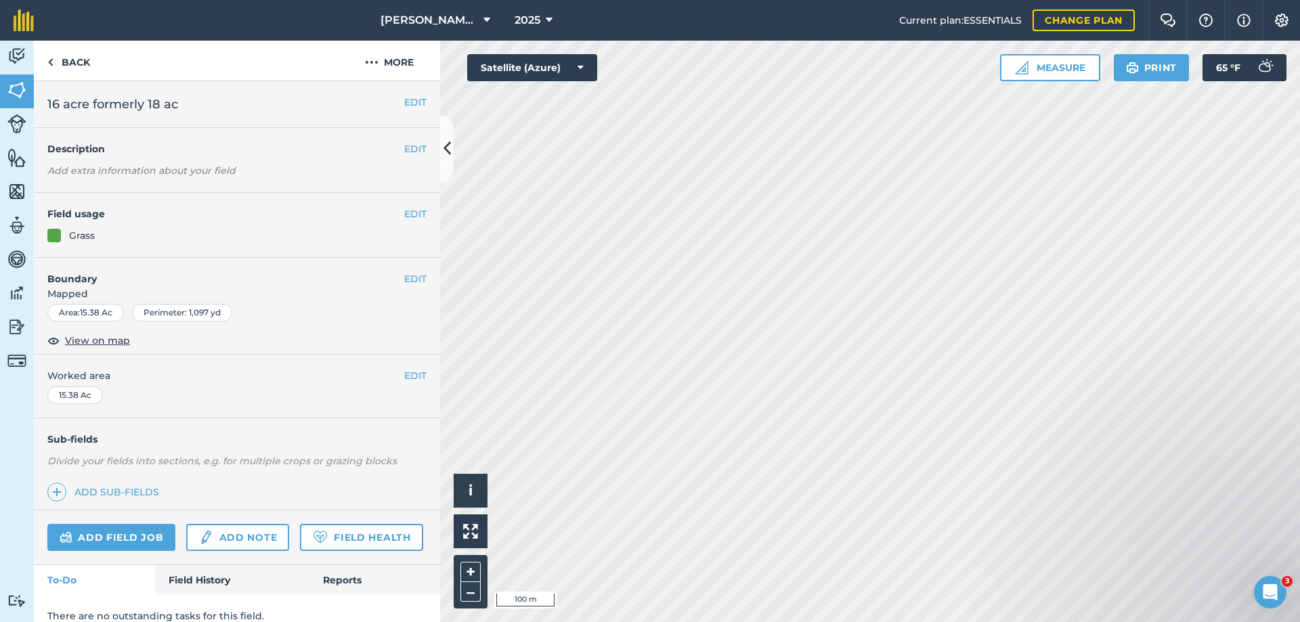
scroll to position [53, 0]
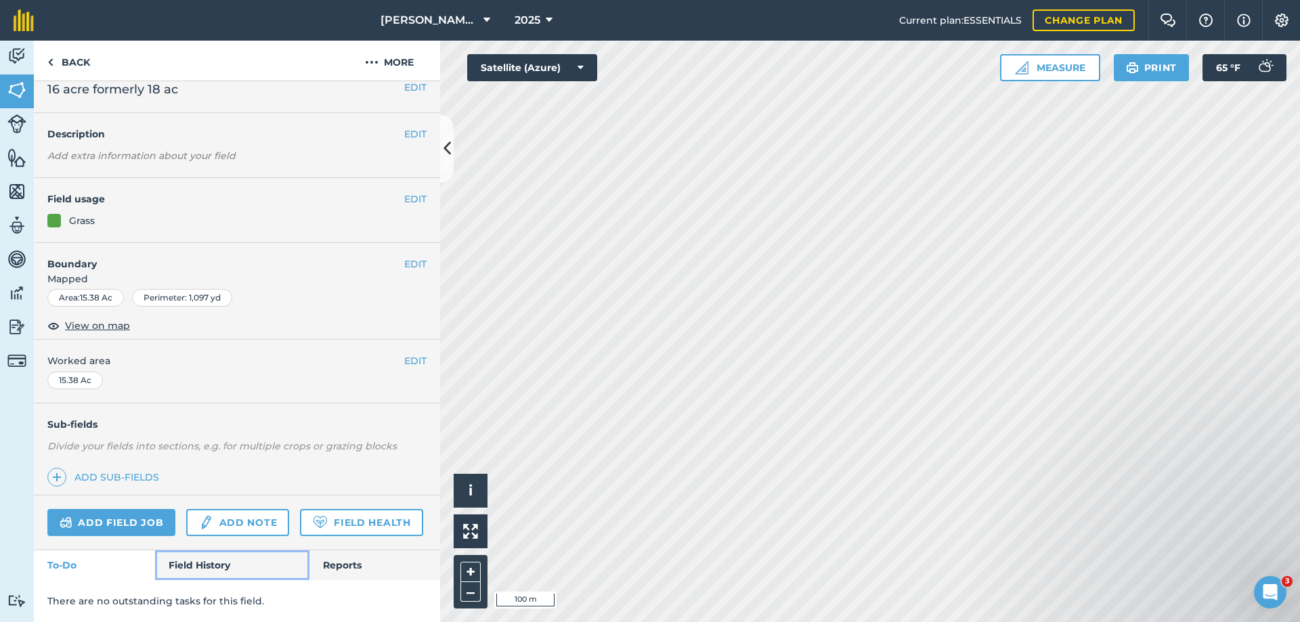
click at [206, 566] on link "Field History" at bounding box center [232, 566] width 154 height 30
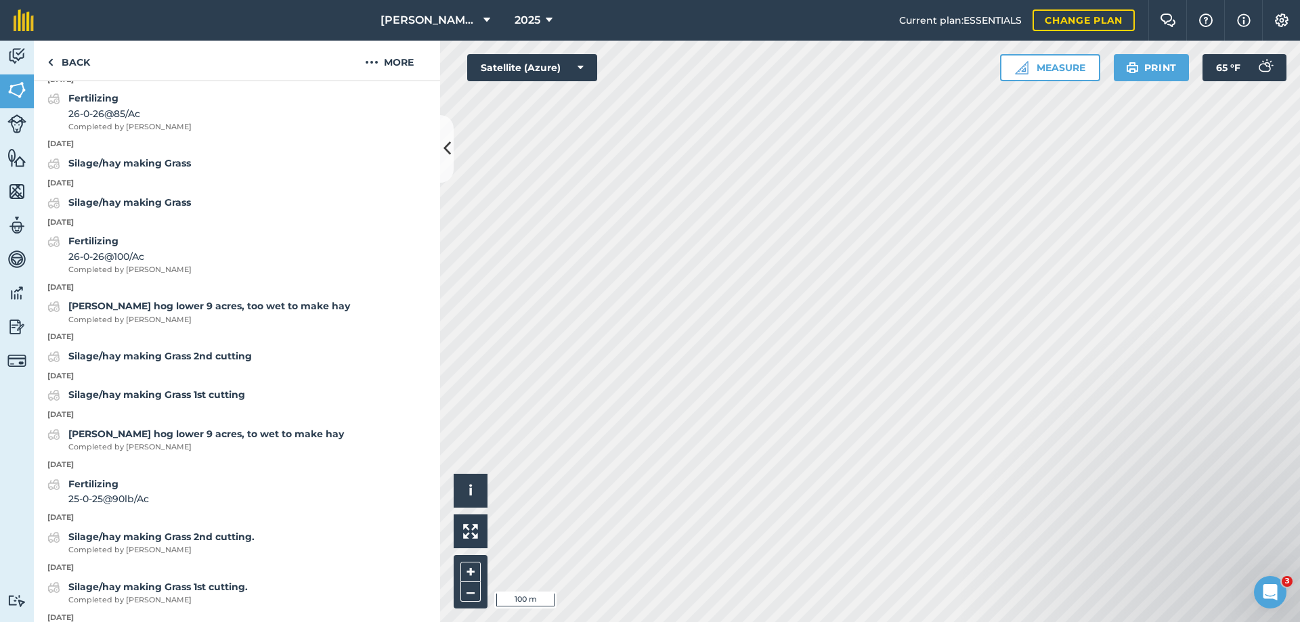
scroll to position [459, 0]
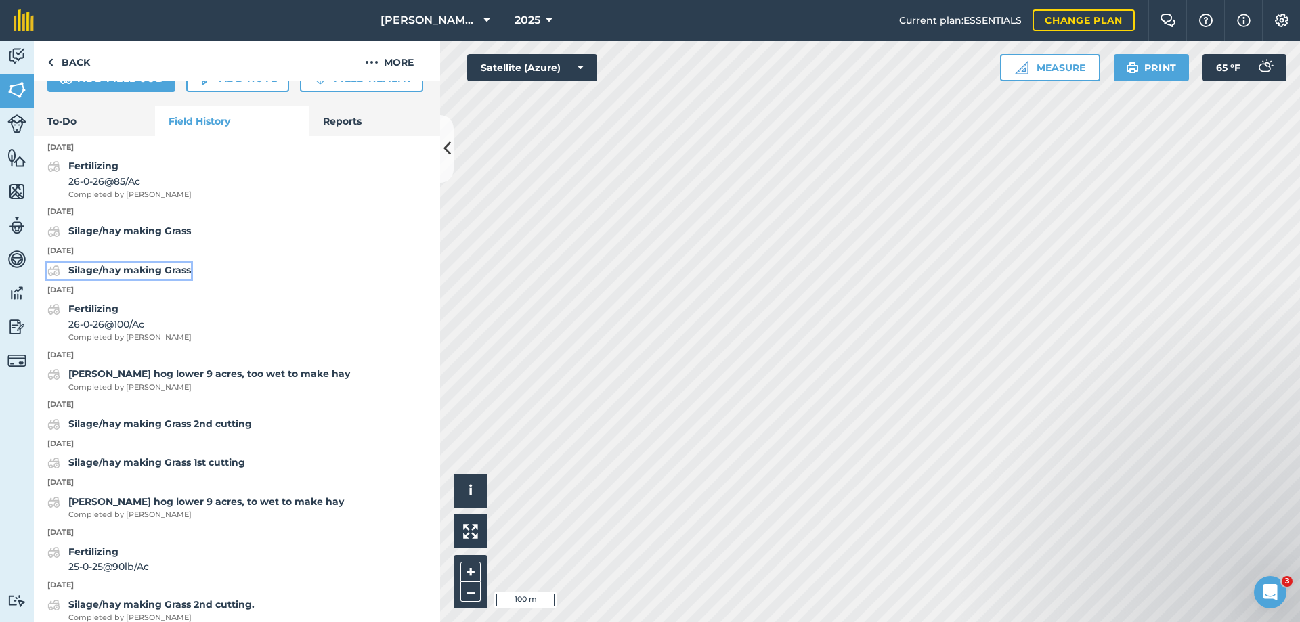
click at [95, 276] on strong "Silage/hay making Grass" at bounding box center [129, 270] width 123 height 12
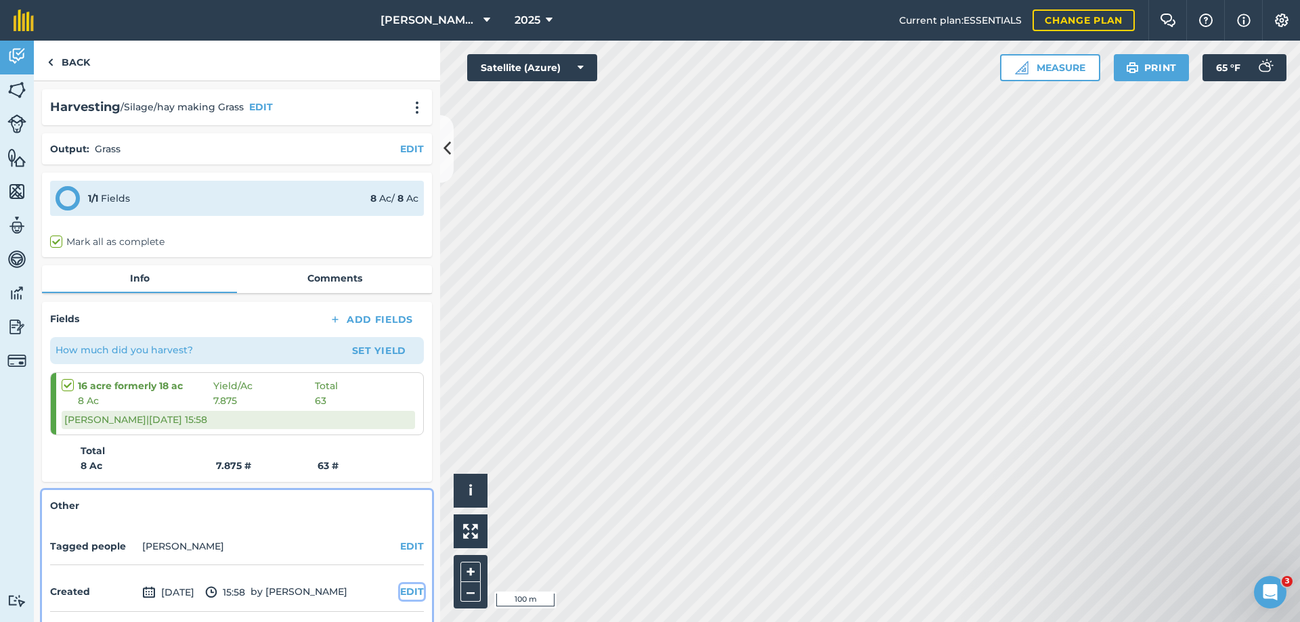
click at [400, 590] on button "EDIT" at bounding box center [412, 592] width 24 height 15
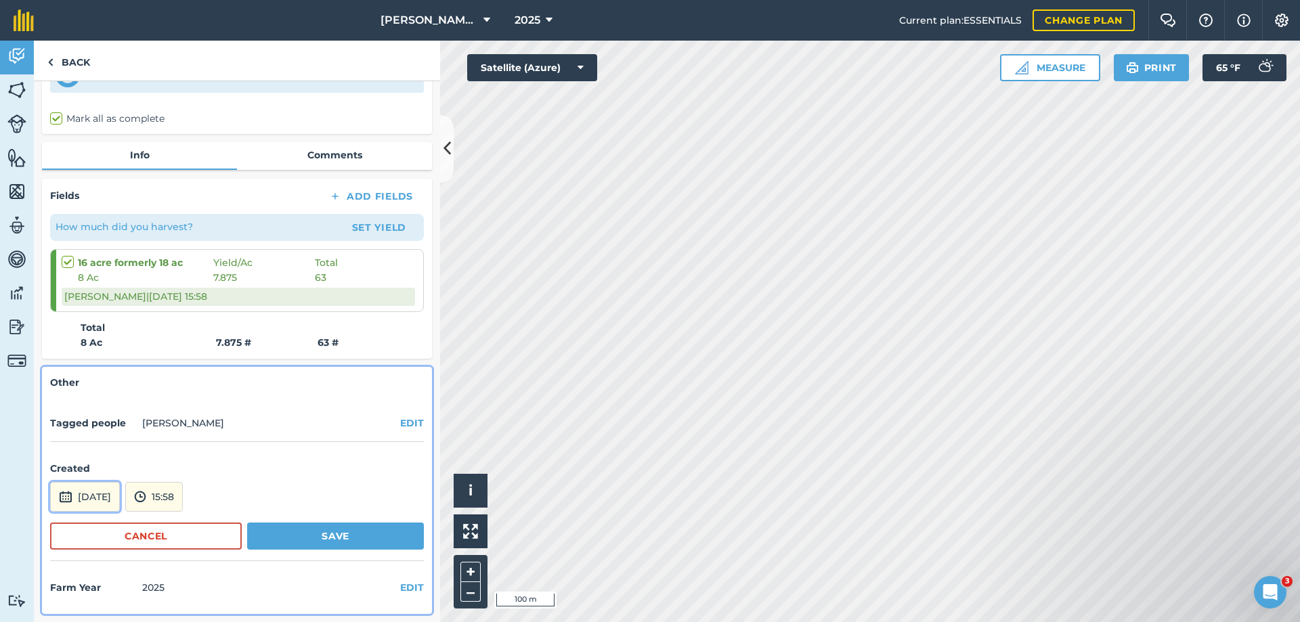
click at [91, 494] on button "[DATE]" at bounding box center [85, 497] width 70 height 30
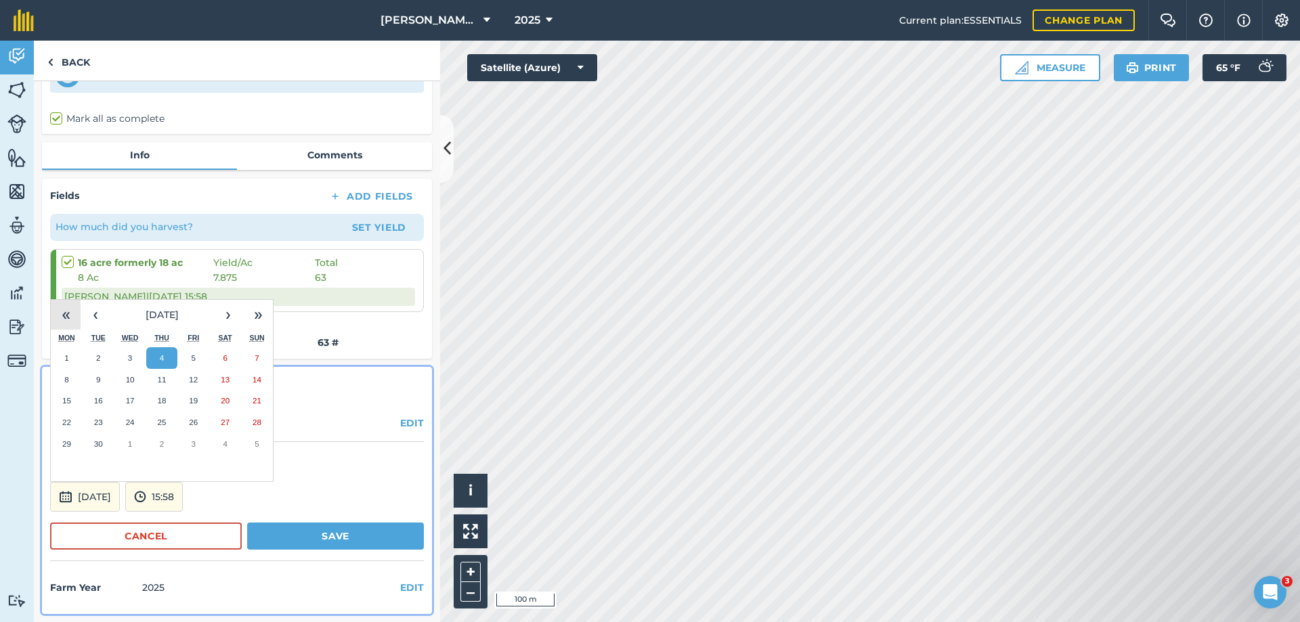
click at [62, 314] on button "«" at bounding box center [66, 315] width 30 height 30
click at [96, 314] on button "‹" at bounding box center [96, 315] width 30 height 30
click at [255, 379] on abbr "14" at bounding box center [257, 379] width 9 height 9
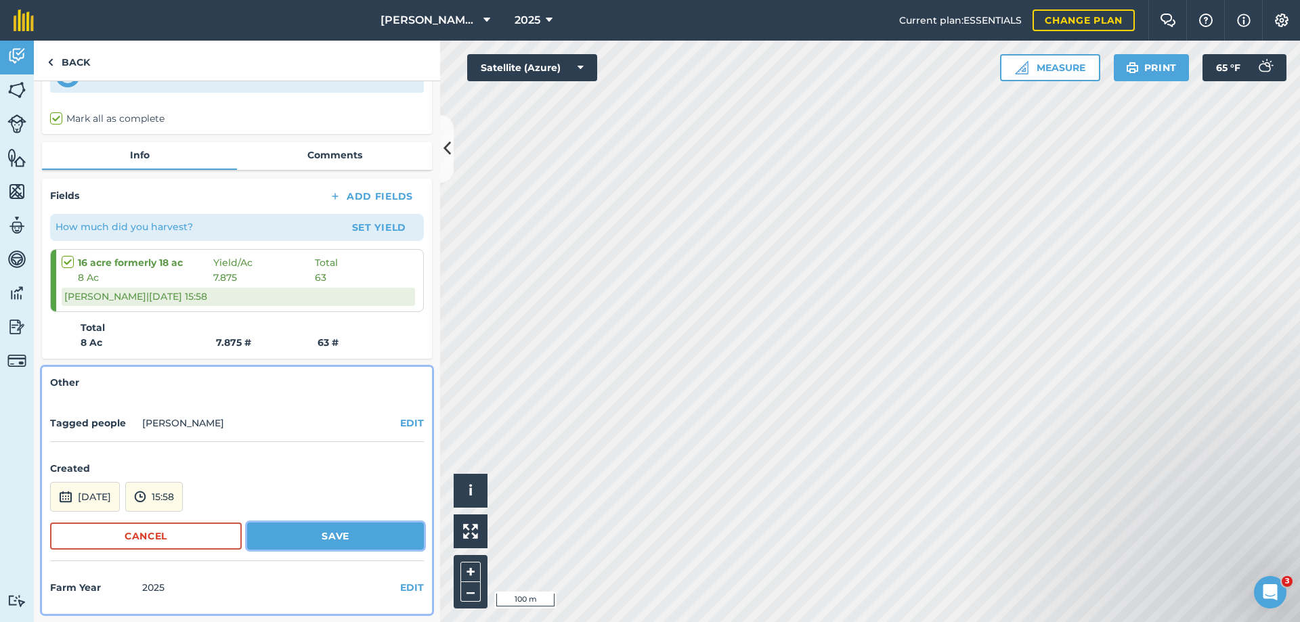
click at [315, 530] on button "Save" at bounding box center [335, 536] width 177 height 27
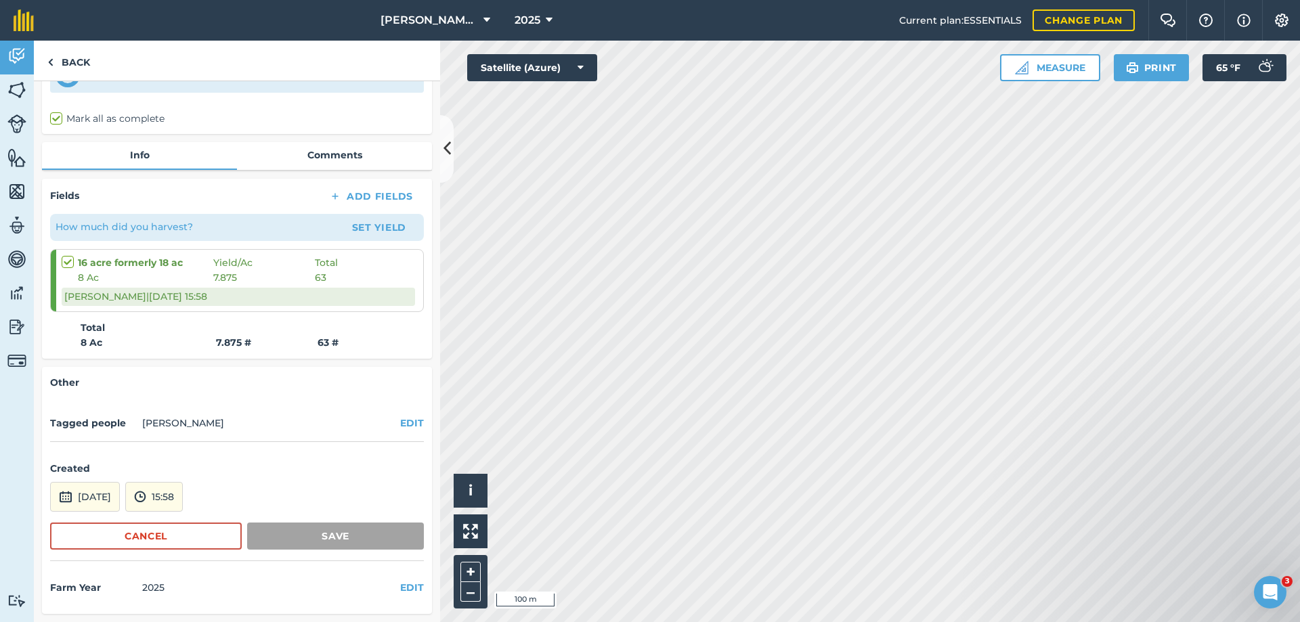
scroll to position [51, 0]
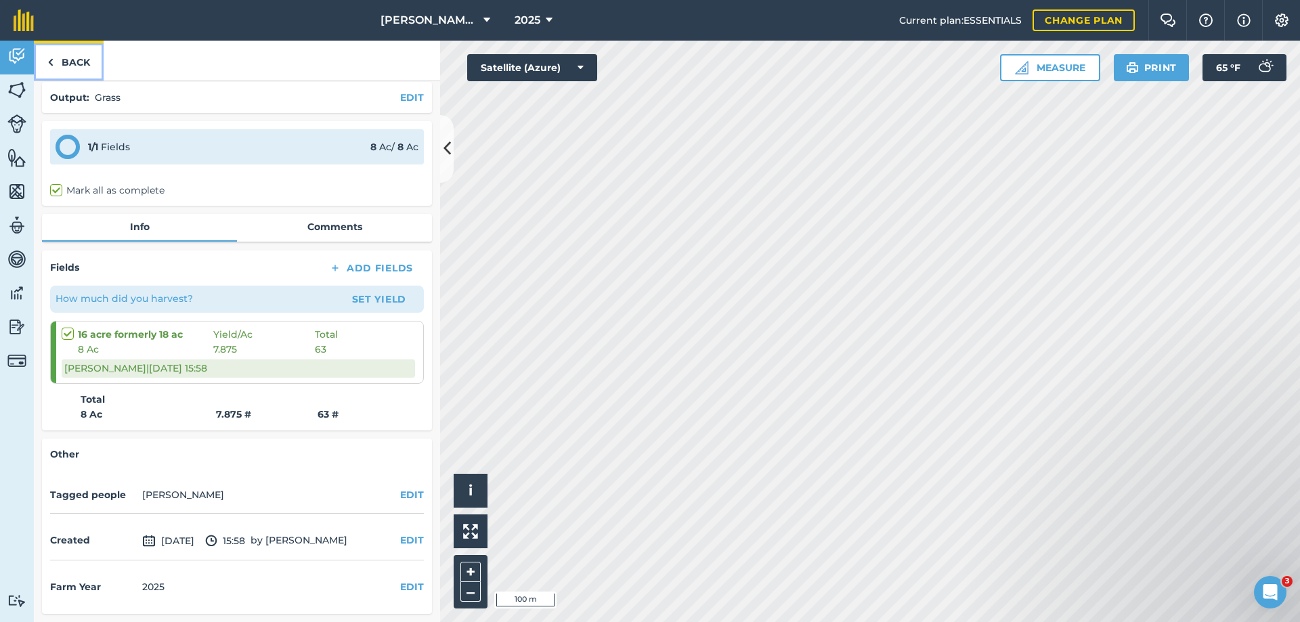
click at [70, 63] on link "Back" at bounding box center [69, 61] width 70 height 40
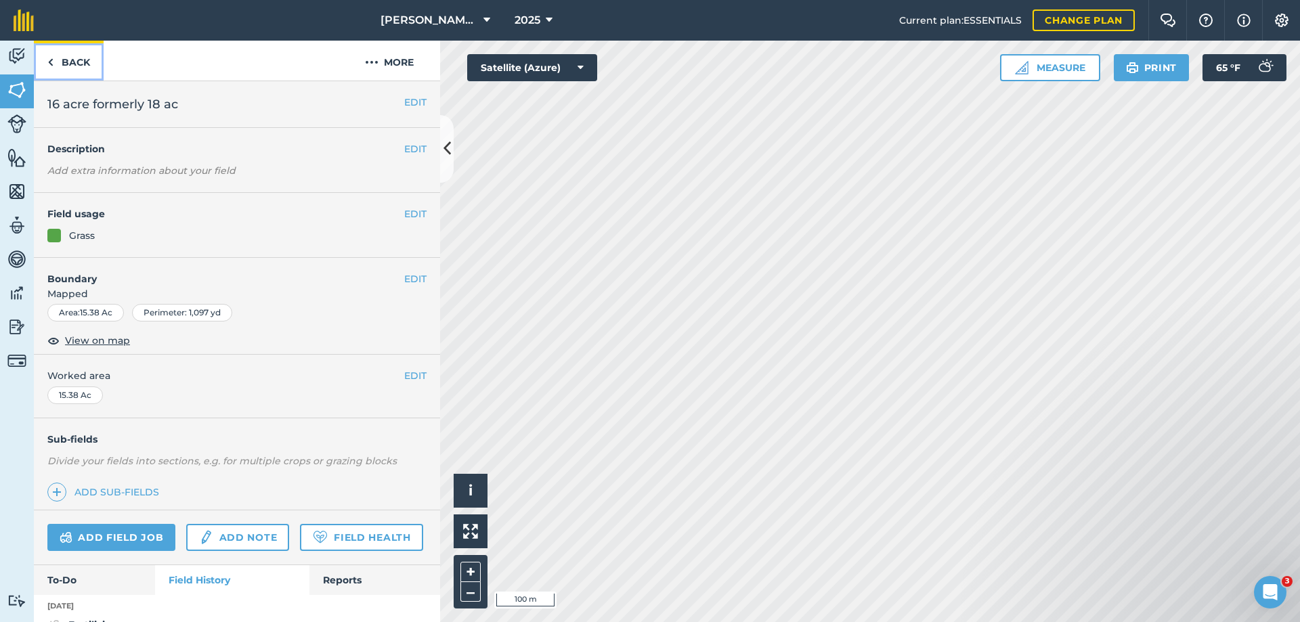
click at [70, 63] on link "Back" at bounding box center [69, 61] width 70 height 40
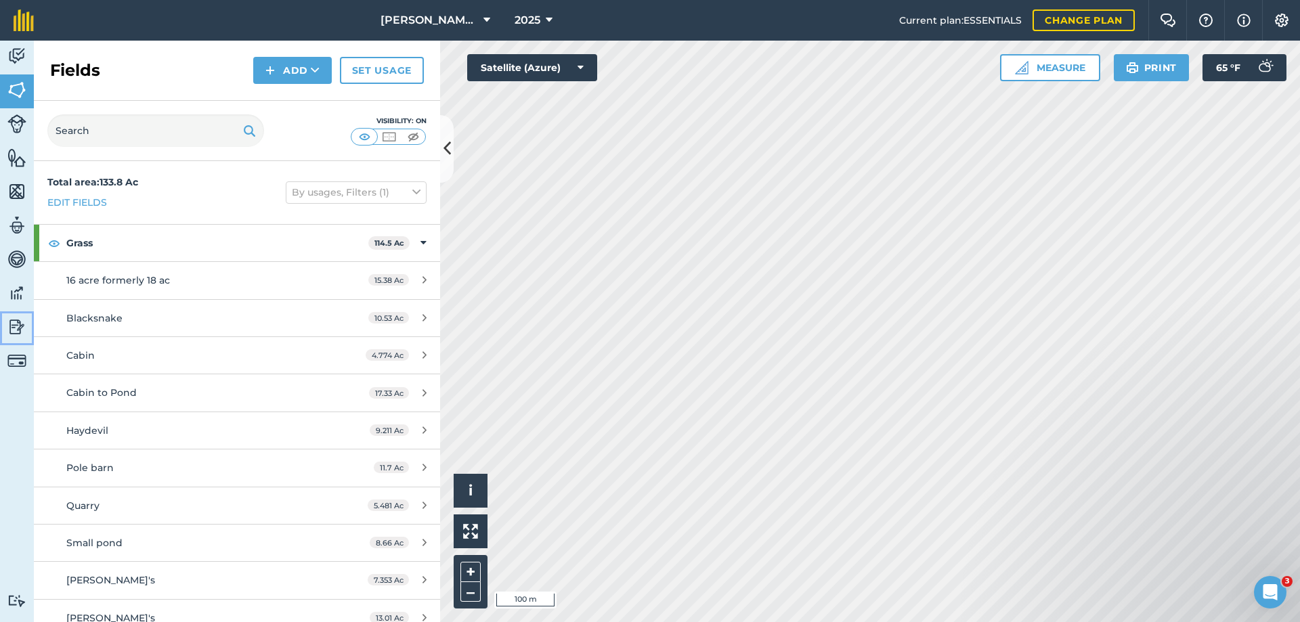
click at [15, 324] on img at bounding box center [16, 327] width 19 height 20
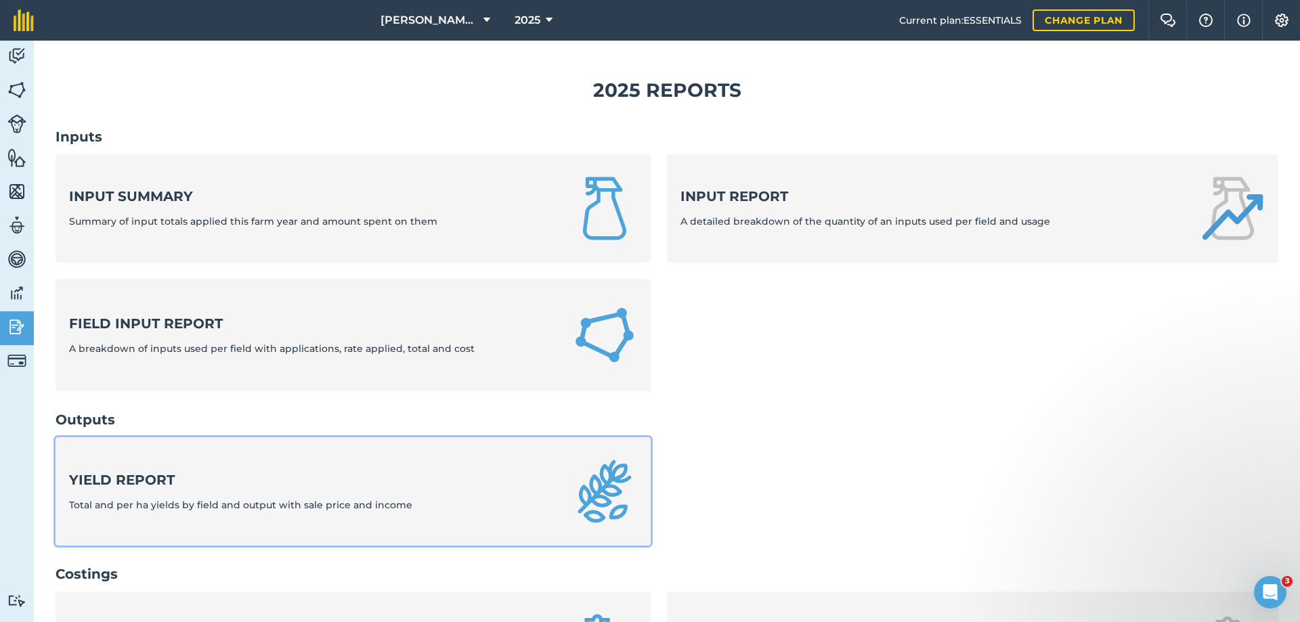
click at [167, 480] on strong "Yield report" at bounding box center [240, 480] width 343 height 19
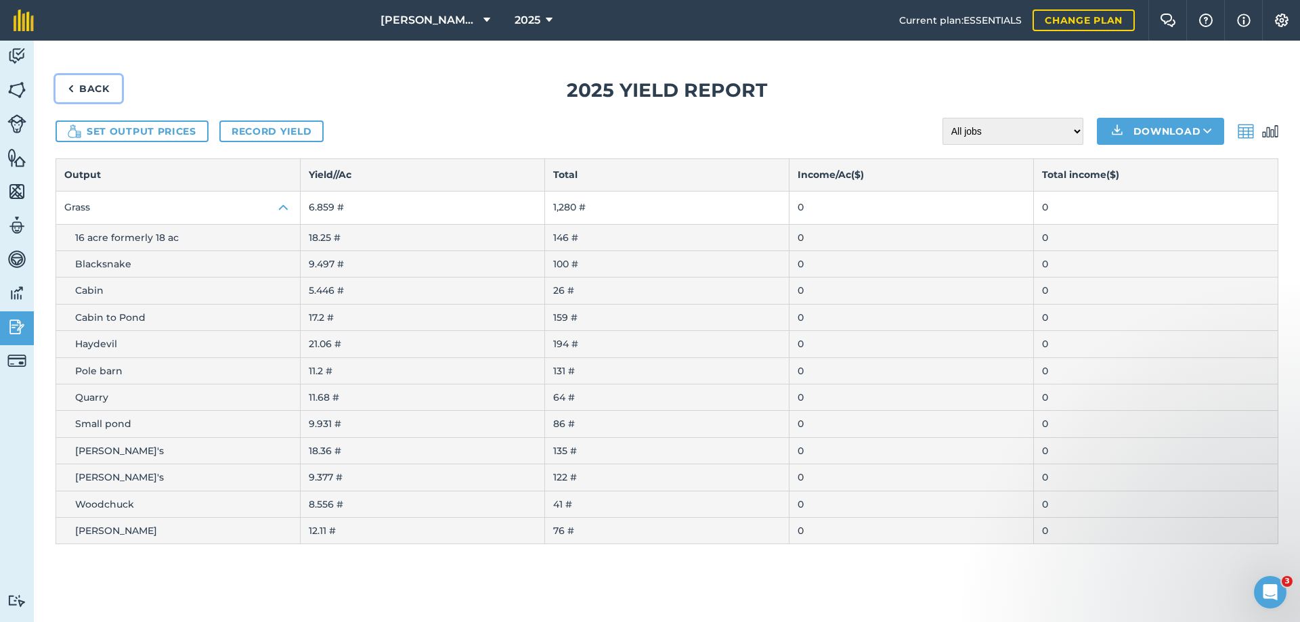
click at [87, 83] on link "Back" at bounding box center [89, 88] width 66 height 27
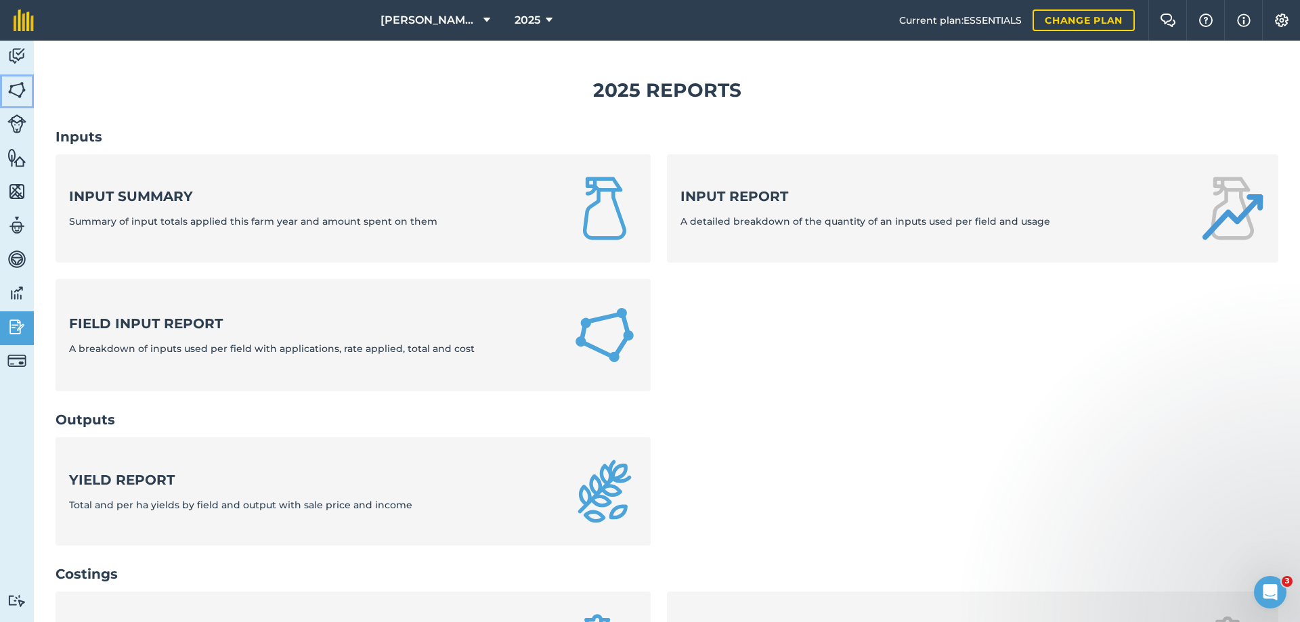
click at [15, 89] on img at bounding box center [16, 90] width 19 height 20
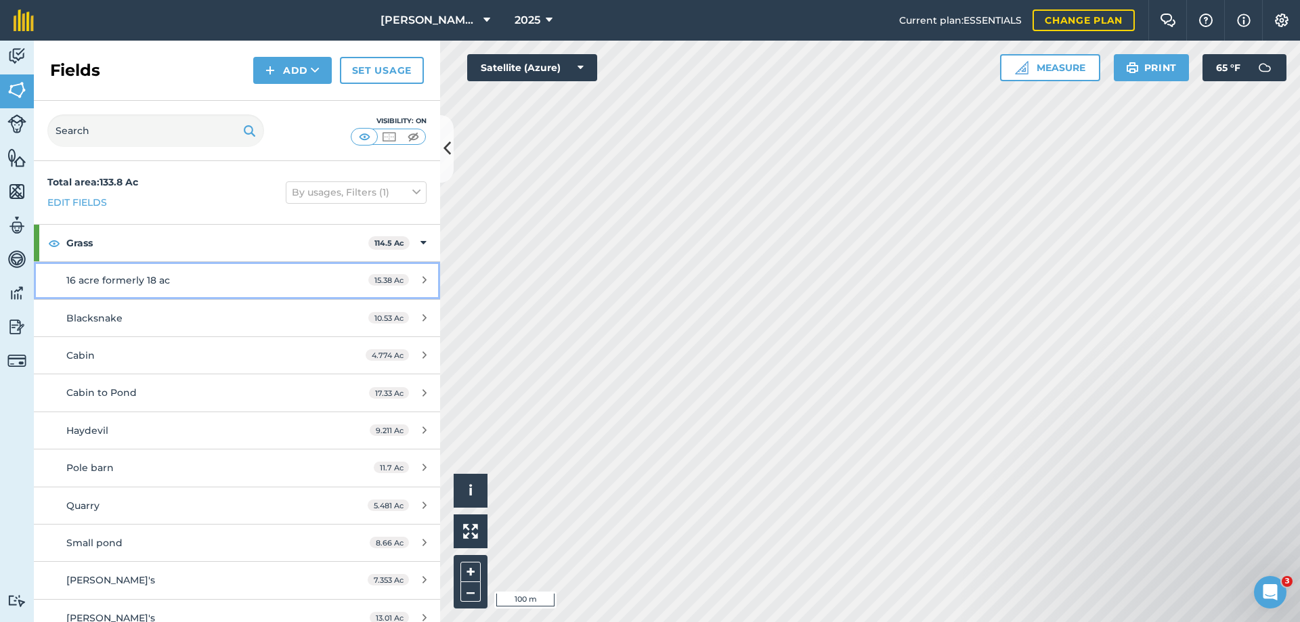
click at [140, 281] on span "16 acre formerly 18 ac" at bounding box center [118, 280] width 104 height 12
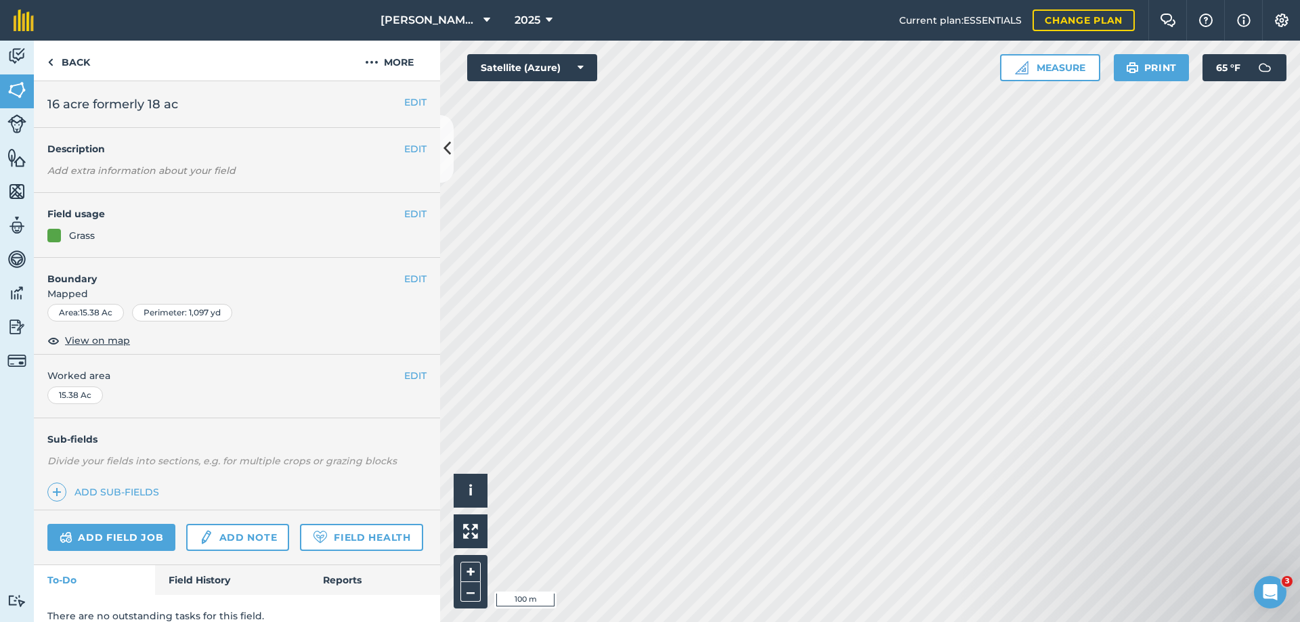
scroll to position [53, 0]
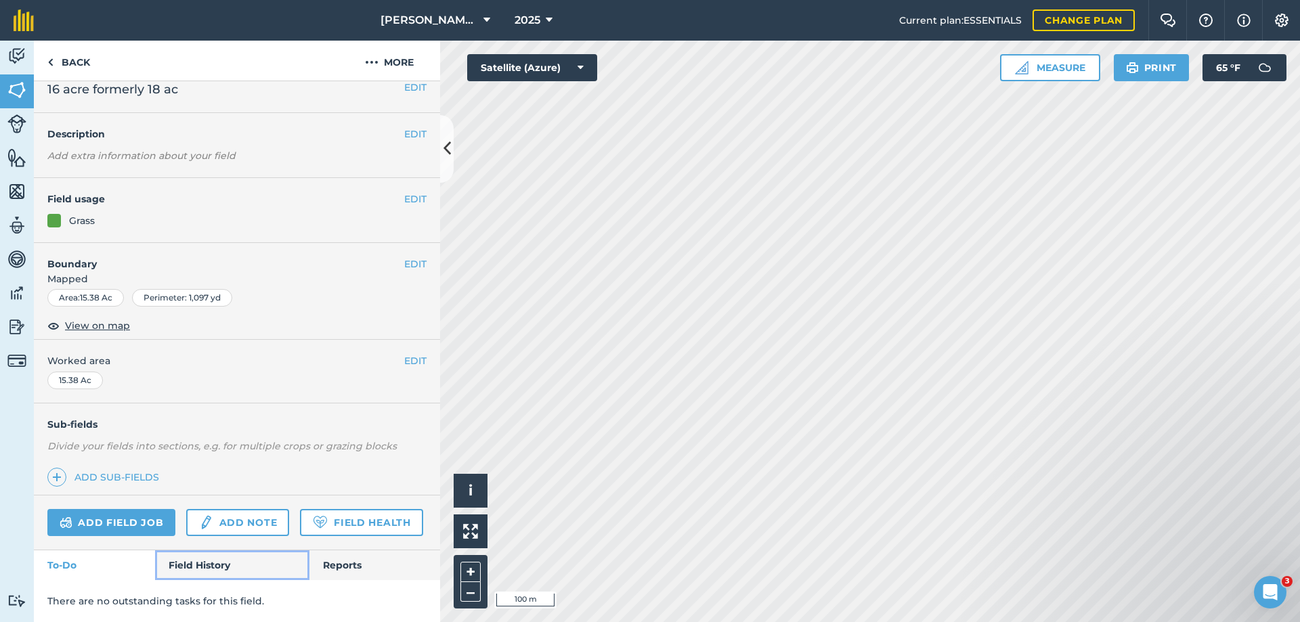
click at [203, 560] on link "Field History" at bounding box center [232, 566] width 154 height 30
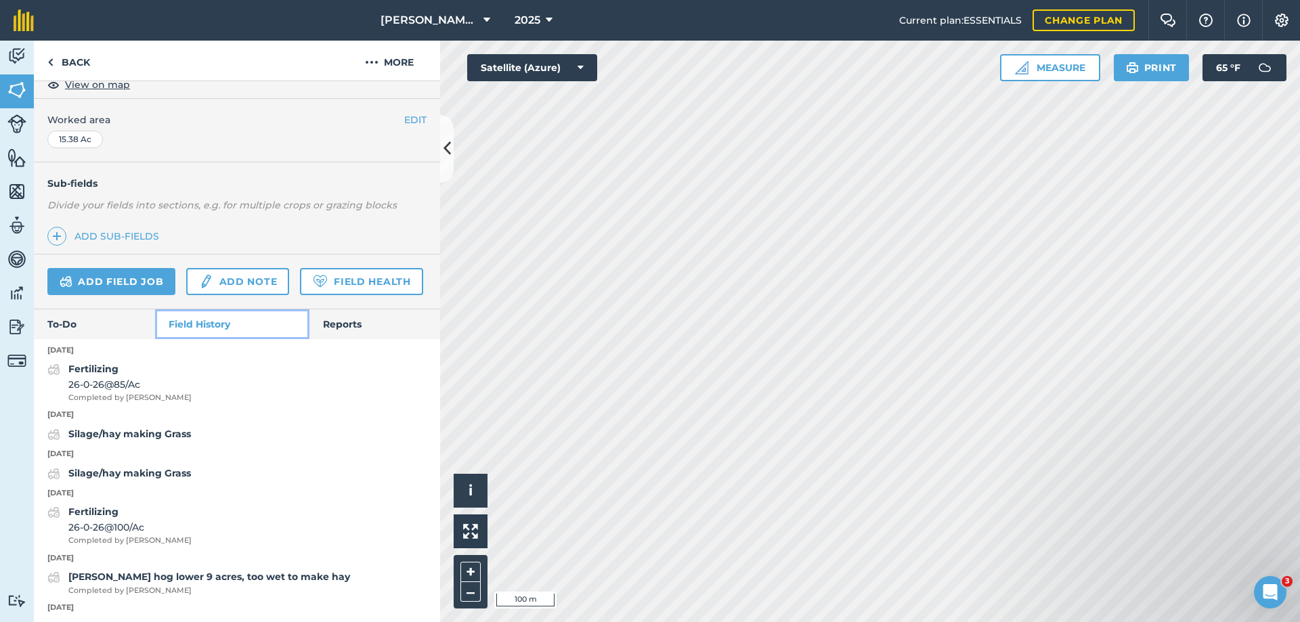
scroll to position [324, 0]
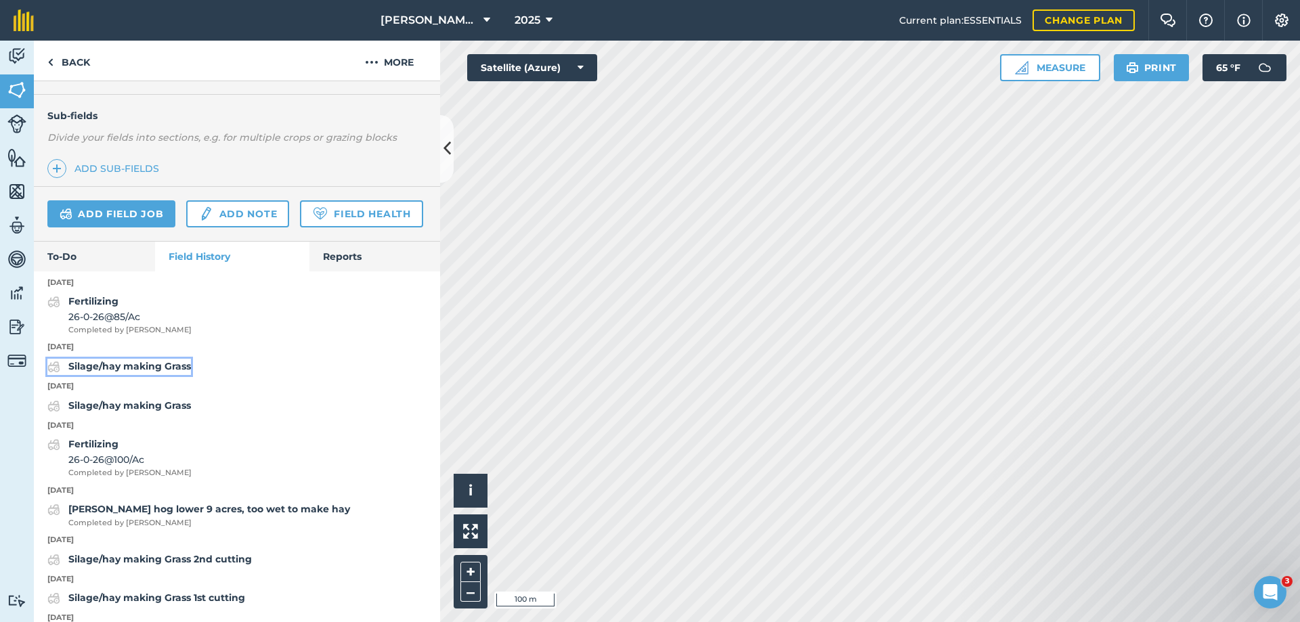
click at [100, 373] on strong "Silage/hay making Grass" at bounding box center [129, 366] width 123 height 12
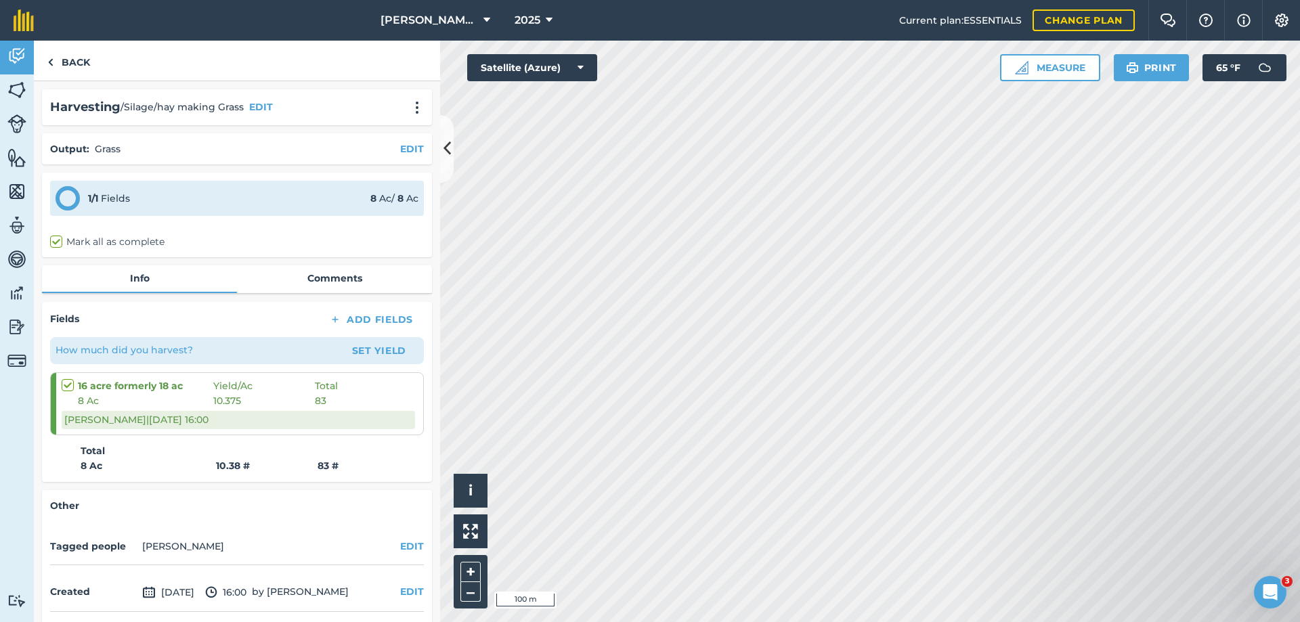
scroll to position [51, 0]
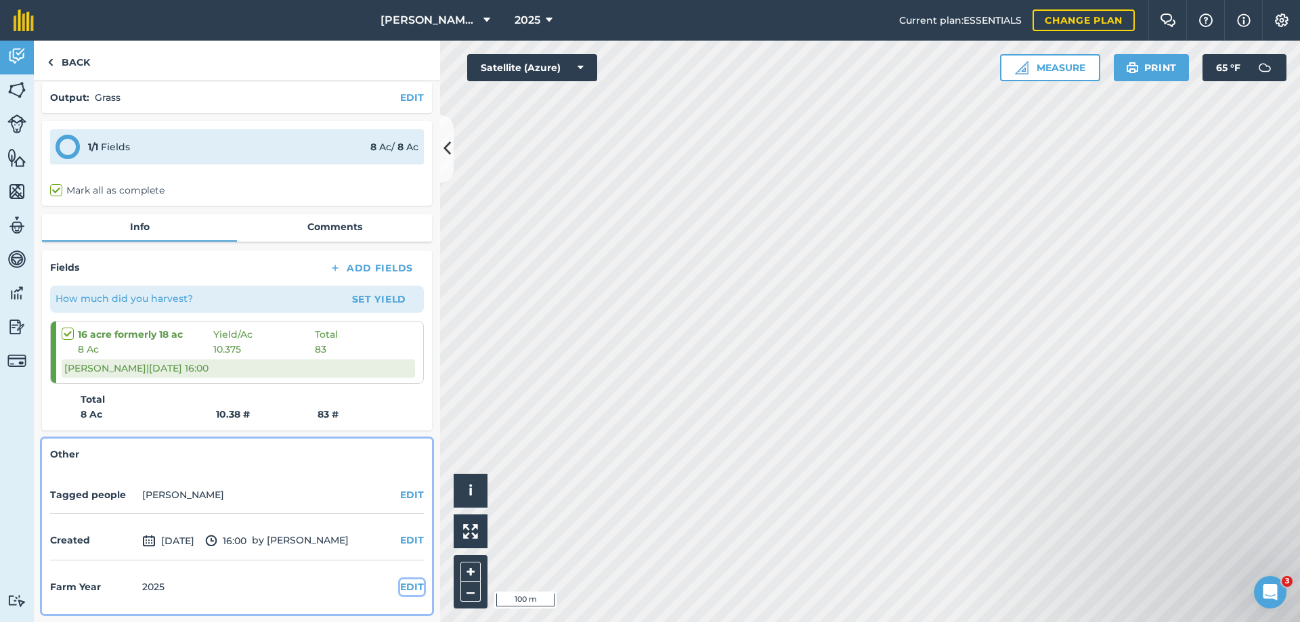
click at [404, 587] on button "EDIT" at bounding box center [412, 587] width 24 height 15
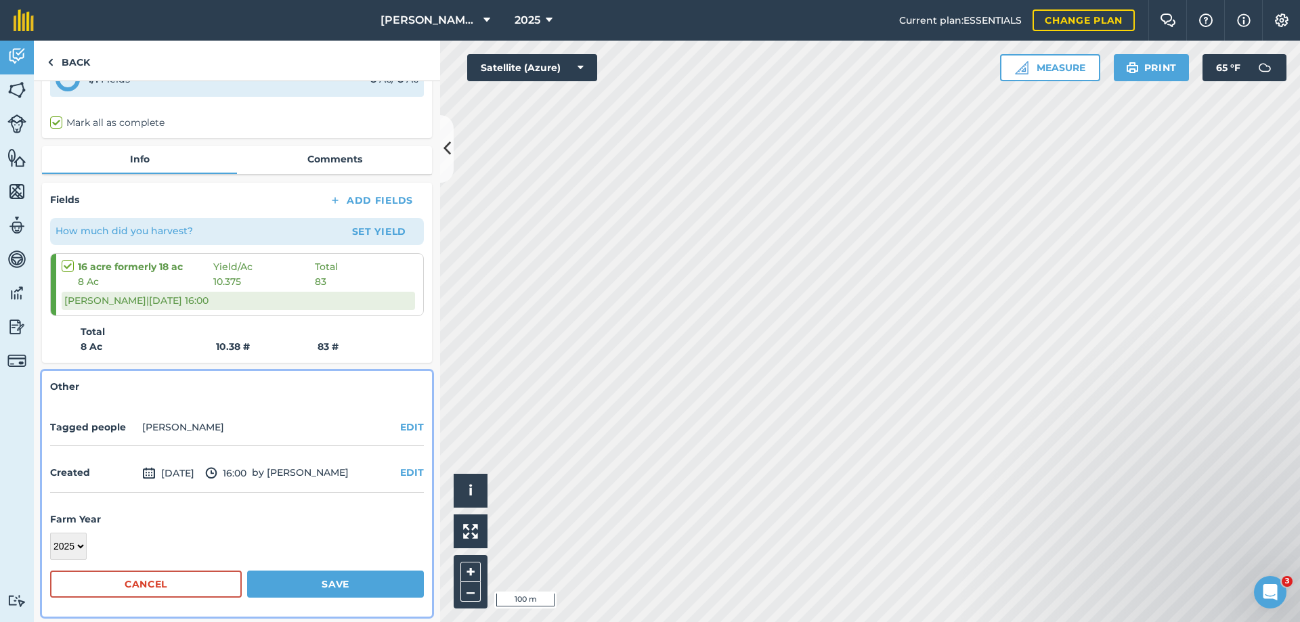
scroll to position [122, 0]
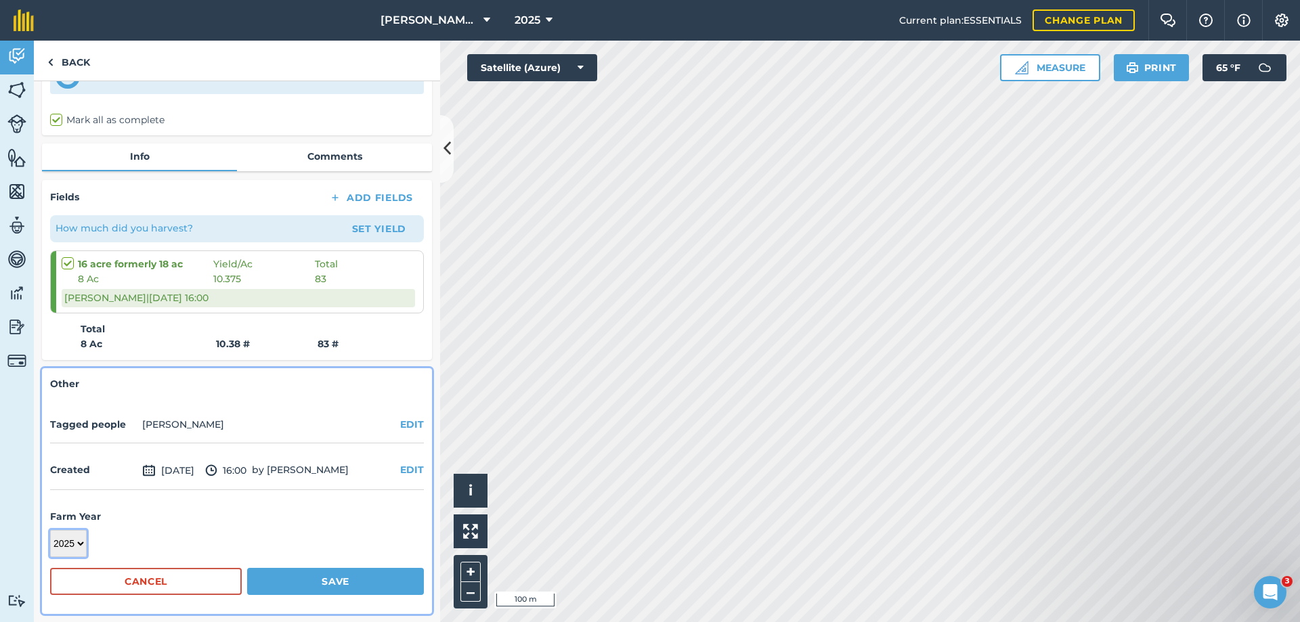
click at [79, 542] on select "2017 2018 2019 2020 2021 2022 2023 2024 2025 2026 2027" at bounding box center [68, 543] width 37 height 27
select select "2024"
click at [50, 530] on select "2017 2018 2019 2020 2021 2022 2023 2024 2025 2026 2027" at bounding box center [68, 543] width 37 height 27
click at [309, 585] on button "Save" at bounding box center [335, 581] width 177 height 27
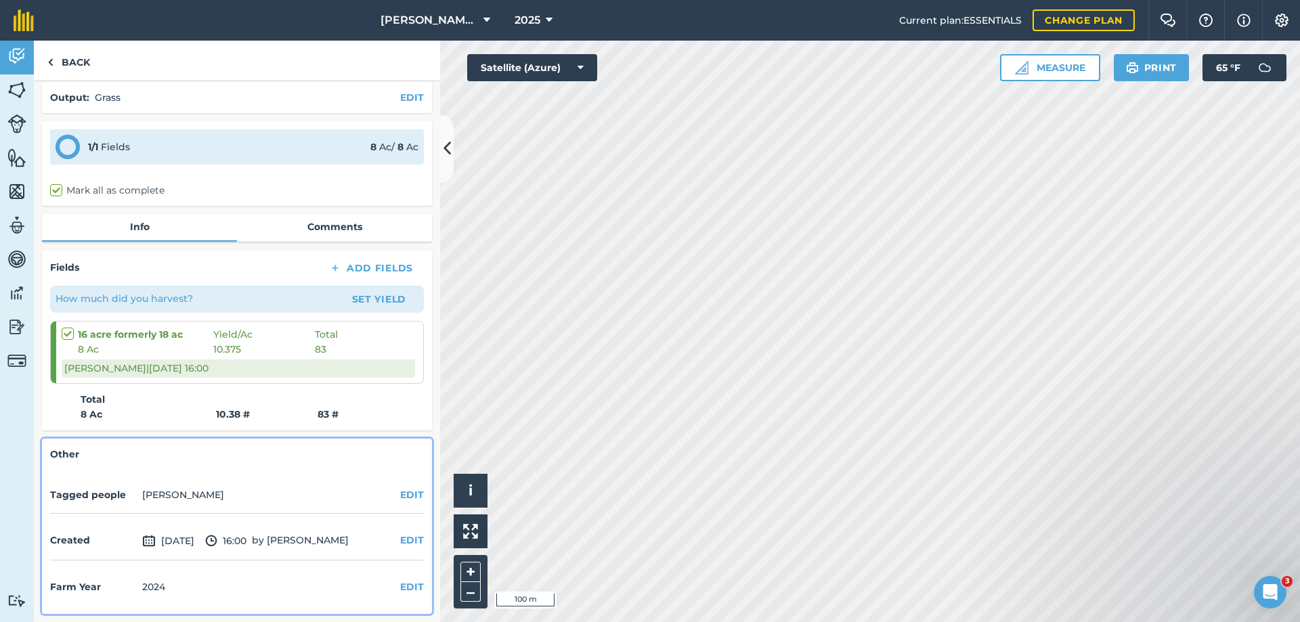
scroll to position [51, 0]
click at [70, 59] on link "Back" at bounding box center [69, 61] width 70 height 40
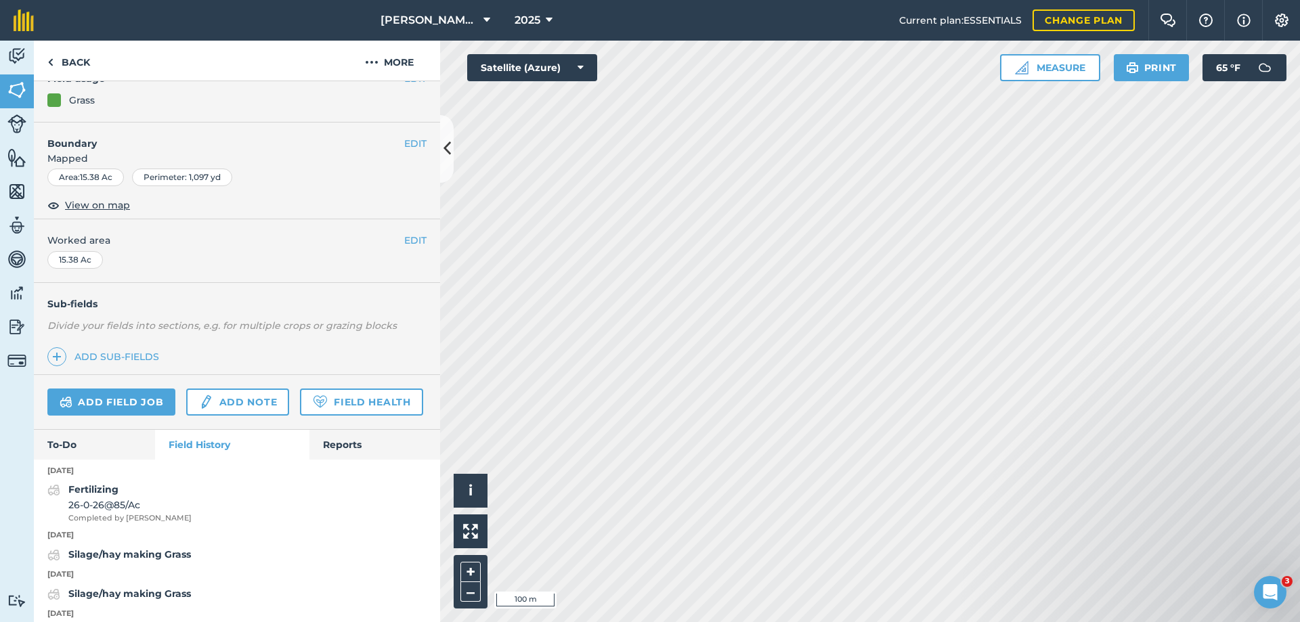
scroll to position [203, 0]
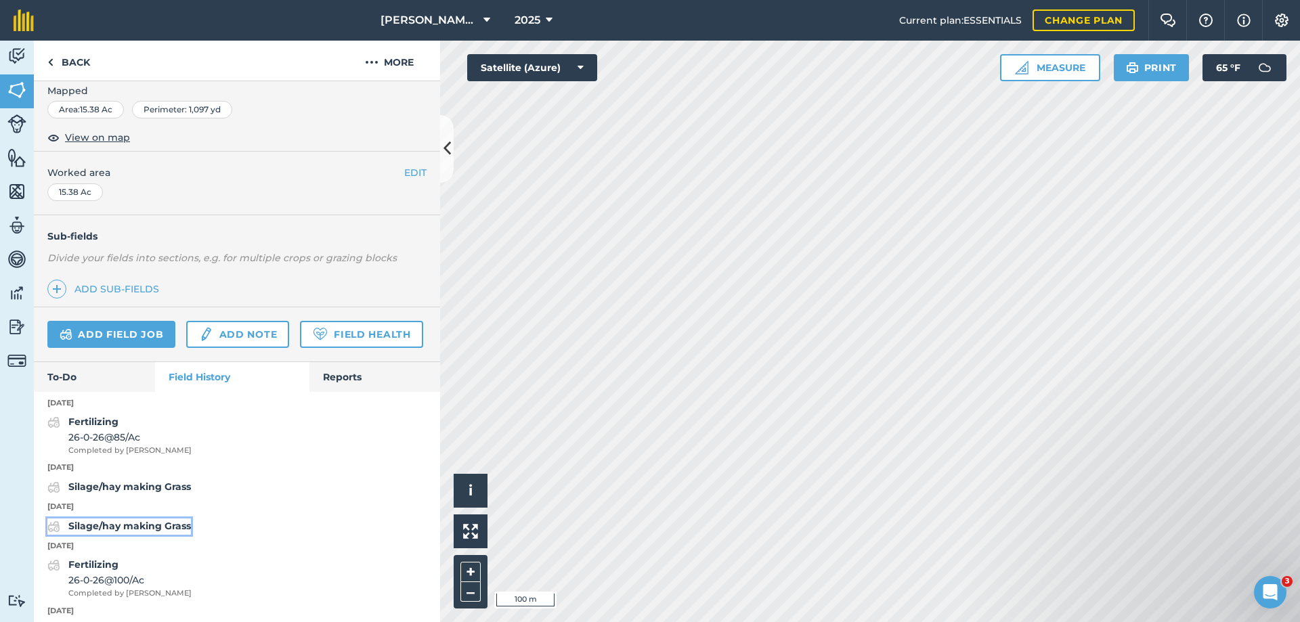
click at [141, 532] on strong "Silage/hay making Grass" at bounding box center [129, 526] width 123 height 12
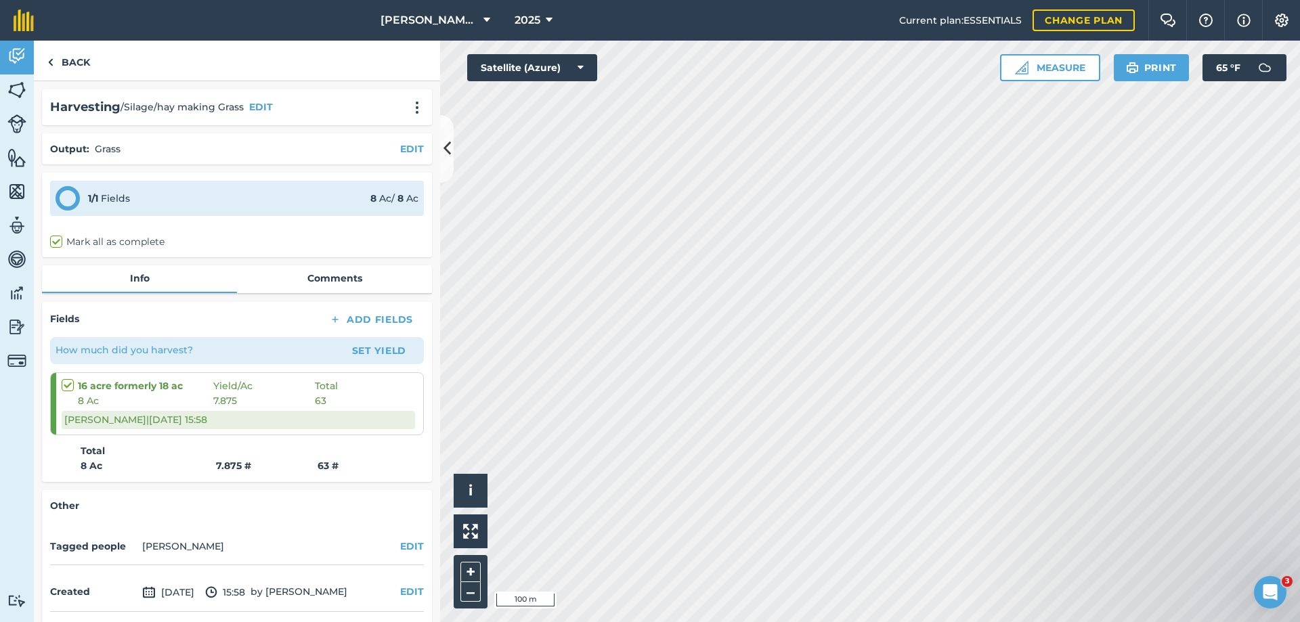
scroll to position [51, 0]
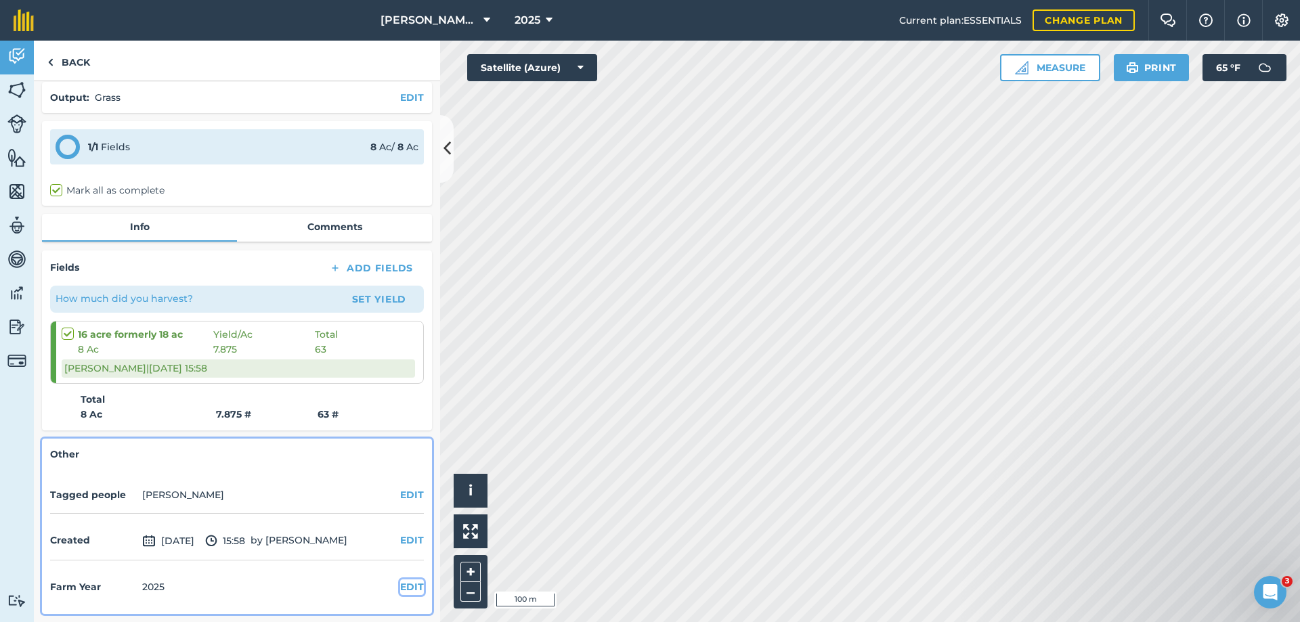
click at [404, 586] on button "EDIT" at bounding box center [412, 587] width 24 height 15
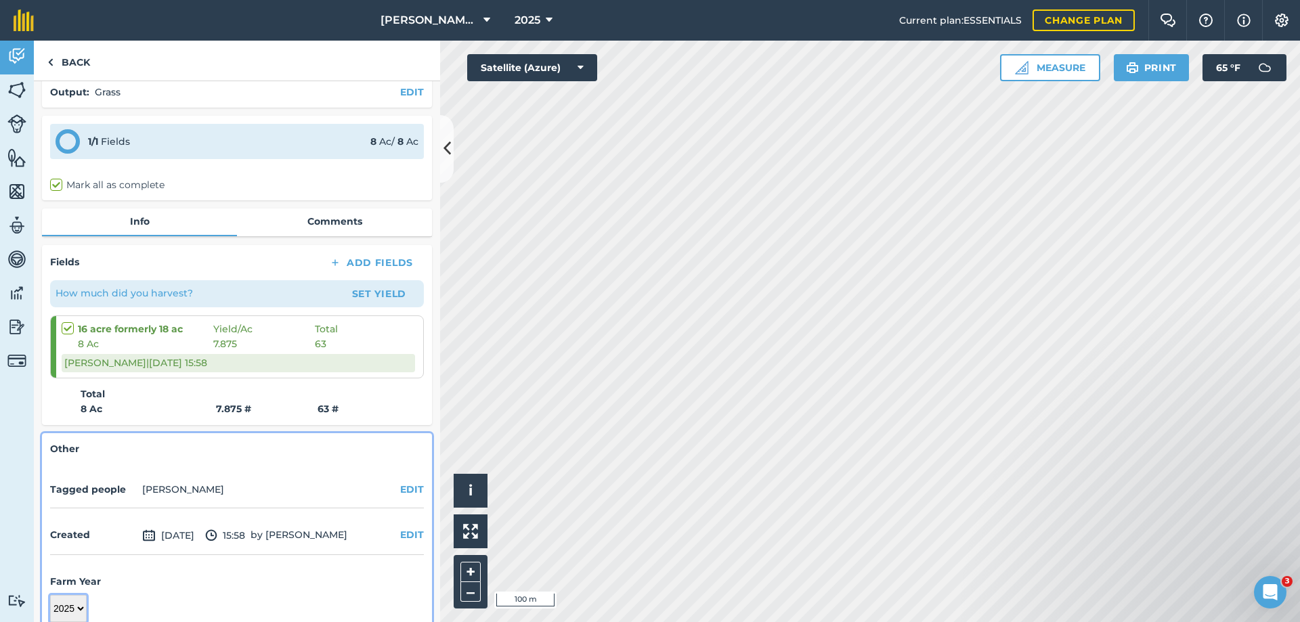
click at [81, 618] on select "2017 2018 2019 2020 2021 2022 2023 2024 2025 2026 2027" at bounding box center [68, 608] width 37 height 27
select select "2024"
click at [50, 595] on select "2017 2018 2019 2020 2021 2022 2023 2024 2025 2026 2027" at bounding box center [68, 608] width 37 height 27
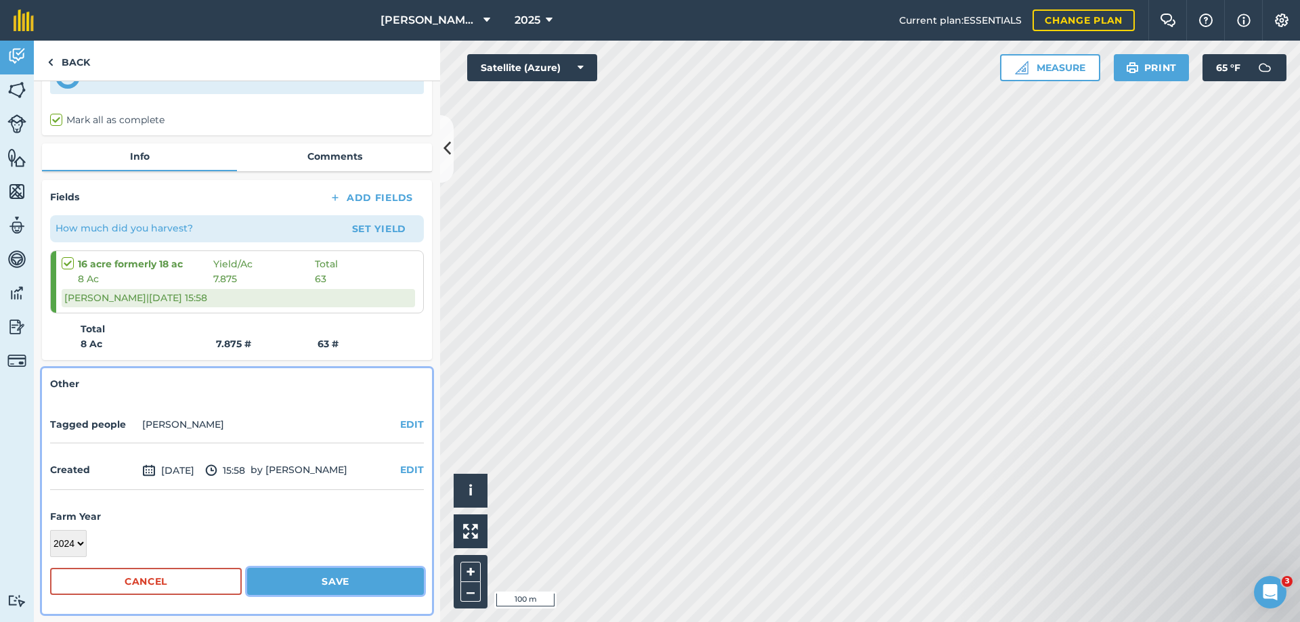
click at [325, 573] on button "Save" at bounding box center [335, 581] width 177 height 27
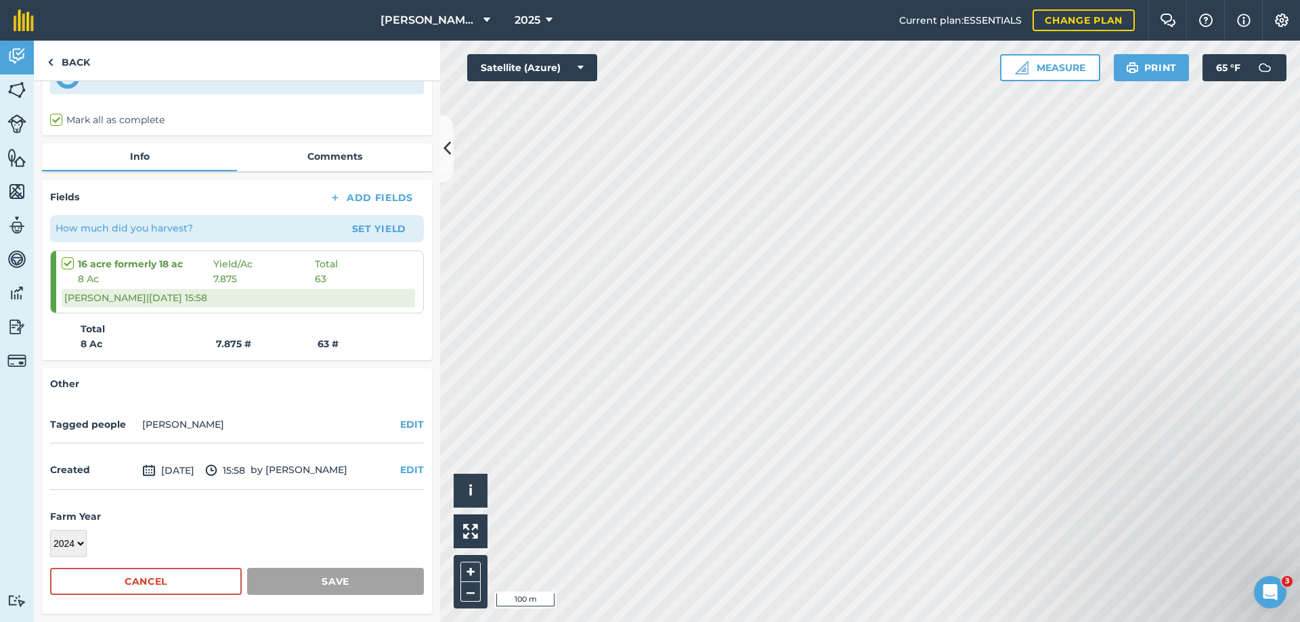
scroll to position [51, 0]
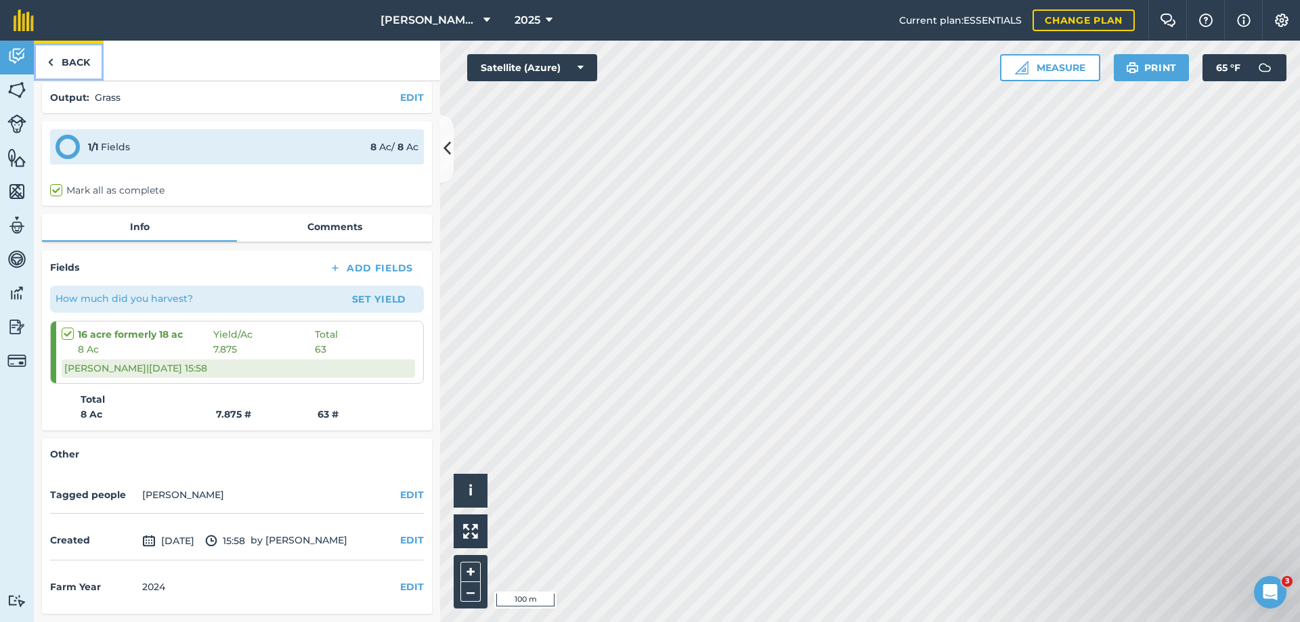
click at [75, 60] on link "Back" at bounding box center [69, 61] width 70 height 40
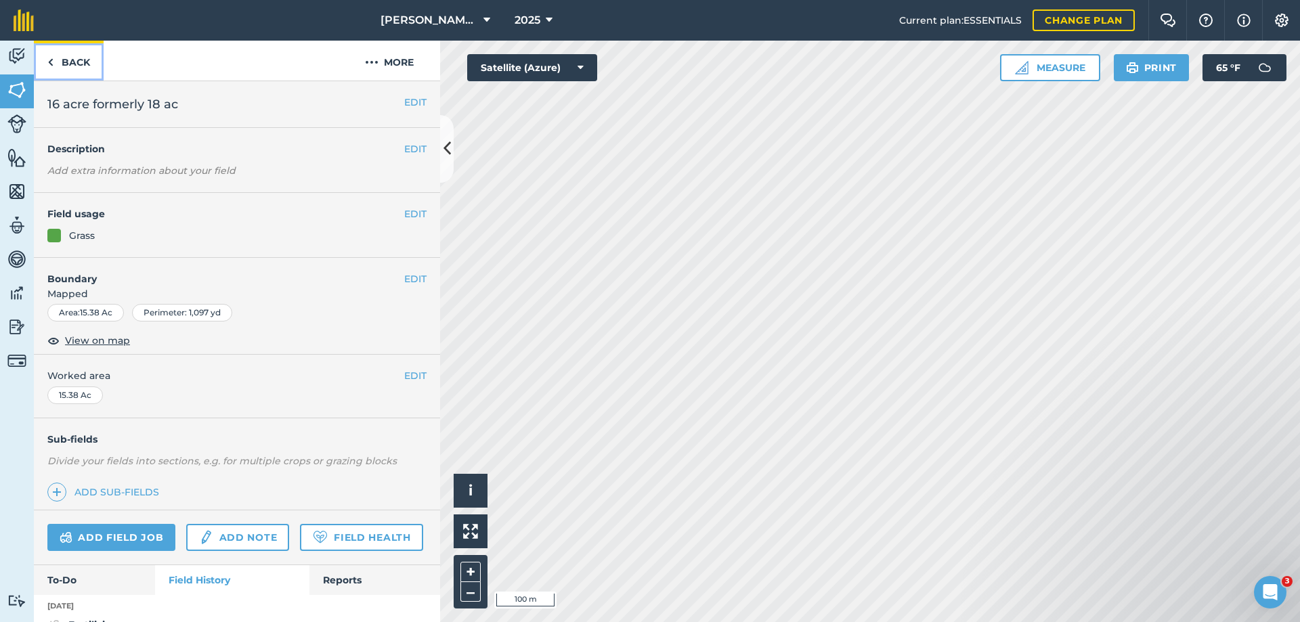
click at [79, 58] on link "Back" at bounding box center [69, 61] width 70 height 40
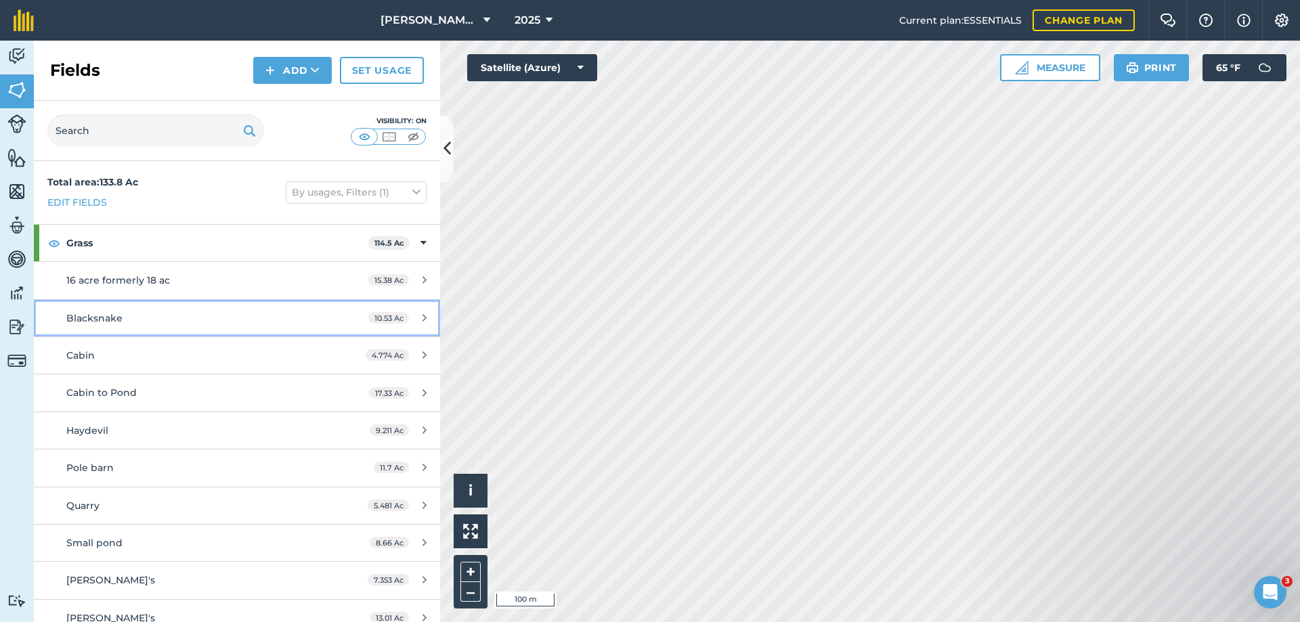
click at [94, 316] on span "Blacksnake" at bounding box center [94, 318] width 56 height 12
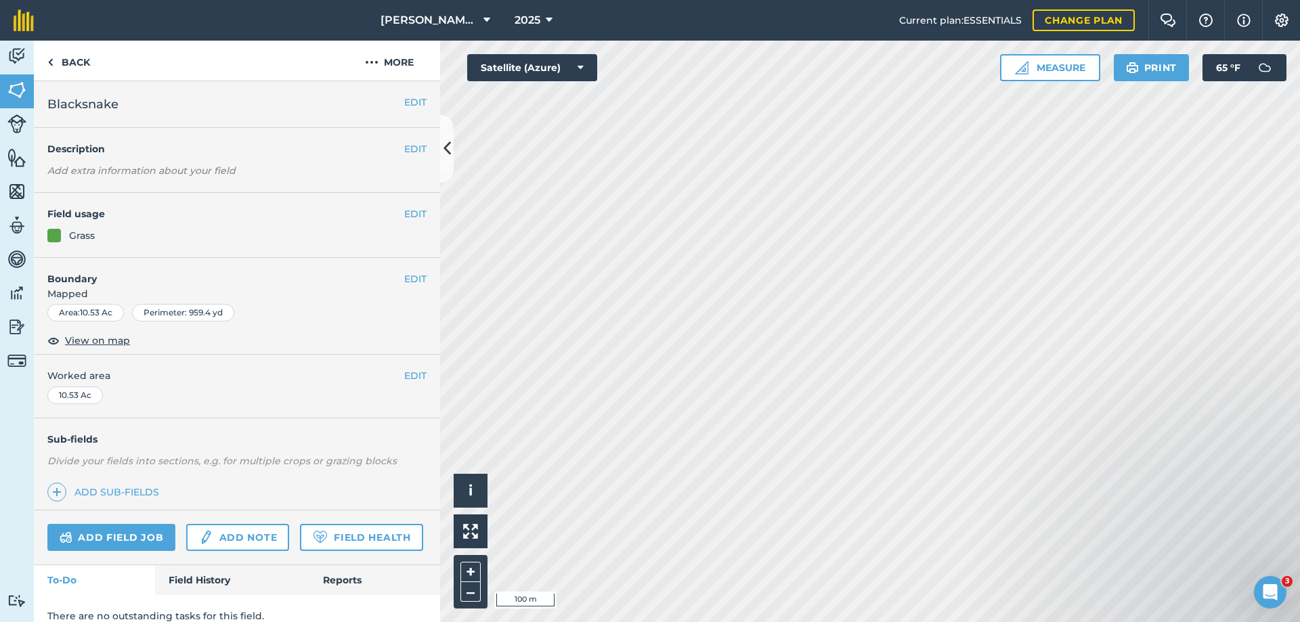
scroll to position [53, 0]
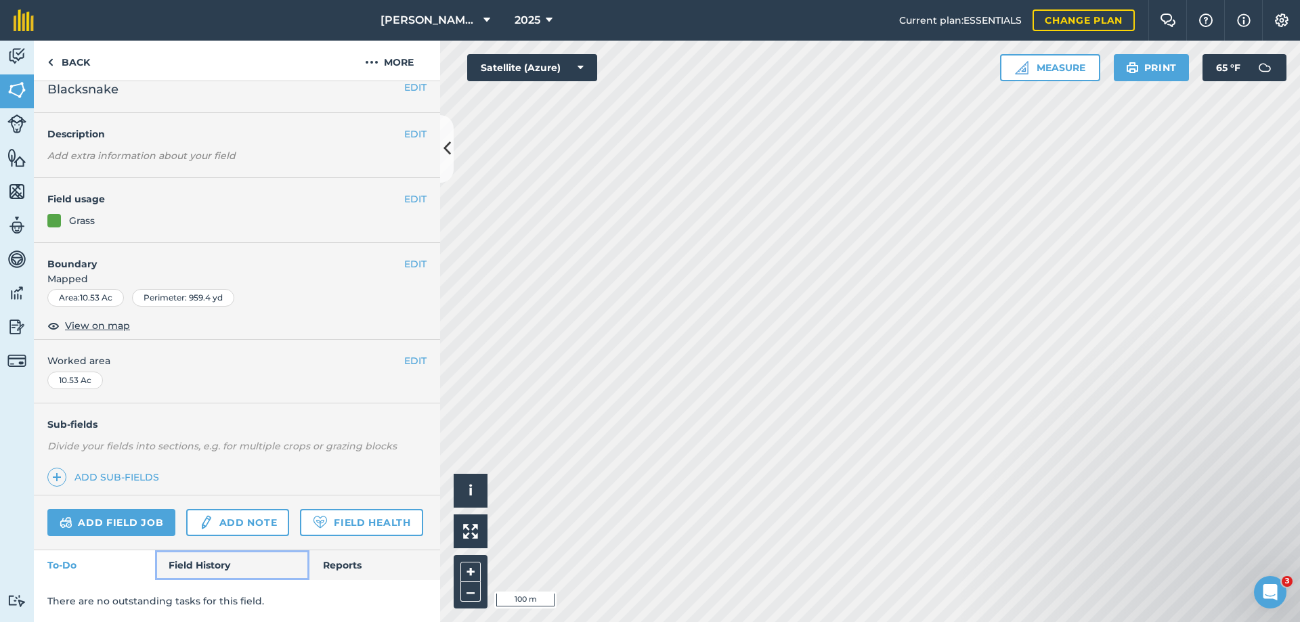
click at [193, 564] on link "Field History" at bounding box center [232, 566] width 154 height 30
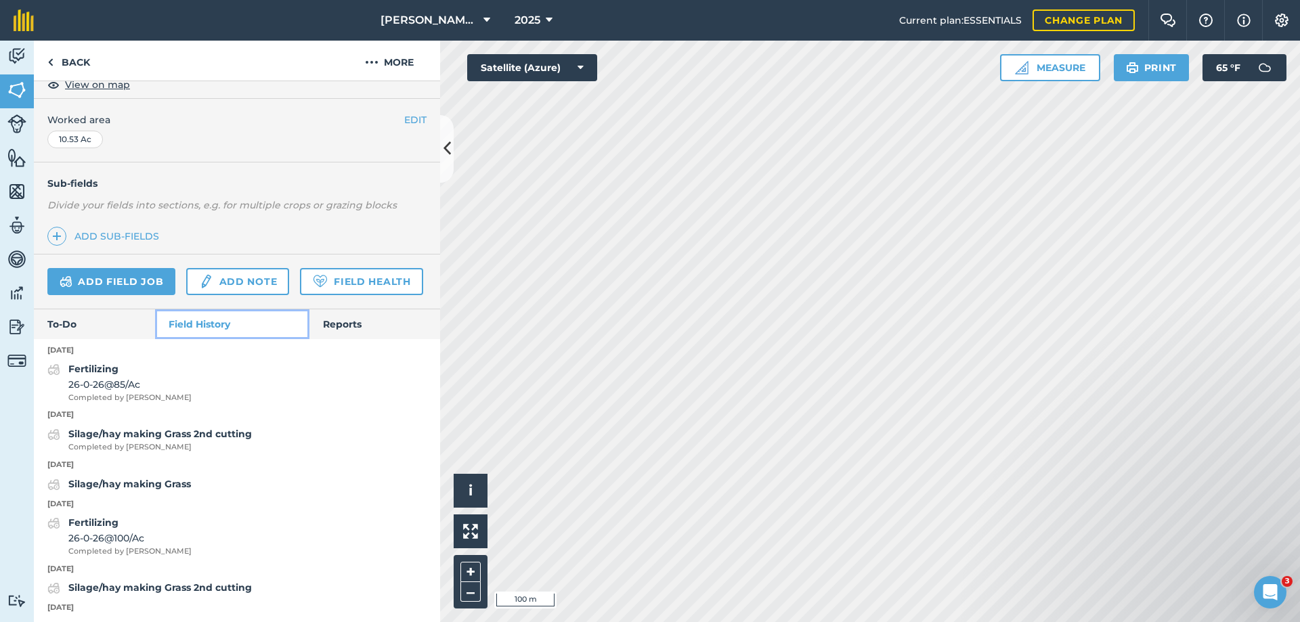
scroll to position [324, 0]
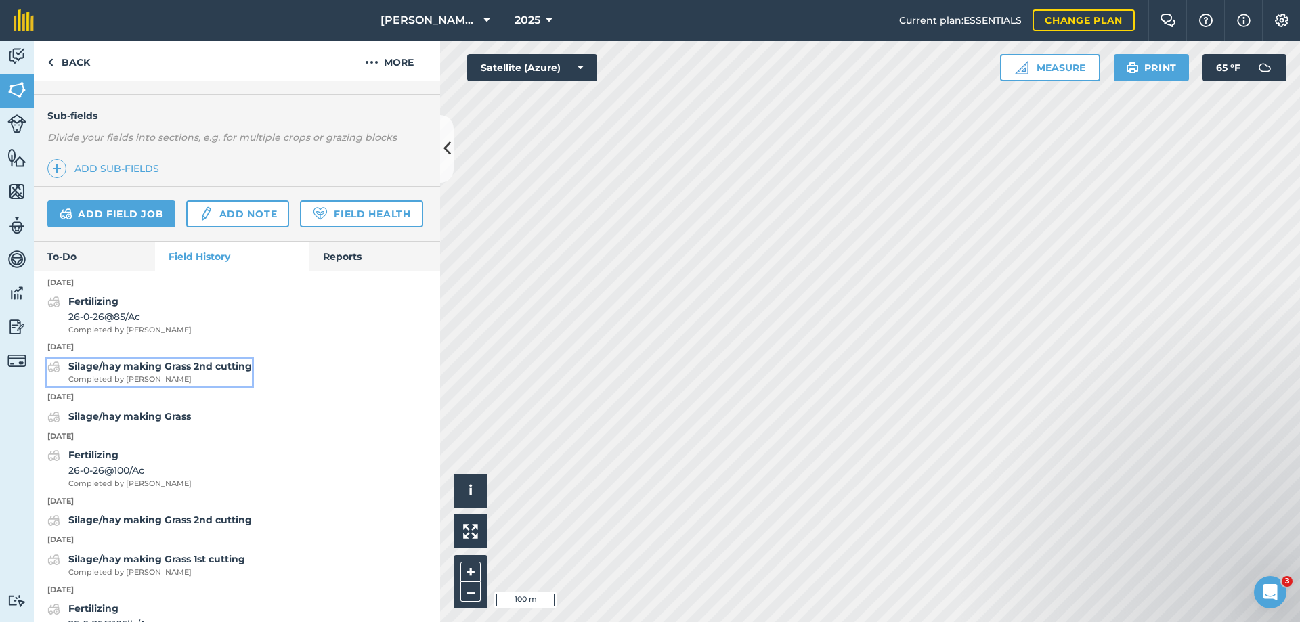
click at [97, 373] on strong "Silage/hay making Grass 2nd cutting" at bounding box center [160, 366] width 184 height 12
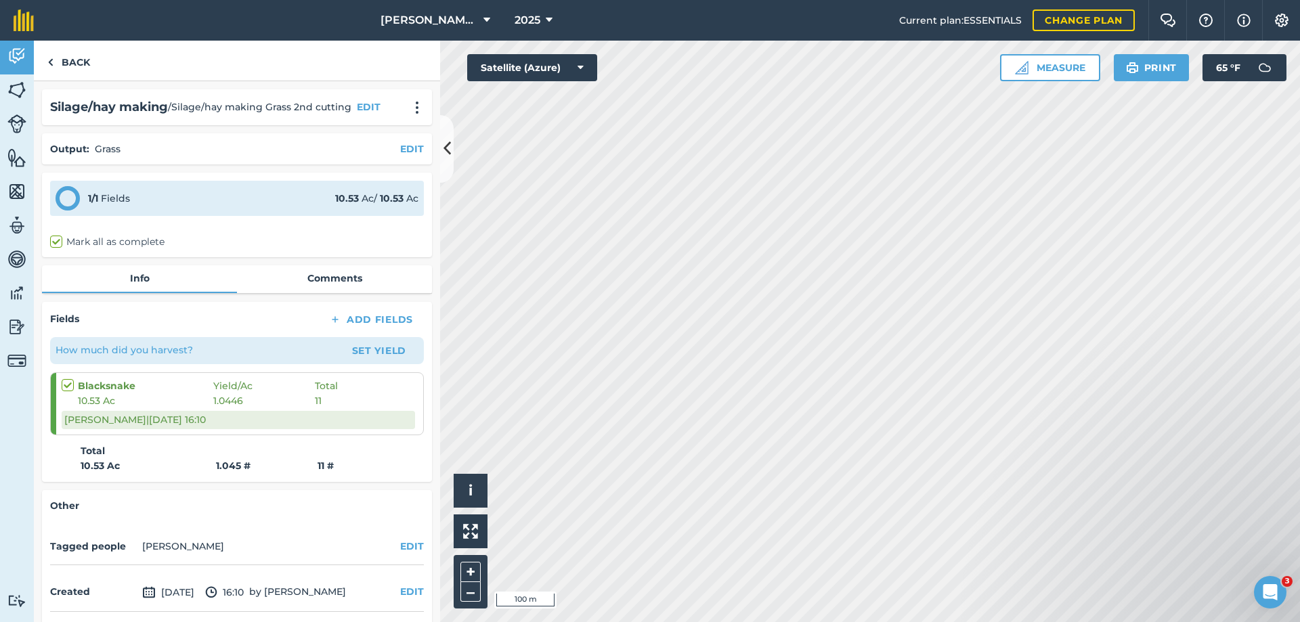
scroll to position [51, 0]
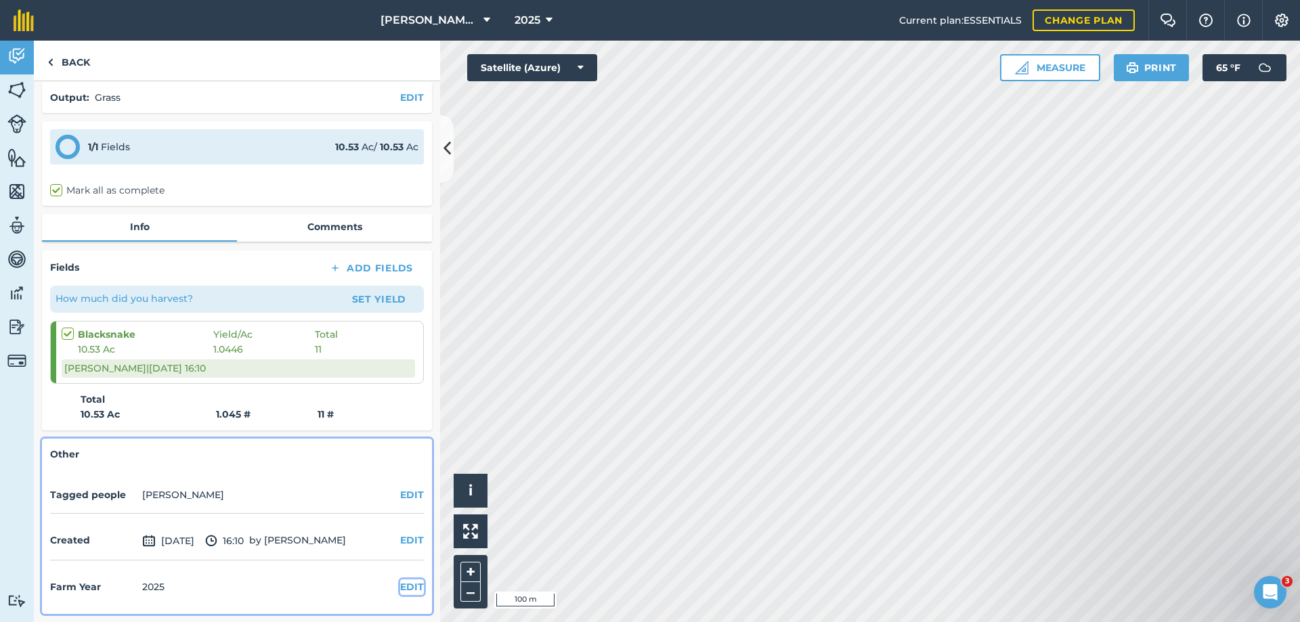
click at [400, 583] on button "EDIT" at bounding box center [412, 587] width 24 height 15
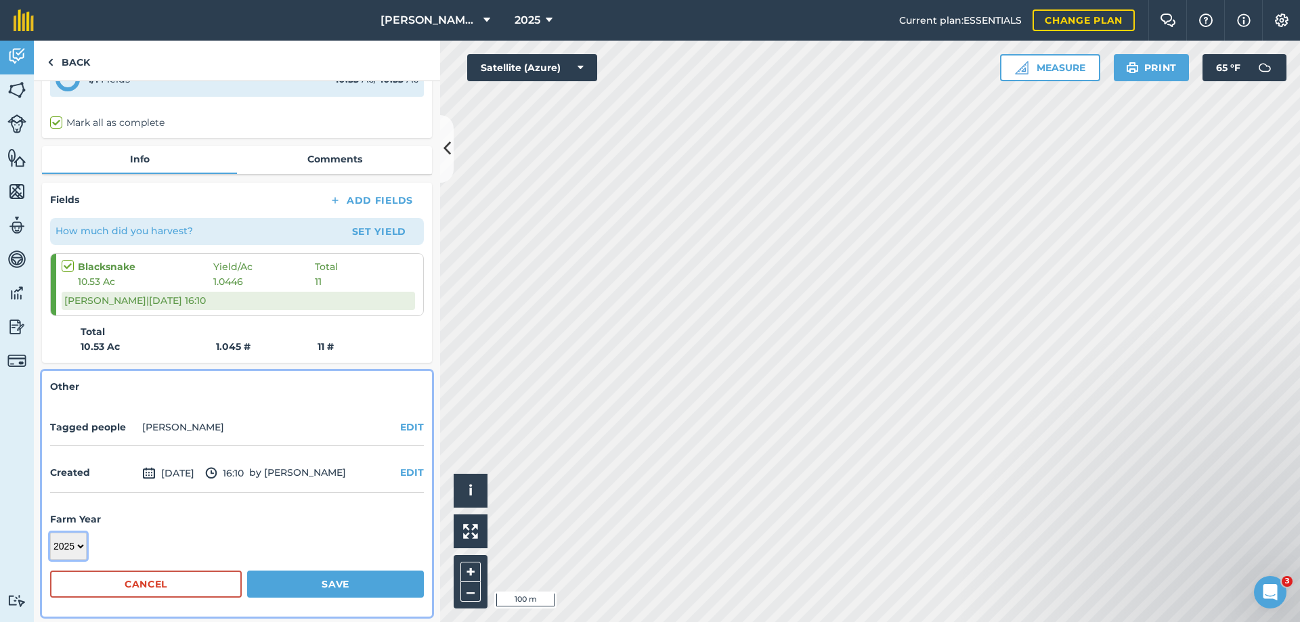
click at [73, 544] on select "2017 2018 2019 2020 2021 2022 2023 2024 2025 2026 2027" at bounding box center [68, 546] width 37 height 27
select select "2024"
click at [50, 533] on select "2017 2018 2019 2020 2021 2022 2023 2024 2025 2026 2027" at bounding box center [68, 546] width 37 height 27
click at [303, 584] on button "Save" at bounding box center [335, 584] width 177 height 27
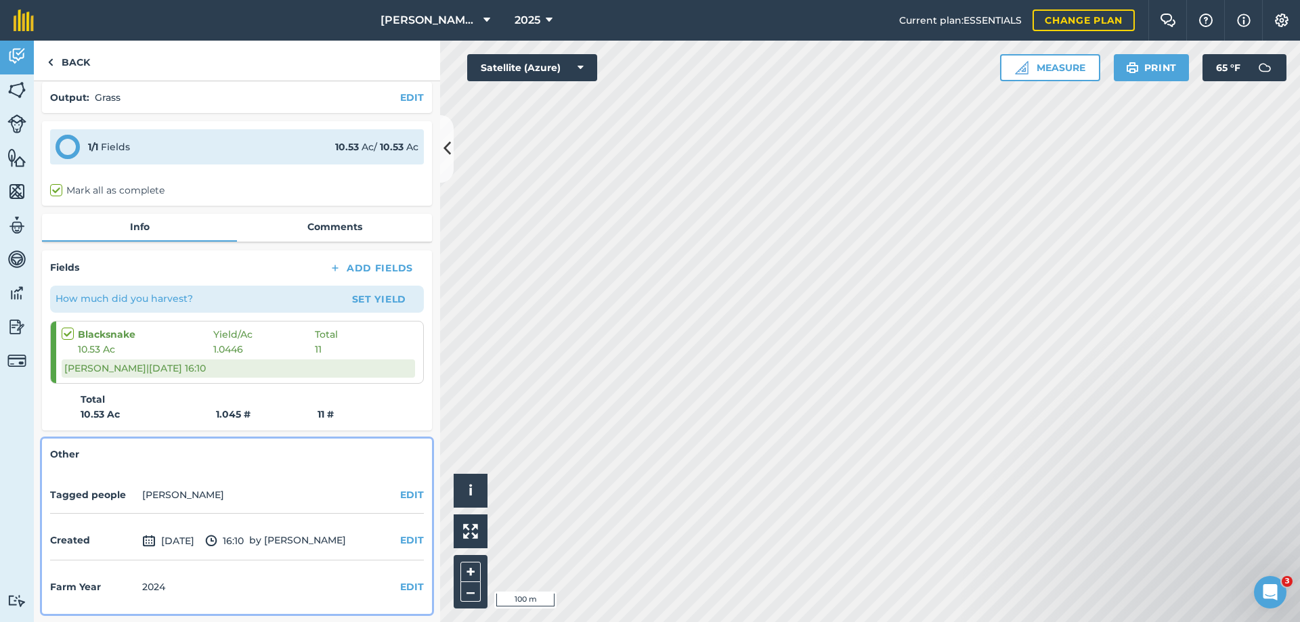
scroll to position [51, 0]
click at [69, 58] on link "Back" at bounding box center [69, 61] width 70 height 40
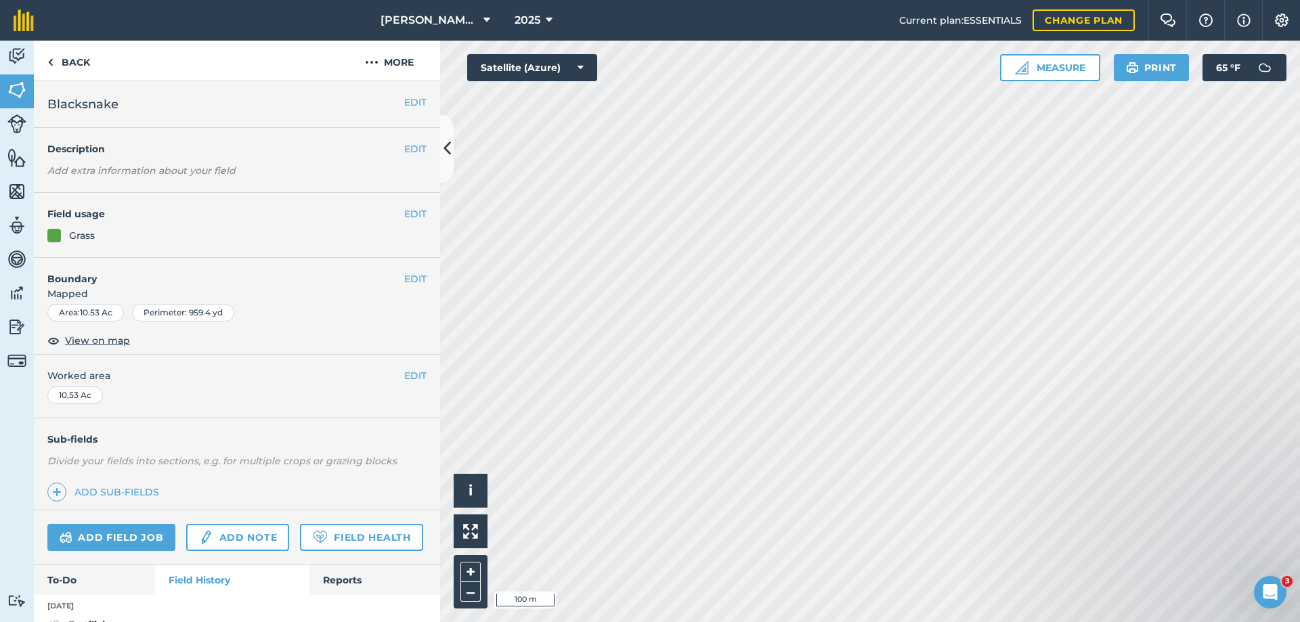
scroll to position [203, 0]
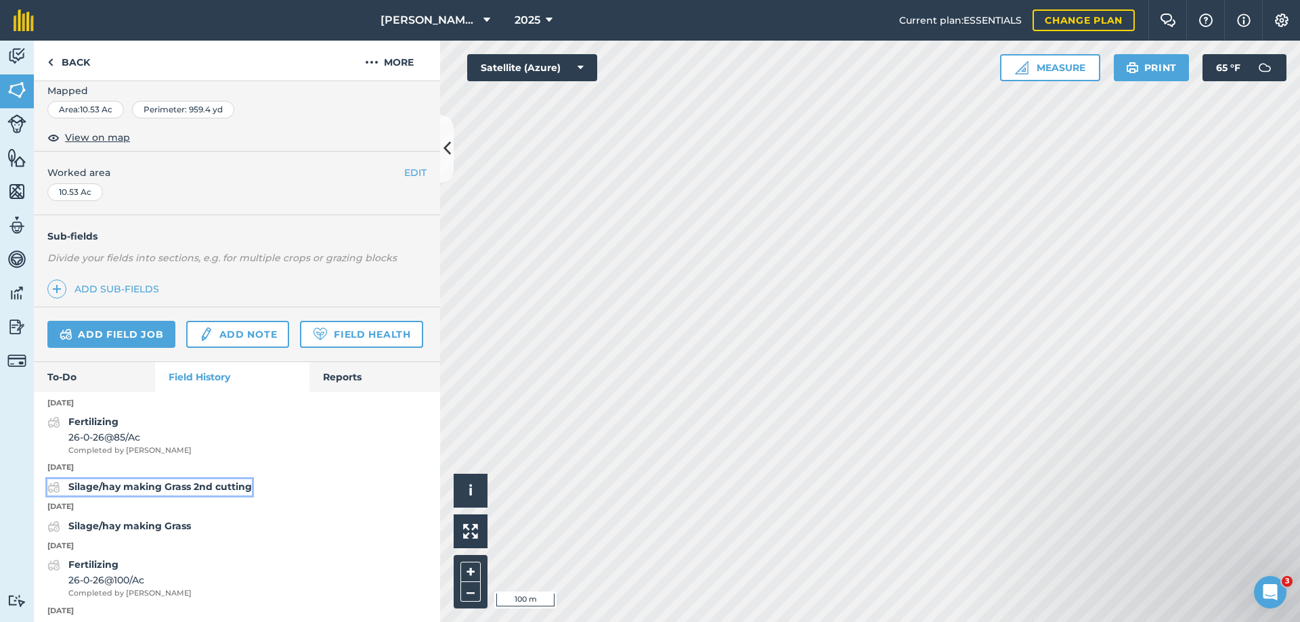
click at [119, 493] on strong "Silage/hay making Grass 2nd cutting" at bounding box center [160, 487] width 184 height 12
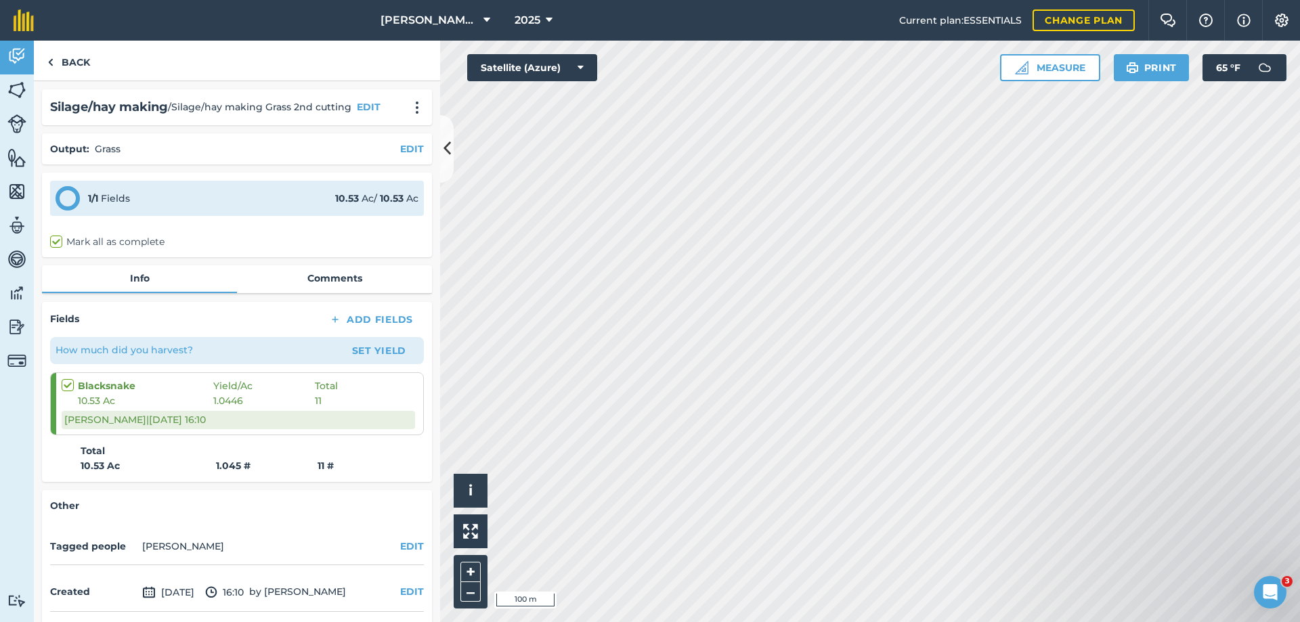
scroll to position [51, 0]
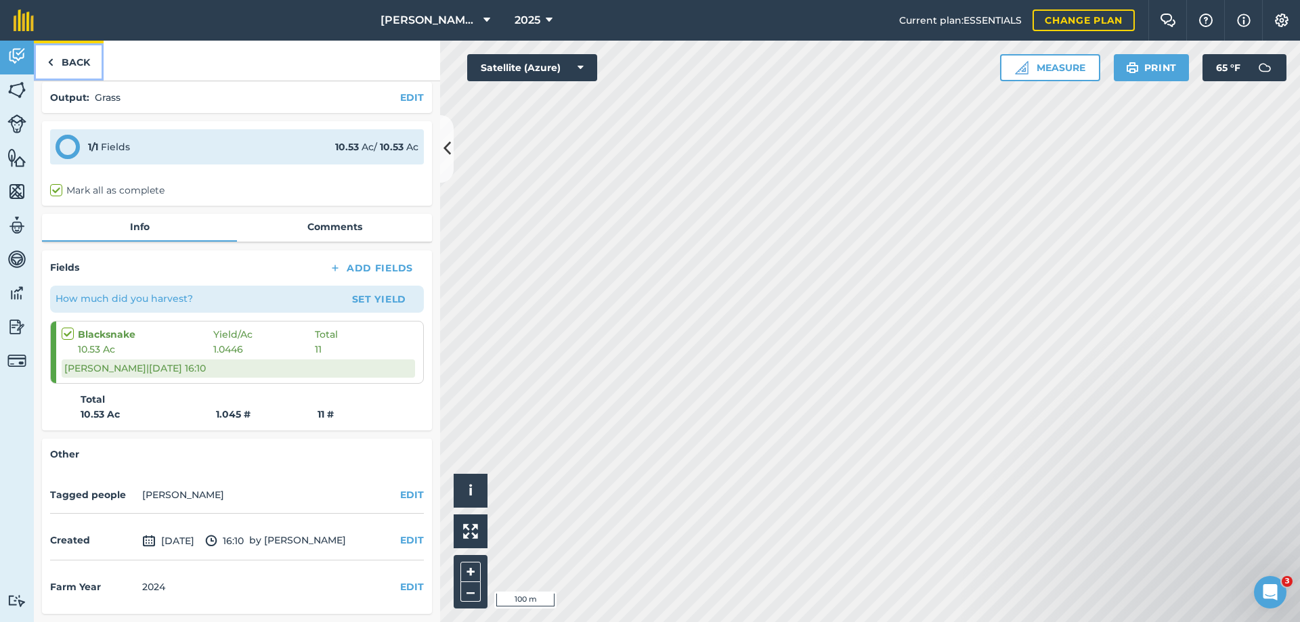
click at [75, 61] on link "Back" at bounding box center [69, 61] width 70 height 40
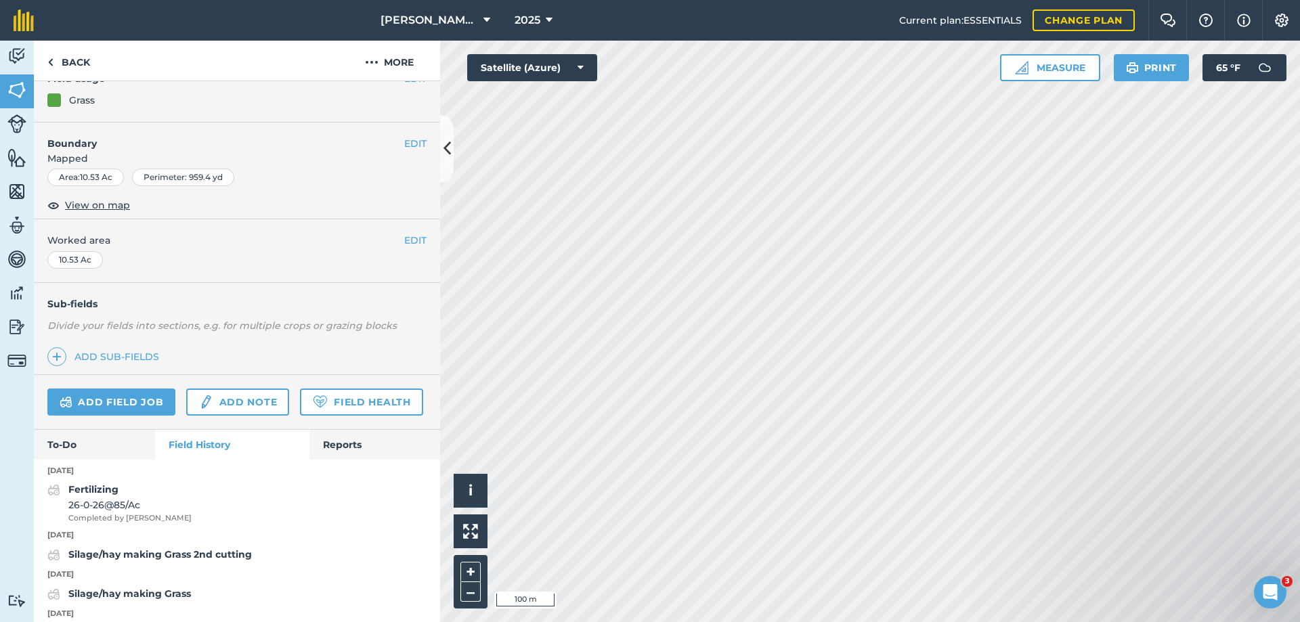
scroll to position [203, 0]
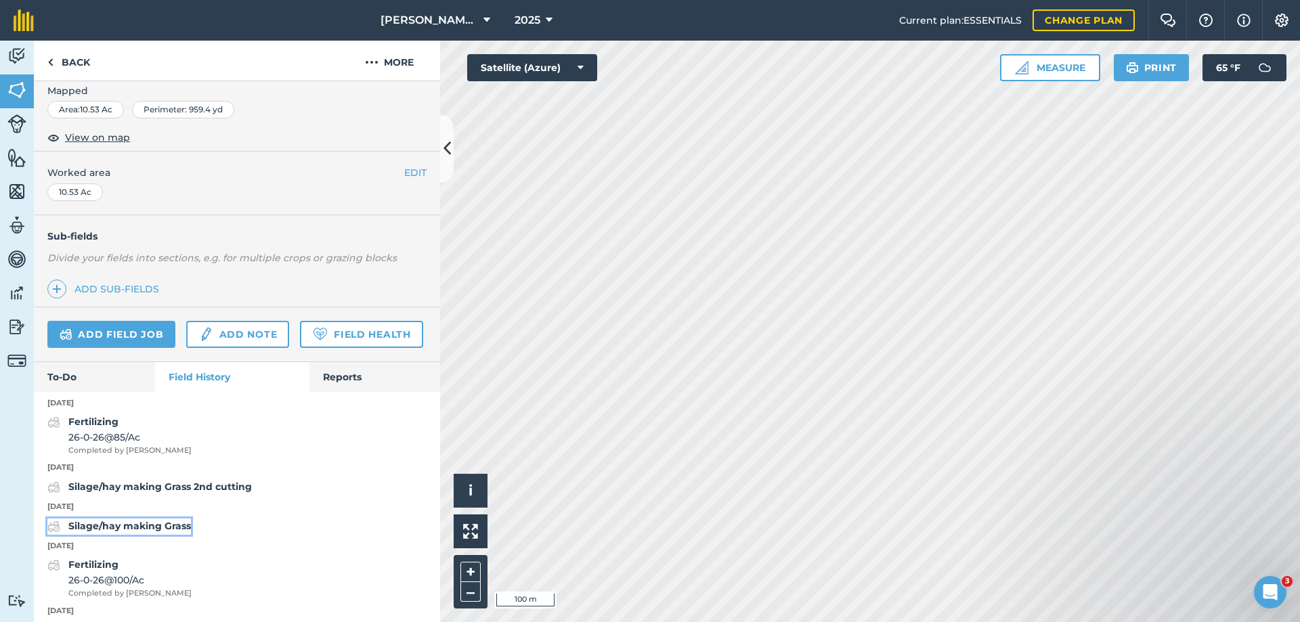
click at [150, 532] on strong "Silage/hay making Grass" at bounding box center [129, 526] width 123 height 12
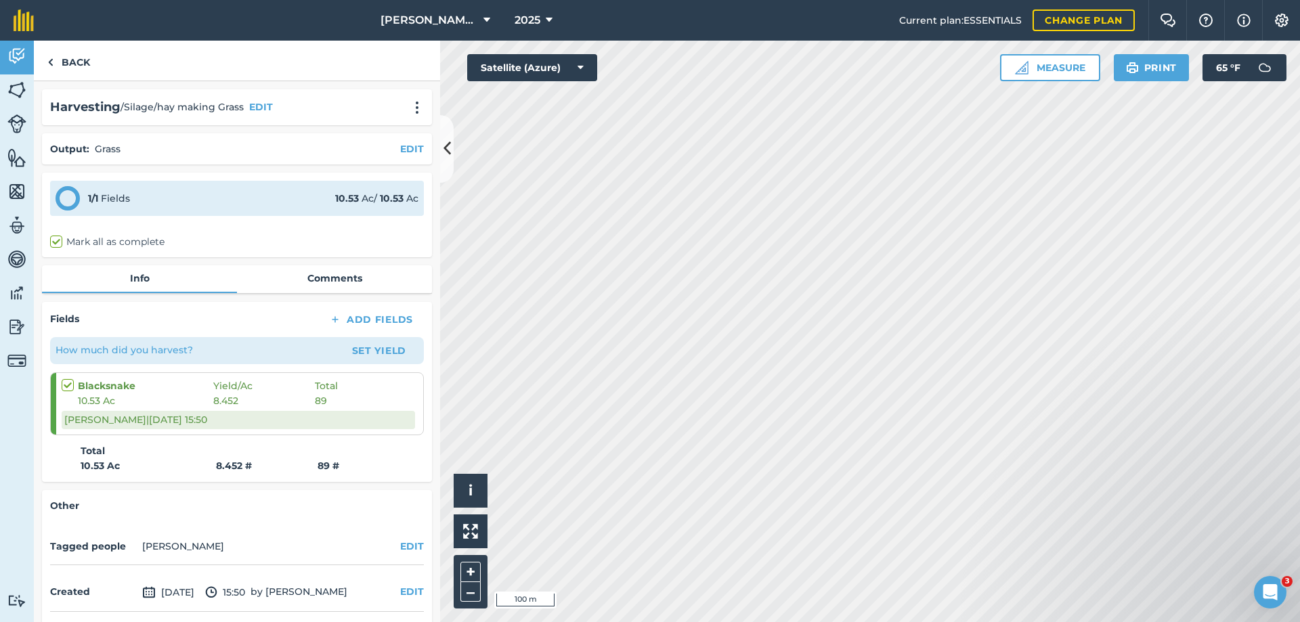
scroll to position [51, 0]
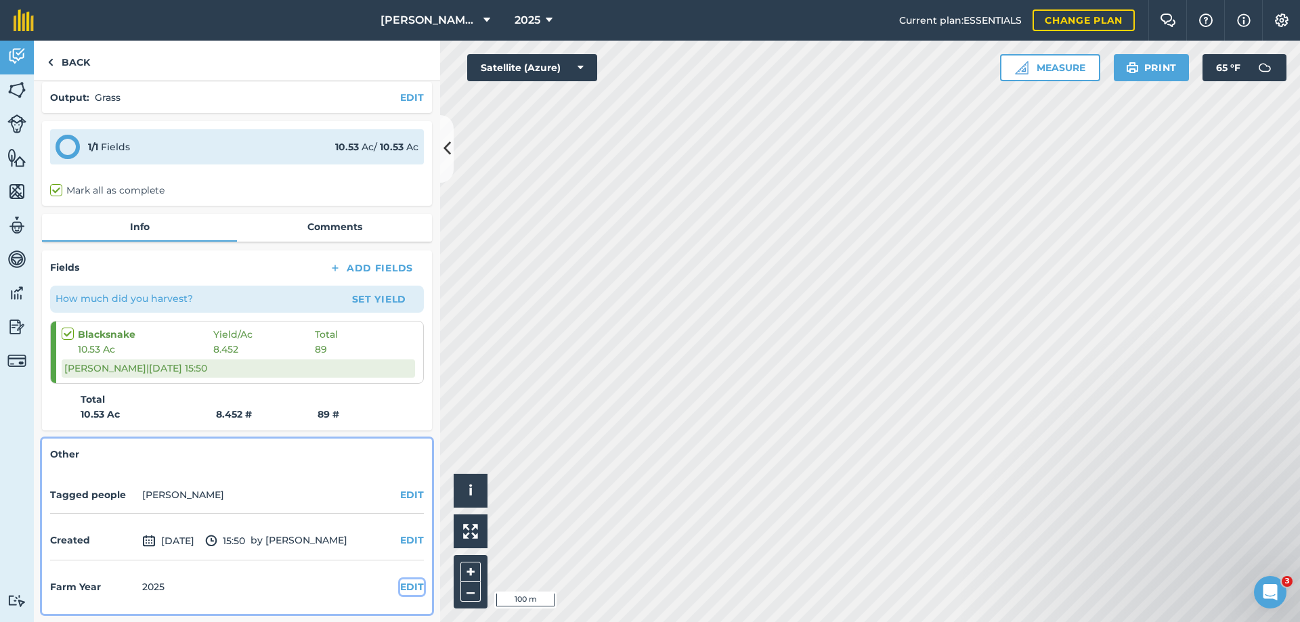
click at [400, 589] on button "EDIT" at bounding box center [412, 587] width 24 height 15
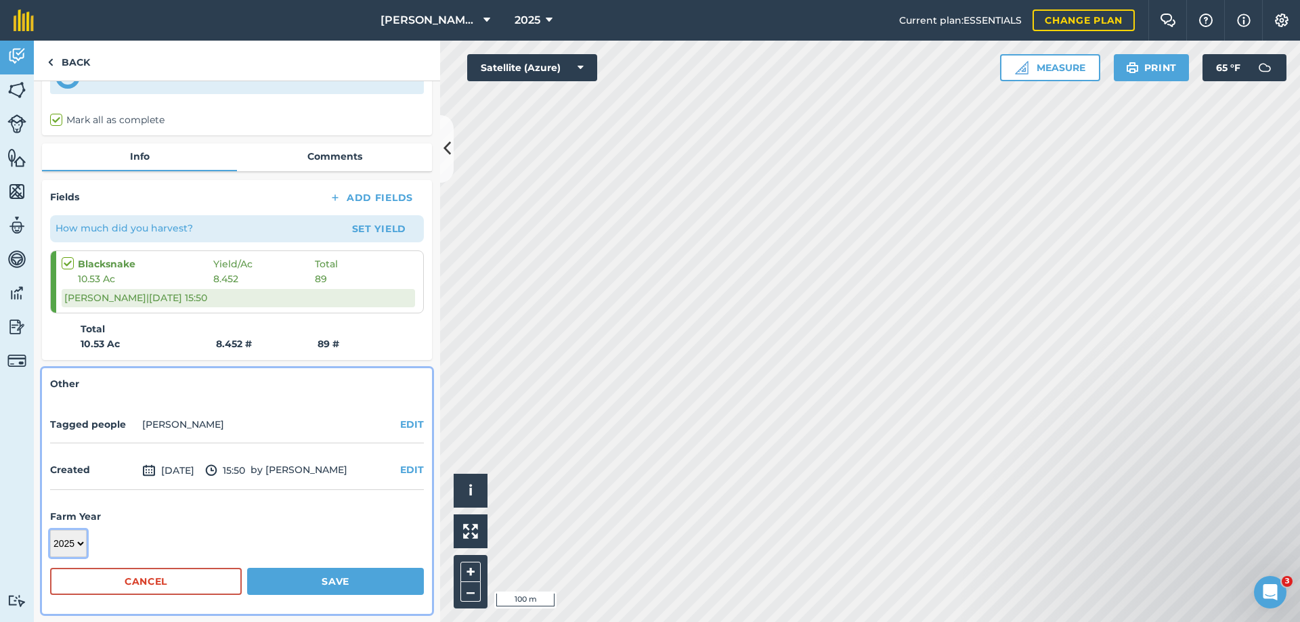
click at [74, 543] on select "2017 2018 2019 2020 2021 2022 2023 2024 2025 2026 2027" at bounding box center [68, 543] width 37 height 27
select select "2024"
click at [50, 530] on select "2017 2018 2019 2020 2021 2022 2023 2024 2025 2026 2027" at bounding box center [68, 543] width 37 height 27
click at [304, 581] on button "Save" at bounding box center [335, 581] width 177 height 27
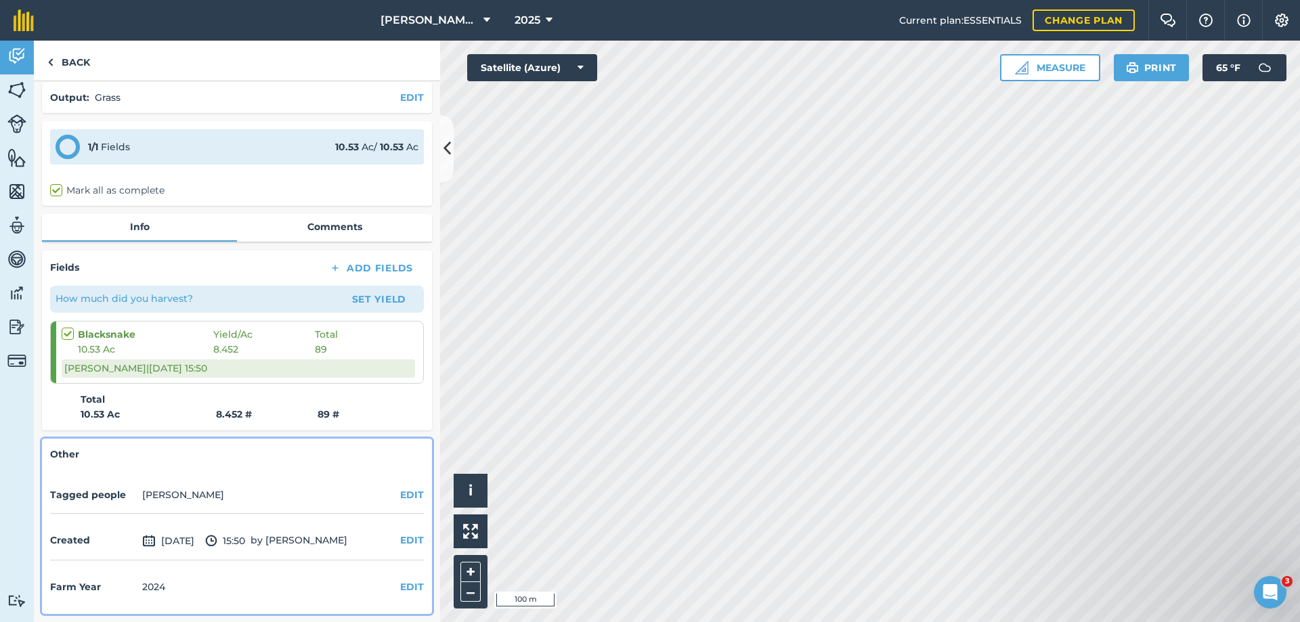
scroll to position [51, 0]
click at [68, 56] on link "Back" at bounding box center [69, 61] width 70 height 40
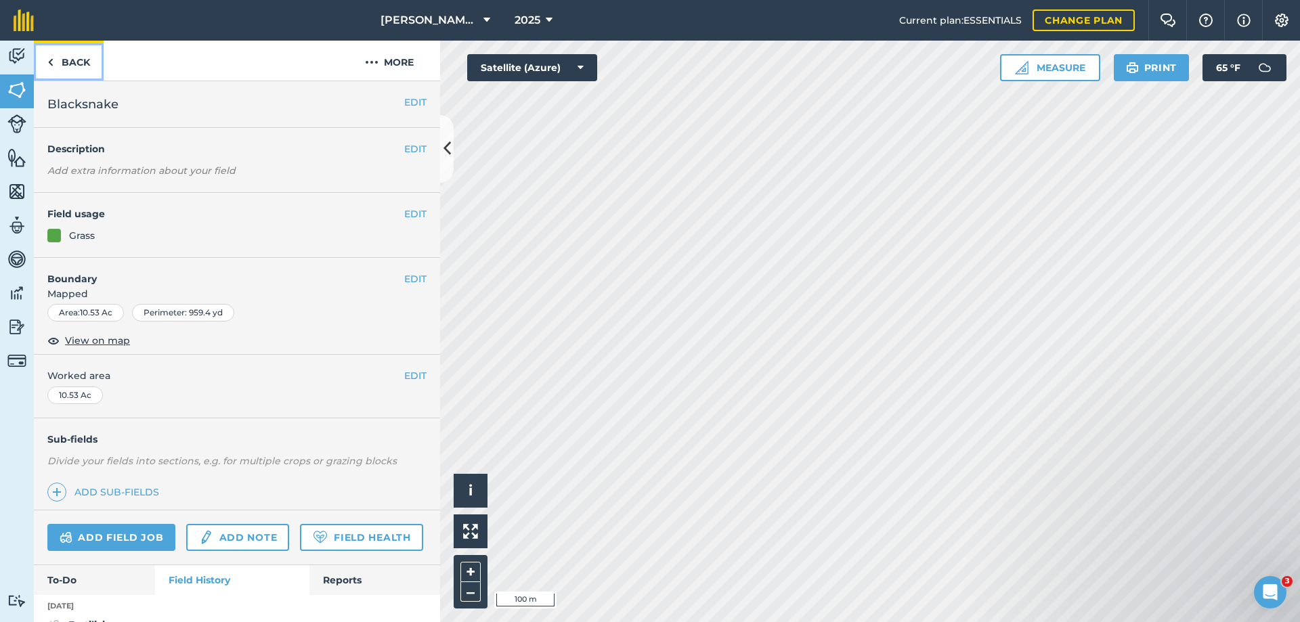
click at [68, 62] on link "Back" at bounding box center [69, 61] width 70 height 40
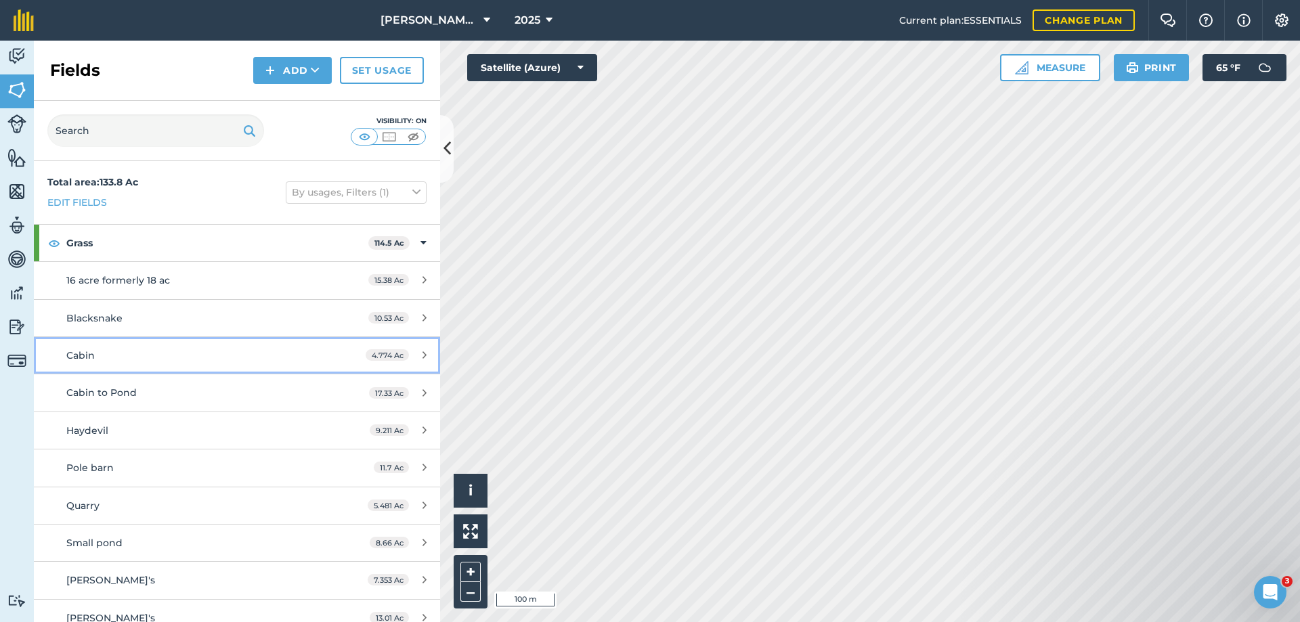
click at [79, 354] on span "Cabin" at bounding box center [80, 355] width 28 height 12
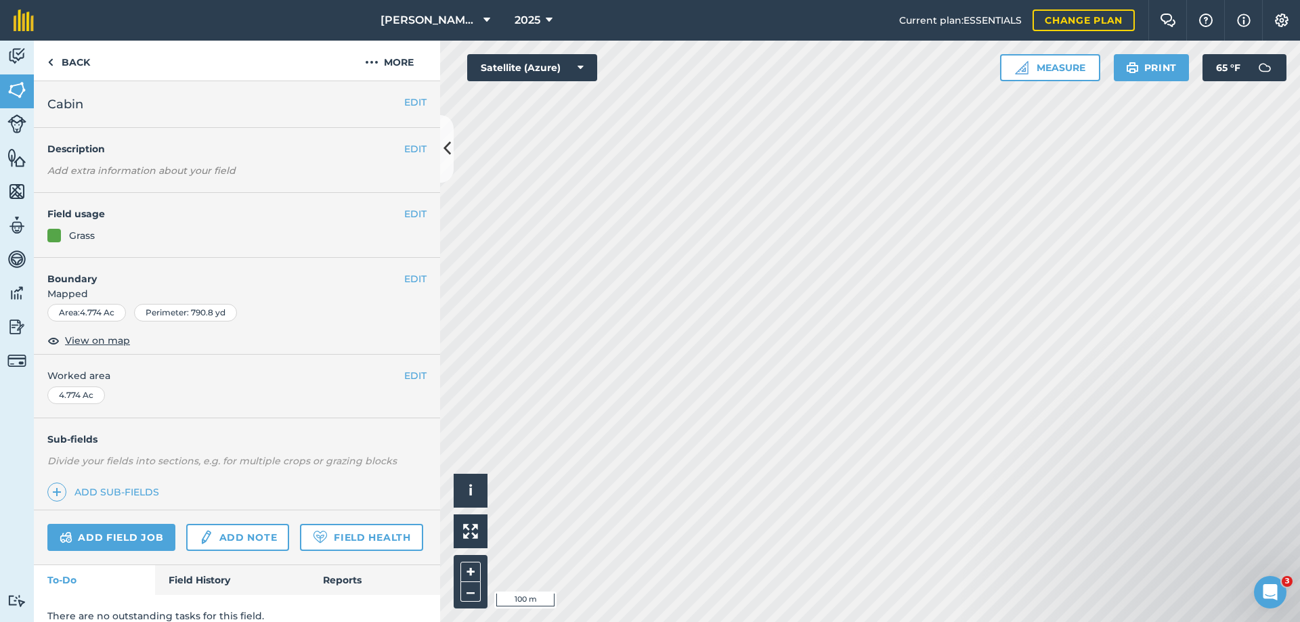
scroll to position [53, 0]
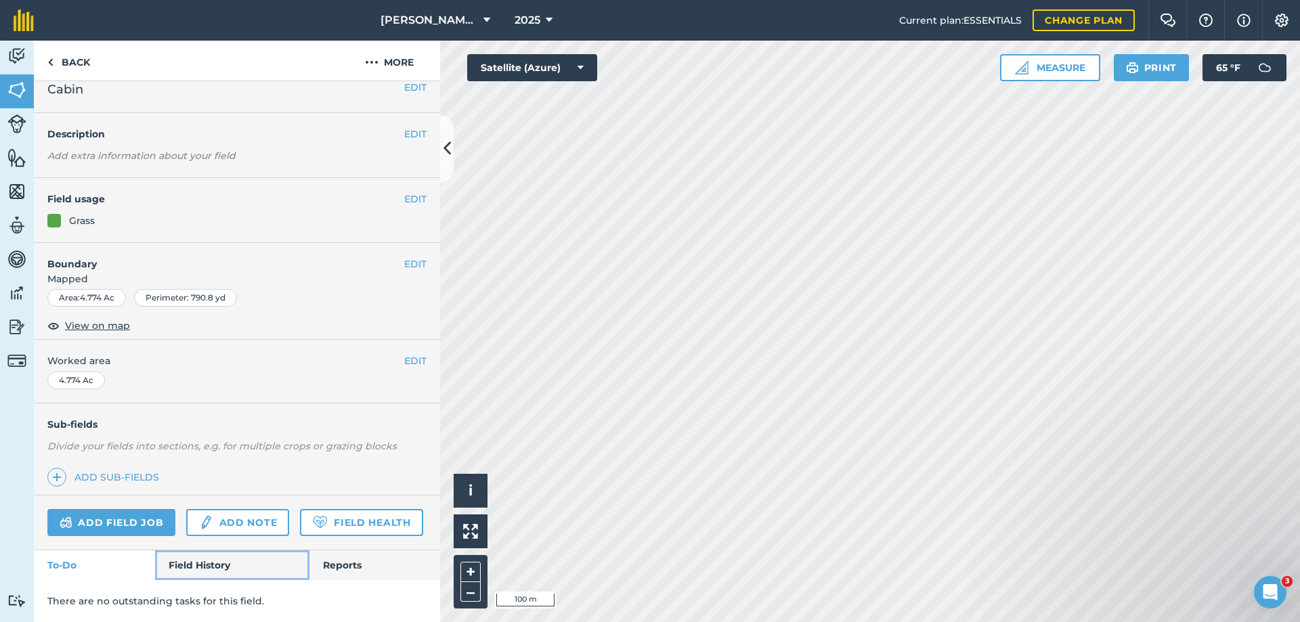
click at [199, 561] on link "Field History" at bounding box center [232, 566] width 154 height 30
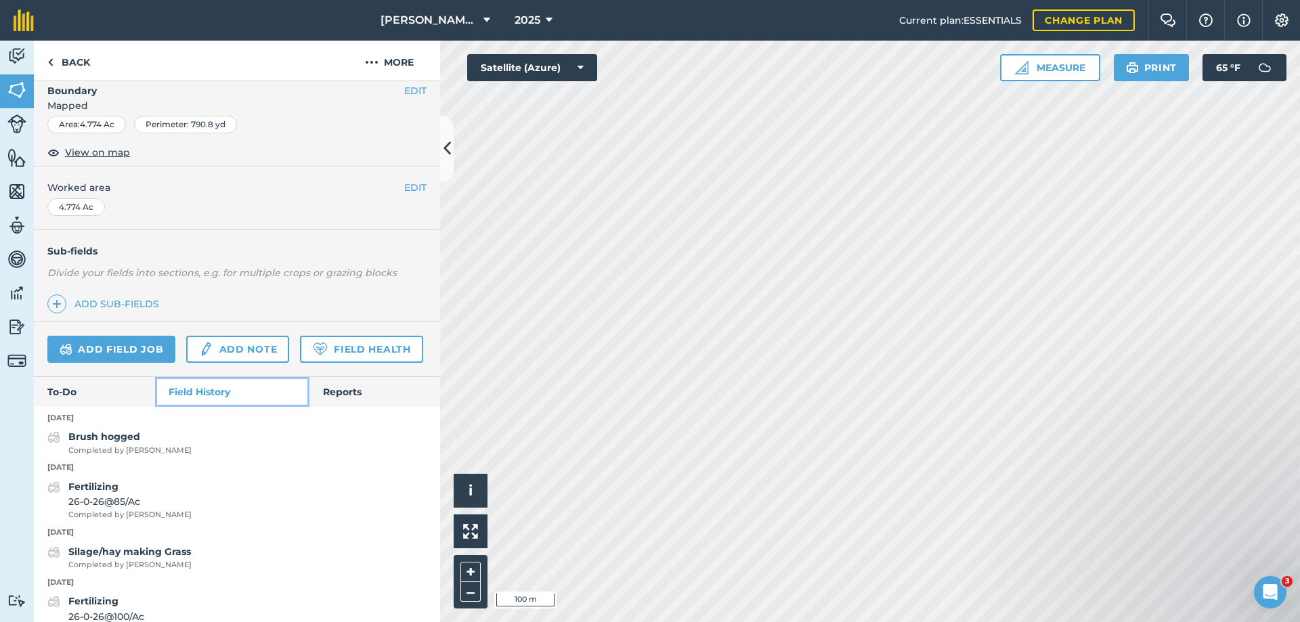
scroll to position [324, 0]
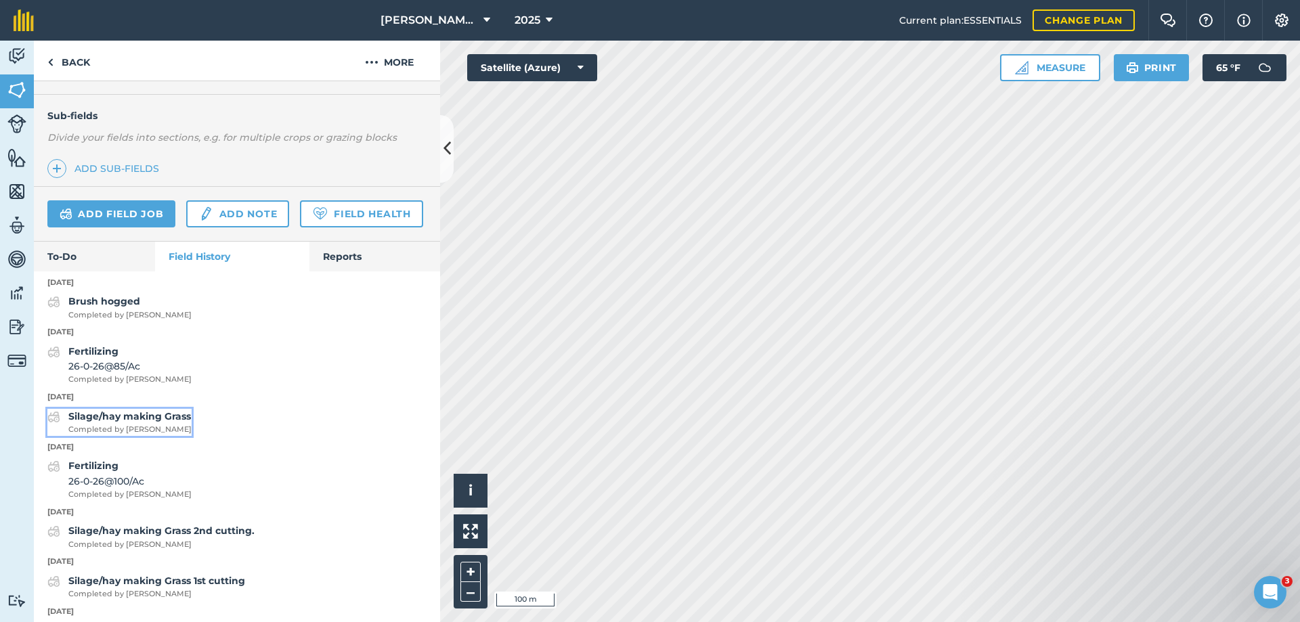
click at [110, 423] on strong "Silage/hay making Grass" at bounding box center [129, 416] width 123 height 12
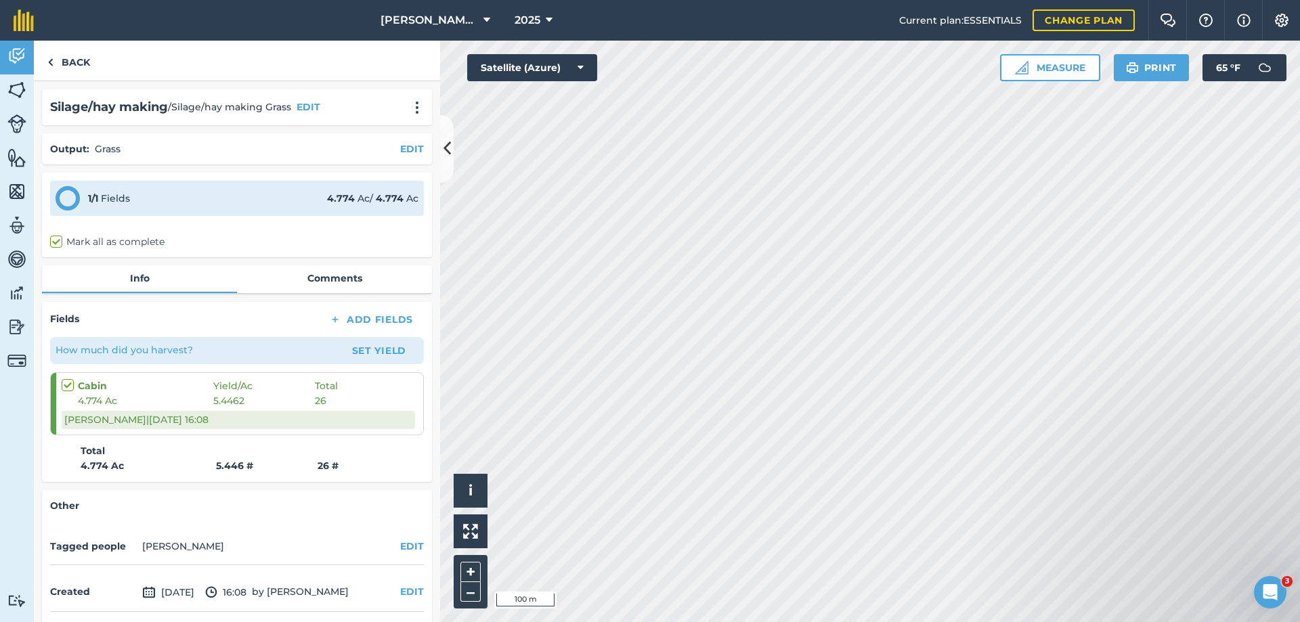
scroll to position [51, 0]
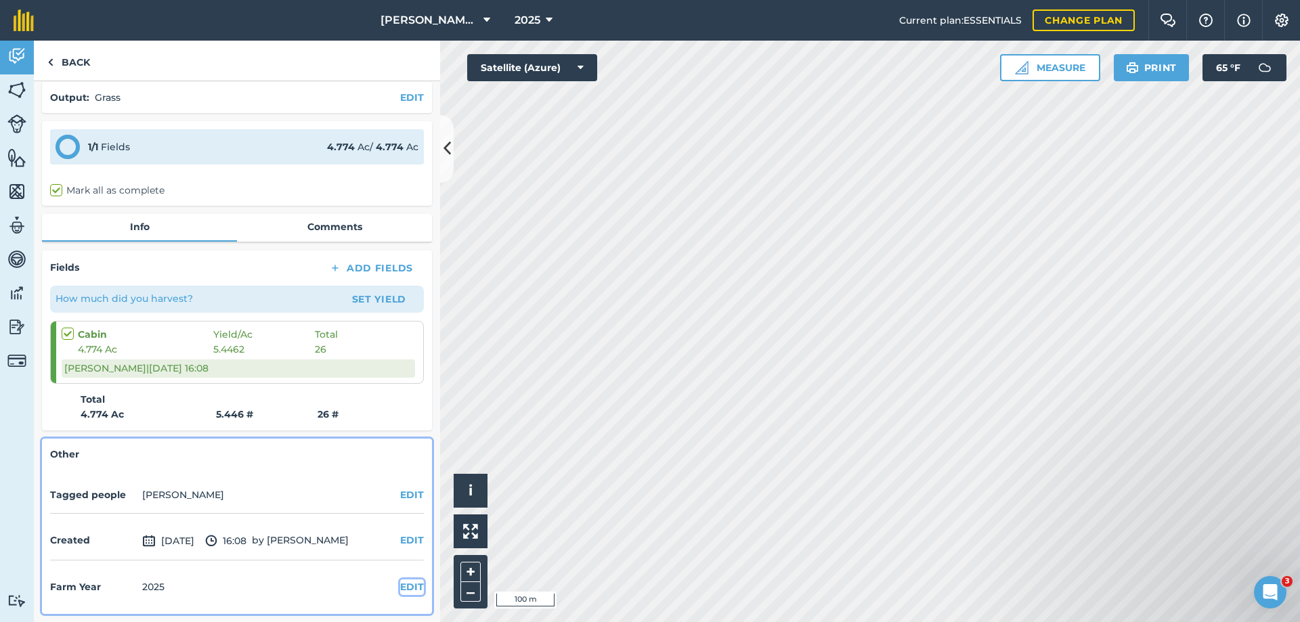
click at [404, 587] on button "EDIT" at bounding box center [412, 587] width 24 height 15
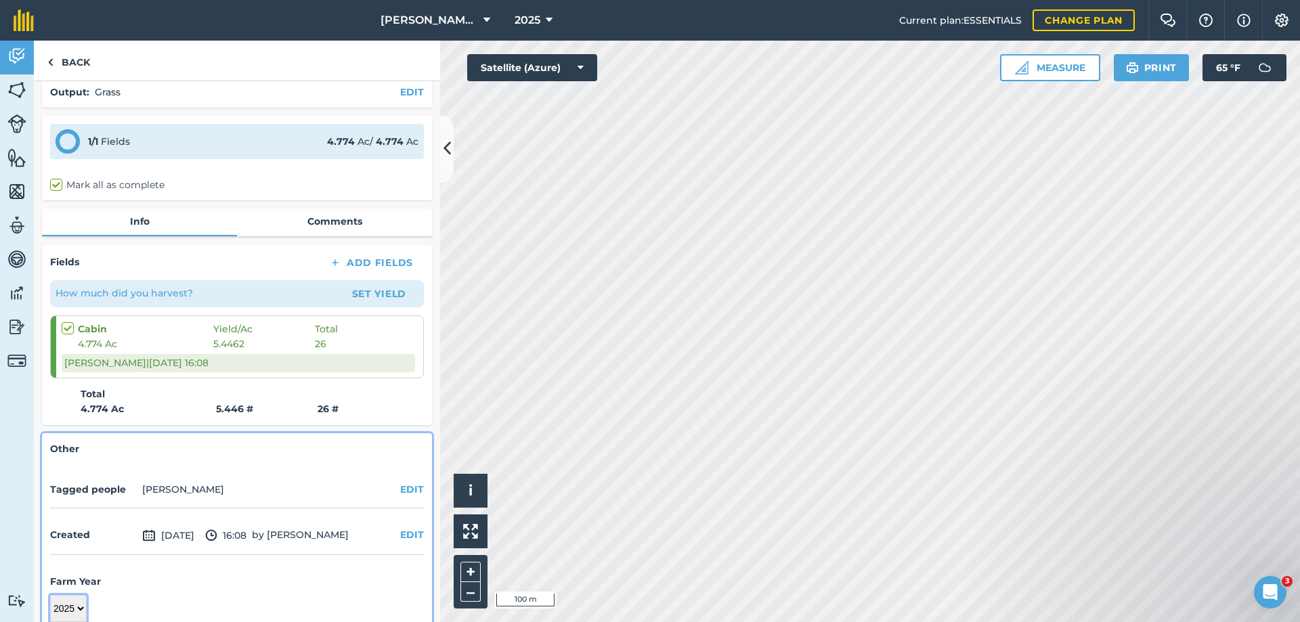
click at [75, 613] on select "2017 2018 2019 2020 2021 2022 2023 2024 2025 2026 2027" at bounding box center [68, 608] width 37 height 27
select select "2024"
click at [50, 595] on select "2017 2018 2019 2020 2021 2022 2023 2024 2025 2026 2027" at bounding box center [68, 608] width 37 height 27
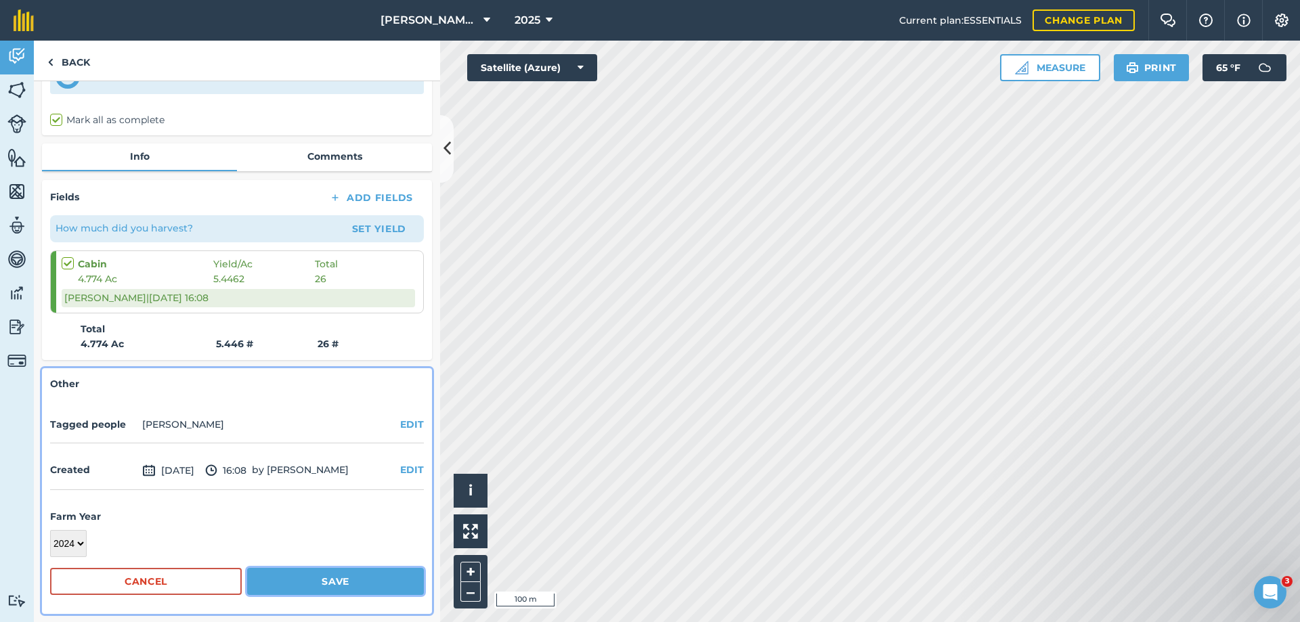
click at [352, 576] on button "Save" at bounding box center [335, 581] width 177 height 27
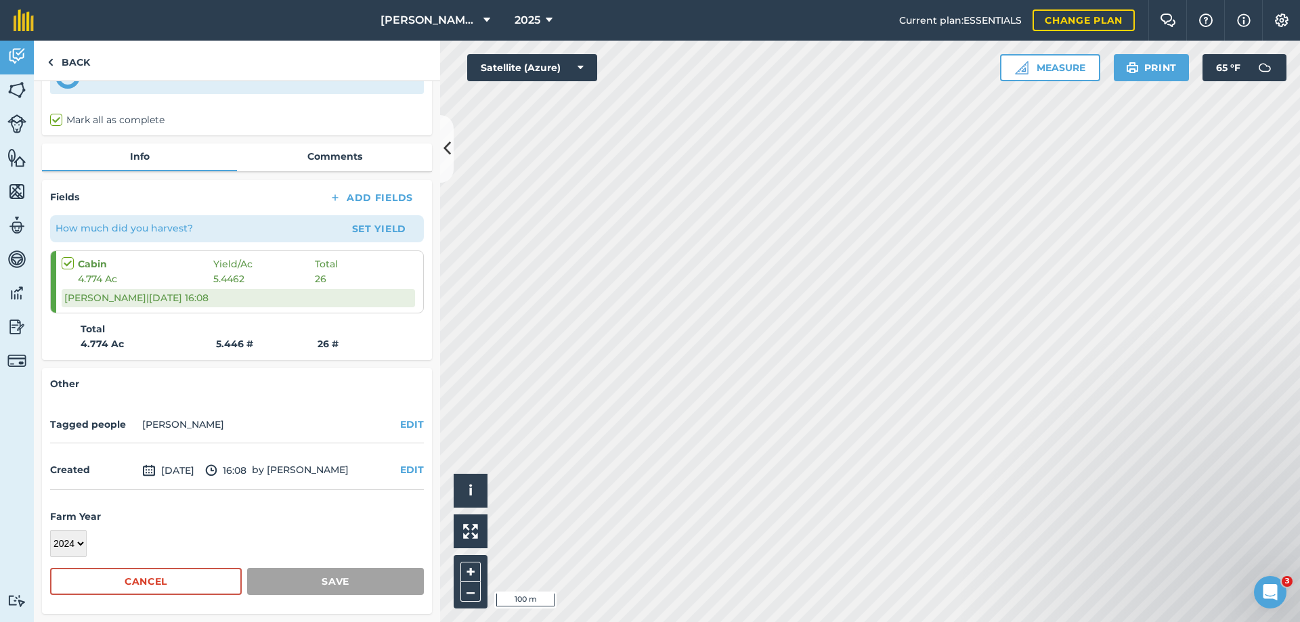
scroll to position [51, 0]
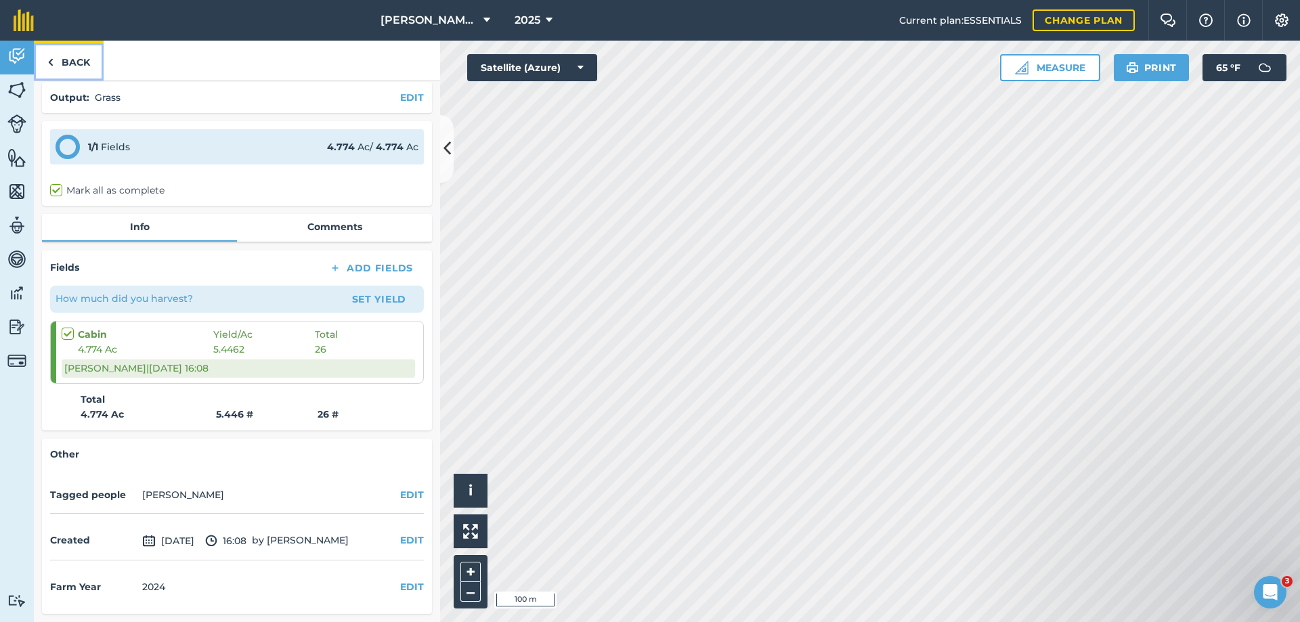
click at [76, 60] on link "Back" at bounding box center [69, 61] width 70 height 40
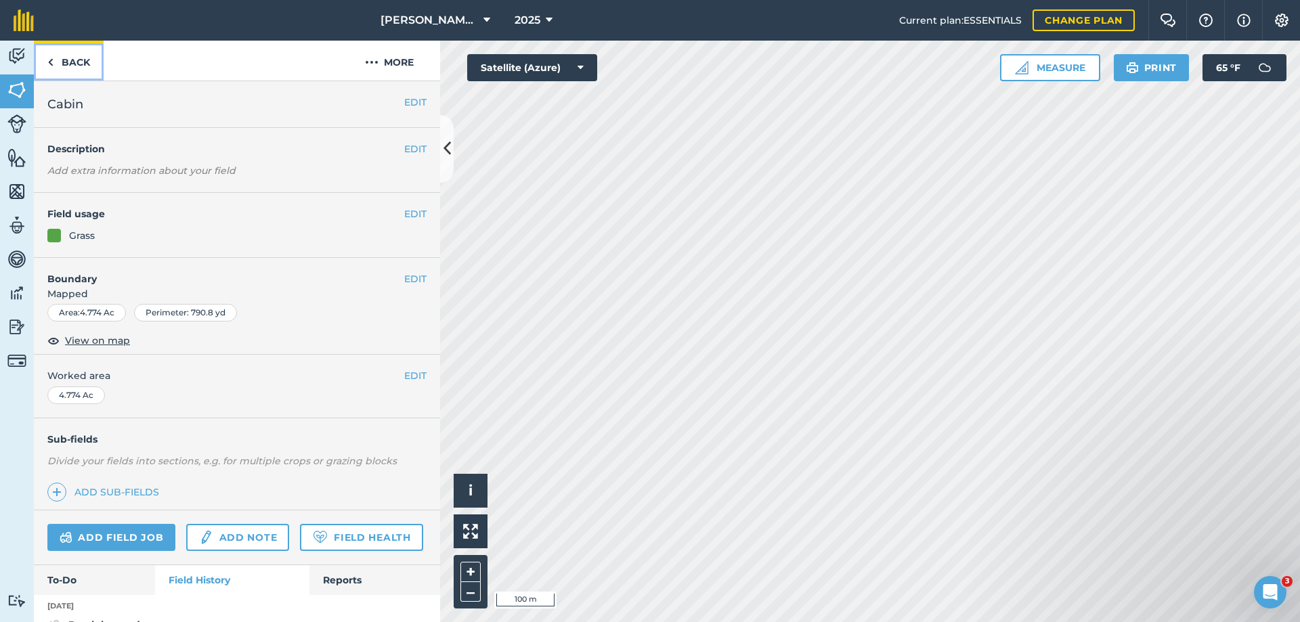
click at [74, 58] on link "Back" at bounding box center [69, 61] width 70 height 40
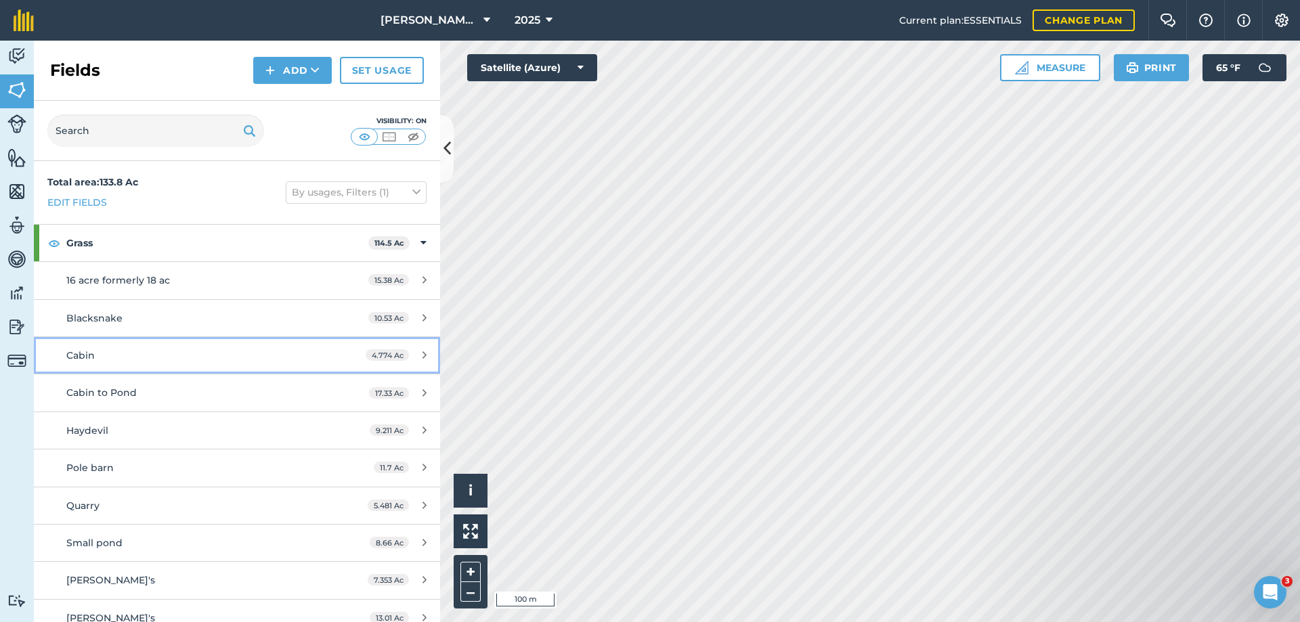
click at [80, 354] on span "Cabin" at bounding box center [80, 355] width 28 height 12
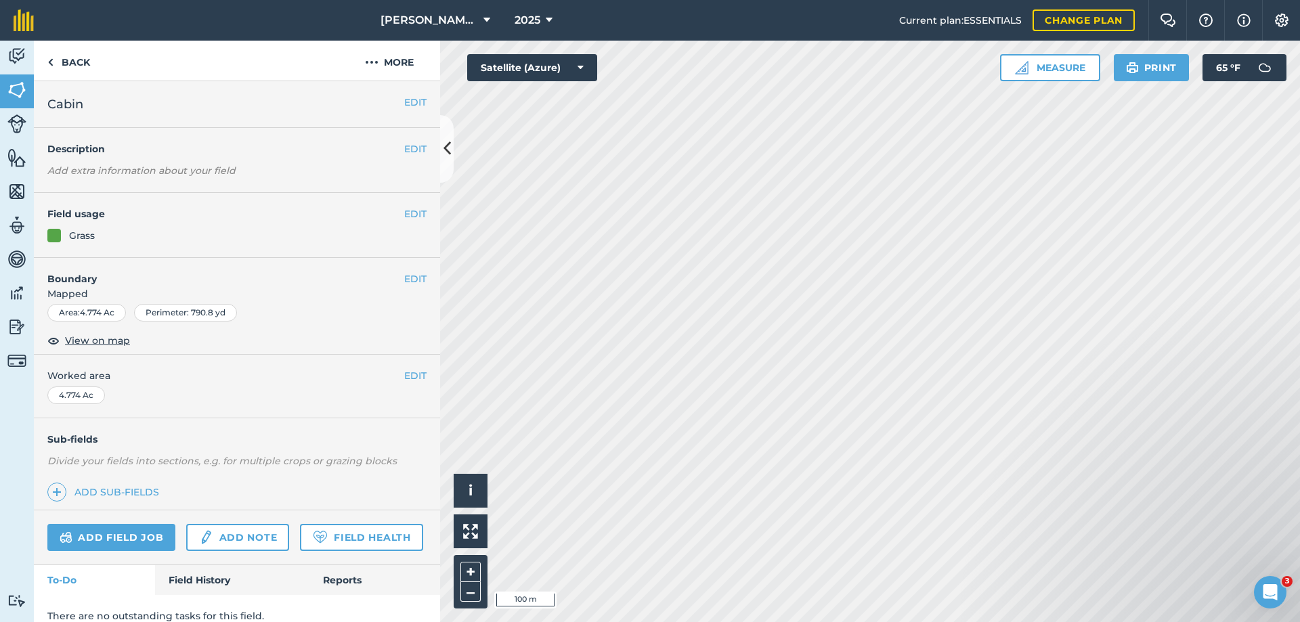
scroll to position [53, 0]
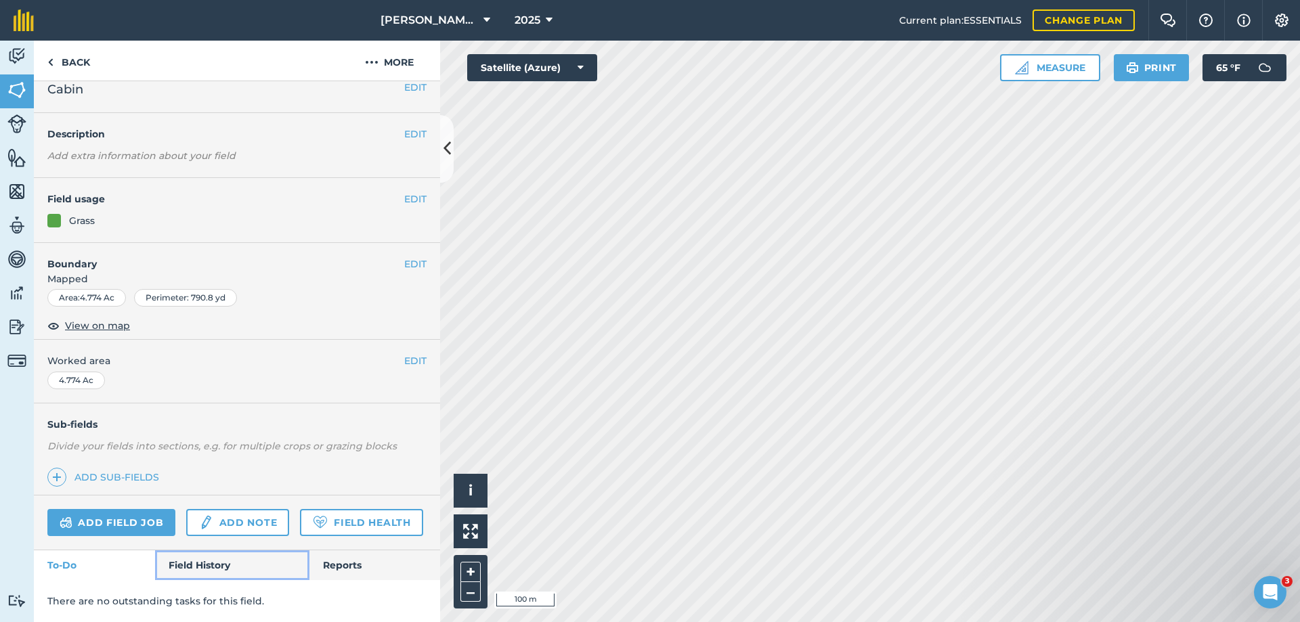
click at [189, 559] on link "Field History" at bounding box center [232, 566] width 154 height 30
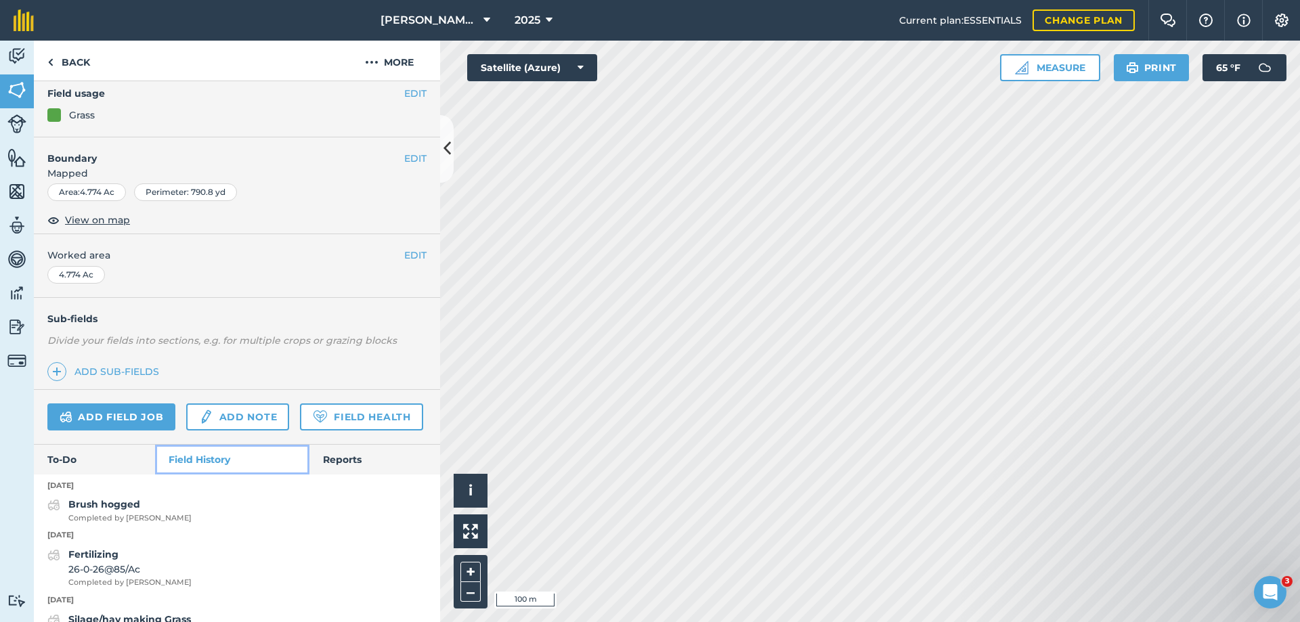
scroll to position [324, 0]
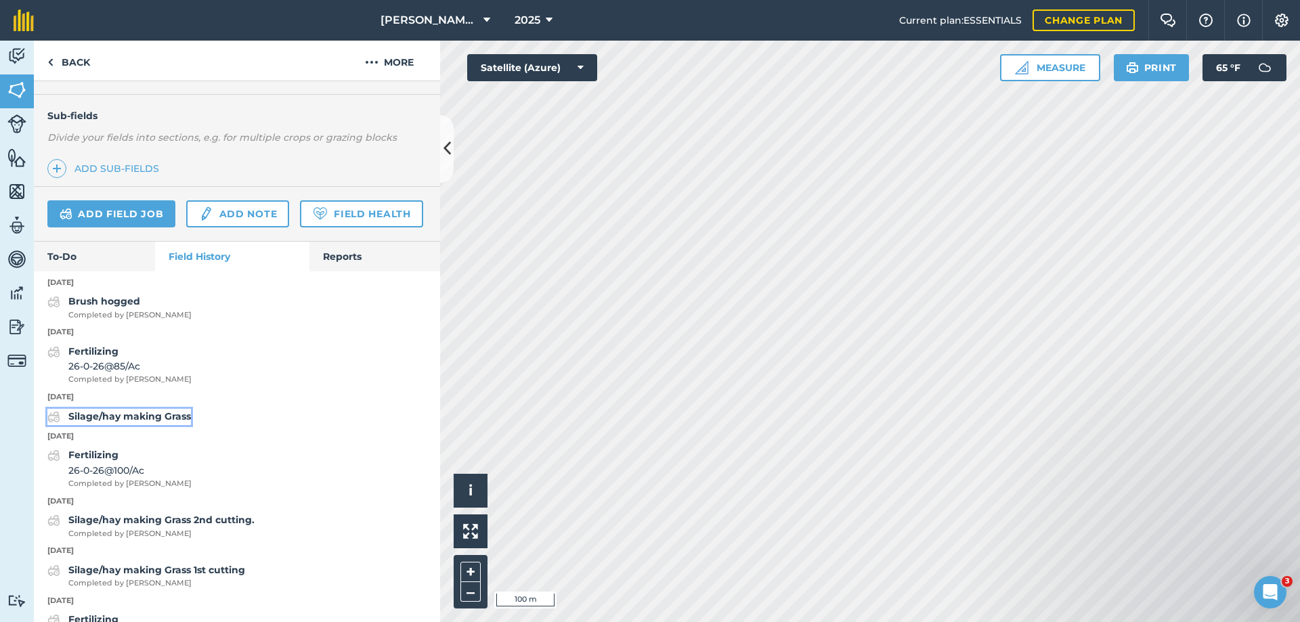
click at [131, 423] on strong "Silage/hay making Grass" at bounding box center [129, 416] width 123 height 12
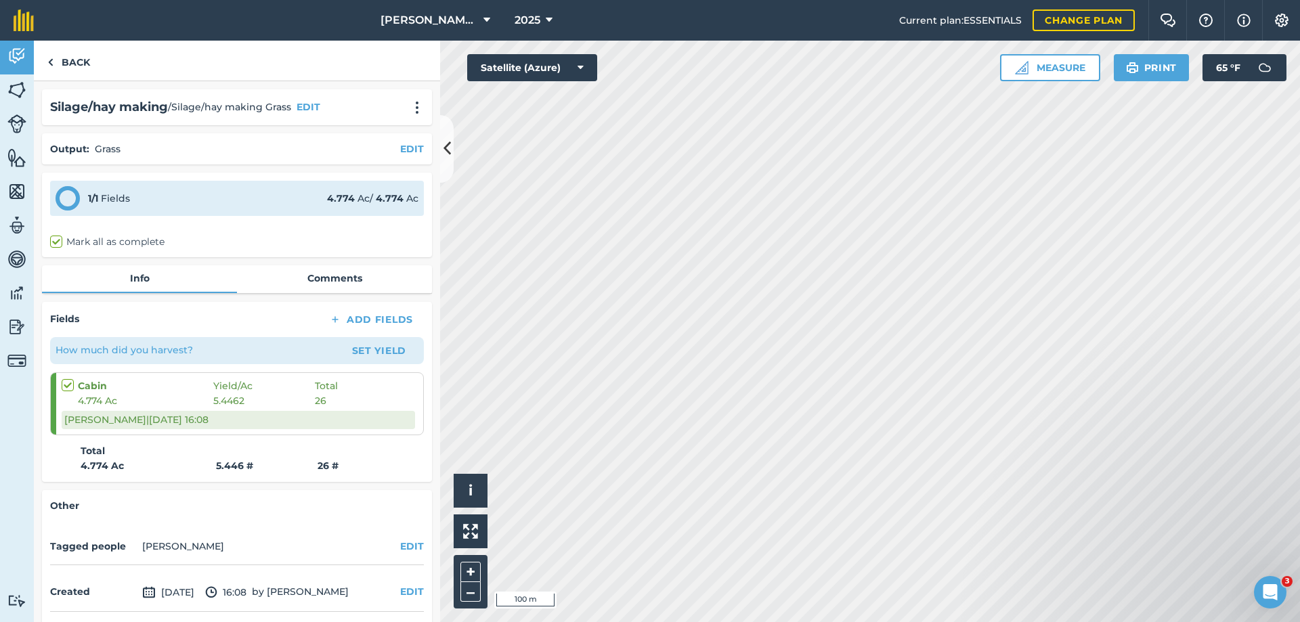
scroll to position [51, 0]
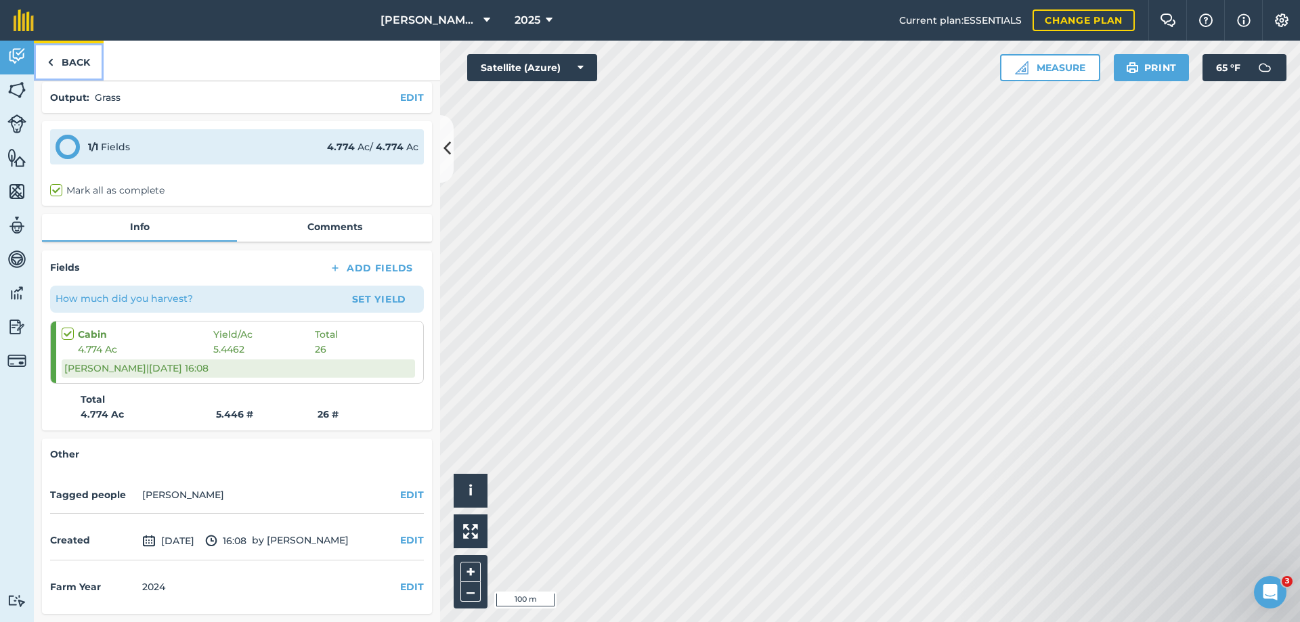
click at [72, 64] on link "Back" at bounding box center [69, 61] width 70 height 40
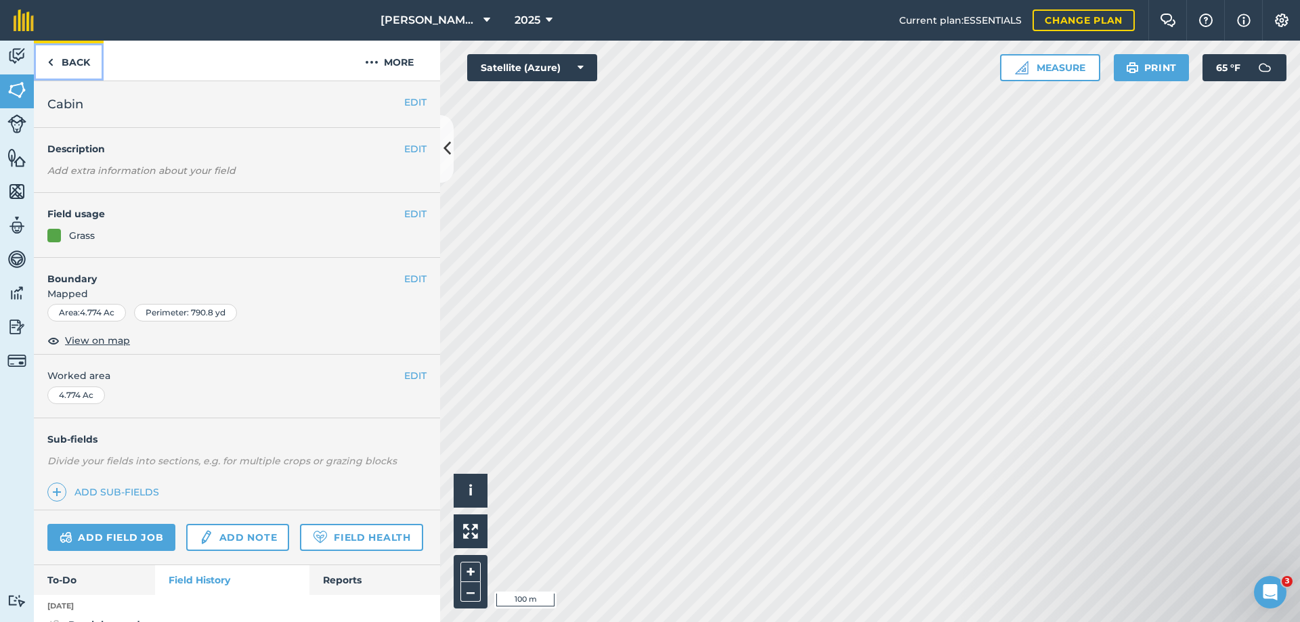
click at [72, 64] on link "Back" at bounding box center [69, 61] width 70 height 40
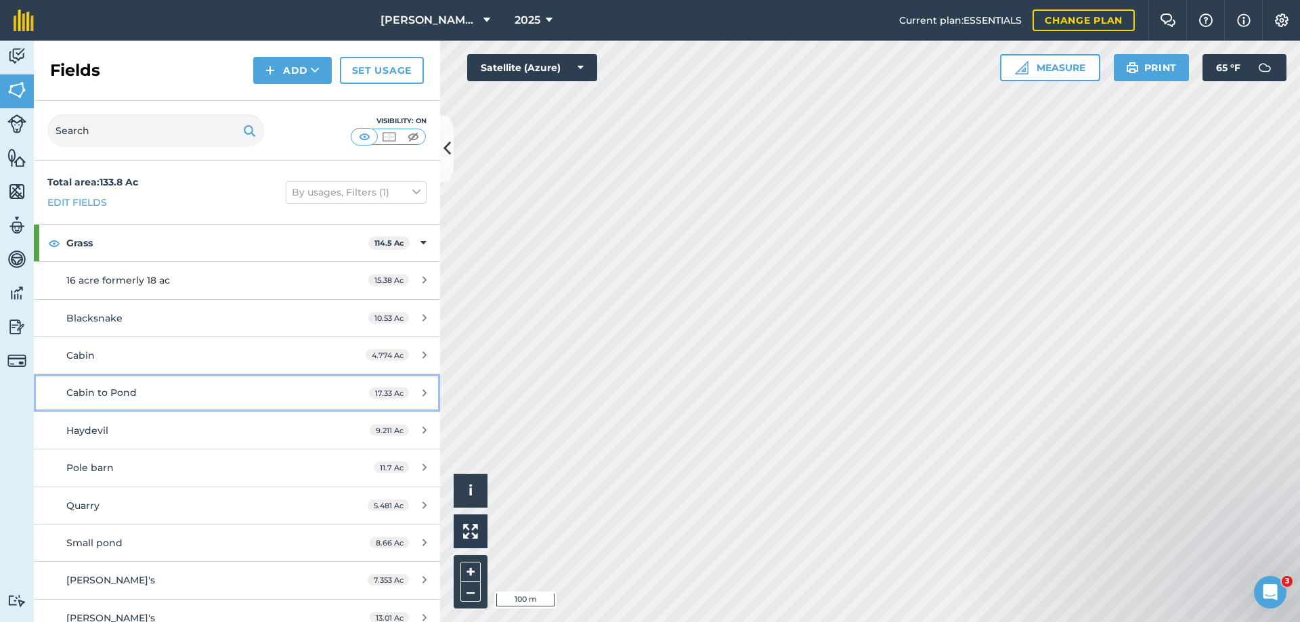
click at [108, 395] on span "Cabin to Pond" at bounding box center [101, 393] width 70 height 12
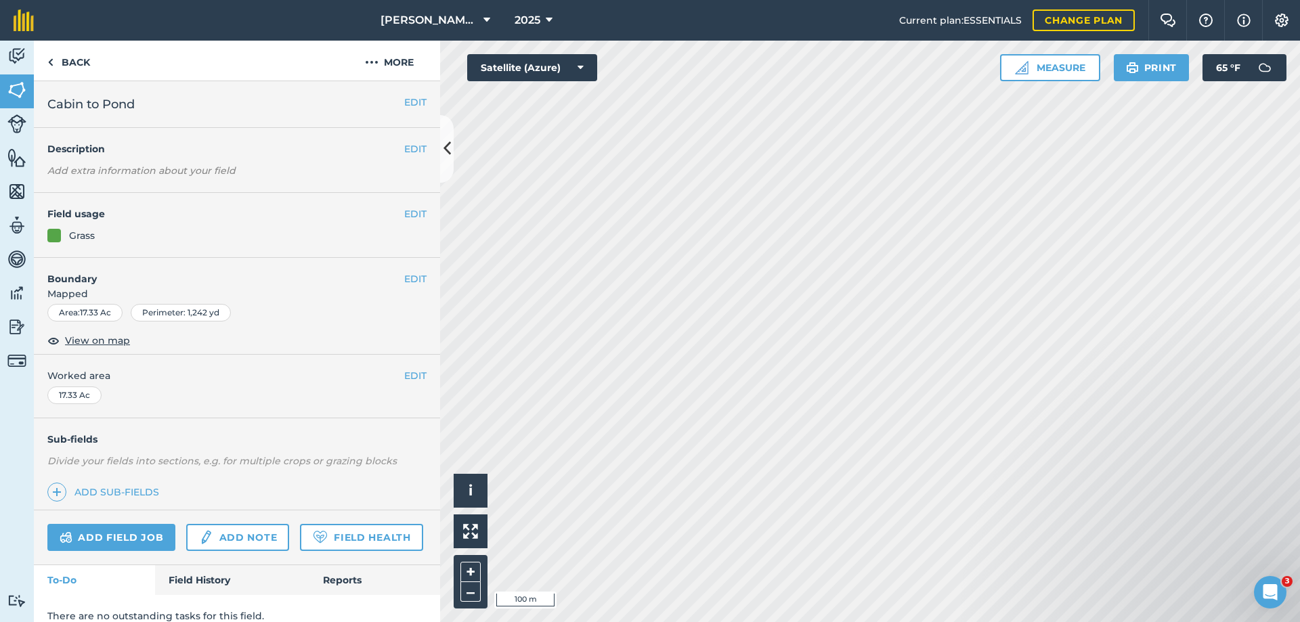
scroll to position [53, 0]
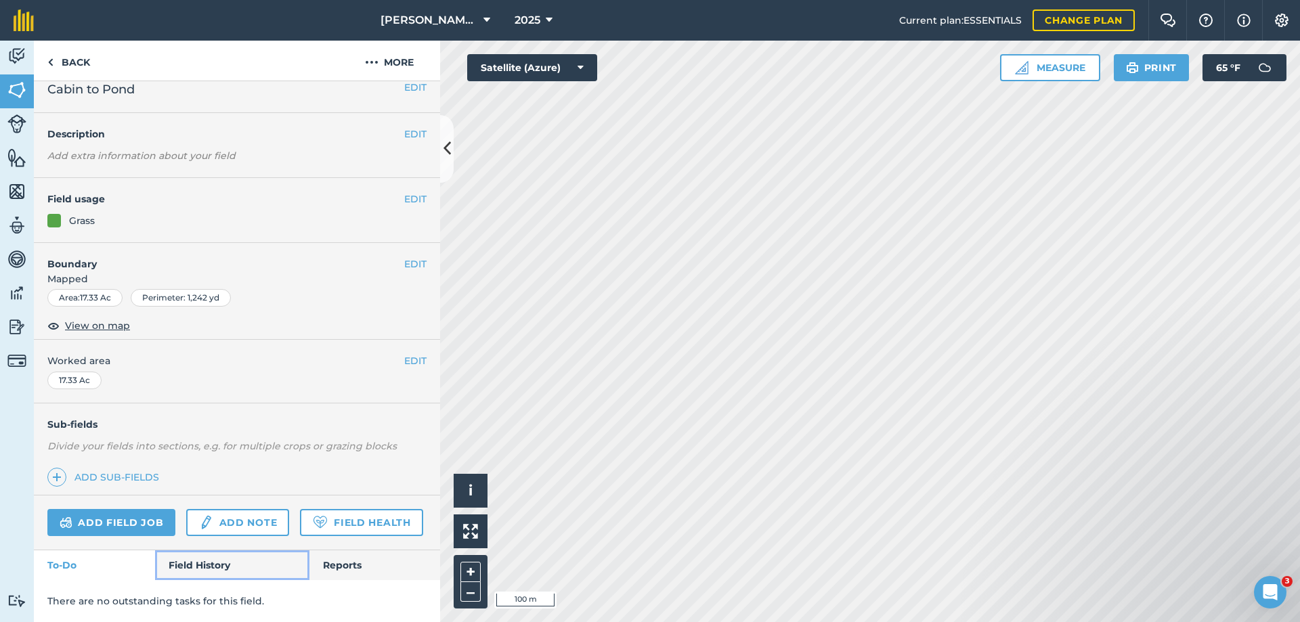
click at [194, 563] on link "Field History" at bounding box center [232, 566] width 154 height 30
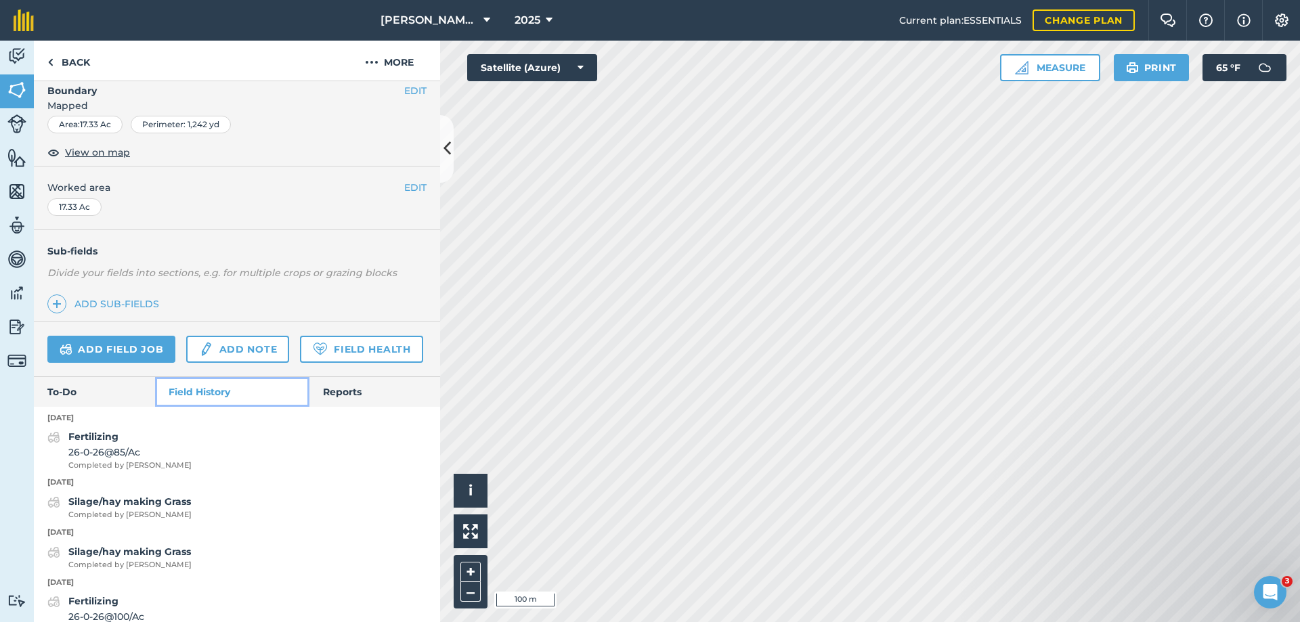
scroll to position [324, 0]
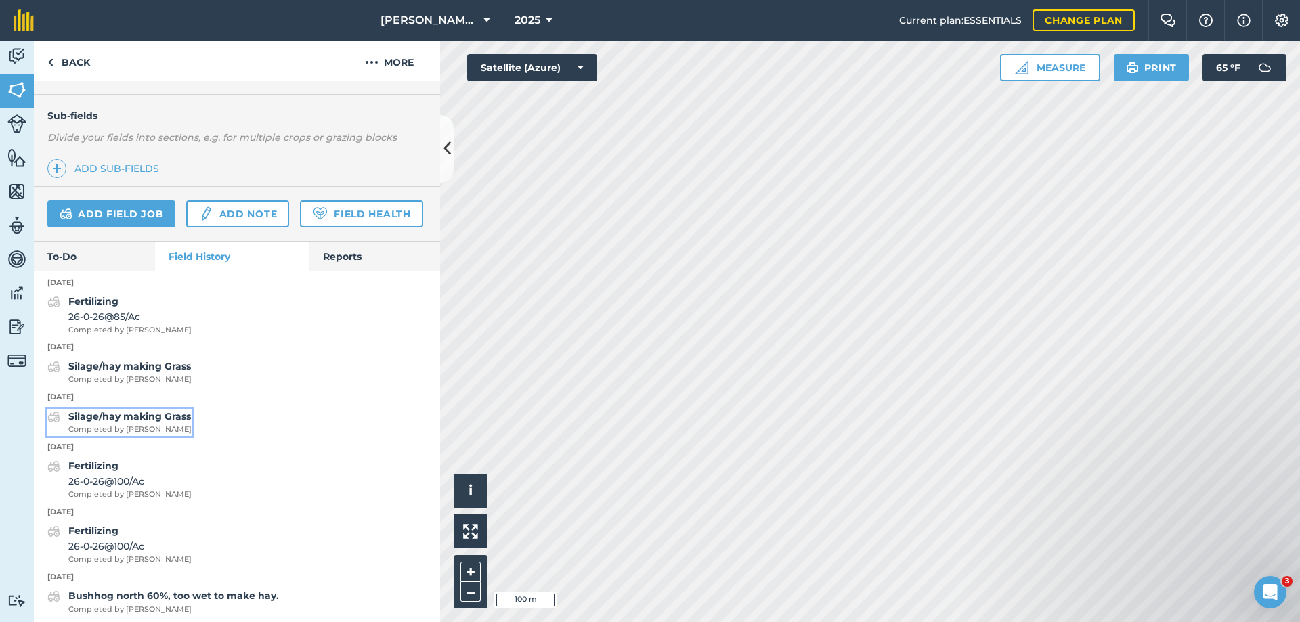
click at [100, 423] on strong "Silage/hay making Grass" at bounding box center [129, 416] width 123 height 12
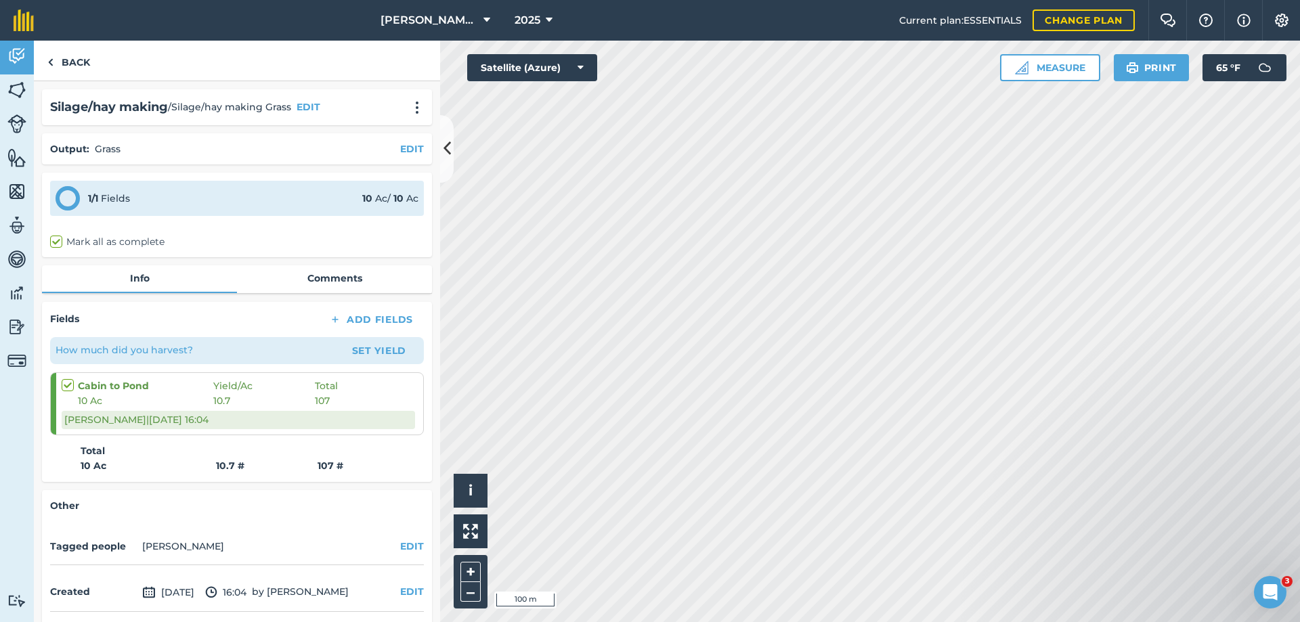
scroll to position [51, 0]
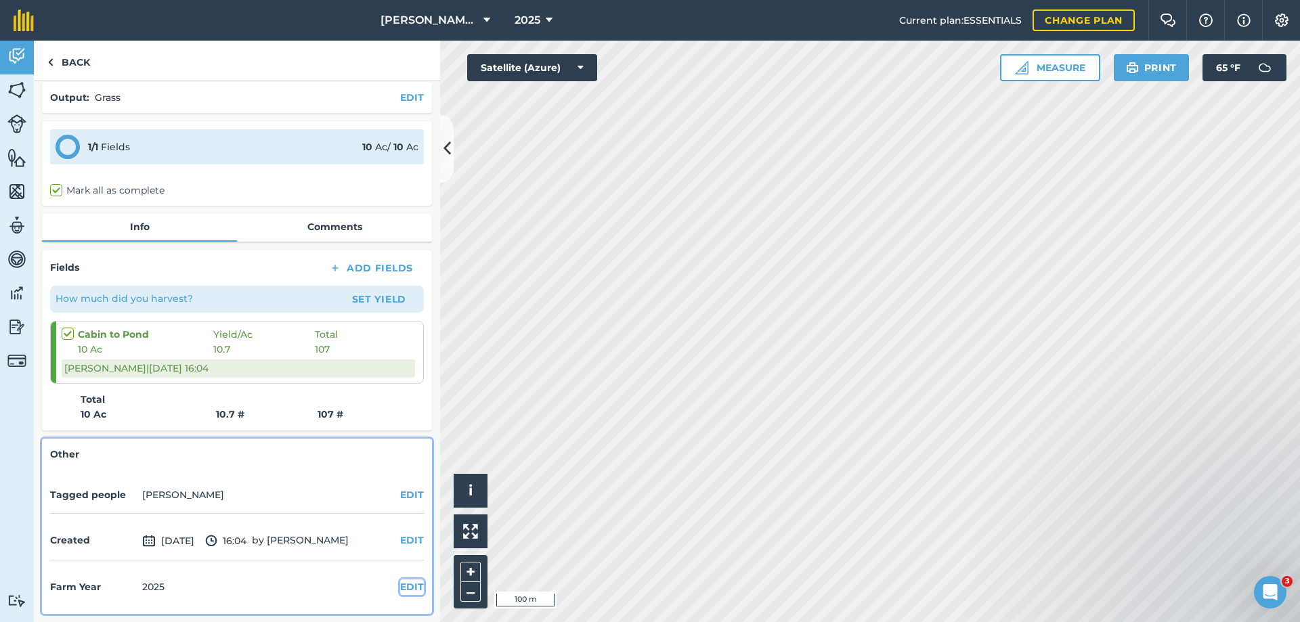
click at [401, 584] on button "EDIT" at bounding box center [412, 587] width 24 height 15
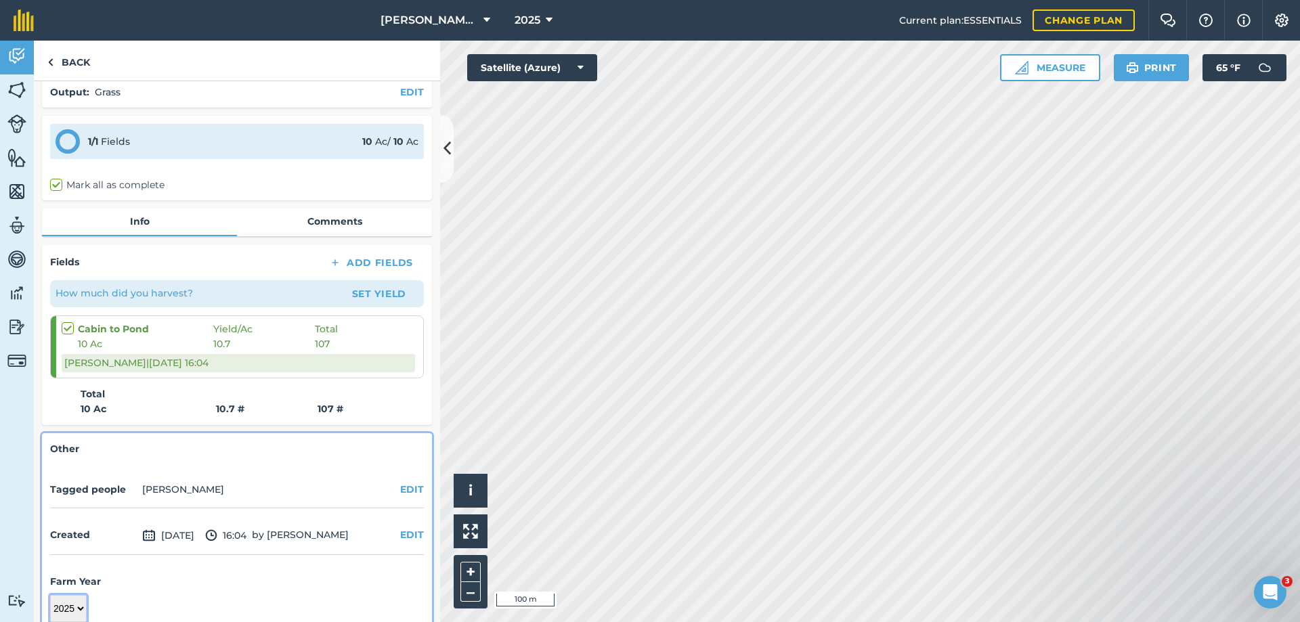
click at [60, 612] on select "2017 2018 2019 2020 2021 2022 2023 2024 2025 2026 2027" at bounding box center [68, 608] width 37 height 27
select select "2024"
click at [50, 595] on select "2017 2018 2019 2020 2021 2022 2023 2024 2025 2026 2027" at bounding box center [68, 608] width 37 height 27
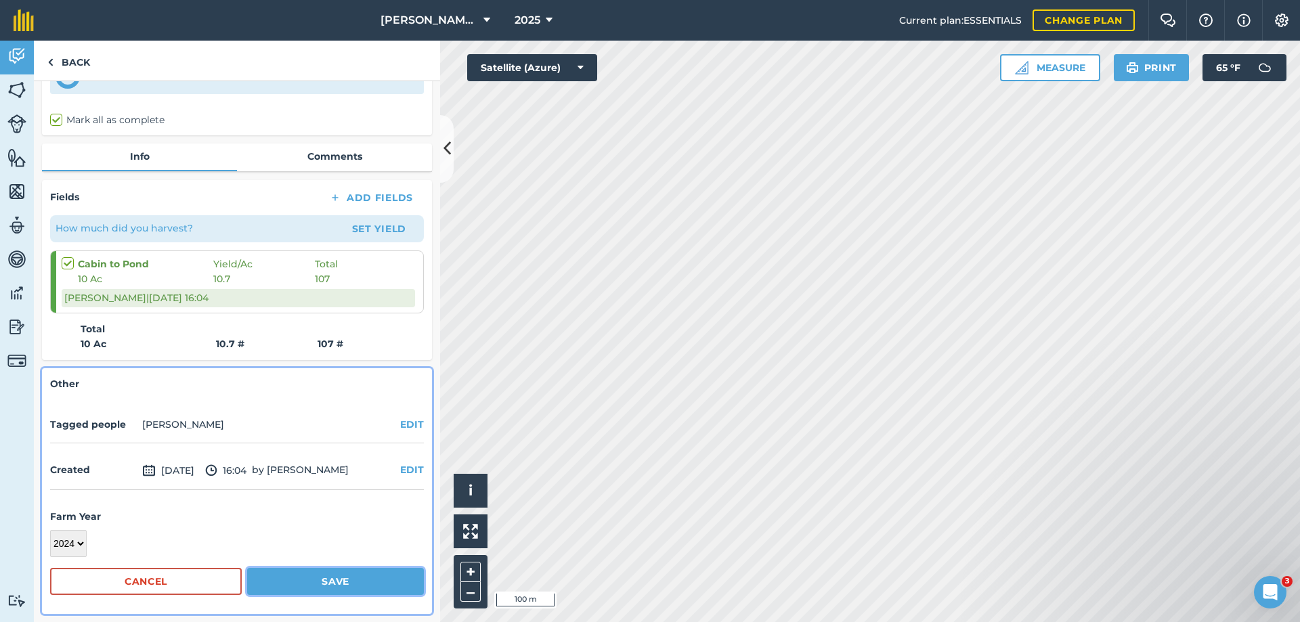
click at [324, 577] on button "Save" at bounding box center [335, 581] width 177 height 27
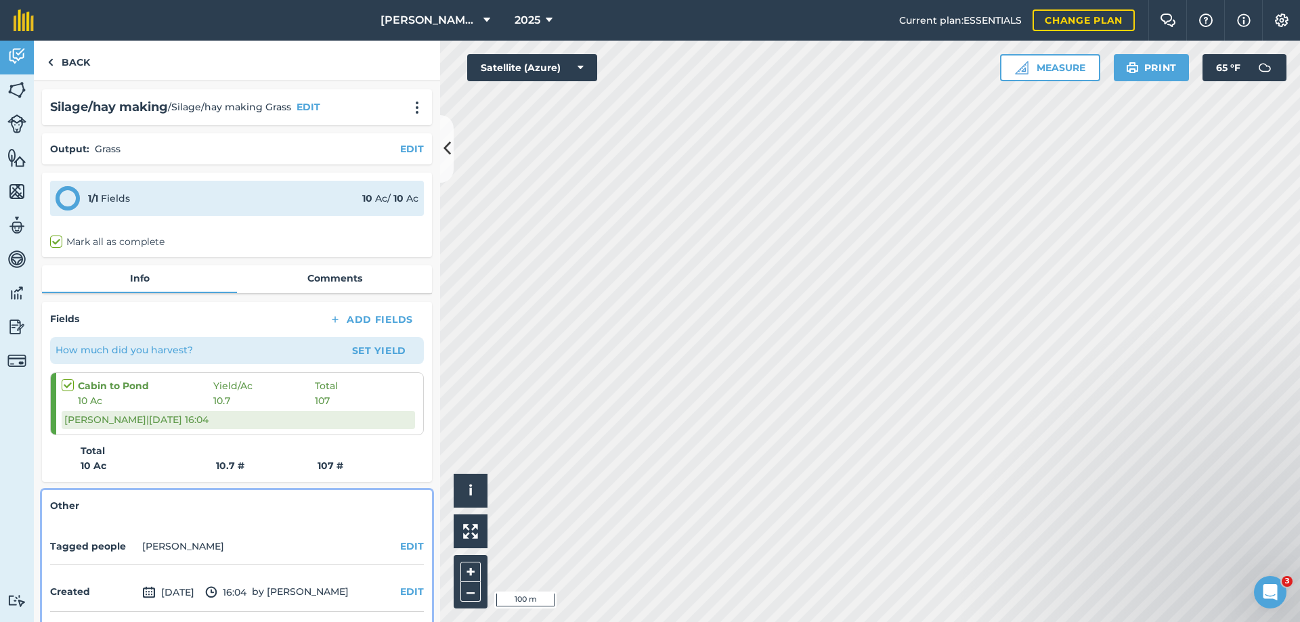
scroll to position [51, 0]
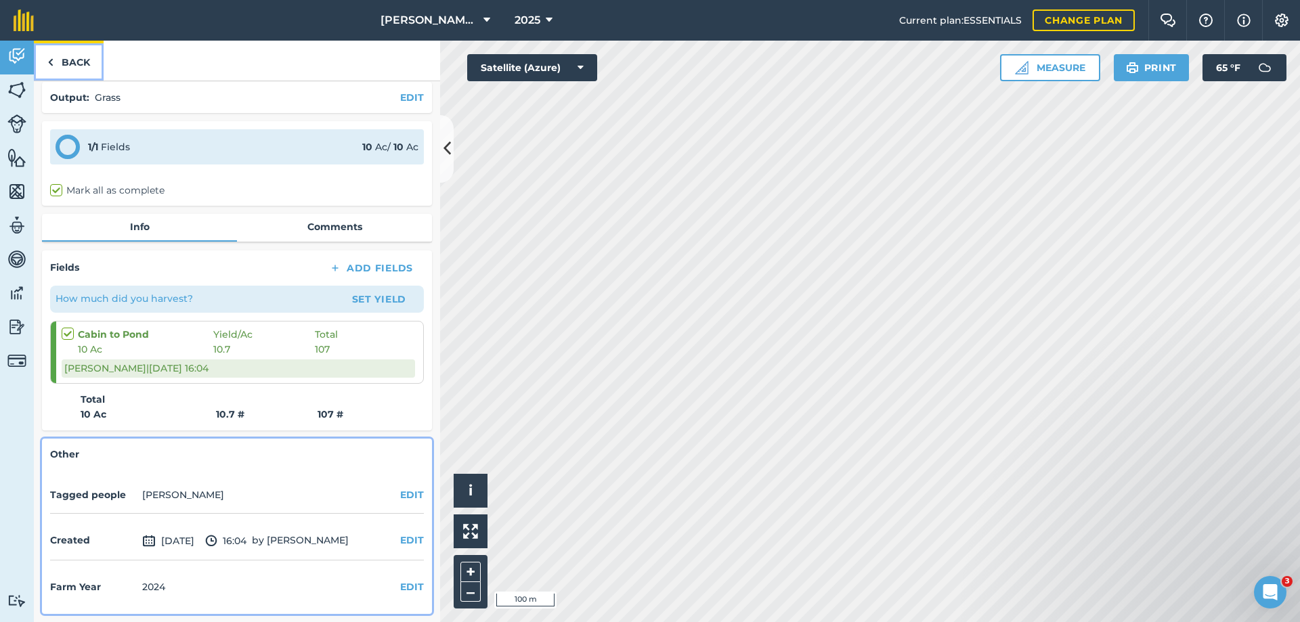
click at [76, 62] on link "Back" at bounding box center [69, 61] width 70 height 40
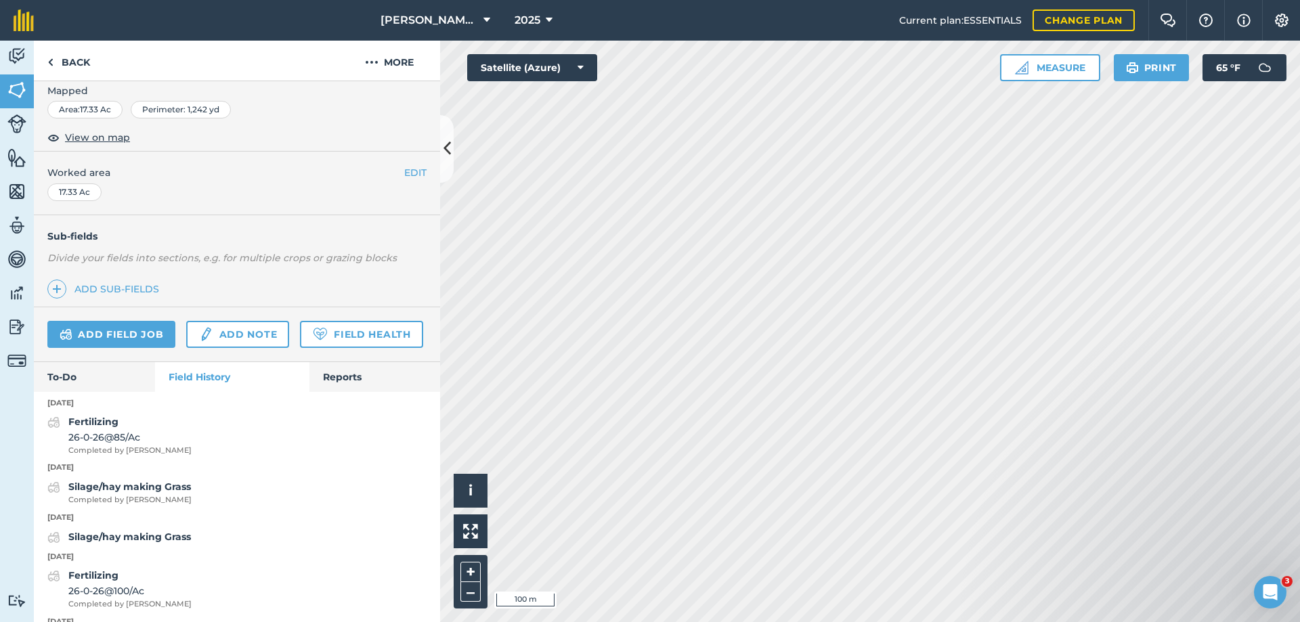
scroll to position [271, 0]
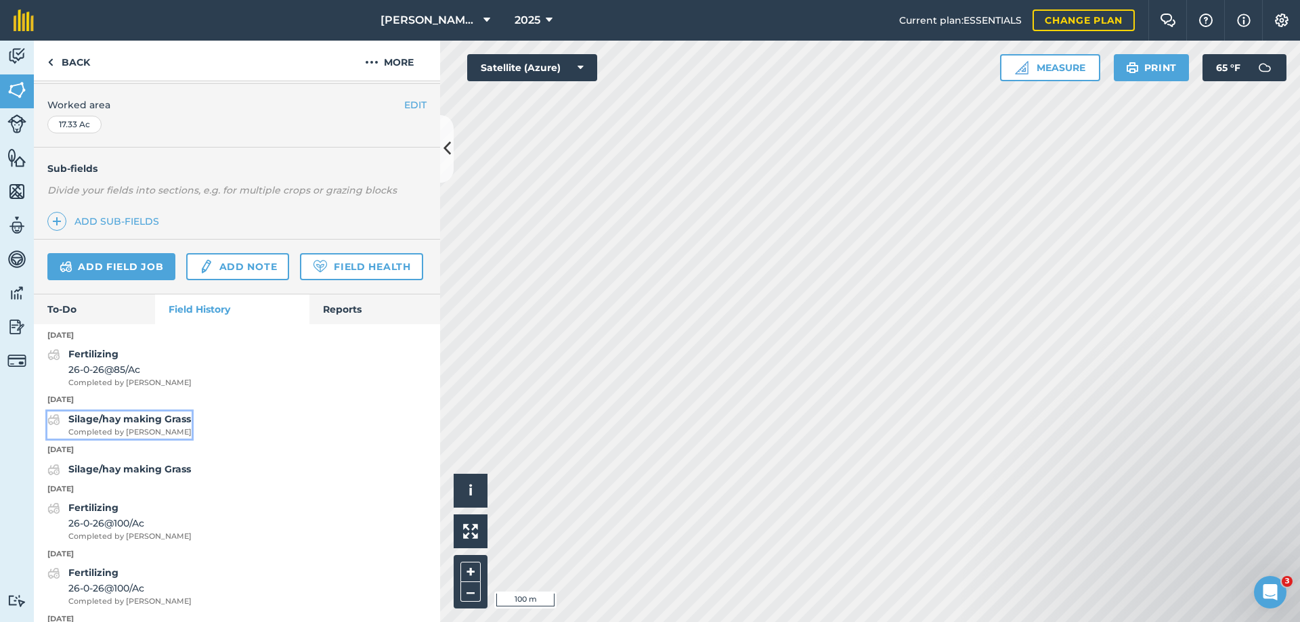
click at [123, 425] on strong "Silage/hay making Grass" at bounding box center [129, 419] width 123 height 12
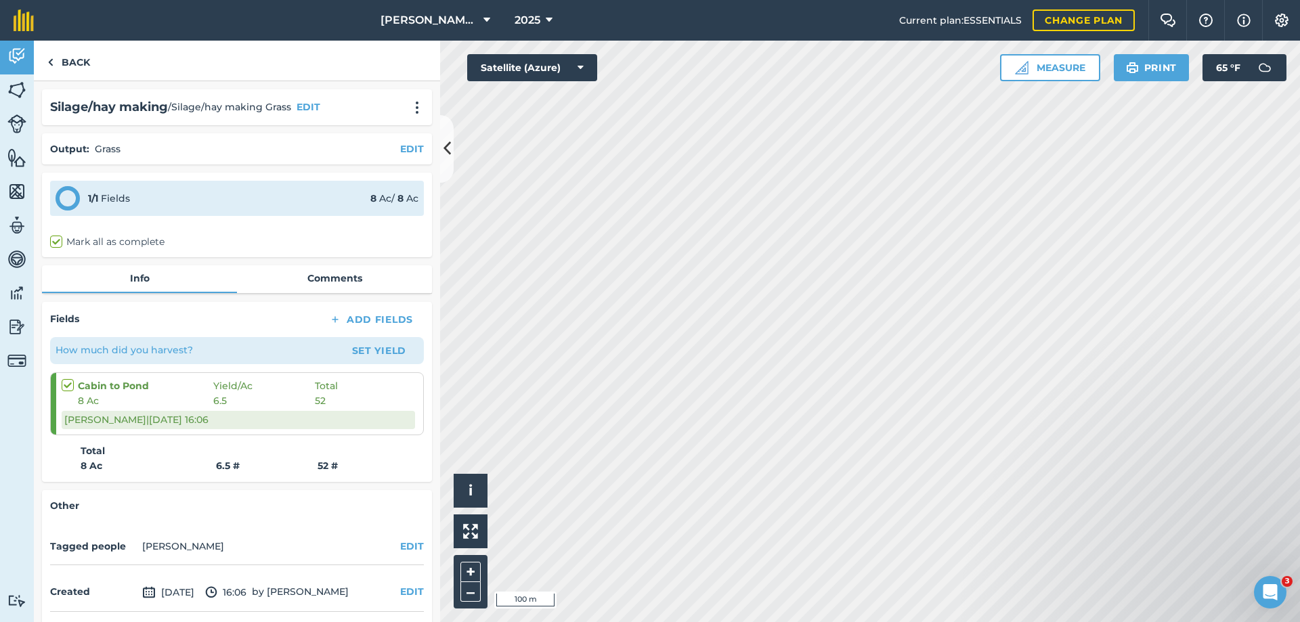
scroll to position [51, 0]
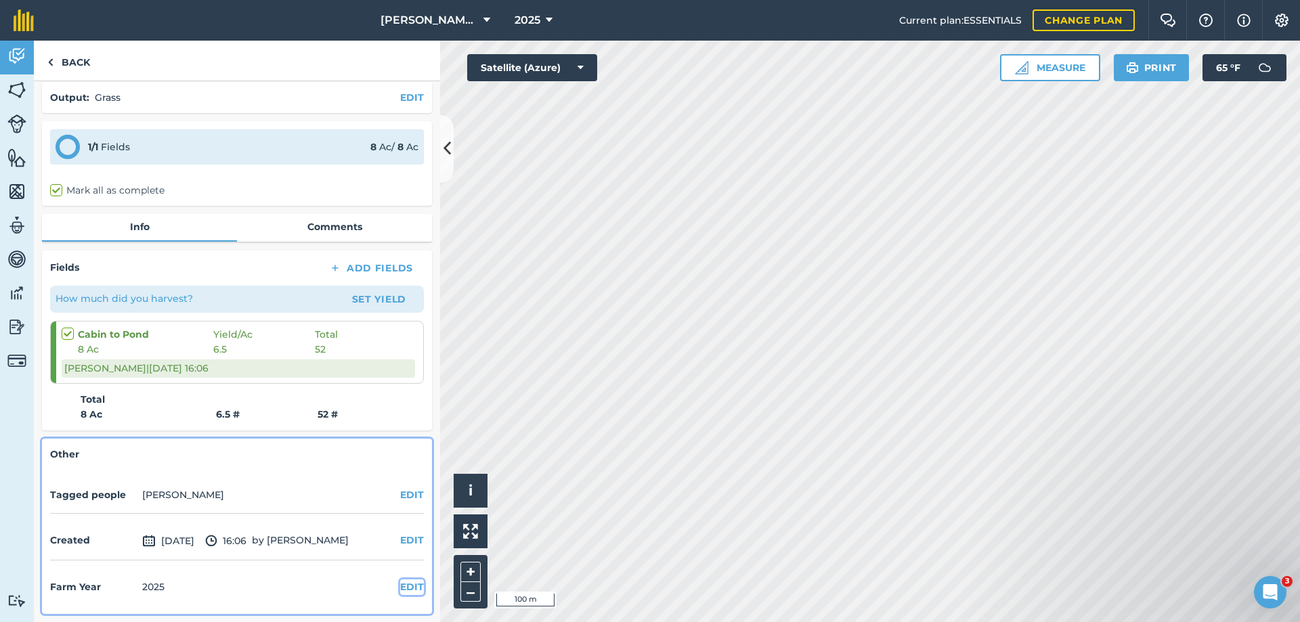
click at [400, 583] on button "EDIT" at bounding box center [412, 587] width 24 height 15
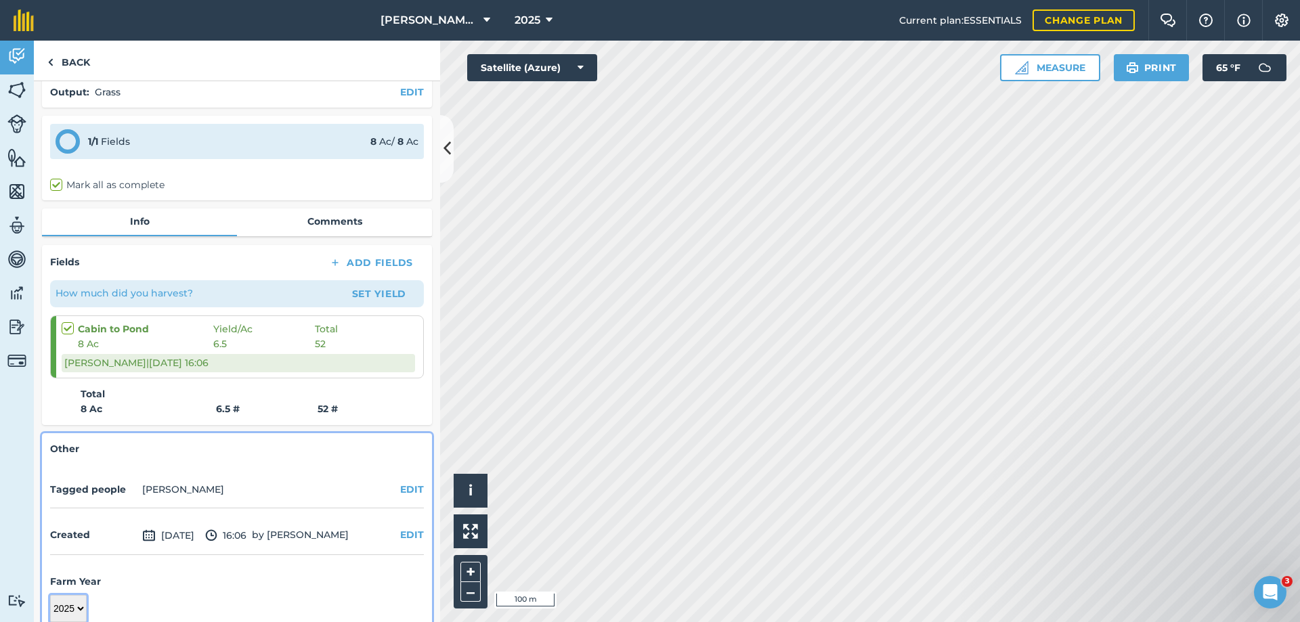
click at [63, 609] on select "2017 2018 2019 2020 2021 2022 2023 2024 2025 2026 2027" at bounding box center [68, 608] width 37 height 27
select select "2024"
click at [50, 595] on select "2017 2018 2019 2020 2021 2022 2023 2024 2025 2026 2027" at bounding box center [68, 608] width 37 height 27
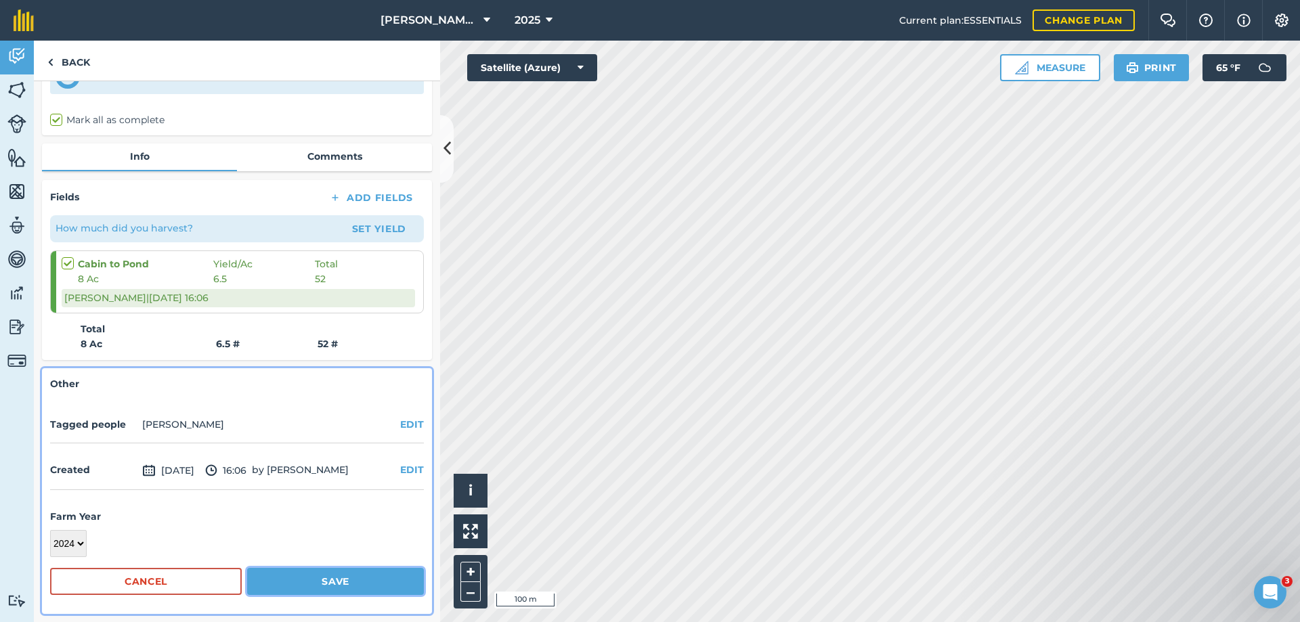
click at [356, 586] on button "Save" at bounding box center [335, 581] width 177 height 27
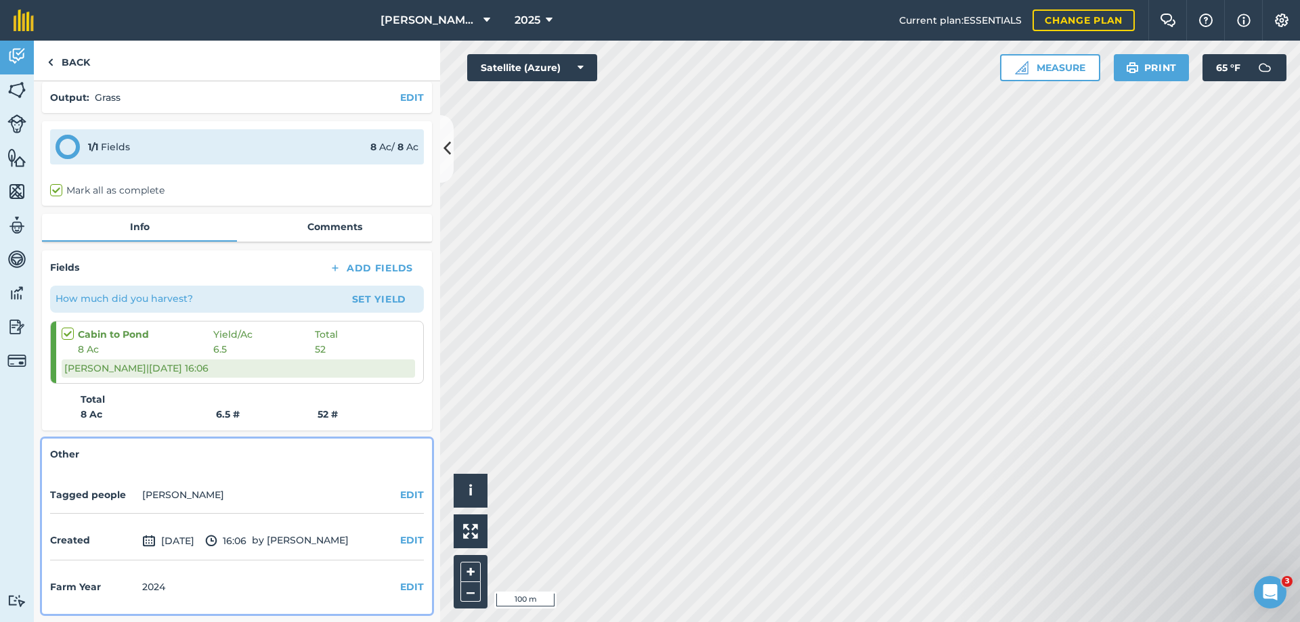
scroll to position [51, 0]
click at [77, 60] on link "Back" at bounding box center [69, 61] width 70 height 40
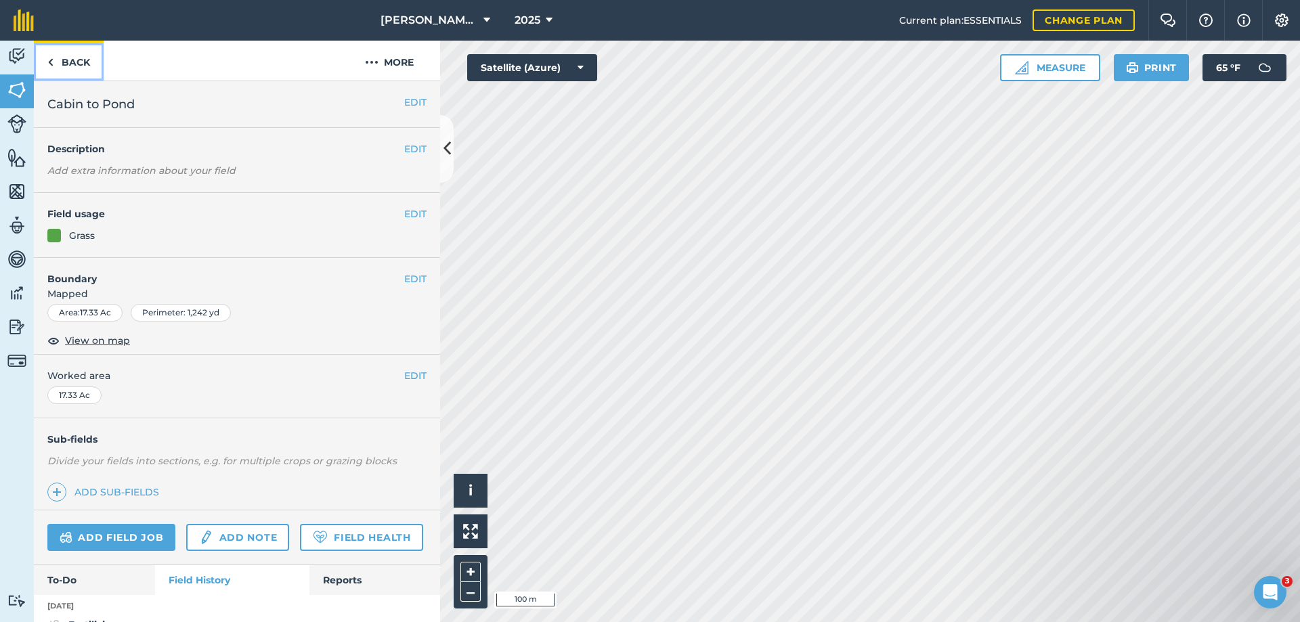
click at [79, 60] on link "Back" at bounding box center [69, 61] width 70 height 40
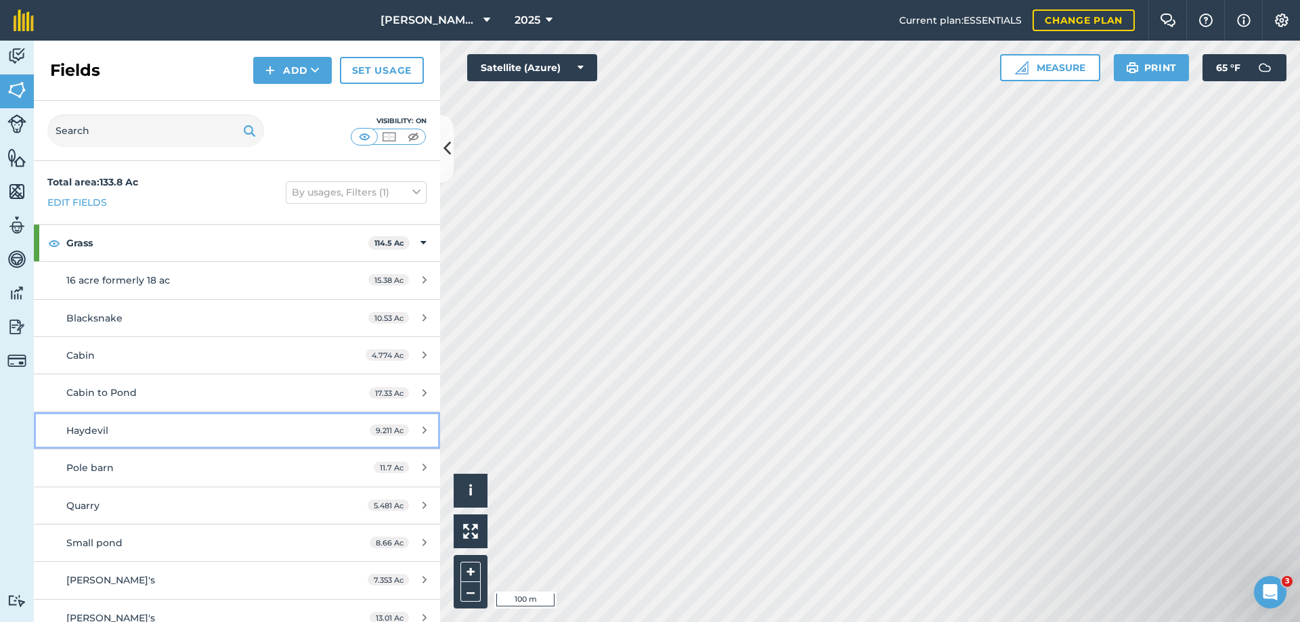
click at [91, 431] on span "Haydevil" at bounding box center [87, 431] width 42 height 12
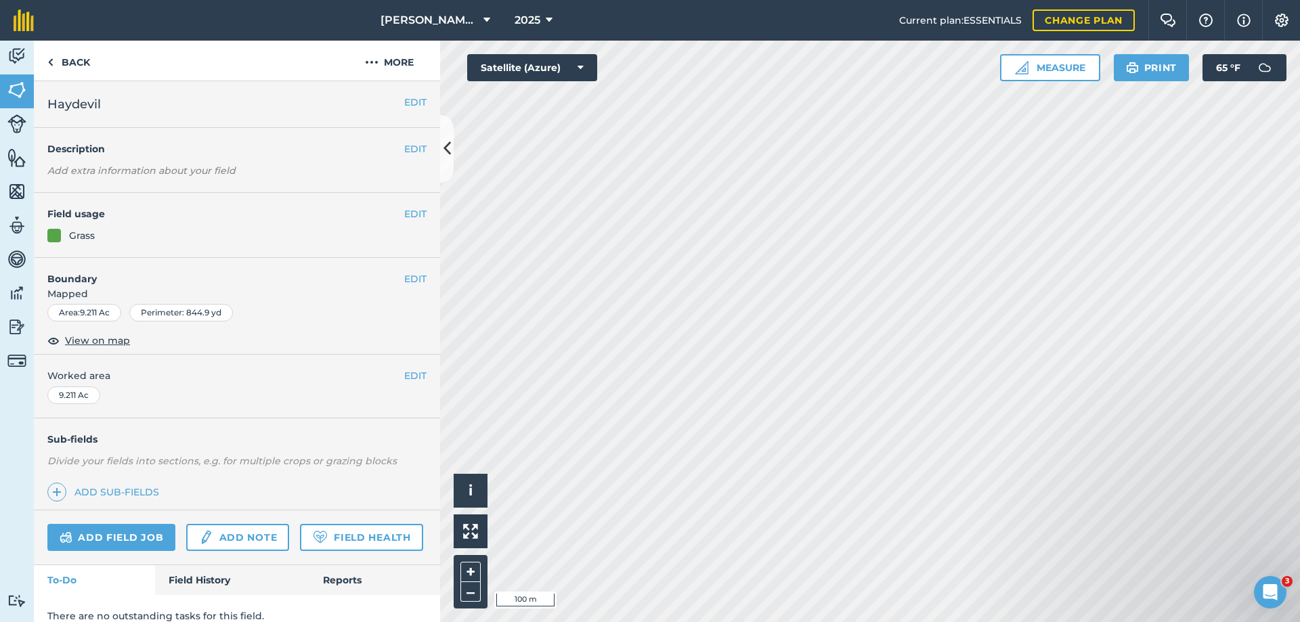
scroll to position [53, 0]
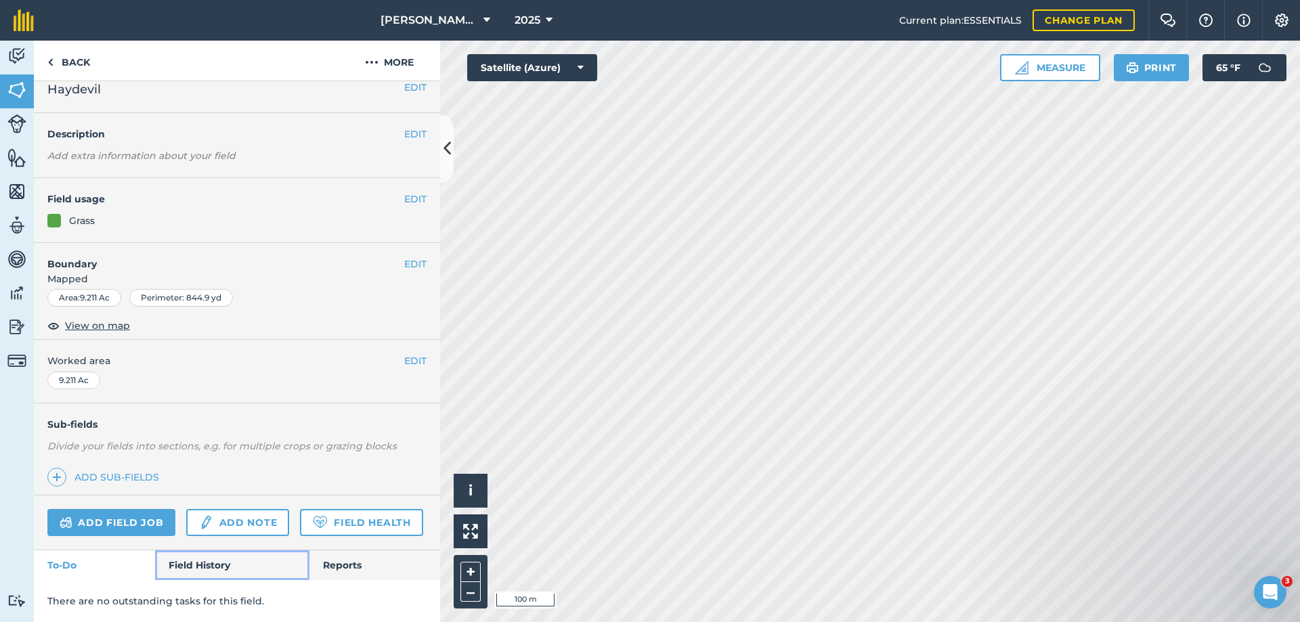
click at [200, 563] on link "Field History" at bounding box center [232, 566] width 154 height 30
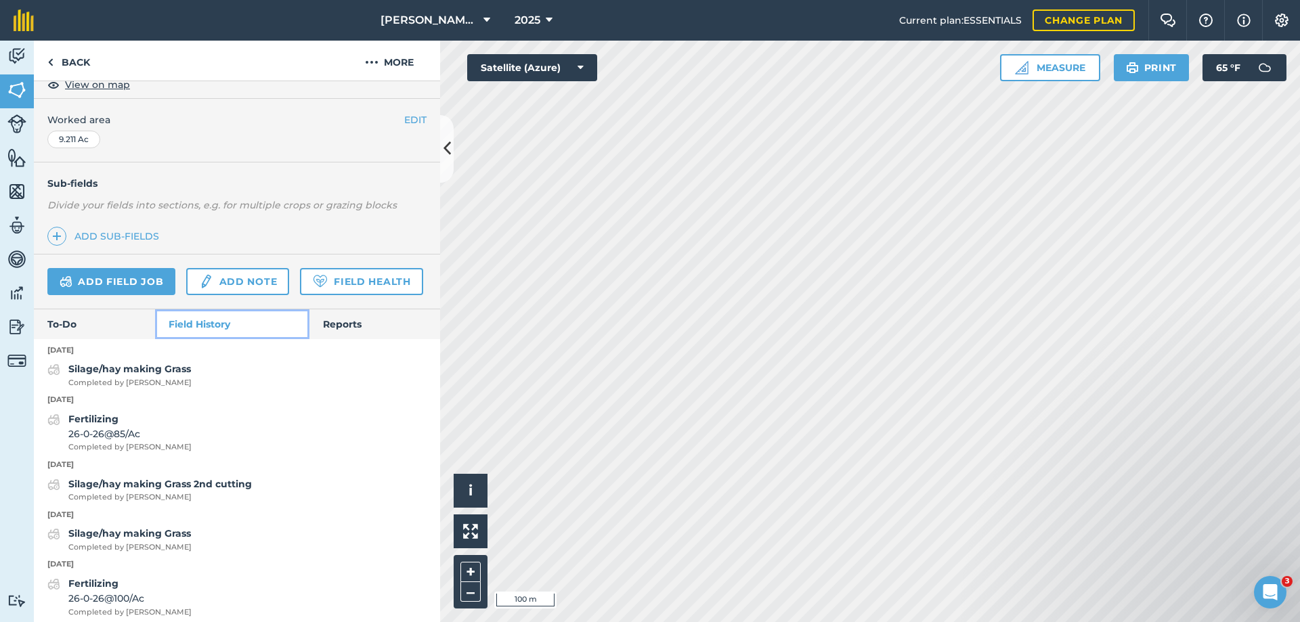
scroll to position [324, 0]
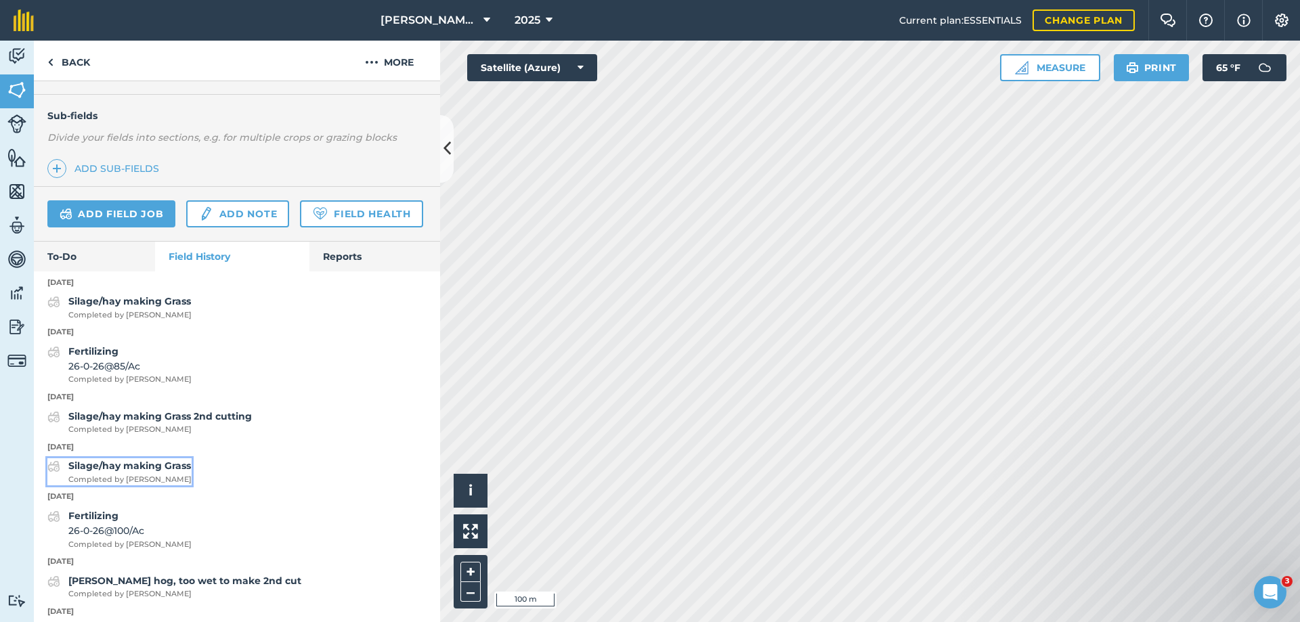
click at [105, 472] on strong "Silage/hay making Grass" at bounding box center [129, 466] width 123 height 12
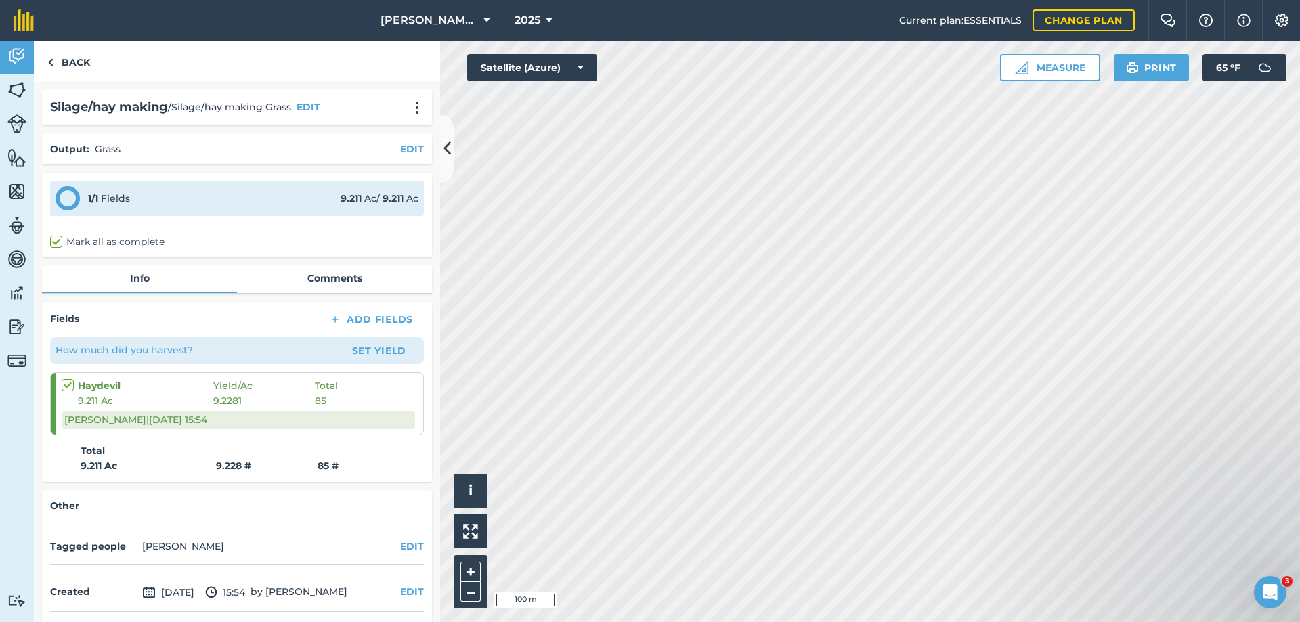
scroll to position [51, 0]
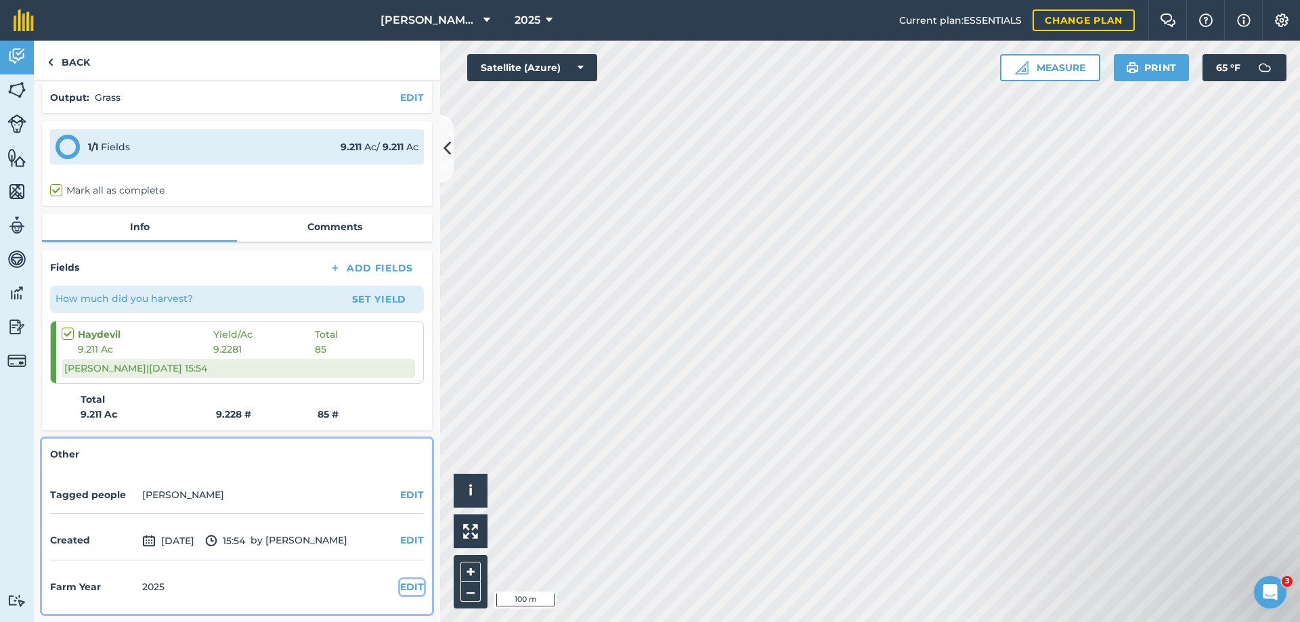
click at [404, 587] on button "EDIT" at bounding box center [412, 587] width 24 height 15
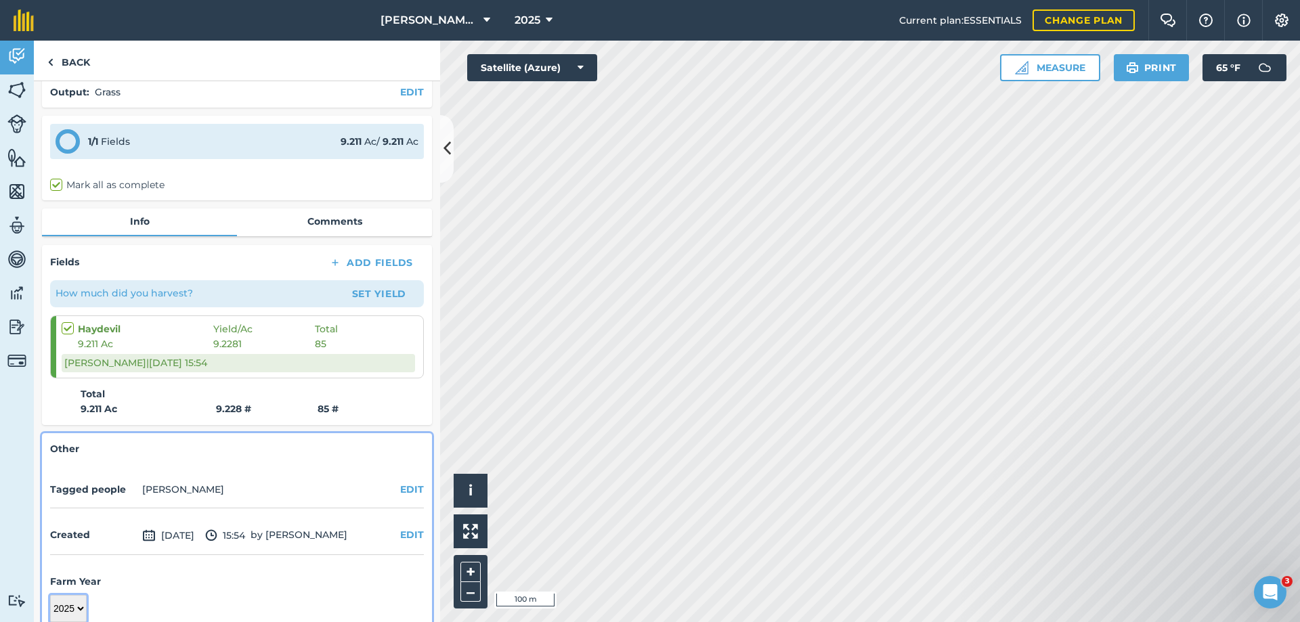
click at [75, 615] on select "2017 2018 2019 2020 2021 2022 2023 2024 2025 2026 2027" at bounding box center [68, 608] width 37 height 27
select select "2024"
click at [50, 595] on select "2017 2018 2019 2020 2021 2022 2023 2024 2025 2026 2027" at bounding box center [68, 608] width 37 height 27
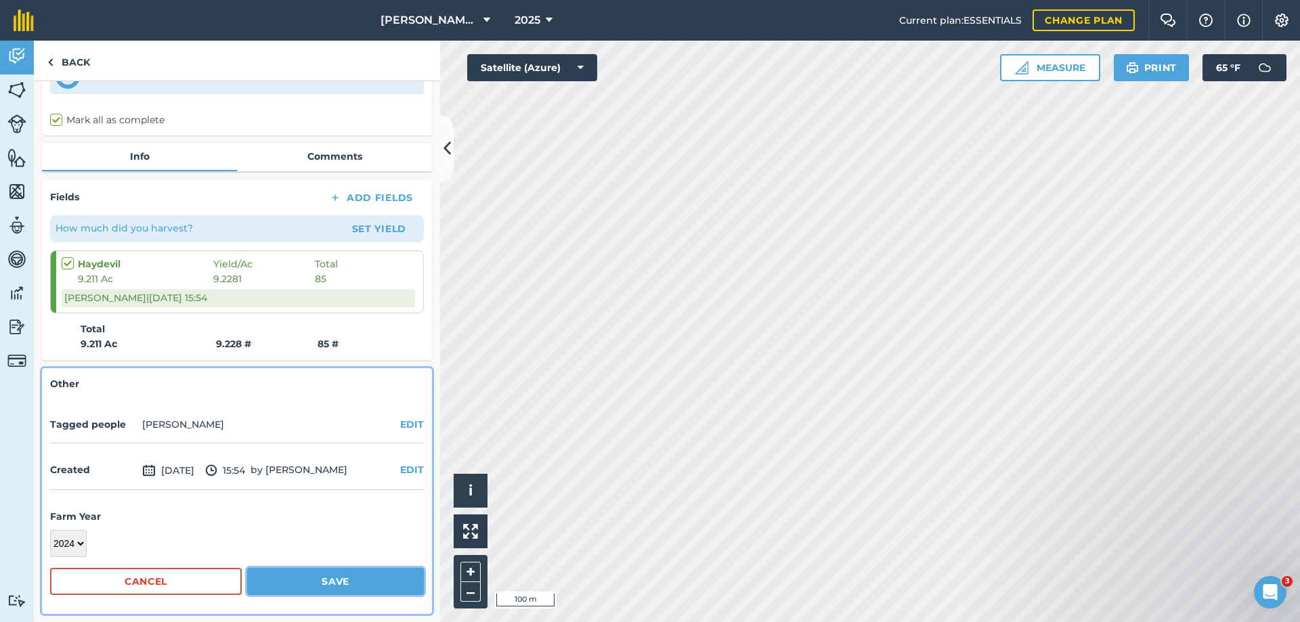
click at [314, 579] on button "Save" at bounding box center [335, 581] width 177 height 27
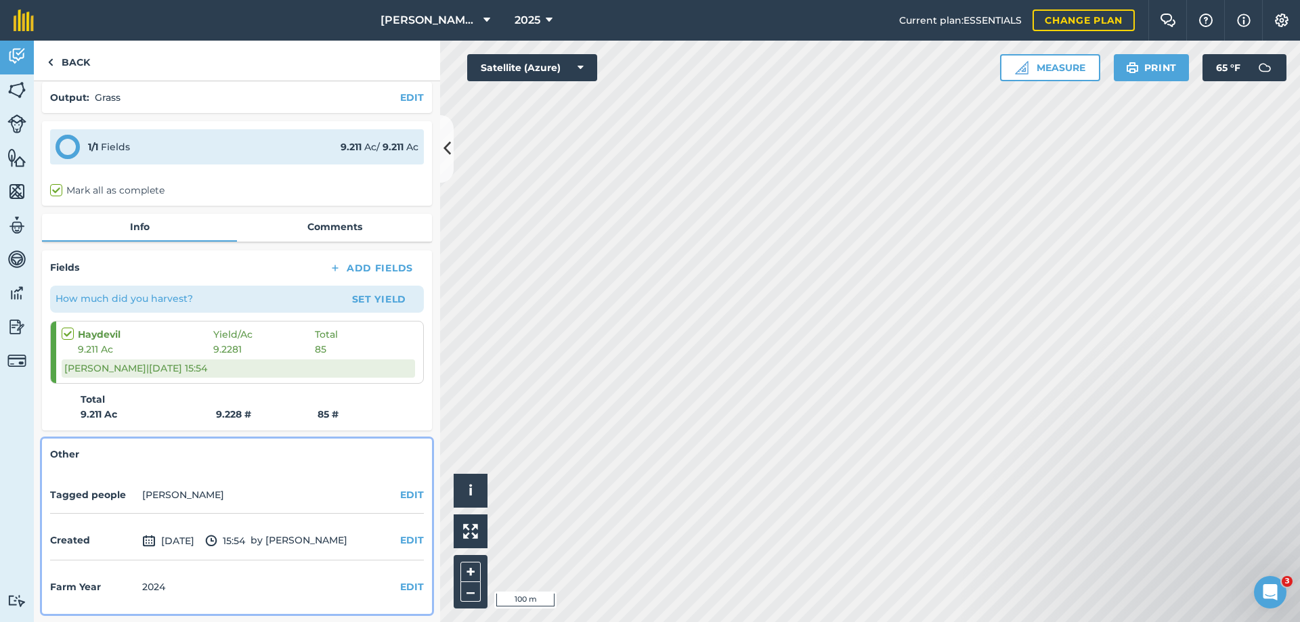
scroll to position [51, 0]
click at [79, 61] on link "Back" at bounding box center [69, 61] width 70 height 40
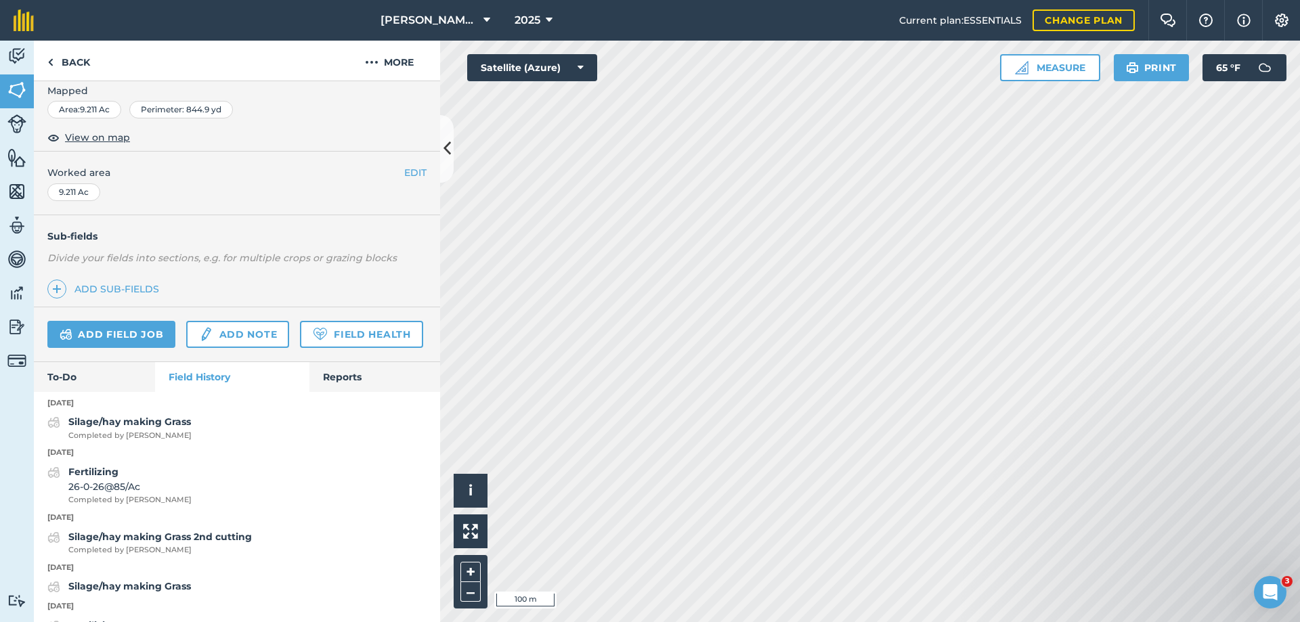
scroll to position [271, 0]
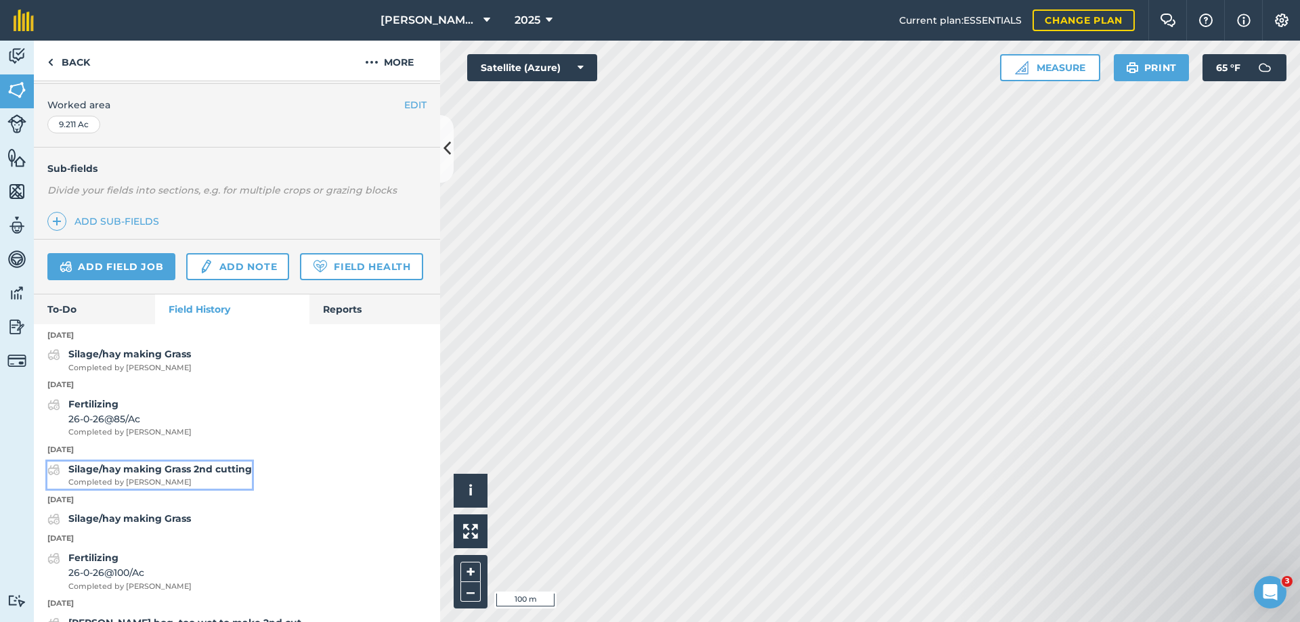
click at [104, 475] on strong "Silage/hay making Grass 2nd cutting" at bounding box center [160, 469] width 184 height 12
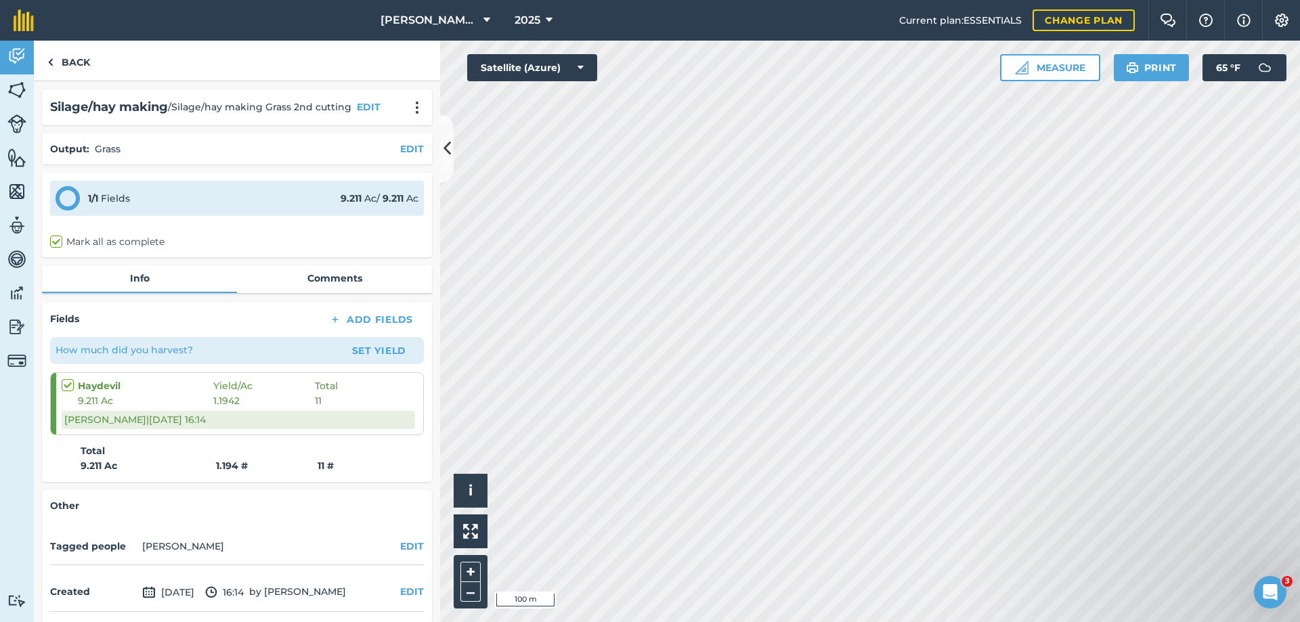
scroll to position [51, 0]
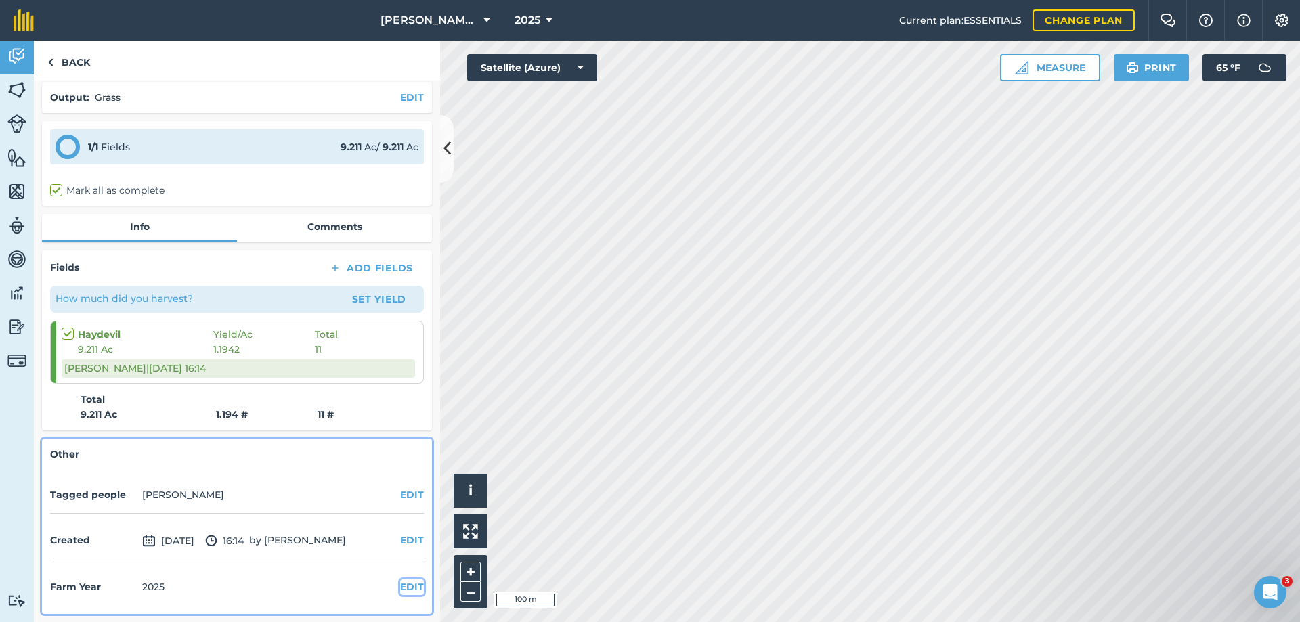
click at [404, 585] on button "EDIT" at bounding box center [412, 587] width 24 height 15
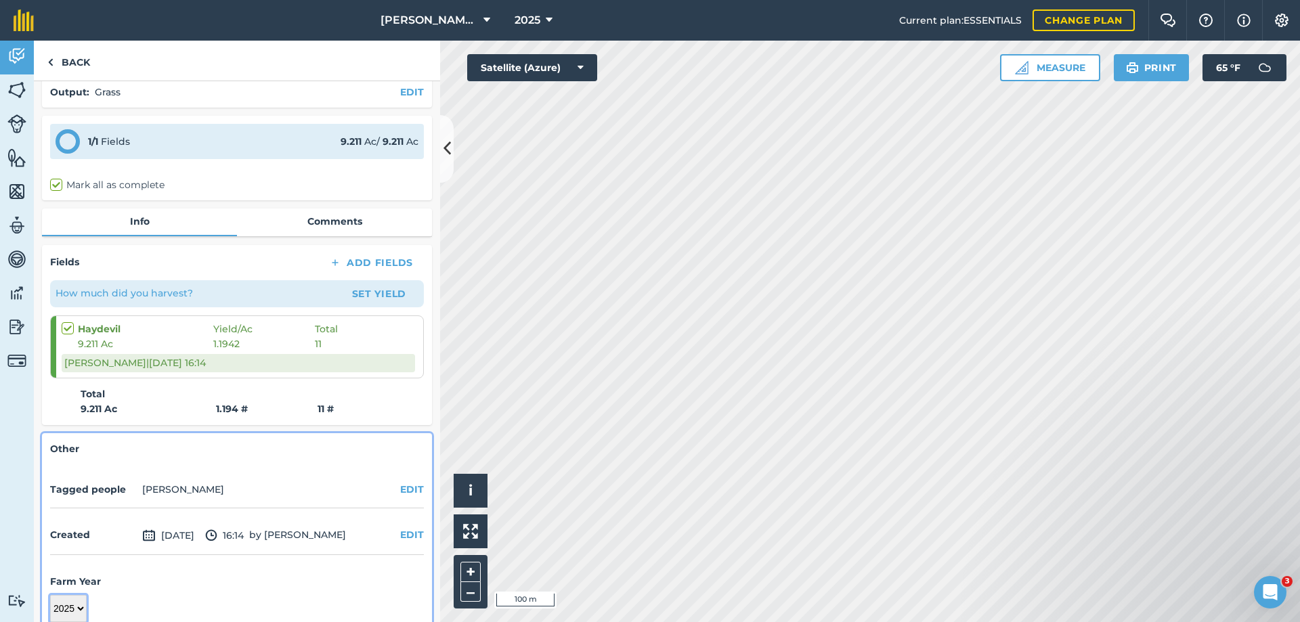
click at [66, 612] on select "2017 2018 2019 2020 2021 2022 2023 2024 2025 2026 2027" at bounding box center [68, 608] width 37 height 27
select select "2024"
click at [50, 595] on select "2017 2018 2019 2020 2021 2022 2023 2024 2025 2026 2027" at bounding box center [68, 608] width 37 height 27
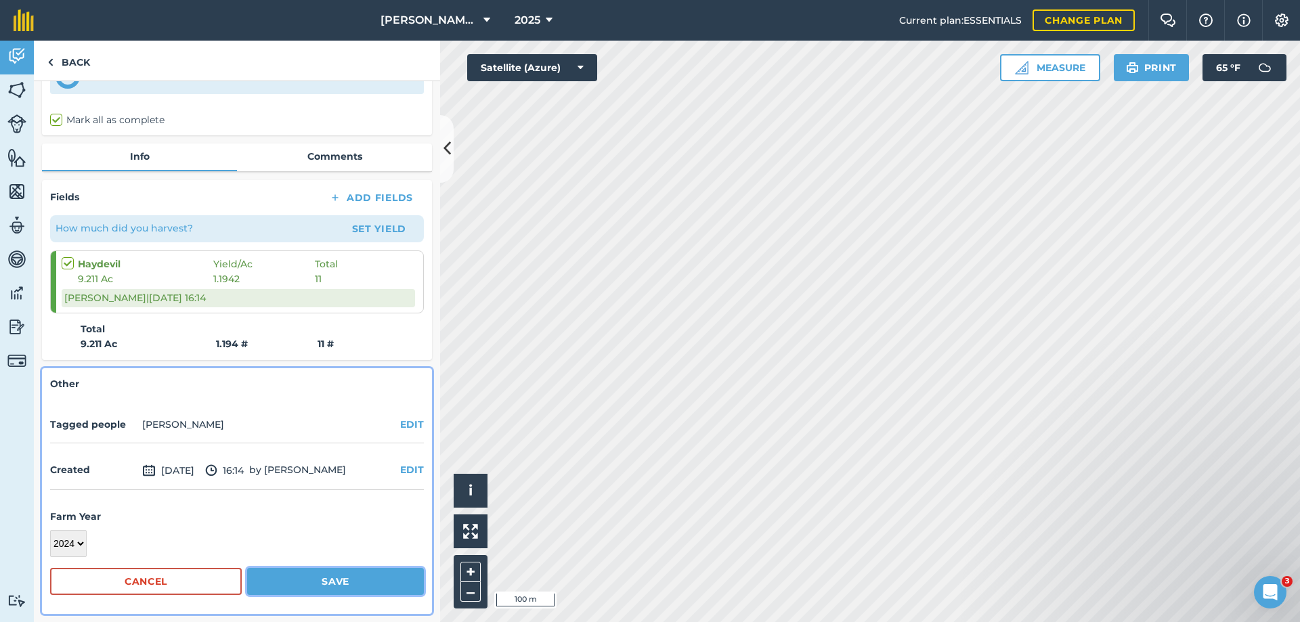
click at [374, 577] on button "Save" at bounding box center [335, 581] width 177 height 27
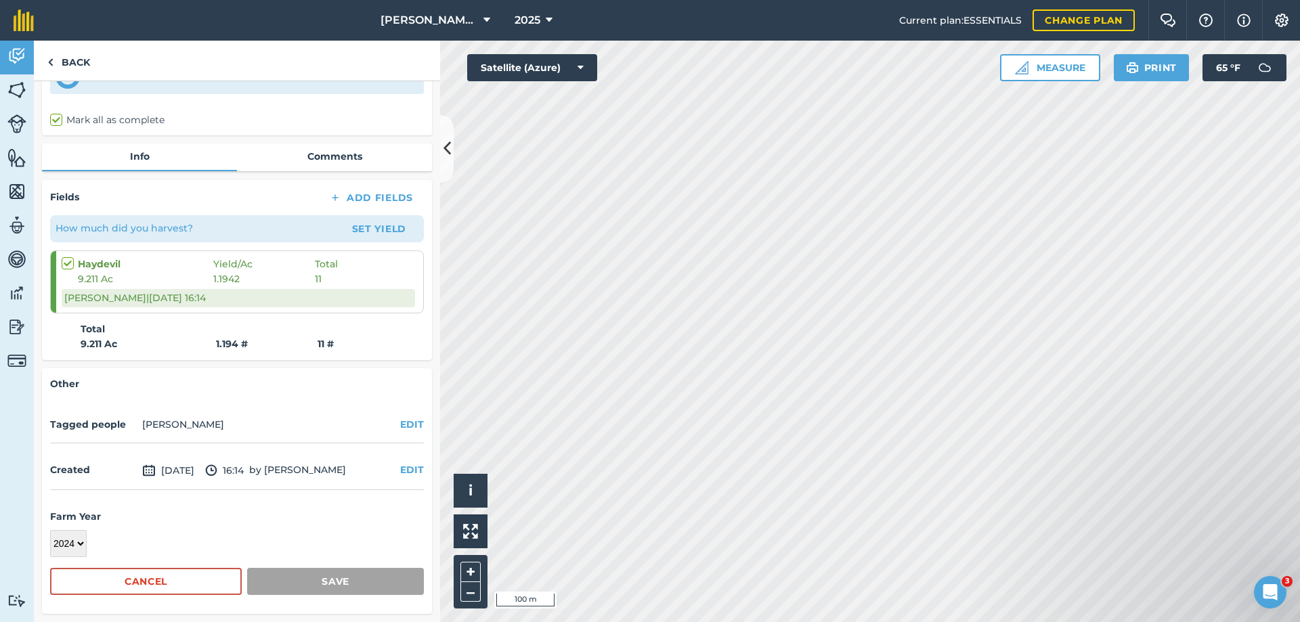
scroll to position [51, 0]
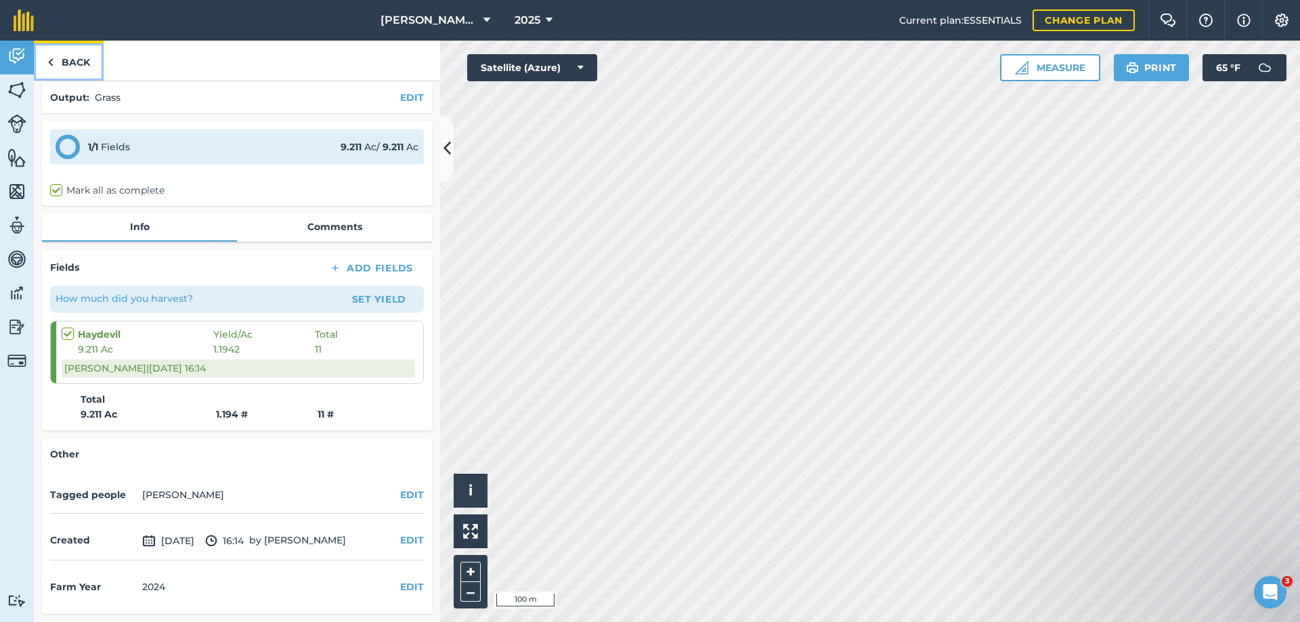
click at [72, 56] on link "Back" at bounding box center [69, 61] width 70 height 40
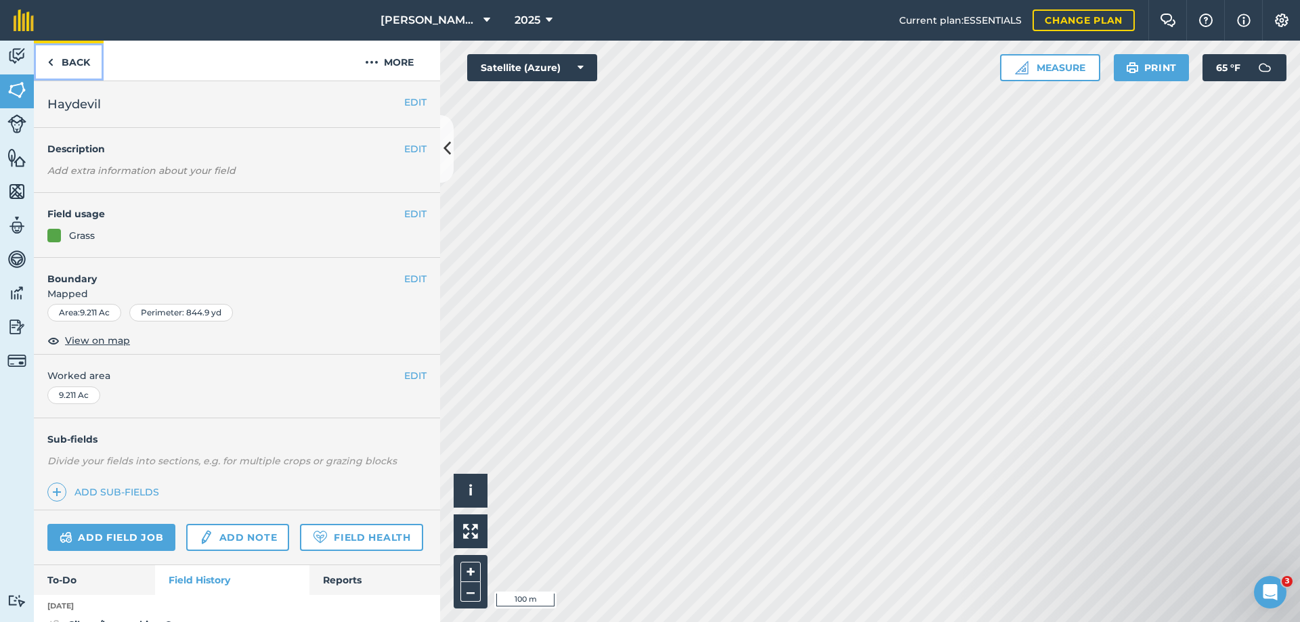
click at [75, 56] on link "Back" at bounding box center [69, 61] width 70 height 40
